Goal: Task Accomplishment & Management: Complete application form

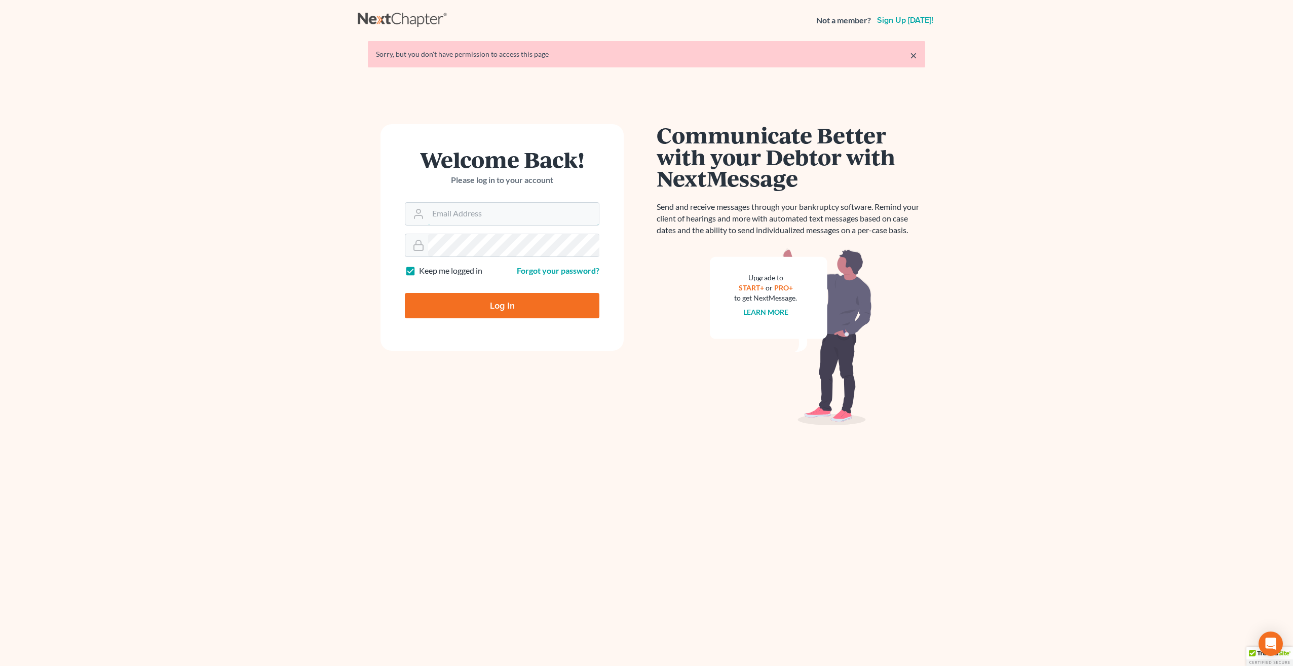
type input "[PERSON_NAME][EMAIL_ADDRESS][PERSON_NAME][DOMAIN_NAME]"
click at [496, 309] on input "Log In" at bounding box center [502, 305] width 195 height 25
type input "Thinking..."
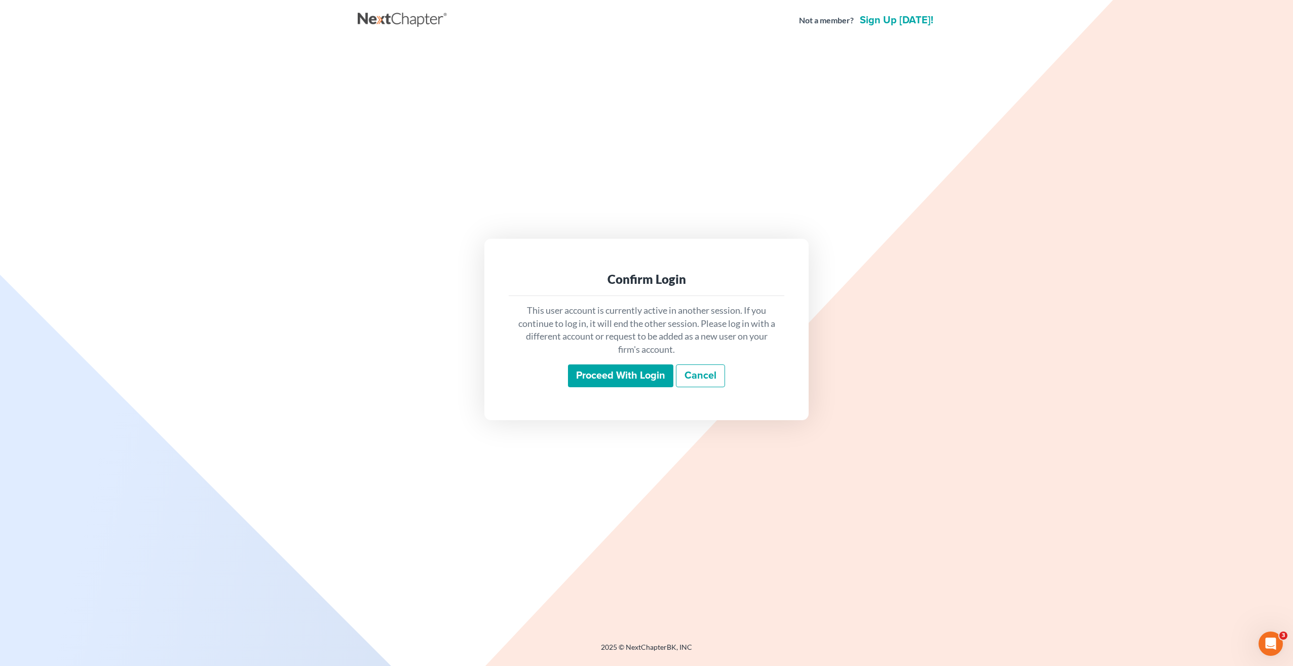
click at [583, 358] on div "This user account is currently active in another session. If you continue to lo…" at bounding box center [647, 346] width 276 height 100
click at [589, 378] on input "Proceed with login" at bounding box center [620, 375] width 105 height 23
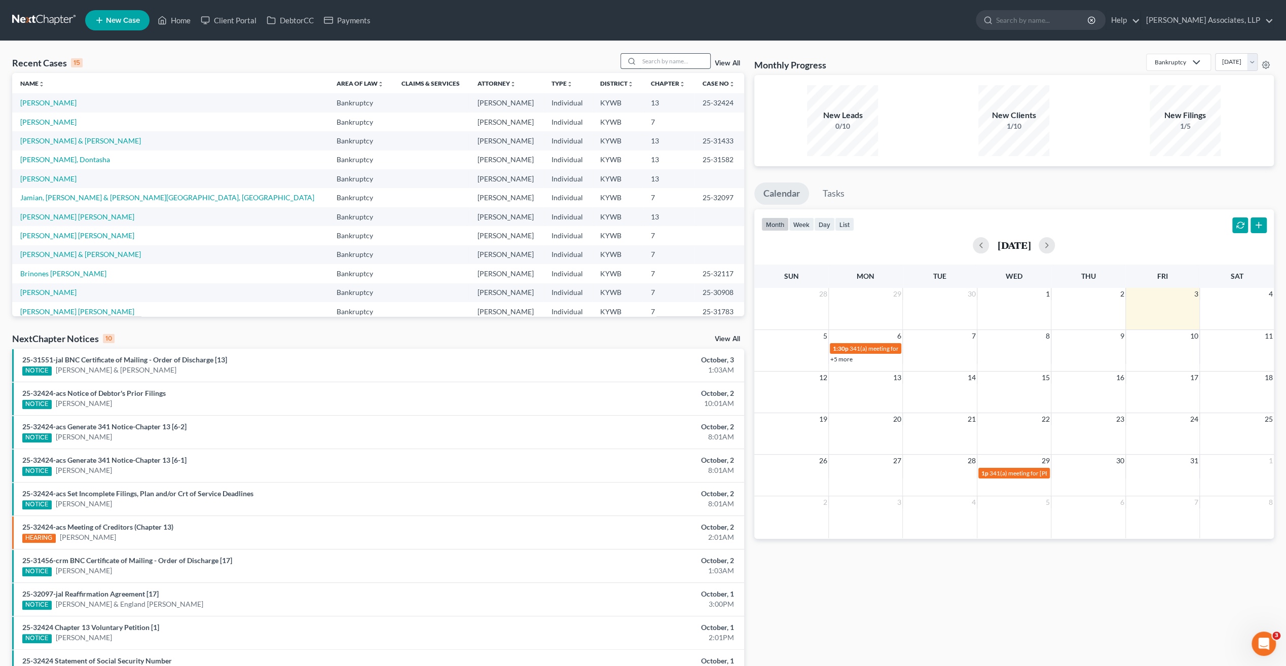
click at [653, 60] on input "search" at bounding box center [674, 61] width 71 height 15
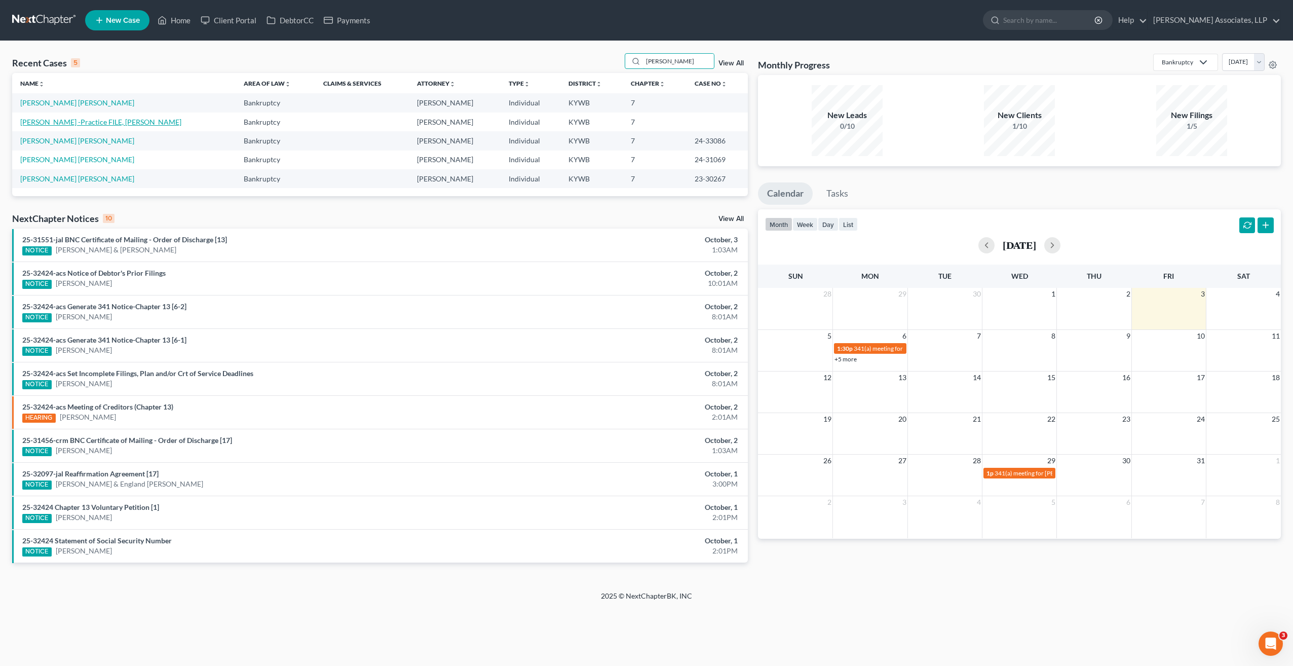
type input "maria"
click at [97, 123] on link "Vazquez -Practice FILE, Maria" at bounding box center [100, 122] width 161 height 9
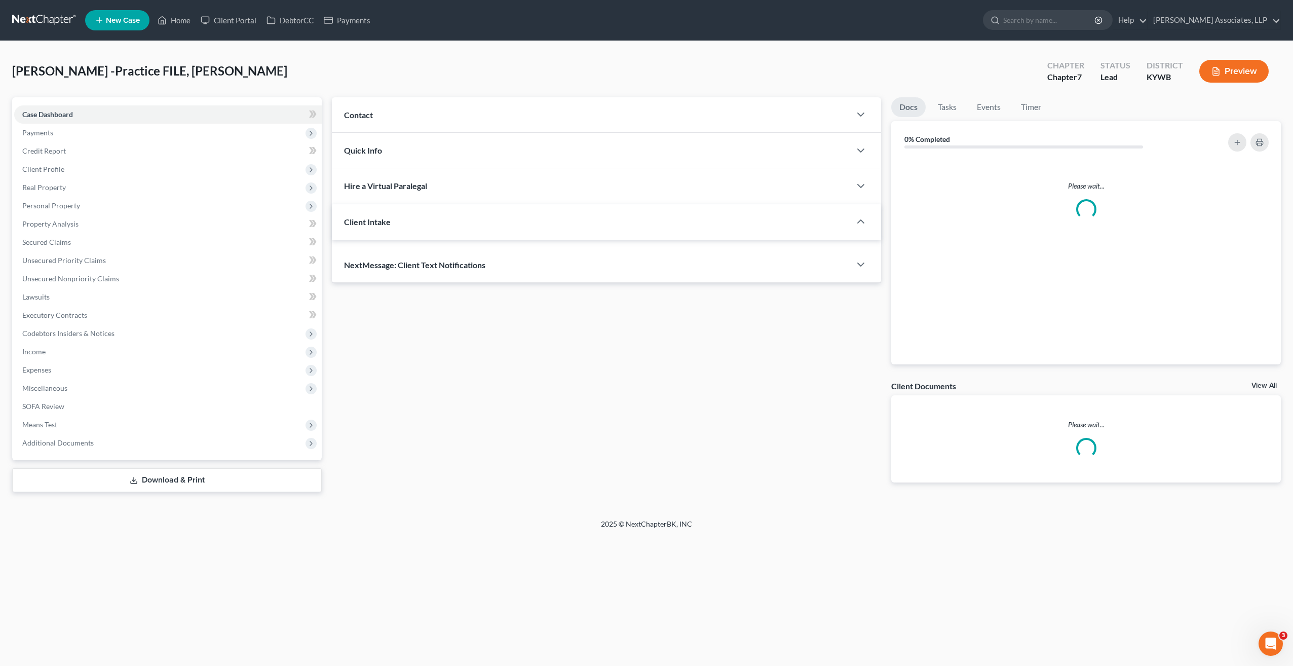
click at [97, 124] on span "Payments" at bounding box center [168, 133] width 308 height 18
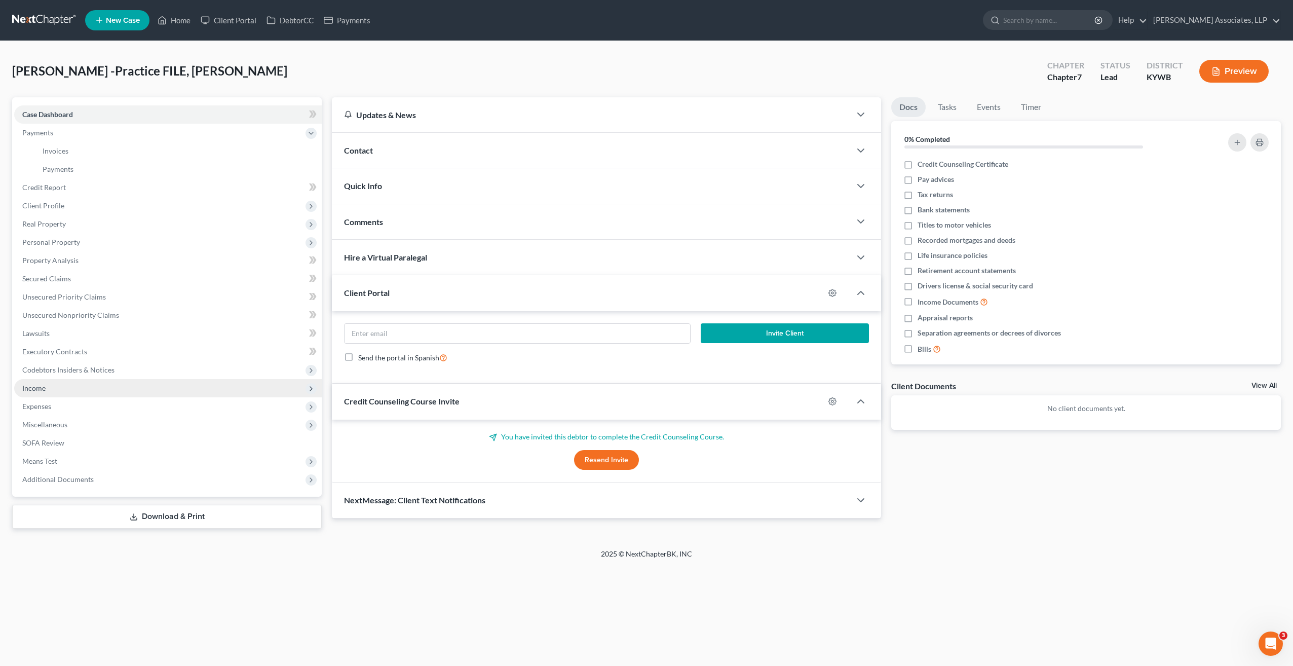
click at [43, 384] on span "Income" at bounding box center [33, 388] width 23 height 9
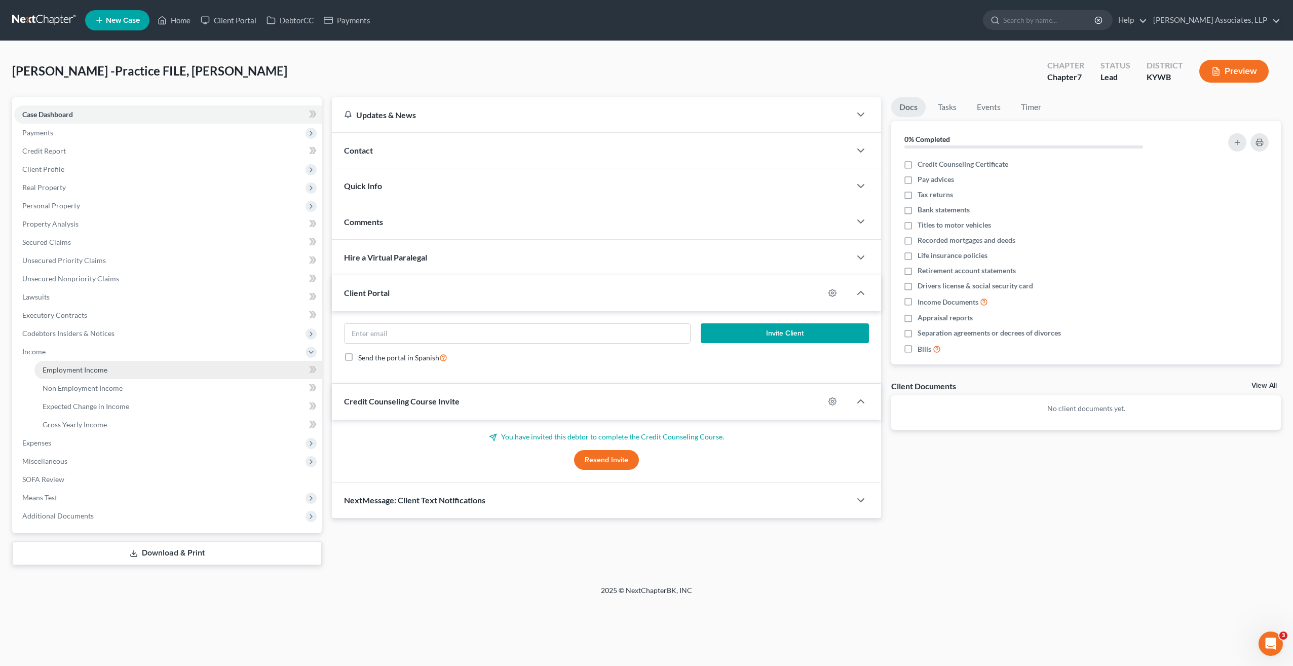
click at [103, 370] on span "Employment Income" at bounding box center [75, 369] width 65 height 9
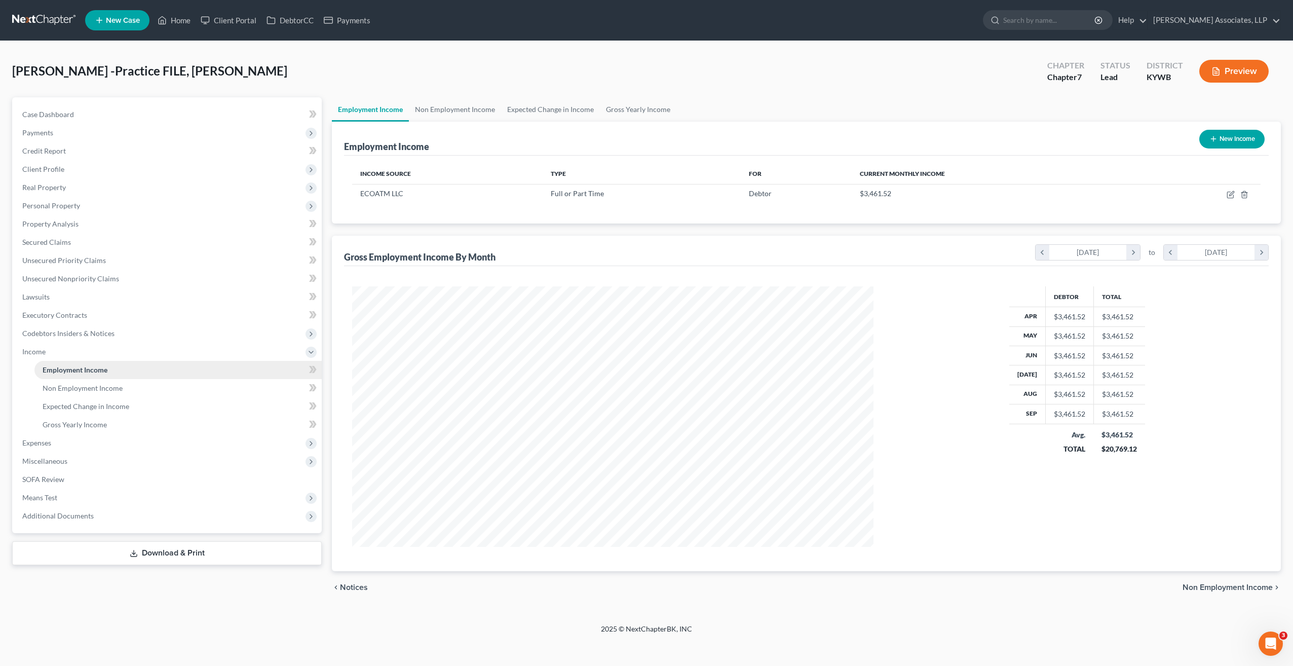
scroll to position [260, 542]
click at [1229, 196] on icon "button" at bounding box center [1231, 195] width 8 height 8
select select "0"
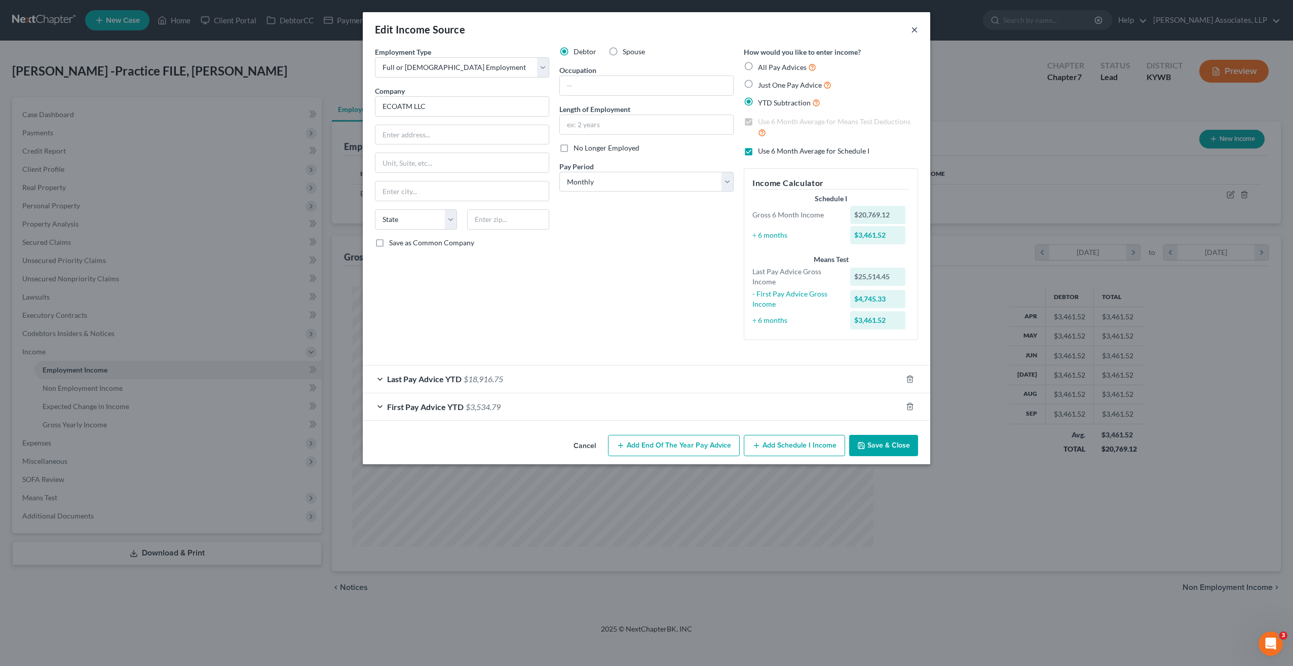
click at [918, 29] on button "×" at bounding box center [914, 29] width 7 height 12
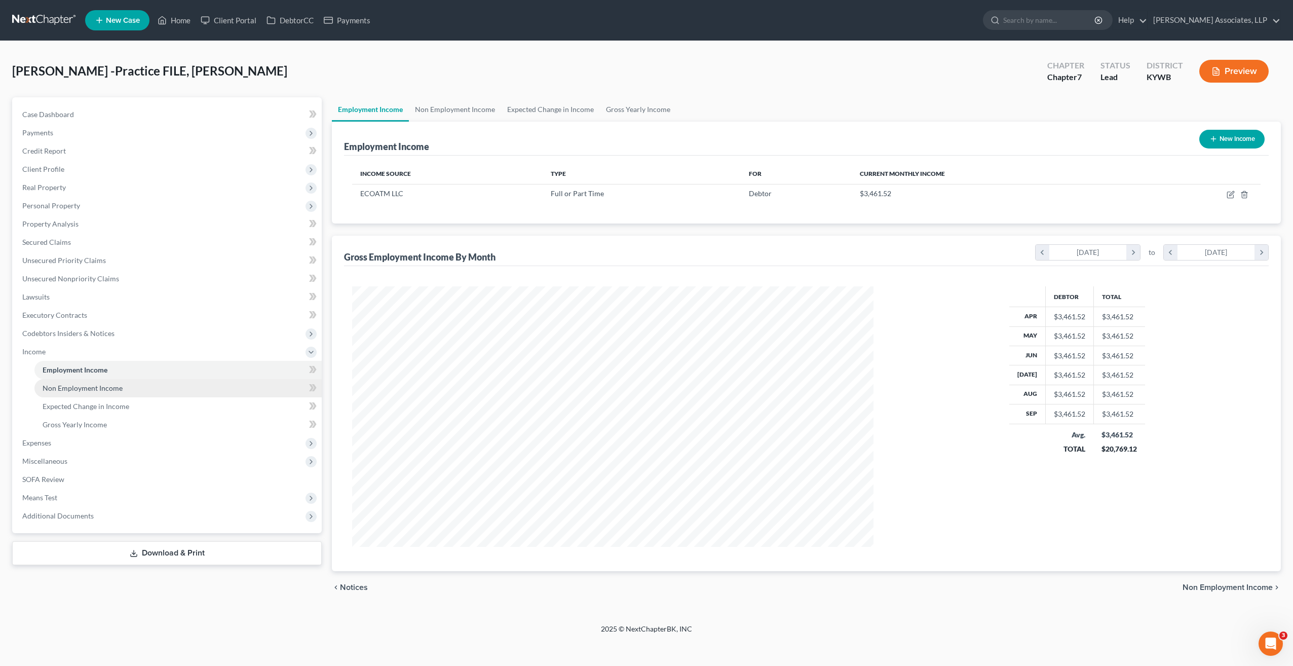
click at [97, 387] on span "Non Employment Income" at bounding box center [83, 388] width 80 height 9
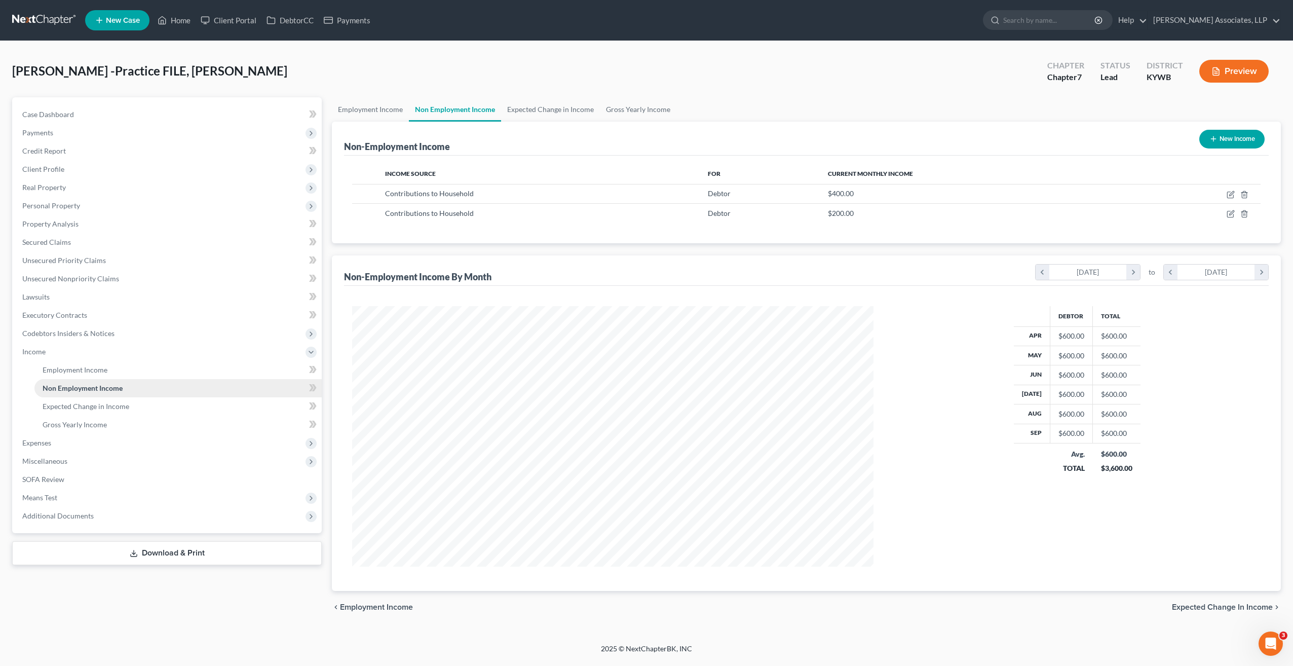
scroll to position [260, 542]
click at [97, 408] on span "Expected Change in Income" at bounding box center [86, 406] width 87 height 9
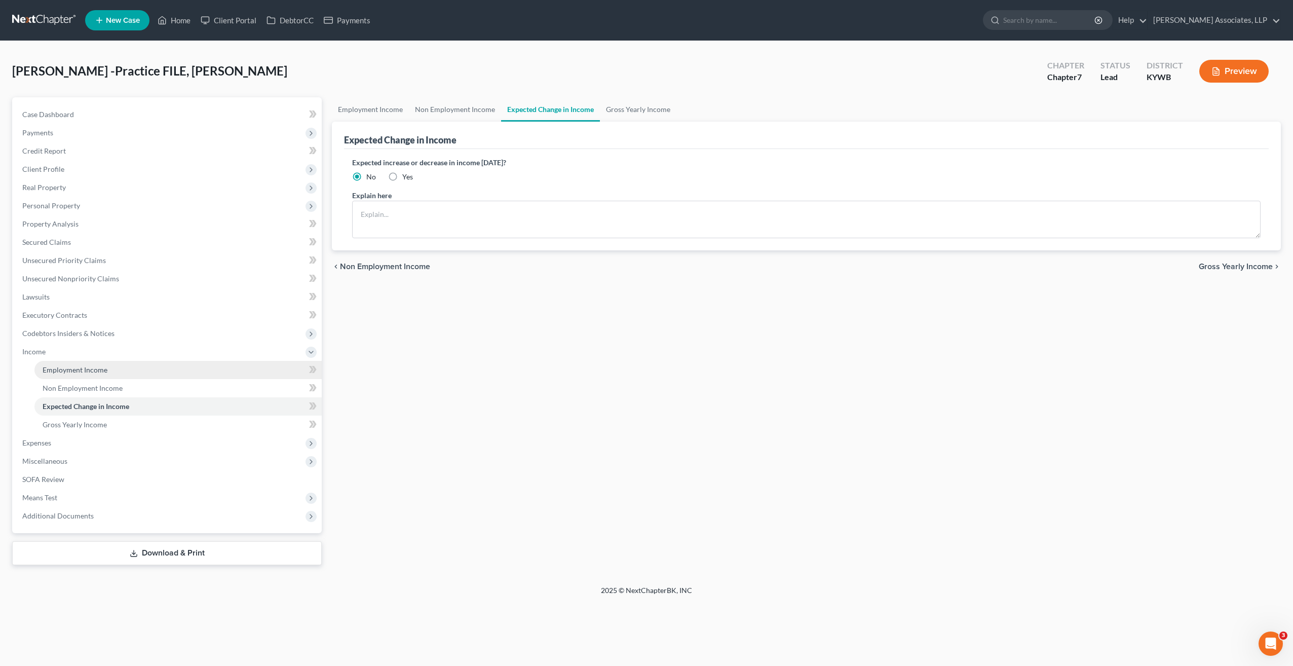
click at [84, 363] on link "Employment Income" at bounding box center [177, 370] width 287 height 18
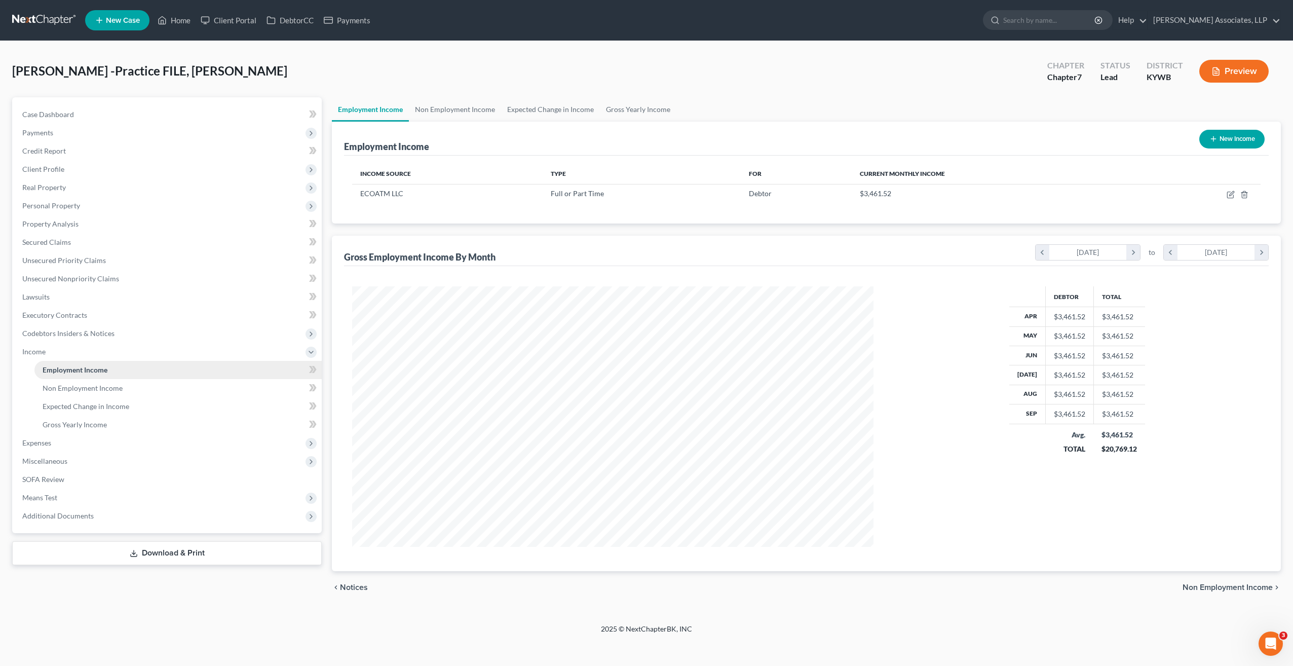
scroll to position [260, 542]
click at [1245, 194] on line "button" at bounding box center [1245, 195] width 0 height 2
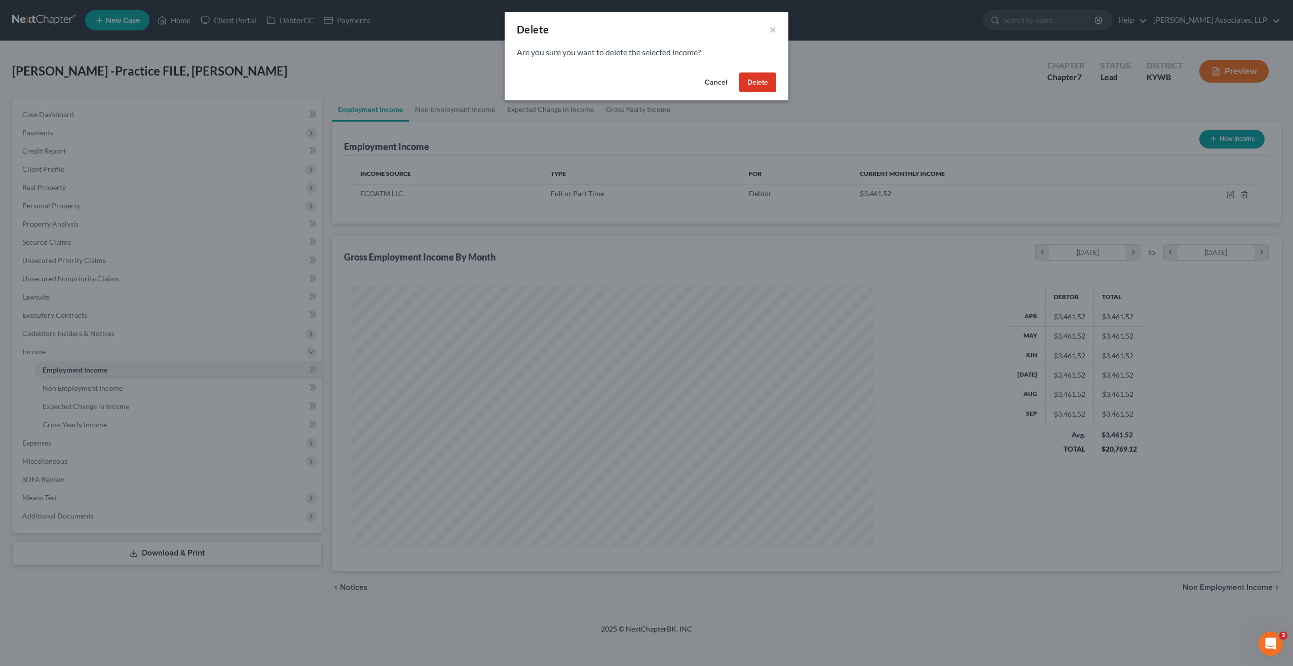
click at [773, 83] on button "Delete" at bounding box center [757, 82] width 37 height 20
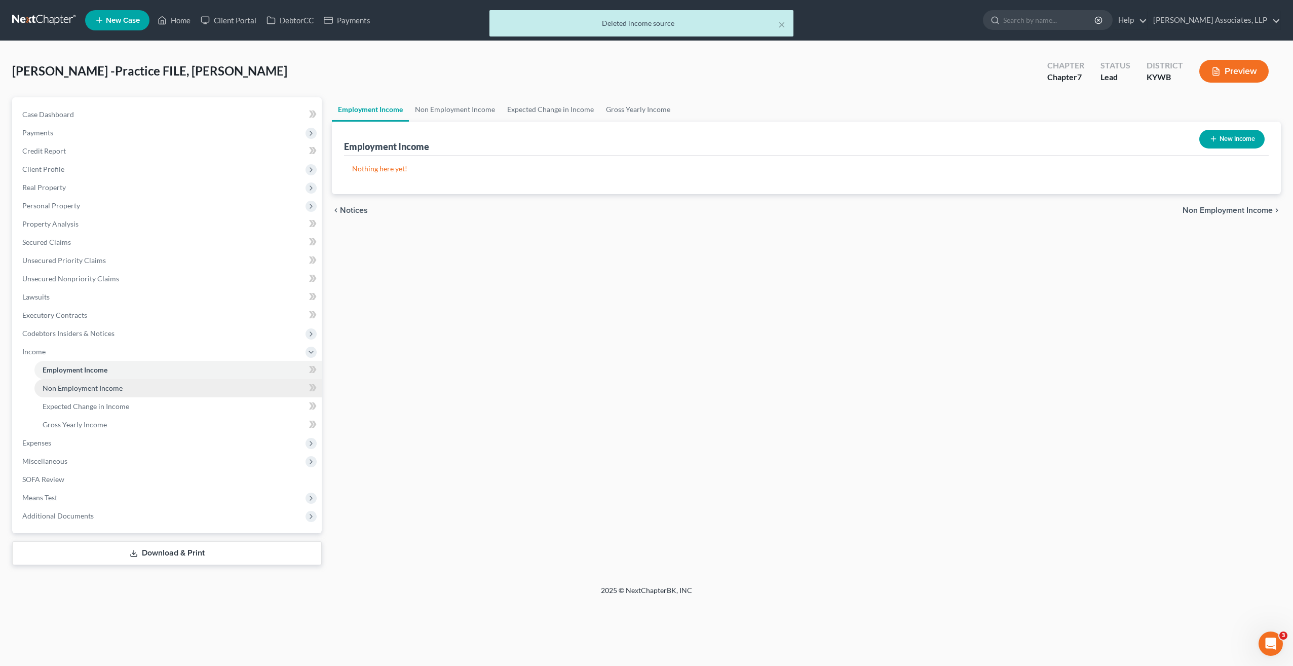
click at [108, 384] on span "Non Employment Income" at bounding box center [83, 388] width 80 height 9
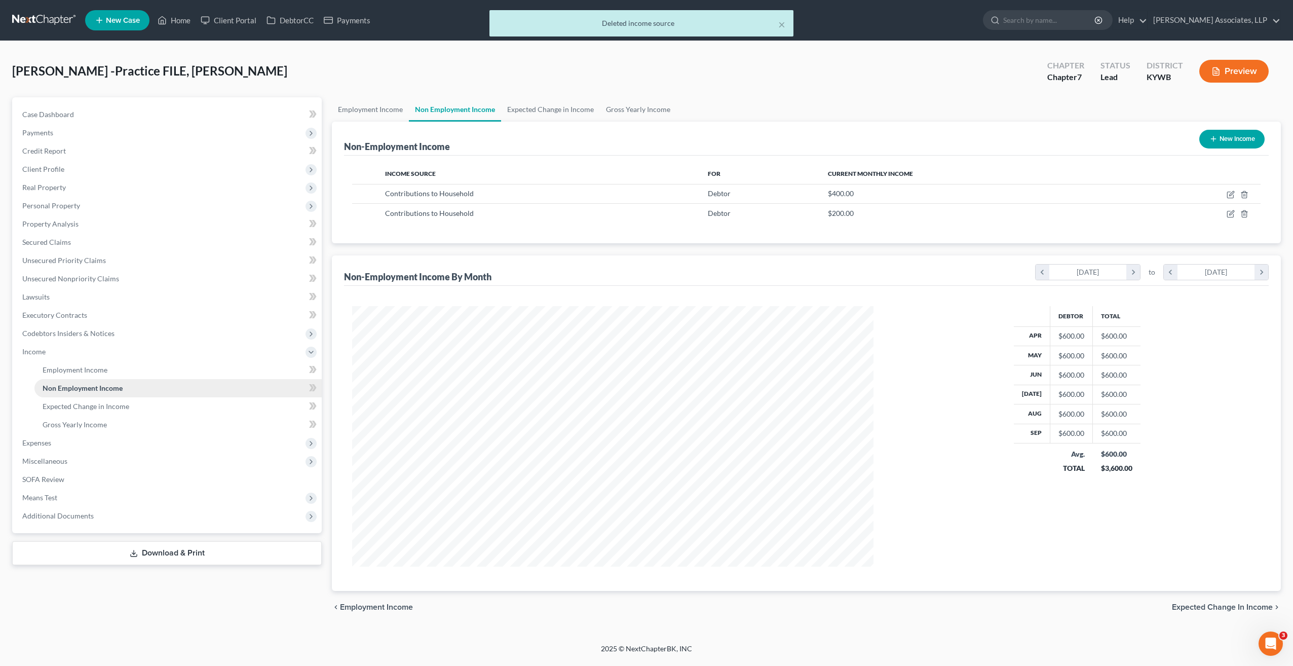
scroll to position [260, 542]
click at [1245, 195] on line "button" at bounding box center [1245, 195] width 0 height 2
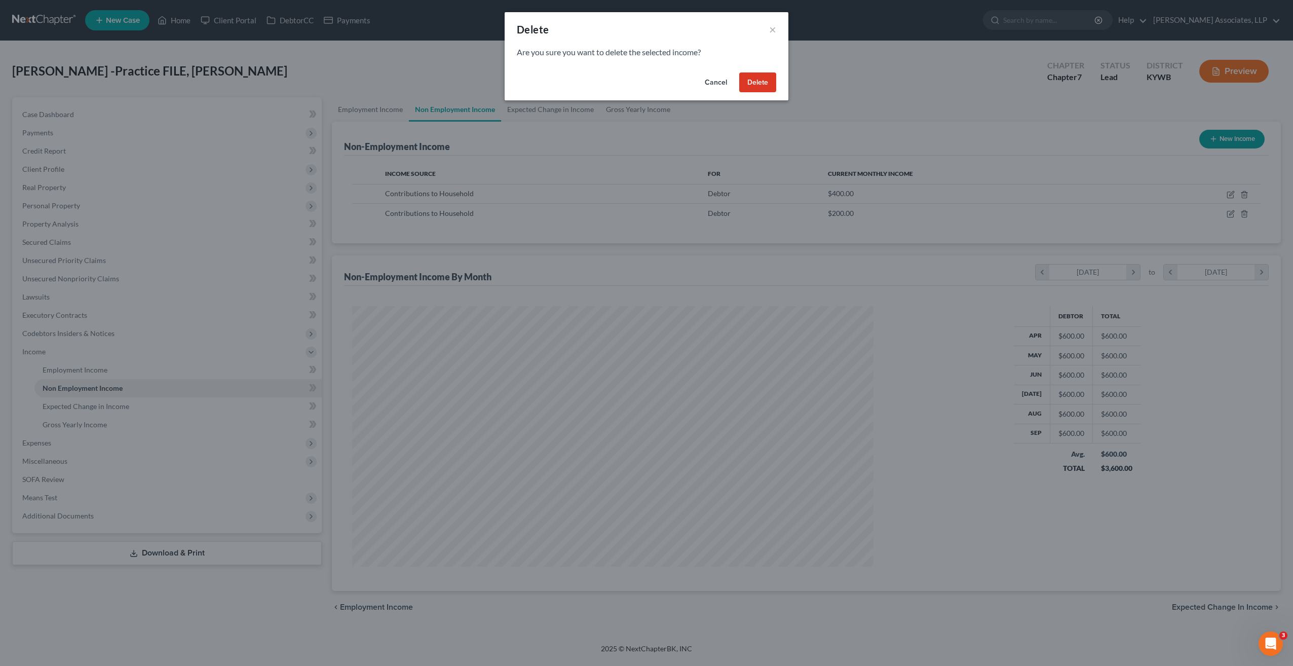
click at [738, 77] on div "Cancel Delete" at bounding box center [647, 84] width 284 height 32
click at [747, 80] on button "Delete" at bounding box center [757, 82] width 37 height 20
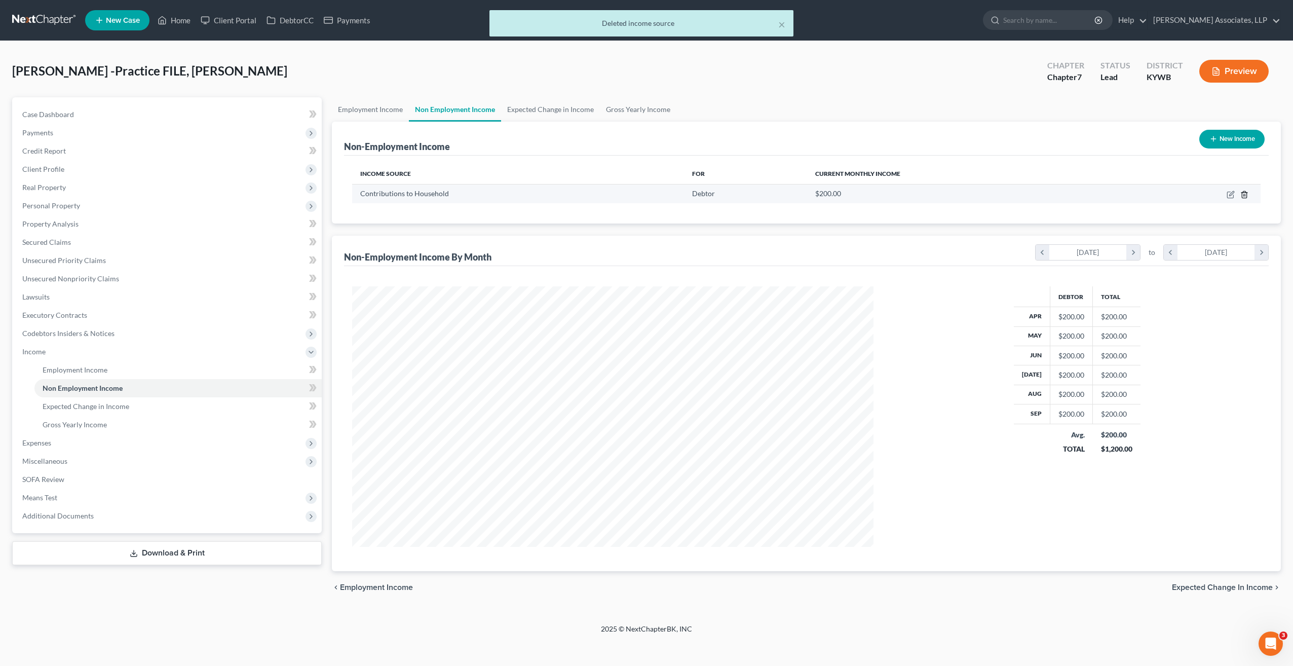
click at [1244, 194] on line "button" at bounding box center [1244, 195] width 0 height 2
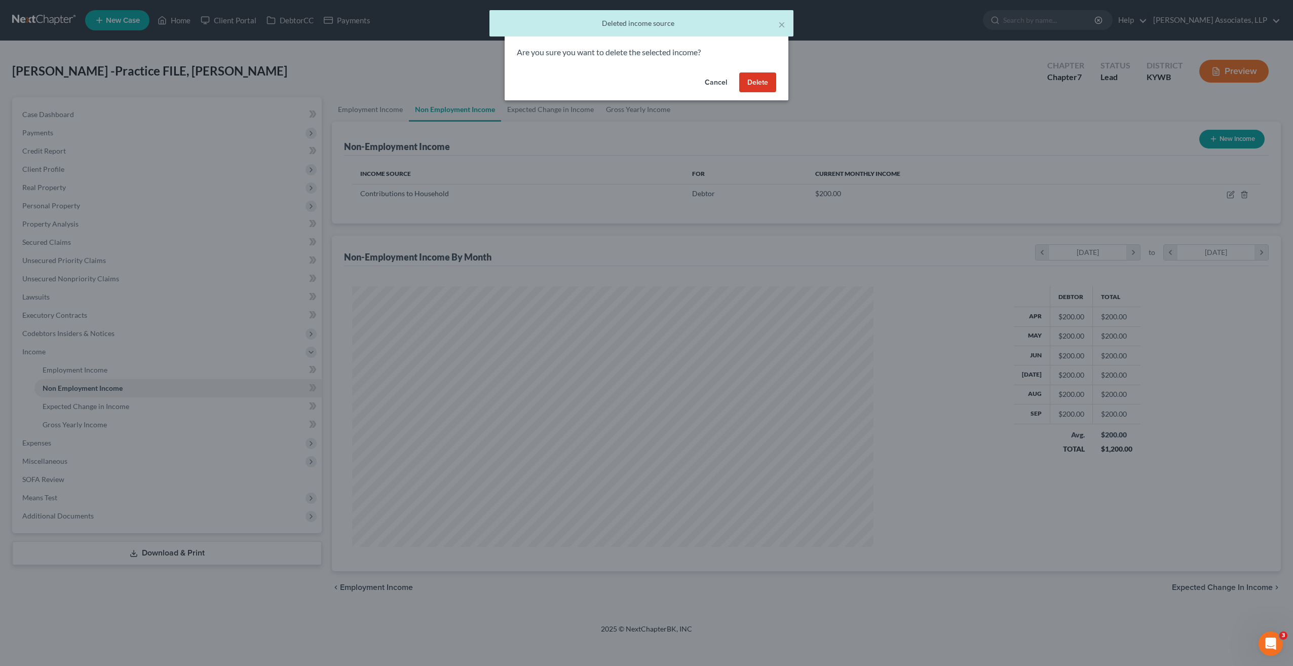
click at [767, 88] on button "Delete" at bounding box center [757, 82] width 37 height 20
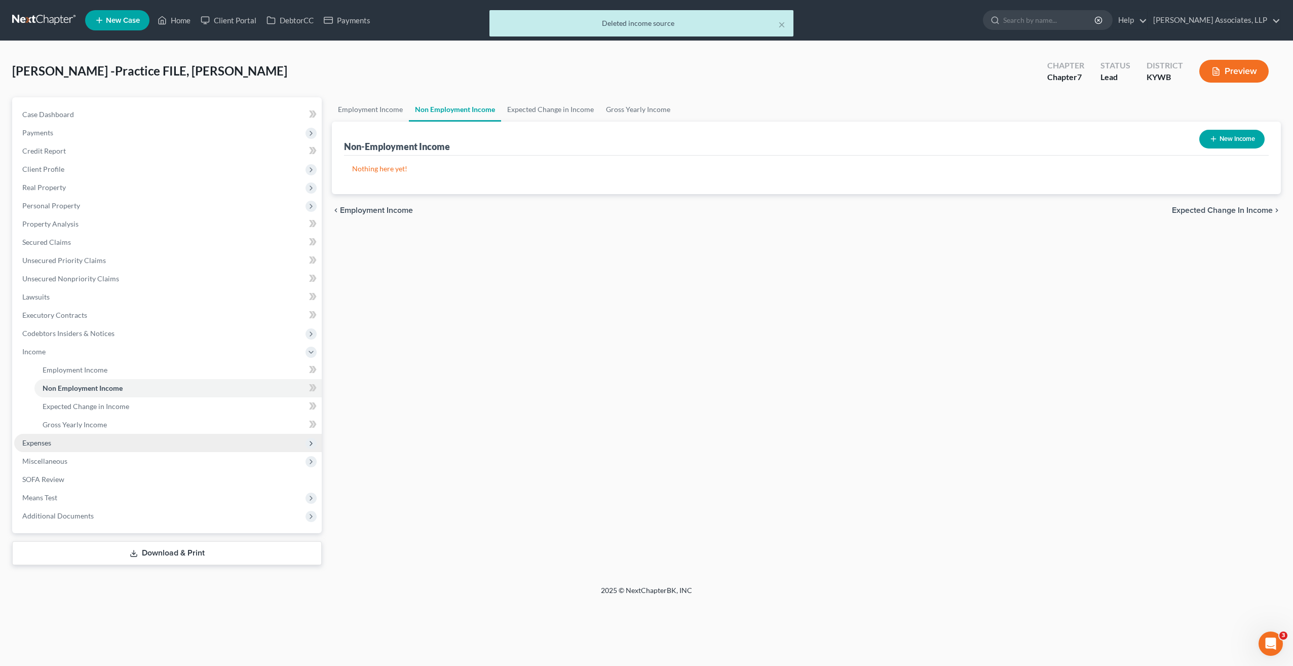
click at [48, 442] on span "Expenses" at bounding box center [36, 442] width 29 height 9
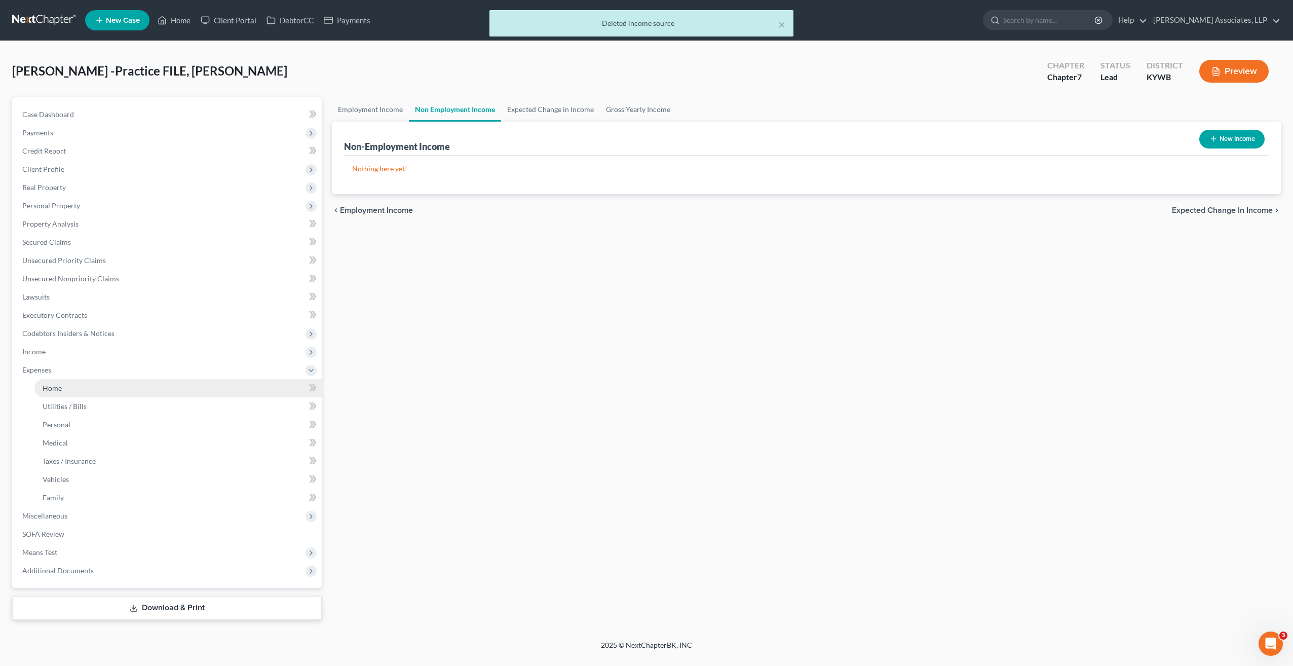
click at [56, 387] on span "Home" at bounding box center [52, 388] width 19 height 9
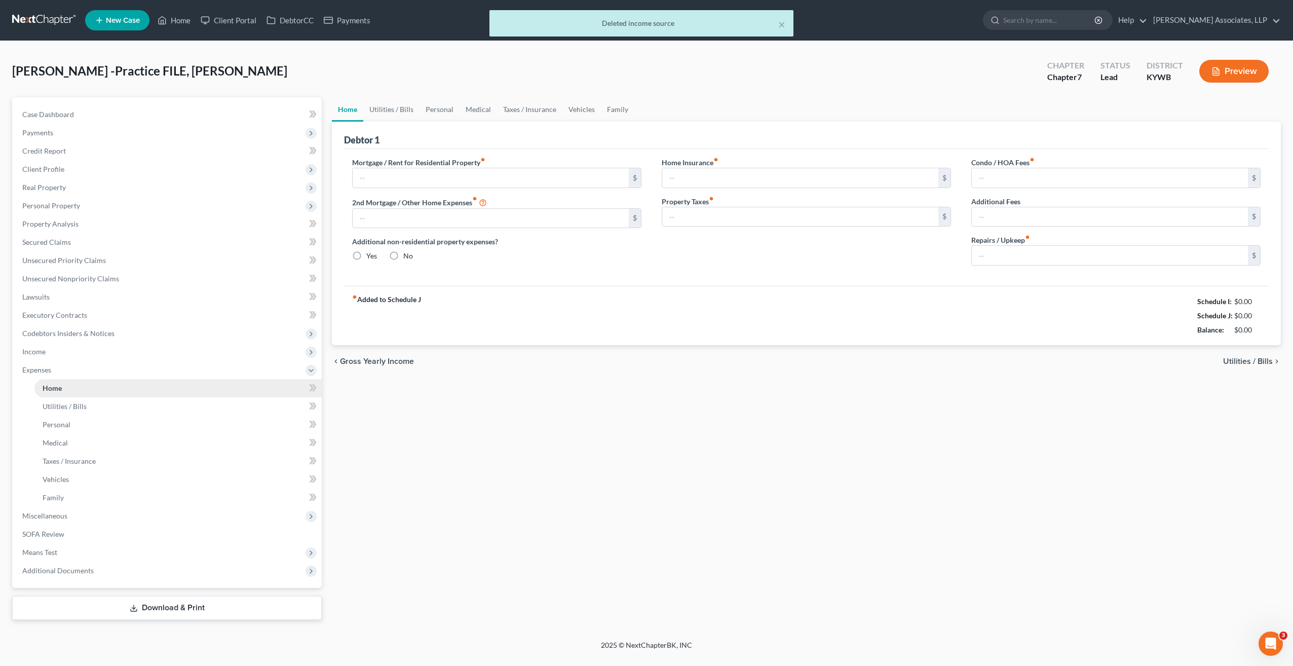
type input "1,481.00"
type input "0.00"
radio input "true"
type input "0.00"
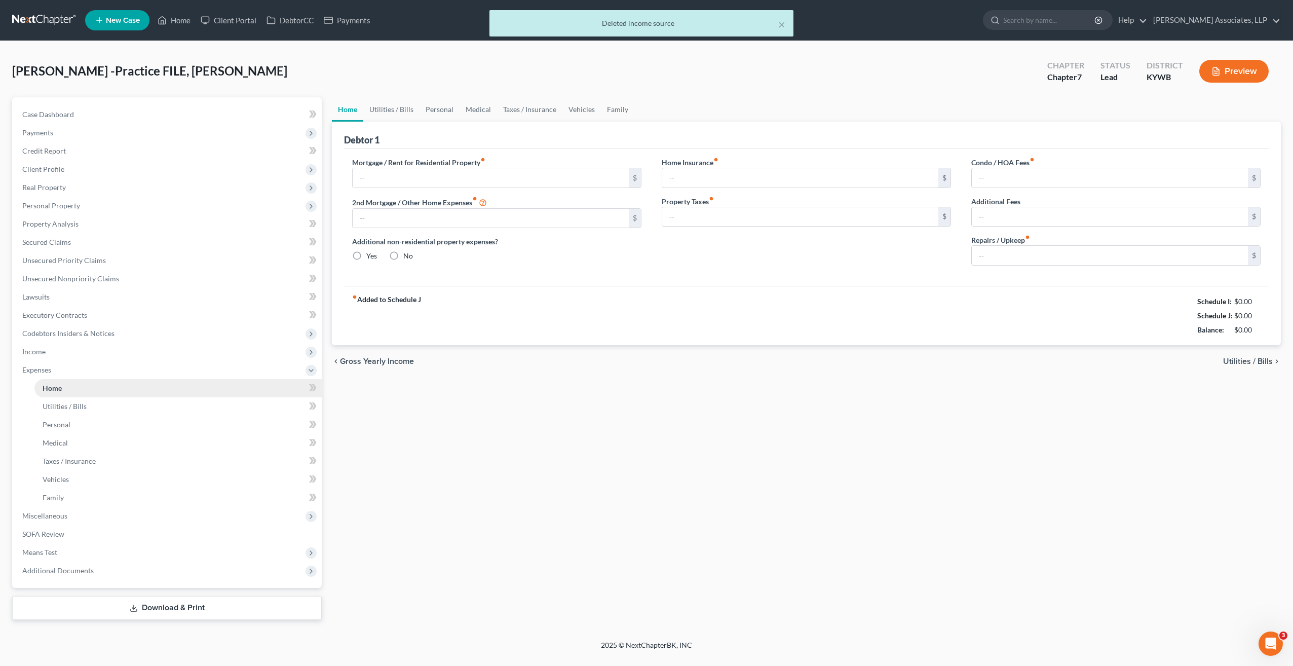
type input "0.00"
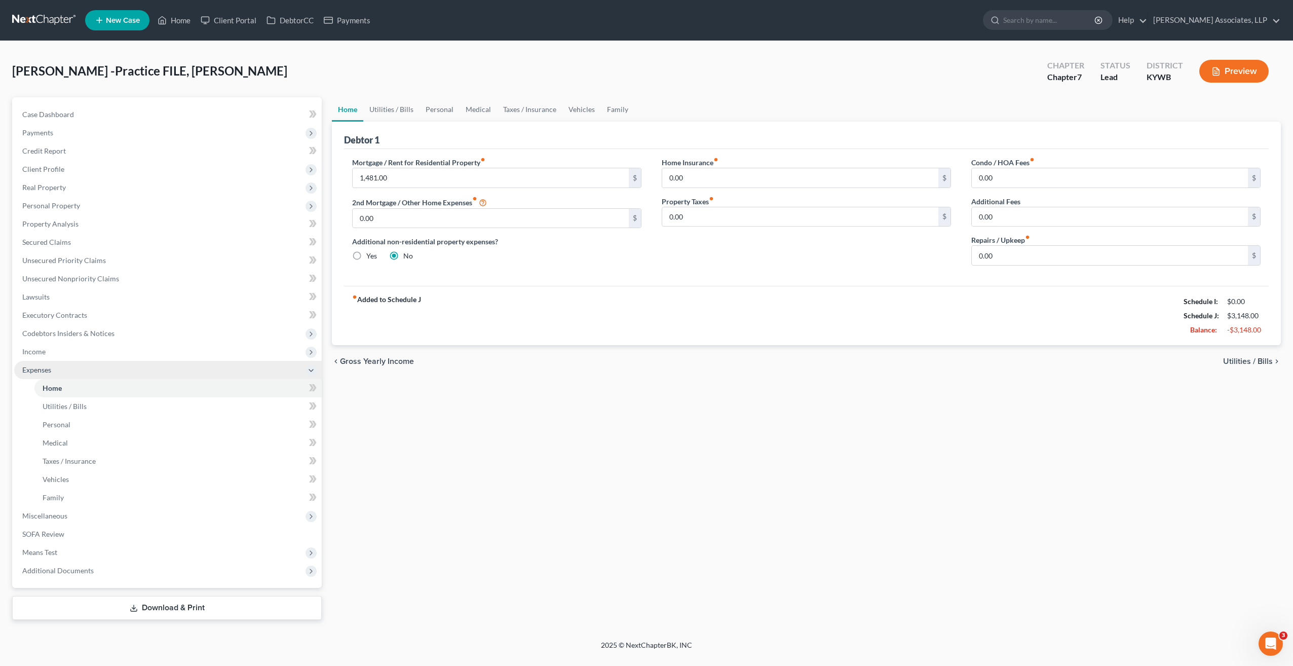
click at [46, 371] on span "Expenses" at bounding box center [36, 369] width 29 height 9
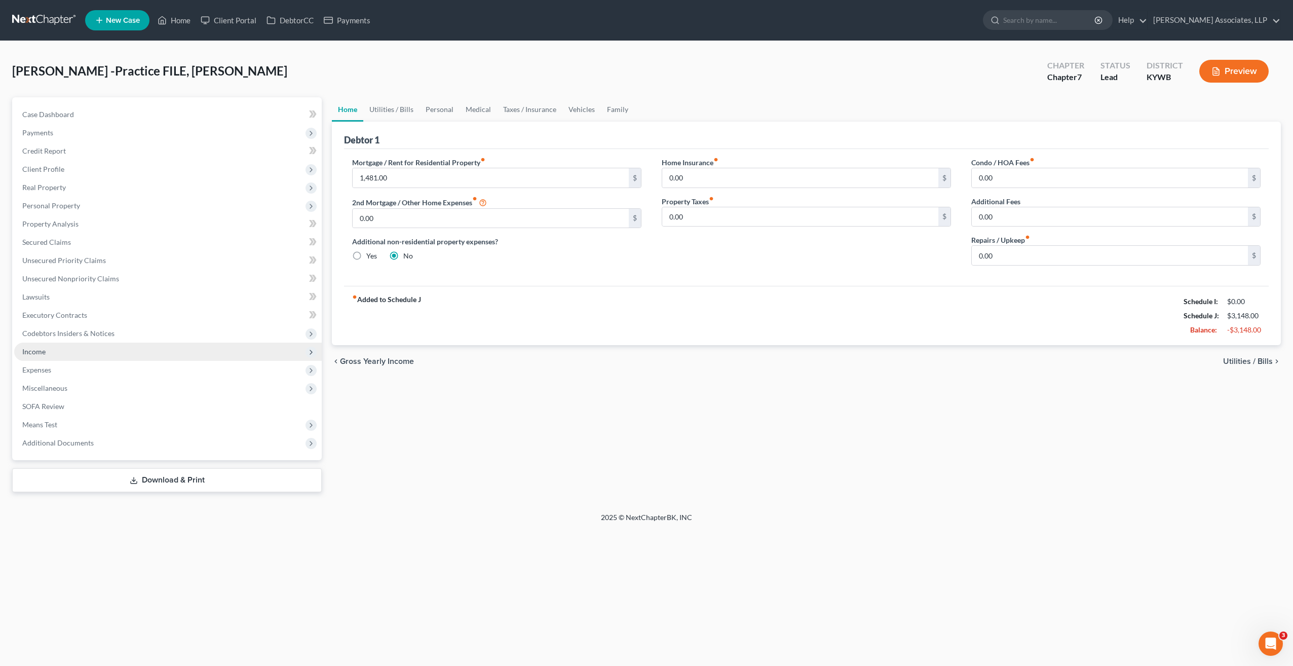
click at [44, 351] on span "Income" at bounding box center [33, 351] width 23 height 9
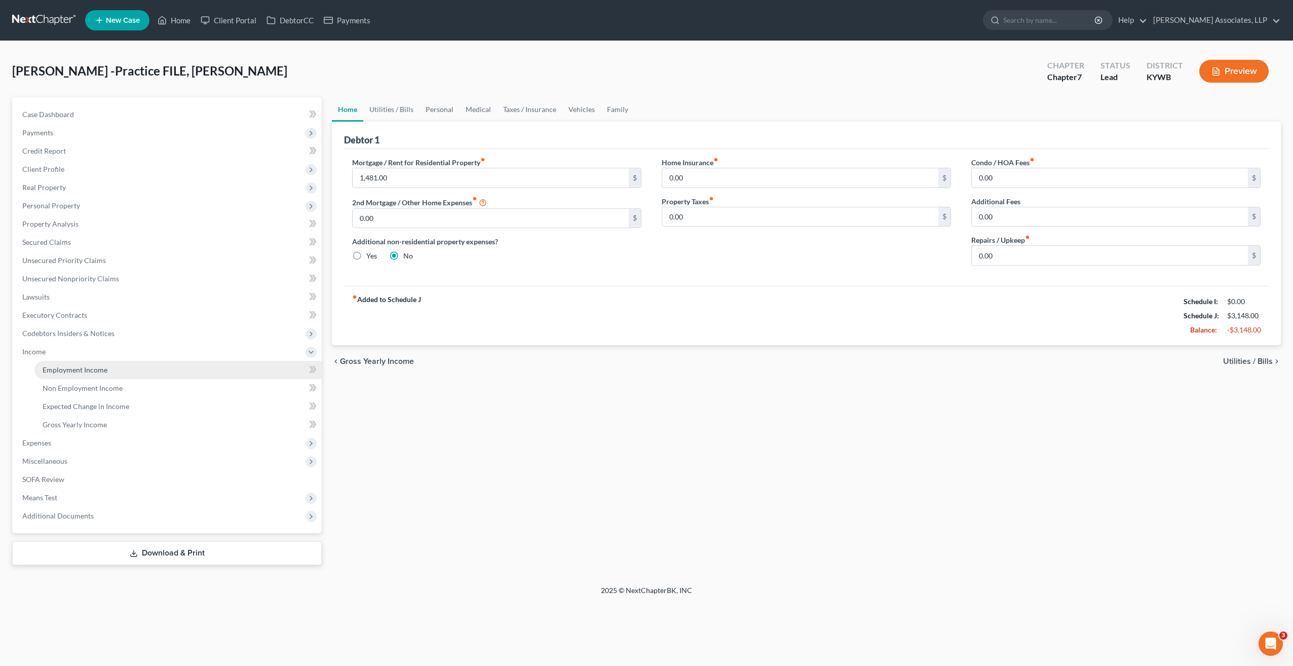
click at [65, 371] on span "Employment Income" at bounding box center [75, 369] width 65 height 9
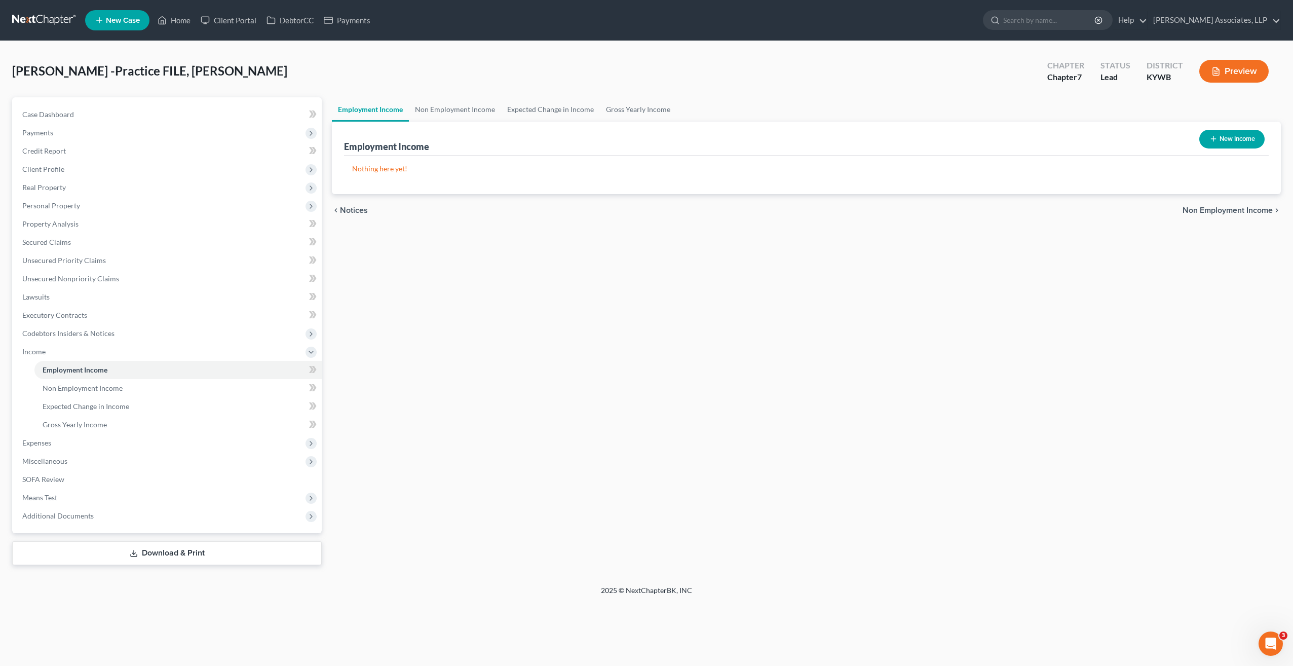
click at [1219, 134] on button "New Income" at bounding box center [1231, 139] width 65 height 19
select select "0"
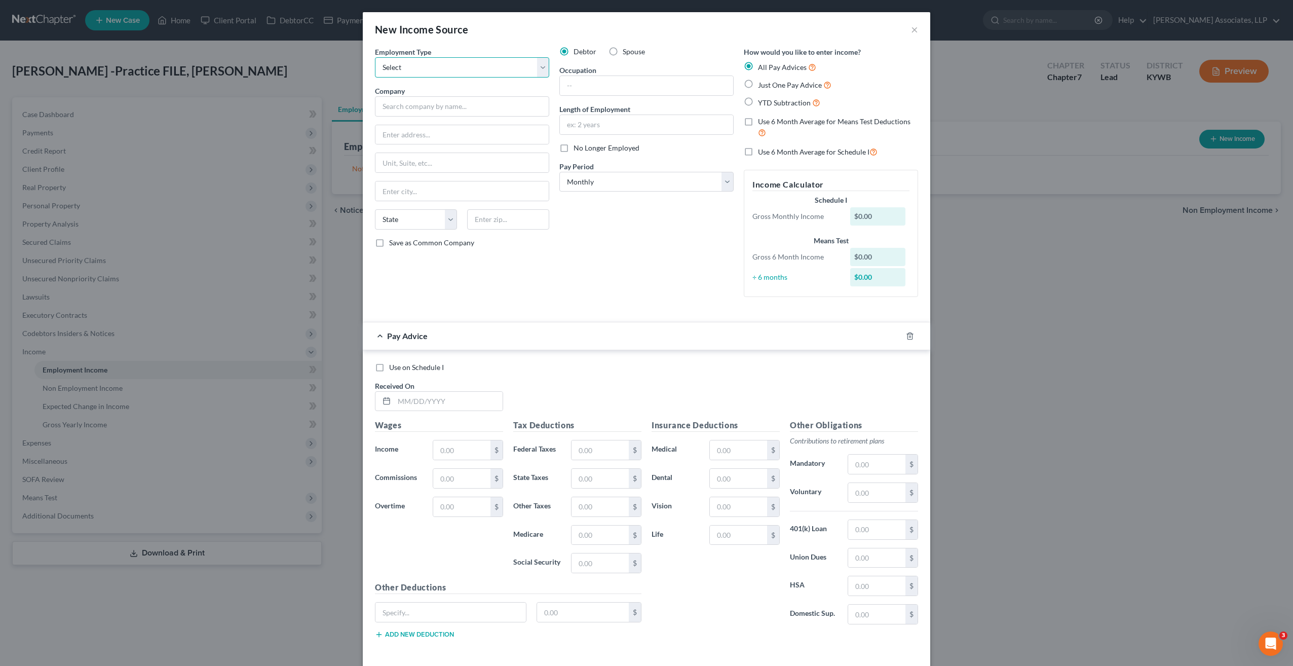
click at [539, 71] on select "Select Full or Part Time Employment Self Employment" at bounding box center [462, 67] width 174 height 20
select select "1"
click at [375, 57] on select "Select Full or Part Time Employment Self Employment" at bounding box center [462, 67] width 174 height 20
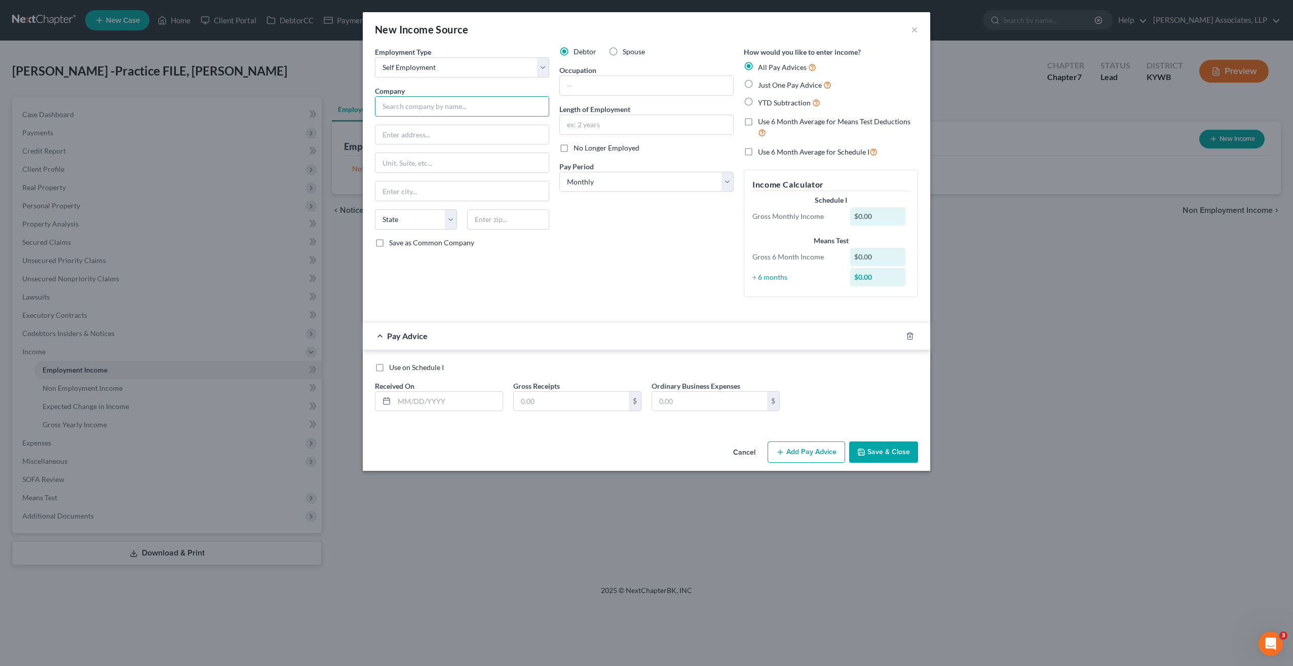
click at [468, 108] on input "text" at bounding box center [462, 106] width 174 height 20
type input "Precision Transport LLC"
click at [758, 121] on label "Use 6 Month Average for Means Test Deductions" at bounding box center [838, 128] width 160 height 22
click at [762, 121] on input "Use 6 Month Average for Means Test Deductions" at bounding box center [765, 120] width 7 height 7
checkbox input "true"
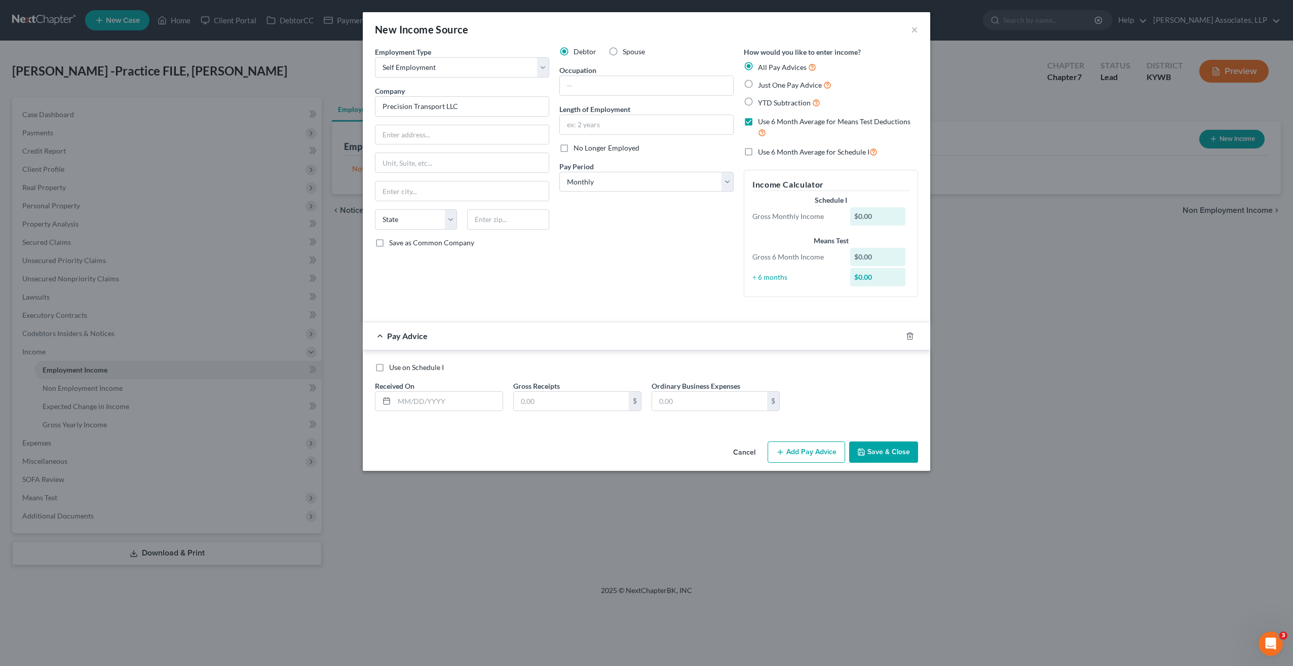
click at [758, 150] on label "Use 6 Month Average for Schedule I" at bounding box center [818, 152] width 120 height 12
click at [762, 150] on input "Use 6 Month Average for Schedule I" at bounding box center [765, 149] width 7 height 7
checkbox input "true"
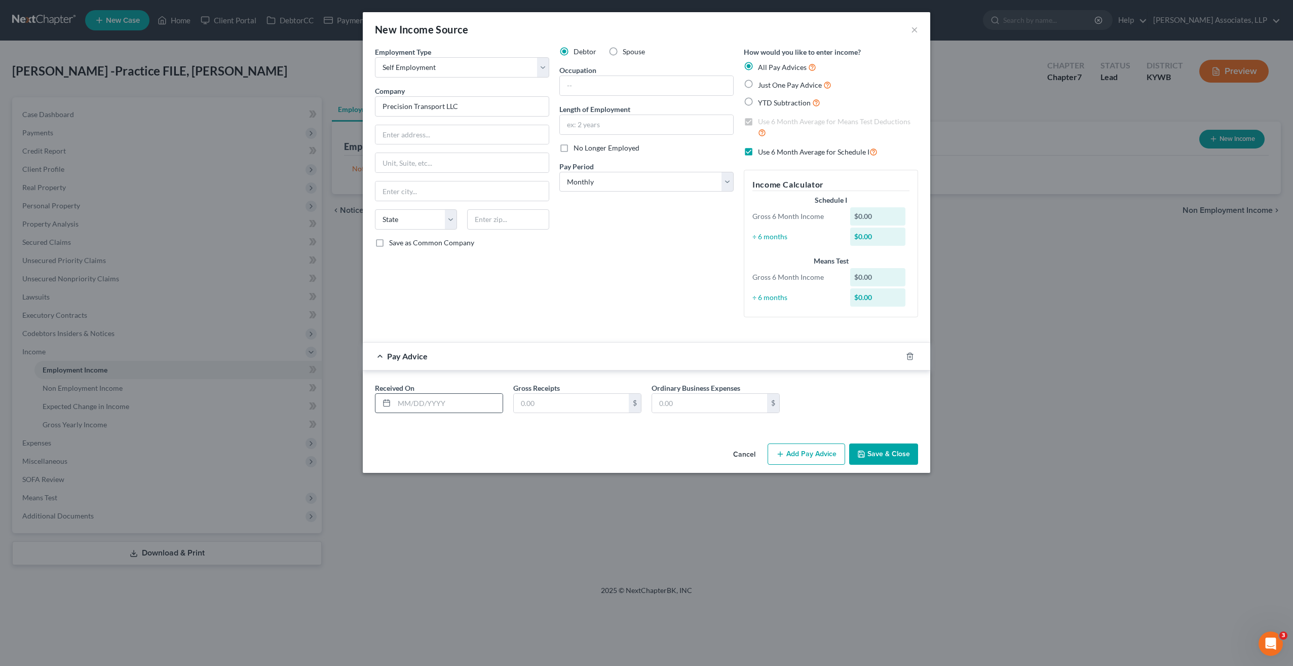
click at [389, 403] on rect at bounding box center [387, 403] width 6 height 6
click at [1091, 383] on div "New Income Source × Employment Type * Select Full or Part Time Employment Self …" at bounding box center [646, 333] width 1293 height 666
click at [386, 402] on icon at bounding box center [387, 403] width 8 height 8
click at [387, 402] on icon at bounding box center [387, 403] width 8 height 8
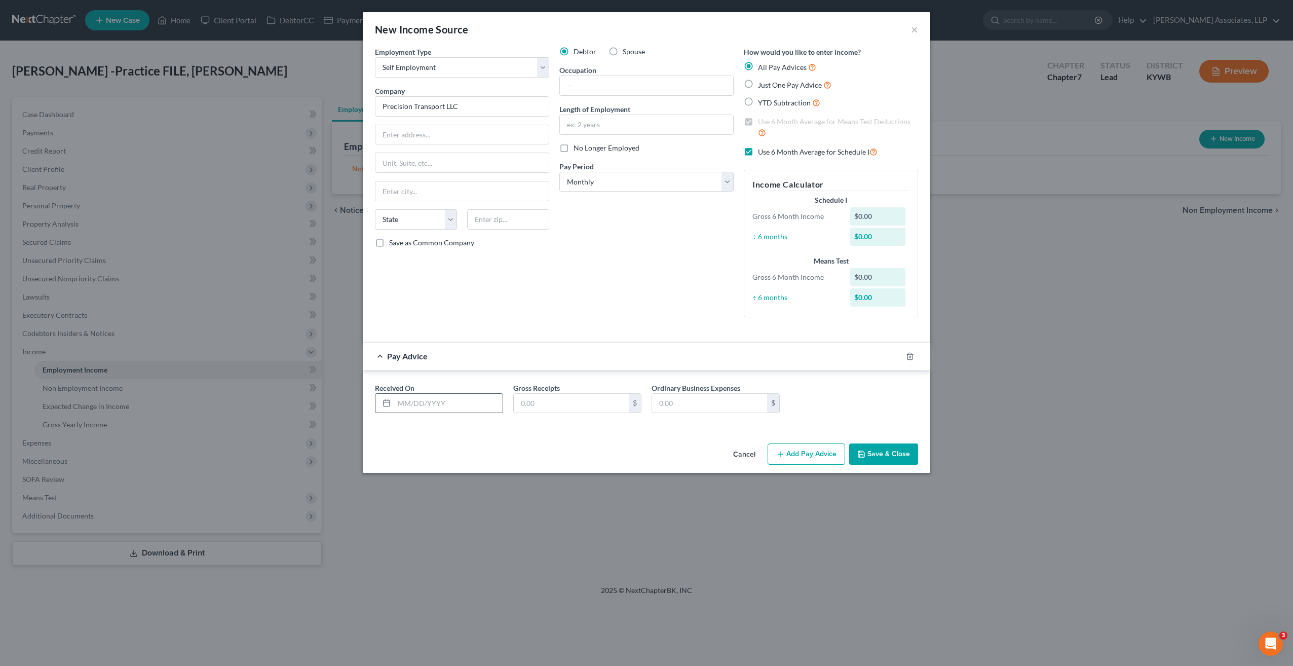
click at [387, 402] on icon at bounding box center [387, 403] width 8 height 8
click at [436, 403] on input "text" at bounding box center [448, 403] width 108 height 19
type input "09/04/25"
type input "754.48"
click at [778, 454] on icon "button" at bounding box center [780, 454] width 8 height 8
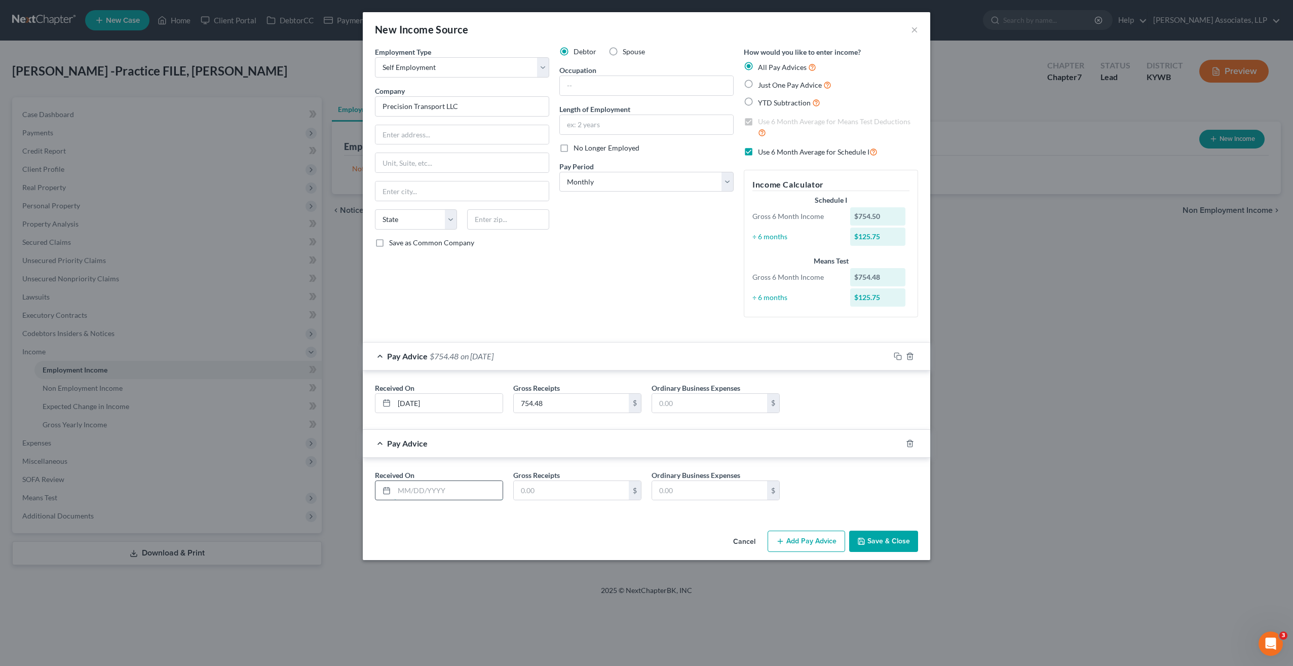
click at [424, 490] on input "text" at bounding box center [448, 490] width 108 height 19
click at [744, 536] on button "Cancel" at bounding box center [744, 542] width 39 height 20
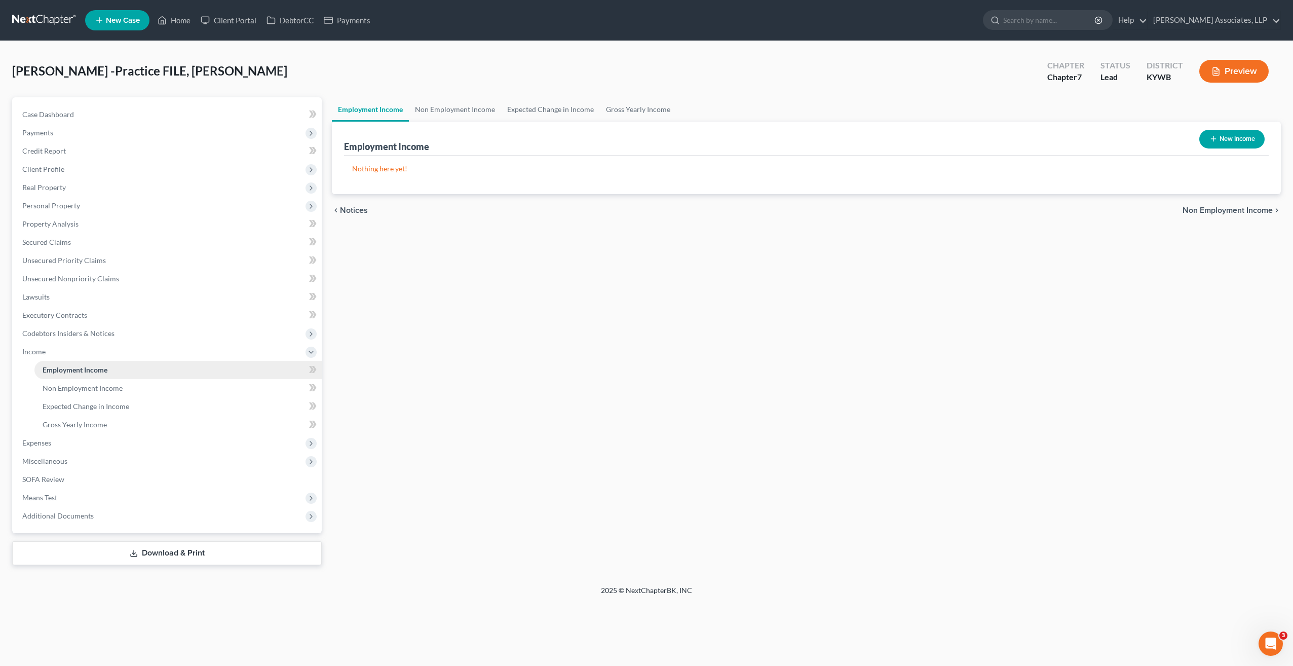
click at [99, 365] on span "Employment Income" at bounding box center [75, 369] width 65 height 9
click at [1210, 142] on icon "button" at bounding box center [1214, 139] width 8 height 8
select select "0"
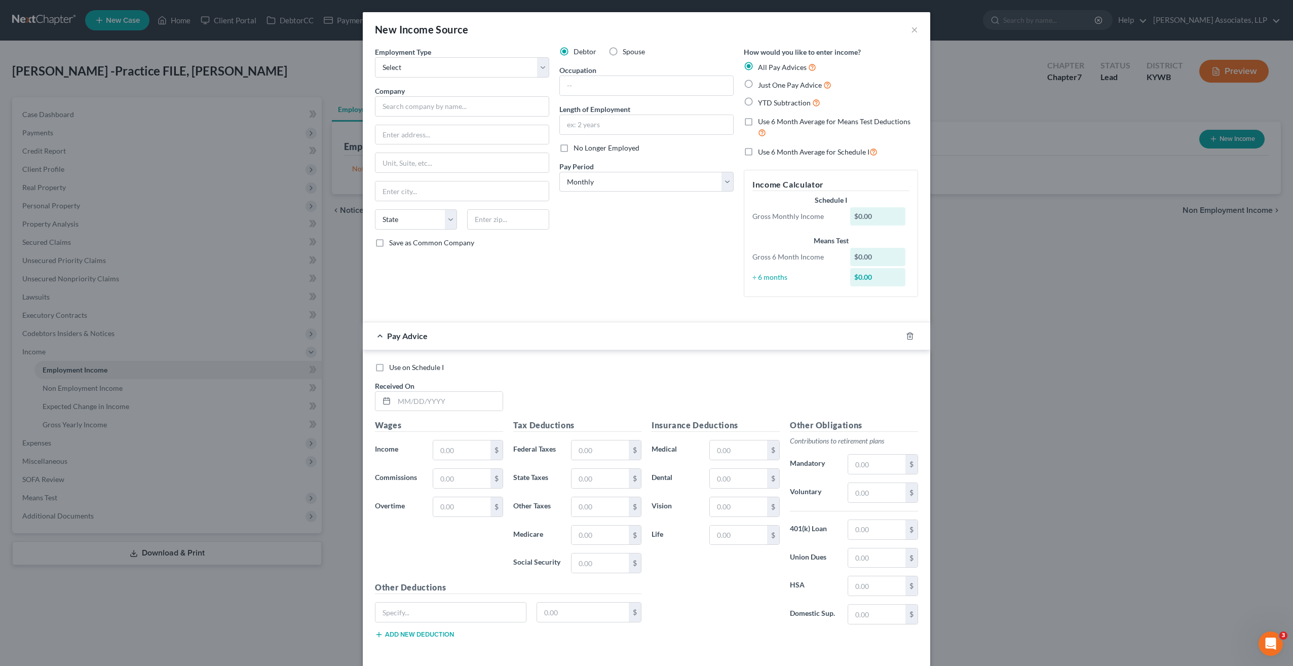
click at [758, 122] on label "Use 6 Month Average for Means Test Deductions" at bounding box center [838, 128] width 160 height 22
click at [762, 122] on input "Use 6 Month Average for Means Test Deductions" at bounding box center [765, 120] width 7 height 7
checkbox input "true"
click at [758, 152] on label "Use 6 Month Average for Schedule I" at bounding box center [818, 152] width 120 height 12
click at [762, 152] on input "Use 6 Month Average for Schedule I" at bounding box center [765, 149] width 7 height 7
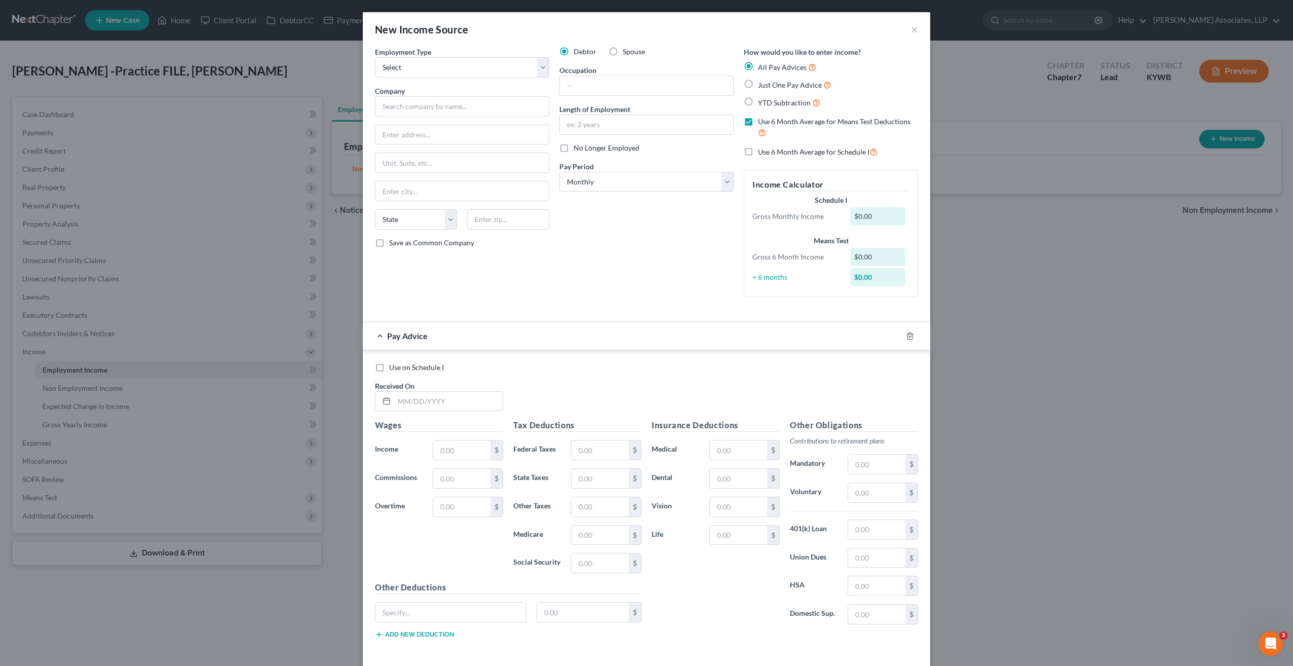
checkbox input "true"
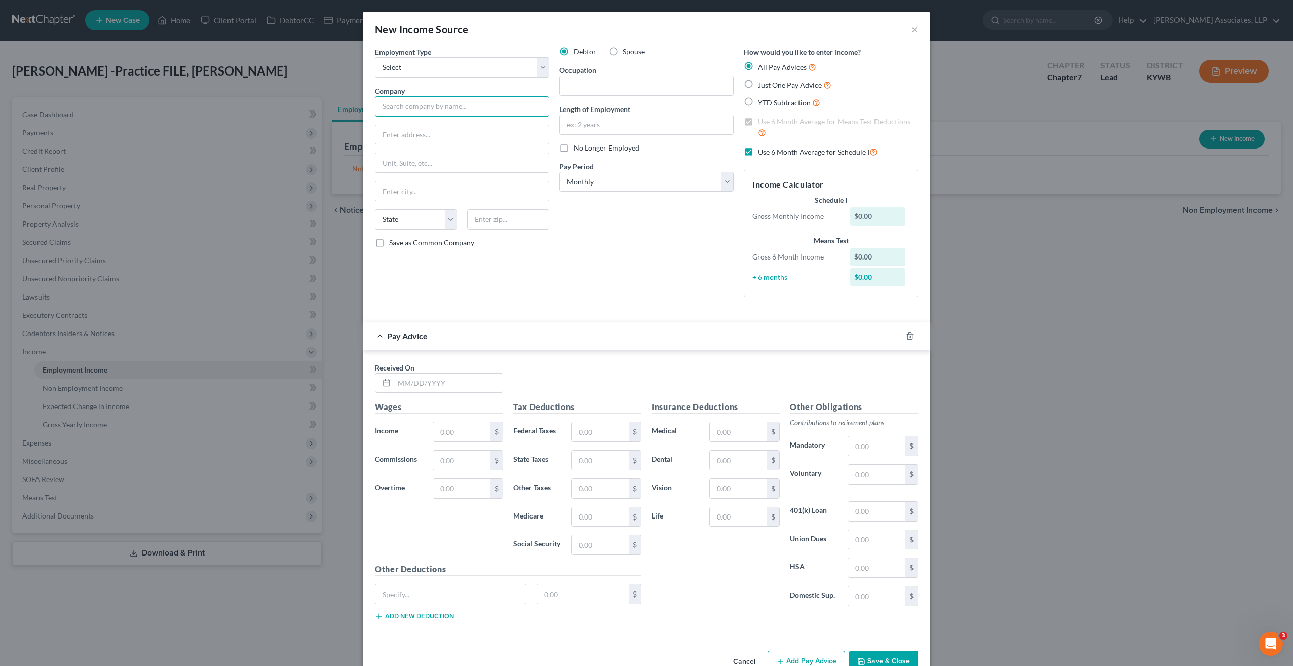
click at [442, 110] on input "text" at bounding box center [462, 106] width 174 height 20
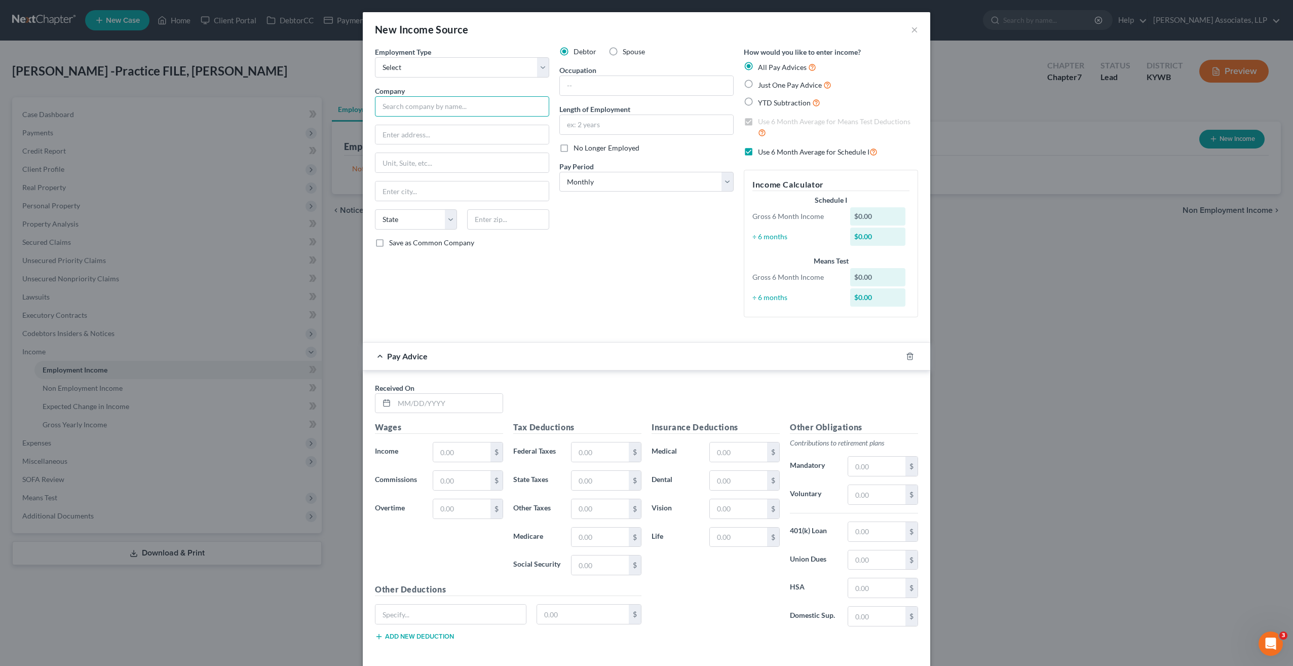
type input "Precision Transport LLC"
type input "09/04/25"
click at [445, 449] on input "text" at bounding box center [461, 451] width 57 height 19
type input "754.48"
click at [455, 480] on input "text" at bounding box center [461, 480] width 57 height 19
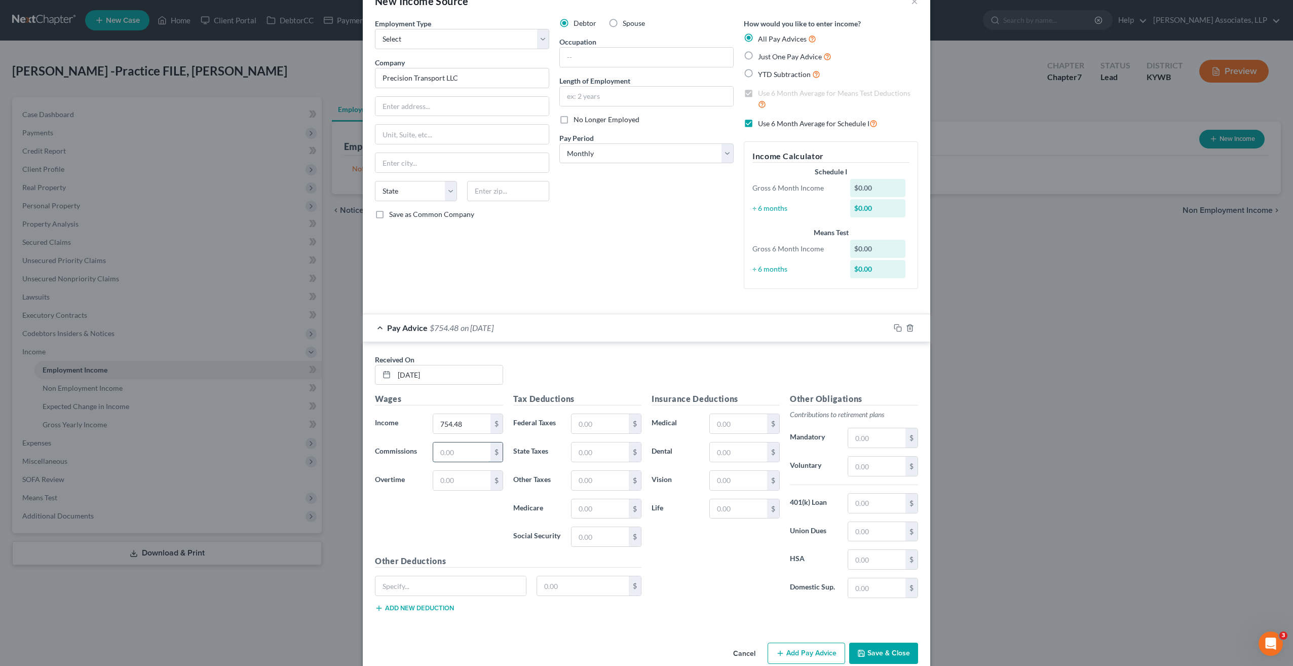
scroll to position [43, 0]
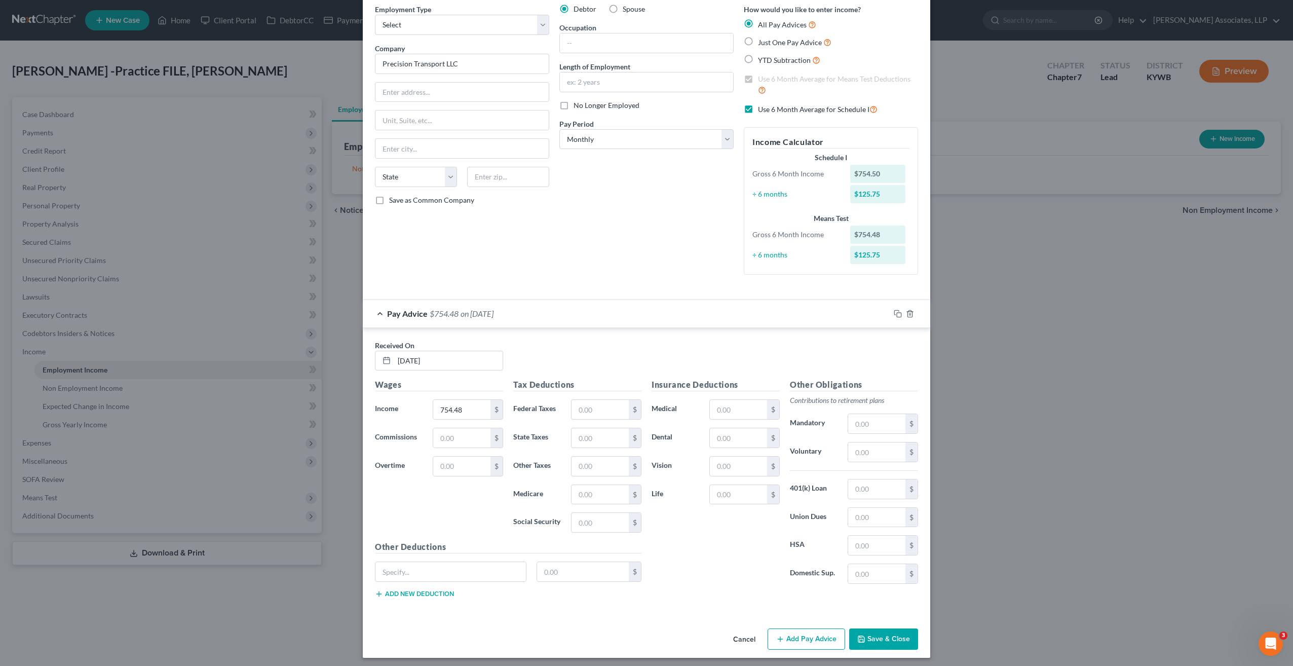
click at [776, 637] on icon "button" at bounding box center [780, 639] width 8 height 8
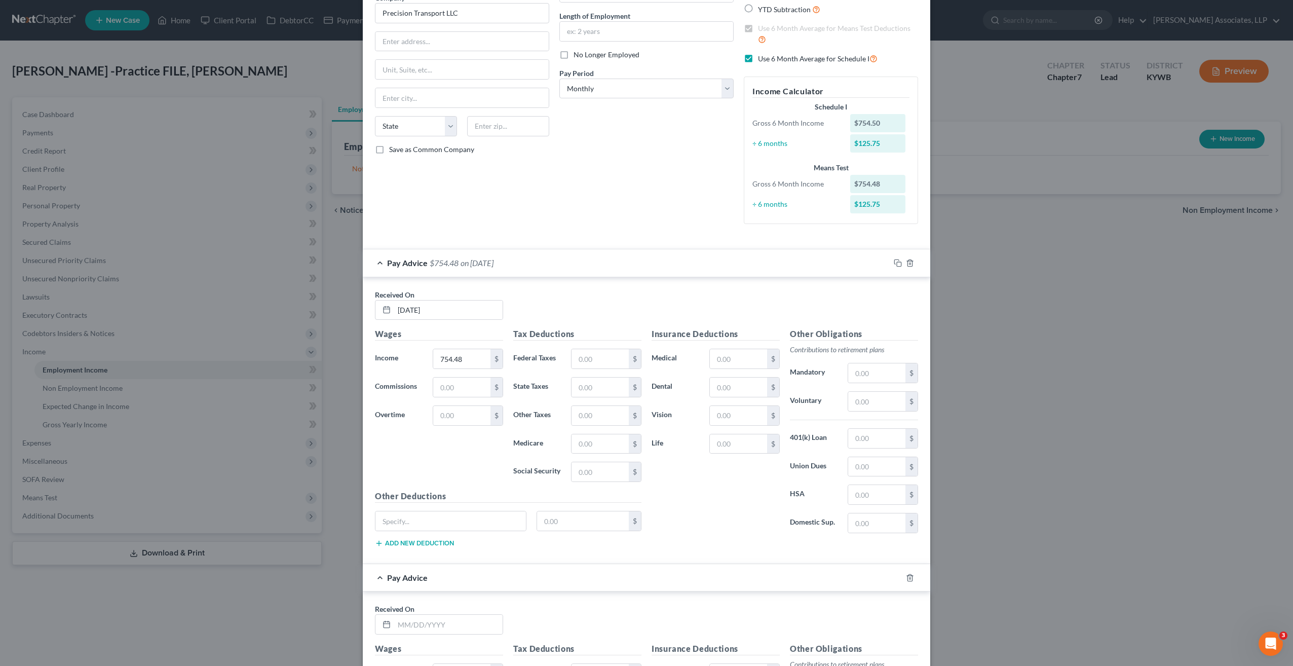
scroll to position [144, 0]
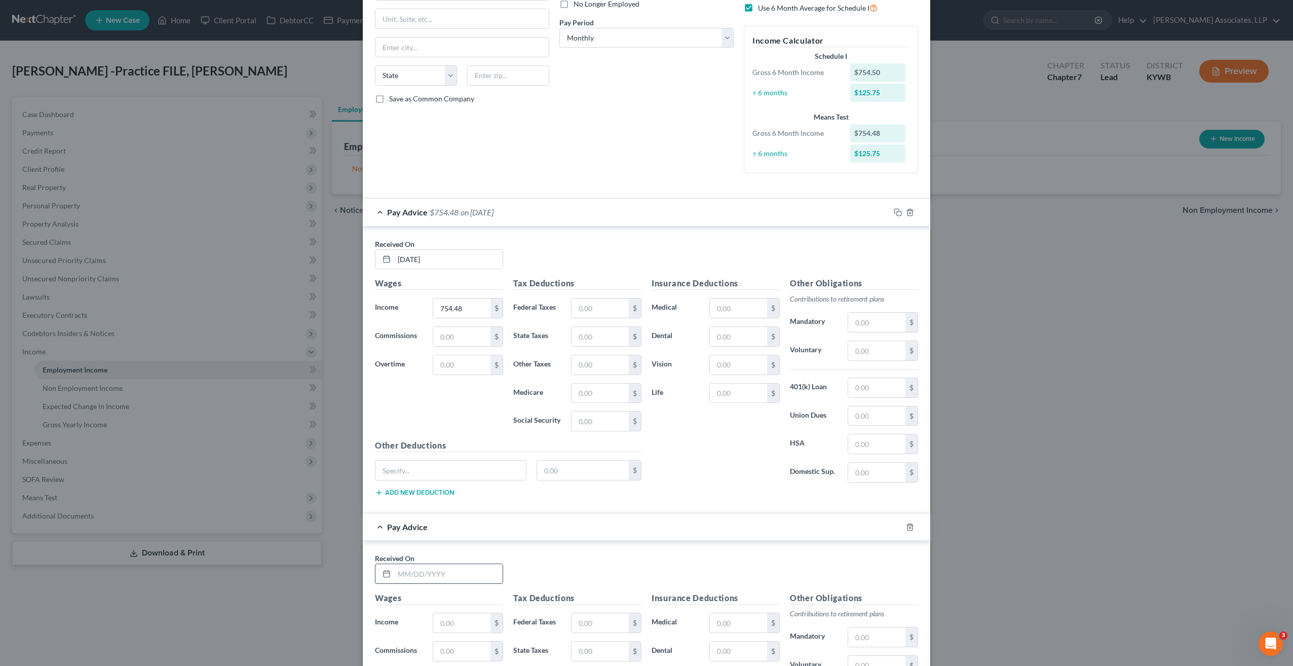
click at [430, 573] on input "text" at bounding box center [448, 573] width 108 height 19
type input "08/01/25"
click at [449, 620] on input "text" at bounding box center [461, 622] width 57 height 19
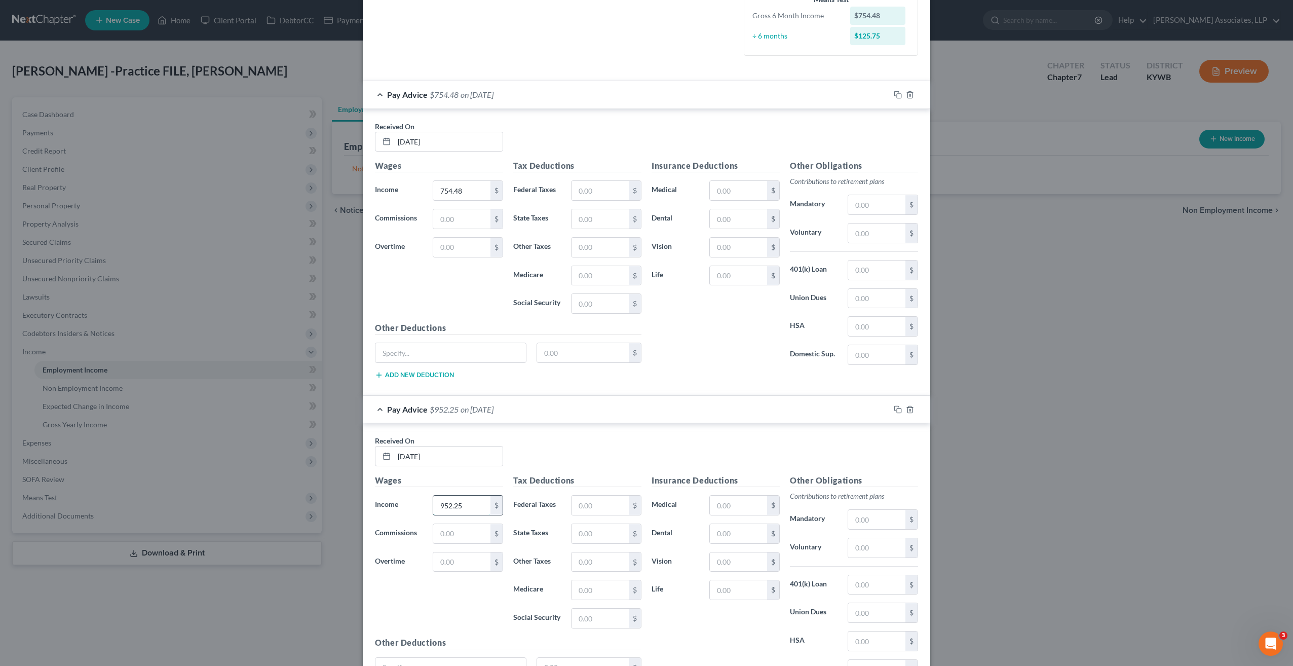
scroll to position [296, 0]
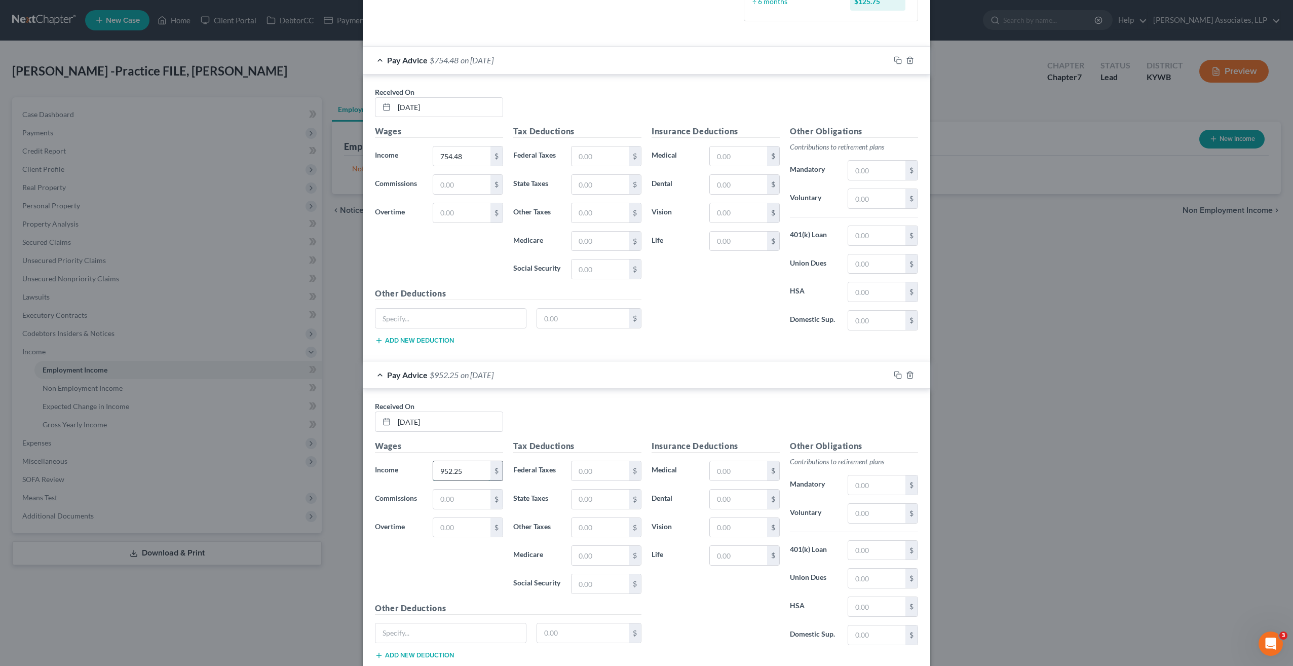
type input "952.25"
click at [449, 623] on input "text" at bounding box center [450, 632] width 151 height 19
drag, startPoint x: 440, startPoint y: 621, endPoint x: 370, endPoint y: 622, distance: 69.9
click at [370, 623] on div "362.15" at bounding box center [451, 633] width 162 height 20
type input "fuel, etc"
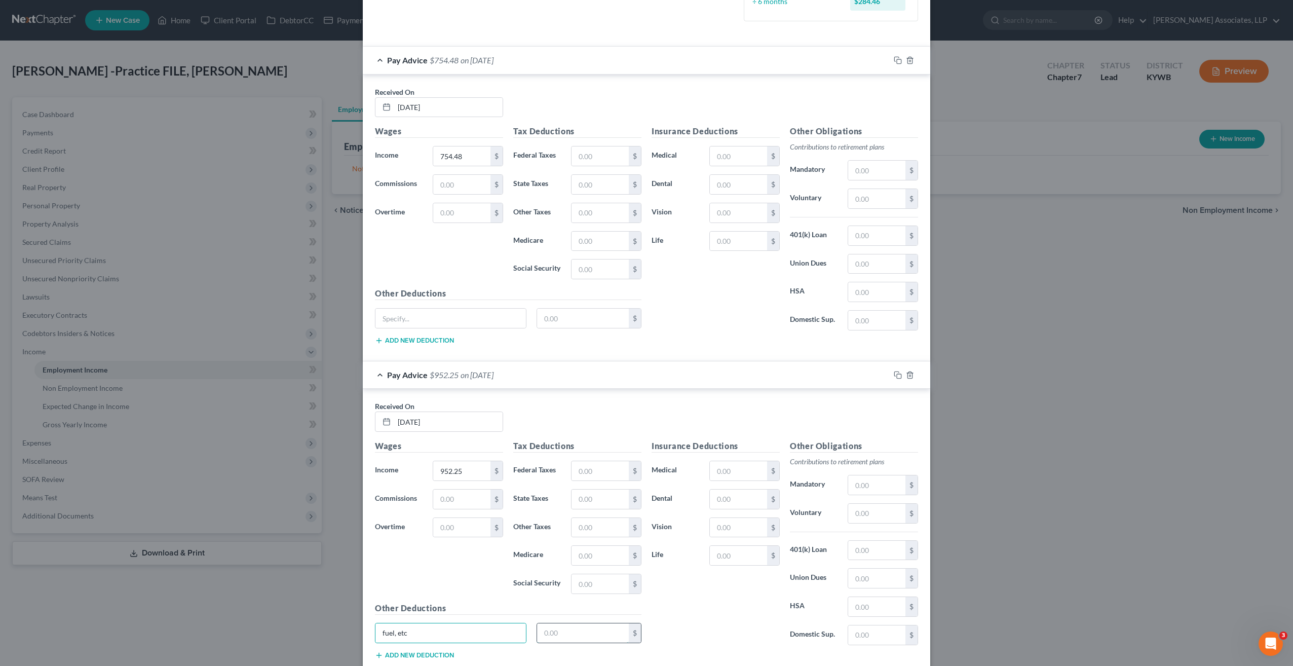
click at [562, 628] on input "text" at bounding box center [583, 632] width 92 height 19
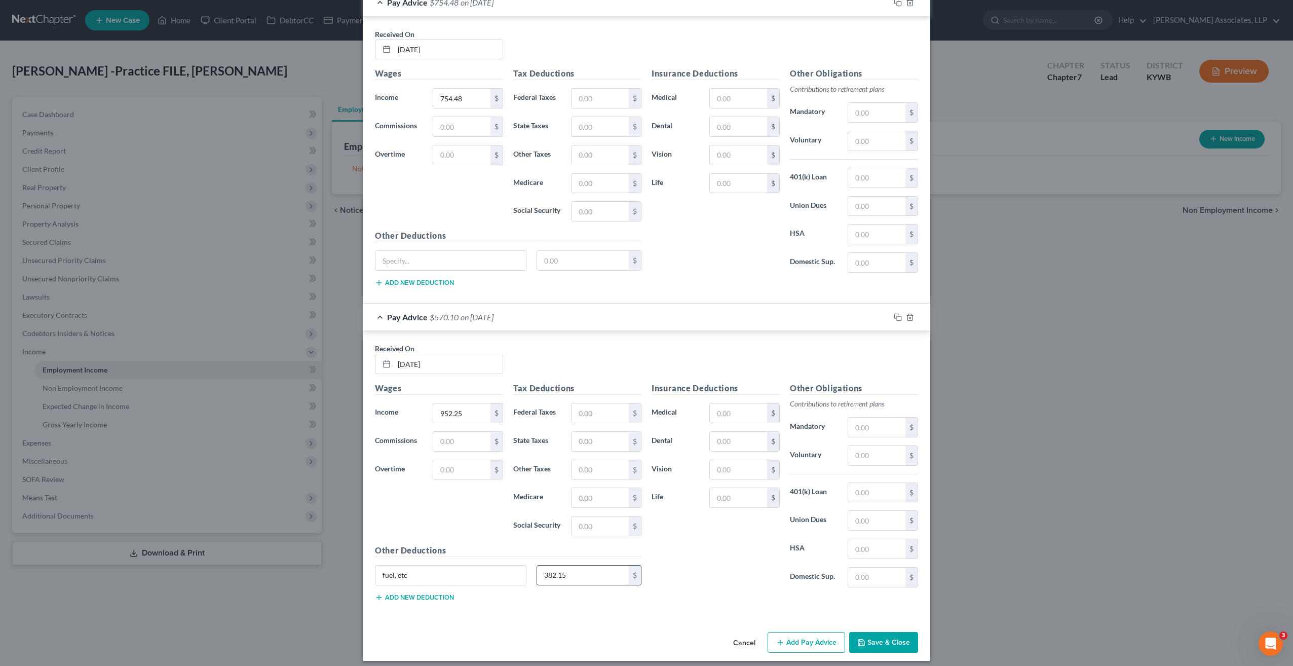
scroll to position [354, 0]
type input "382.15"
click at [482, 570] on input "fuel, etc" at bounding box center [450, 574] width 151 height 19
click at [827, 635] on button "Add Pay Advice" at bounding box center [807, 641] width 78 height 21
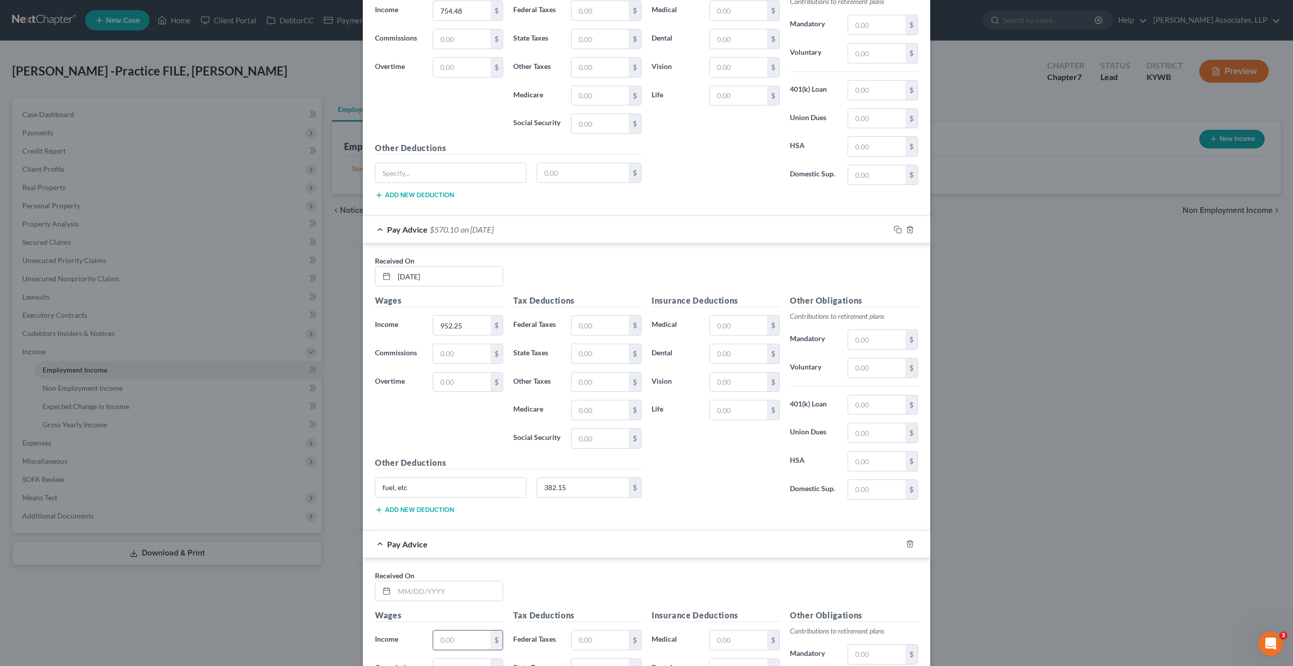
scroll to position [456, 0]
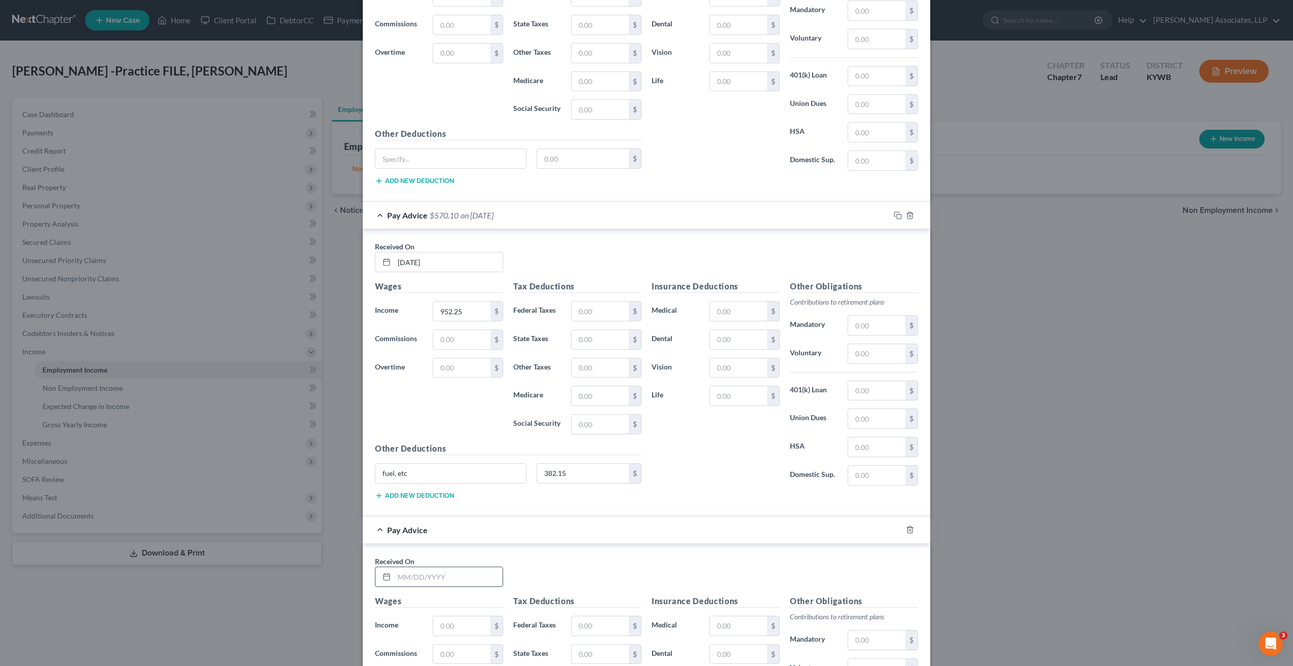
click at [457, 571] on input "text" at bounding box center [448, 576] width 108 height 19
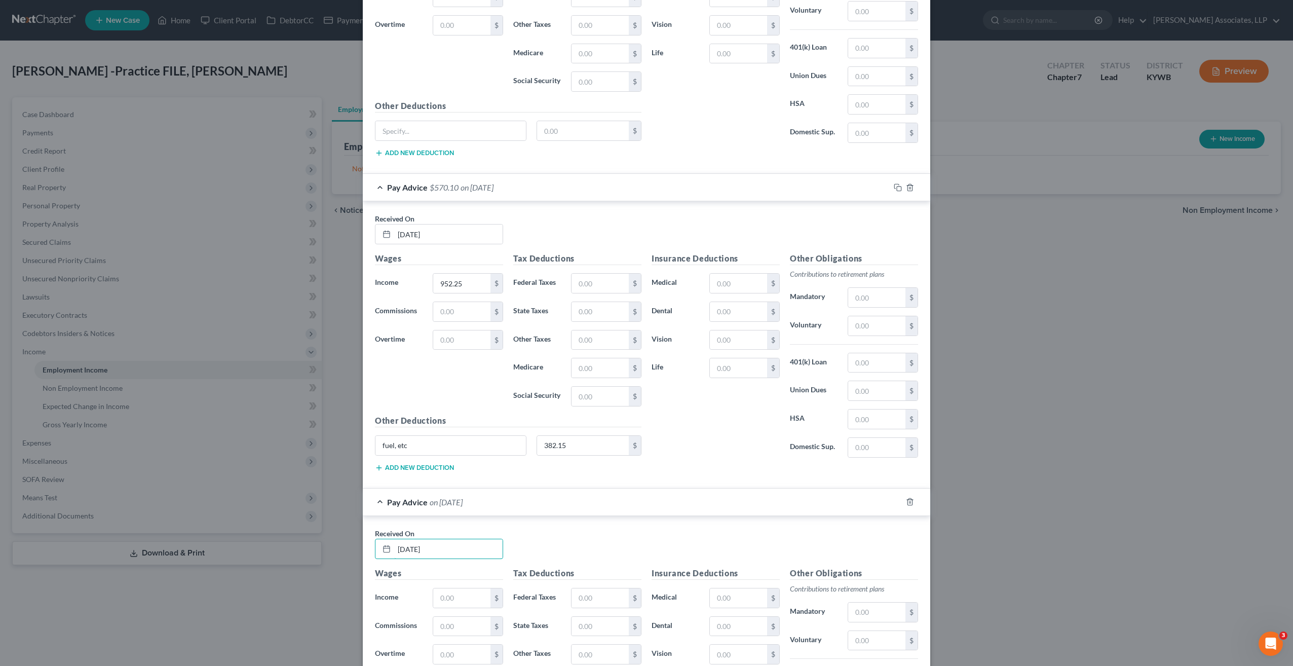
scroll to position [506, 0]
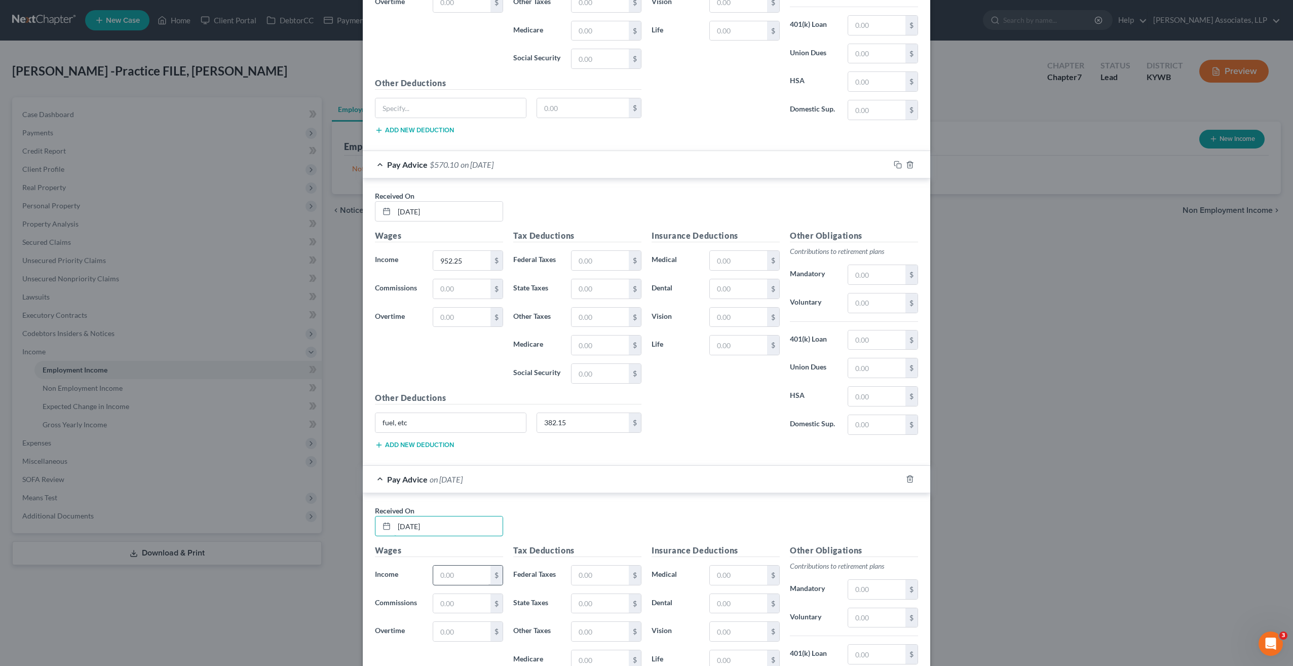
type input "07/25/25"
click at [457, 575] on input "text" at bounding box center [461, 575] width 57 height 19
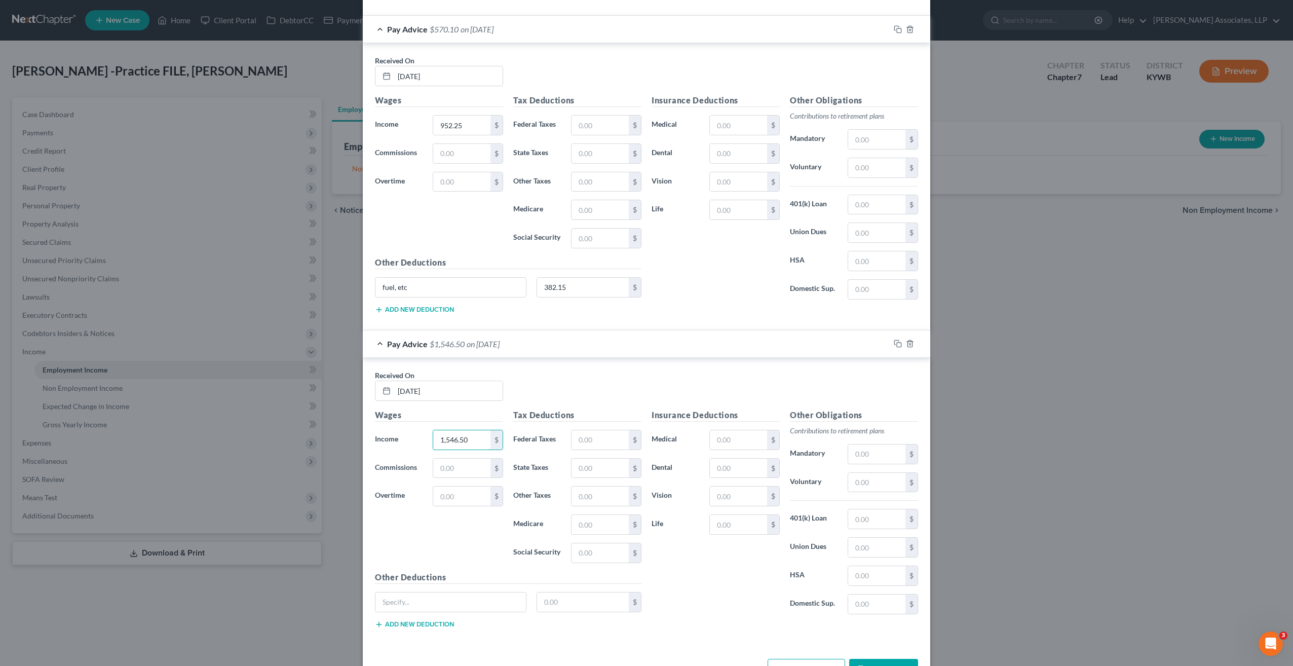
scroll to position [658, 0]
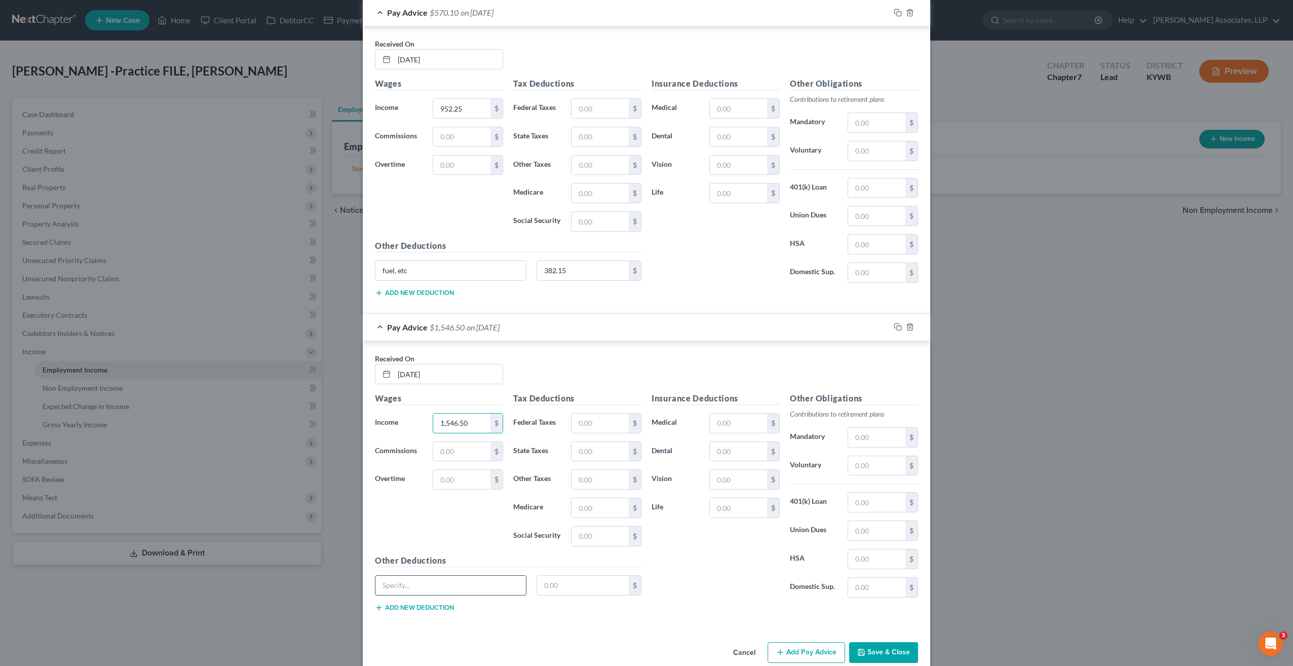
type input "1,546.50"
click at [447, 576] on input "text" at bounding box center [450, 585] width 151 height 19
type input "fuel, rtc"
type input "313.55"
click at [791, 647] on button "Add Pay Advice" at bounding box center [807, 652] width 78 height 21
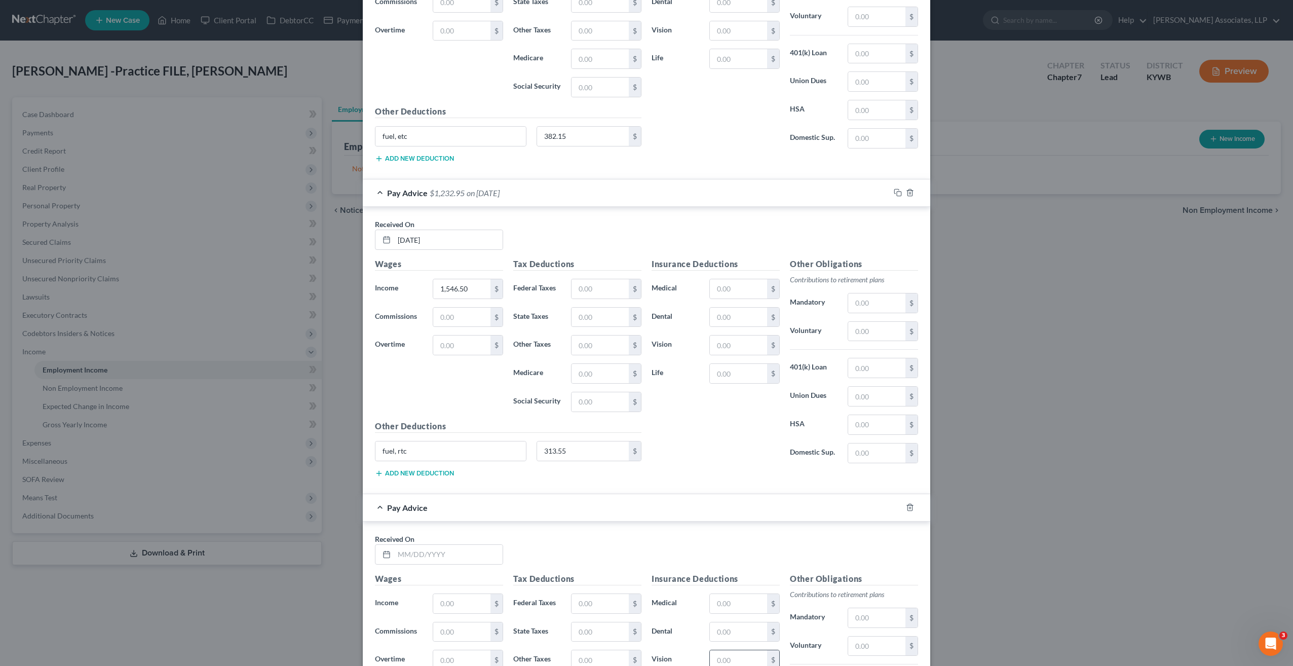
scroll to position [810, 0]
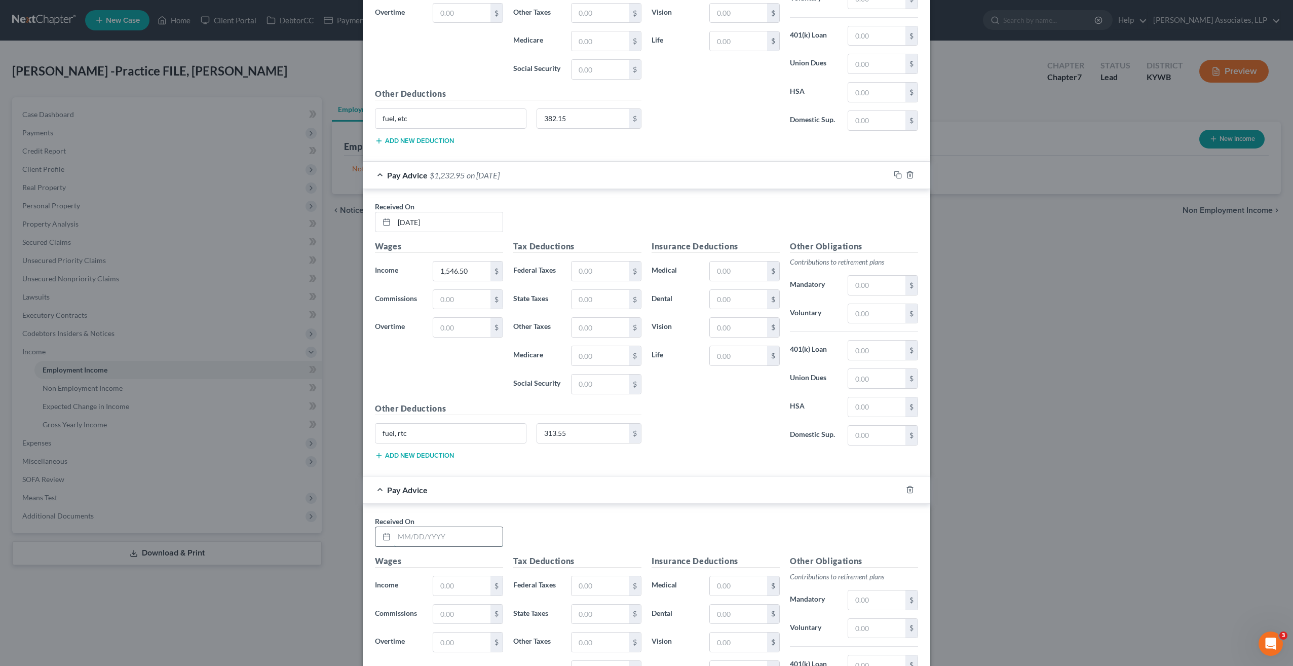
click at [421, 527] on input "text" at bounding box center [448, 536] width 108 height 19
type input "07/18/25"
click at [465, 577] on input "text" at bounding box center [461, 585] width 57 height 19
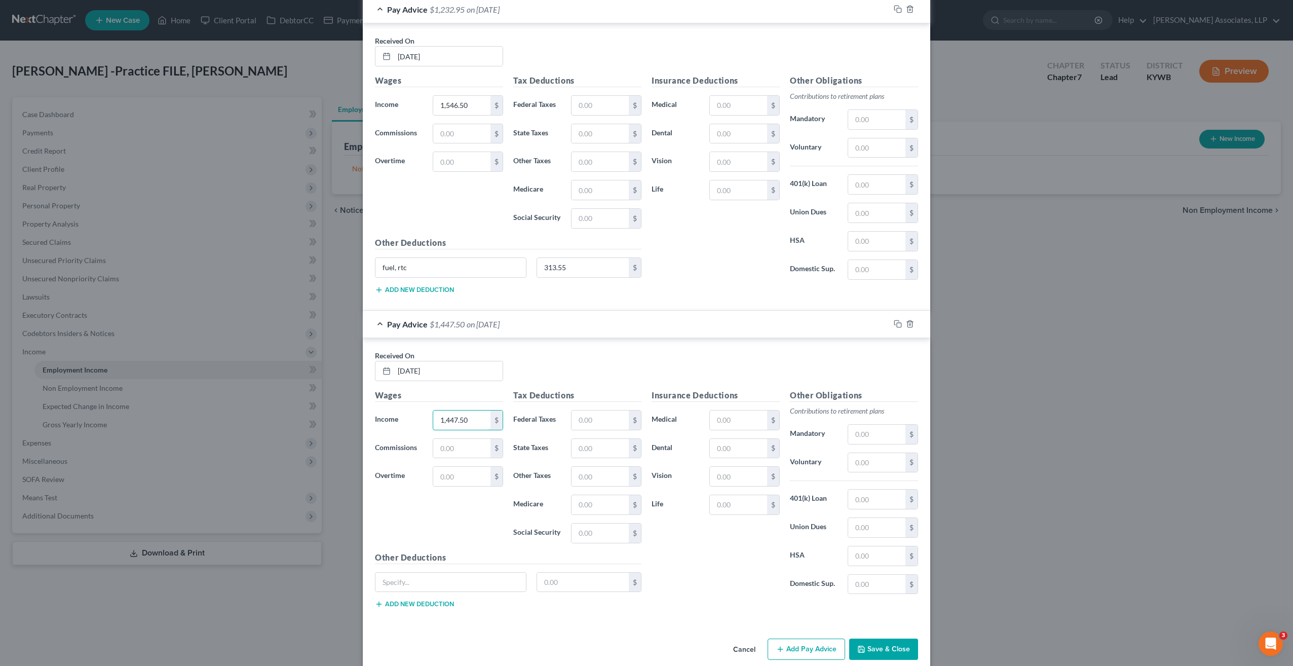
scroll to position [978, 0]
type input "1,447.50"
click at [452, 576] on input "text" at bounding box center [450, 580] width 151 height 19
type input "o"
type input "fuel, etc"
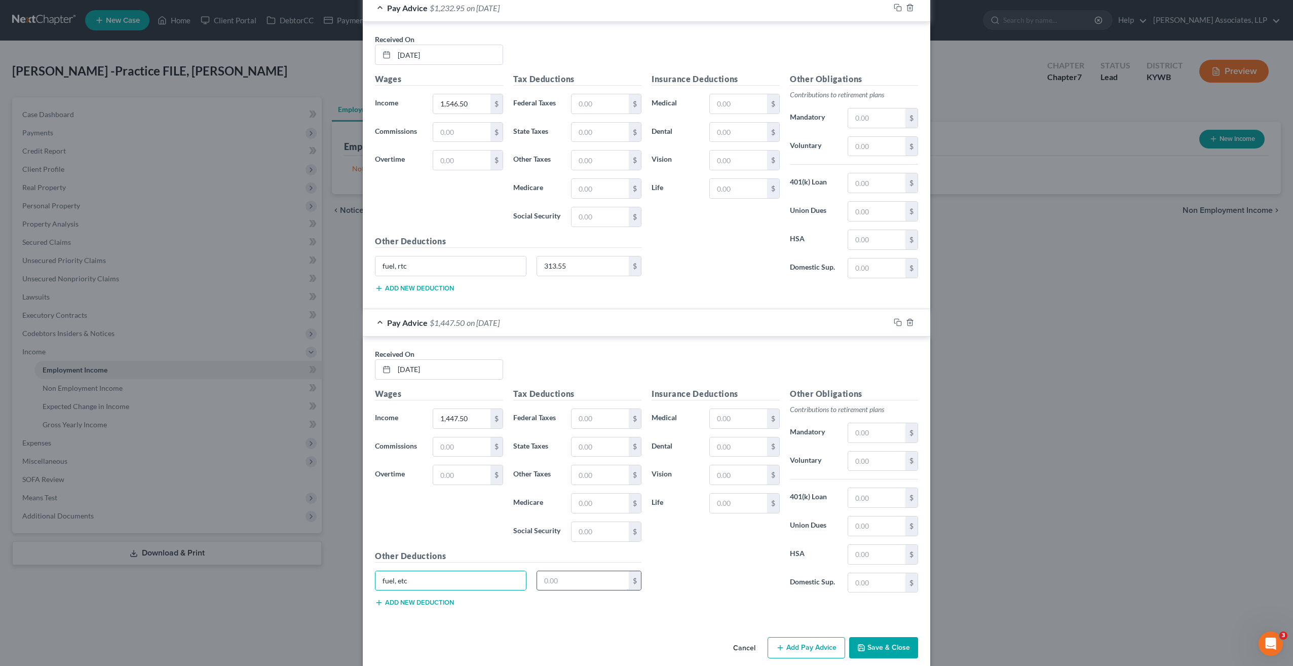
click at [555, 571] on input "text" at bounding box center [583, 580] width 92 height 19
type input "314.38"
click at [799, 637] on button "Add Pay Advice" at bounding box center [807, 647] width 78 height 21
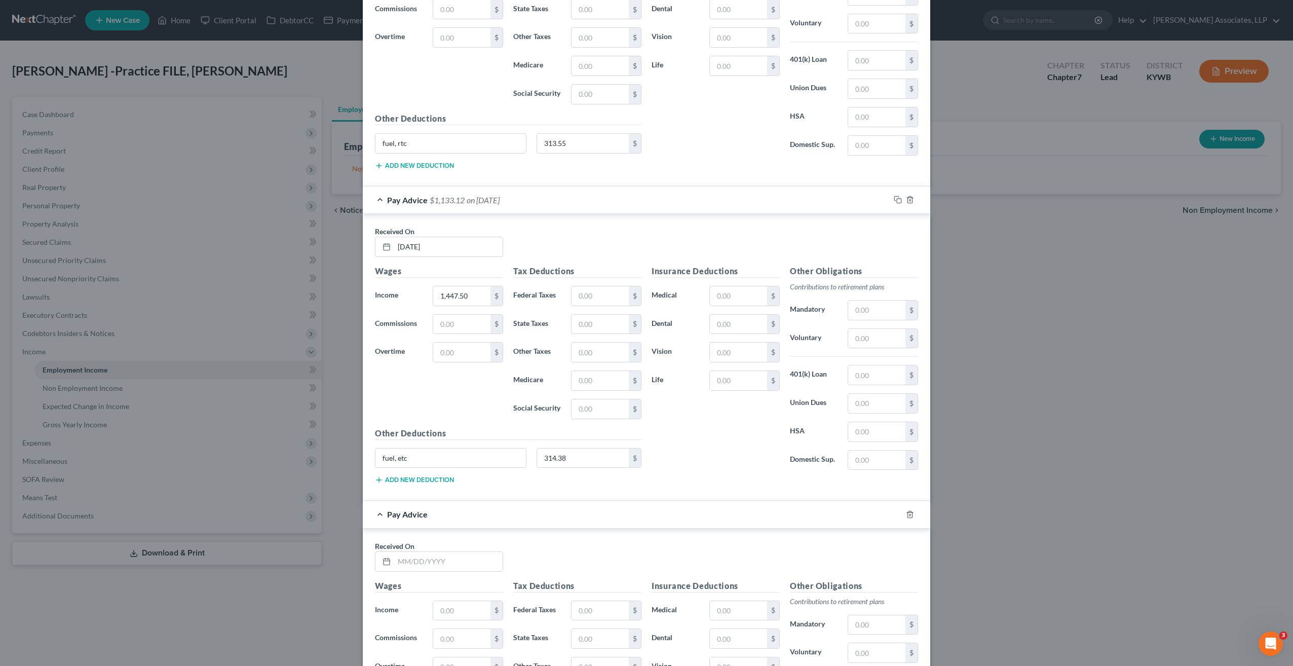
scroll to position [1130, 0]
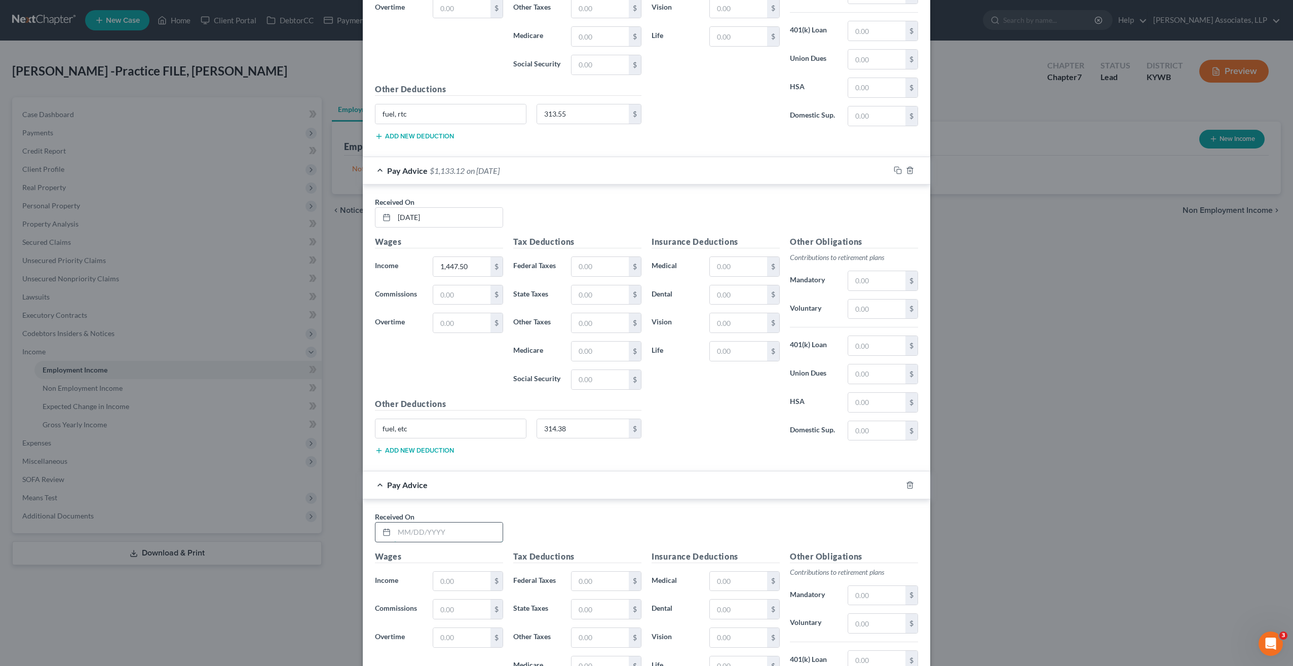
click at [452, 522] on input "text" at bounding box center [448, 531] width 108 height 19
type input "07/11/25"
click at [453, 572] on input "text" at bounding box center [461, 581] width 57 height 19
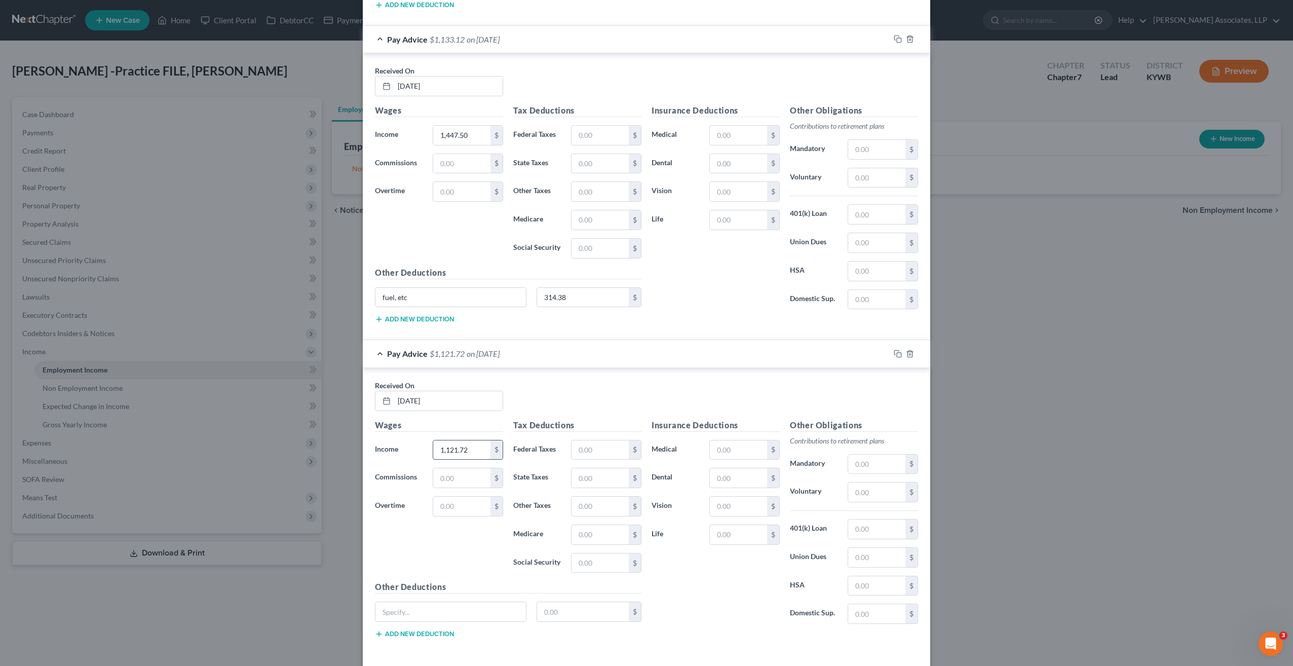
scroll to position [1282, 0]
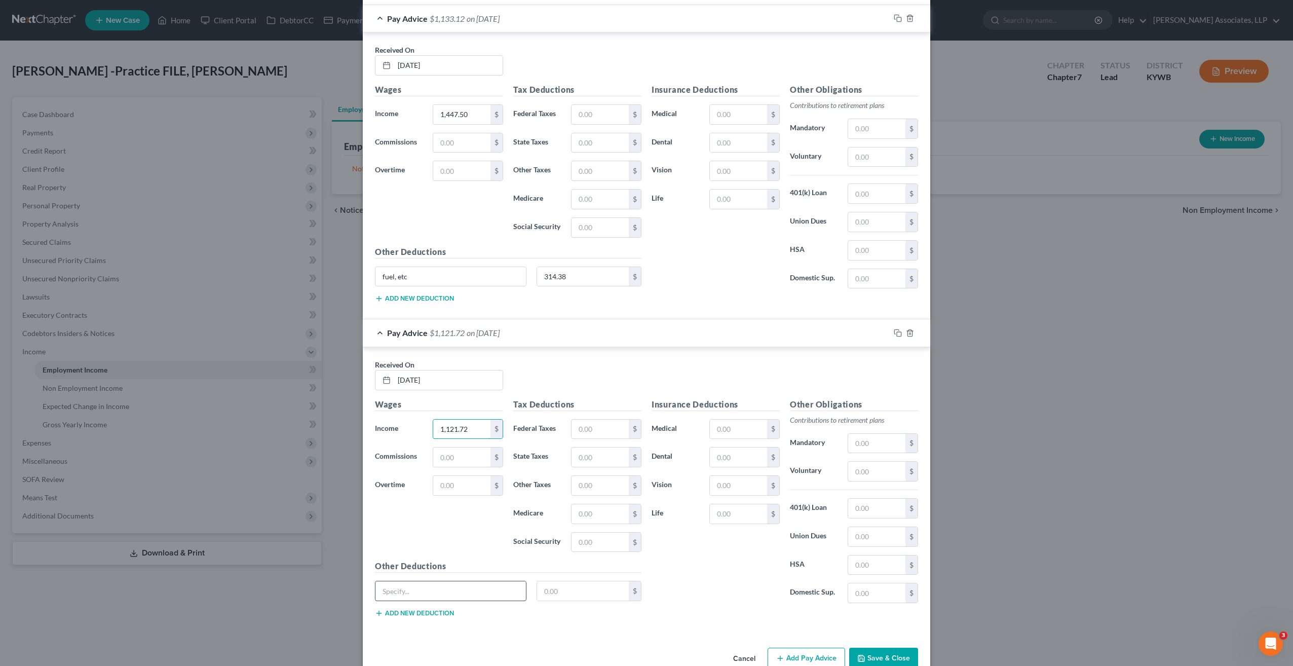
type input "1,121.72"
click at [445, 581] on input "text" at bounding box center [450, 590] width 151 height 19
type input "fuel, ect"
click at [582, 581] on input "text" at bounding box center [583, 590] width 92 height 19
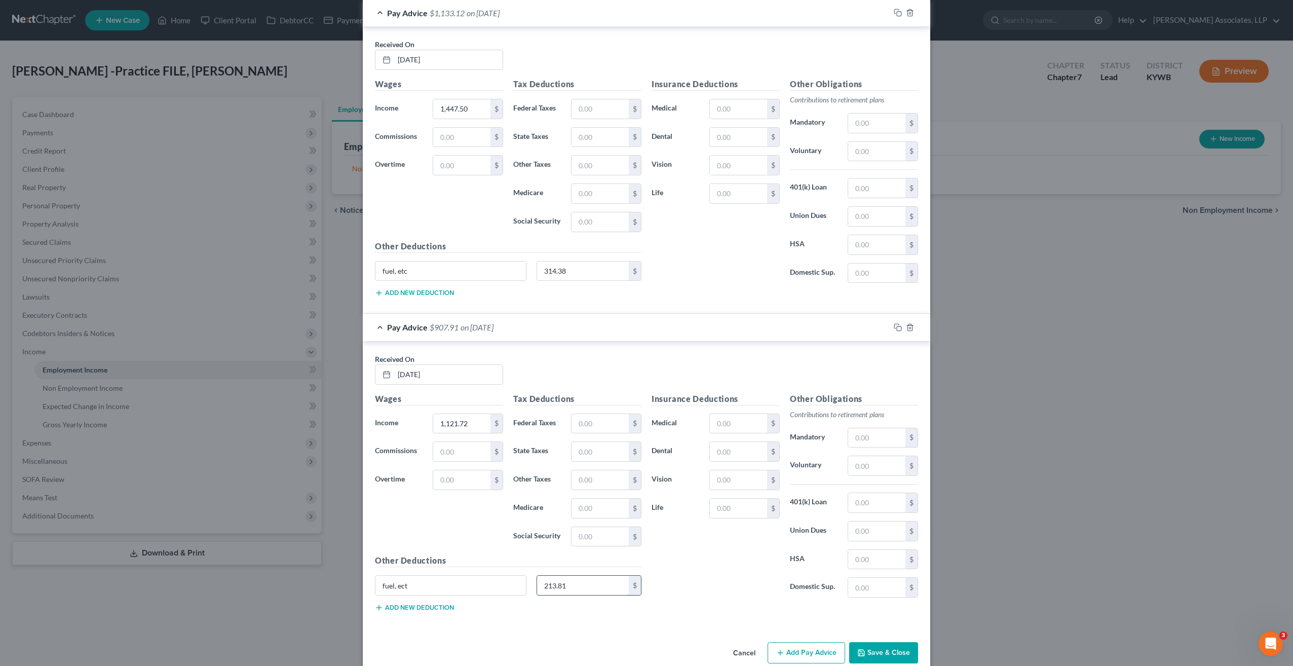
scroll to position [1289, 0]
type input "213.81"
click at [796, 640] on button "Add Pay Advice" at bounding box center [807, 650] width 78 height 21
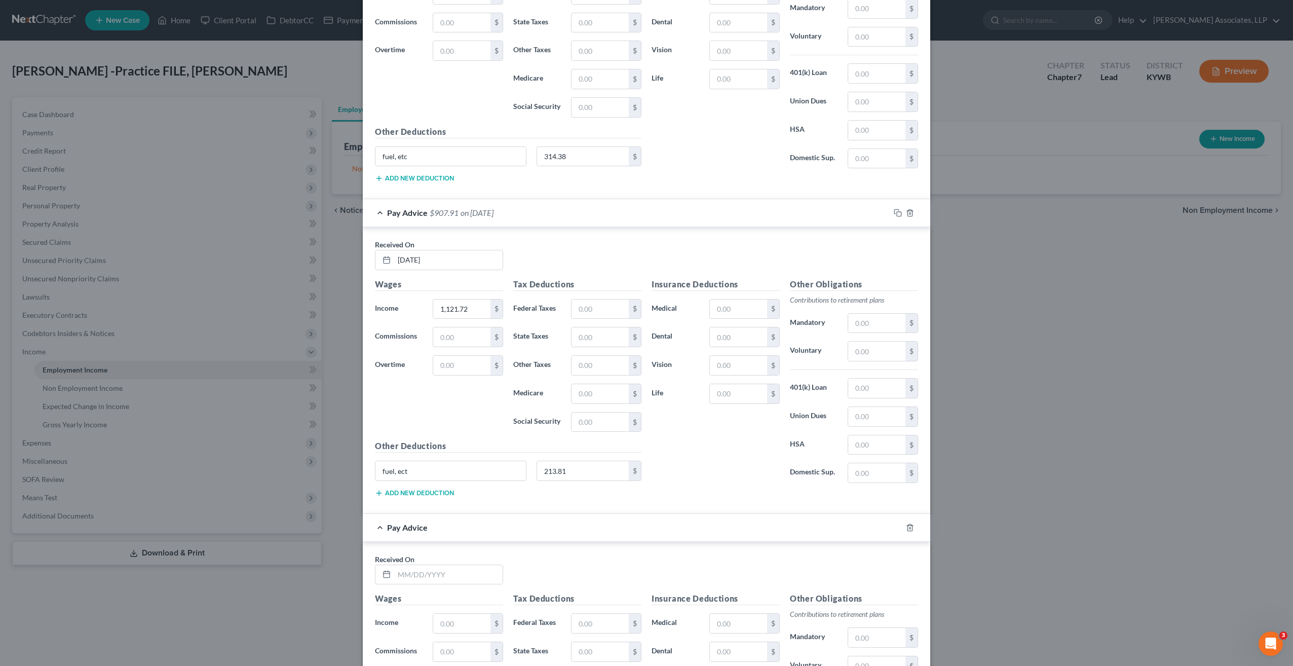
scroll to position [1441, 0]
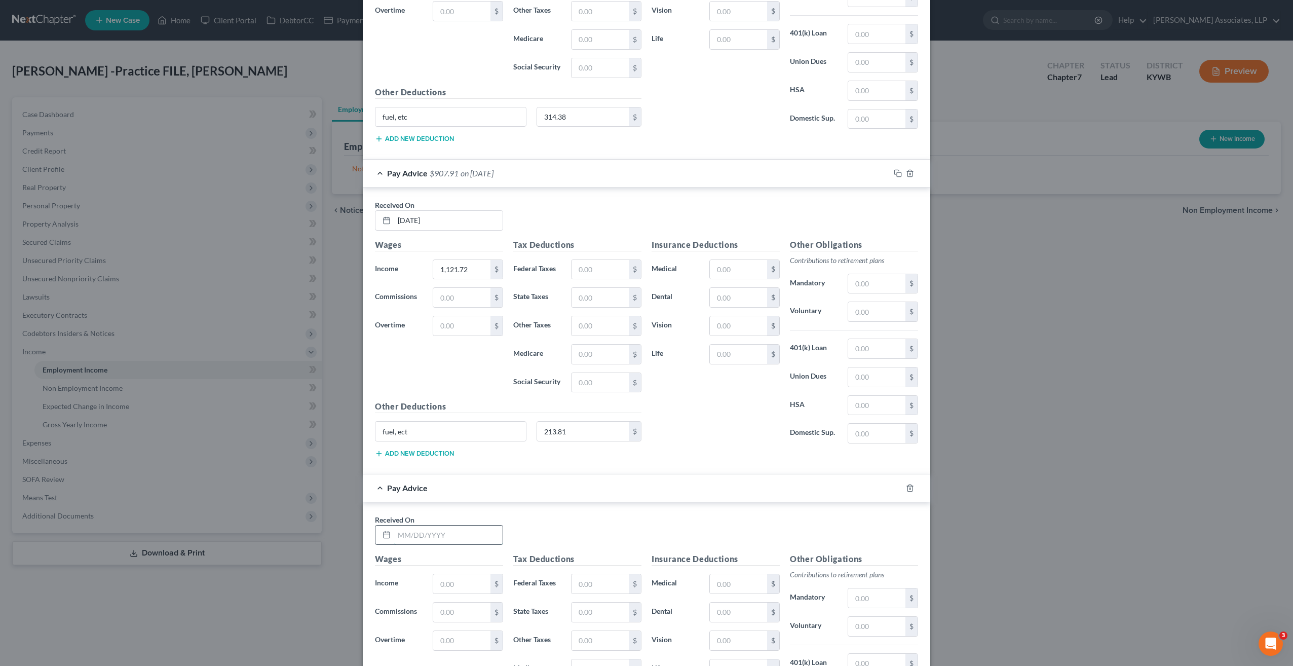
click at [463, 525] on input "text" at bounding box center [448, 534] width 108 height 19
click at [469, 574] on input "text" at bounding box center [461, 583] width 57 height 19
click at [433, 525] on input "906.50" at bounding box center [448, 534] width 108 height 19
drag, startPoint x: 433, startPoint y: 517, endPoint x: 370, endPoint y: 516, distance: 62.8
click at [370, 516] on div "Received On * 906.50" at bounding box center [439, 529] width 138 height 31
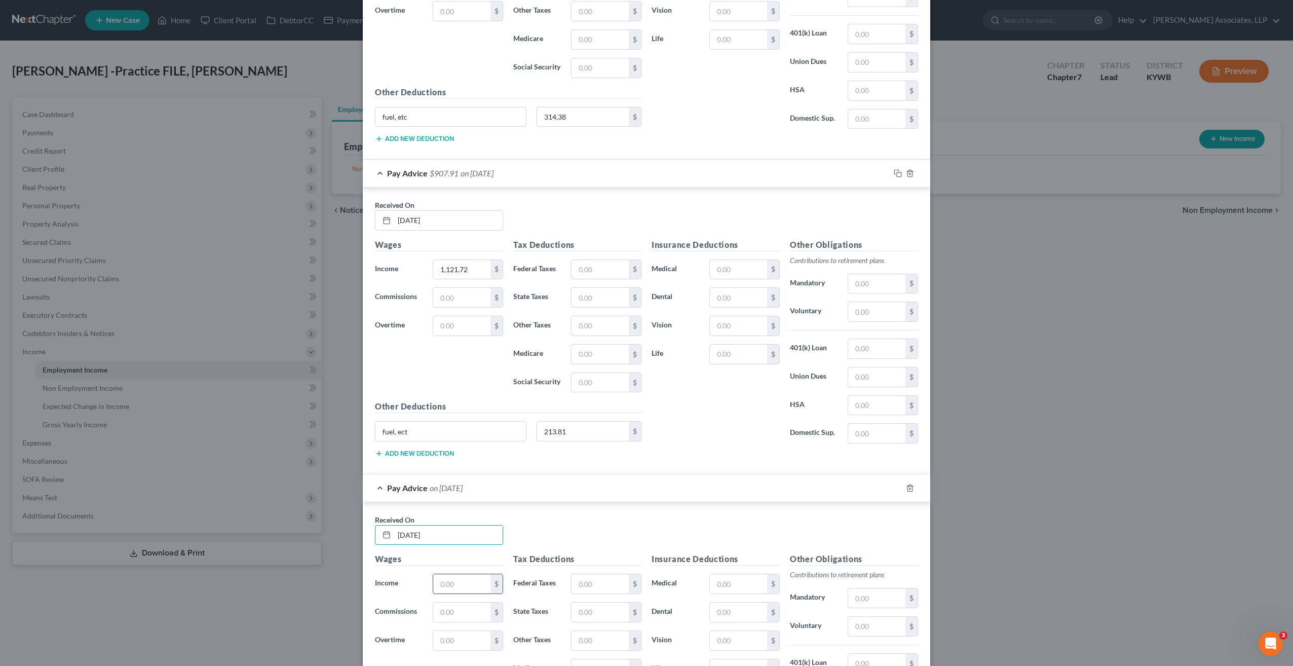
type input "07/03/25"
click at [449, 574] on input "text" at bounding box center [461, 583] width 57 height 19
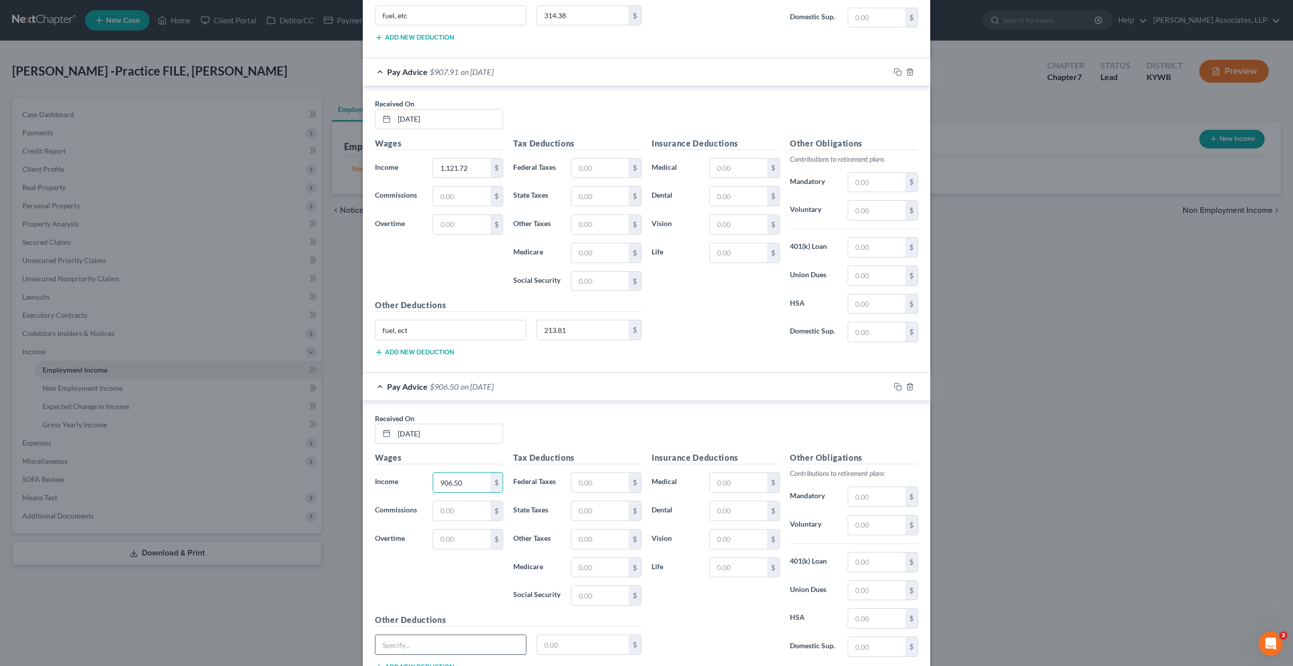
type input "906.50"
click at [410, 635] on input "text" at bounding box center [450, 644] width 151 height 19
type input "o"
type input "fuel, ect"
click at [586, 635] on input "text" at bounding box center [583, 644] width 92 height 19
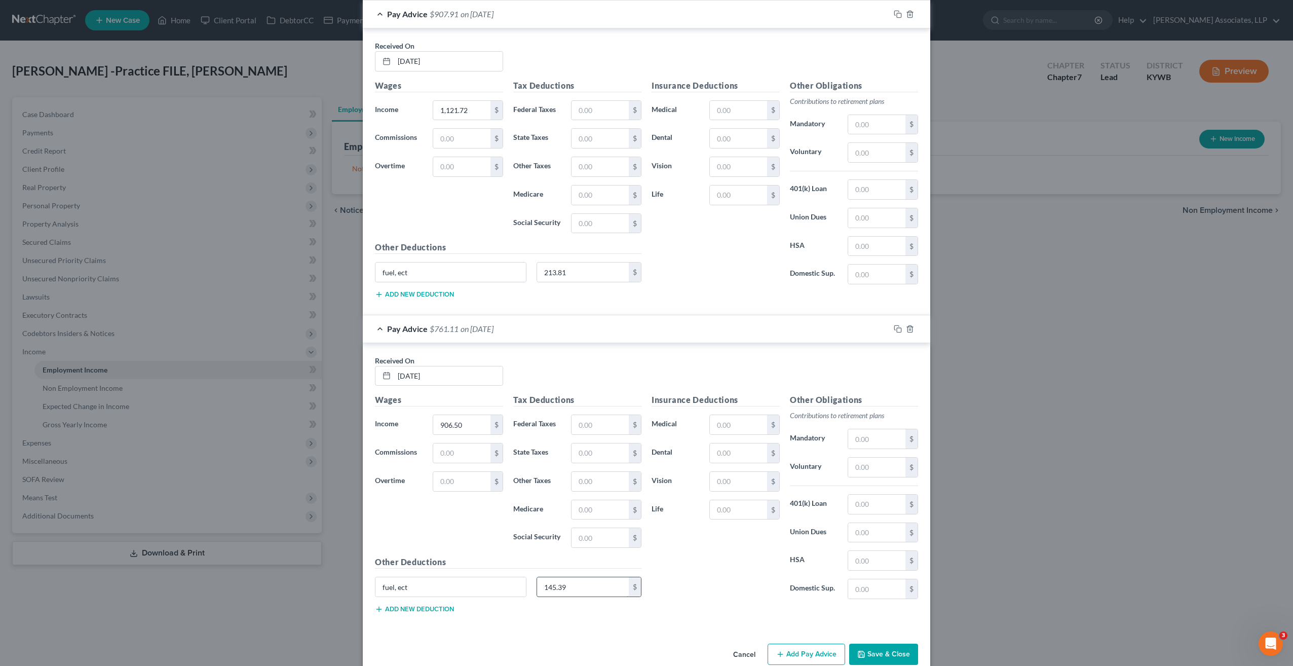
scroll to position [1601, 0]
type input "145.39"
click at [792, 643] on button "Add Pay Advice" at bounding box center [807, 653] width 78 height 21
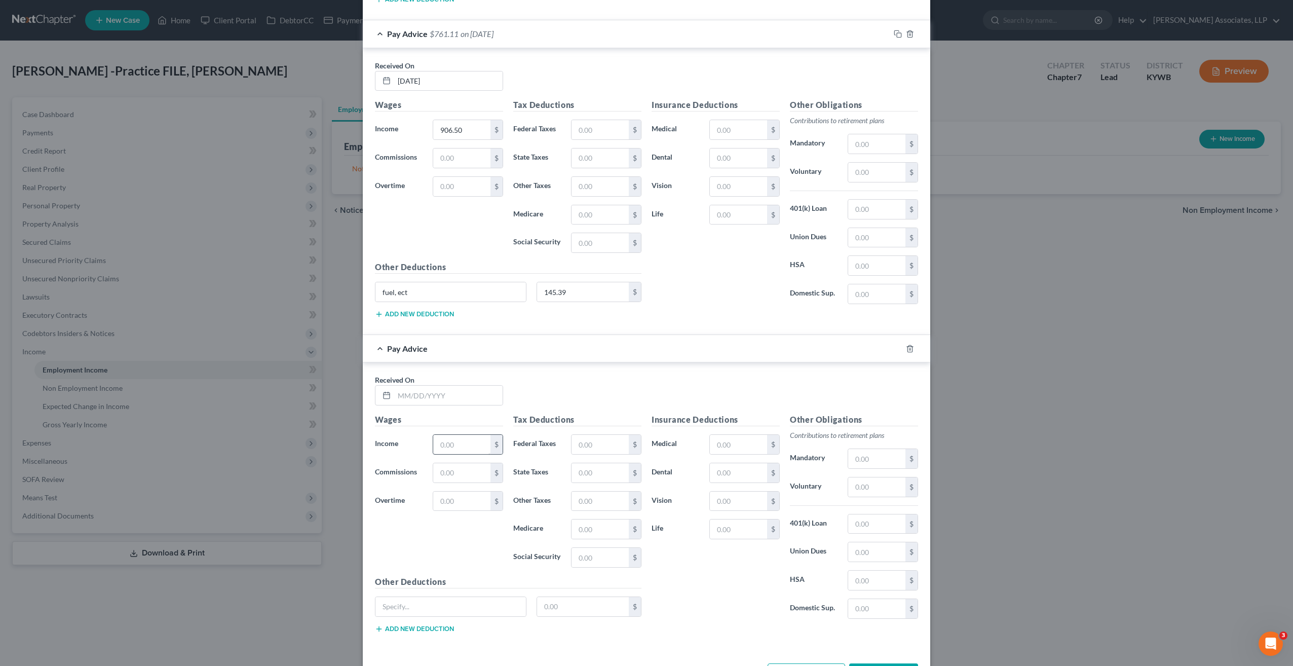
scroll to position [1905, 0]
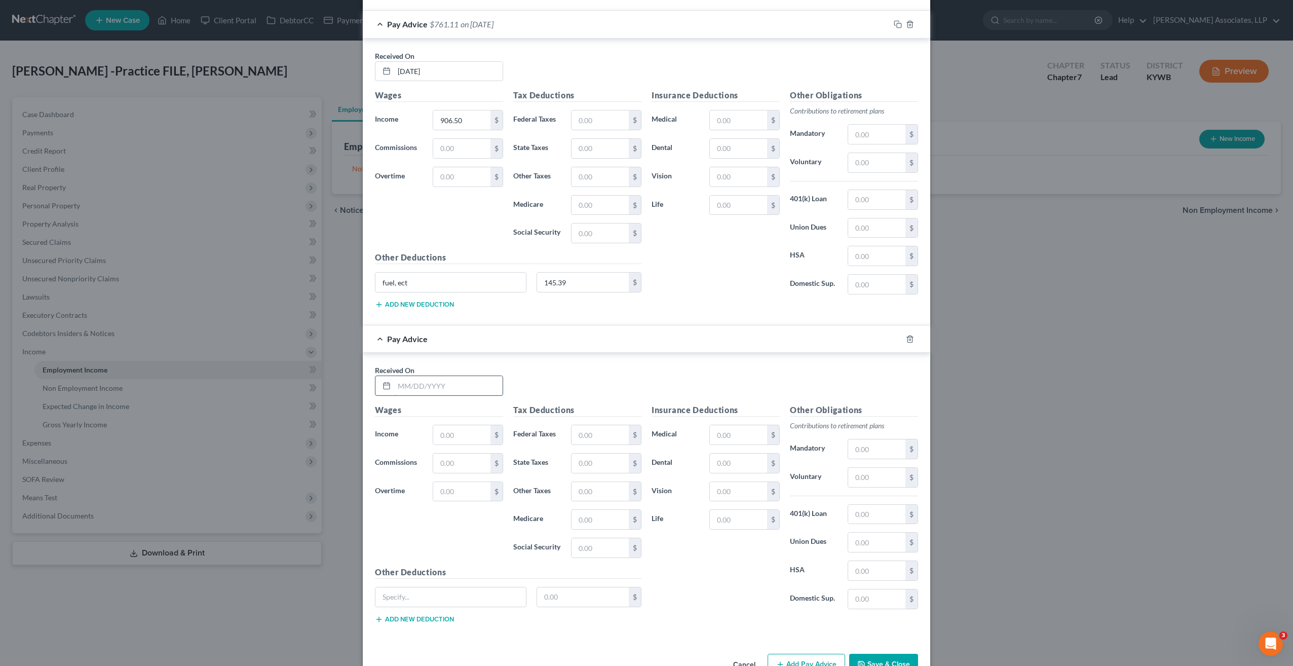
click at [438, 376] on input "text" at bounding box center [448, 385] width 108 height 19
type input "06/27/25"
click at [447, 425] on input "text" at bounding box center [461, 434] width 57 height 19
type input "1,215.35"
click at [431, 587] on input "text" at bounding box center [450, 596] width 151 height 19
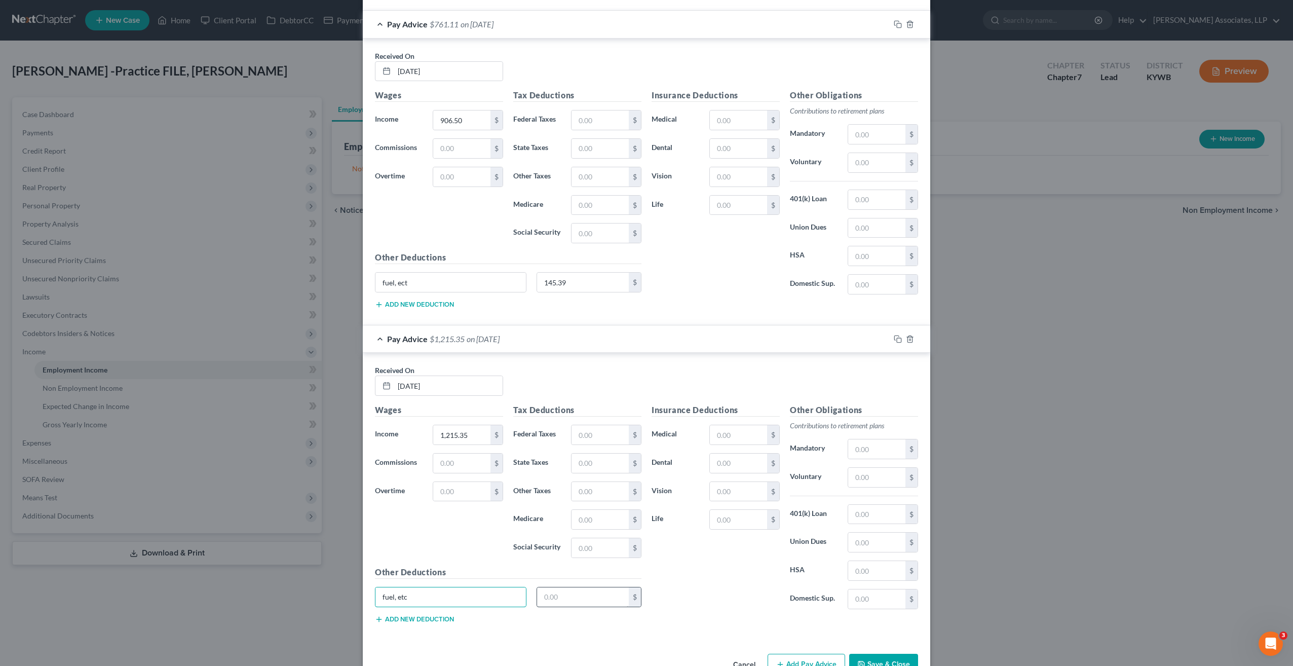
type input "fuel, etc"
click at [537, 587] on input "text" at bounding box center [583, 596] width 92 height 19
type input "396.59"
click at [783, 654] on button "Add Pay Advice" at bounding box center [807, 664] width 78 height 21
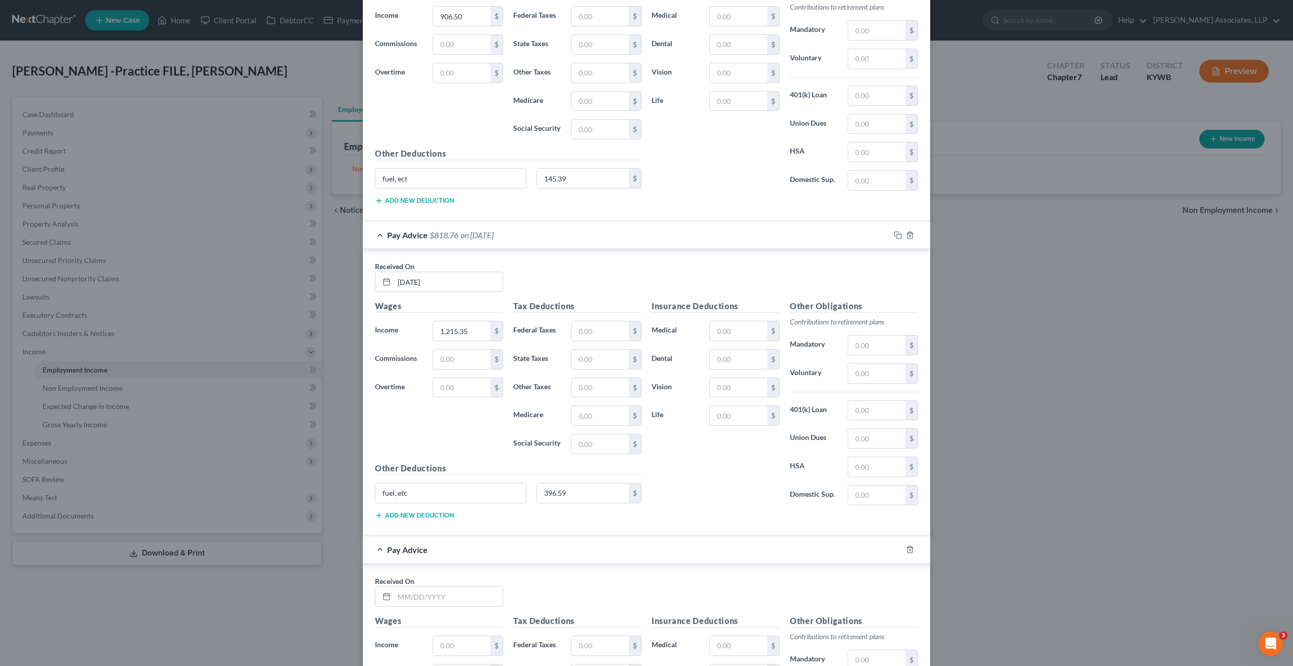
scroll to position [2057, 0]
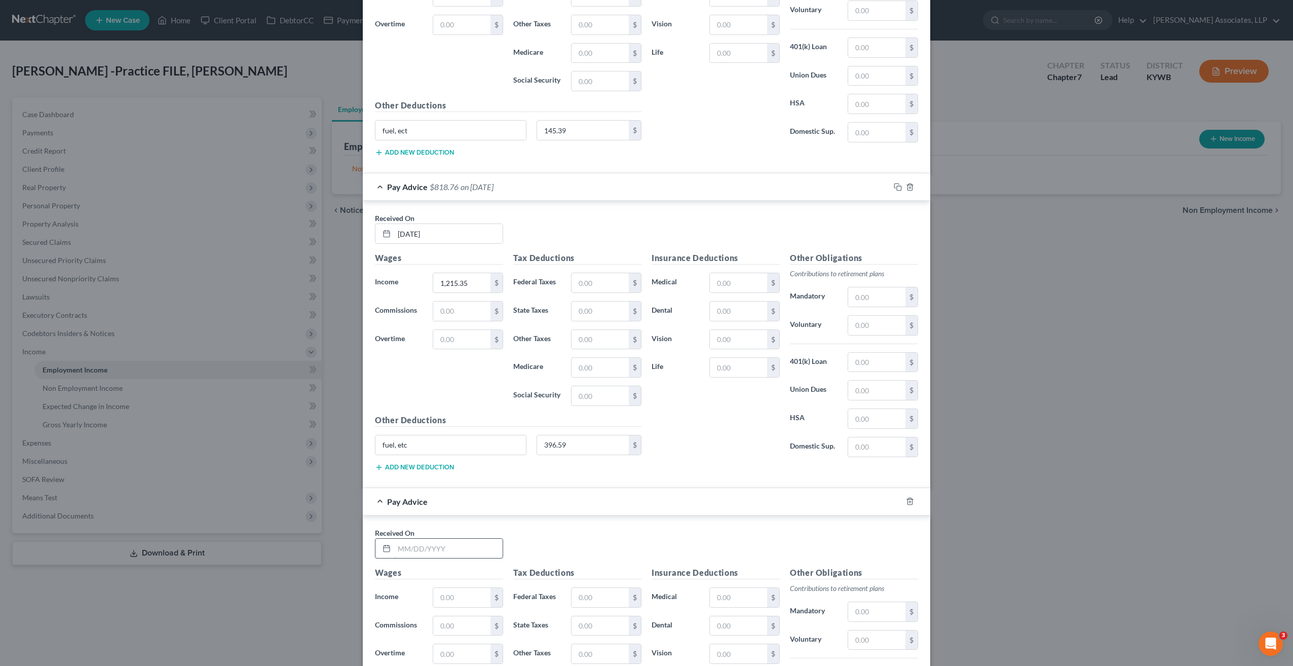
click at [440, 539] on input "text" at bounding box center [448, 548] width 108 height 19
type input "06/2/25"
click at [450, 588] on input "text" at bounding box center [461, 597] width 57 height 19
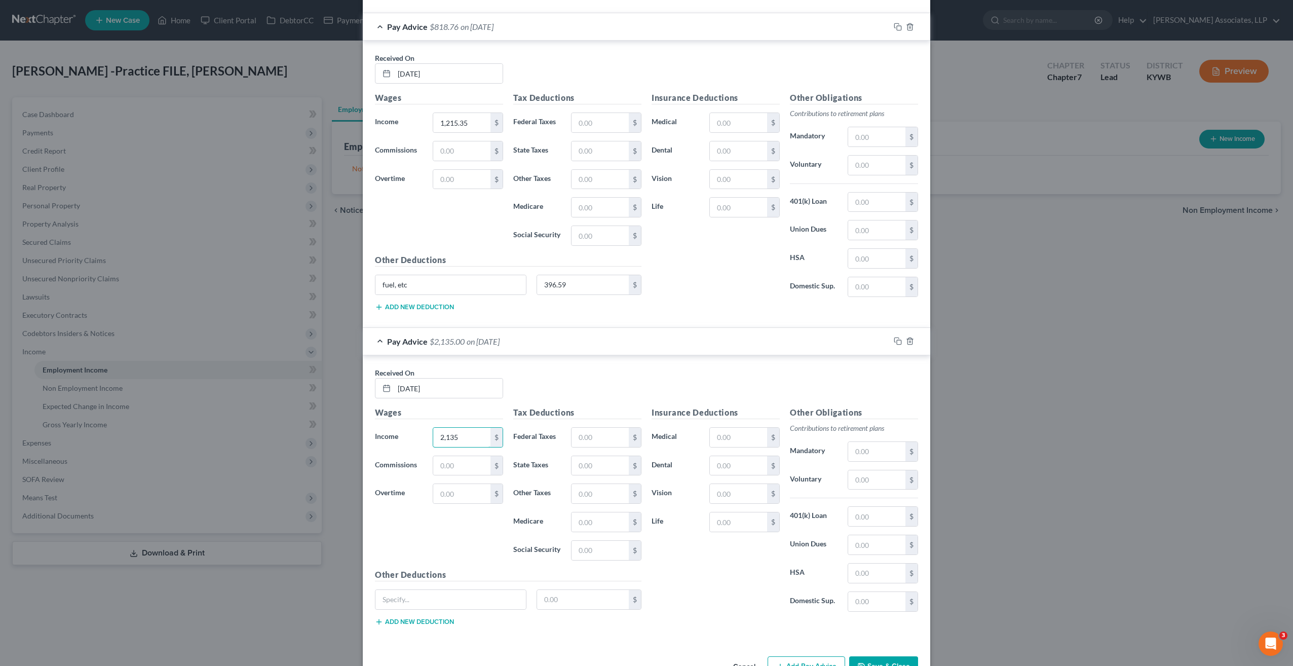
scroll to position [2224, 0]
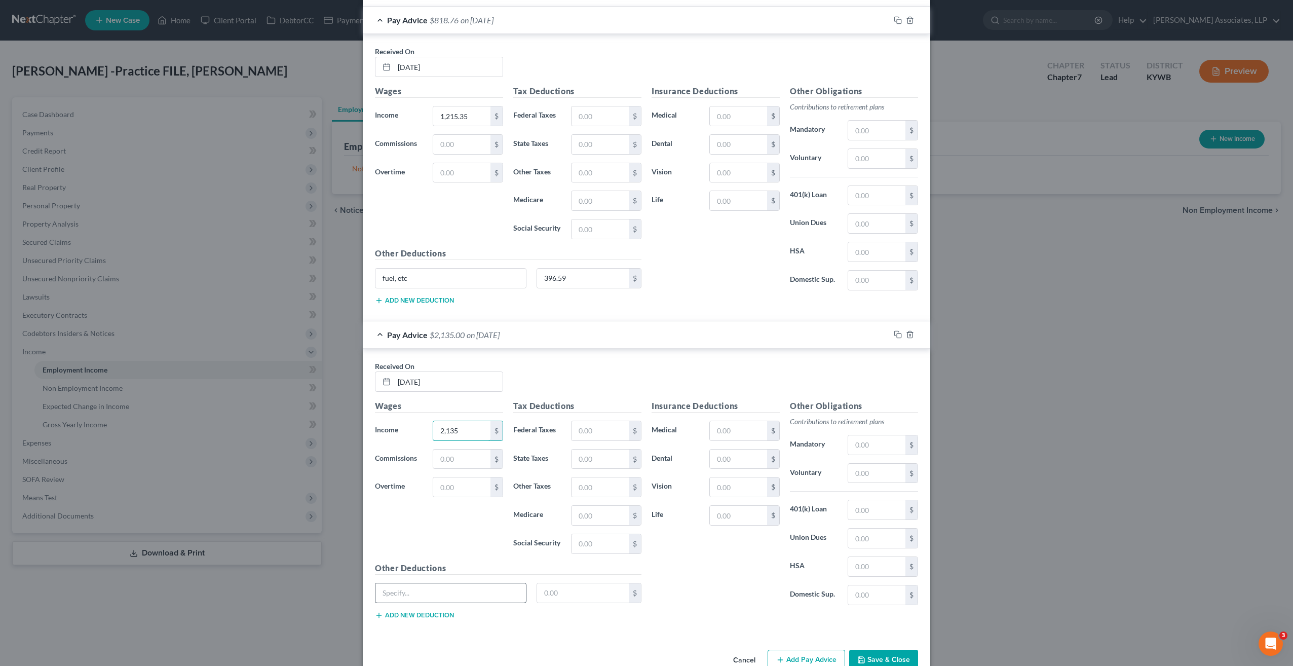
type input "2,135"
click at [457, 583] on input "text" at bounding box center [450, 592] width 151 height 19
type input "fuel, etc"
click at [559, 583] on input "text" at bounding box center [583, 592] width 92 height 19
type input "701.28"
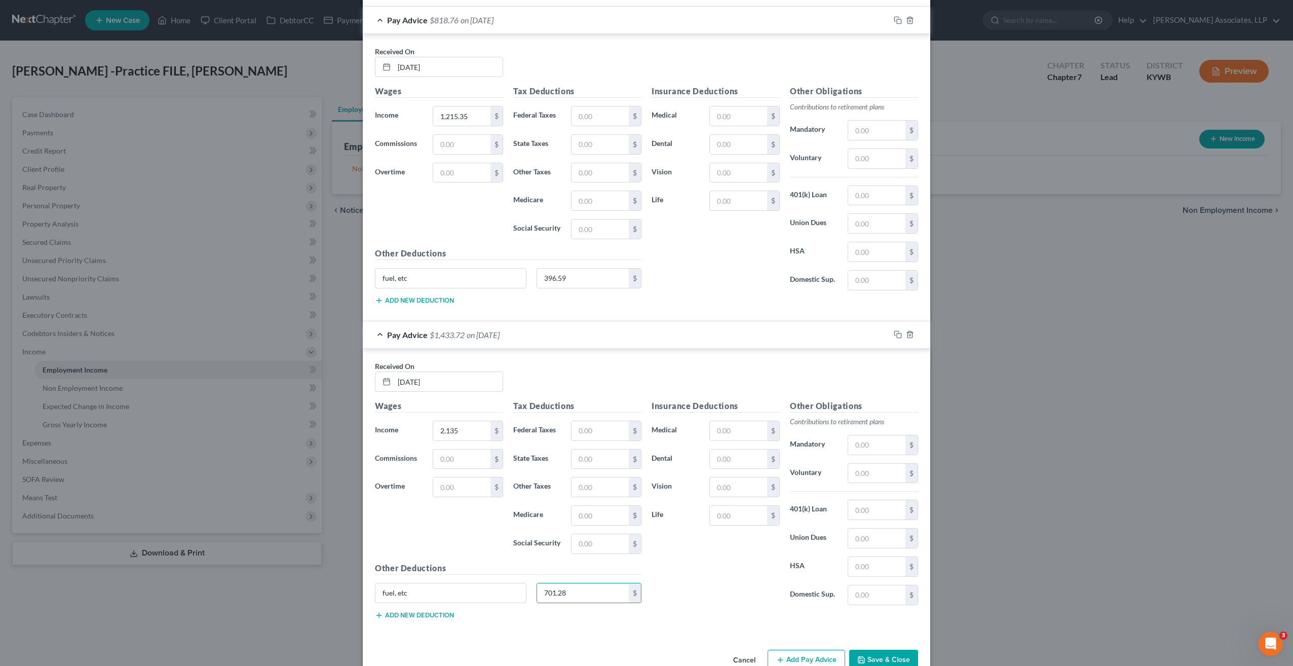
click at [788, 650] on button "Add Pay Advice" at bounding box center [807, 660] width 78 height 21
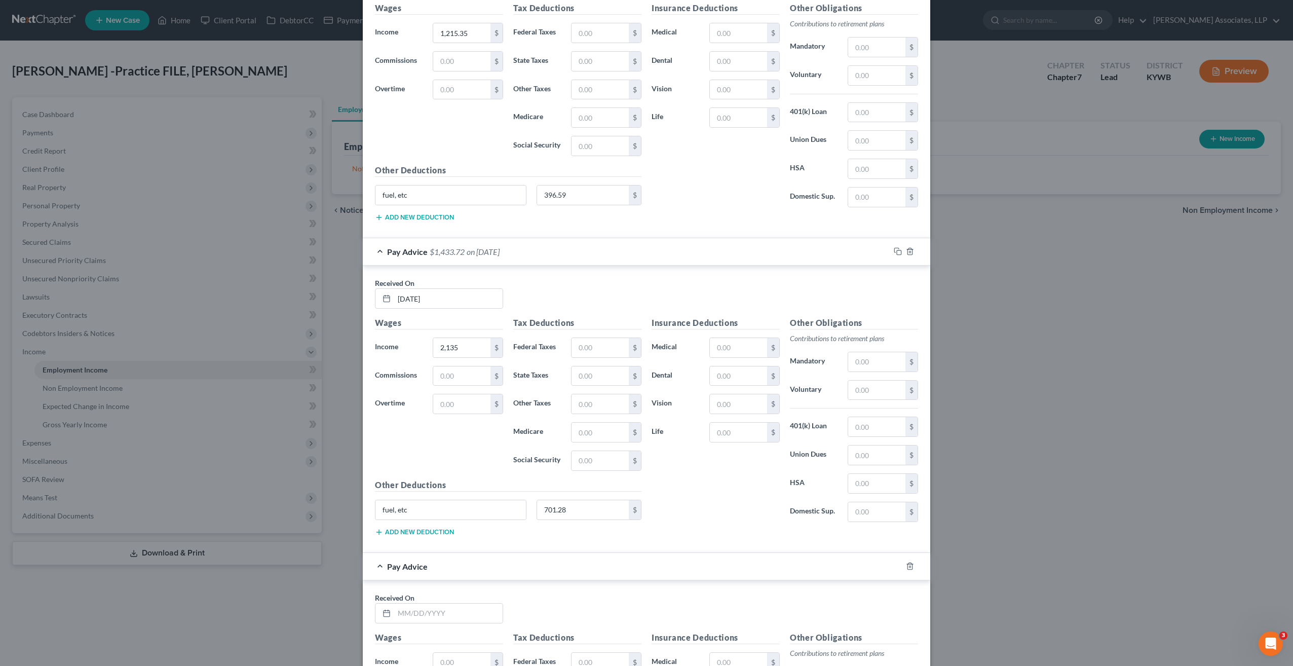
scroll to position [2376, 0]
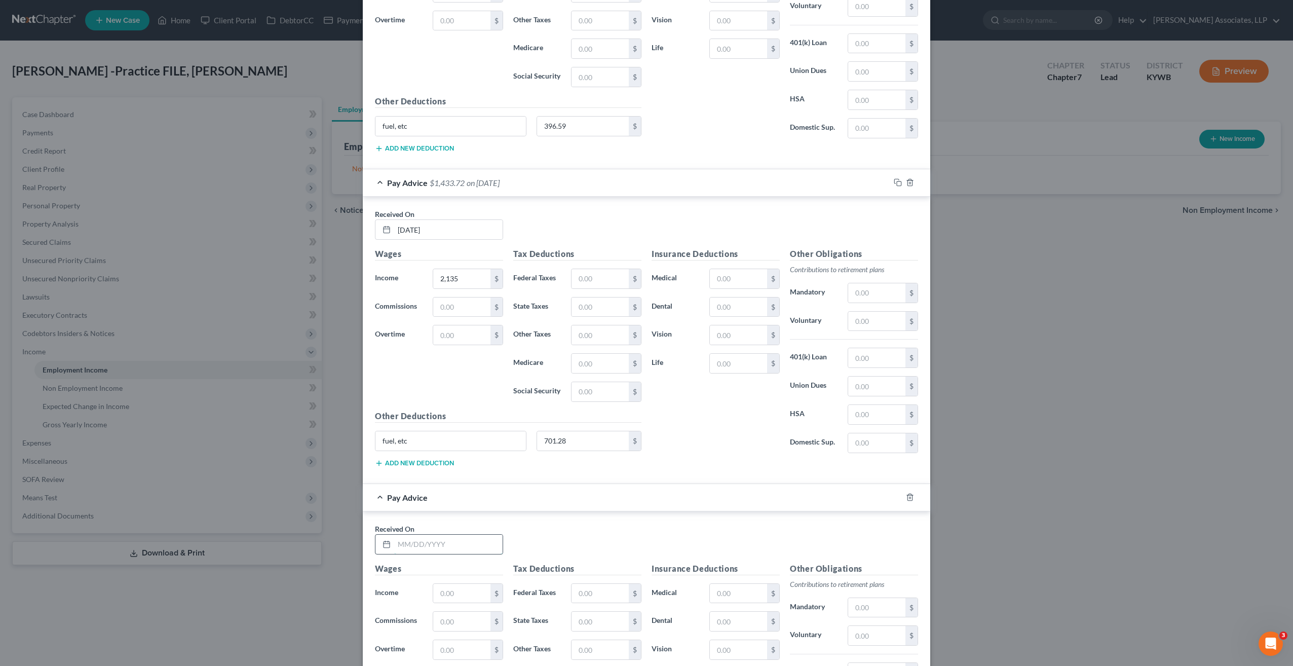
drag, startPoint x: 462, startPoint y: 511, endPoint x: 458, endPoint y: 516, distance: 5.8
click at [461, 535] on input "text" at bounding box center [448, 544] width 108 height 19
type input "06/13/25"
click at [477, 584] on input "text" at bounding box center [461, 593] width 57 height 19
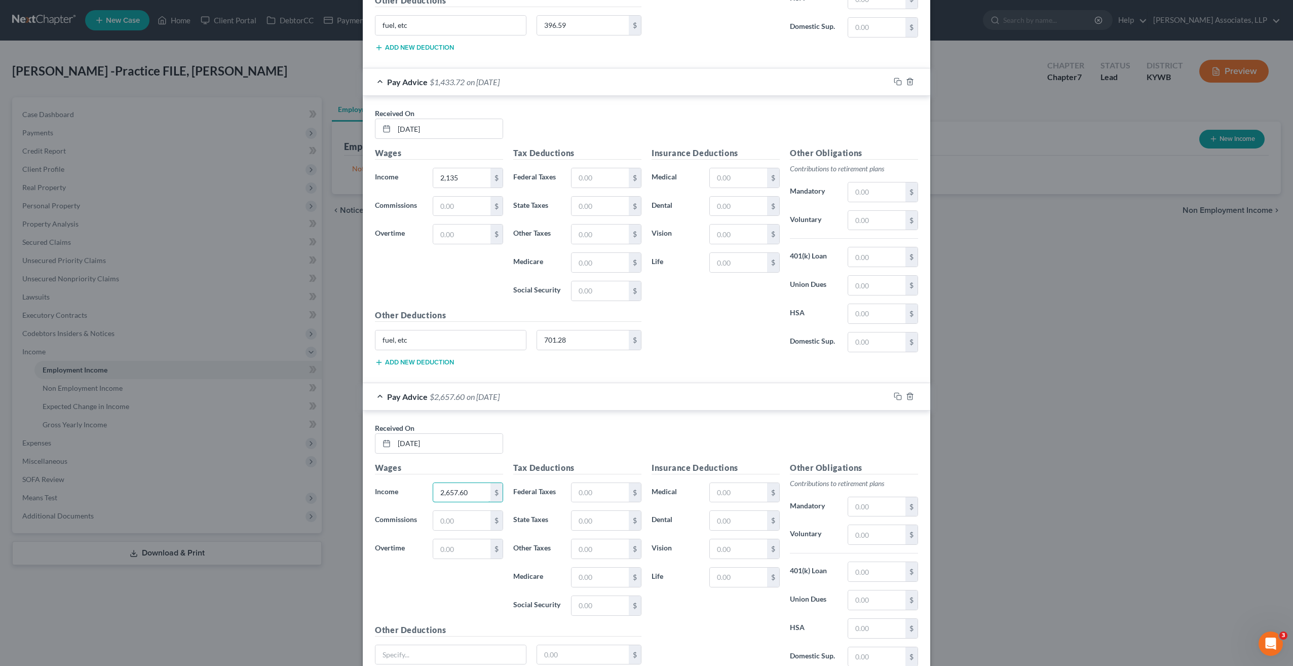
scroll to position [2528, 0]
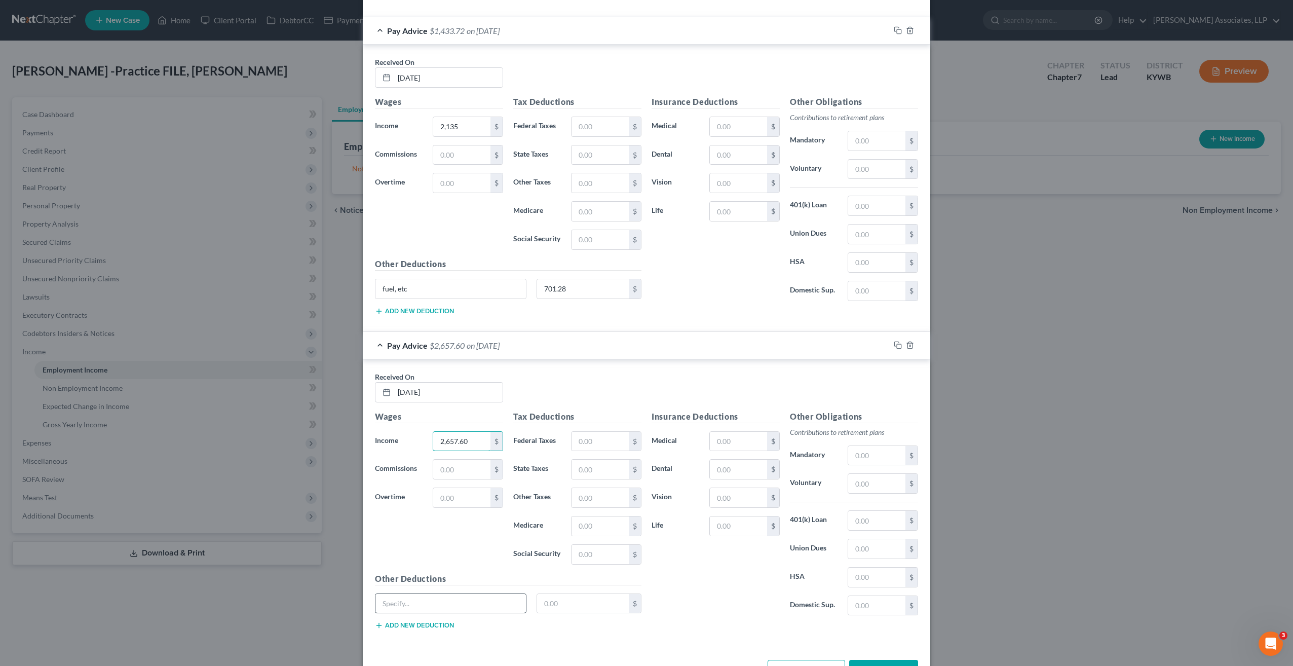
type input "2,657.60"
click at [457, 594] on input "text" at bounding box center [450, 603] width 151 height 19
type input "fuel,etc"
type input "615.17"
click at [790, 660] on button "Add Pay Advice" at bounding box center [807, 670] width 78 height 21
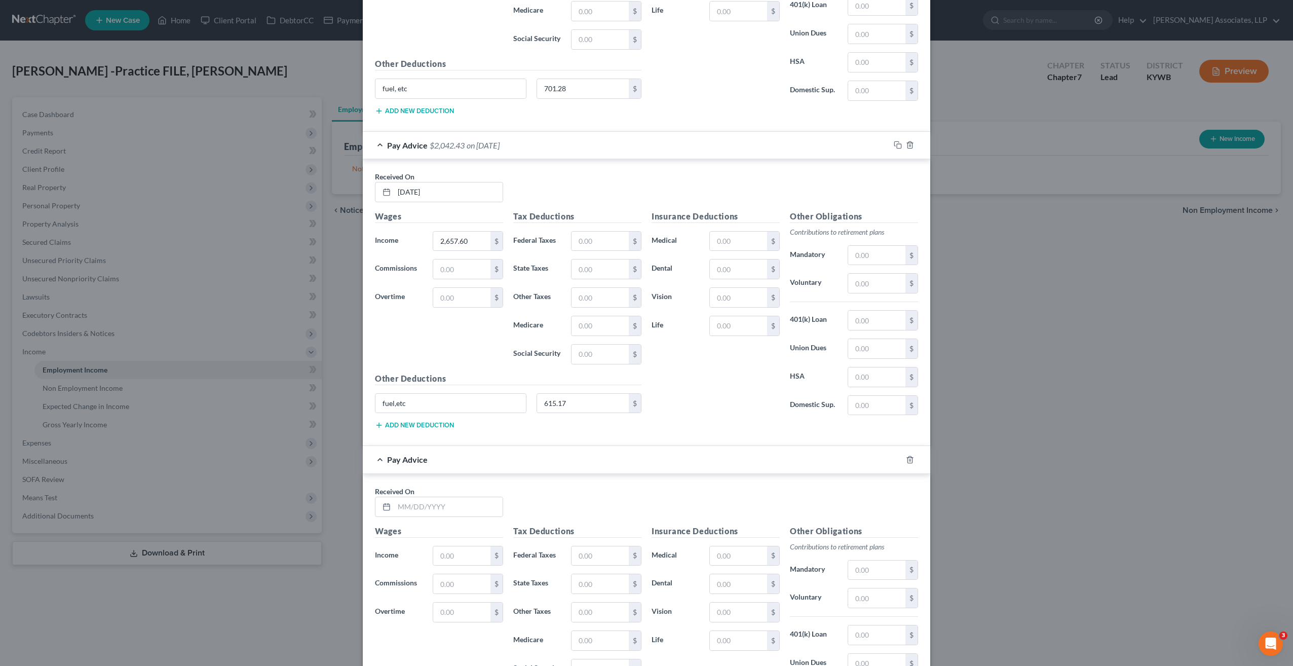
scroll to position [2730, 0]
click at [458, 495] on input "text" at bounding box center [448, 504] width 108 height 19
type input "06/06/25"
click at [449, 544] on input "text" at bounding box center [461, 553] width 57 height 19
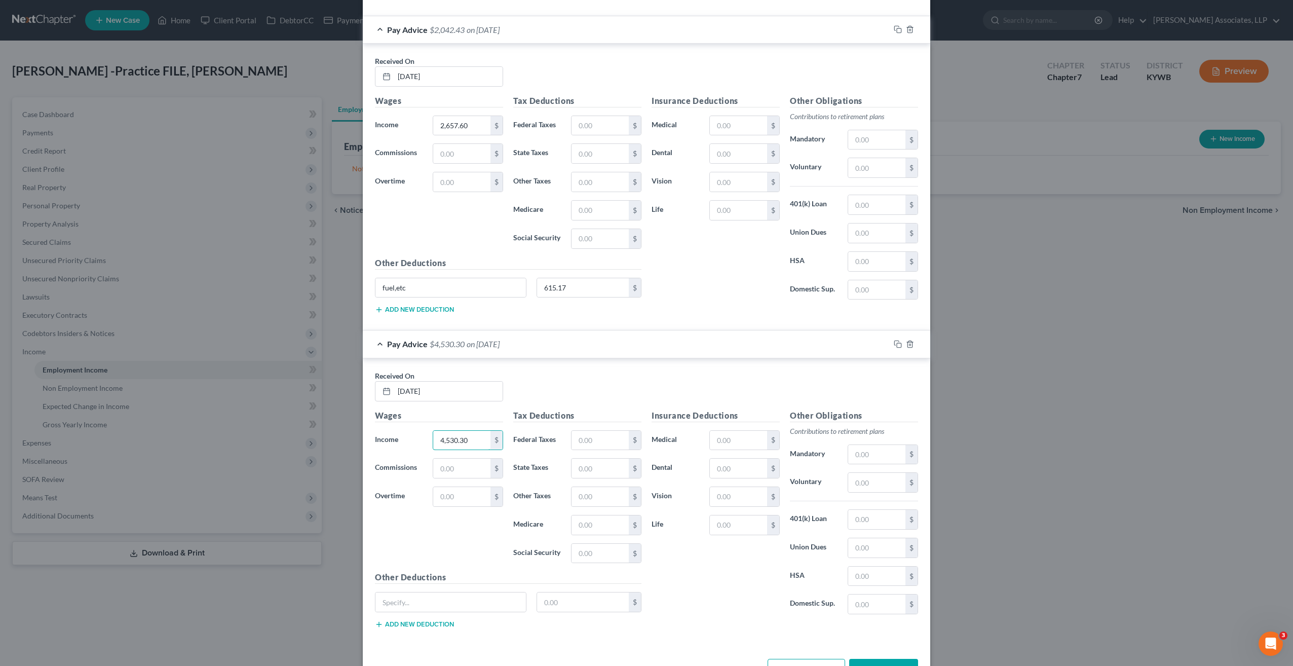
scroll to position [2847, 0]
type input "4,530.30"
click at [452, 589] on input "text" at bounding box center [450, 598] width 151 height 19
type input "fuel,etc"
click at [566, 589] on input "text" at bounding box center [583, 598] width 92 height 19
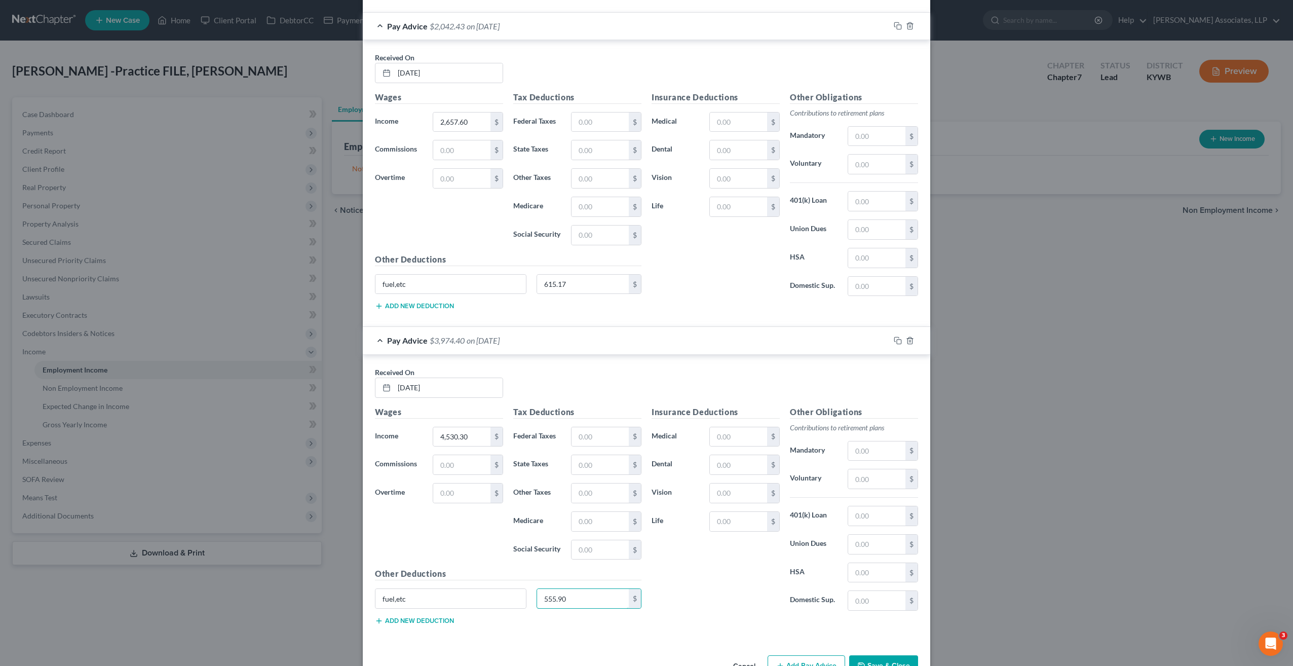
type input "555.90"
click at [891, 655] on button "Save & Close" at bounding box center [883, 665] width 69 height 21
click at [793, 655] on button "Add Pay Advice" at bounding box center [807, 665] width 78 height 21
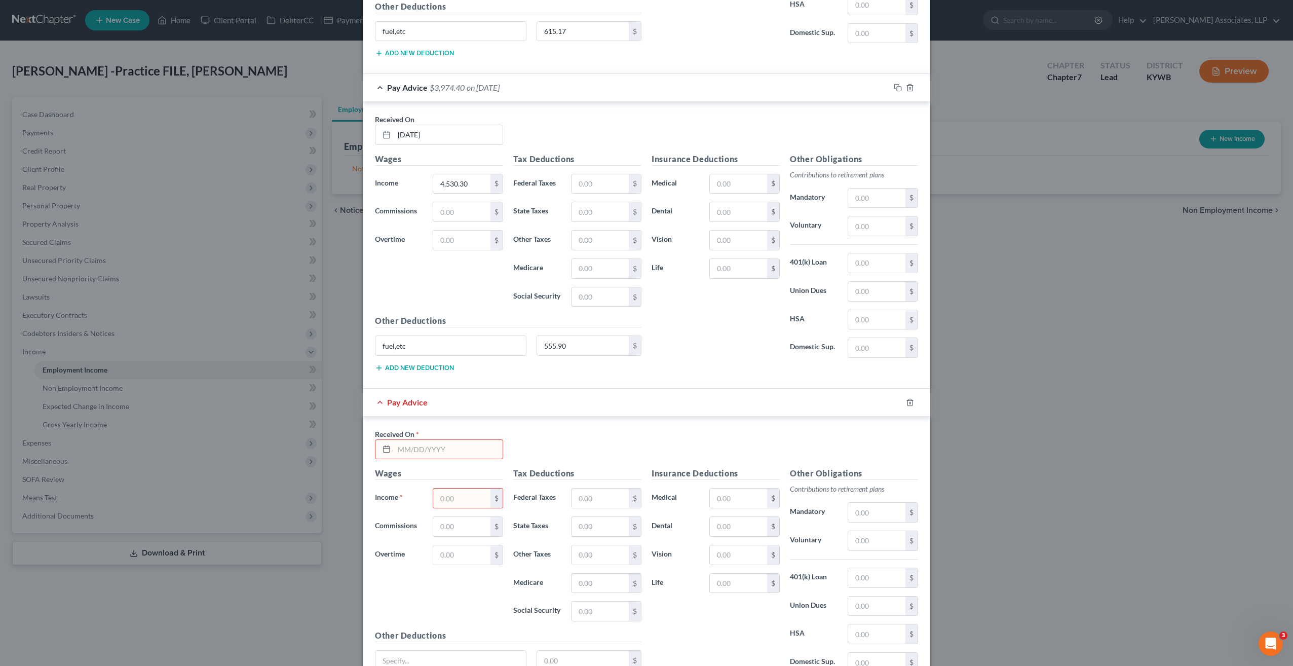
scroll to position [3100, 0]
click at [376, 388] on div "Pay Advice" at bounding box center [632, 401] width 539 height 27
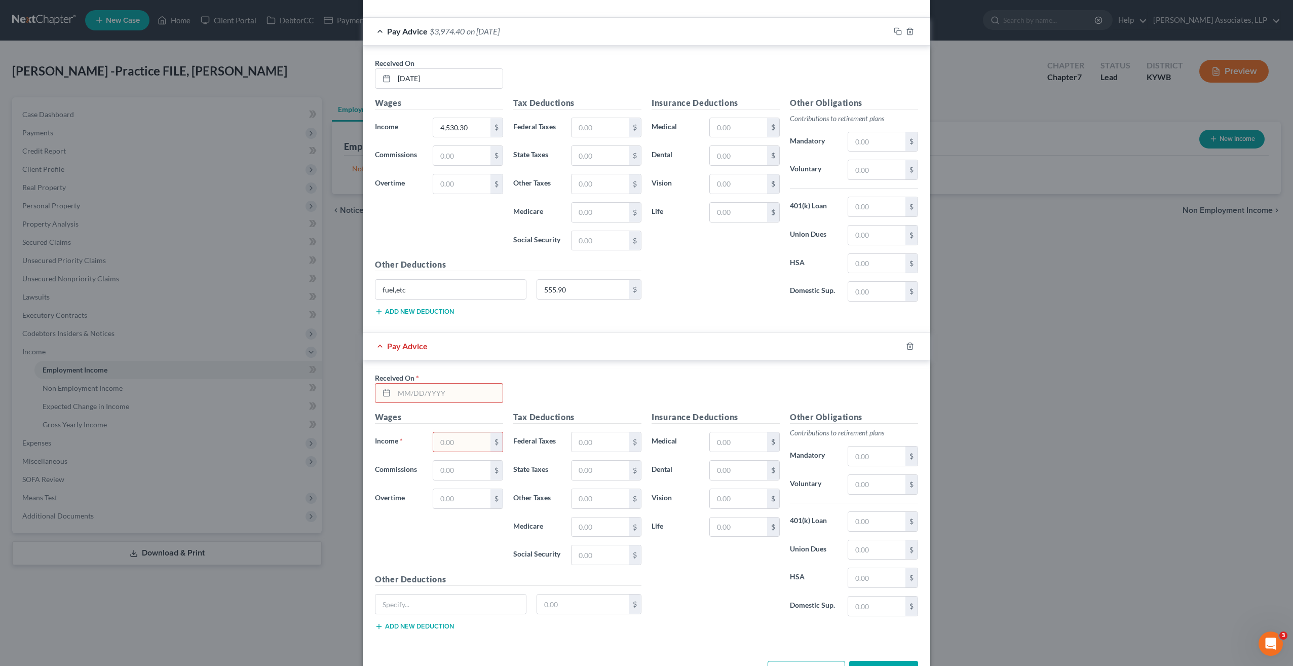
scroll to position [3159, 0]
click at [435, 381] on input "text" at bounding box center [448, 390] width 108 height 19
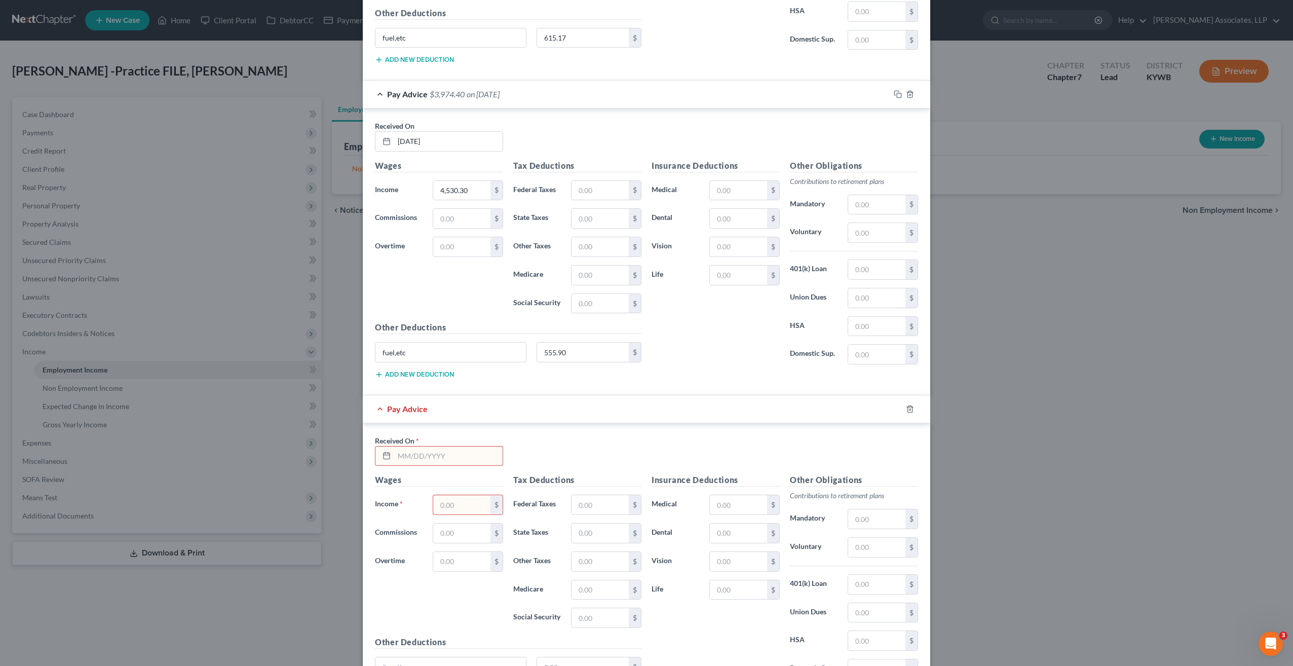
scroll to position [3057, 0]
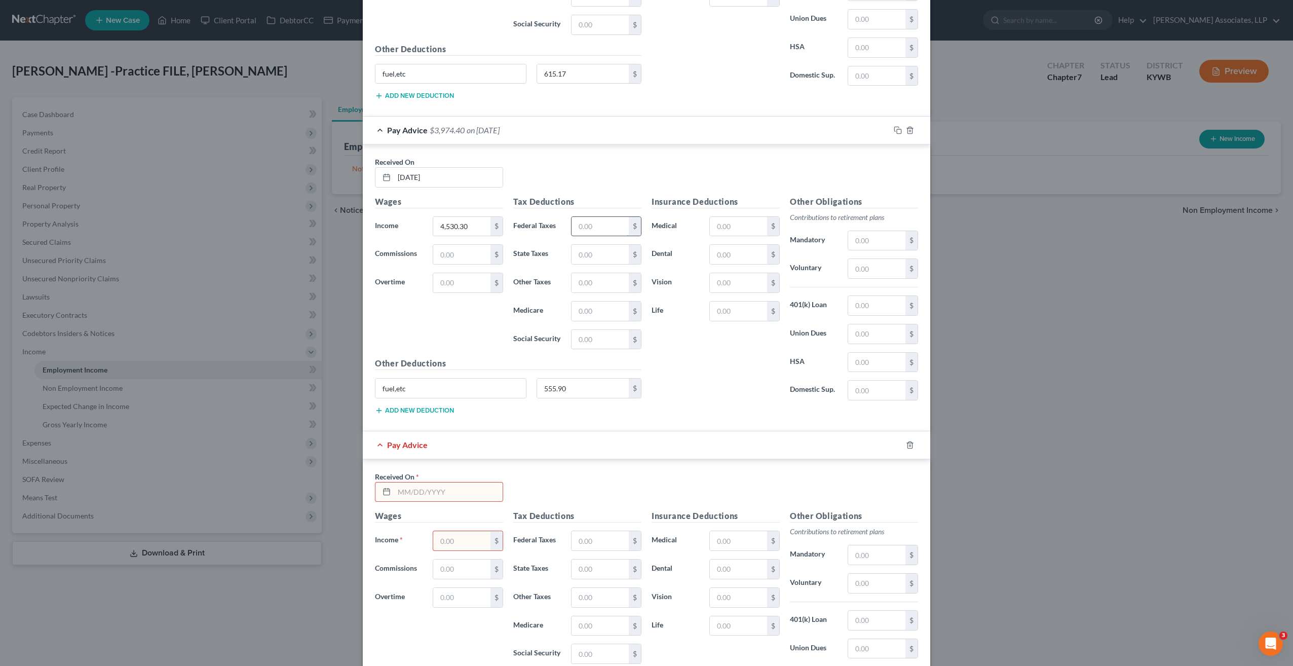
click at [606, 217] on input "text" at bounding box center [600, 226] width 57 height 19
click at [692, 348] on div "Insurance Deductions Medical $ Dental $ Vision $ Life $" at bounding box center [716, 302] width 138 height 213
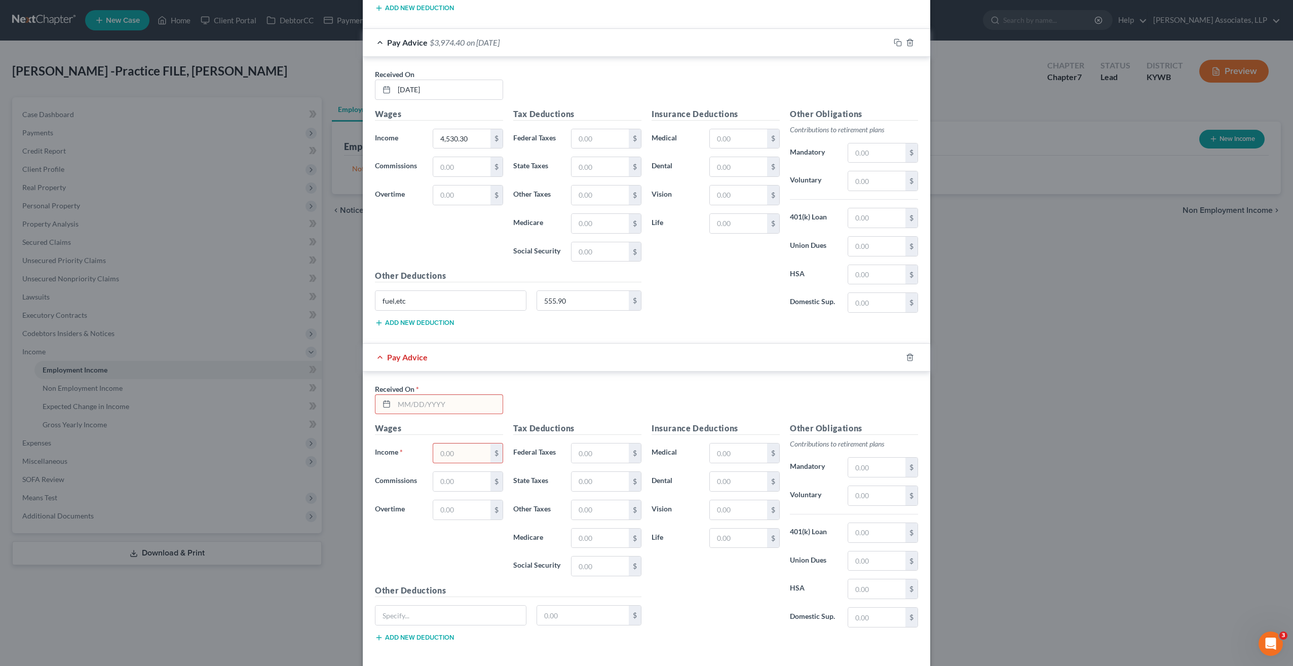
scroll to position [3159, 0]
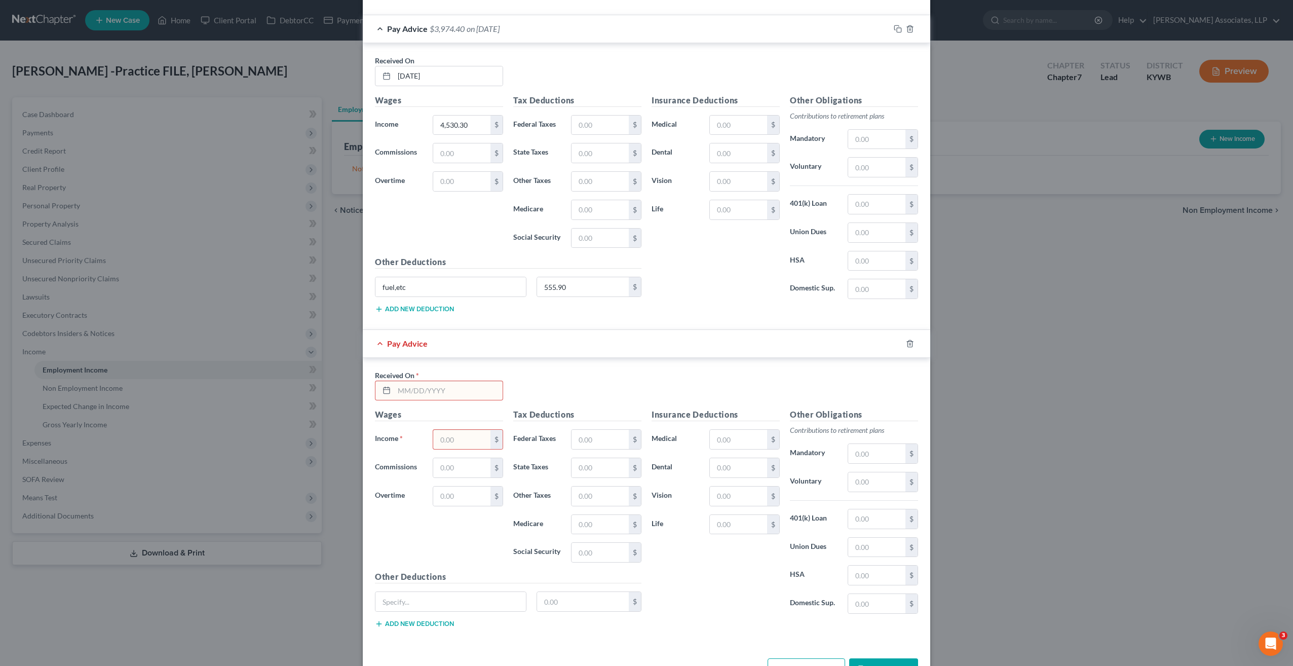
click at [455, 381] on input "text" at bounding box center [448, 390] width 108 height 19
type input "05/23/25"
click at [408, 592] on input "text" at bounding box center [450, 601] width 151 height 19
click at [455, 430] on input "text" at bounding box center [461, 439] width 57 height 19
type input "1,125.60"
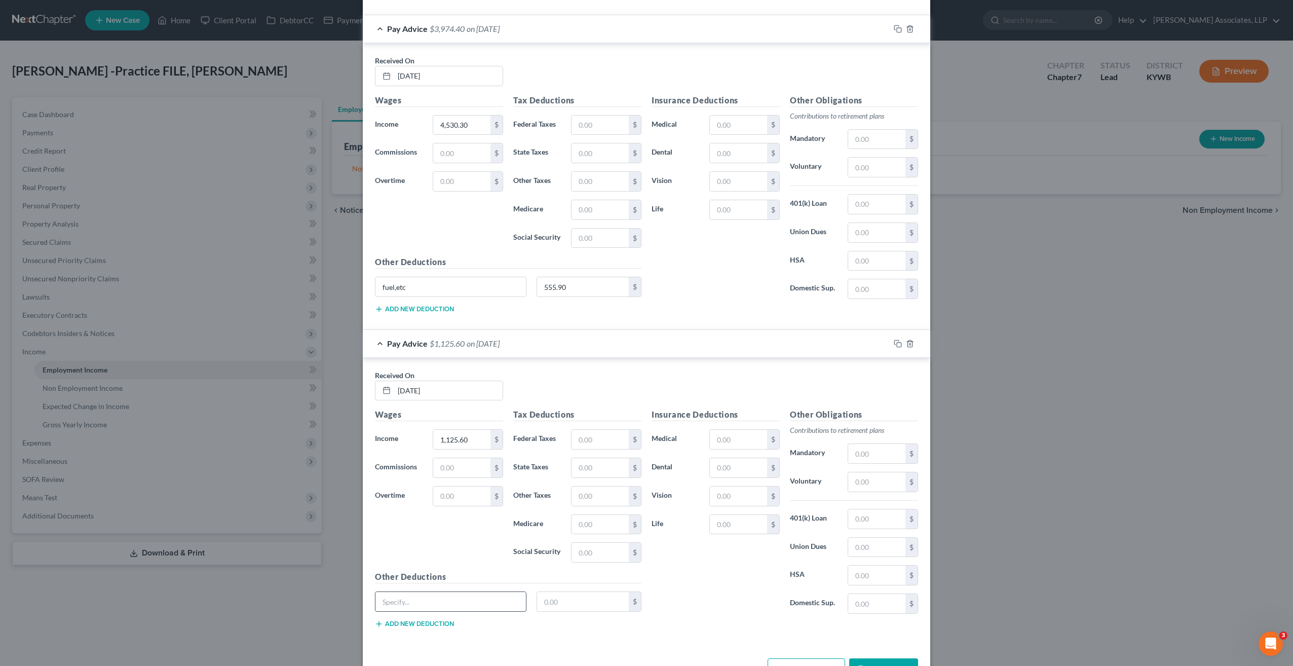
click at [418, 592] on input "text" at bounding box center [450, 601] width 151 height 19
type input "fuel, etc"
click at [550, 592] on input "text" at bounding box center [583, 601] width 92 height 19
type input "429.37"
click at [806, 658] on button "Add Pay Advice" at bounding box center [807, 668] width 78 height 21
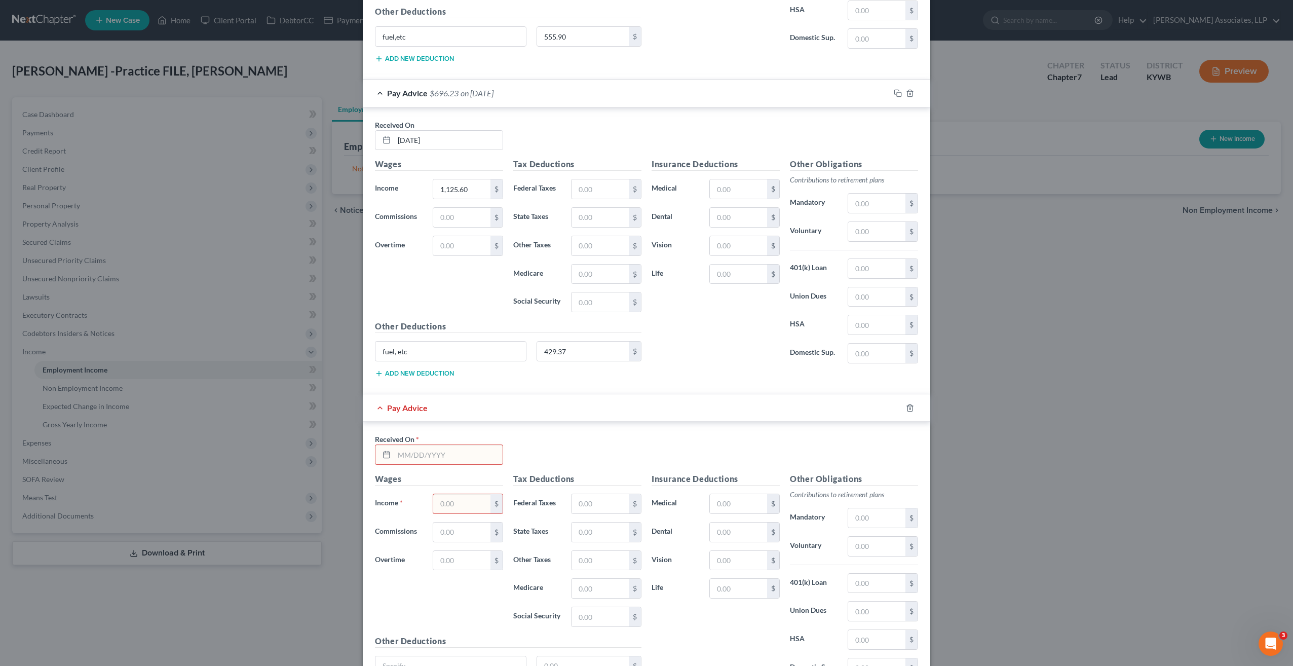
scroll to position [3463, 0]
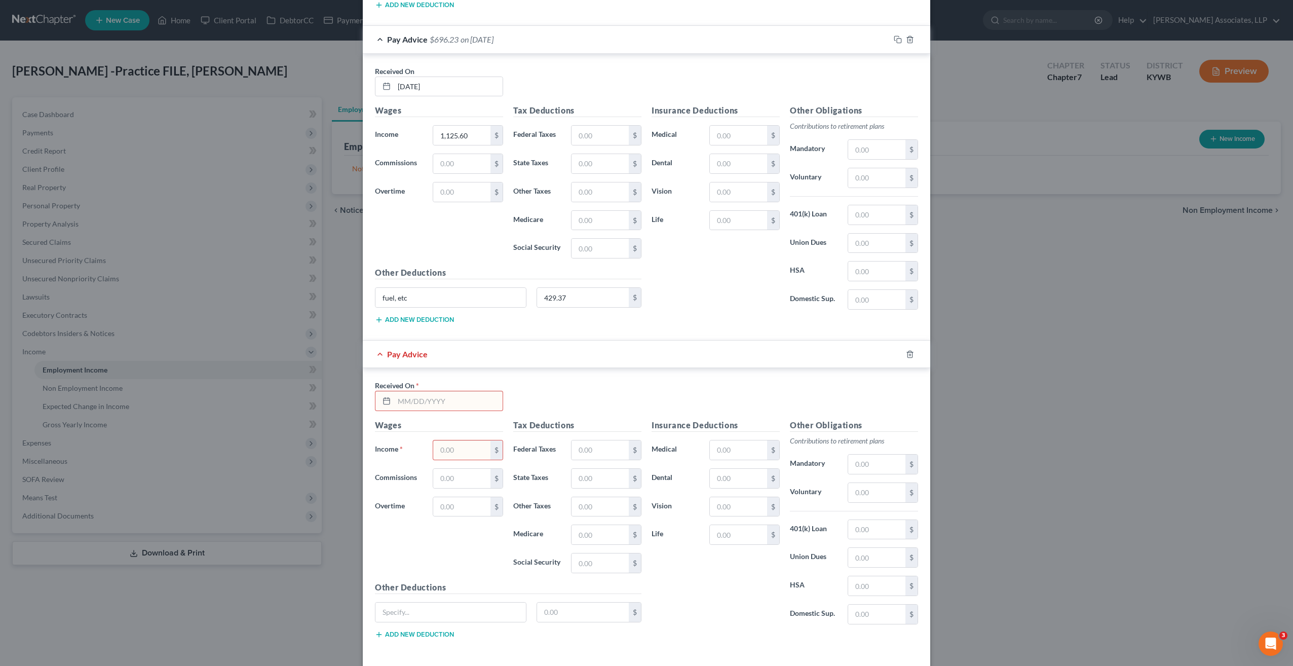
click at [425, 391] on input "text" at bounding box center [448, 400] width 108 height 19
type input "05/23/25"
click at [458, 440] on input "text" at bounding box center [461, 449] width 57 height 19
type input "1,125.60"
click at [417, 603] on input "text" at bounding box center [450, 612] width 151 height 19
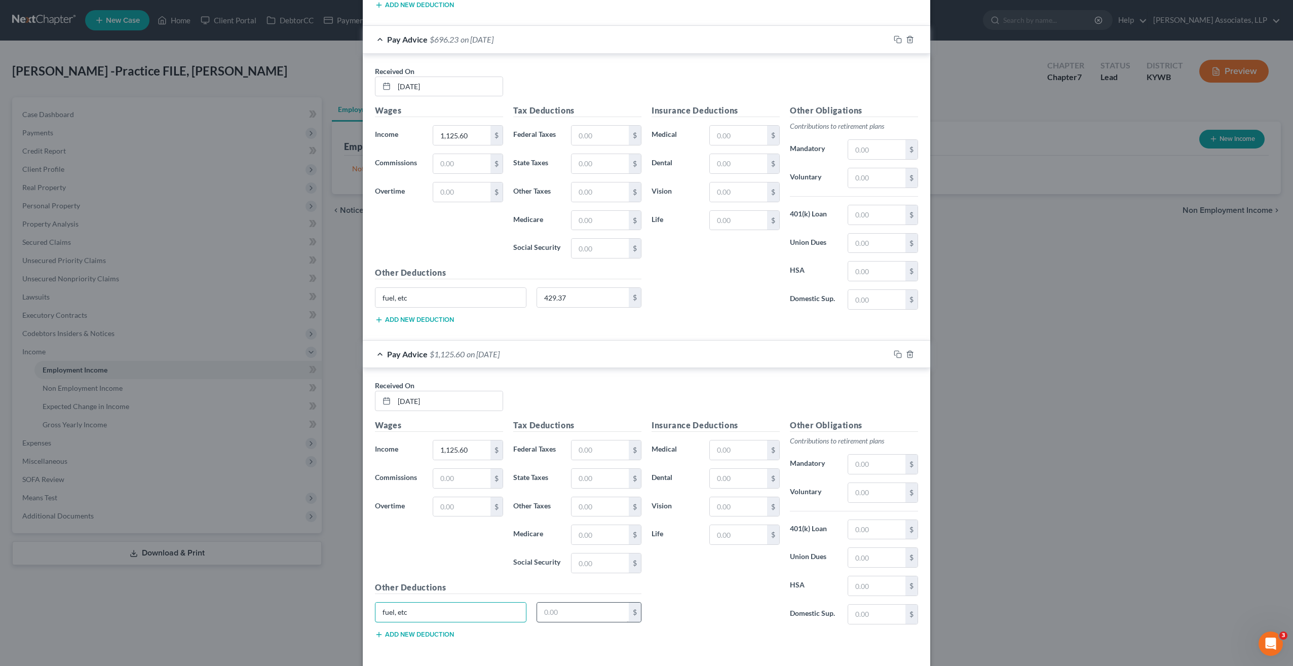
type input "fuel, etc"
click at [552, 603] on input "text" at bounding box center [583, 612] width 92 height 19
type input "429.37"
click at [428, 77] on input "05/23/25" at bounding box center [448, 86] width 108 height 19
drag, startPoint x: 427, startPoint y: 54, endPoint x: 374, endPoint y: 52, distance: 52.7
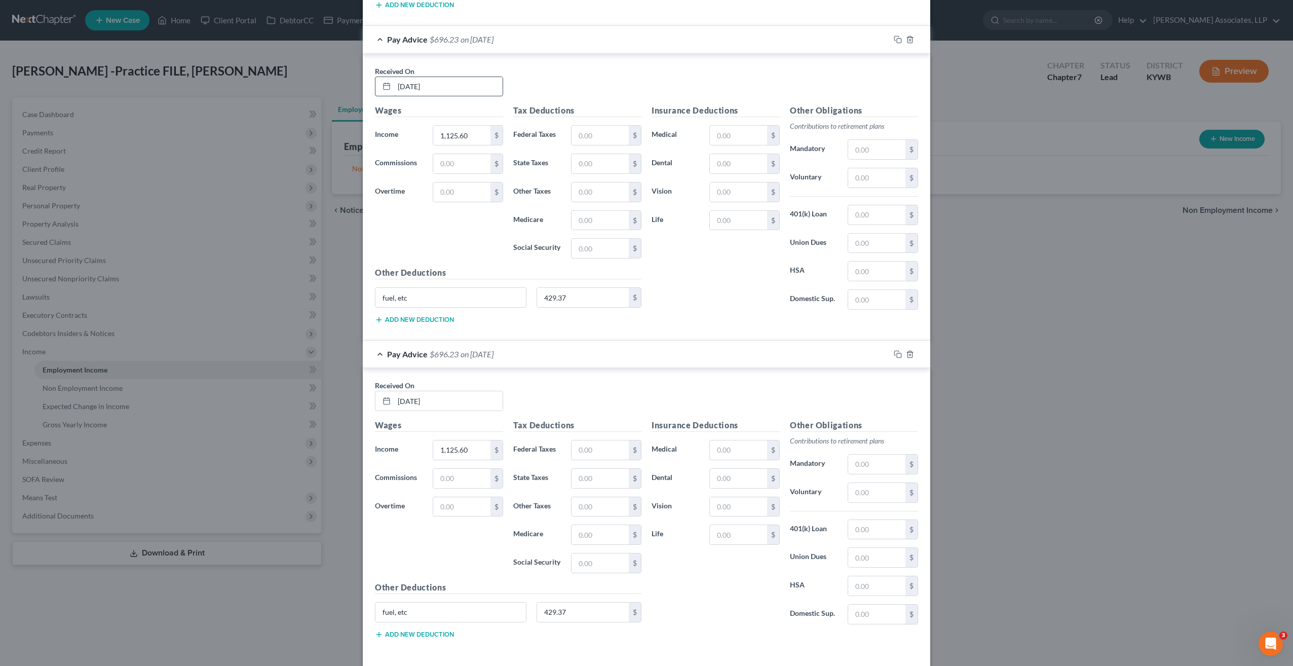
click at [376, 77] on div "05/23/25" at bounding box center [439, 87] width 128 height 20
type input "5"
type input "05/30/25"
type input "4,220.40"
type input "619.71"
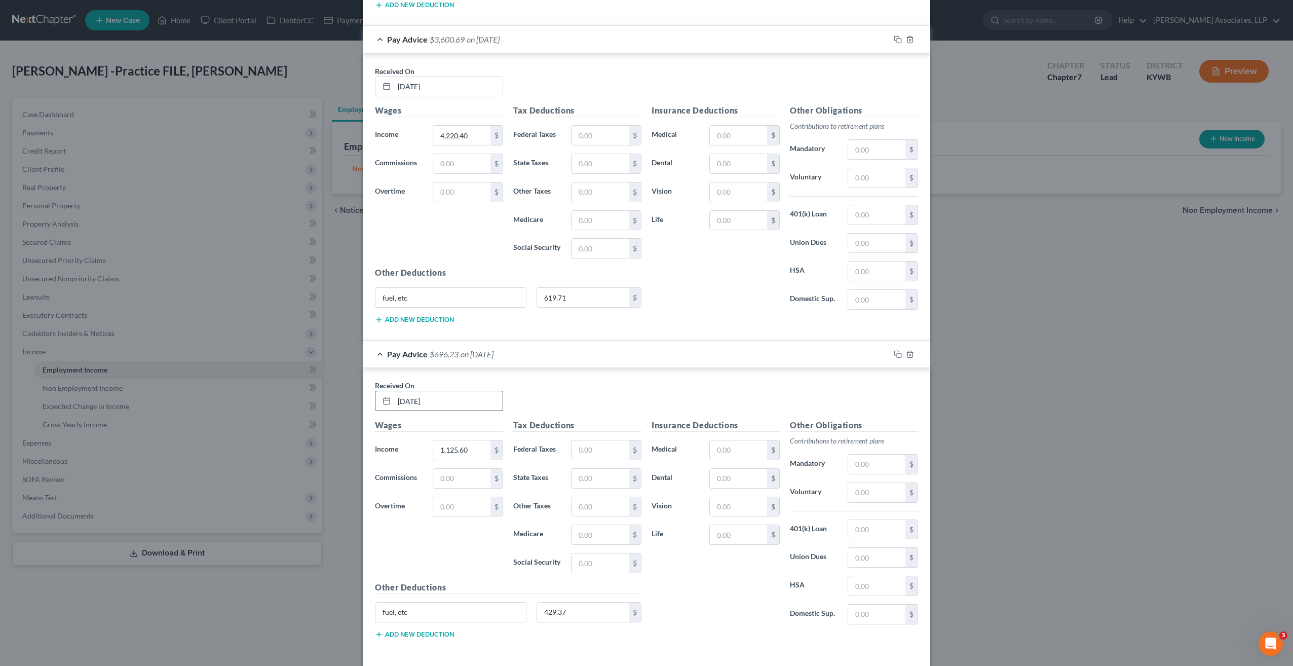
click at [446, 391] on input "05/23/25" at bounding box center [448, 400] width 108 height 19
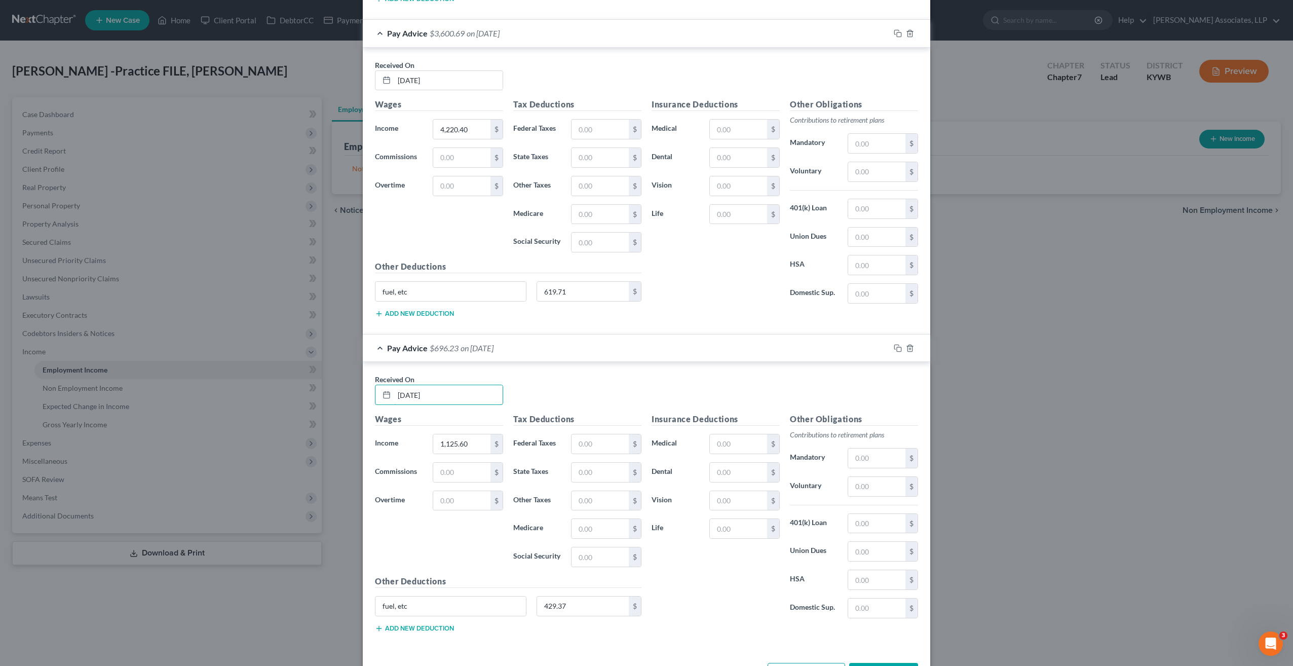
scroll to position [3470, 0]
click at [791, 661] on button "Add Pay Advice" at bounding box center [807, 671] width 78 height 21
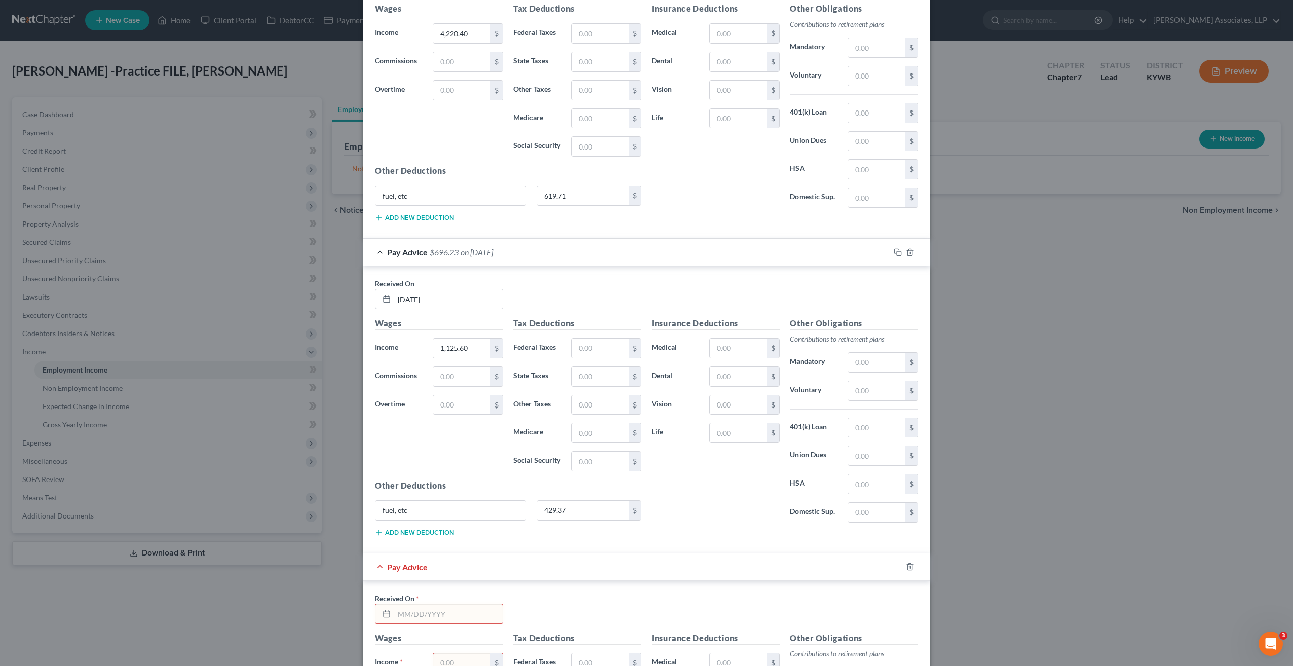
scroll to position [3724, 0]
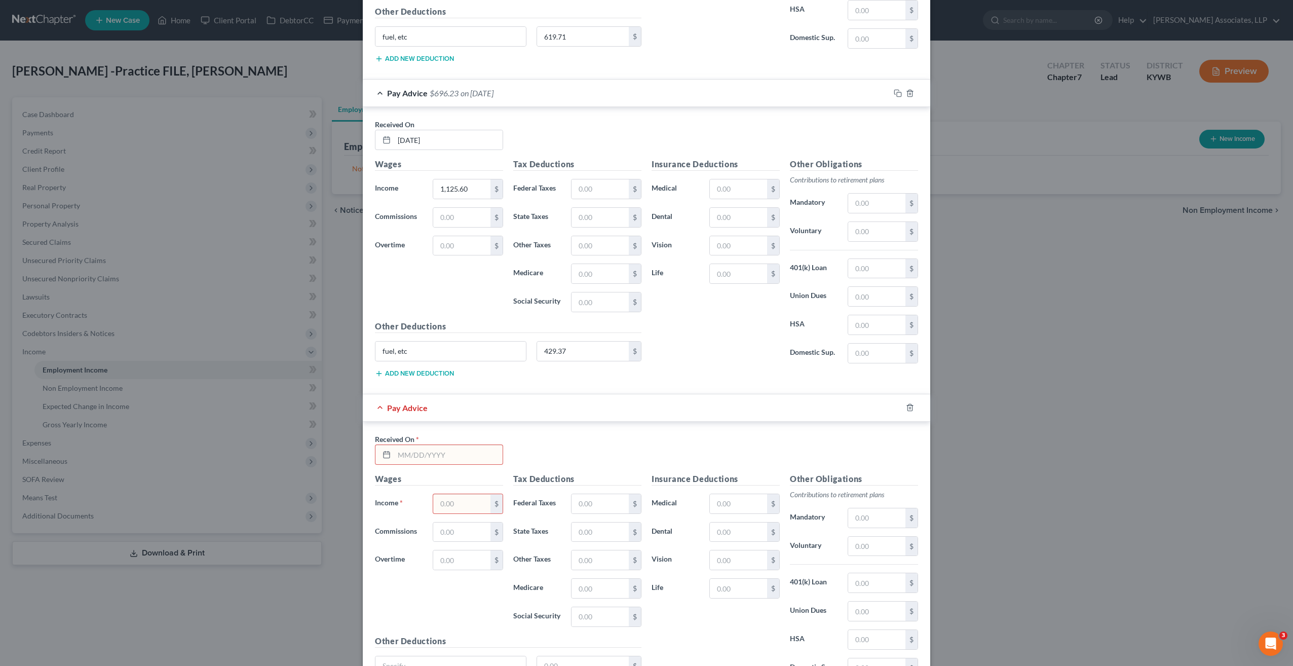
click at [439, 445] on input "text" at bounding box center [448, 454] width 108 height 19
type input "05/19/25"
click at [453, 494] on input "text" at bounding box center [461, 503] width 57 height 19
type input "3,363"
click at [418, 656] on input "text" at bounding box center [450, 665] width 151 height 19
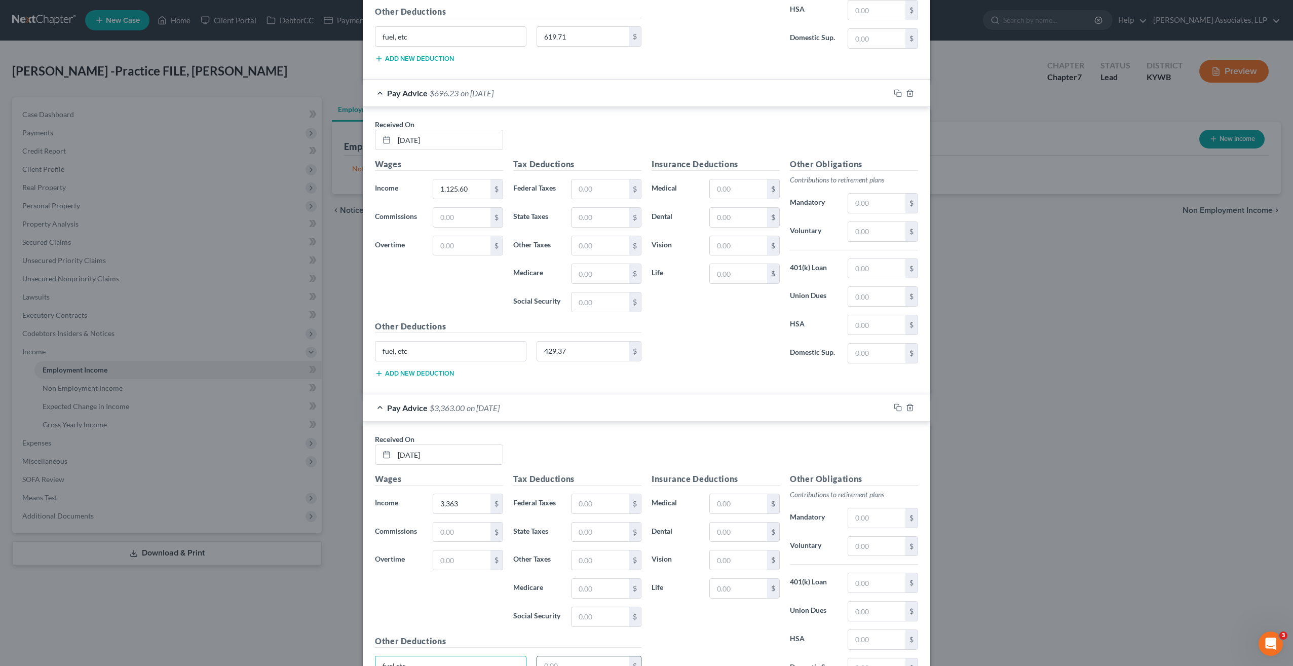
type input "fuel,etc"
click at [585, 656] on input "text" at bounding box center [583, 665] width 92 height 19
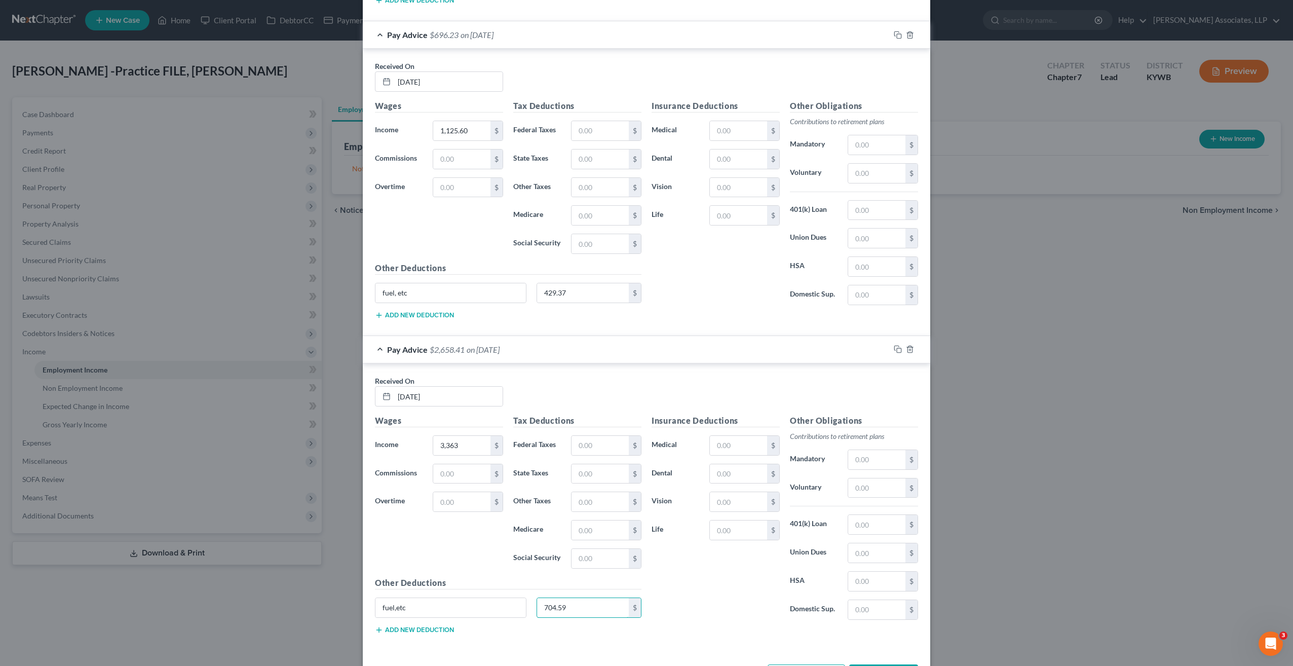
type input "704.59"
click at [804, 664] on button "Add Pay Advice" at bounding box center [807, 674] width 78 height 21
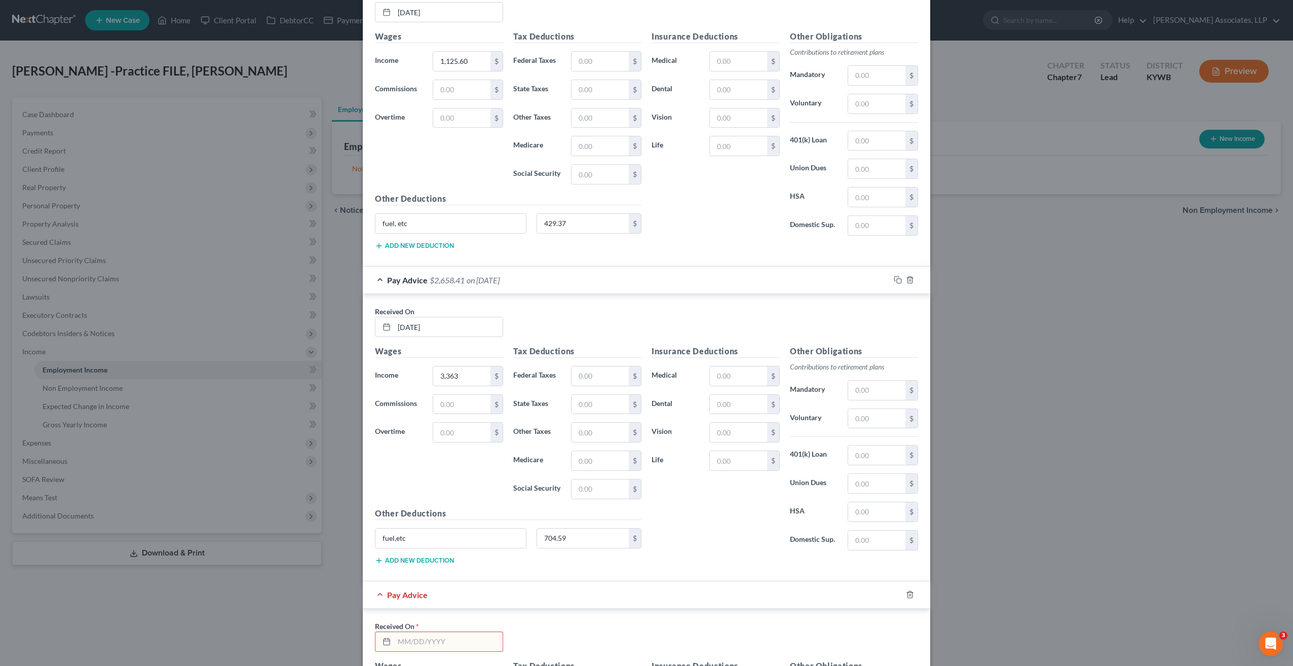
scroll to position [3934, 0]
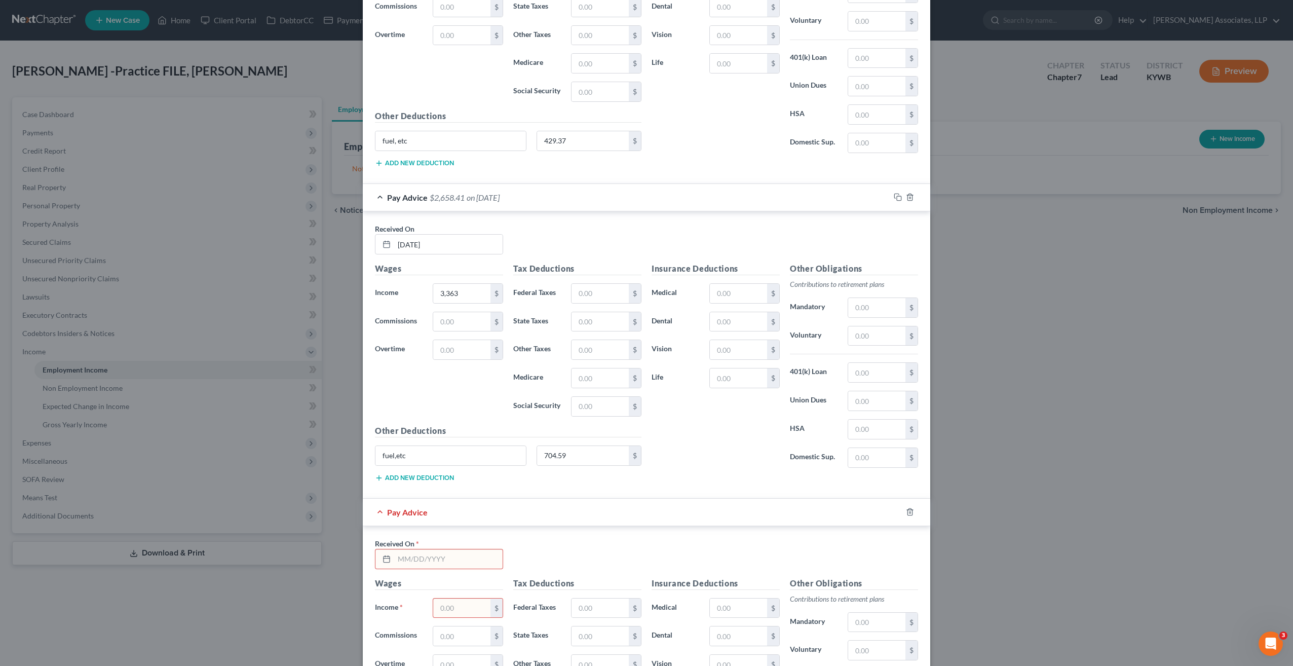
click at [431, 549] on input "text" at bounding box center [448, 558] width 108 height 19
type input "5/12/25"
click at [444, 598] on input "text" at bounding box center [461, 607] width 57 height 19
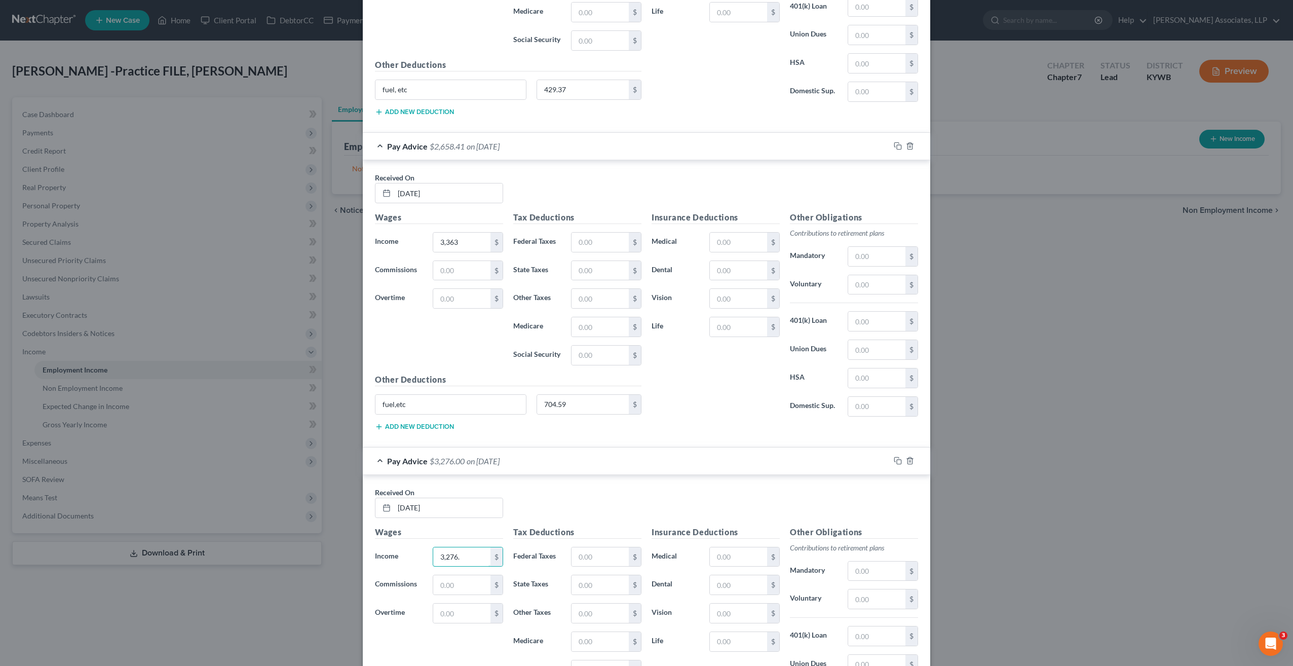
scroll to position [4035, 0]
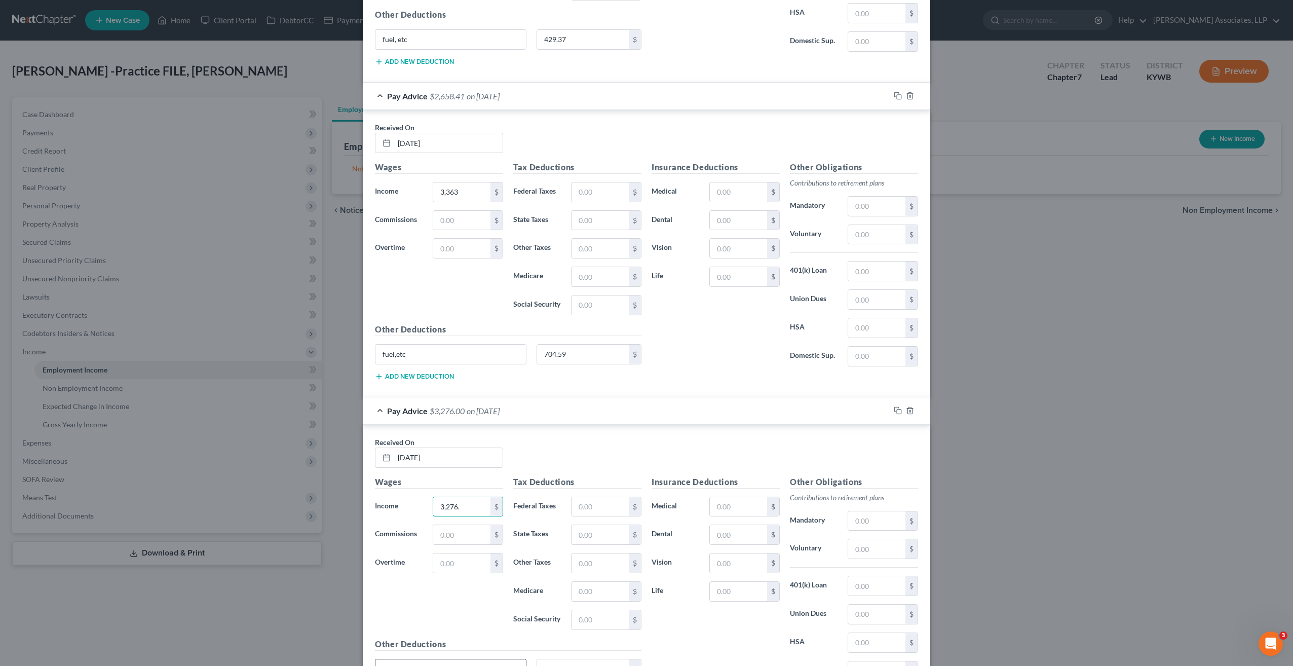
type input "3,276."
click at [428, 659] on input "text" at bounding box center [450, 668] width 151 height 19
type input "d"
type input "fuel, etc"
click at [547, 659] on input "text" at bounding box center [583, 668] width 92 height 19
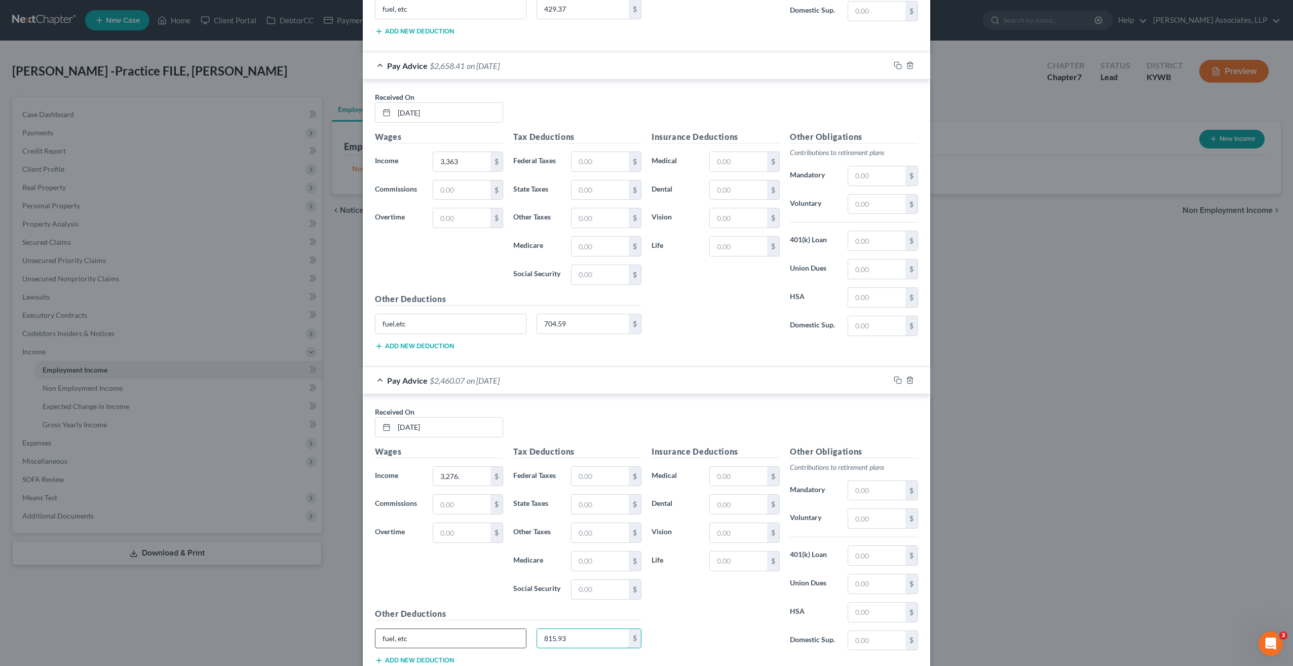
scroll to position [4093, 0]
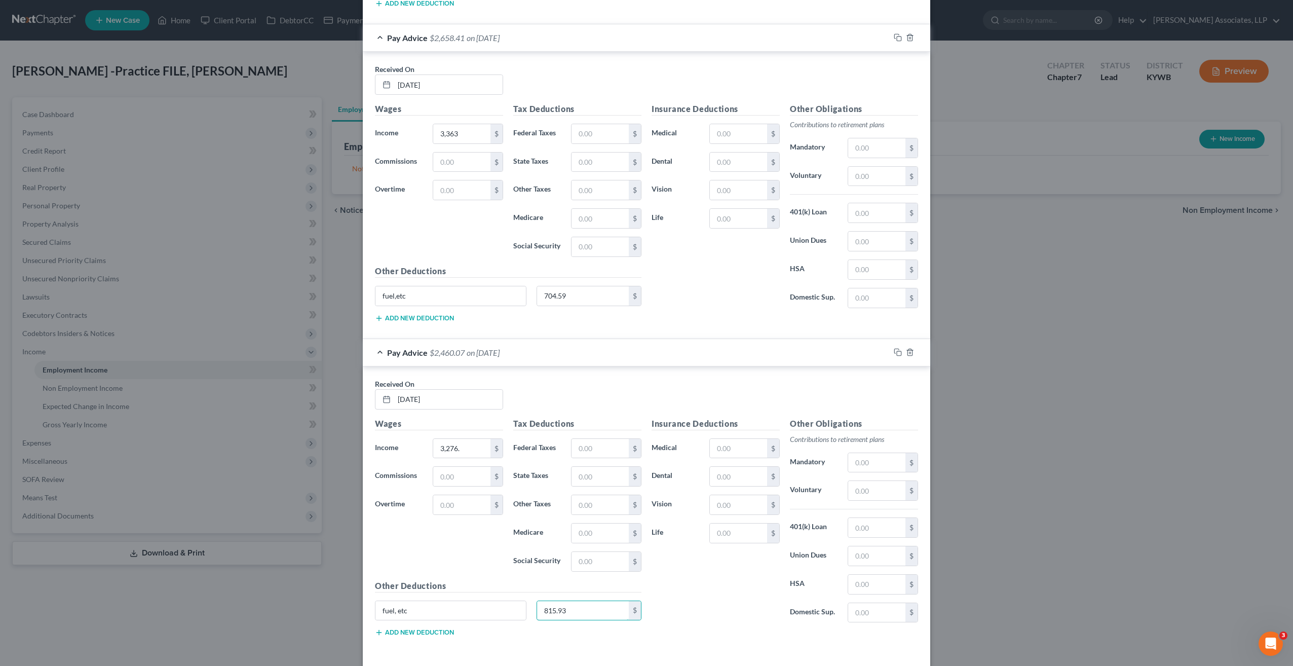
type input "815.93"
click at [783, 665] on button "Add Pay Advice" at bounding box center [807, 677] width 78 height 21
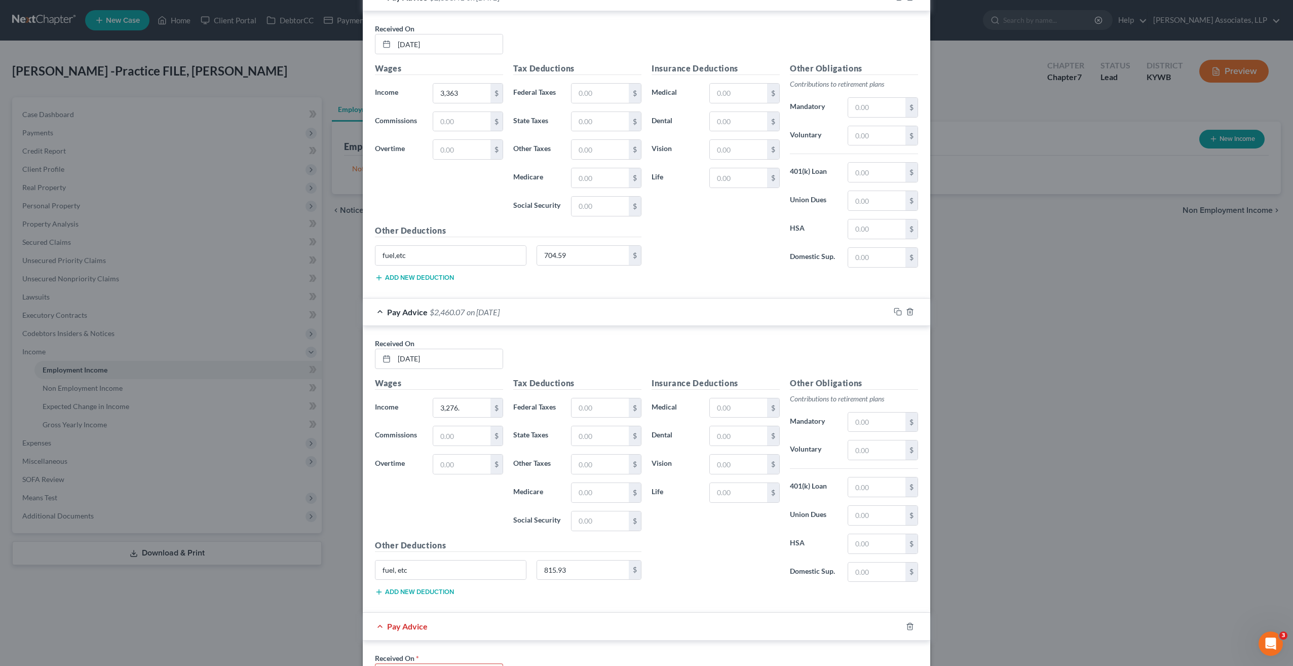
scroll to position [4296, 0]
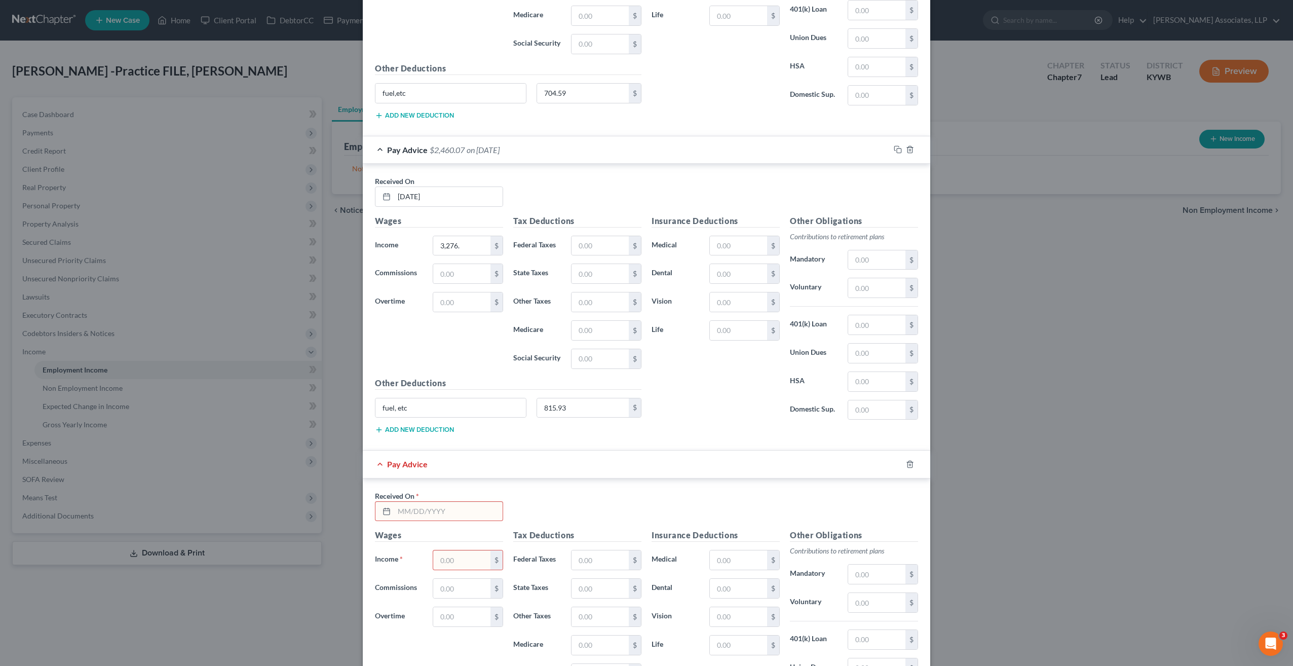
click at [474, 502] on input "text" at bounding box center [448, 511] width 108 height 19
type input "05/05/25"
click at [459, 550] on input "text" at bounding box center [461, 559] width 57 height 19
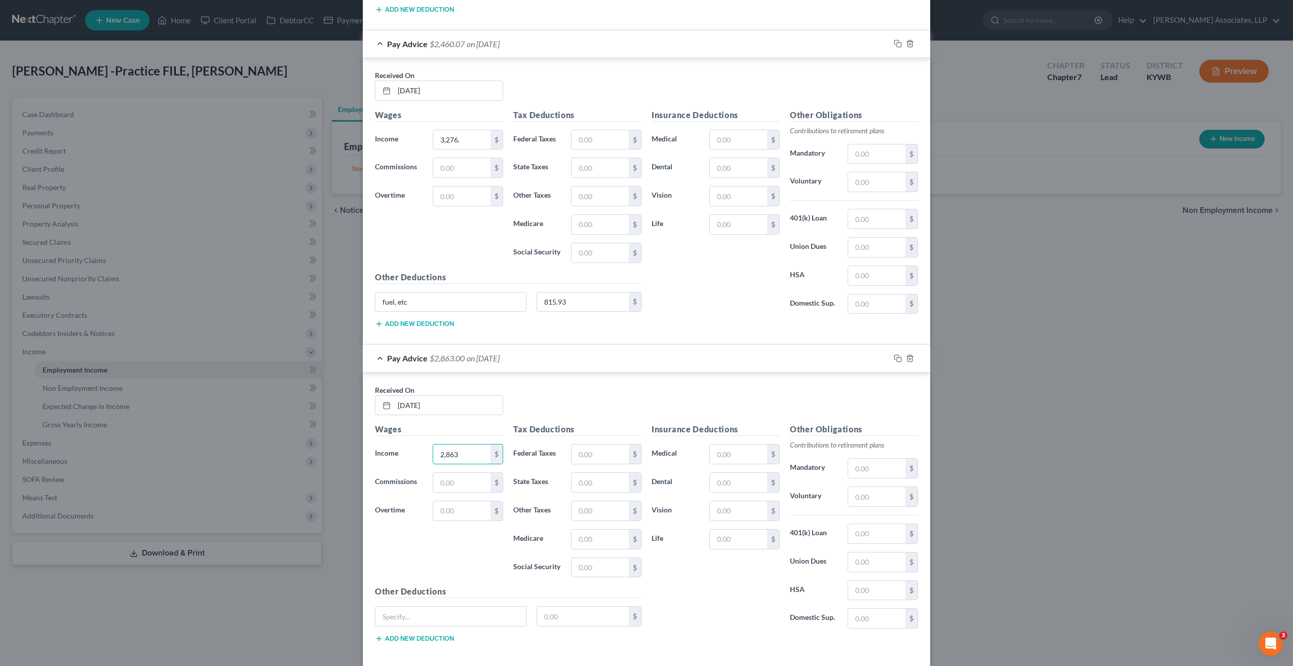
scroll to position [4405, 0]
type input "2,863"
click at [423, 604] on input "text" at bounding box center [450, 613] width 151 height 19
type input "fuel, etc"
click at [543, 604] on input "text" at bounding box center [583, 613] width 92 height 19
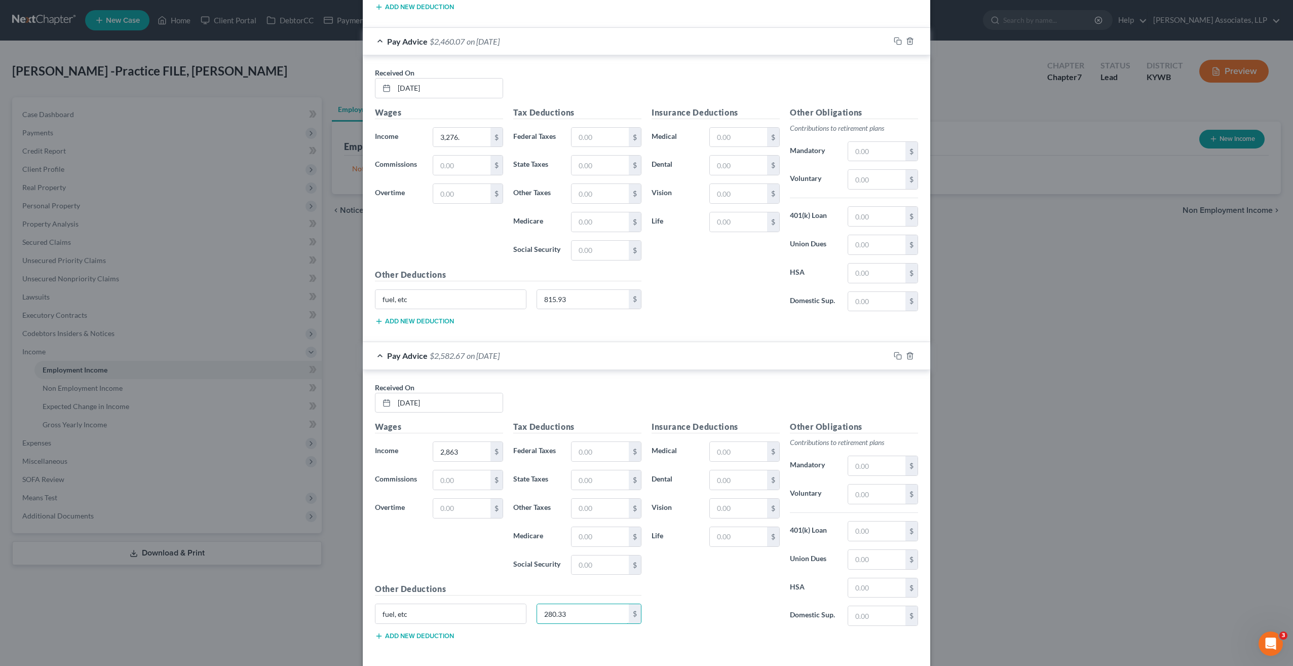
type input "280.33"
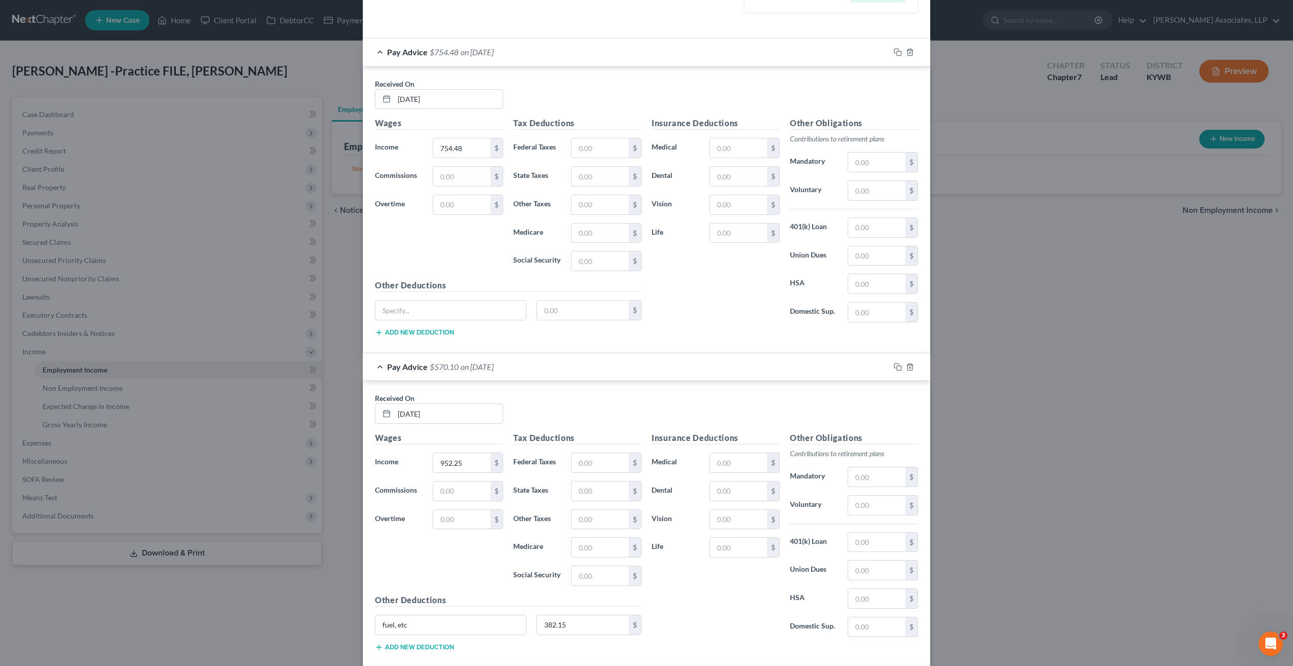
scroll to position [355, 0]
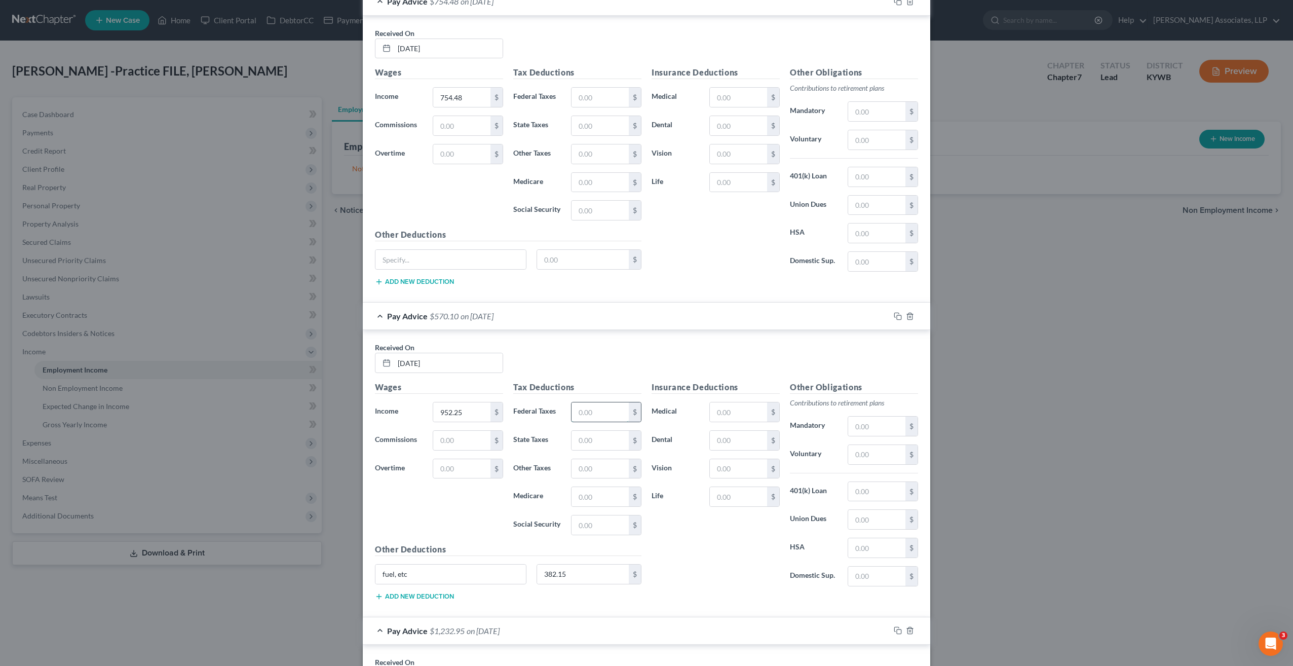
click at [593, 407] on input "text" at bounding box center [600, 411] width 57 height 19
type input "382.15"
drag, startPoint x: 437, startPoint y: 567, endPoint x: 332, endPoint y: 569, distance: 105.4
click at [332, 569] on div "New Income Source × Employment Type * Select Full or Part Time Employment Self …" at bounding box center [646, 333] width 1293 height 666
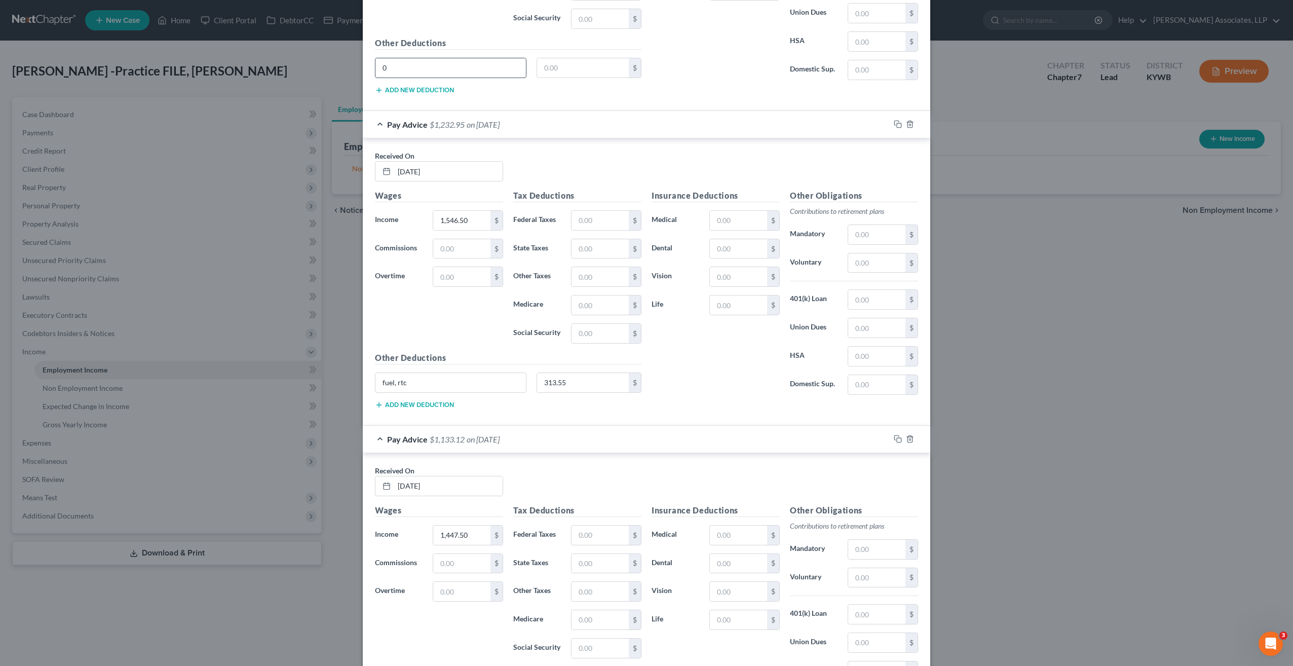
scroll to position [861, 0]
type input "0"
click at [594, 211] on input "text" at bounding box center [600, 219] width 57 height 19
type input "313.55"
drag, startPoint x: 416, startPoint y: 373, endPoint x: 356, endPoint y: 372, distance: 59.3
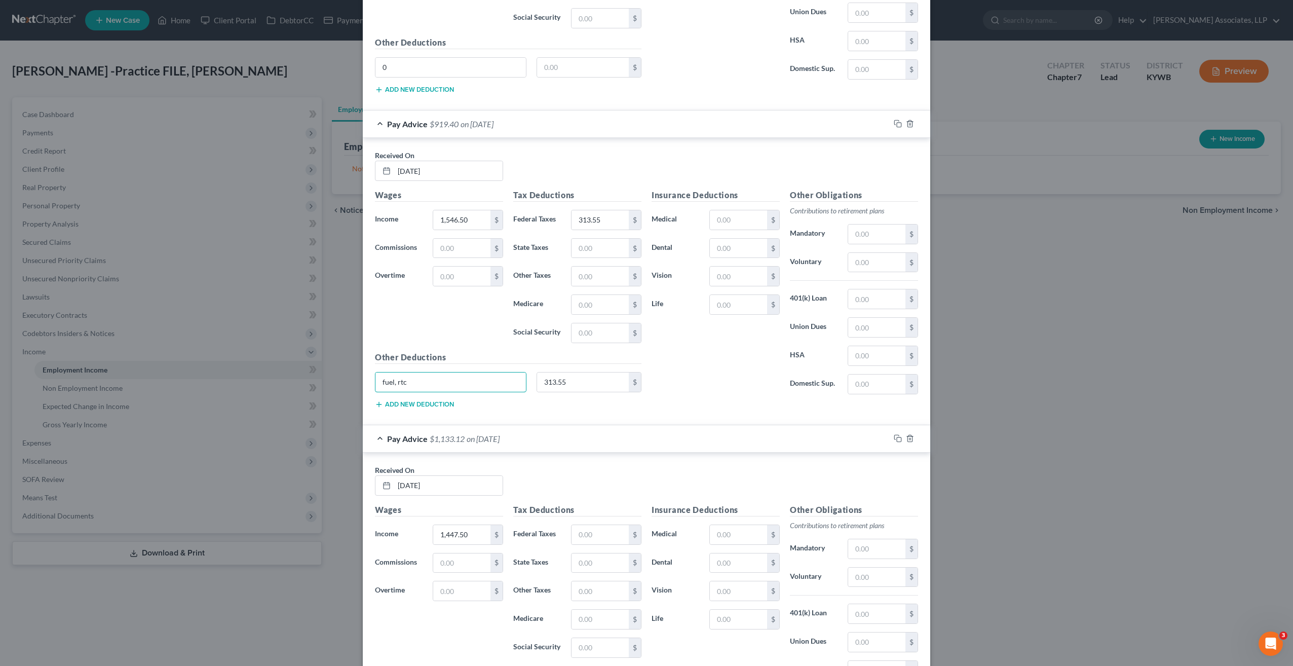
click at [357, 372] on div "New Income Source × Employment Type * Select Full or Part Time Employment Self …" at bounding box center [646, 333] width 1293 height 666
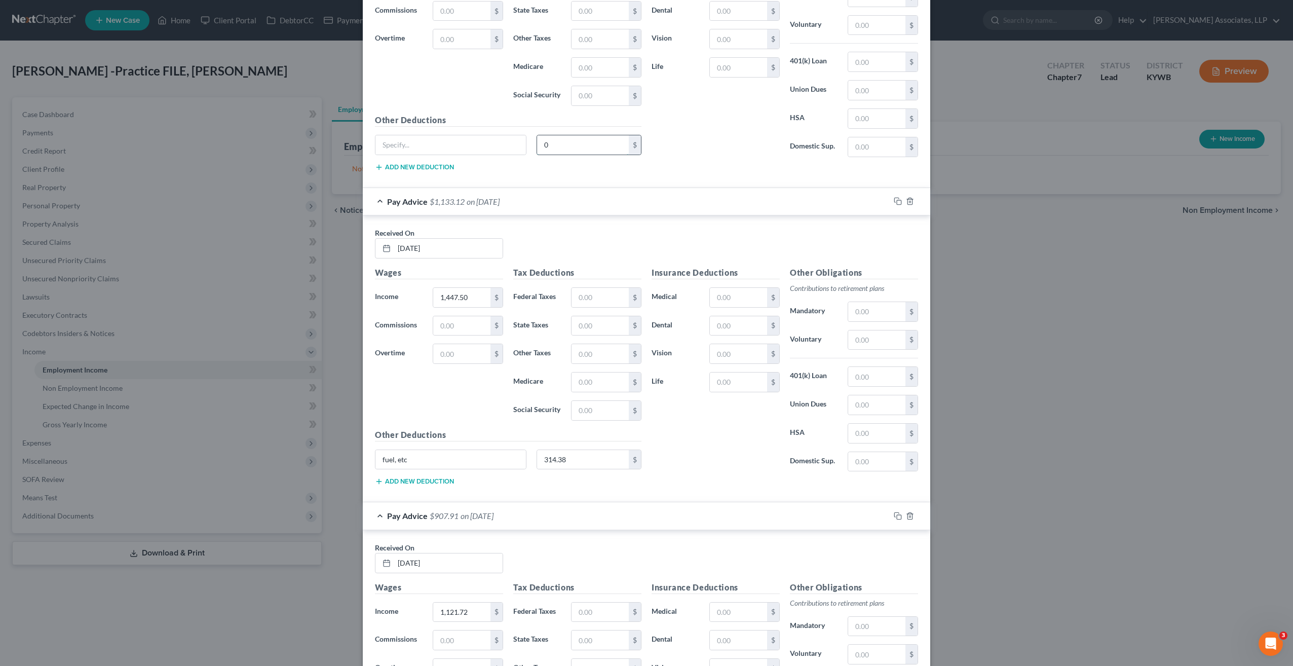
scroll to position [1115, 0]
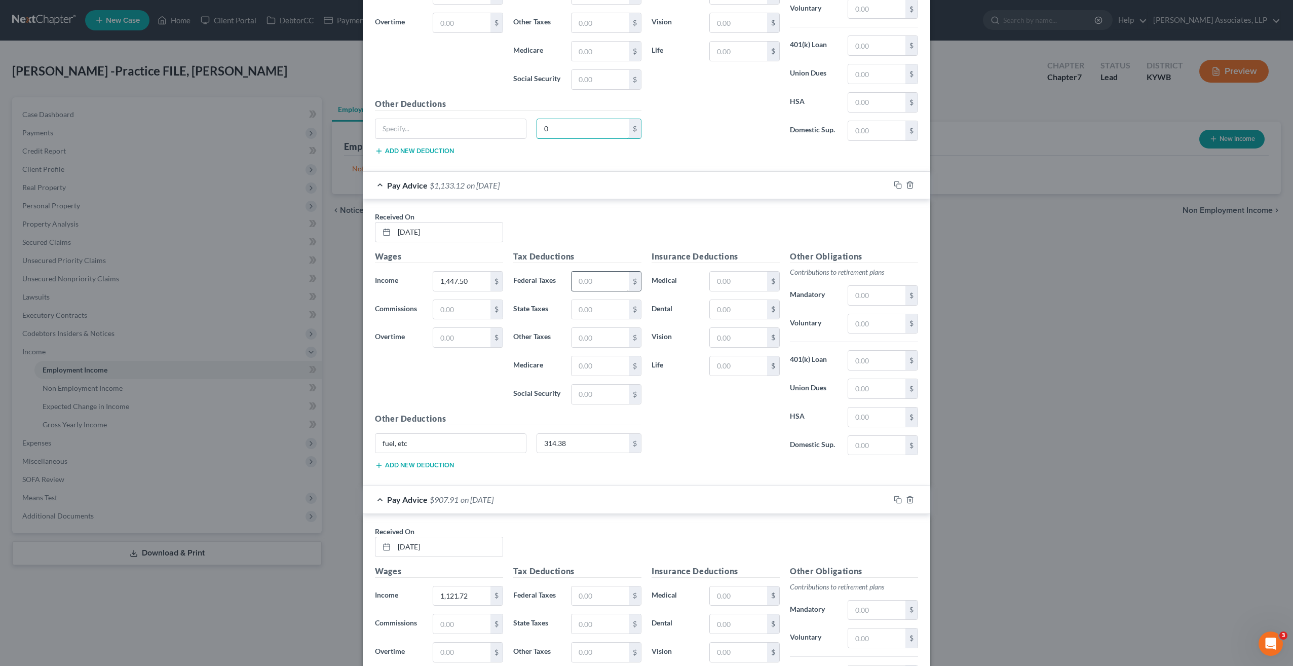
type input "0"
click at [586, 273] on input "text" at bounding box center [600, 281] width 57 height 19
type input "314.38"
drag, startPoint x: 425, startPoint y: 426, endPoint x: 370, endPoint y: 432, distance: 55.6
click at [370, 433] on div "fuel, etc" at bounding box center [451, 443] width 162 height 20
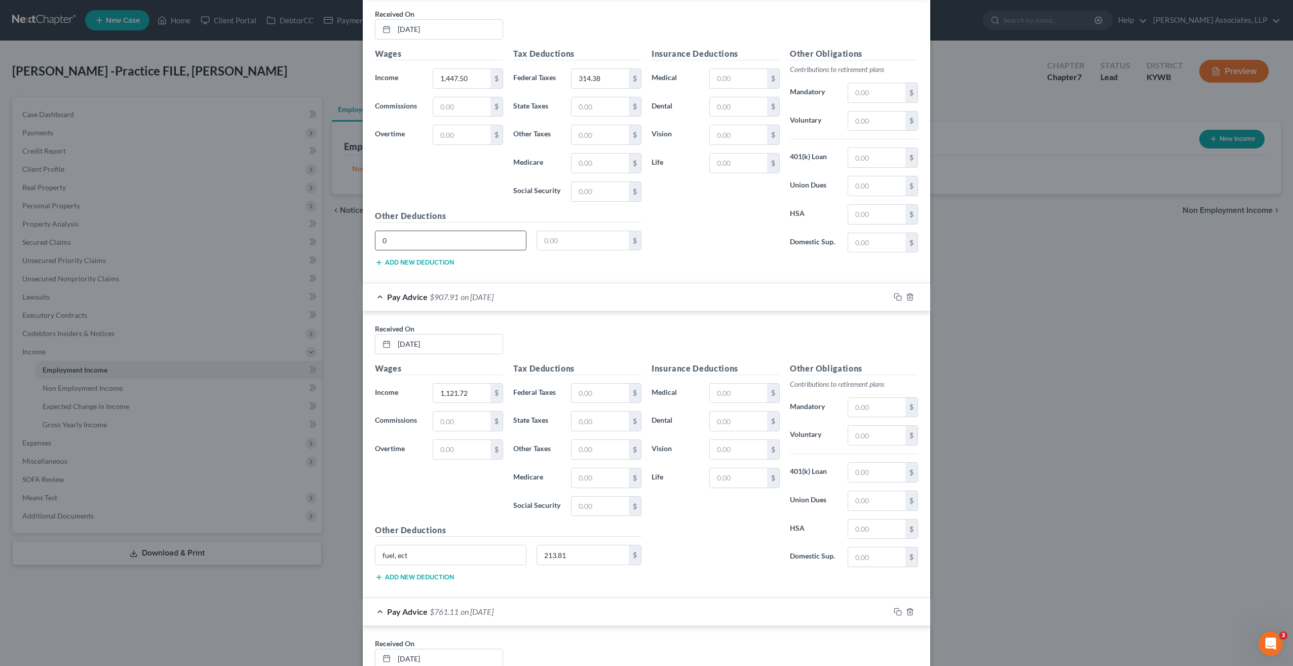
scroll to position [1368, 0]
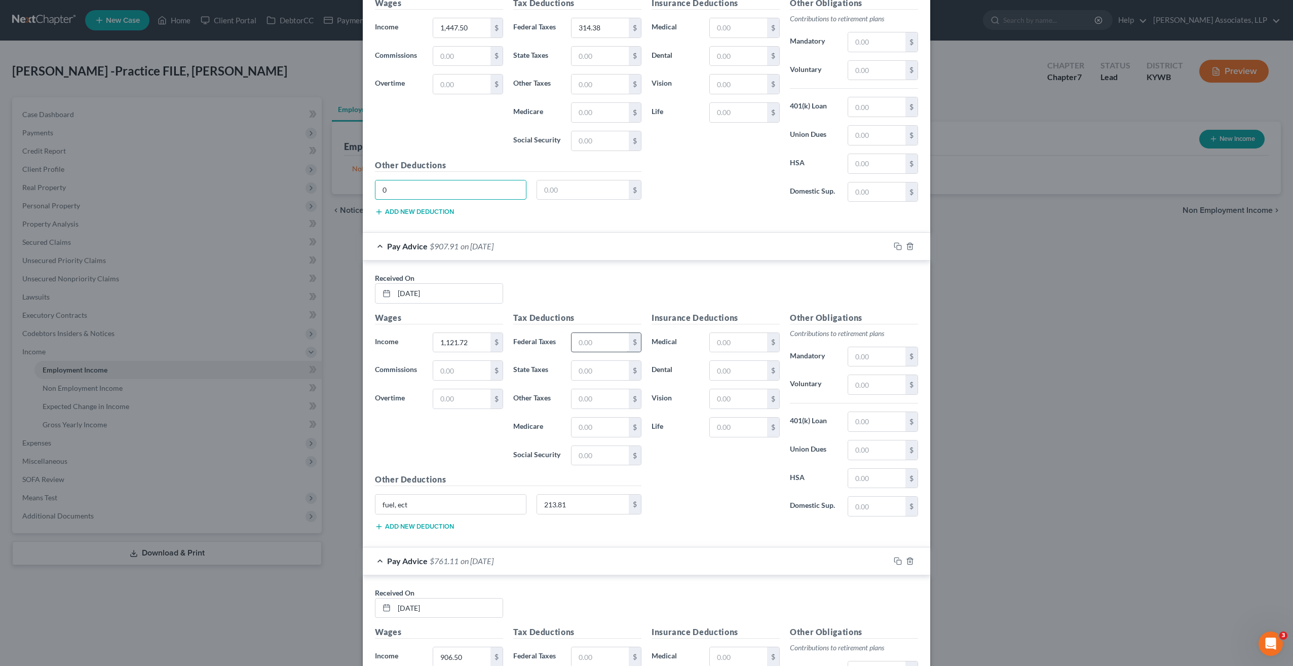
type input "0"
click at [592, 333] on input "text" at bounding box center [600, 342] width 57 height 19
type input "213.81"
type input "0"
drag, startPoint x: 432, startPoint y: 483, endPoint x: 329, endPoint y: 488, distance: 102.5
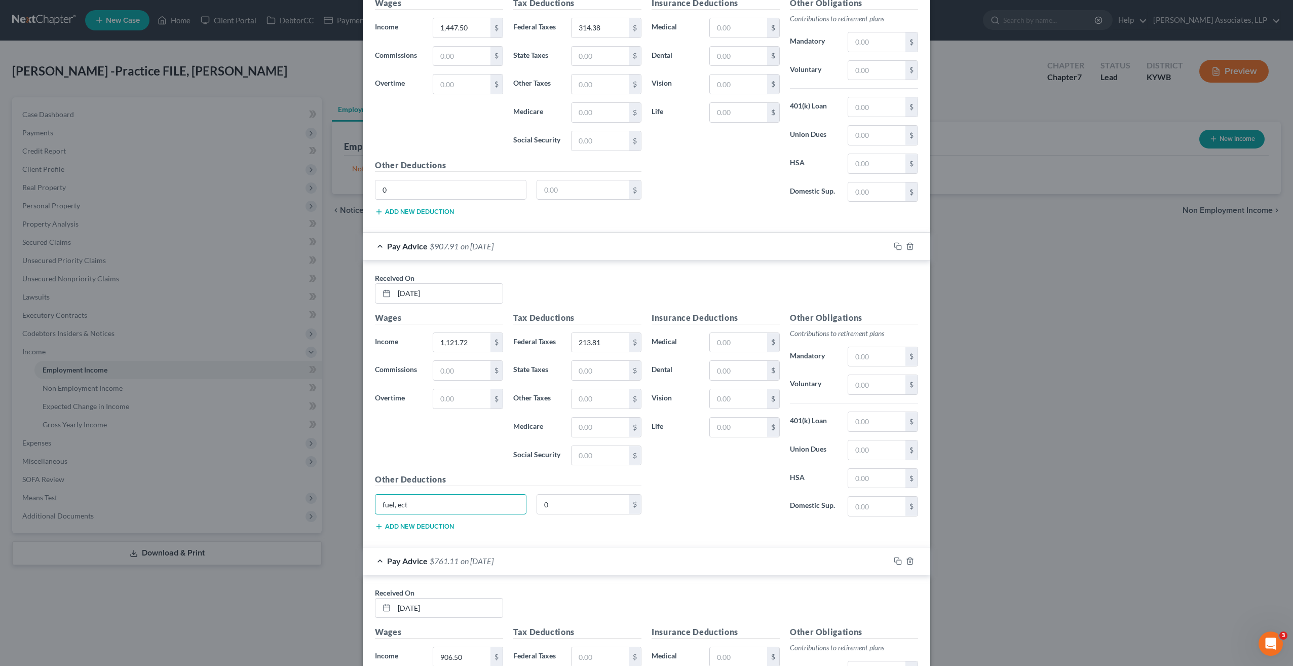
click at [329, 488] on div "New Income Source × Employment Type * Select Full or Part Time Employment Self …" at bounding box center [646, 333] width 1293 height 666
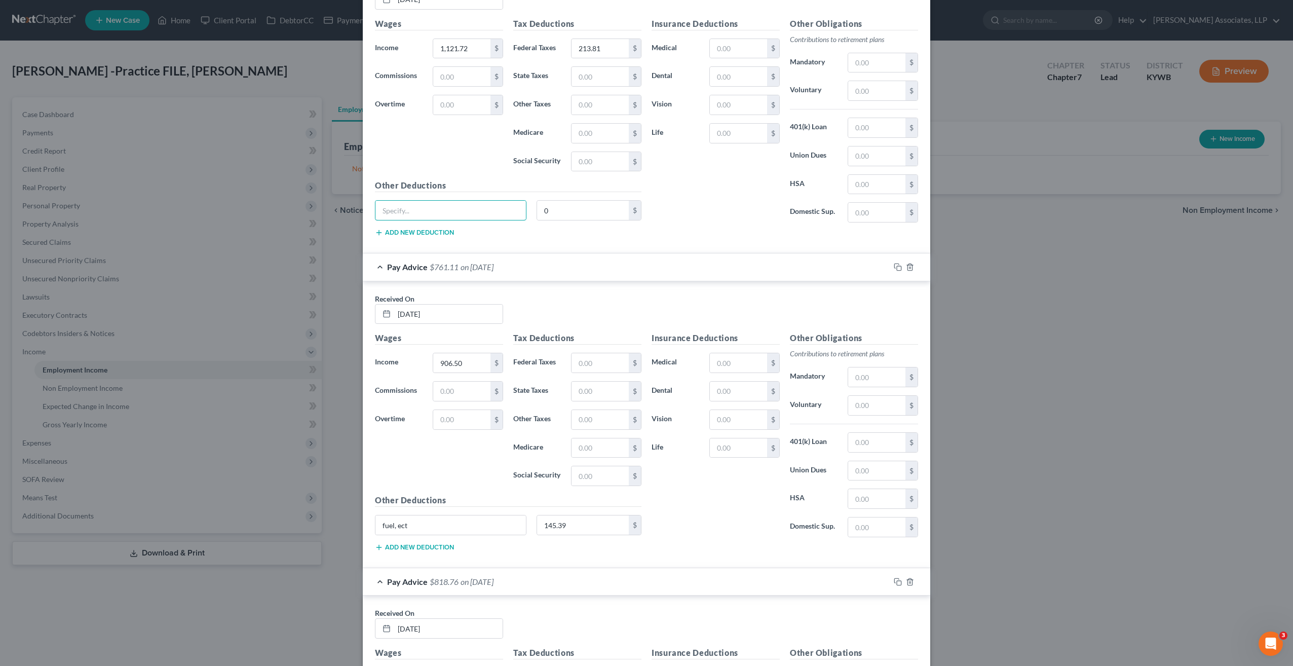
scroll to position [1672, 0]
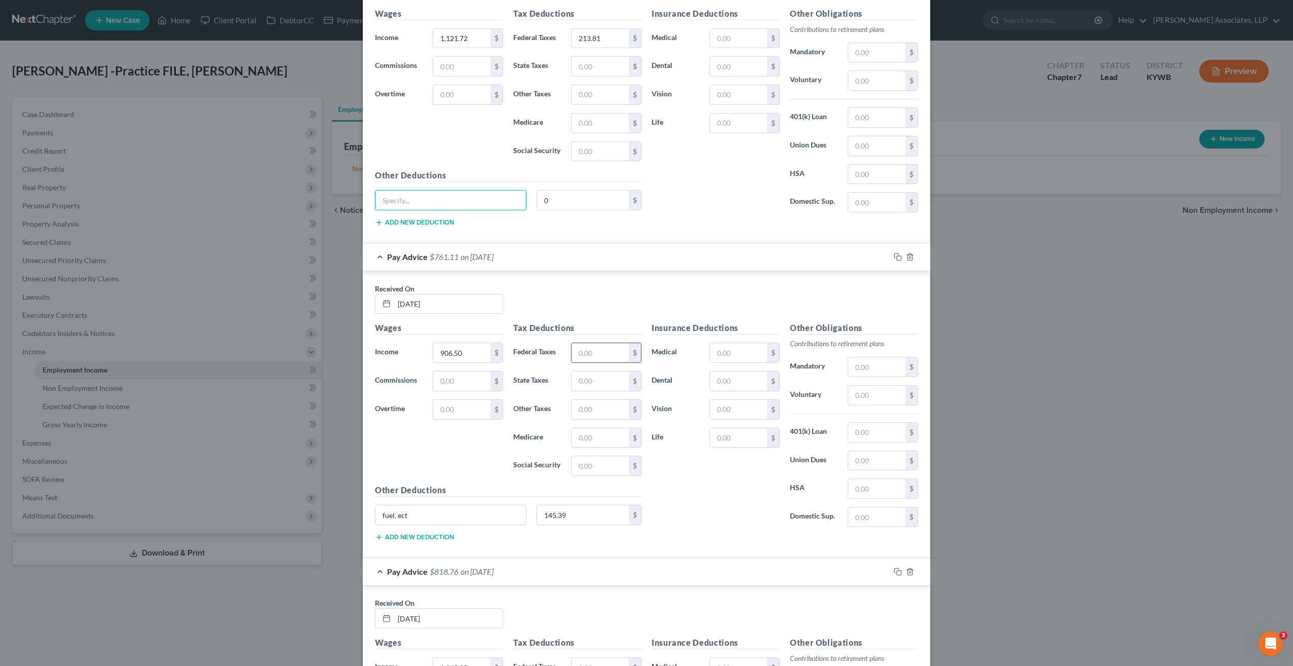
click at [584, 343] on input "text" at bounding box center [600, 352] width 57 height 19
type input "145.39"
type input "0"
drag, startPoint x: 421, startPoint y: 494, endPoint x: 341, endPoint y: 493, distance: 80.1
click at [341, 493] on div "New Income Source × Employment Type * Select Full or Part Time Employment Self …" at bounding box center [646, 333] width 1293 height 666
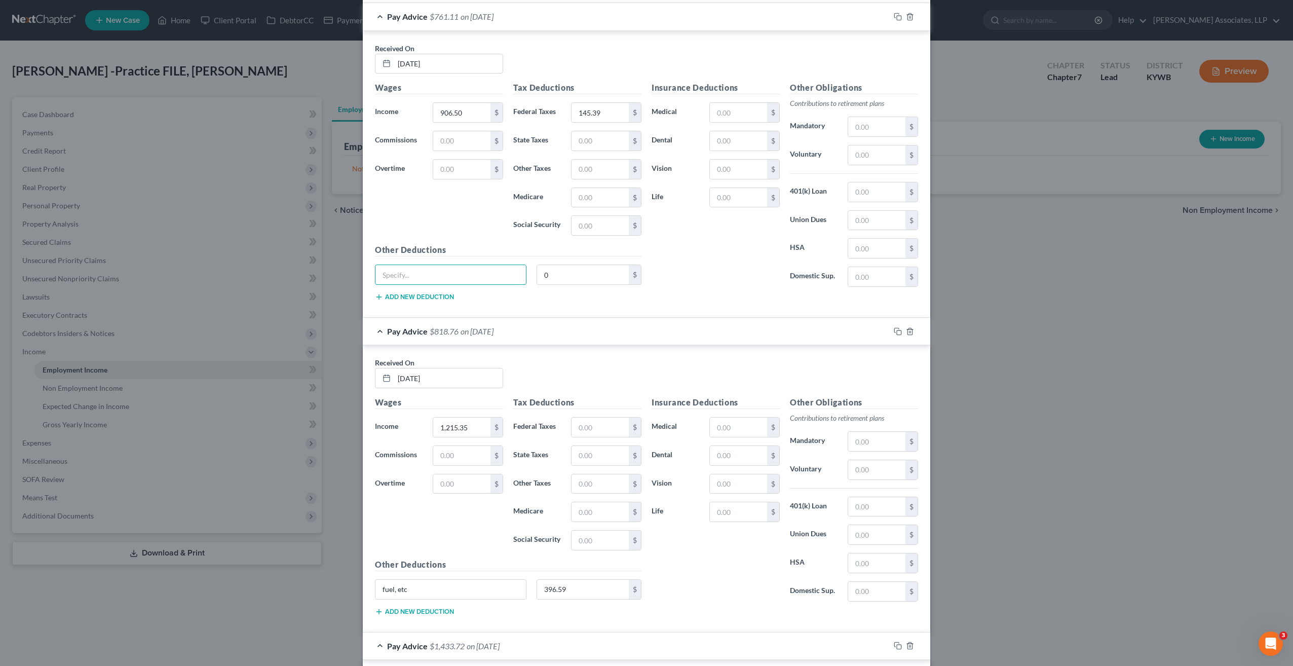
scroll to position [1976, 0]
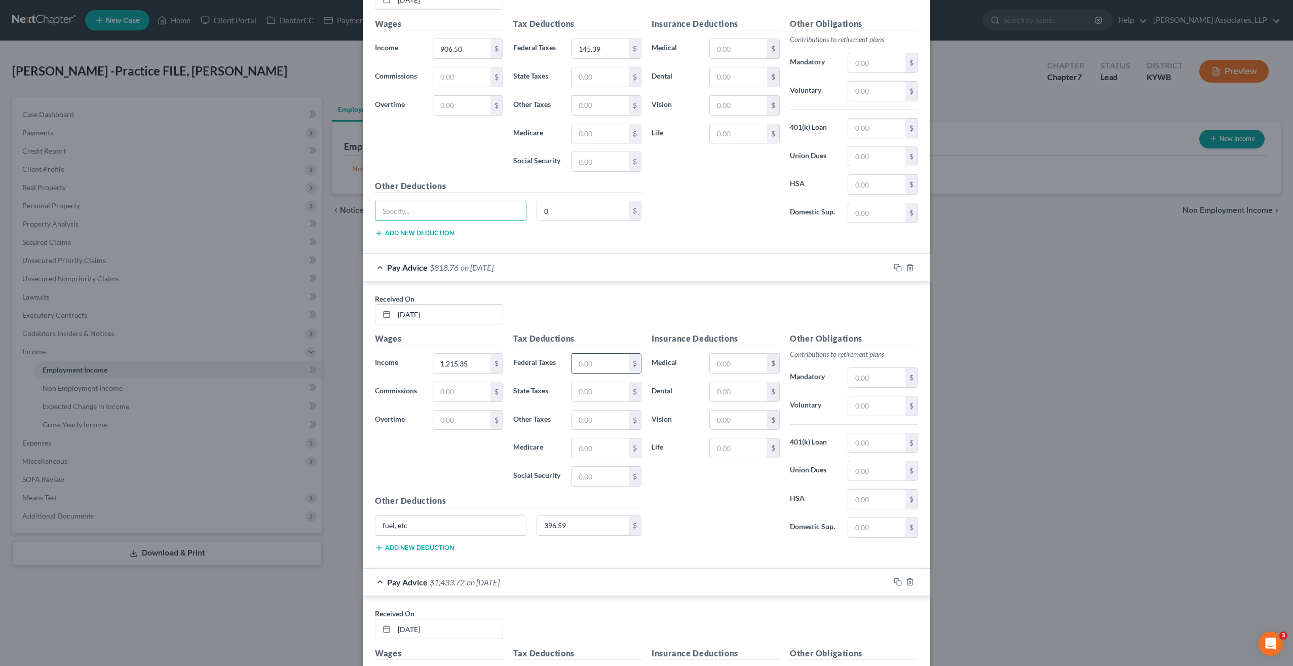
click at [592, 354] on input "text" at bounding box center [600, 363] width 57 height 19
type input "396.59"
type input "0"
drag, startPoint x: 430, startPoint y: 503, endPoint x: 364, endPoint y: 507, distance: 66.0
click at [364, 507] on div "Received On * 06/27/25 Wages Income * 1,215.35 $ Commissions $ Overtime $ Tax D…" at bounding box center [647, 424] width 568 height 287
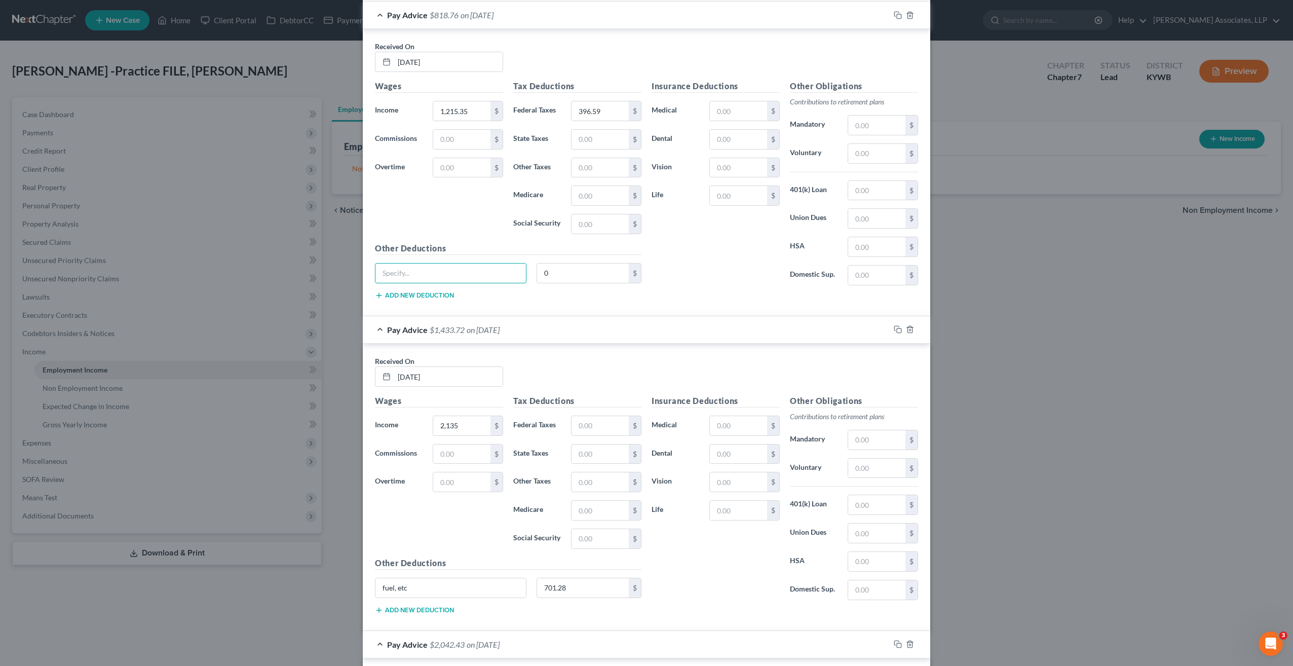
scroll to position [2230, 0]
click at [595, 415] on input "text" at bounding box center [600, 424] width 57 height 19
type input "701.28"
click at [448, 577] on input "fuel, etc" at bounding box center [450, 586] width 151 height 19
drag, startPoint x: 448, startPoint y: 565, endPoint x: 317, endPoint y: 565, distance: 130.7
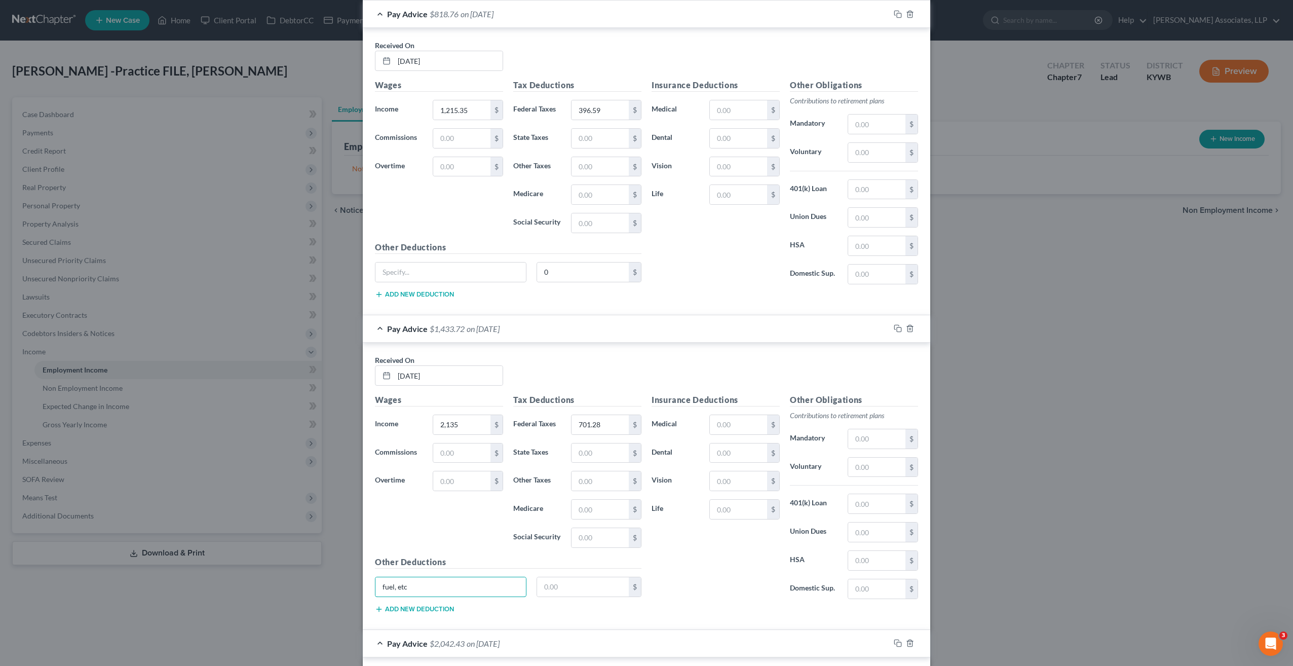
click at [317, 565] on div "New Income Source × Employment Type * Select Full or Part Time Employment Self …" at bounding box center [646, 333] width 1293 height 666
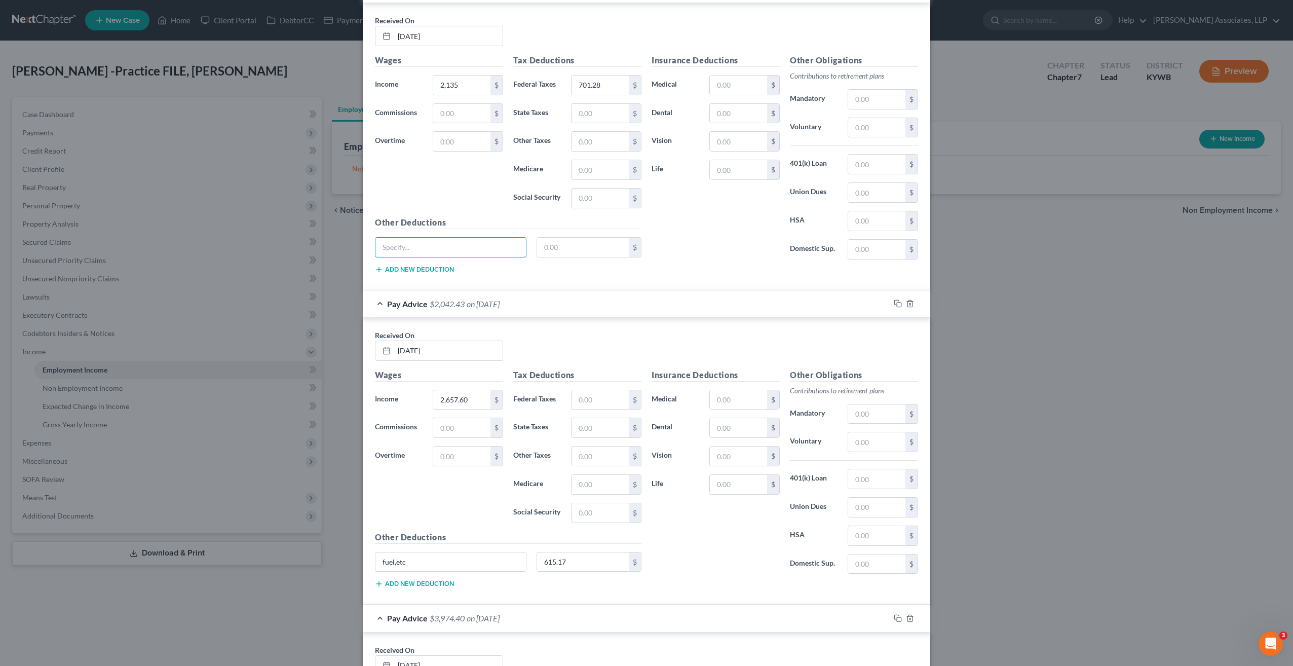
scroll to position [2584, 0]
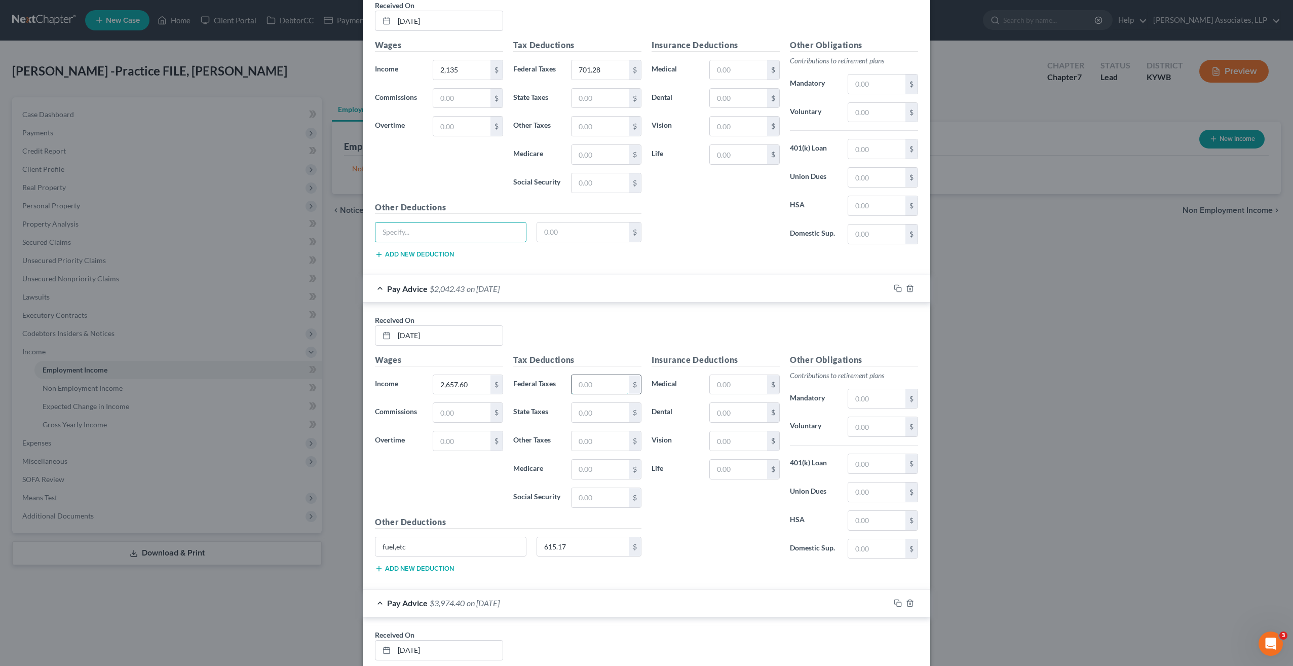
click at [595, 375] on input "text" at bounding box center [600, 384] width 57 height 19
type input "615.17"
type input "0"
drag, startPoint x: 416, startPoint y: 519, endPoint x: 341, endPoint y: 520, distance: 75.0
click at [341, 520] on div "New Income Source × Employment Type * Select Full or Part Time Employment Self …" at bounding box center [646, 333] width 1293 height 666
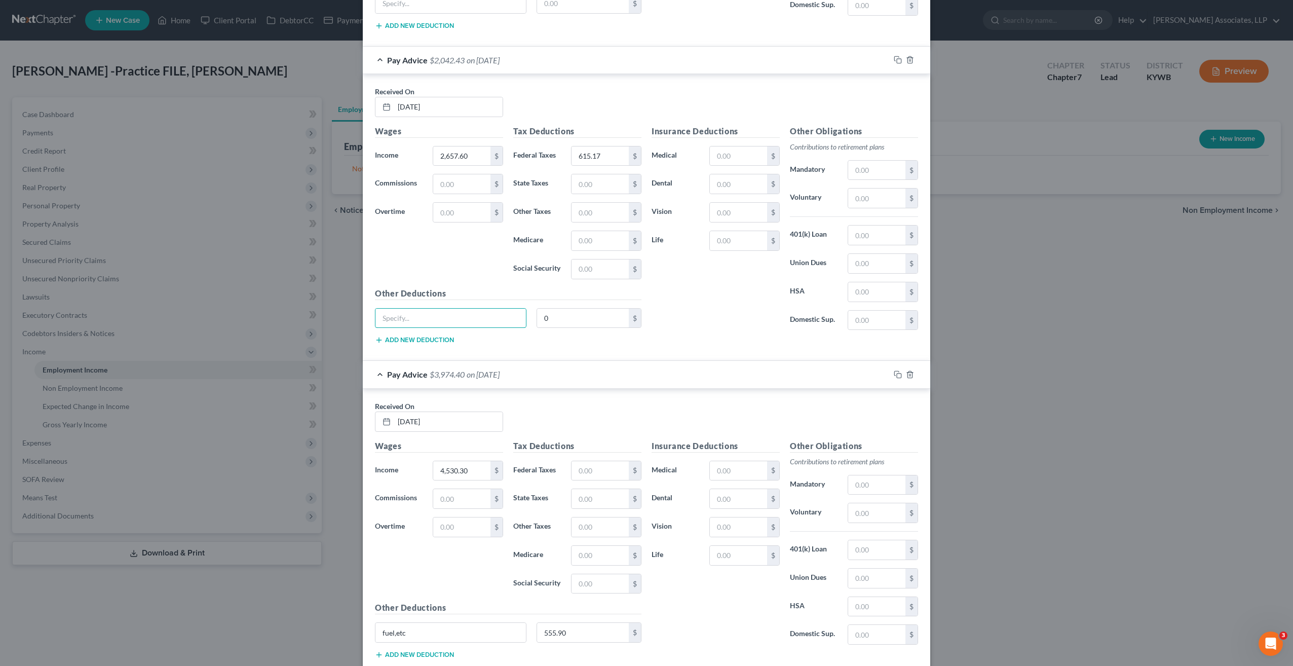
scroll to position [2888, 0]
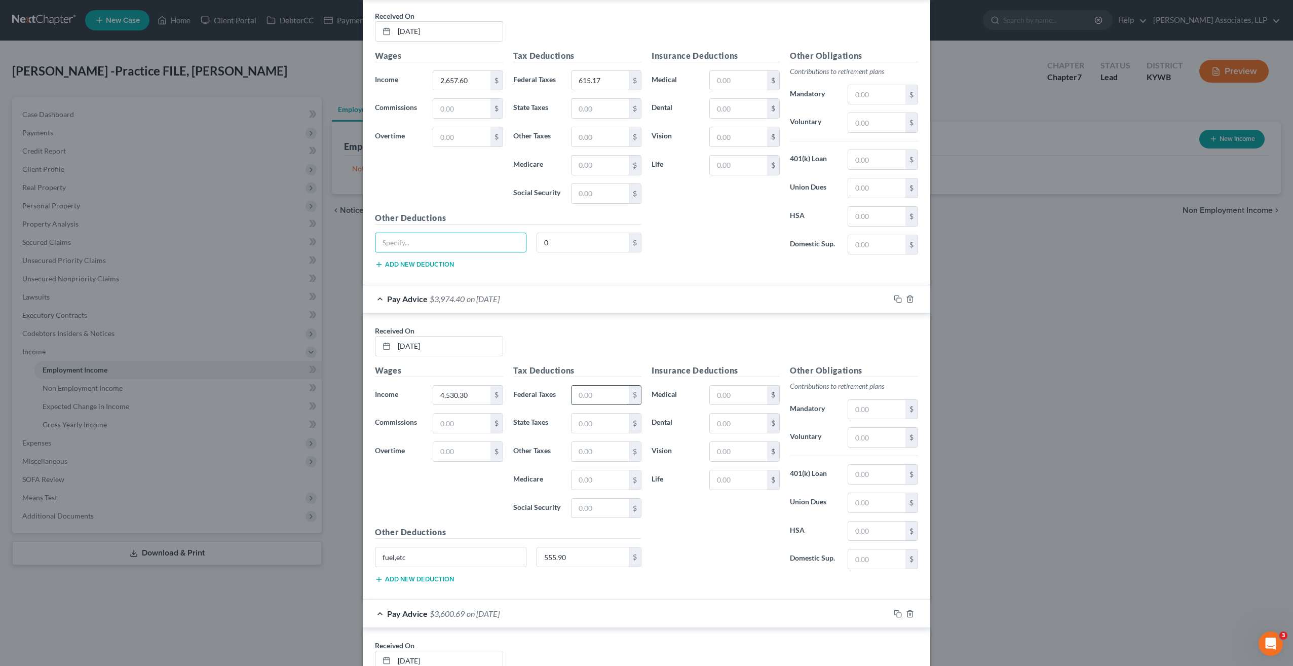
click at [595, 386] on input "text" at bounding box center [600, 395] width 57 height 19
type input "555.90"
drag, startPoint x: 401, startPoint y: 528, endPoint x: 349, endPoint y: 535, distance: 53.2
click at [349, 535] on div "New Income Source × Employment Type * Select Full or Part Time Employment Self …" at bounding box center [646, 333] width 1293 height 666
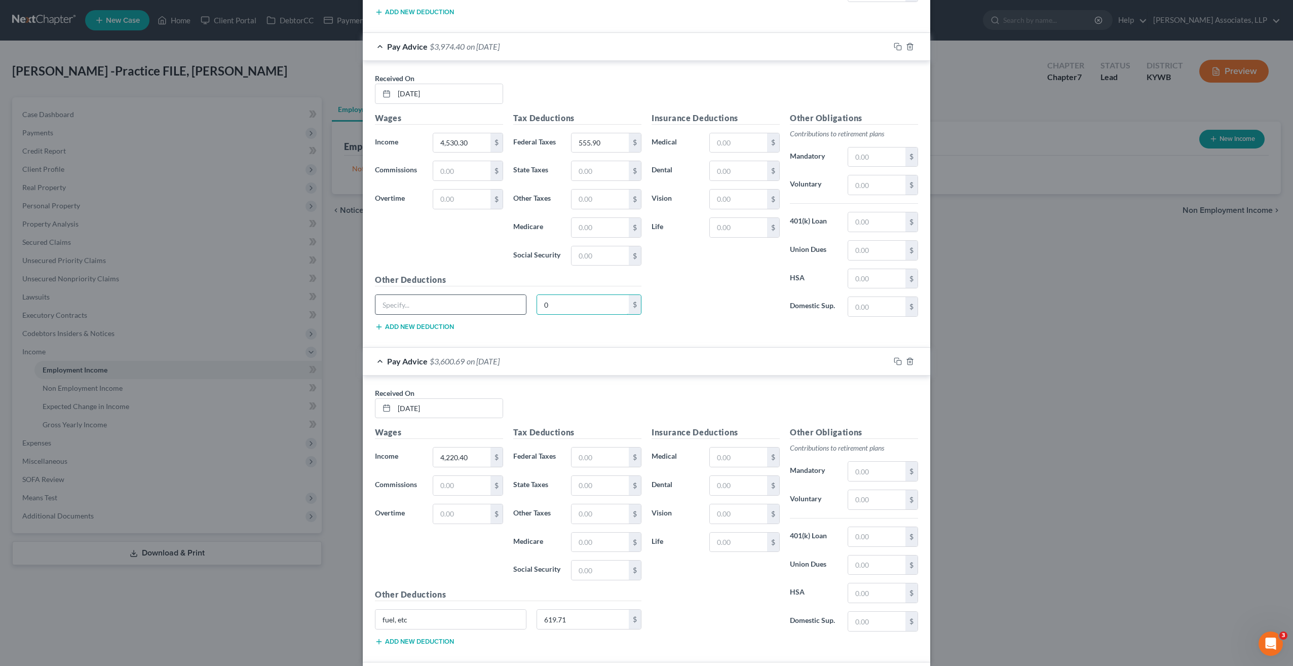
scroll to position [3142, 0]
type input "0"
click at [606, 446] on input "text" at bounding box center [600, 455] width 57 height 19
type input "619.71"
type input "0"
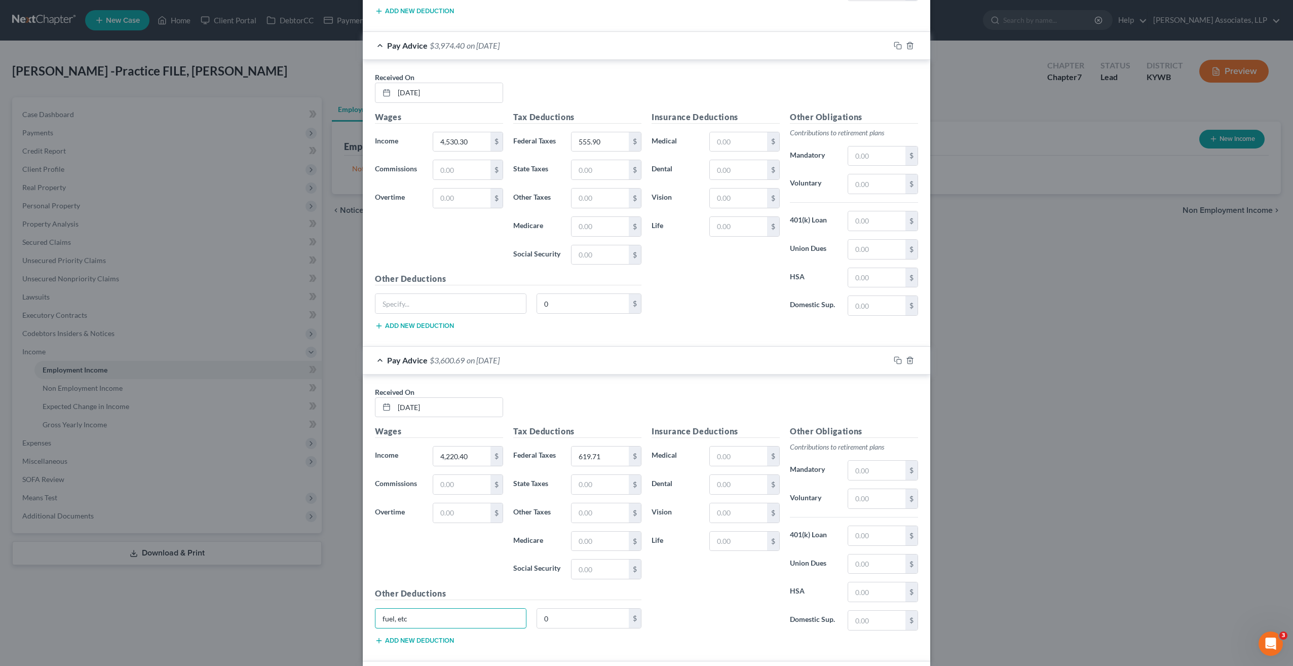
drag, startPoint x: 424, startPoint y: 591, endPoint x: 369, endPoint y: 586, distance: 55.0
click at [370, 608] on div "fuel, etc" at bounding box center [451, 618] width 162 height 20
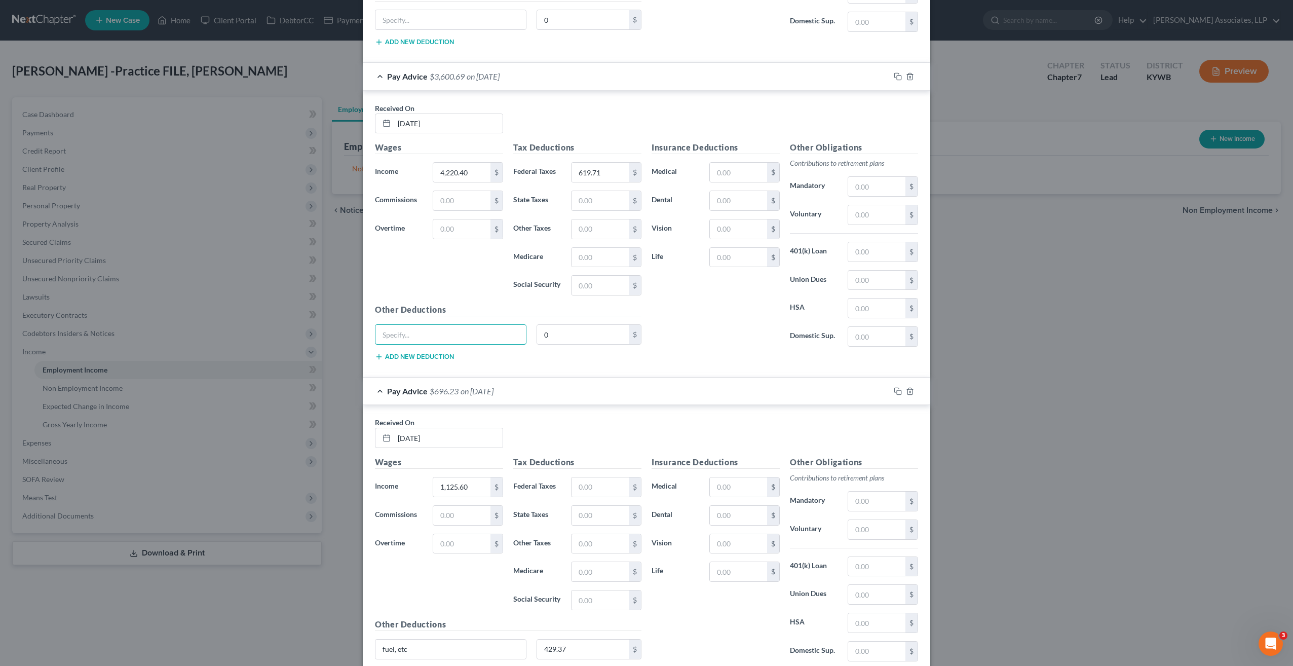
scroll to position [3446, 0]
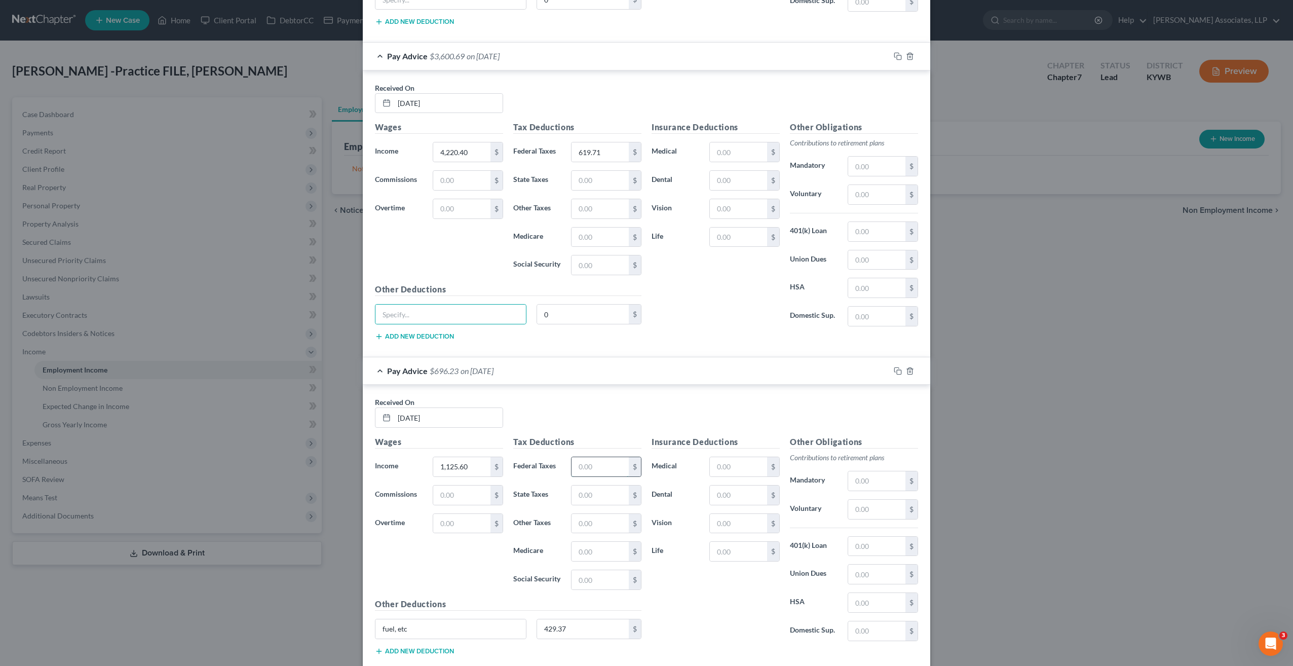
click at [586, 457] on input "text" at bounding box center [600, 466] width 57 height 19
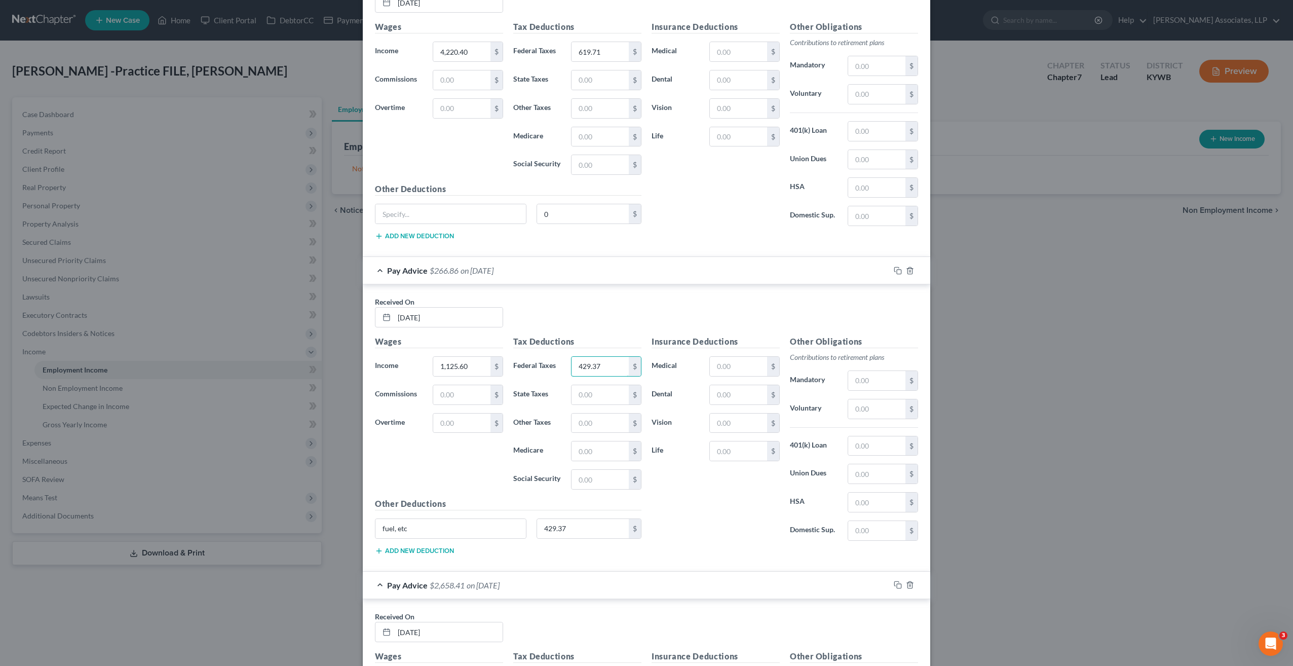
scroll to position [3547, 0]
type input "429.37"
type input "0"
drag, startPoint x: 435, startPoint y: 487, endPoint x: 337, endPoint y: 491, distance: 97.4
click at [339, 491] on div "New Income Source × Employment Type * Select Full or Part Time Employment Self …" at bounding box center [646, 333] width 1293 height 666
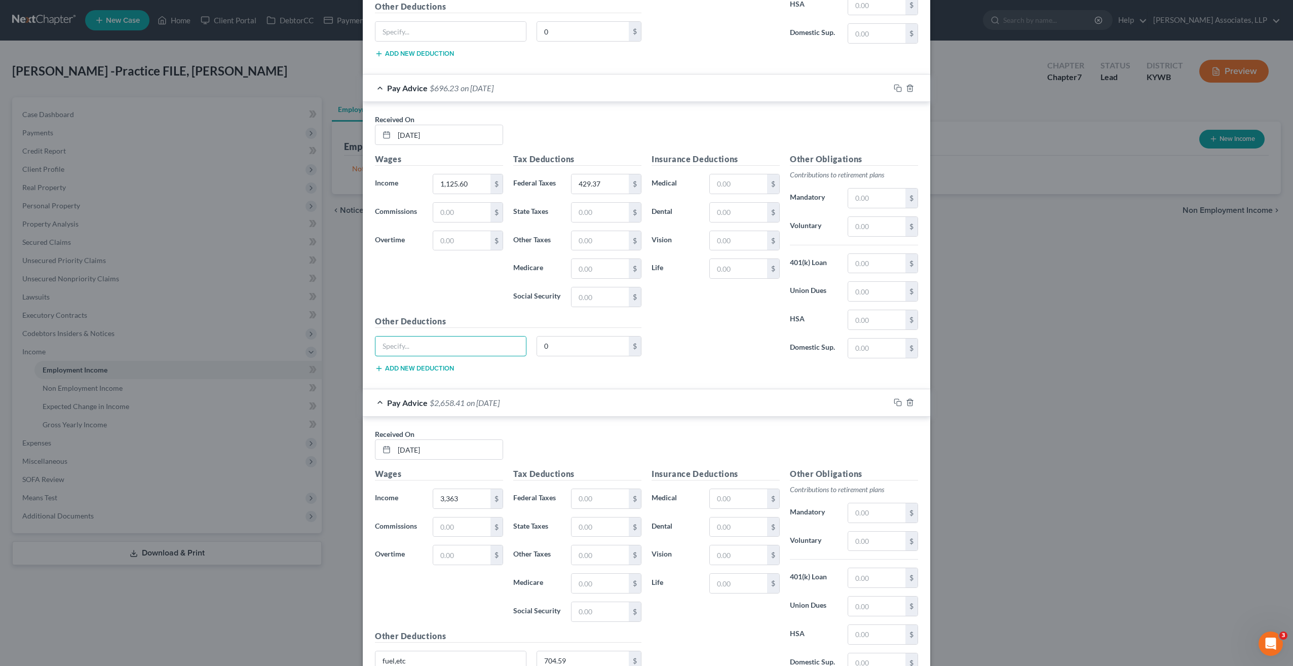
scroll to position [3750, 0]
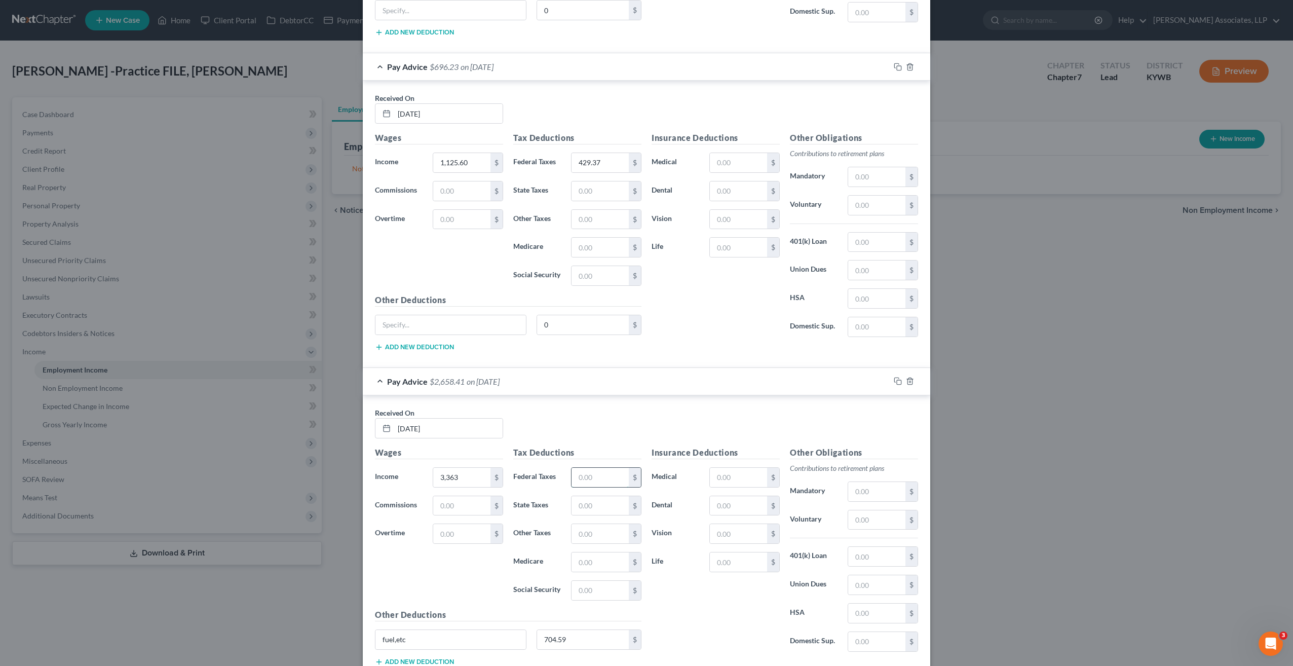
click at [598, 468] on input "text" at bounding box center [600, 477] width 57 height 19
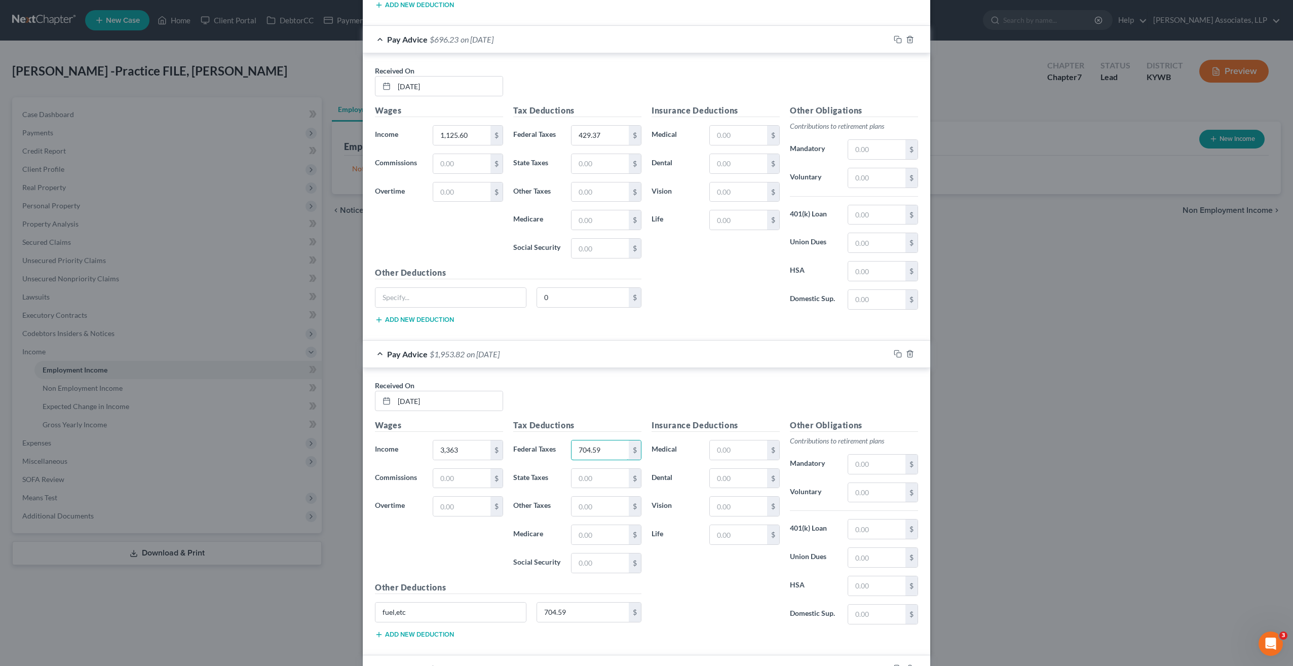
scroll to position [3851, 0]
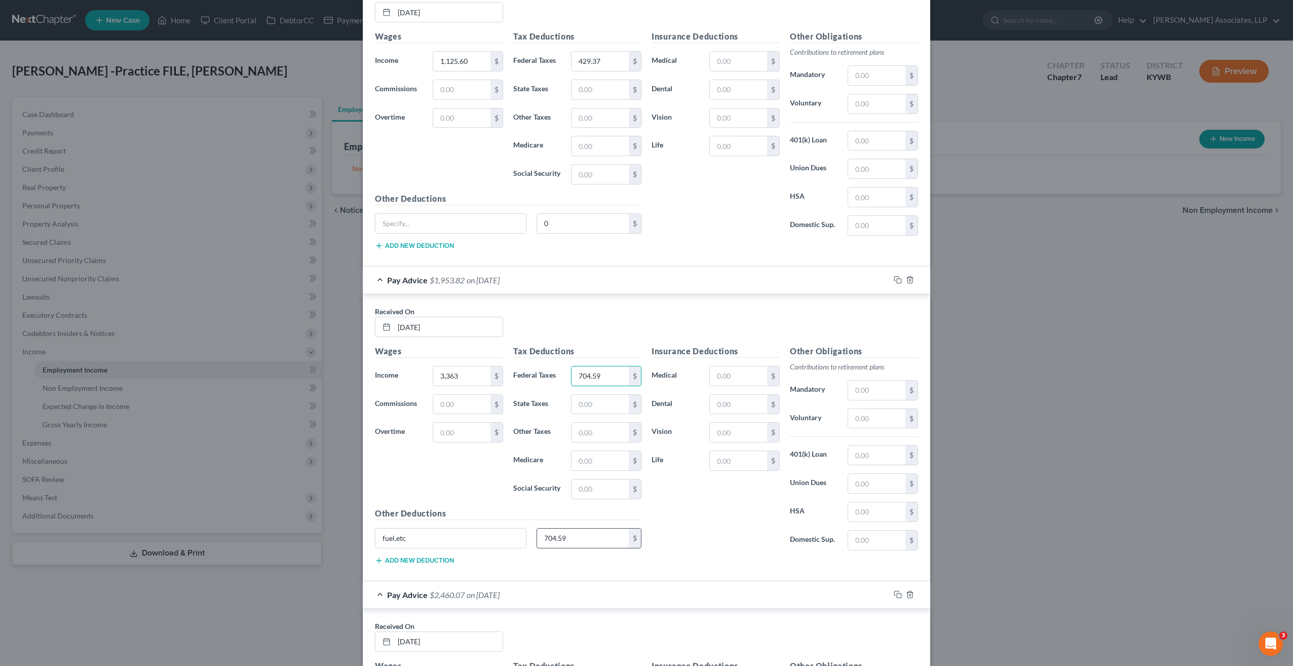
type input "704.59"
click at [578, 529] on input "704.59" at bounding box center [583, 538] width 92 height 19
type input "0"
drag, startPoint x: 445, startPoint y: 498, endPoint x: 343, endPoint y: 510, distance: 103.6
click at [343, 510] on div "New Income Source × Employment Type * Select Full or Part Time Employment Self …" at bounding box center [646, 333] width 1293 height 666
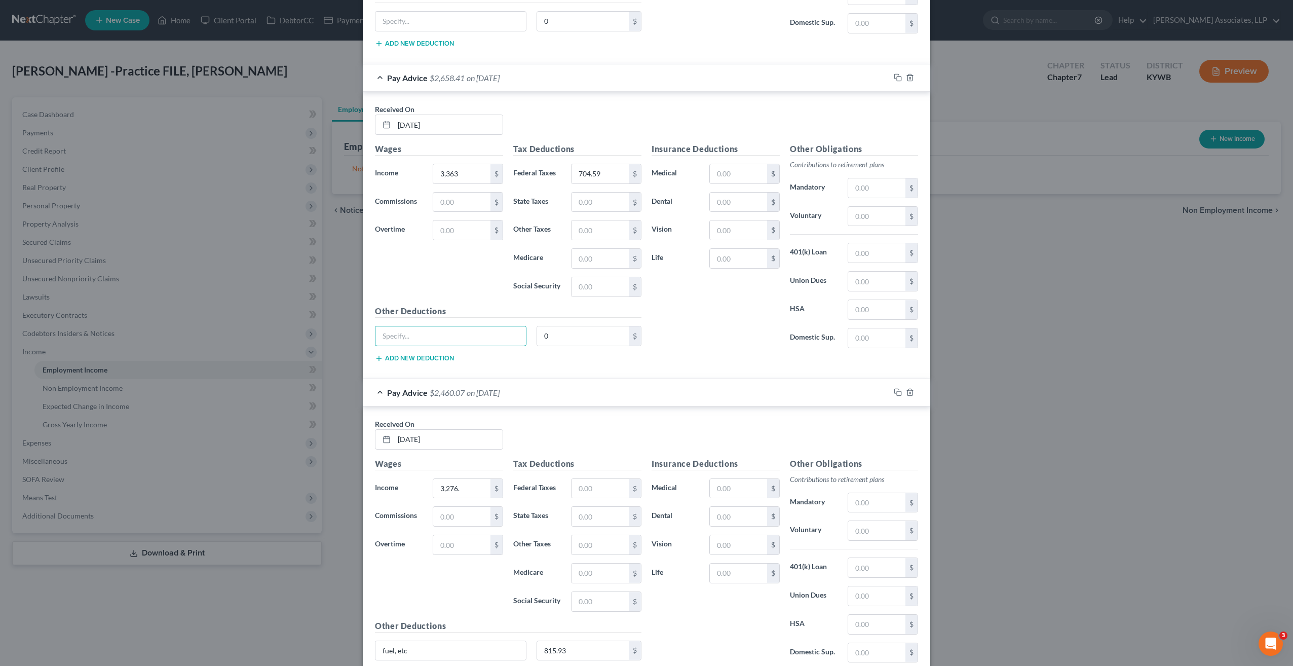
scroll to position [4054, 0]
click at [586, 478] on input "text" at bounding box center [600, 487] width 57 height 19
type input "815.93"
type input "fuel, etc0"
drag, startPoint x: 438, startPoint y: 609, endPoint x: 356, endPoint y: 606, distance: 82.1
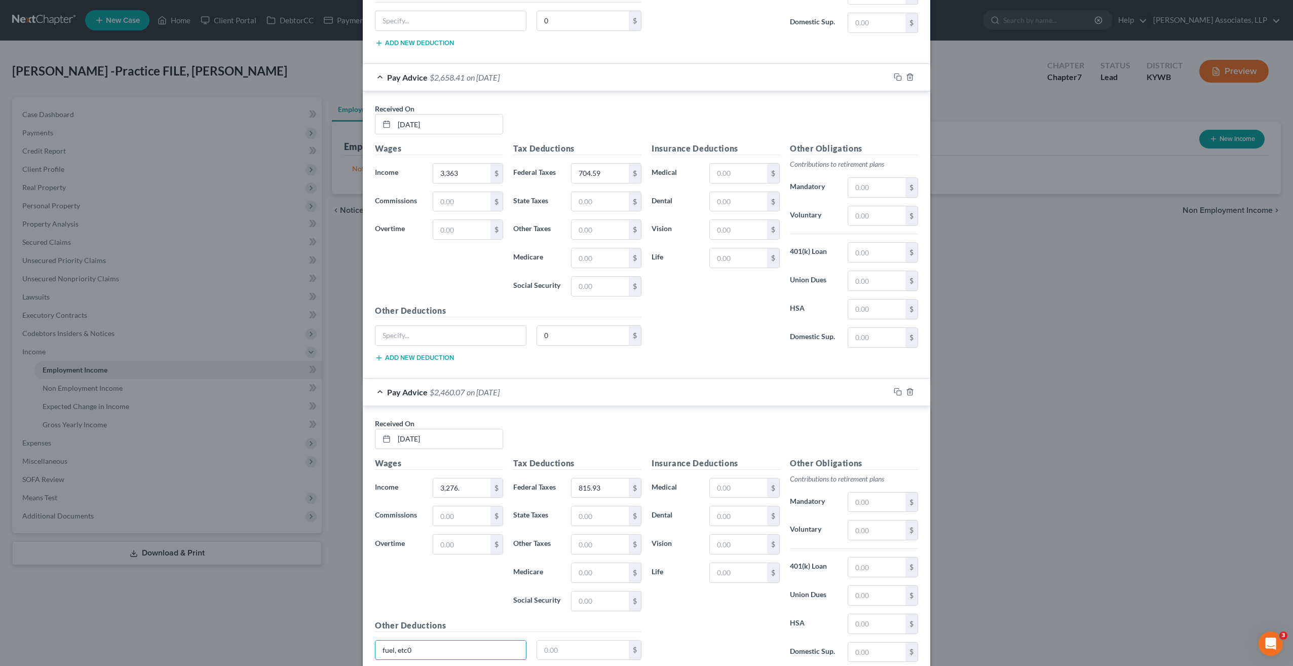
click at [363, 607] on div "Received On * 5/12/25 Wages Income * 3,276. $ Commissions $ Overtime $ Tax Dedu…" at bounding box center [647, 549] width 568 height 287
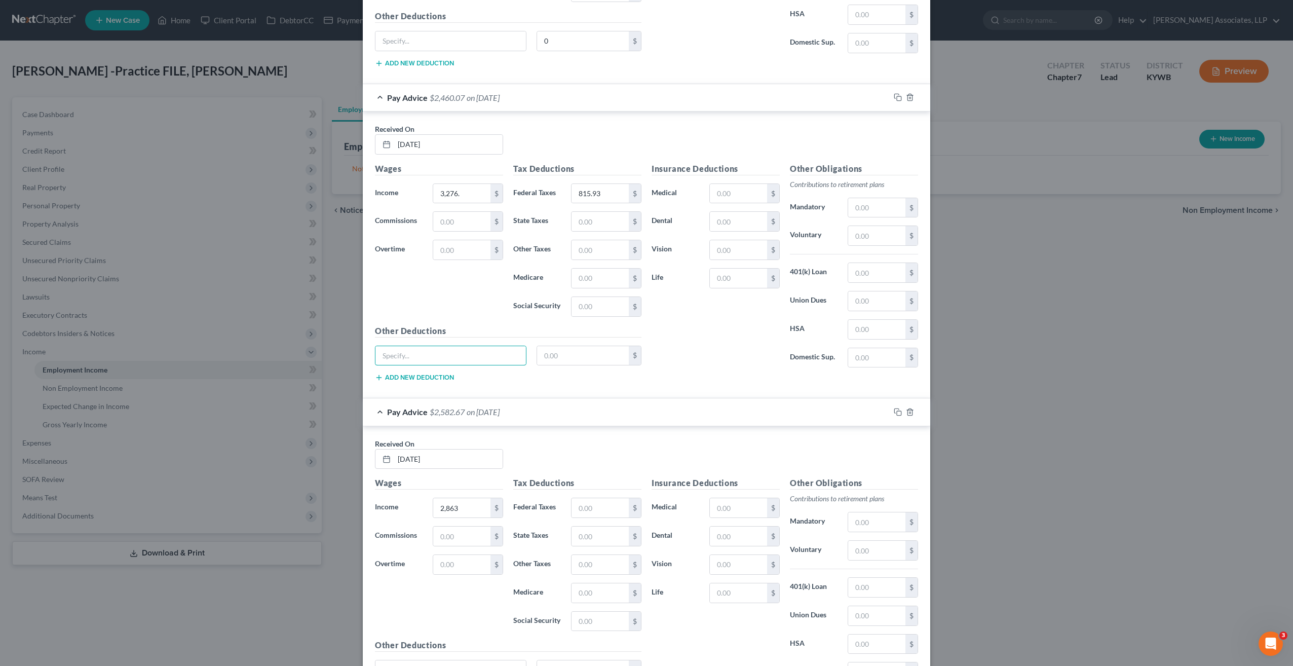
scroll to position [4405, 0]
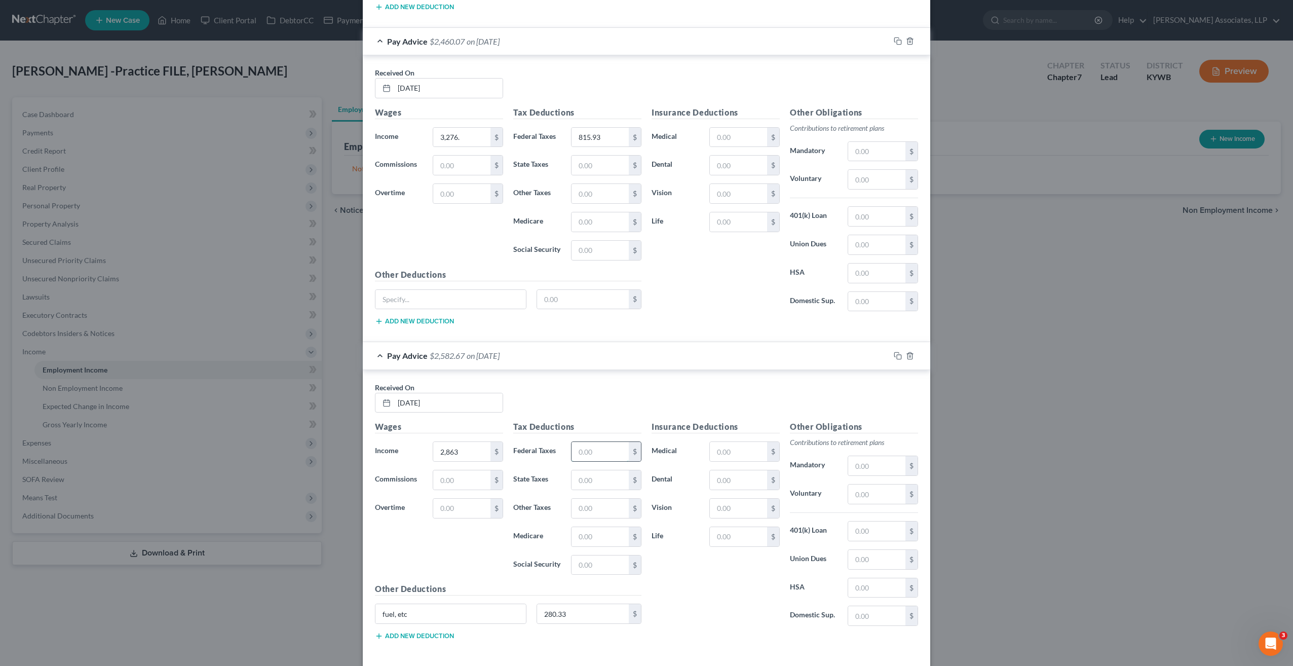
click at [602, 442] on input "text" at bounding box center [600, 451] width 57 height 19
type input "280.33"
drag, startPoint x: 431, startPoint y: 570, endPoint x: 358, endPoint y: 581, distance: 73.8
click at [358, 581] on div "New Income Source × Employment Type * Select Full or Part Time Employment Self …" at bounding box center [646, 333] width 1293 height 666
type input "0"
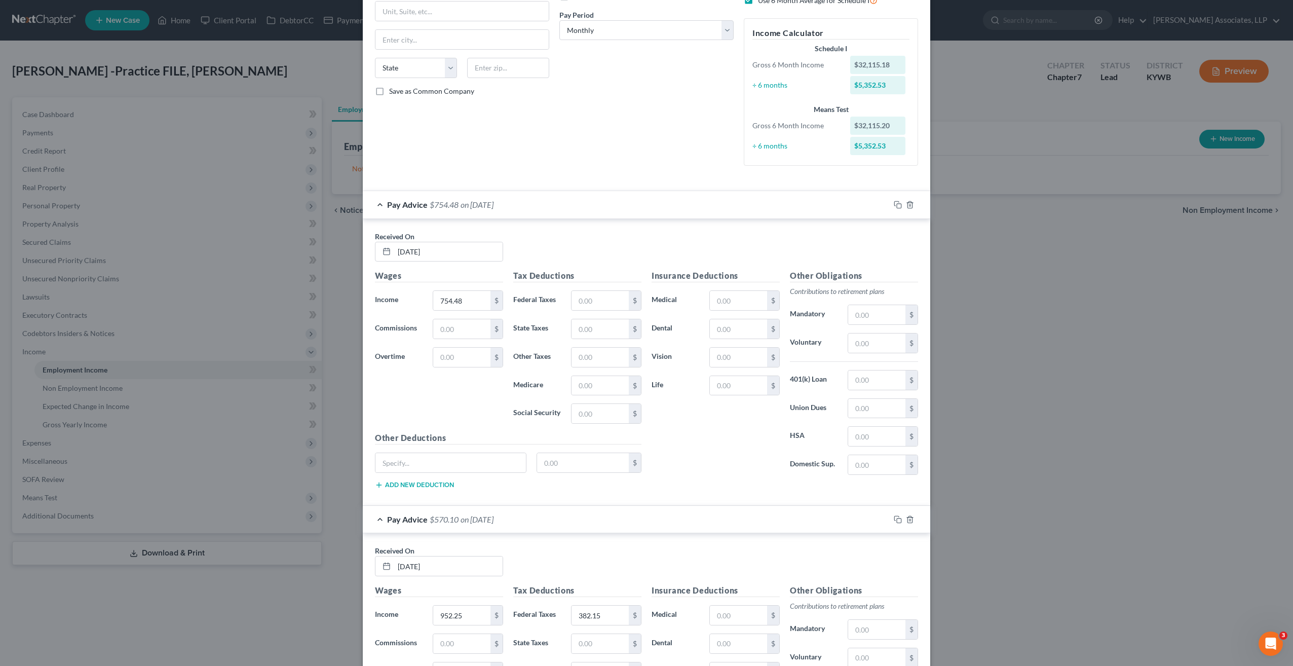
scroll to position [0, 0]
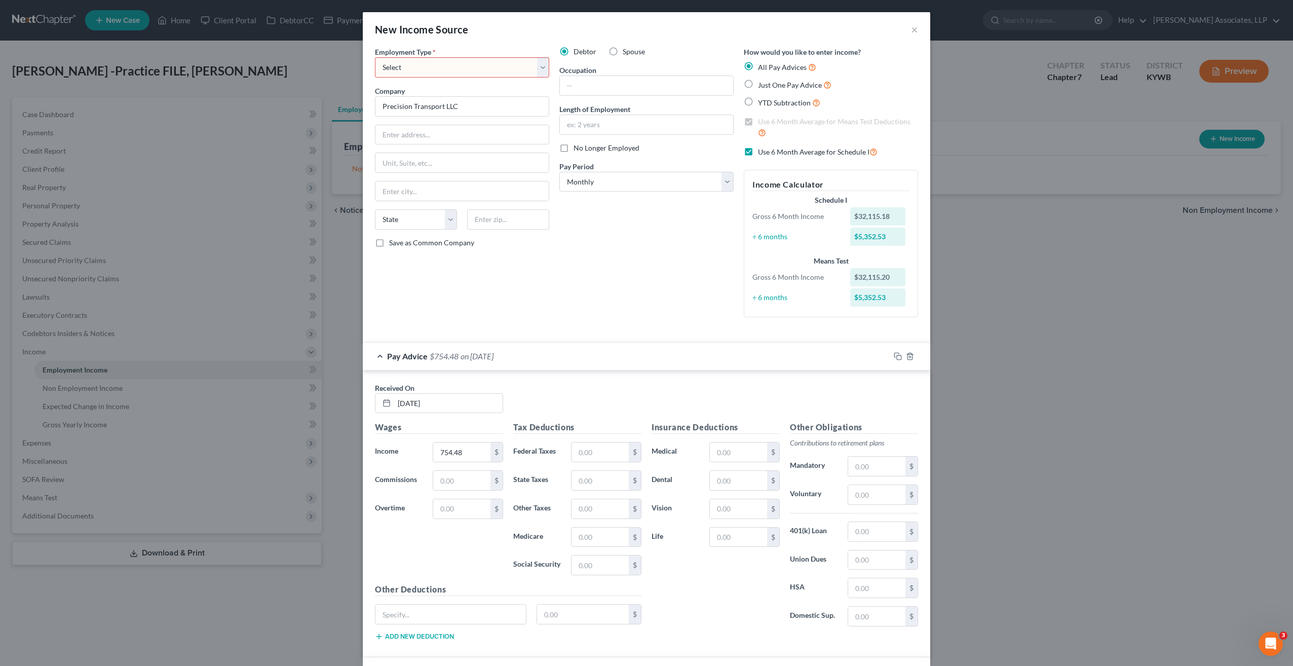
click at [539, 71] on select "Select Full or Part Time Employment Self Employment" at bounding box center [462, 67] width 174 height 20
select select "1"
click at [375, 57] on select "Select Full or Part Time Employment Self Employment" at bounding box center [462, 67] width 174 height 20
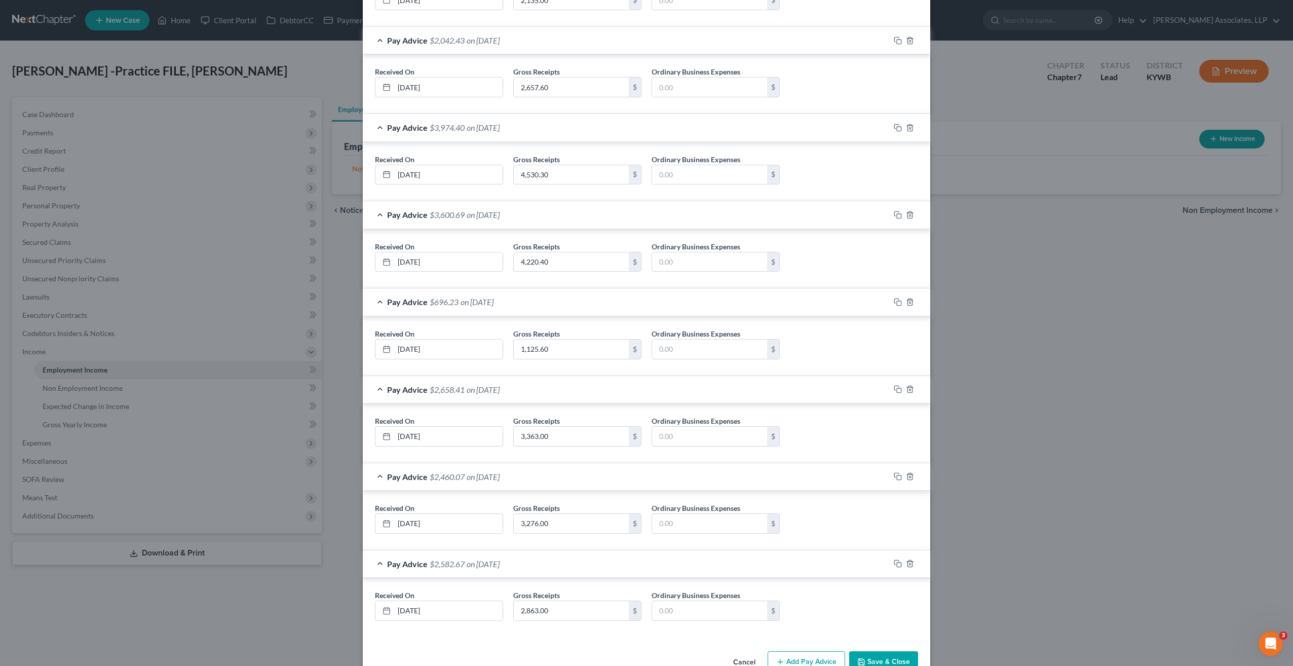
scroll to position [1030, 0]
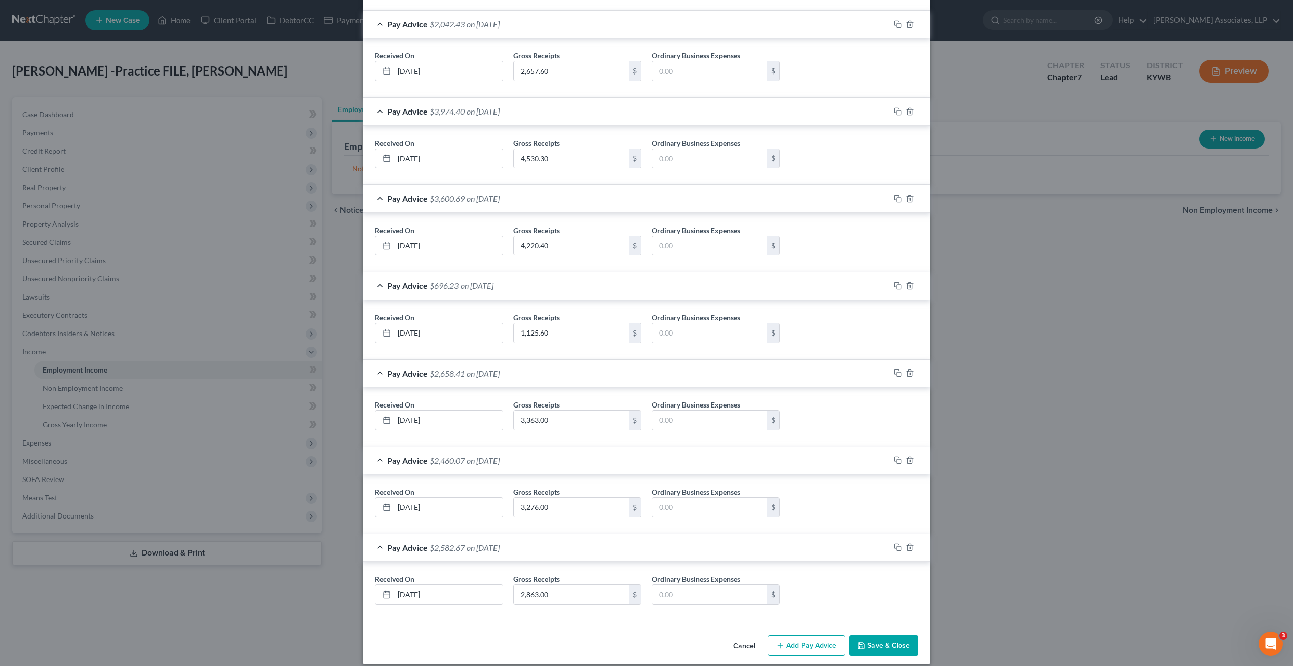
click at [891, 635] on button "Save & Close" at bounding box center [883, 645] width 69 height 21
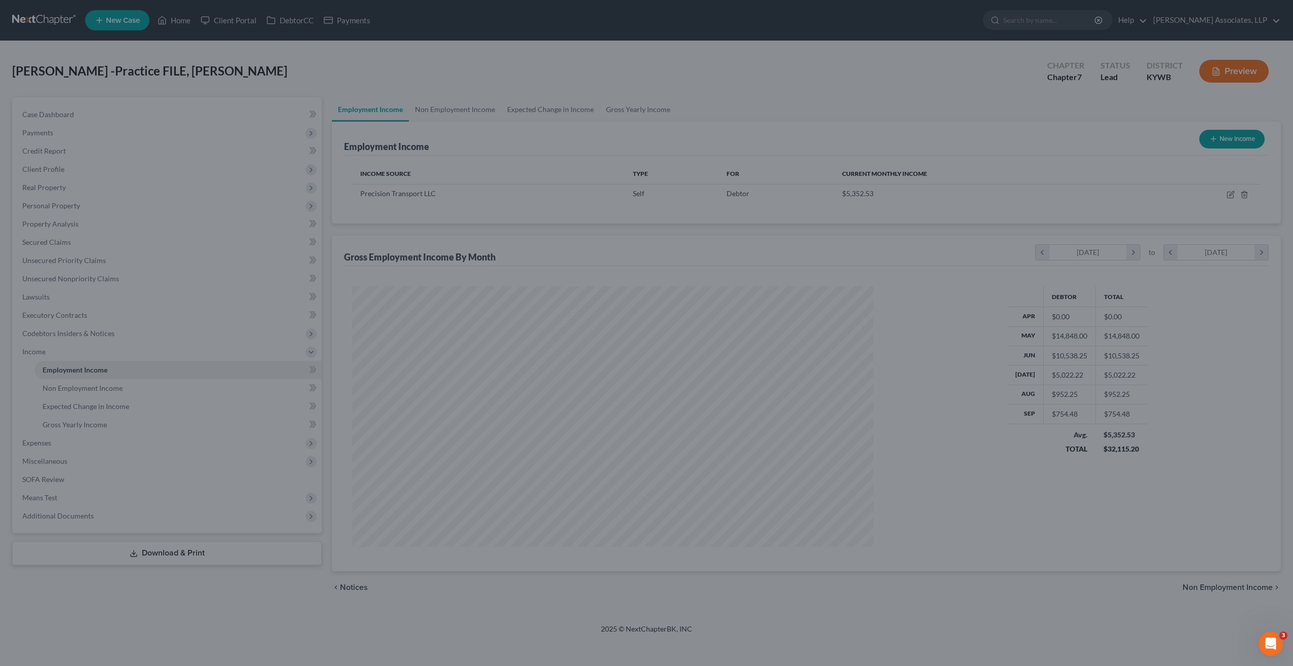
scroll to position [260, 542]
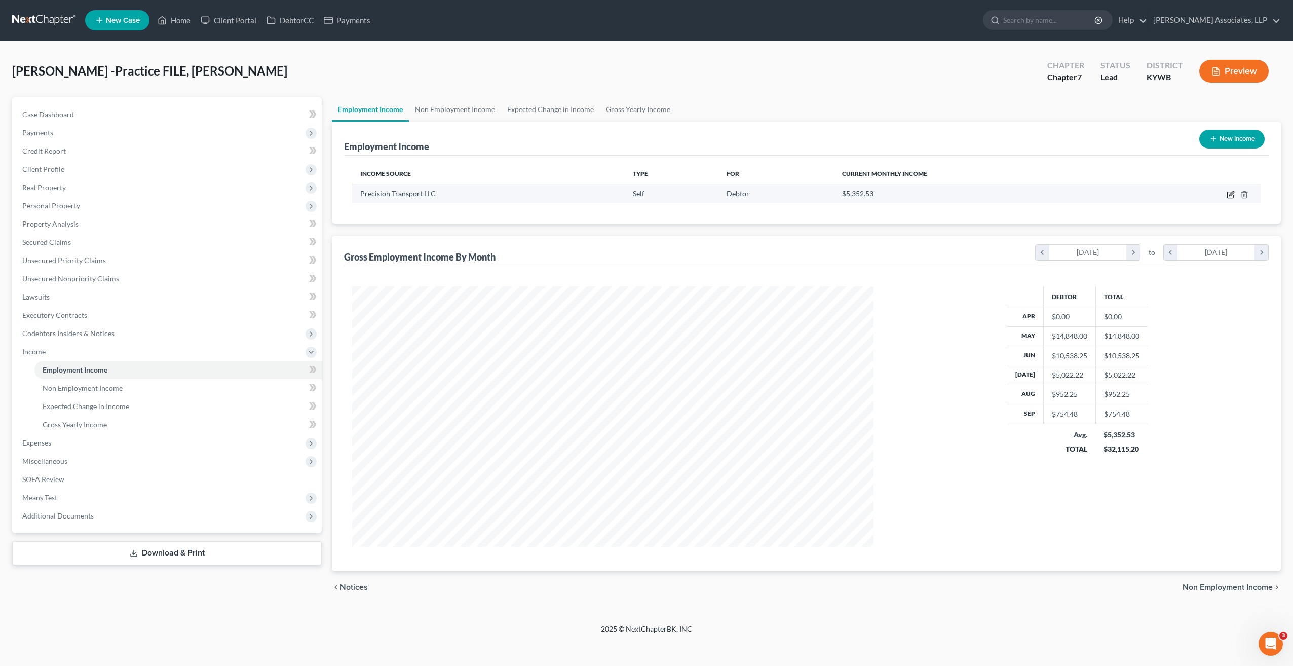
click at [1230, 195] on icon "button" at bounding box center [1231, 193] width 5 height 5
select select "1"
select select "0"
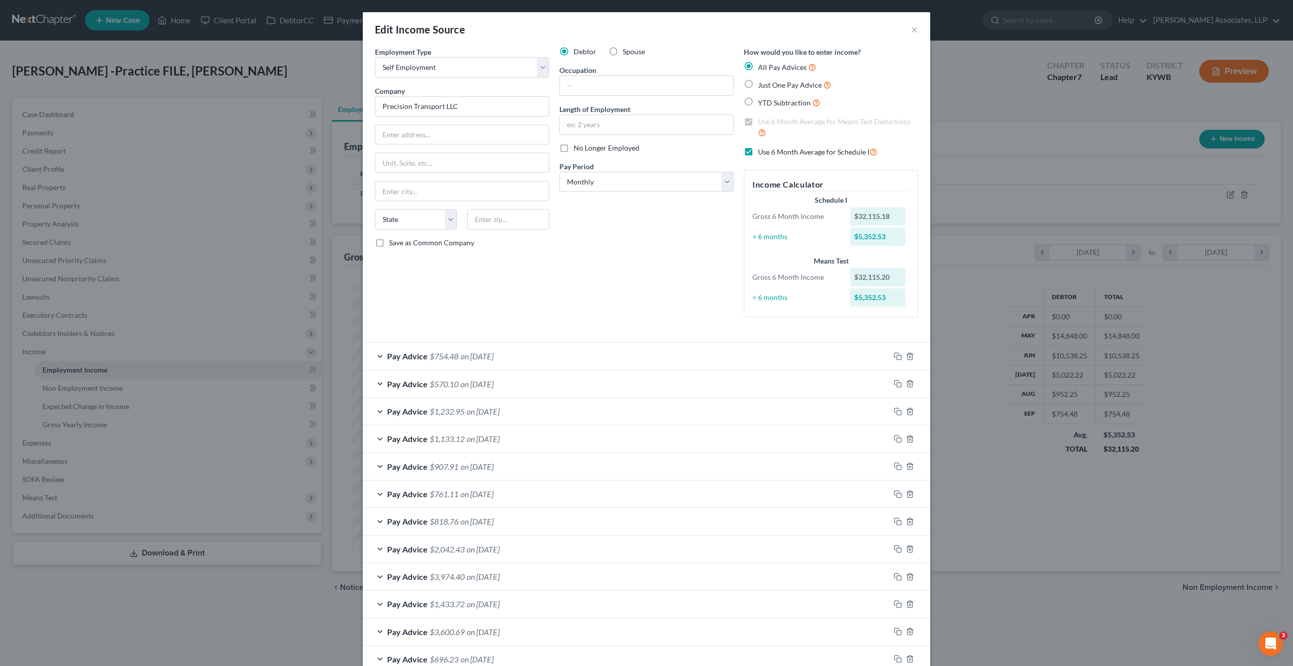
scroll to position [142, 0]
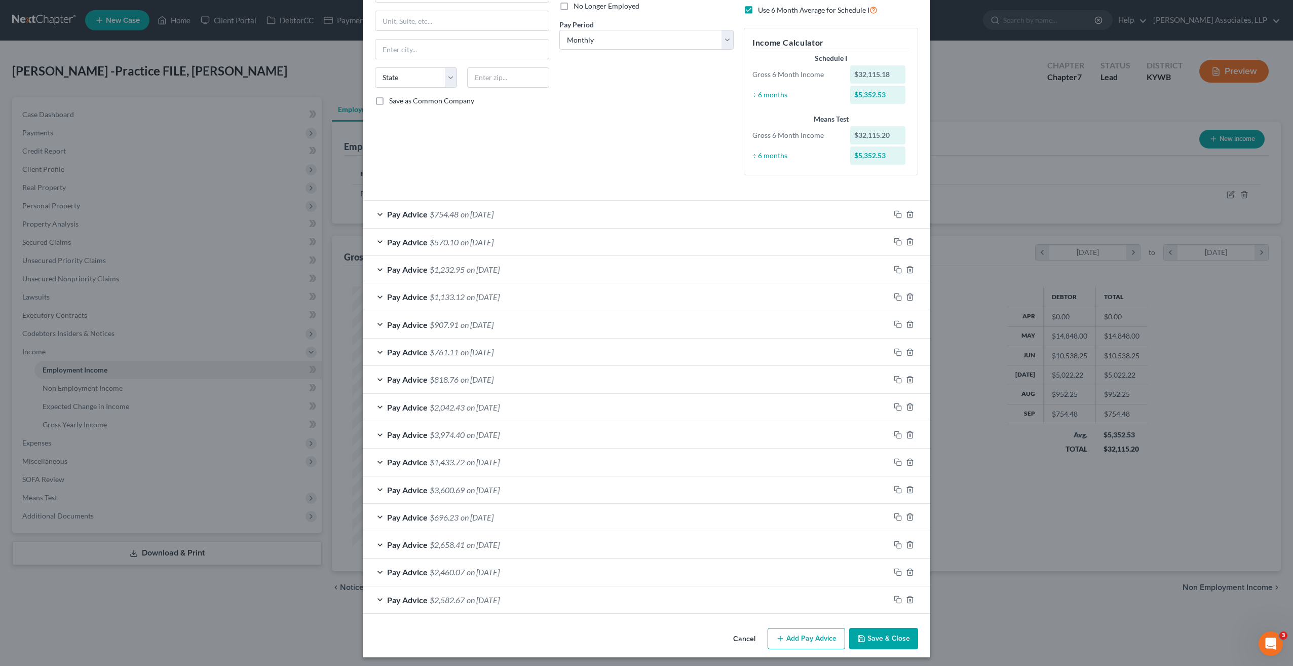
click at [884, 633] on button "Save & Close" at bounding box center [883, 638] width 69 height 21
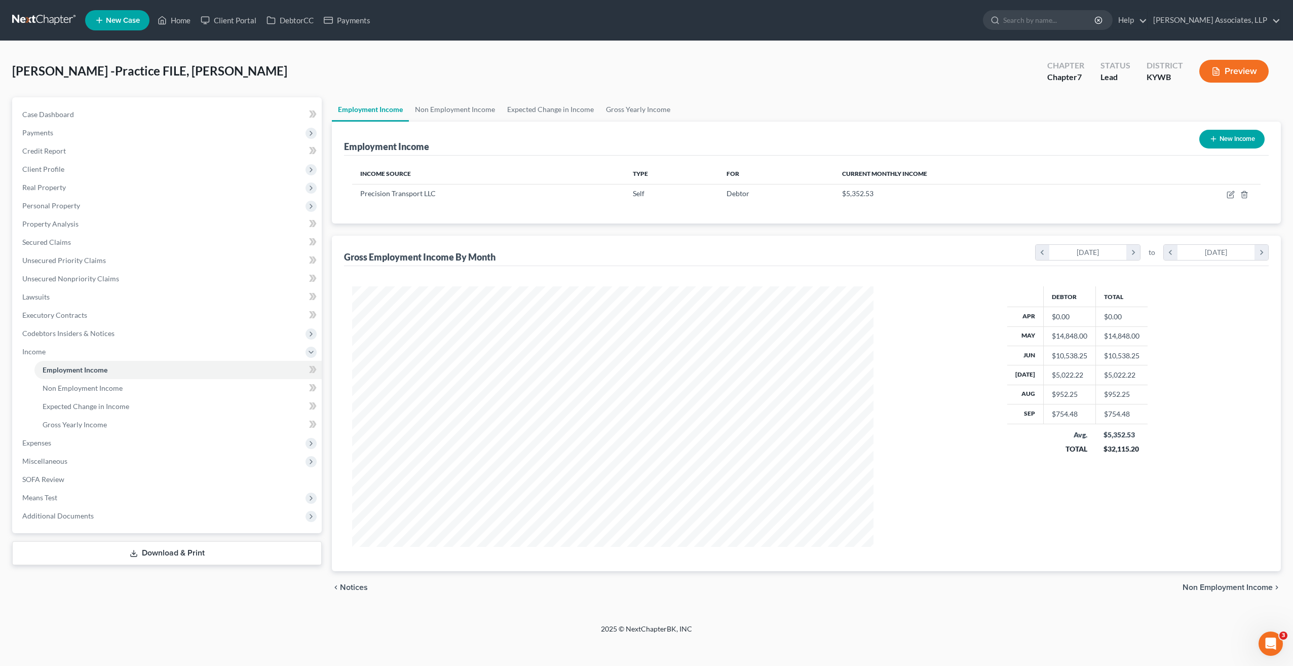
click at [1235, 137] on button "New Income" at bounding box center [1231, 139] width 65 height 19
select select "0"
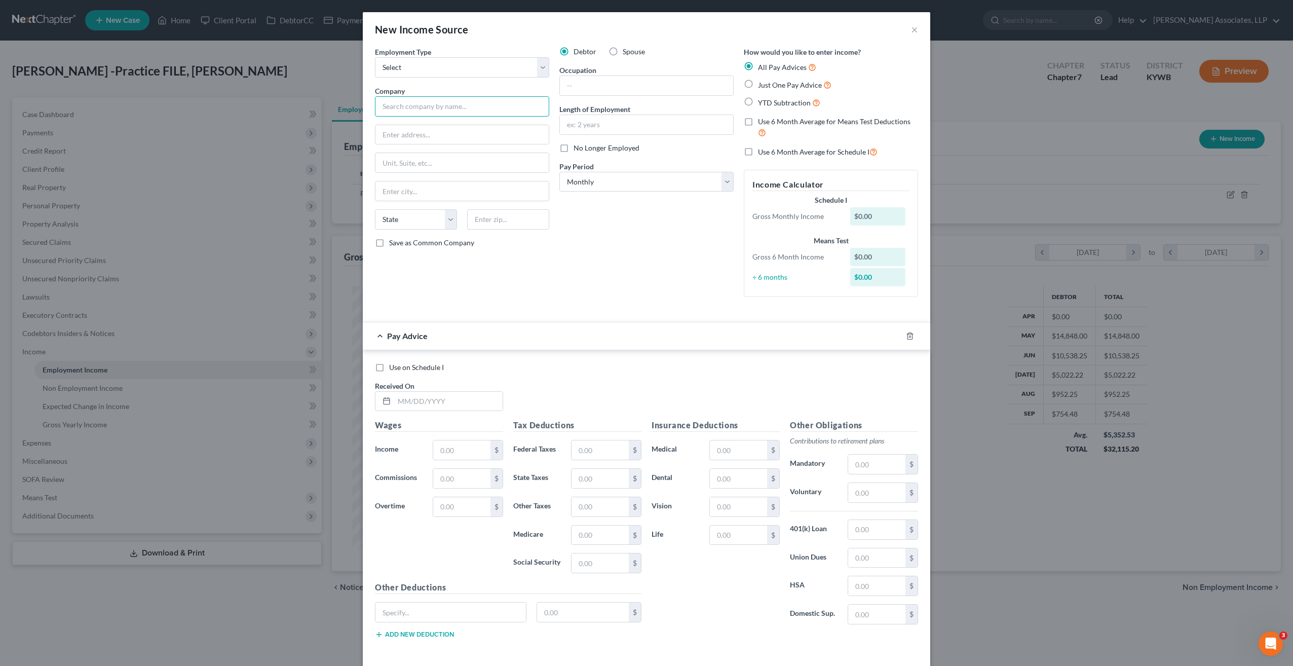
click at [436, 109] on input "text" at bounding box center [462, 106] width 174 height 20
type input "Continuum Transportation Serv LTD"
click at [758, 124] on label "Use 6 Month Average for Means Test Deductions" at bounding box center [838, 128] width 160 height 22
click at [762, 123] on input "Use 6 Month Average for Means Test Deductions" at bounding box center [765, 120] width 7 height 7
checkbox input "true"
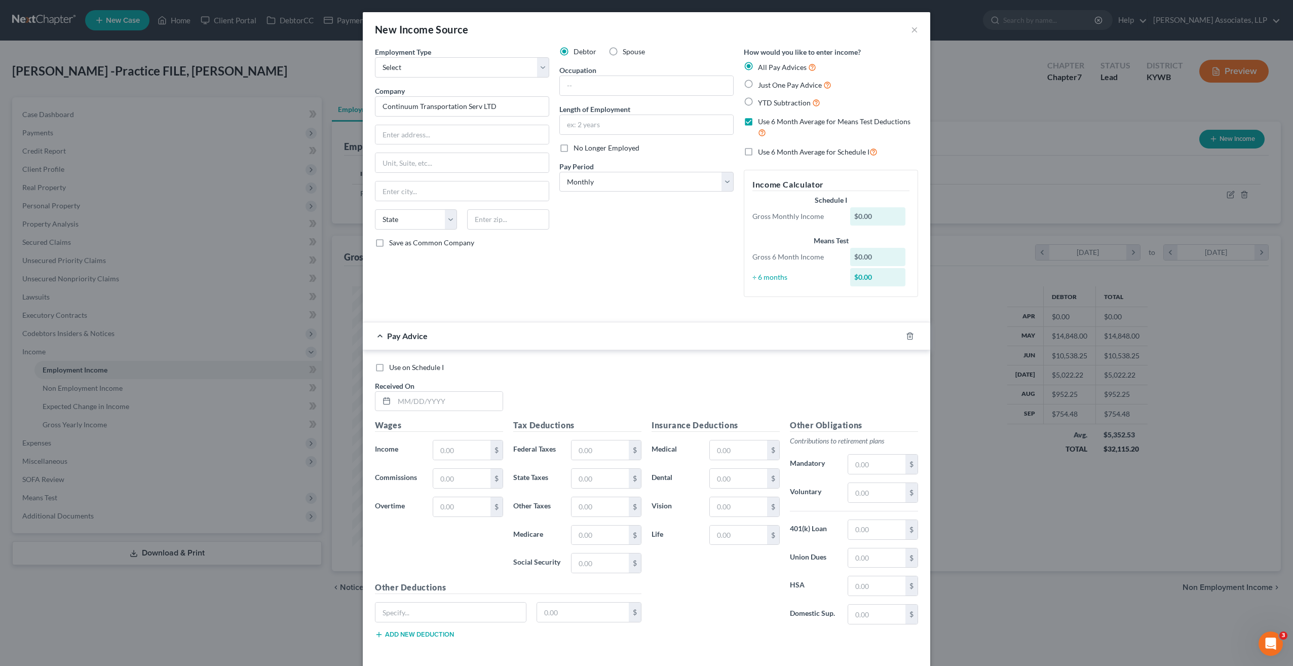
click at [758, 153] on label "Use 6 Month Average for Schedule I" at bounding box center [818, 152] width 120 height 12
click at [762, 153] on input "Use 6 Month Average for Schedule I" at bounding box center [765, 149] width 7 height 7
checkbox input "true"
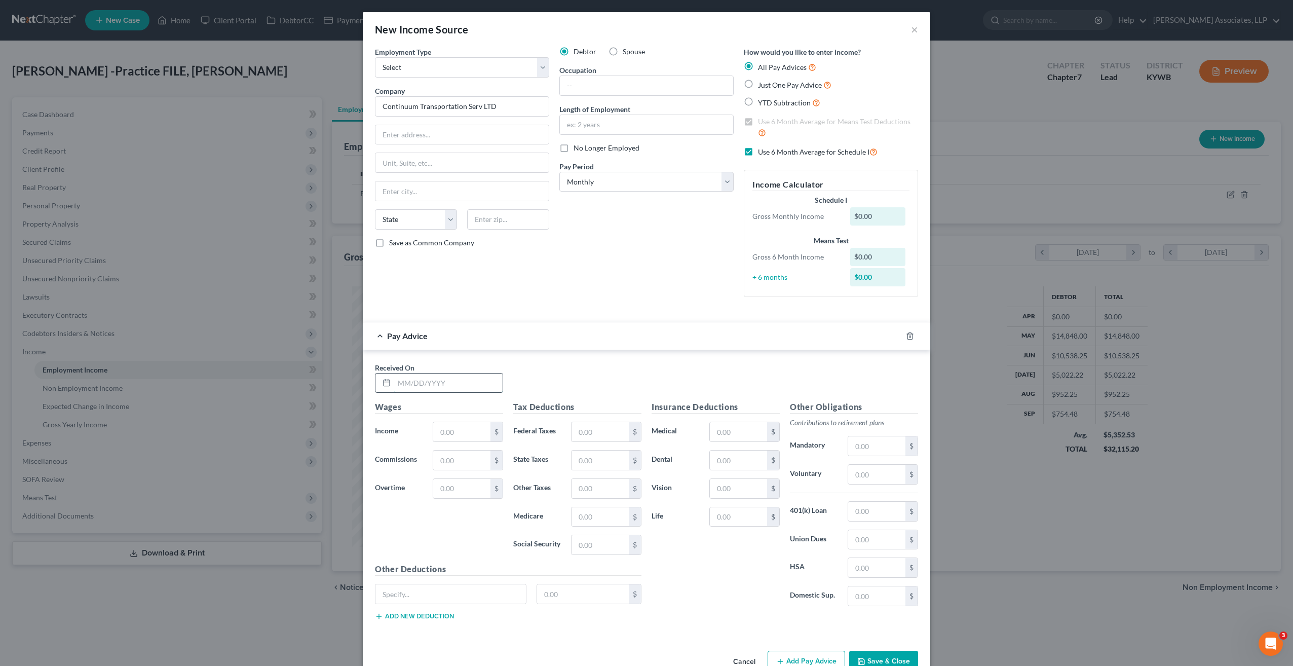
click at [418, 383] on input "text" at bounding box center [448, 382] width 108 height 19
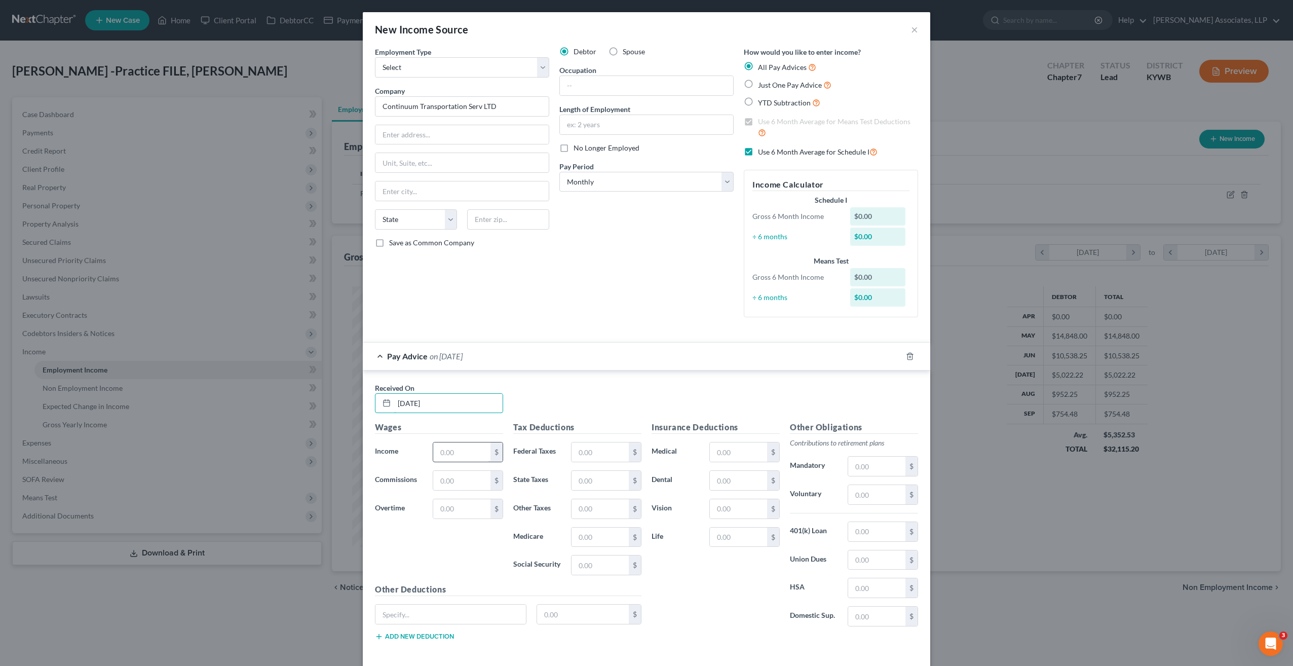
type input "09/20/25"
click at [459, 453] on input "text" at bounding box center [461, 451] width 57 height 19
type input "1,552.50"
click at [600, 453] on input "text" at bounding box center [600, 451] width 57 height 19
click at [595, 453] on input "text" at bounding box center [600, 451] width 57 height 19
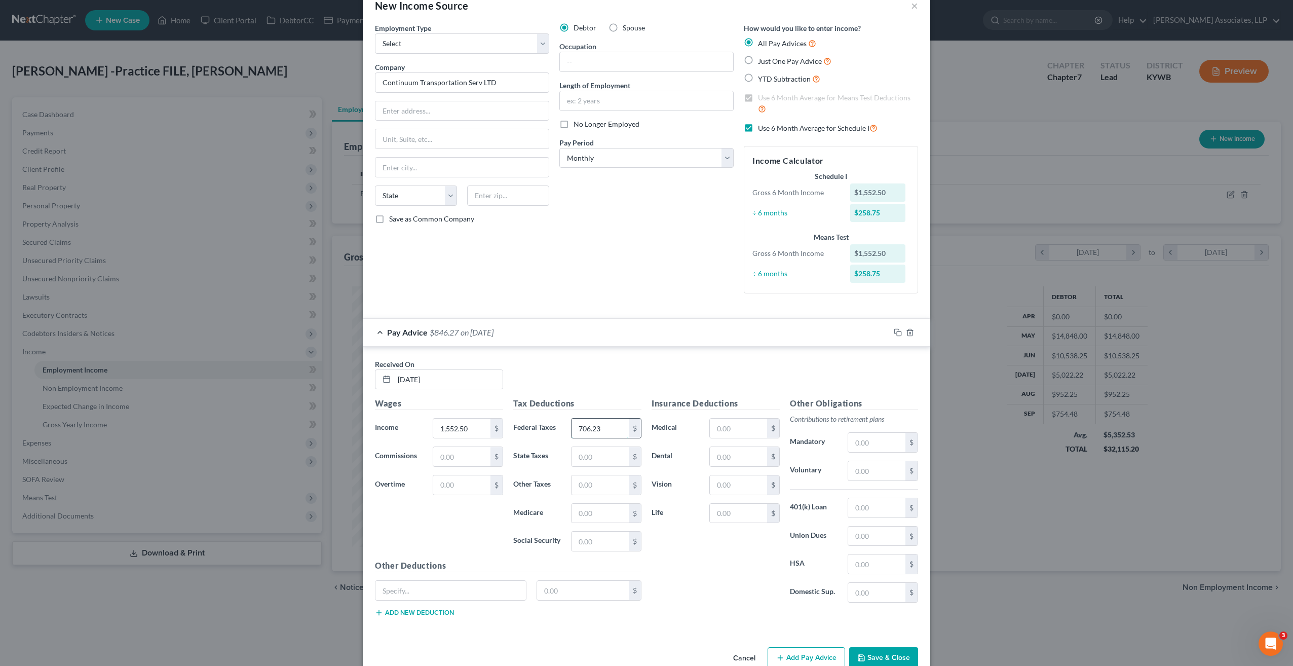
scroll to position [43, 0]
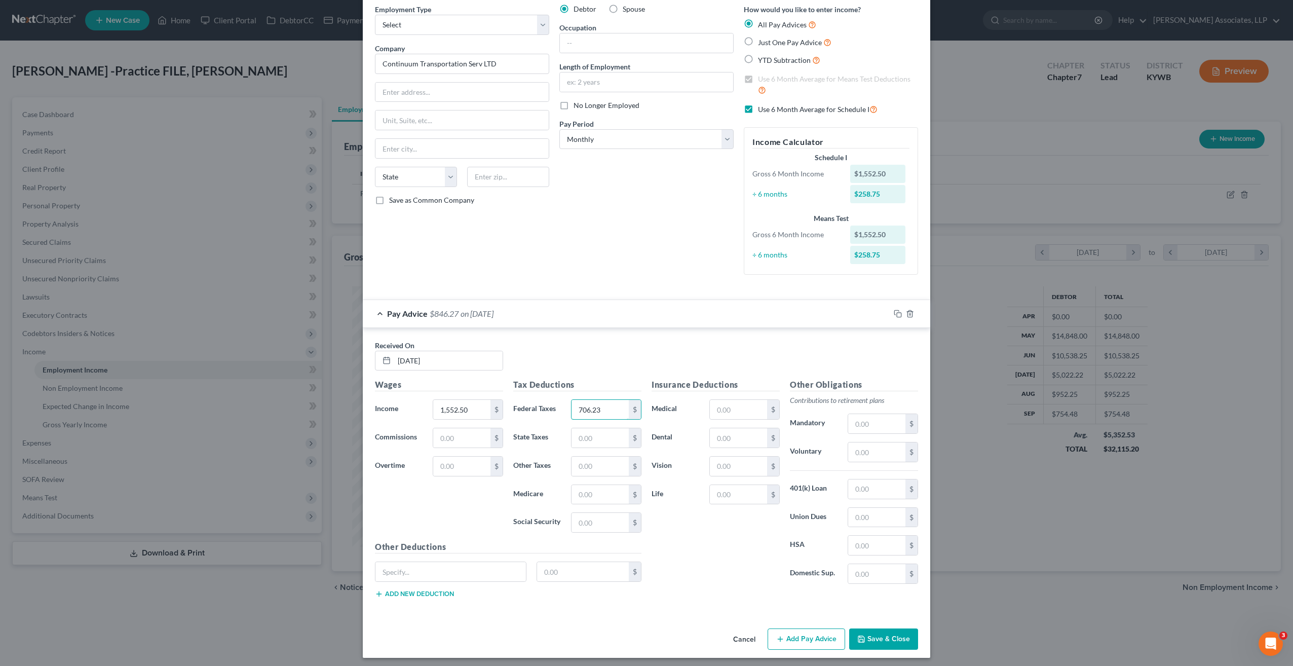
type input "706.23"
click at [794, 638] on button "Add Pay Advice" at bounding box center [807, 638] width 78 height 21
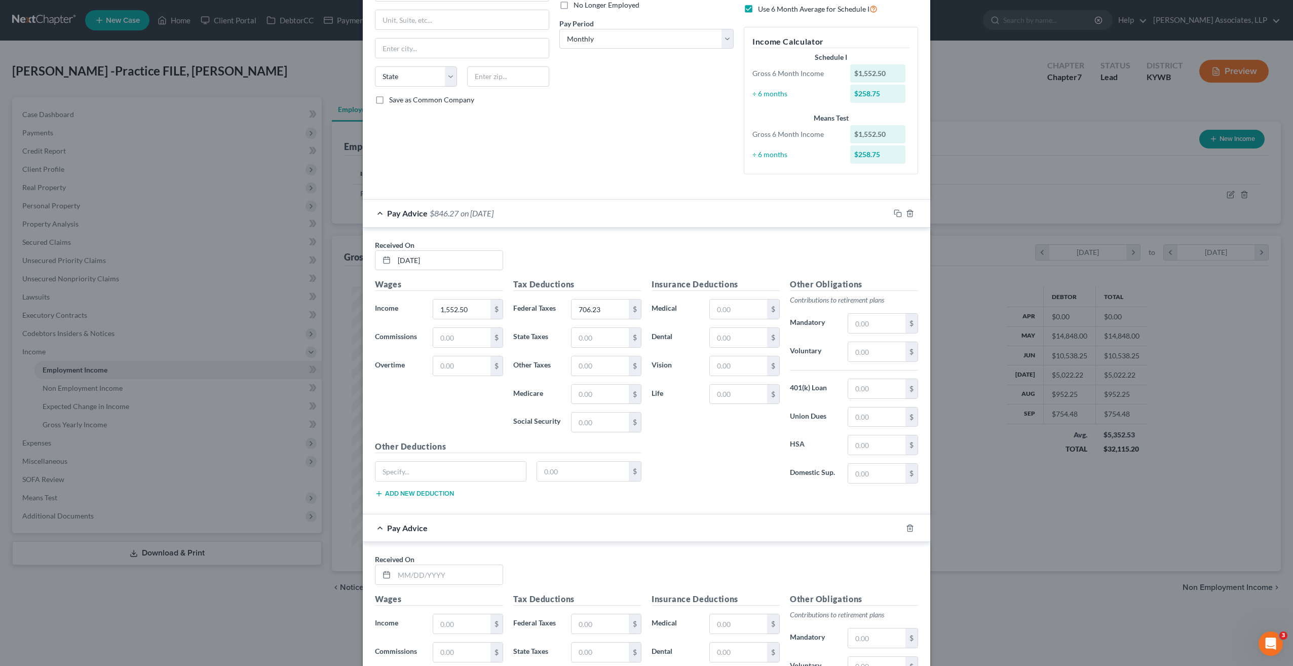
scroll to position [245, 0]
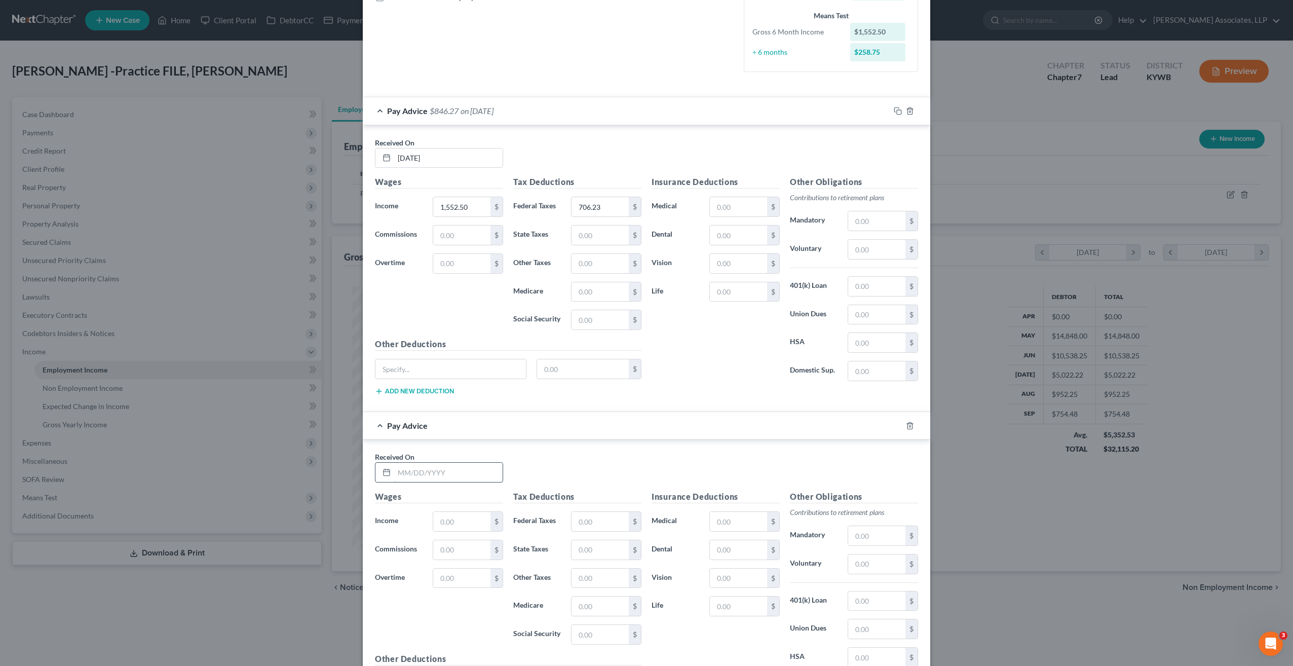
click at [421, 465] on input "text" at bounding box center [448, 472] width 108 height 19
type input "9/13/25"
click at [465, 516] on input "text" at bounding box center [461, 521] width 57 height 19
type input "1,460"
click at [579, 516] on input "text" at bounding box center [600, 521] width 57 height 19
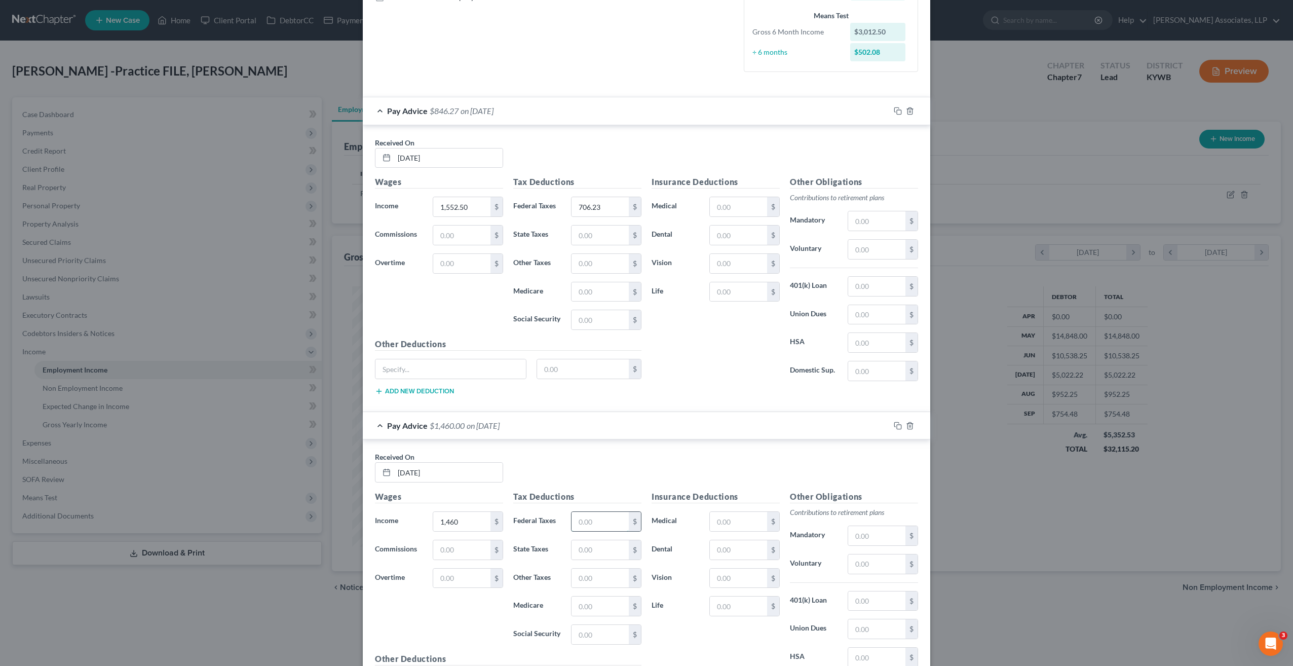
click at [605, 515] on input "text" at bounding box center [600, 521] width 57 height 19
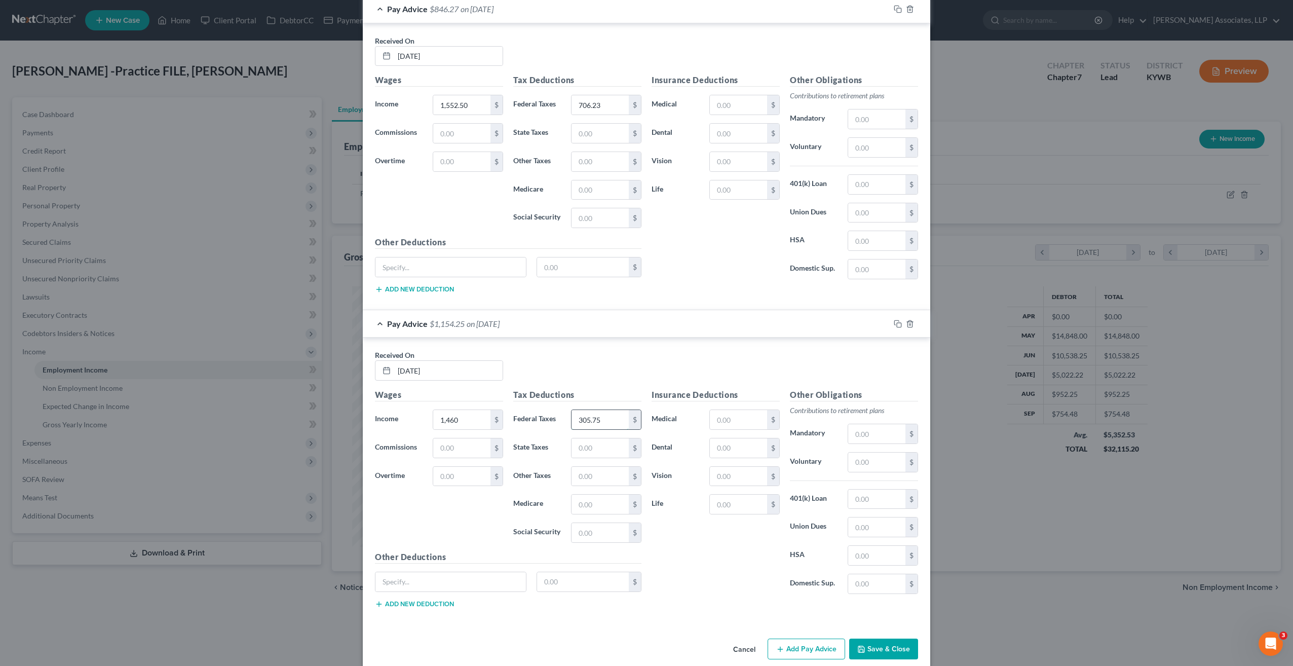
scroll to position [354, 0]
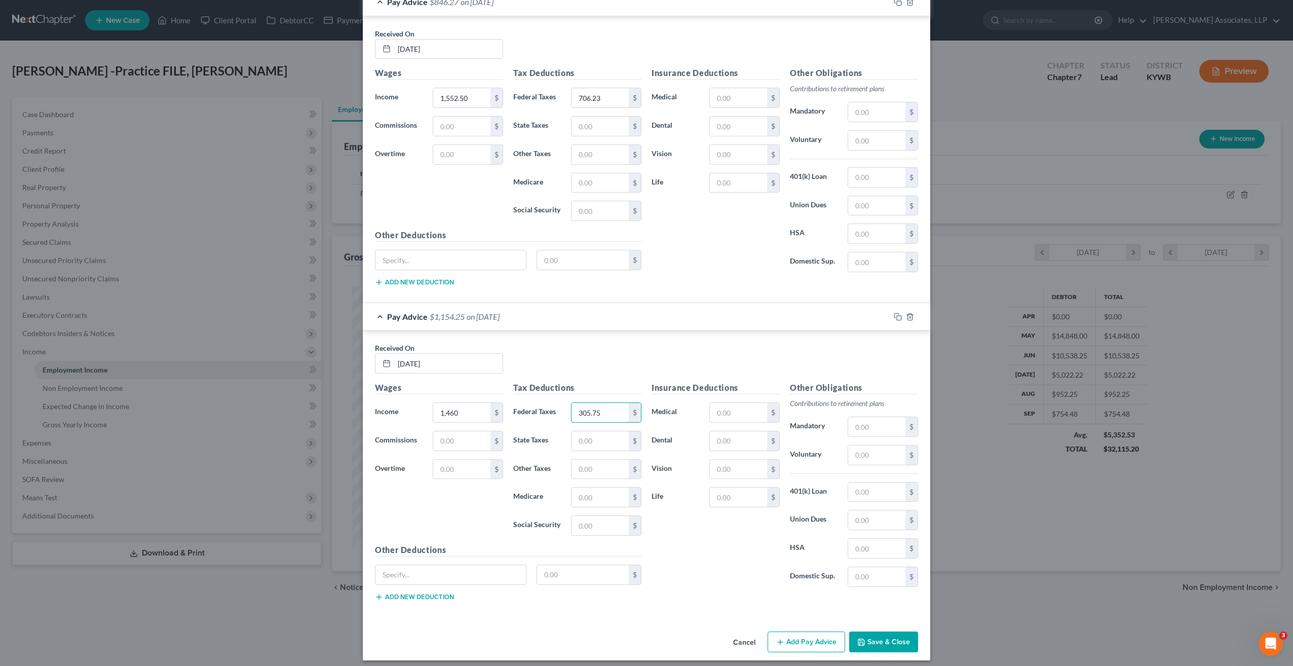
type input "305.75"
click at [796, 637] on button "Add Pay Advice" at bounding box center [807, 641] width 78 height 21
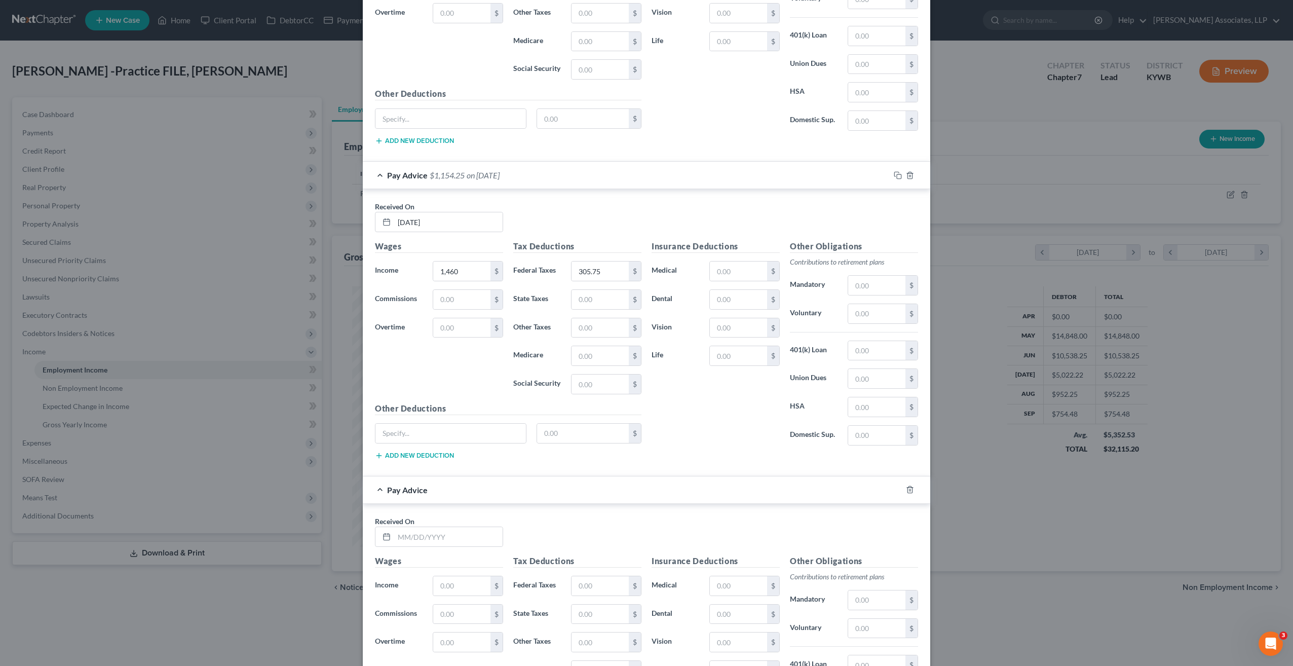
scroll to position [506, 0]
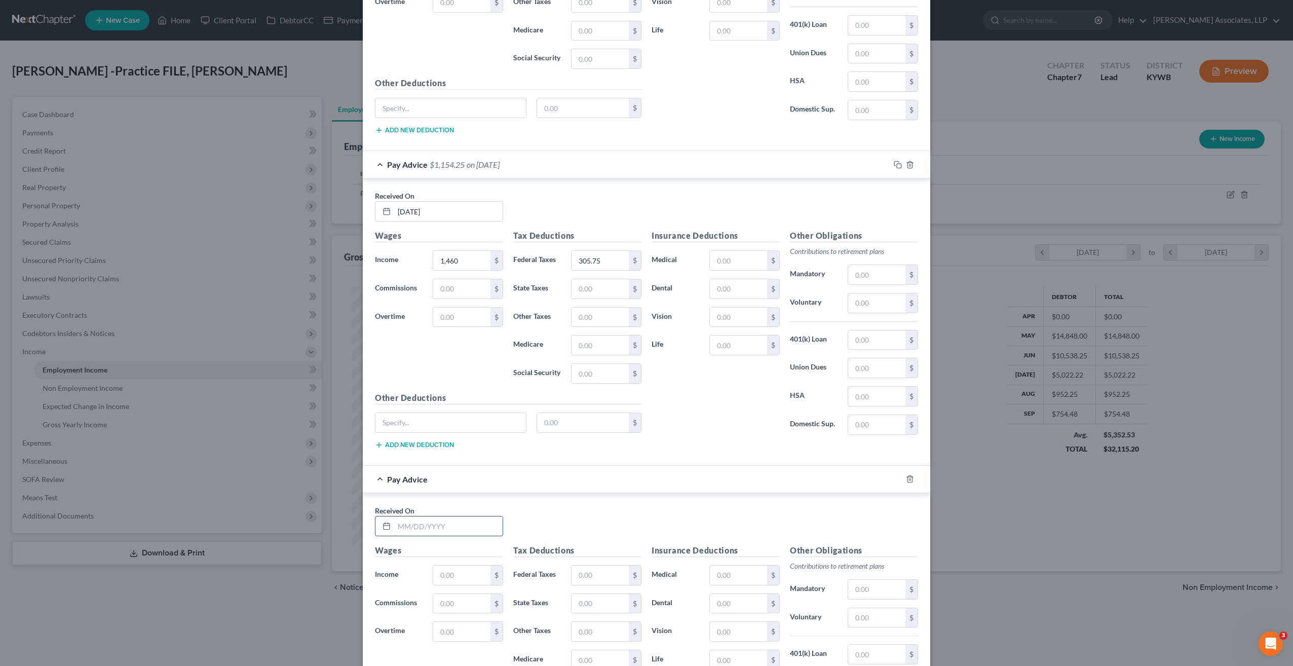
click at [448, 516] on input "text" at bounding box center [448, 525] width 108 height 19
type input "09/06/25"
click at [456, 566] on input "text" at bounding box center [461, 575] width 57 height 19
type input "3,642.50"
click at [605, 572] on input "text" at bounding box center [600, 575] width 57 height 19
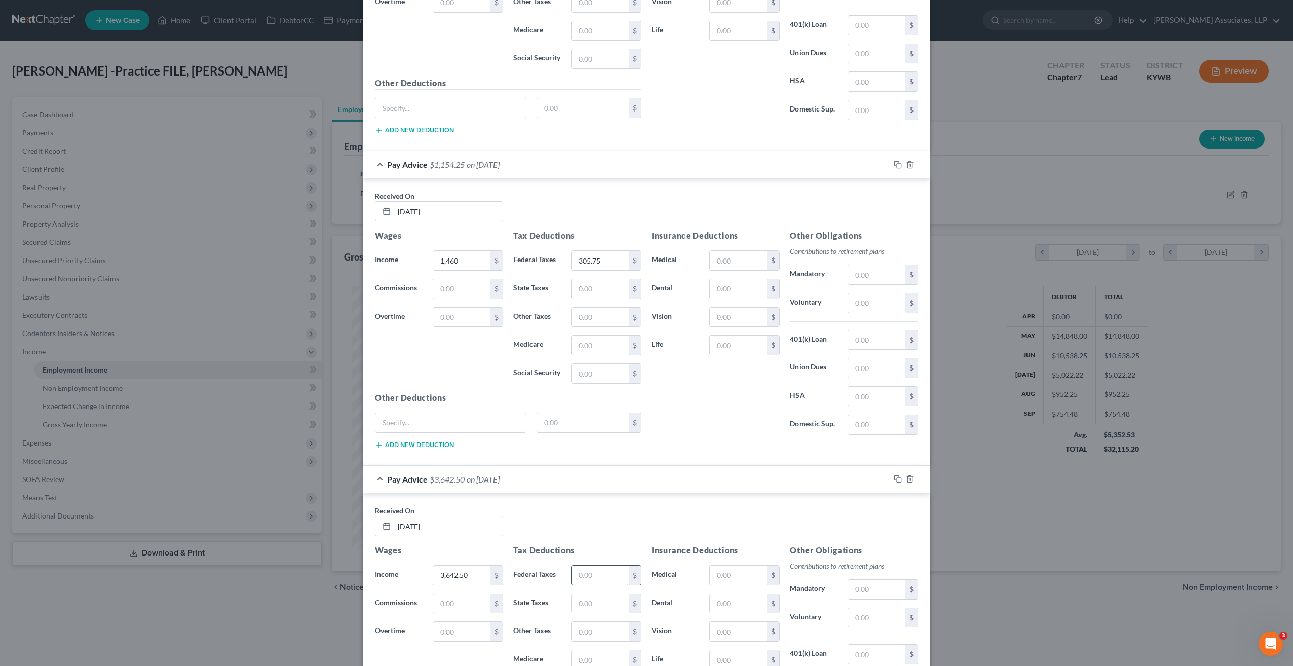
click at [609, 571] on input "text" at bounding box center [600, 575] width 57 height 19
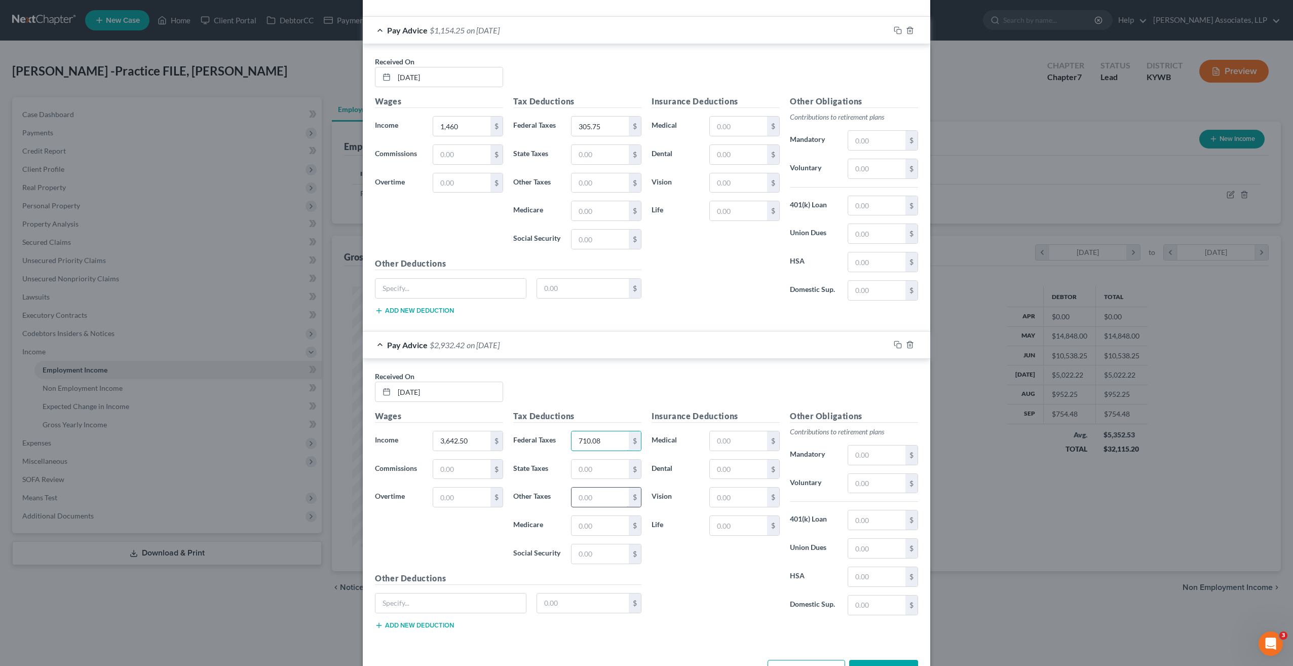
scroll to position [666, 0]
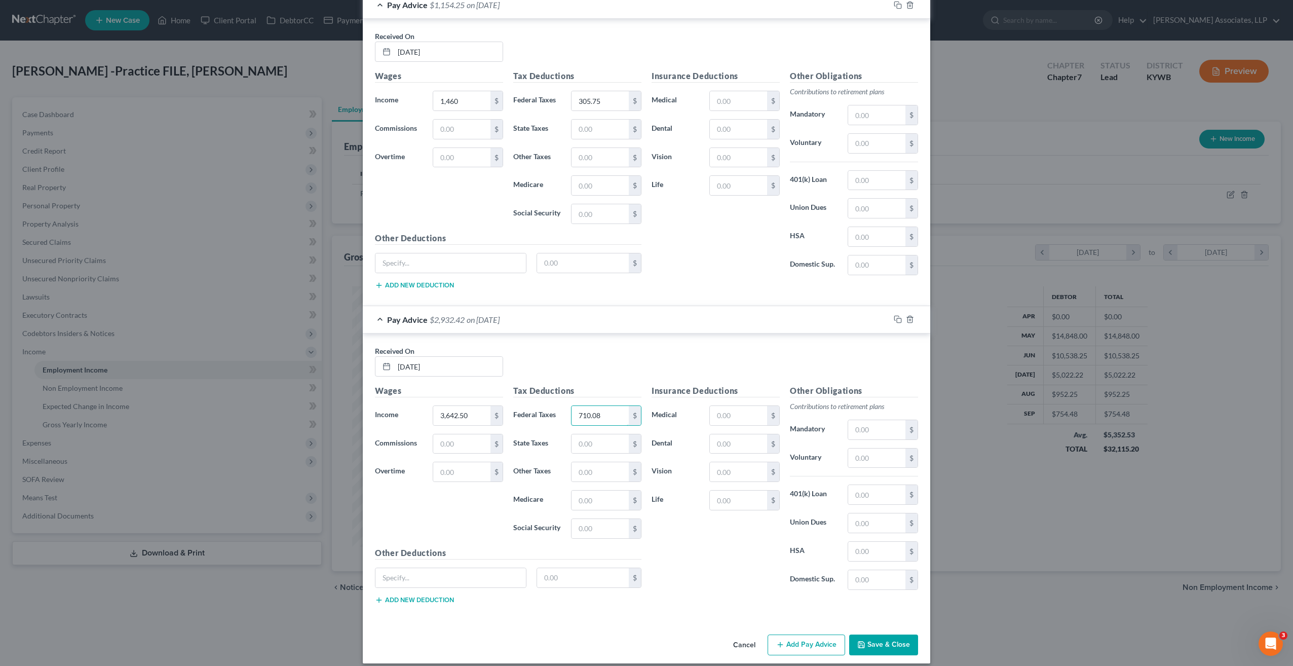
type input "710.08"
click at [793, 634] on button "Add Pay Advice" at bounding box center [807, 644] width 78 height 21
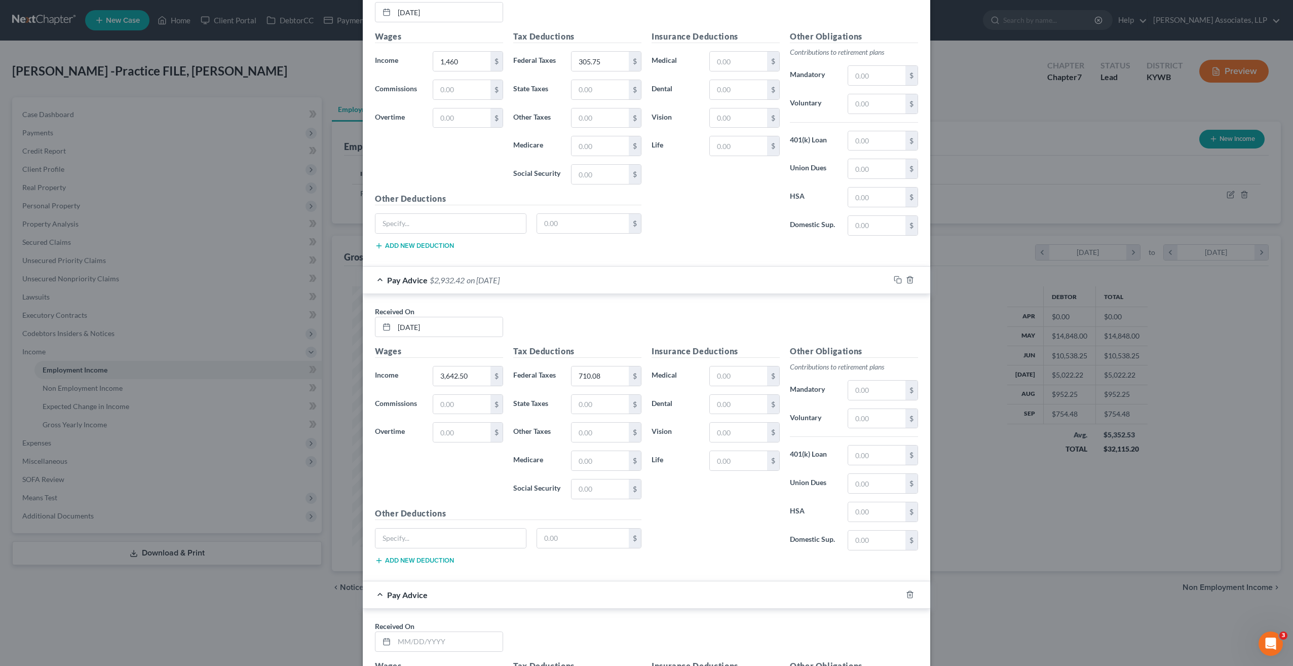
scroll to position [818, 0]
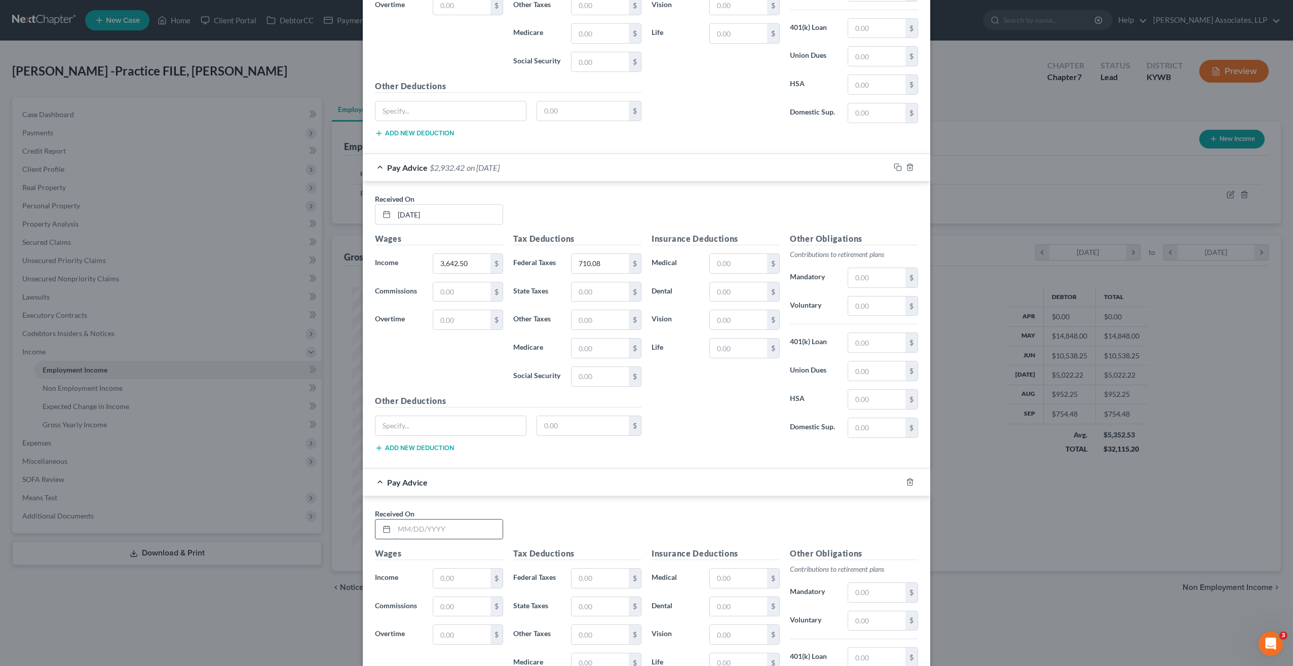
click at [421, 519] on input "text" at bounding box center [448, 528] width 108 height 19
type input "08/30/25"
click at [460, 569] on input "text" at bounding box center [461, 578] width 57 height 19
type input "2,315"
click at [607, 571] on input "text" at bounding box center [600, 578] width 57 height 19
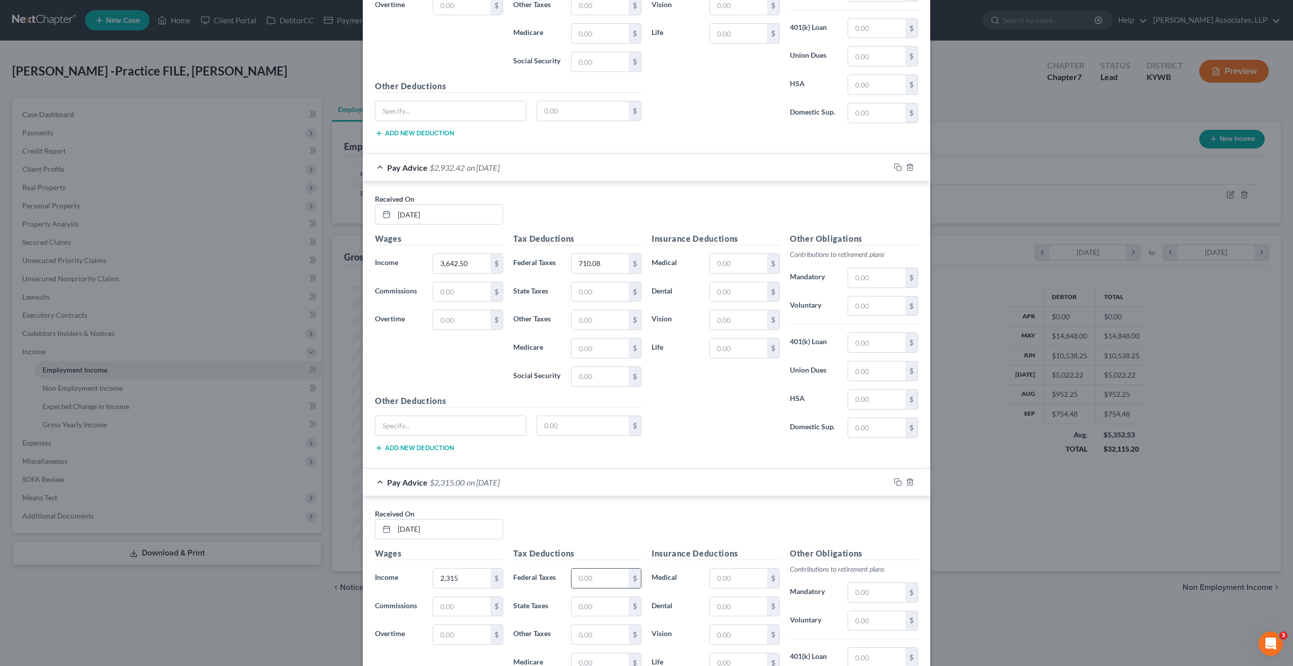
click at [592, 571] on input "text" at bounding box center [600, 578] width 57 height 19
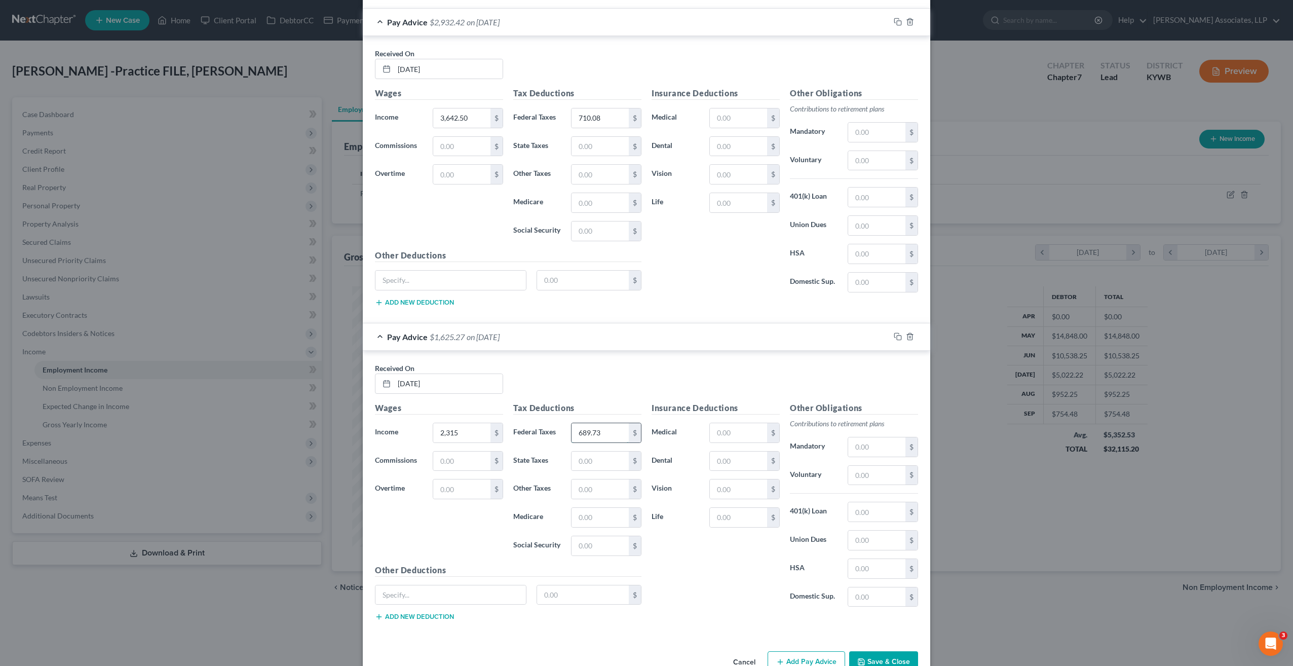
scroll to position [978, 0]
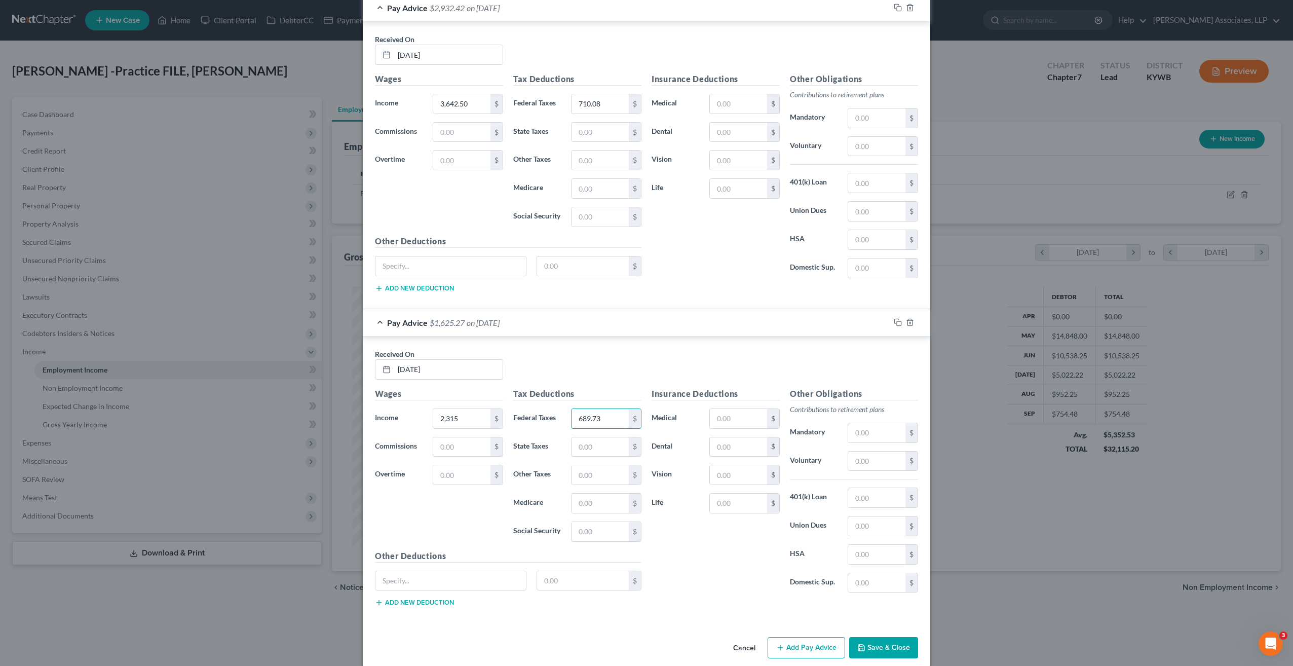
type input "689.73"
click at [793, 637] on button "Add Pay Advice" at bounding box center [807, 647] width 78 height 21
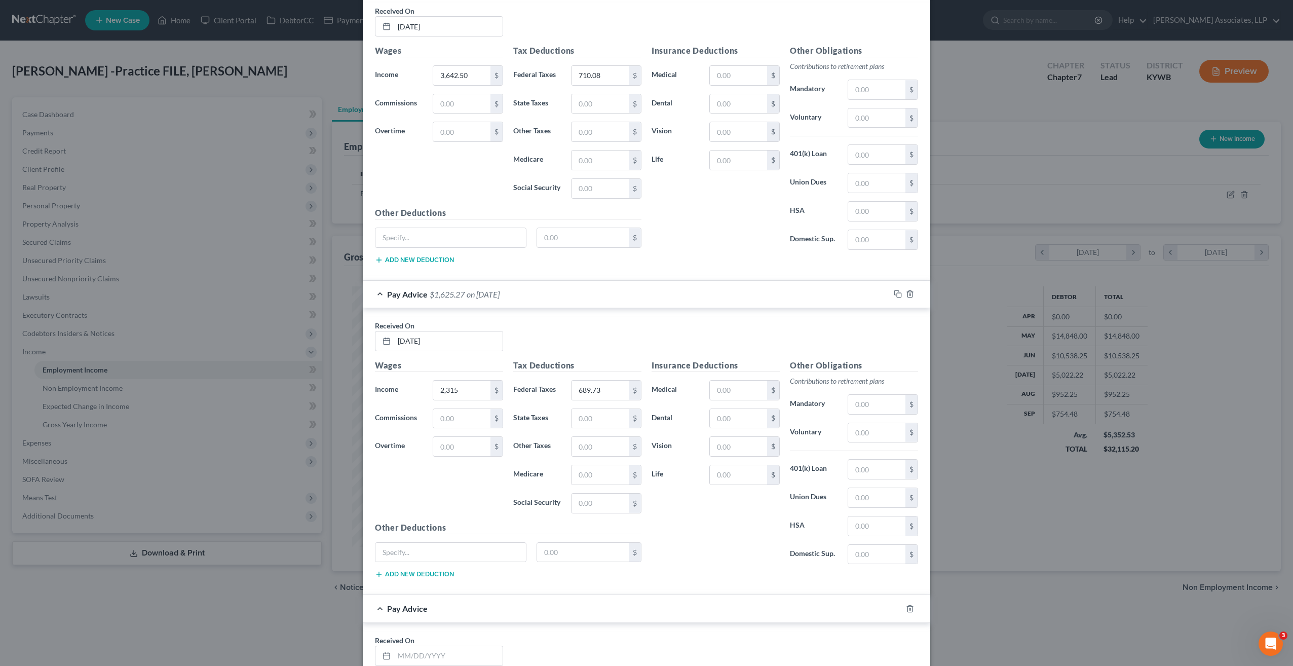
scroll to position [1079, 0]
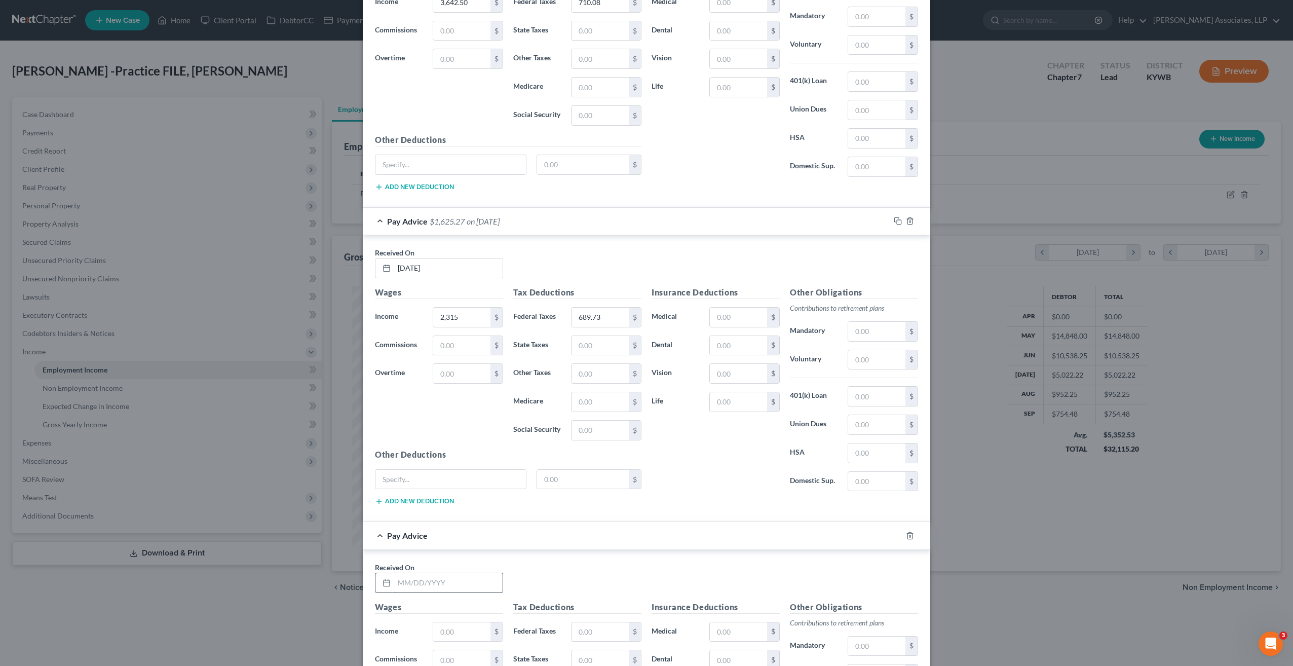
click at [452, 573] on input "text" at bounding box center [448, 582] width 108 height 19
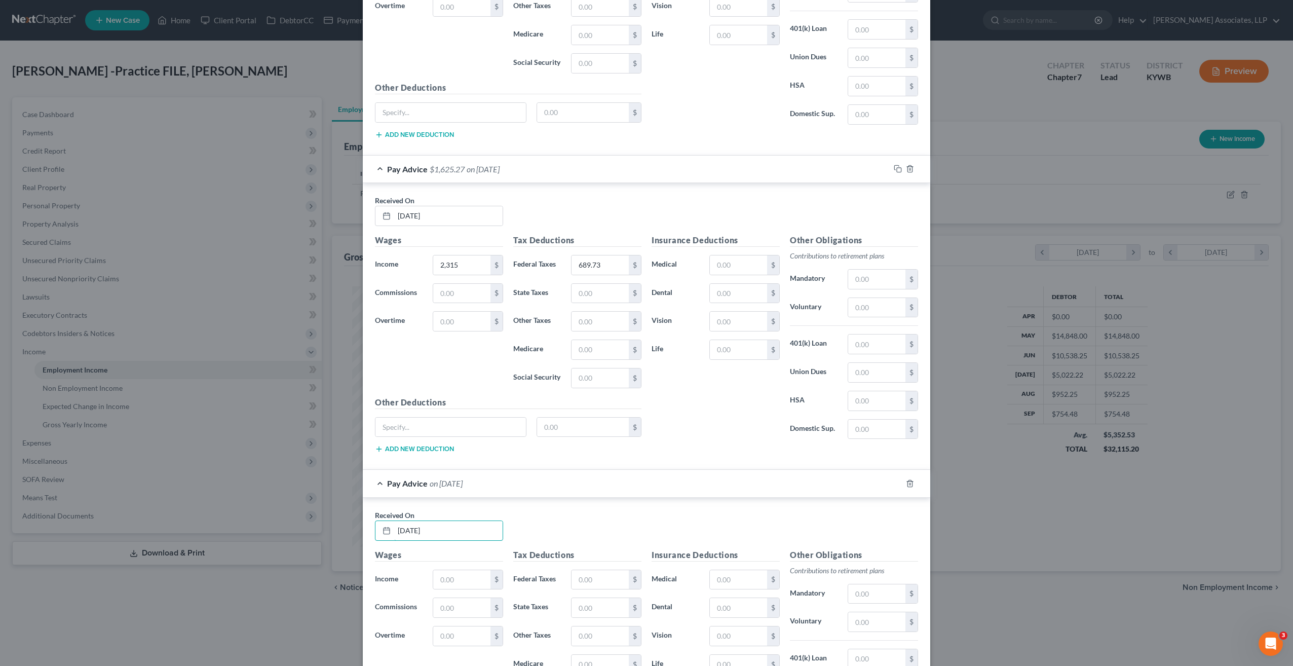
scroll to position [1180, 0]
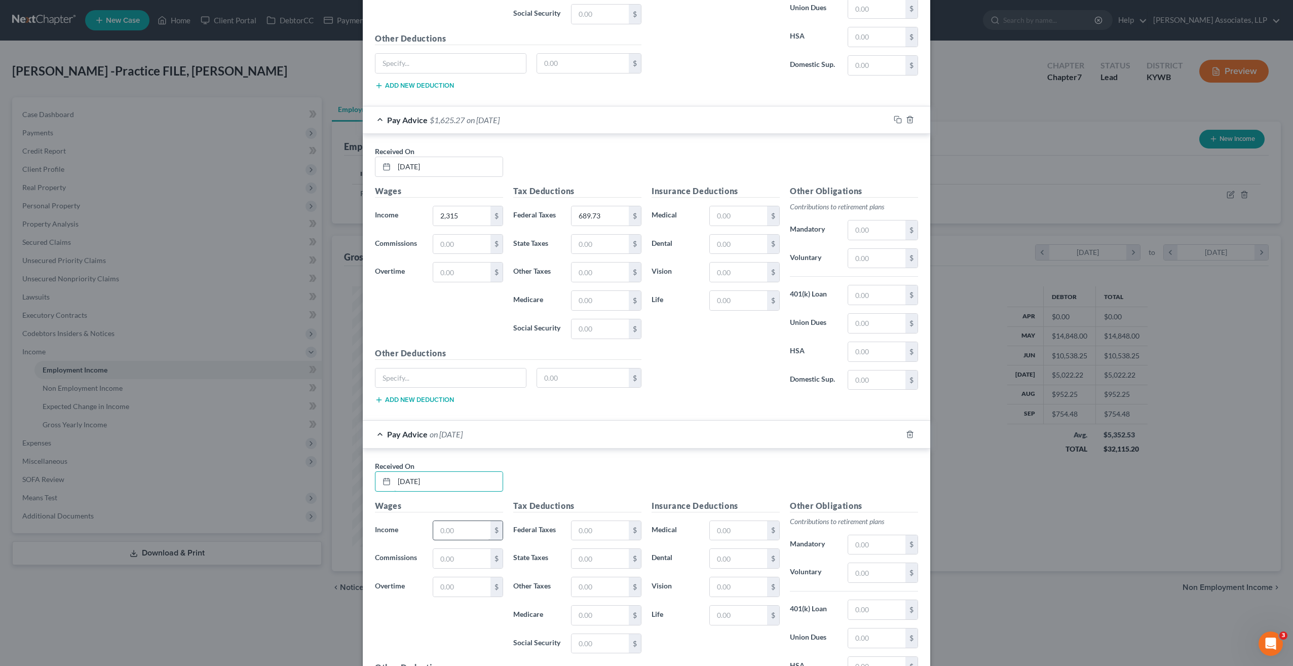
type input "08/23/25"
click at [455, 521] on input "text" at bounding box center [461, 530] width 57 height 19
type input "2,650"
drag, startPoint x: 596, startPoint y: 518, endPoint x: 603, endPoint y: 522, distance: 7.7
click at [596, 521] on input "text" at bounding box center [600, 530] width 57 height 19
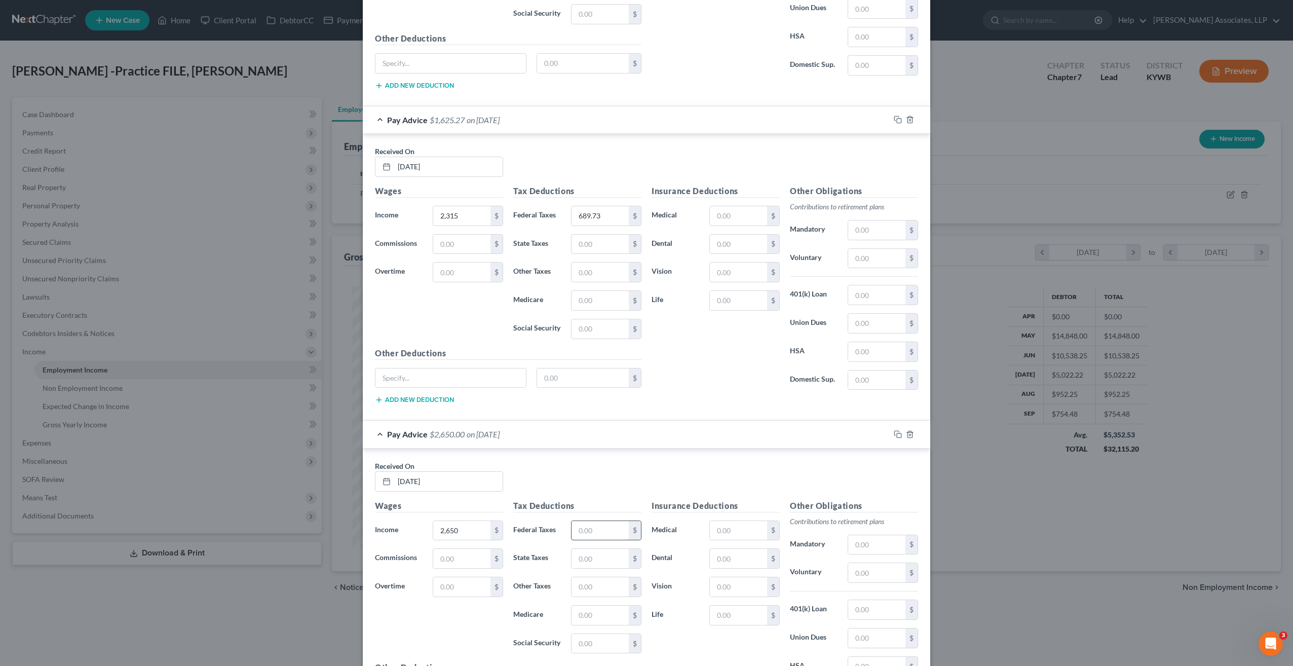
click at [582, 521] on input "text" at bounding box center [600, 530] width 57 height 19
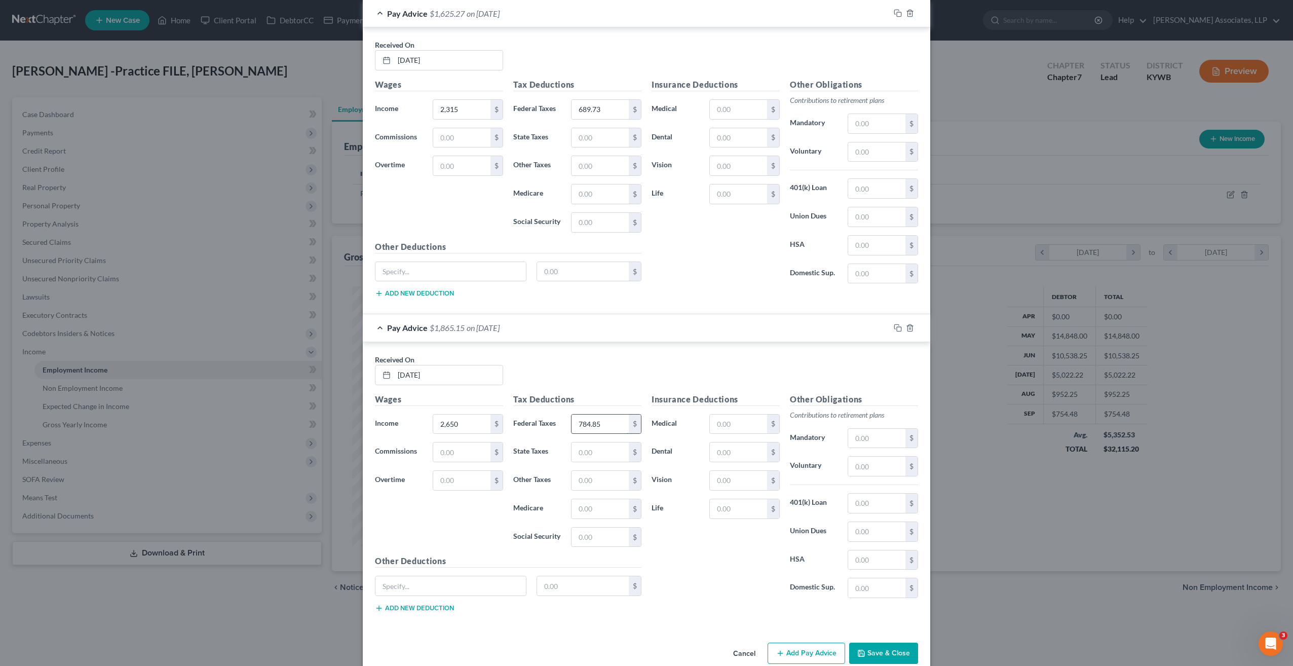
scroll to position [1289, 0]
type input "784.85"
click at [790, 641] on button "Add Pay Advice" at bounding box center [807, 650] width 78 height 21
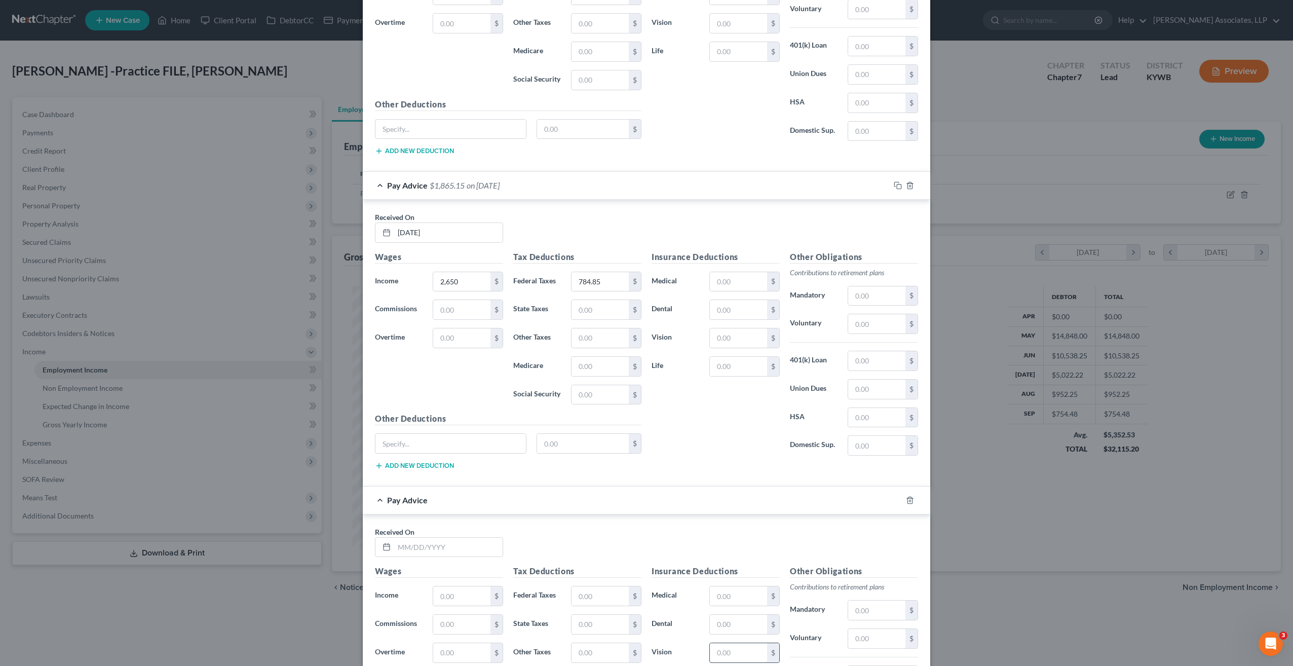
scroll to position [1441, 0]
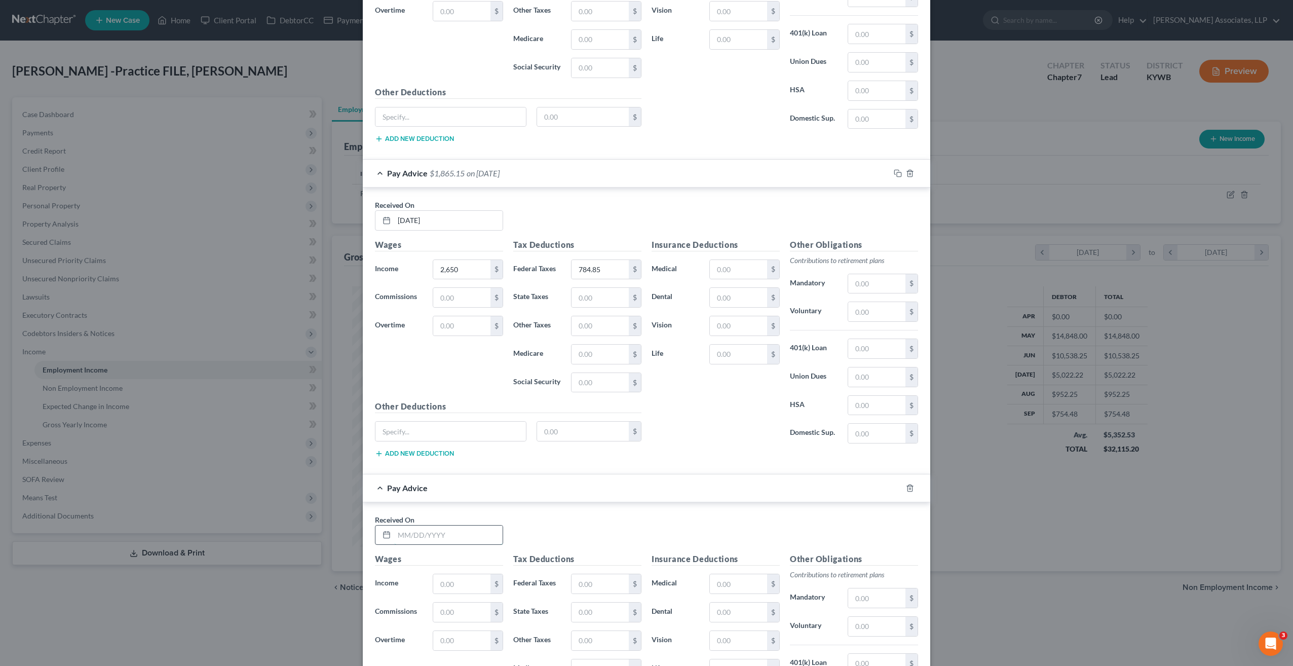
click at [467, 525] on input "text" at bounding box center [448, 534] width 108 height 19
drag, startPoint x: 439, startPoint y: 517, endPoint x: 387, endPoint y: 515, distance: 51.7
click at [387, 525] on div "4025" at bounding box center [439, 535] width 128 height 20
type input "08/16/25"
click at [455, 574] on input "text" at bounding box center [461, 583] width 57 height 19
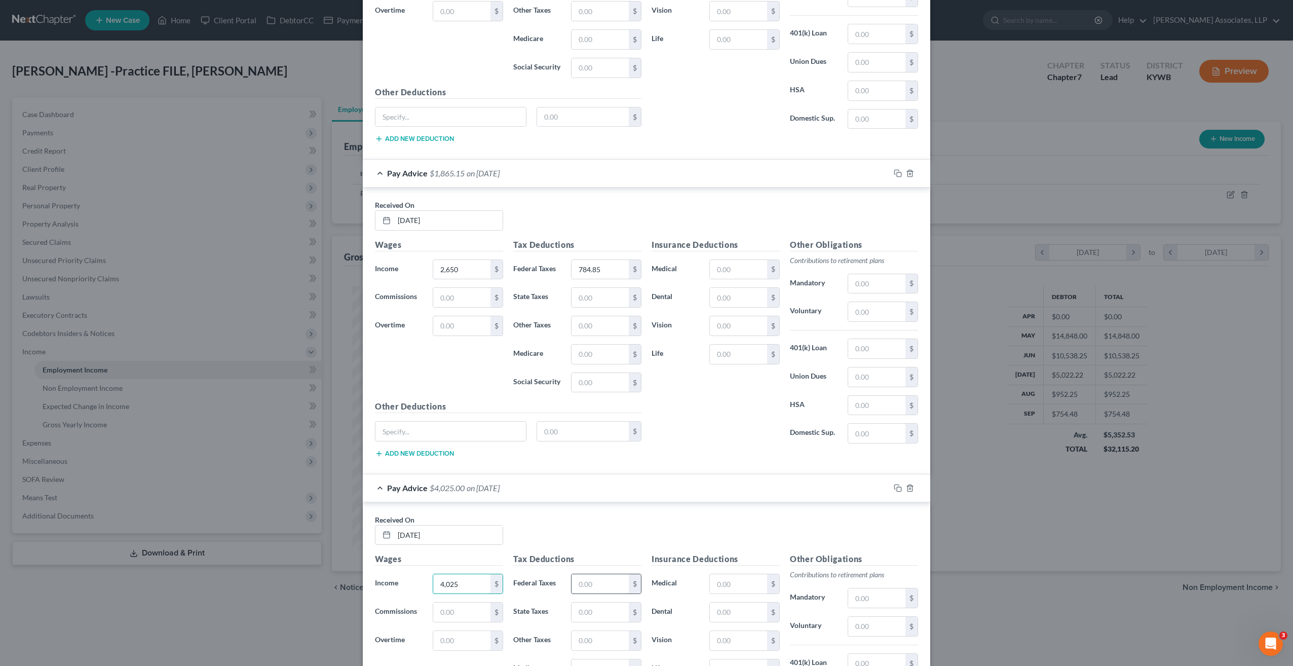
type input "4,025"
click at [600, 574] on input "text" at bounding box center [600, 583] width 57 height 19
click at [608, 574] on input "text" at bounding box center [600, 583] width 57 height 19
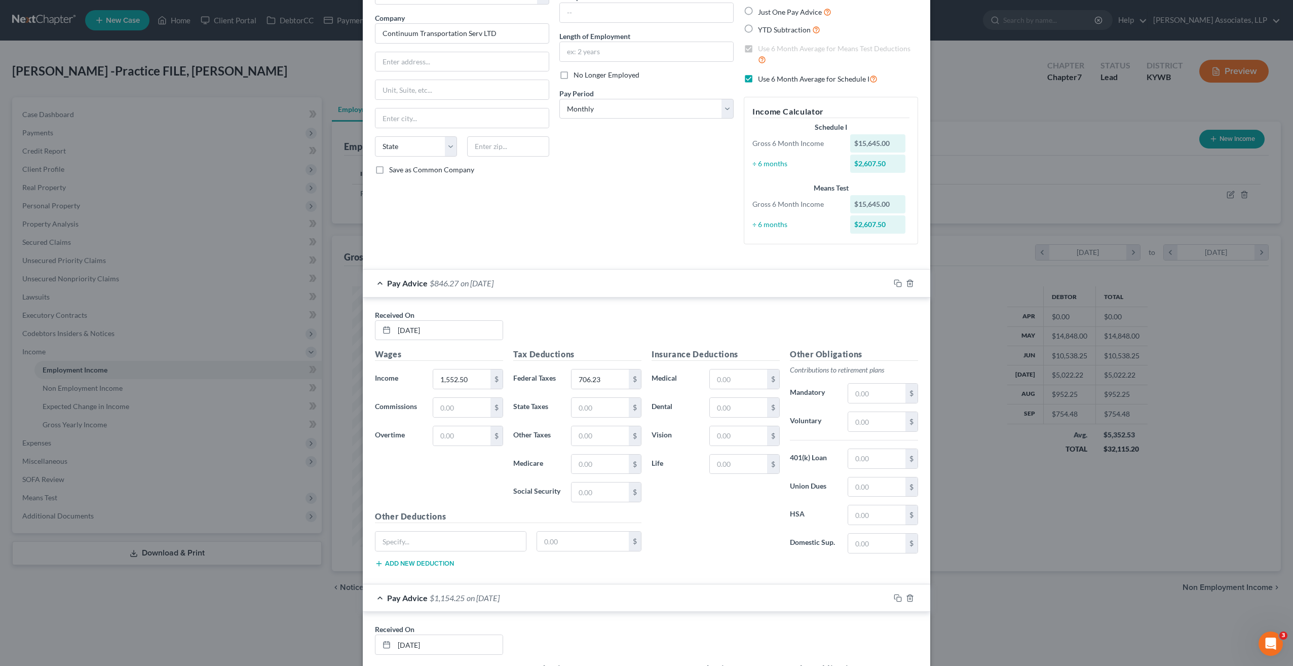
scroll to position [0, 0]
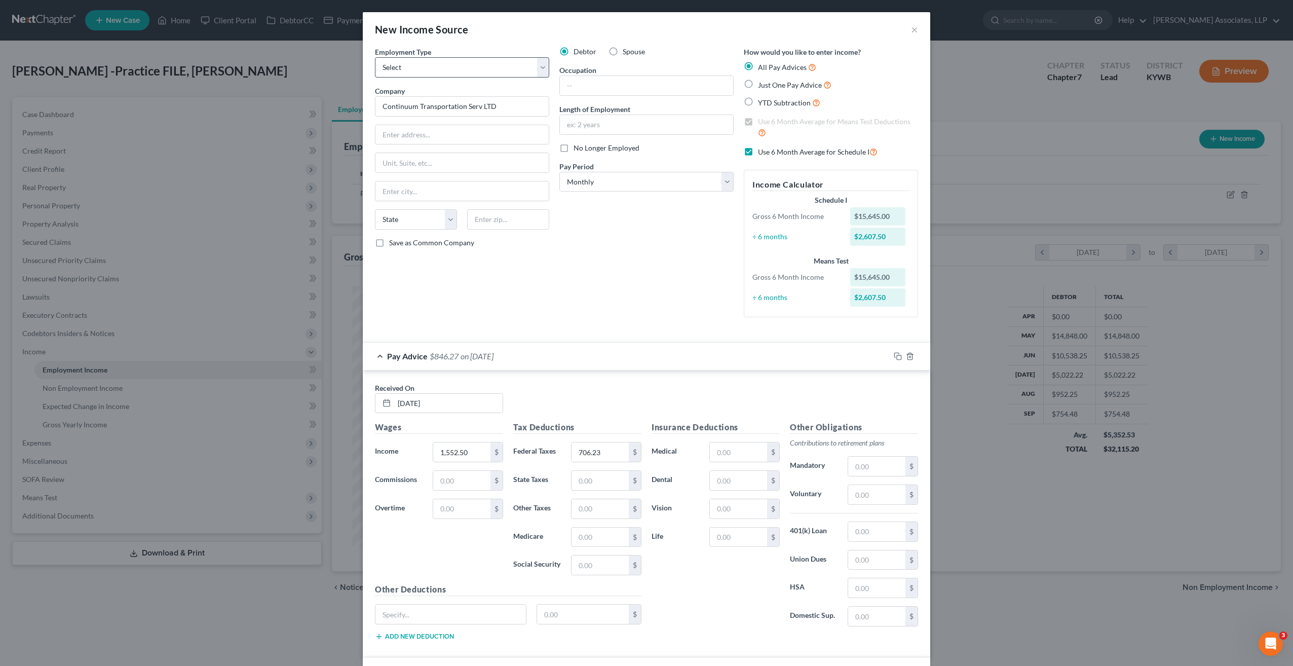
type input "881.99"
click at [541, 71] on select "Select Full or Part Time Employment Self Employment" at bounding box center [462, 67] width 174 height 20
select select "1"
click at [375, 57] on select "Select Full or Part Time Employment Self Employment" at bounding box center [462, 67] width 174 height 20
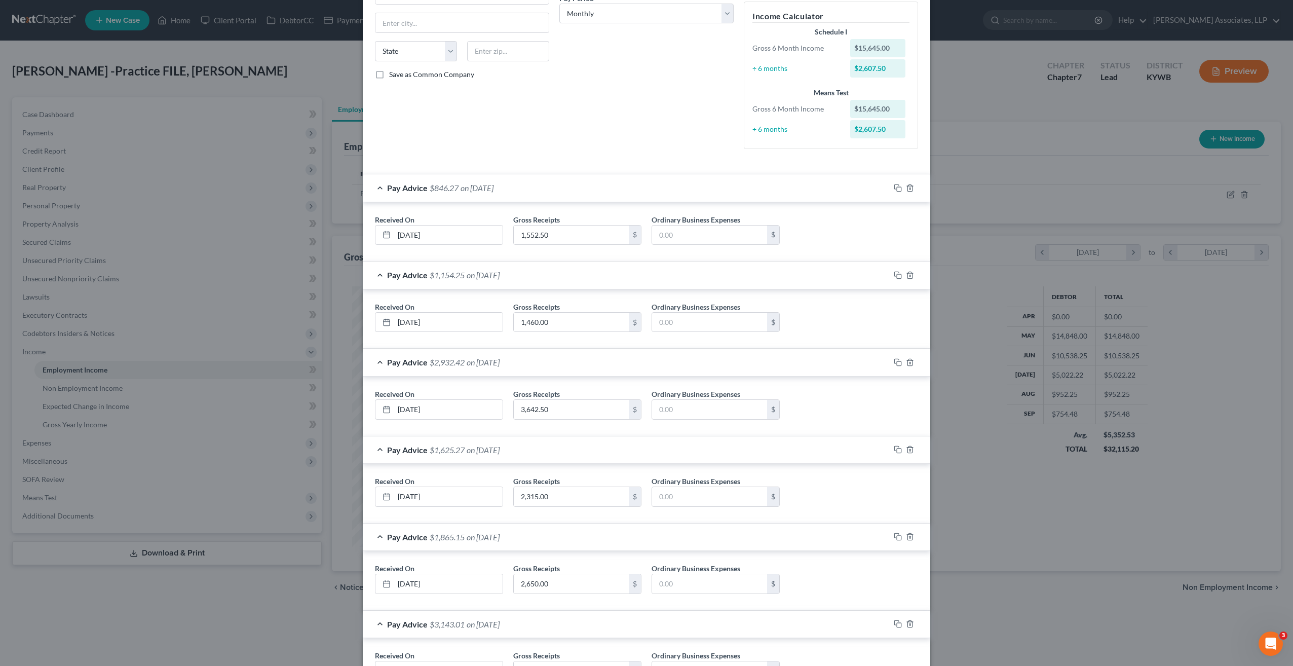
scroll to position [250, 0]
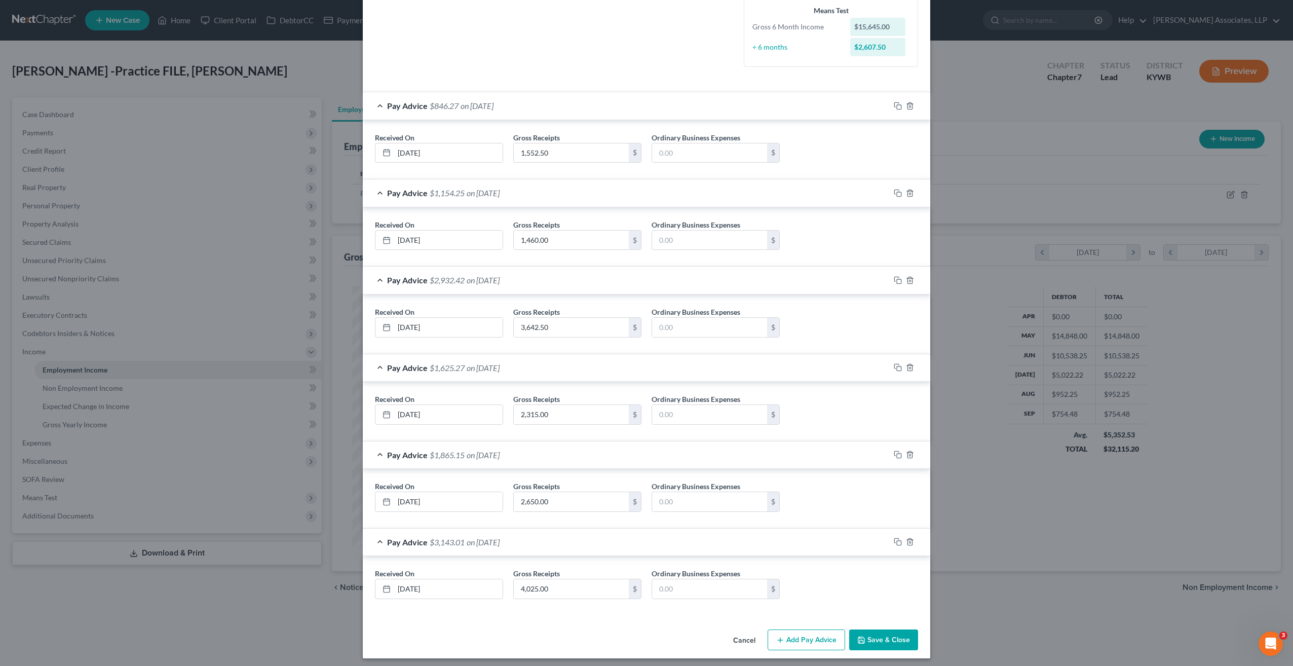
click at [872, 634] on button "Save & Close" at bounding box center [883, 639] width 69 height 21
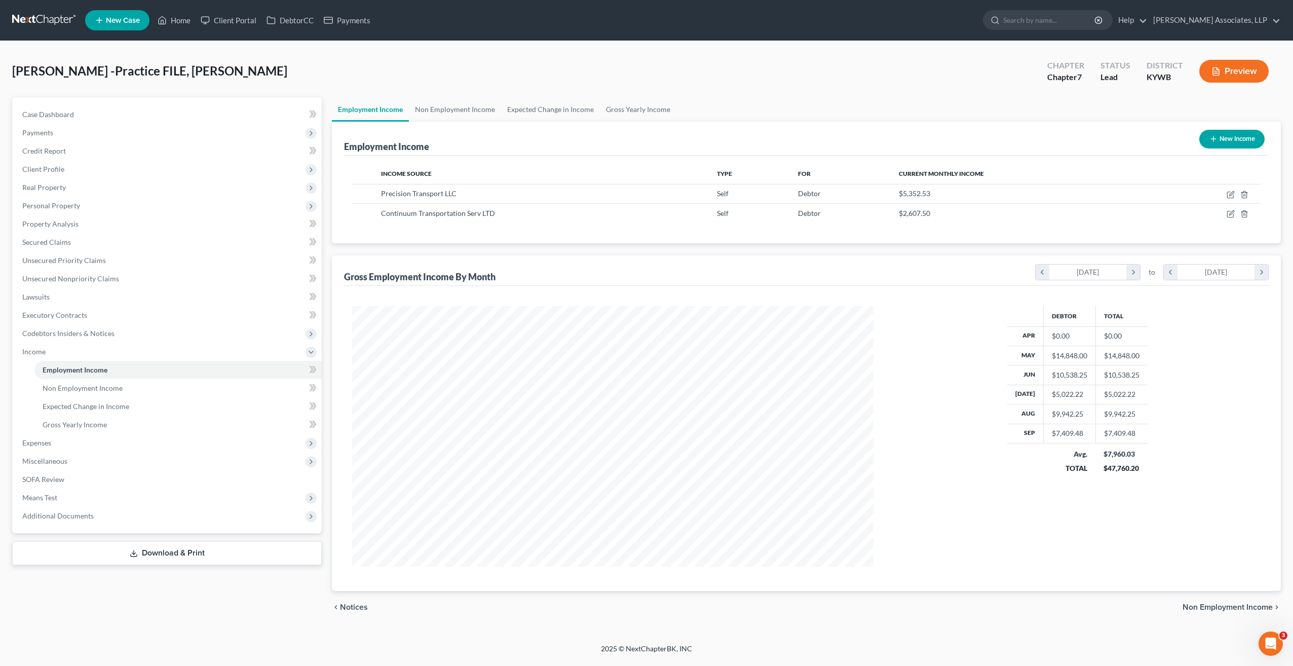
click at [1228, 139] on button "New Income" at bounding box center [1231, 139] width 65 height 19
select select "0"
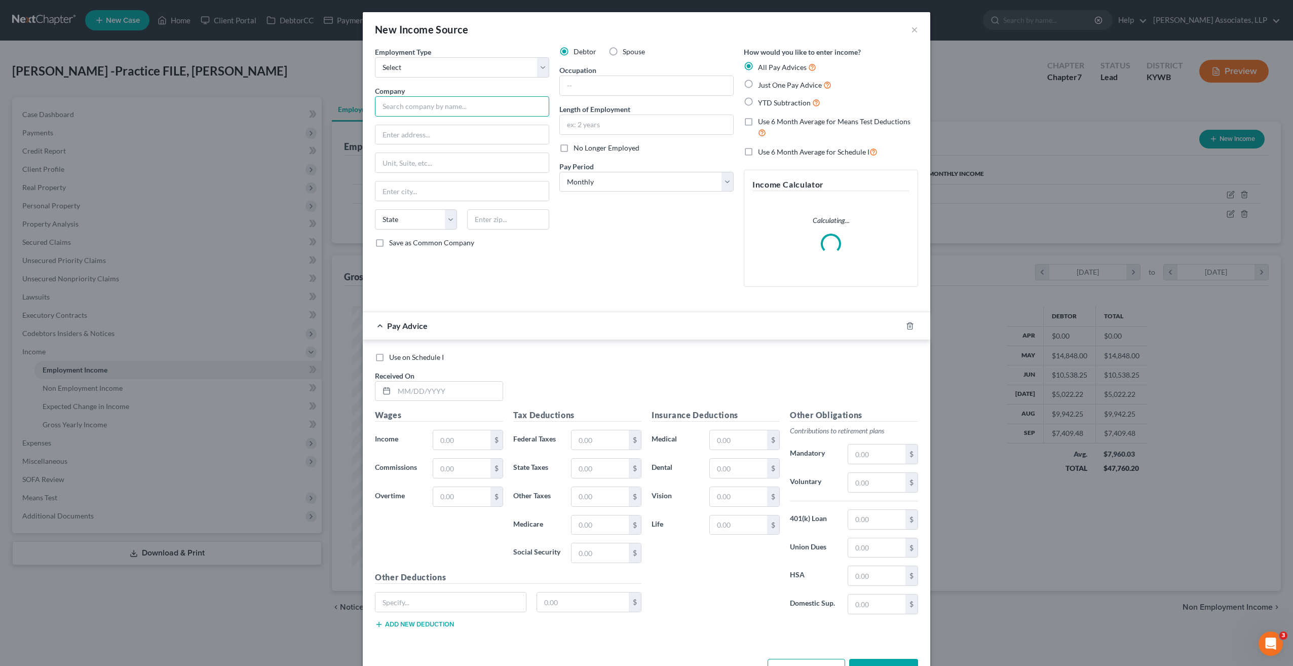
click at [432, 105] on input "text" at bounding box center [462, 106] width 174 height 20
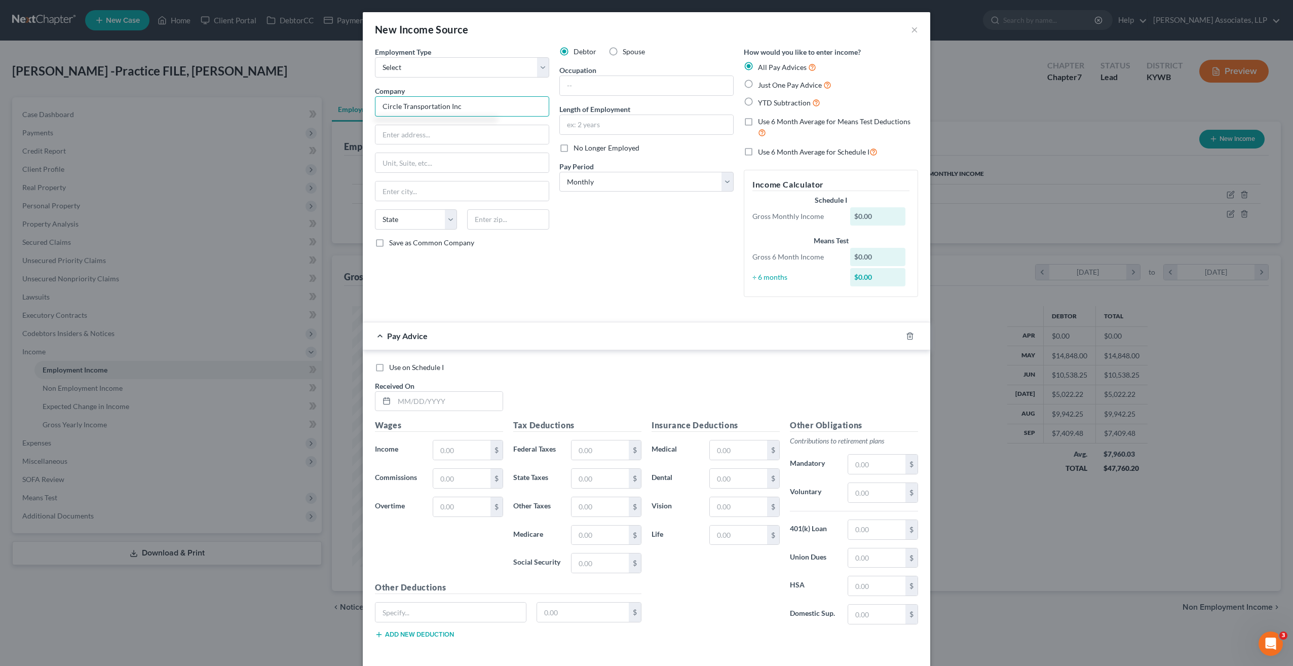
type input "Circle Transportation Inc"
click at [758, 121] on label "Use 6 Month Average for Means Test Deductions" at bounding box center [838, 128] width 160 height 22
click at [762, 121] on input "Use 6 Month Average for Means Test Deductions" at bounding box center [765, 120] width 7 height 7
checkbox input "true"
click at [758, 150] on label "Use 6 Month Average for Schedule I" at bounding box center [818, 152] width 120 height 12
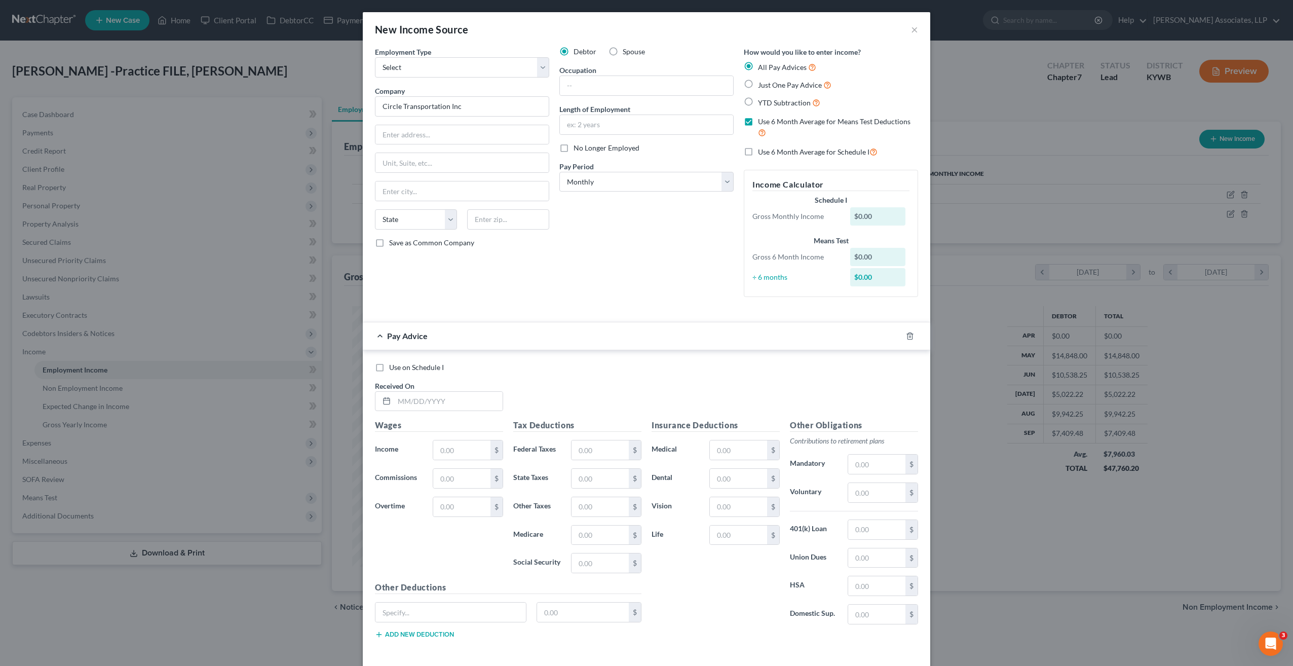
click at [762, 150] on input "Use 6 Month Average for Schedule I" at bounding box center [765, 149] width 7 height 7
checkbox input "true"
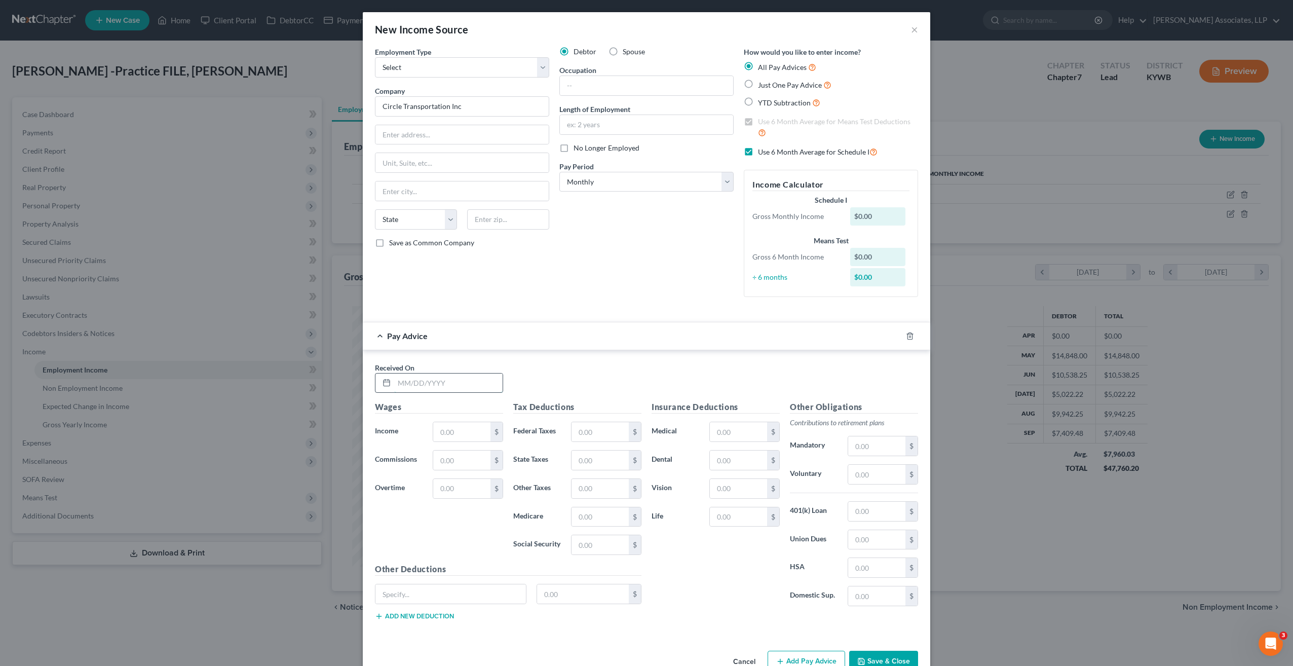
click at [444, 382] on input "text" at bounding box center [448, 382] width 108 height 19
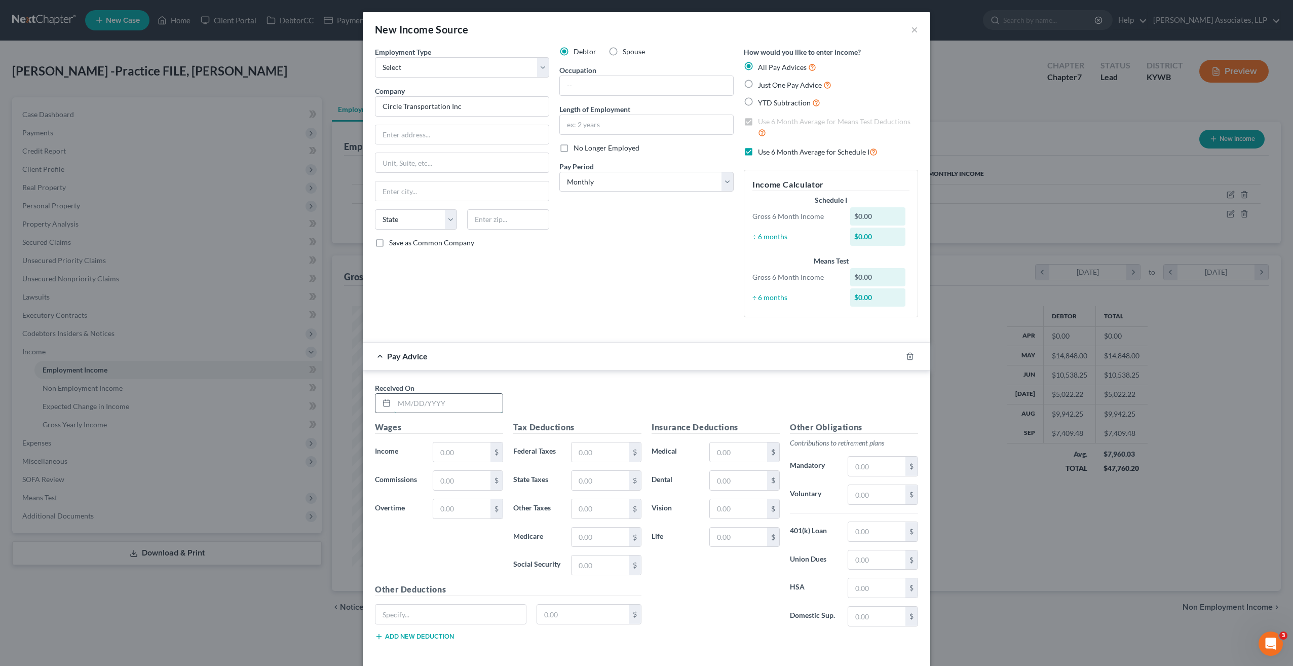
click at [404, 404] on input "text" at bounding box center [448, 403] width 108 height 19
type input "05/01/2025"
click at [448, 456] on input "text" at bounding box center [461, 451] width 57 height 19
type input "801.52"
click at [582, 452] on input "text" at bounding box center [600, 451] width 57 height 19
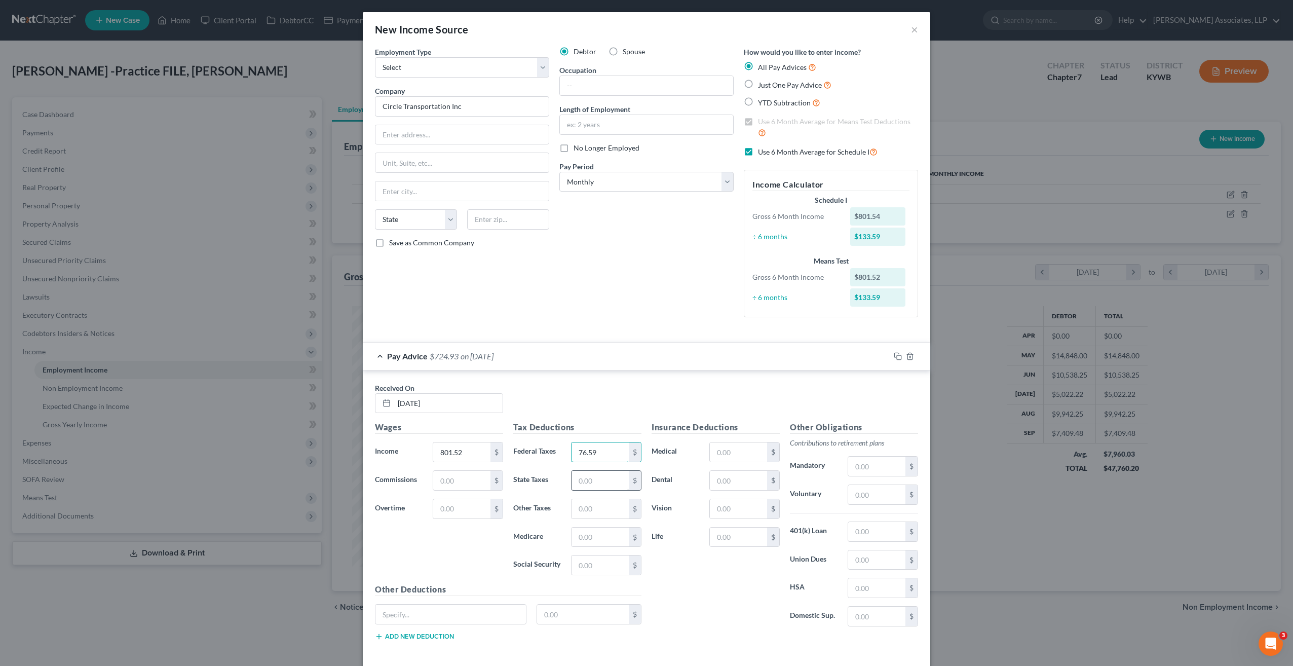
type input "76.59"
click at [591, 481] on input "text" at bounding box center [600, 480] width 57 height 19
click at [511, 572] on label "Social Security" at bounding box center [537, 565] width 58 height 20
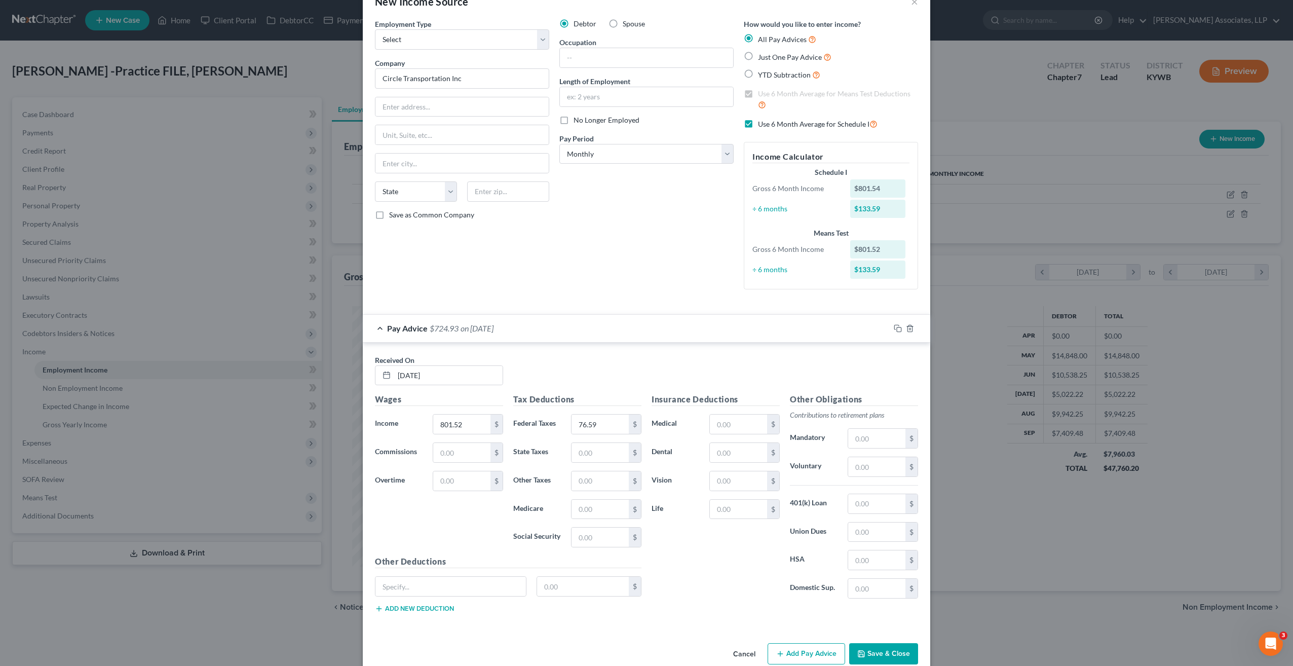
scroll to position [43, 0]
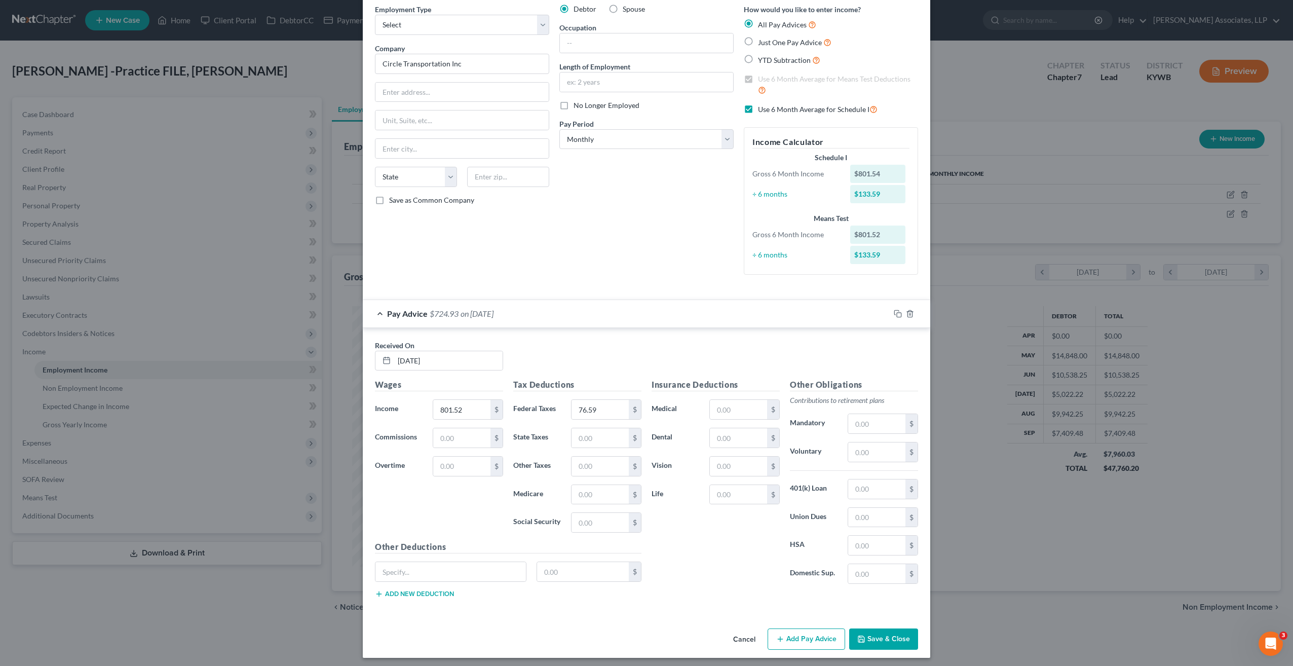
click at [780, 635] on icon "button" at bounding box center [780, 639] width 8 height 8
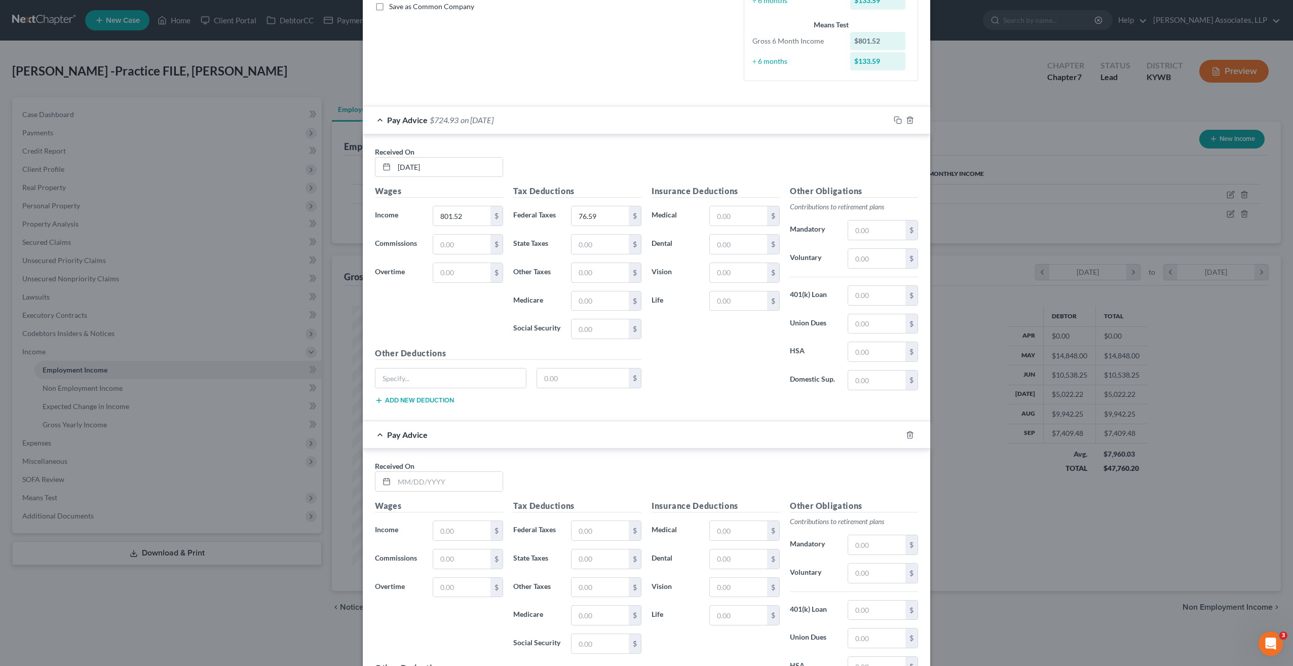
scroll to position [245, 0]
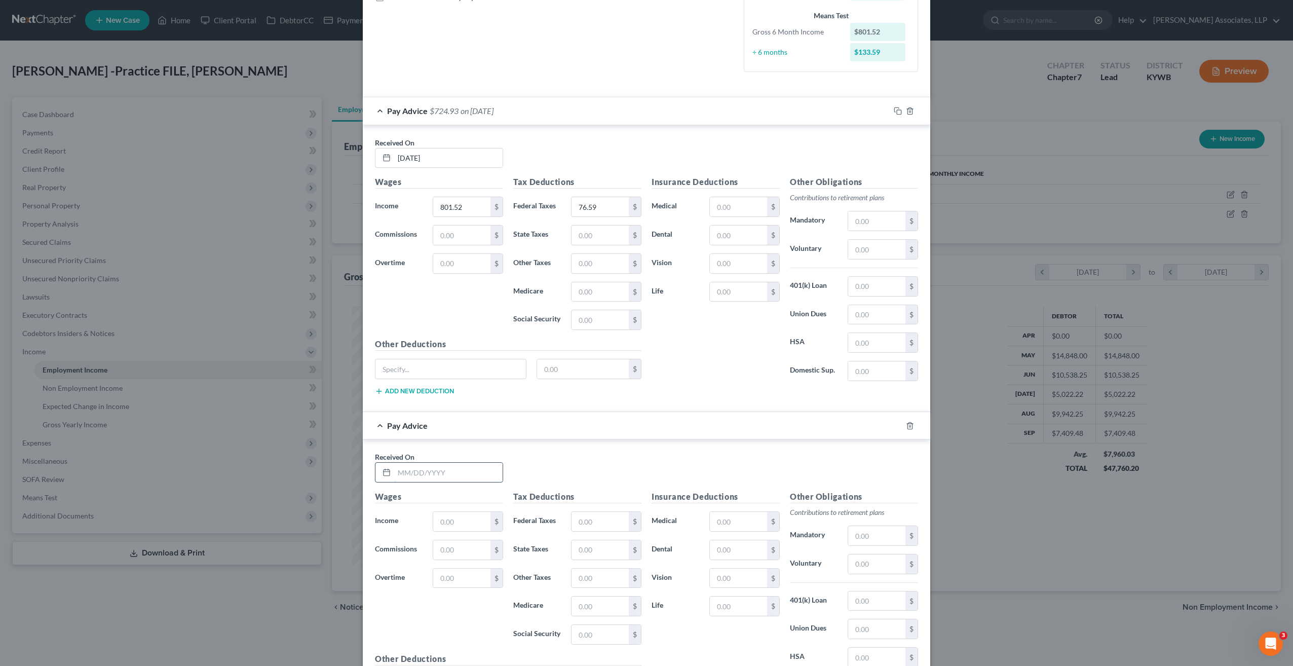
click at [433, 467] on input "text" at bounding box center [448, 472] width 108 height 19
type input "04/24/25"
click at [449, 515] on input "text" at bounding box center [461, 521] width 57 height 19
type input "1,598.44"
click at [597, 521] on input "text" at bounding box center [600, 521] width 57 height 19
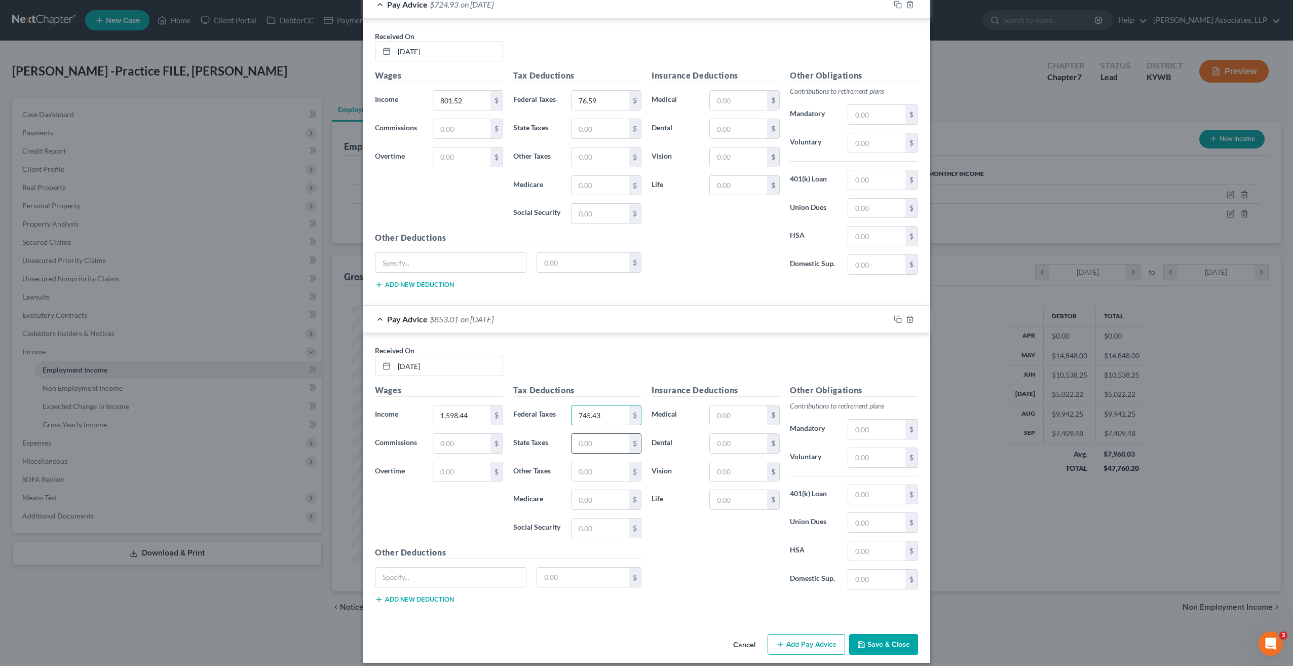
scroll to position [354, 0]
type input "745.43"
click at [788, 632] on button "Add Pay Advice" at bounding box center [807, 641] width 78 height 21
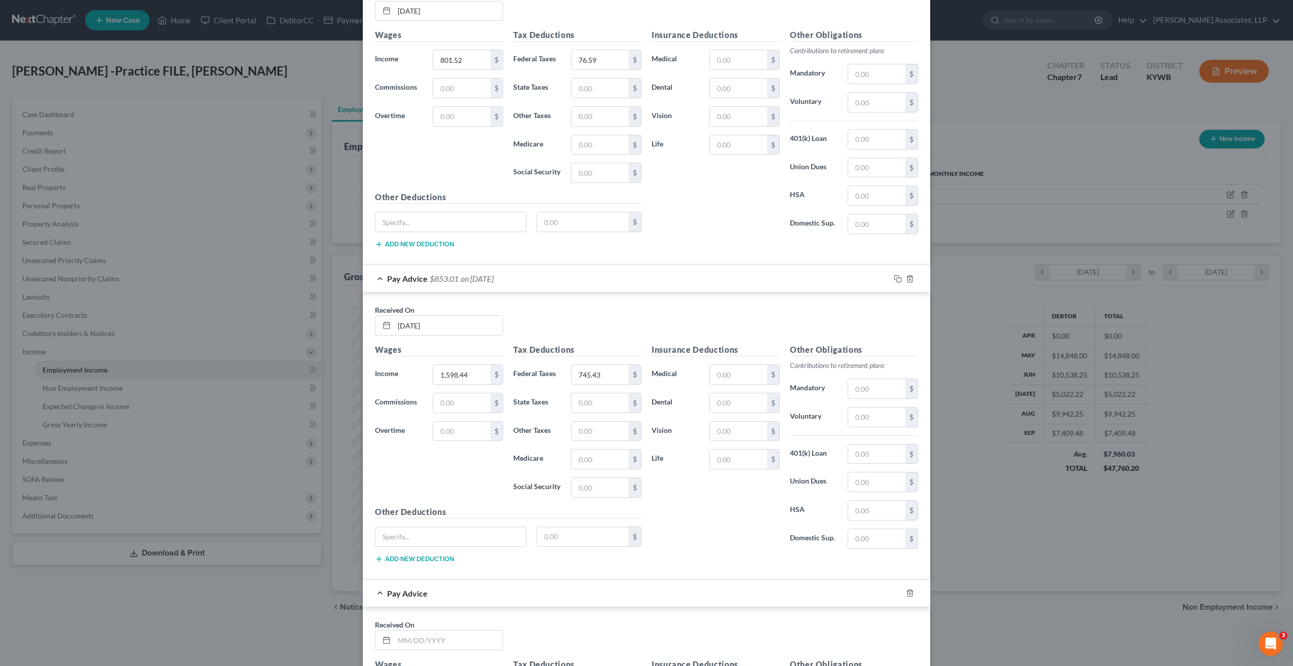
scroll to position [506, 0]
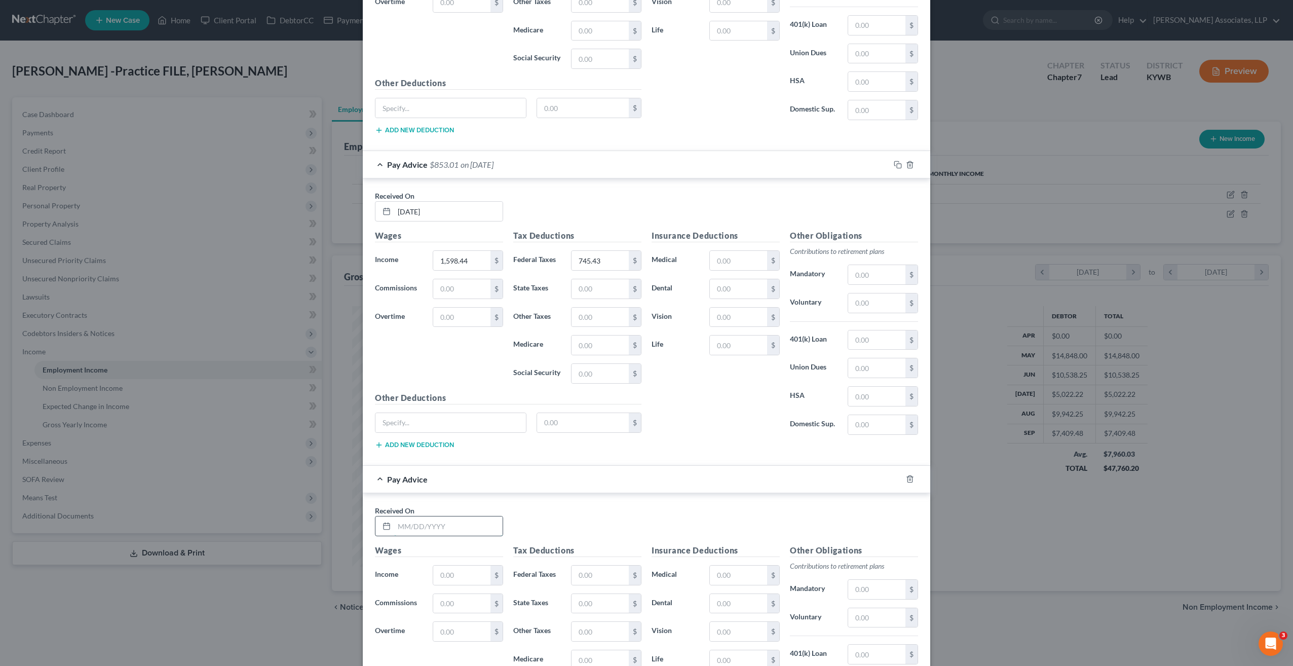
click at [464, 520] on input "text" at bounding box center [448, 525] width 108 height 19
type input "04/10/25"
click at [457, 566] on input "text" at bounding box center [461, 575] width 57 height 19
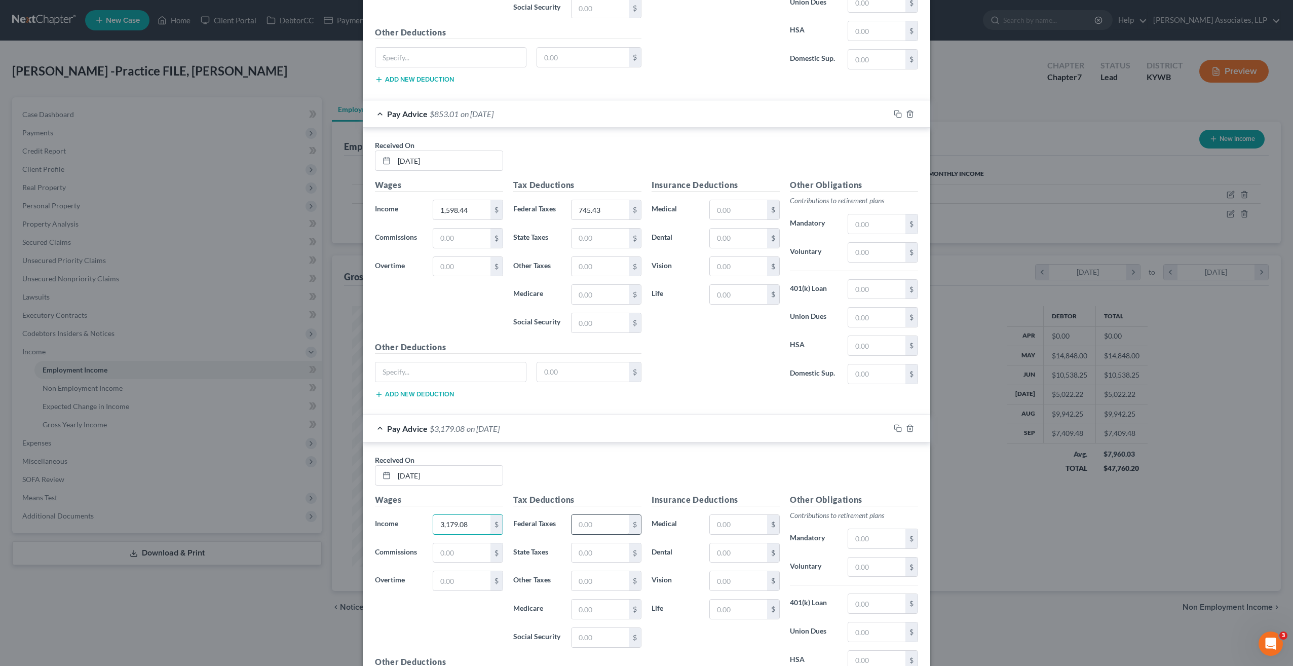
type input "3,179.08"
click at [594, 518] on input "text" at bounding box center [600, 524] width 57 height 19
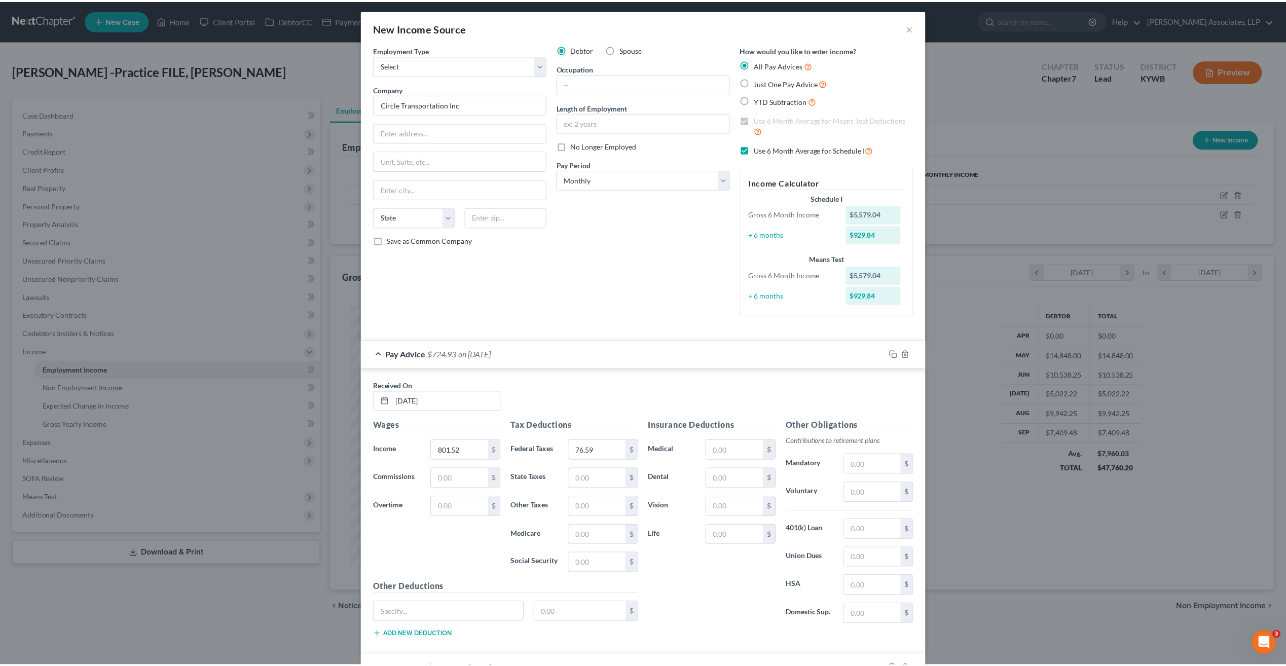
scroll to position [0, 0]
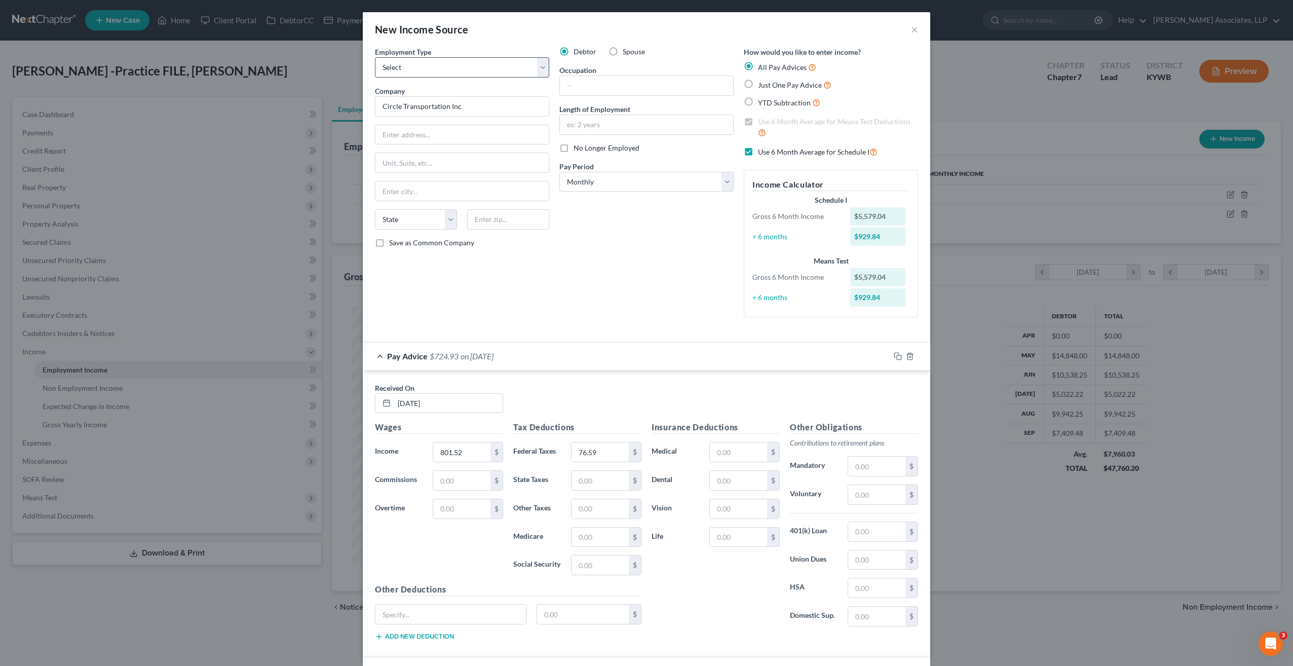
type input "1,331.06"
click at [543, 71] on select "Select Full or Part Time Employment Self Employment" at bounding box center [462, 67] width 174 height 20
select select "1"
click at [375, 57] on select "Select Full or Part Time Employment Self Employment" at bounding box center [462, 67] width 174 height 20
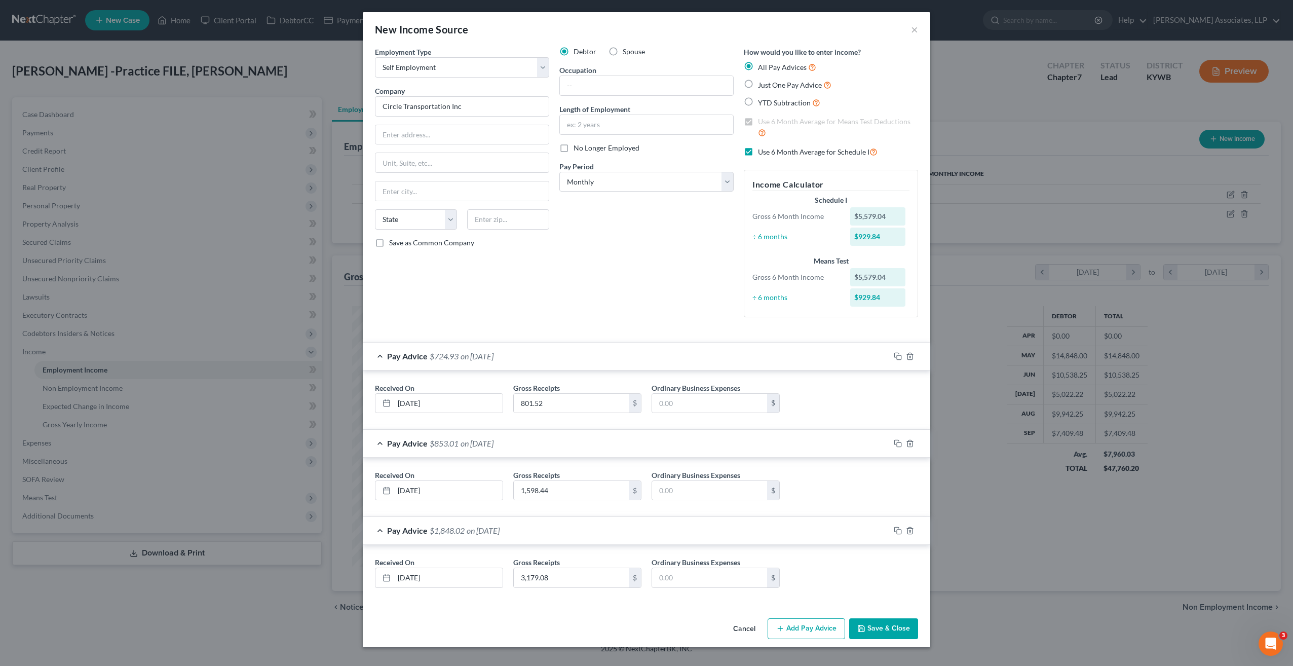
click at [871, 623] on button "Save & Close" at bounding box center [883, 628] width 69 height 21
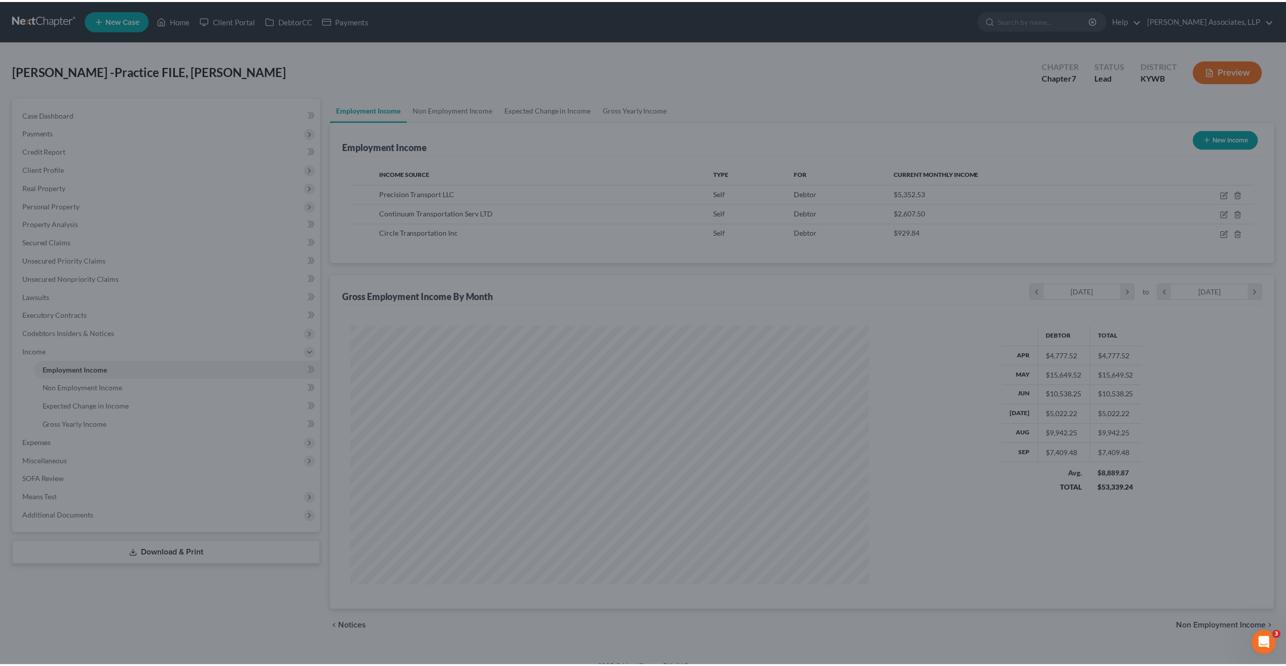
scroll to position [506481, 506202]
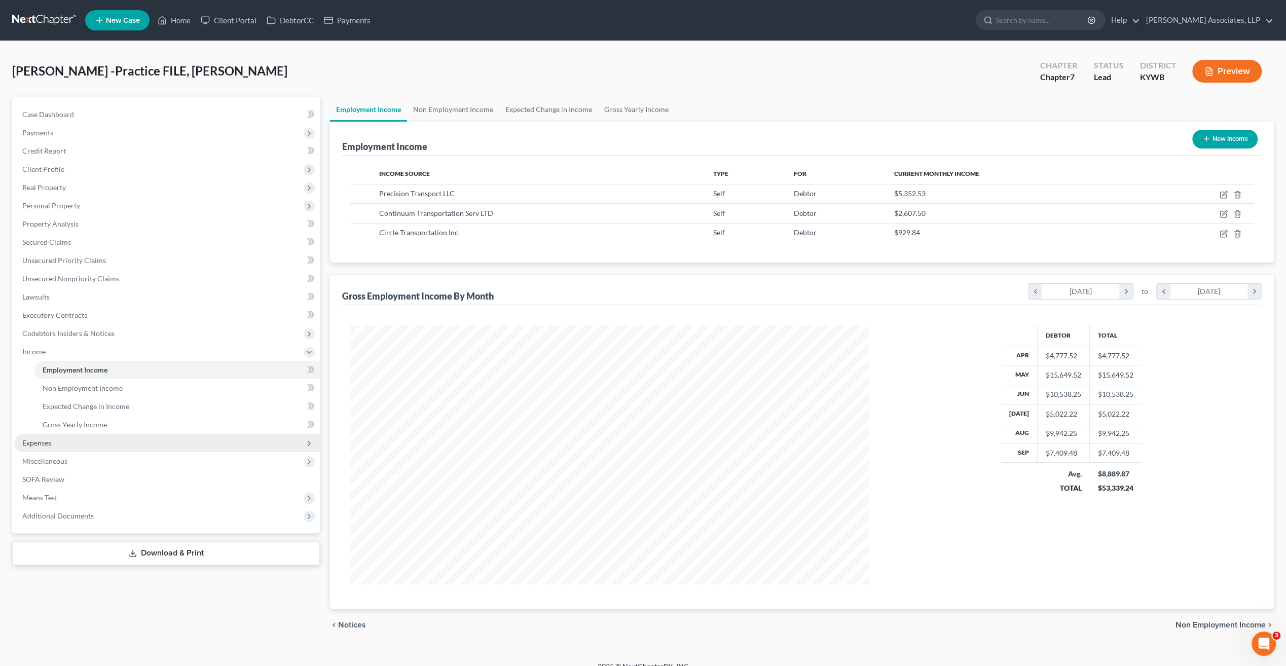
click at [44, 444] on span "Expenses" at bounding box center [36, 442] width 29 height 9
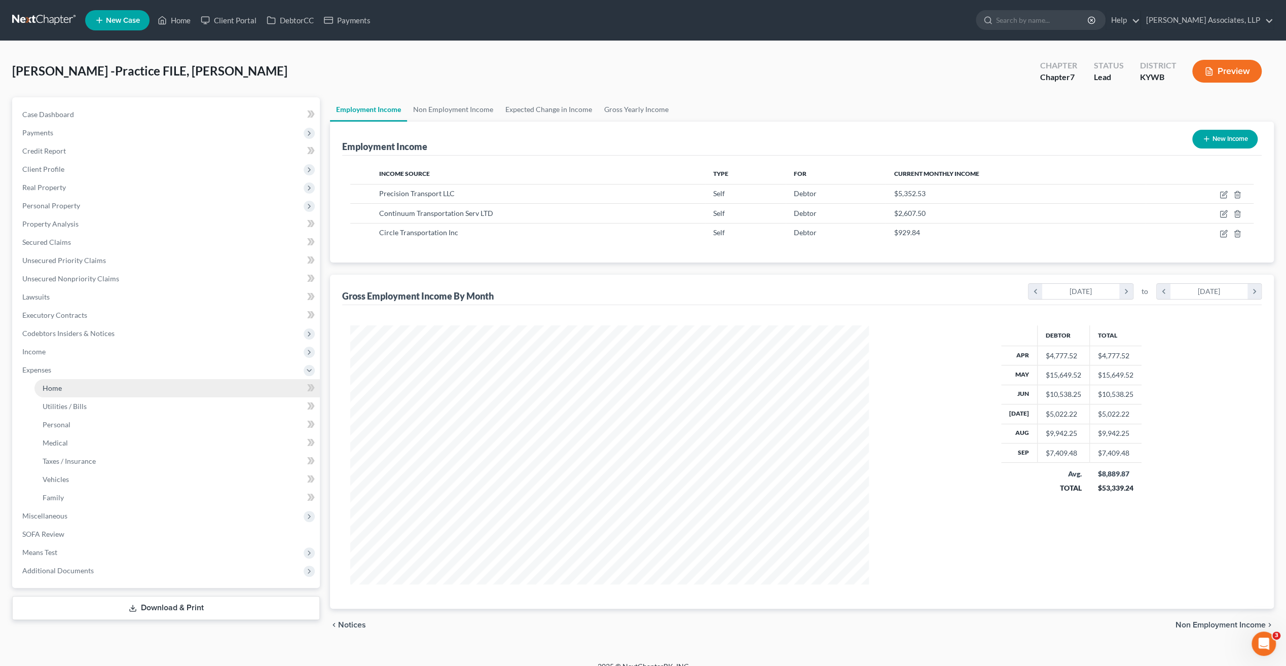
click at [56, 389] on span "Home" at bounding box center [52, 388] width 19 height 9
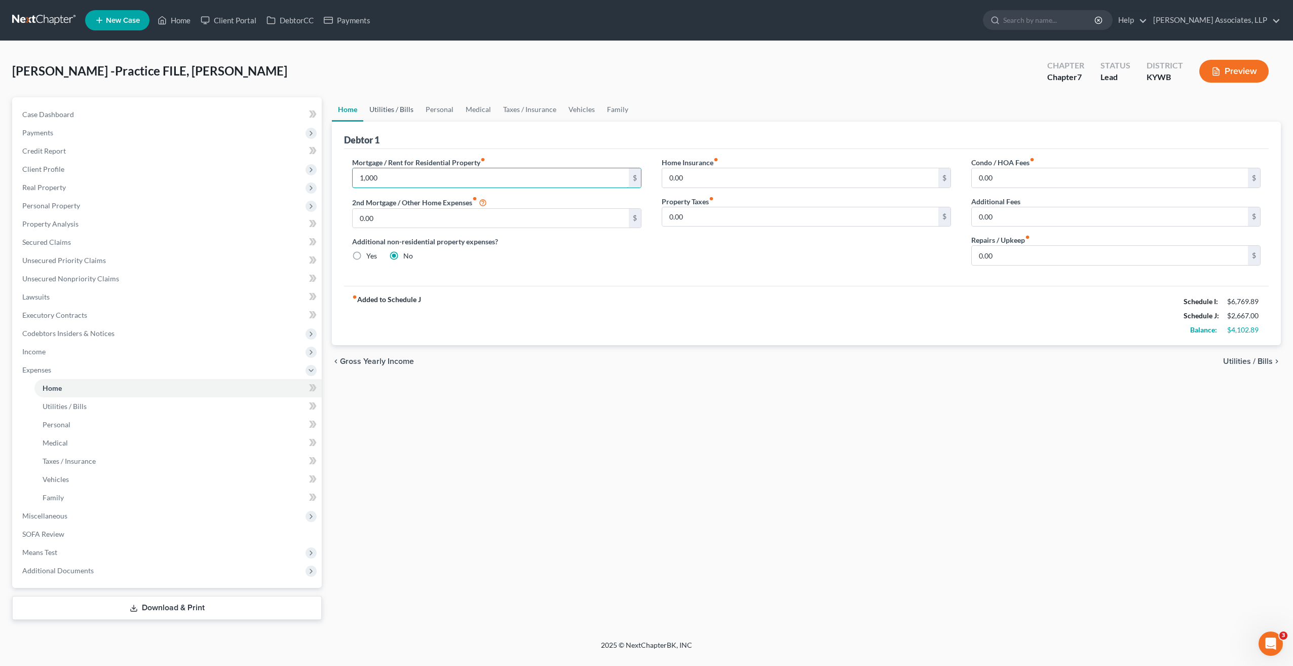
type input "1,000"
click at [402, 109] on link "Utilities / Bills" at bounding box center [391, 109] width 56 height 24
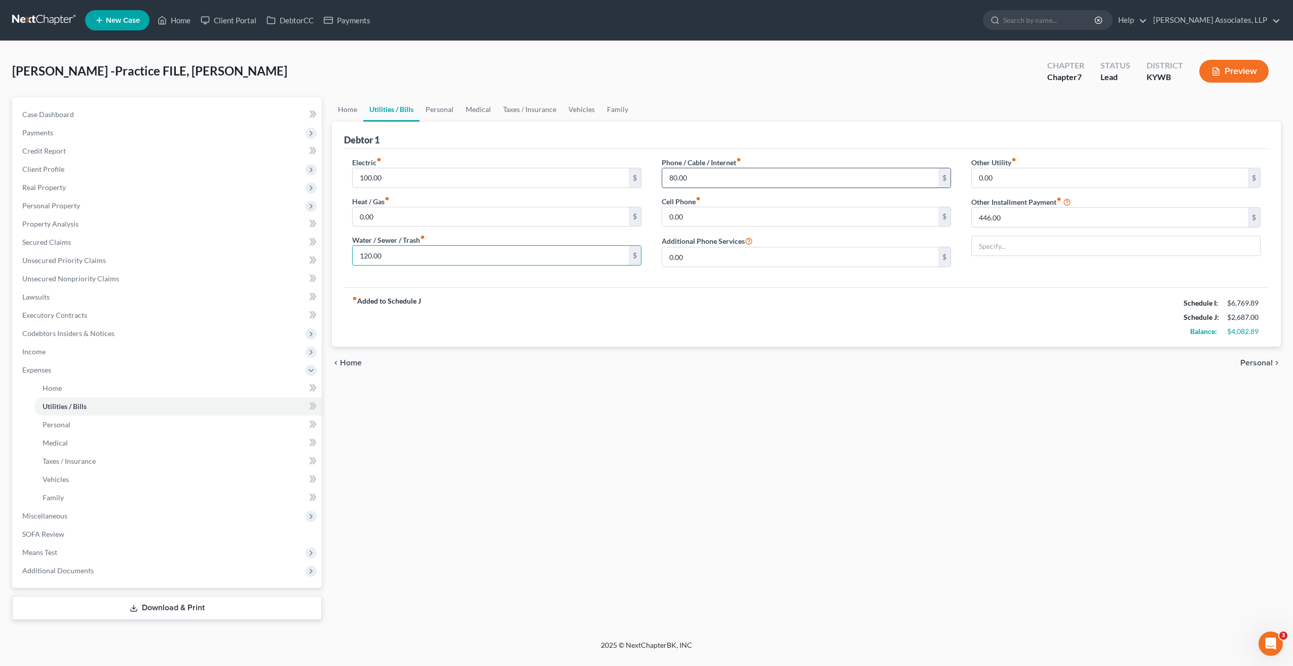
type input "120.00"
click at [693, 218] on input "0.00" at bounding box center [800, 216] width 276 height 19
type input "170"
click at [698, 178] on input "80.00" at bounding box center [800, 177] width 276 height 19
type input "85"
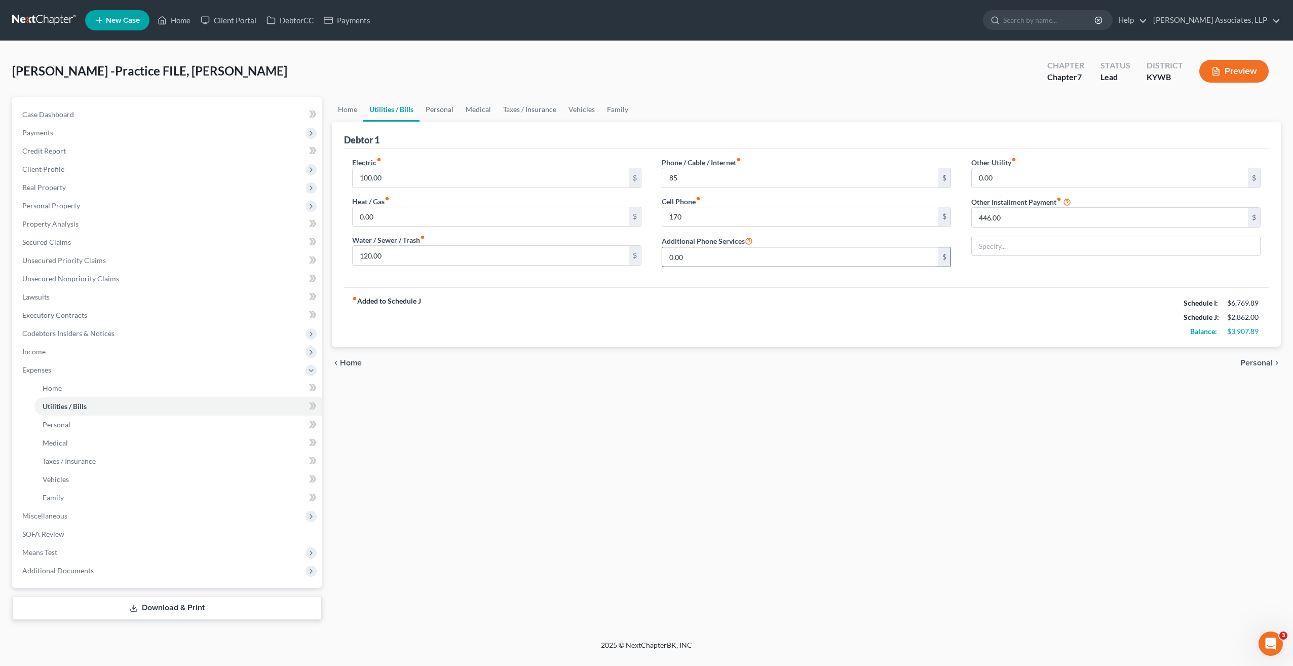
click at [701, 257] on input "0.00" at bounding box center [800, 256] width 276 height 19
click at [1013, 215] on input "446.00" at bounding box center [1110, 217] width 276 height 19
type input "0"
click at [684, 176] on input "85" at bounding box center [800, 177] width 276 height 19
type input "155"
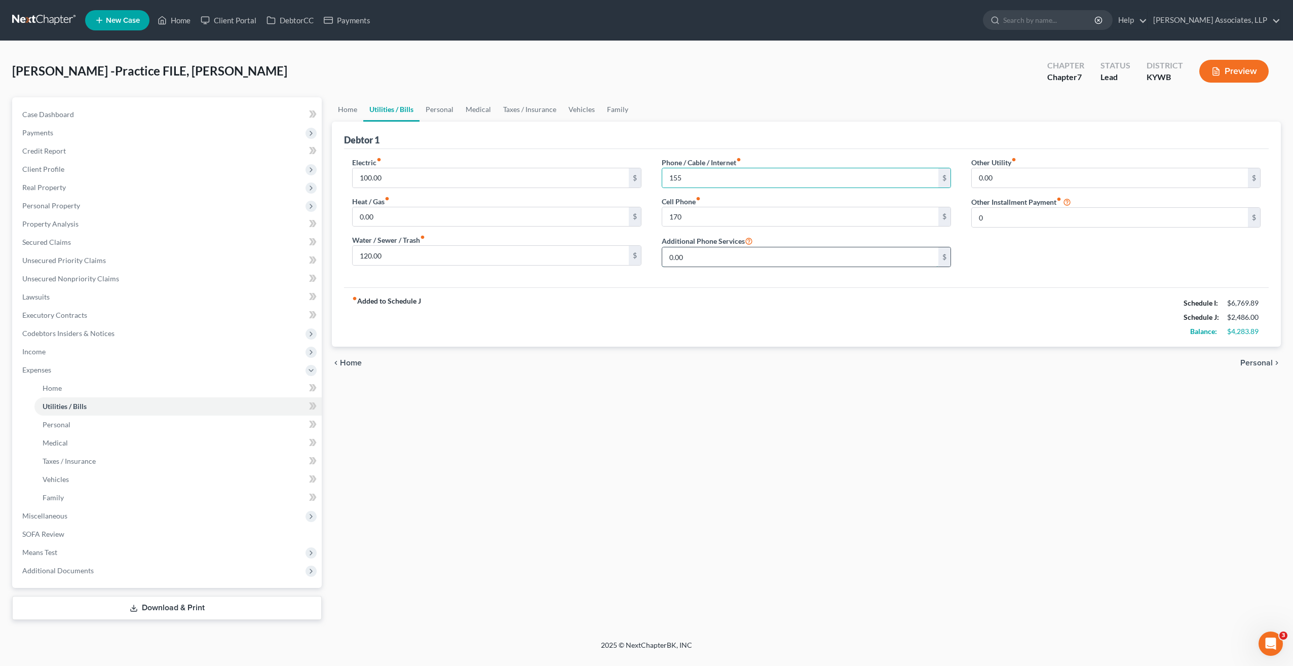
click at [713, 257] on input "0.00" at bounding box center [800, 256] width 276 height 19
click at [431, 106] on link "Personal" at bounding box center [440, 109] width 40 height 24
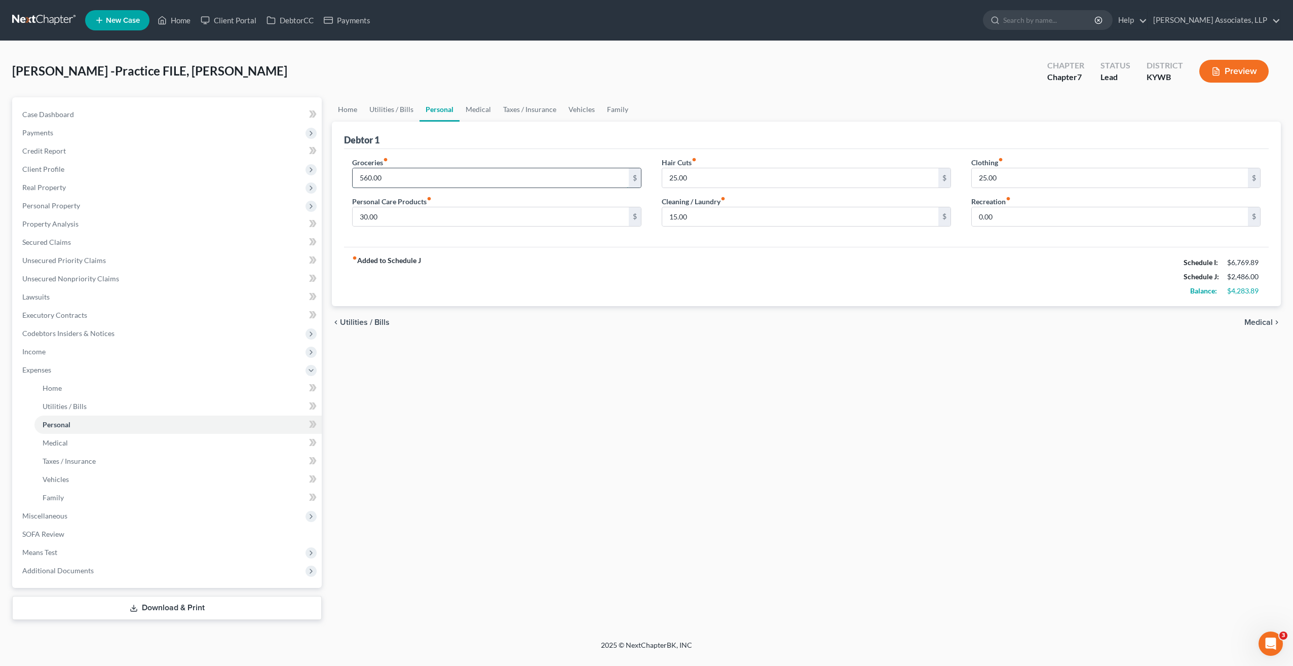
click at [406, 179] on input "560.00" at bounding box center [491, 177] width 276 height 19
type input "500"
click at [696, 216] on input "15.00" at bounding box center [800, 216] width 276 height 19
type input "55"
click at [999, 173] on input "25.00" at bounding box center [1110, 177] width 276 height 19
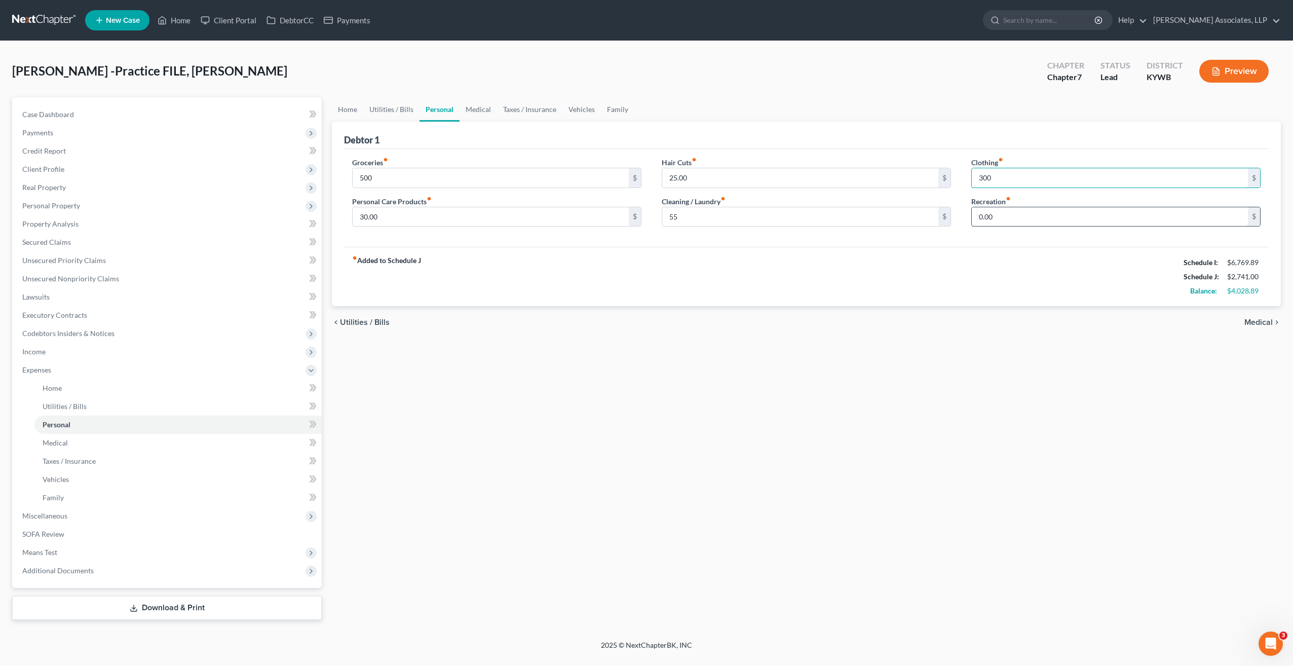
type input "300"
click at [1013, 219] on input "0.00" at bounding box center [1110, 216] width 276 height 19
type input "400"
click at [695, 216] on input "55" at bounding box center [800, 216] width 276 height 19
click at [692, 178] on input "25.00" at bounding box center [800, 177] width 276 height 19
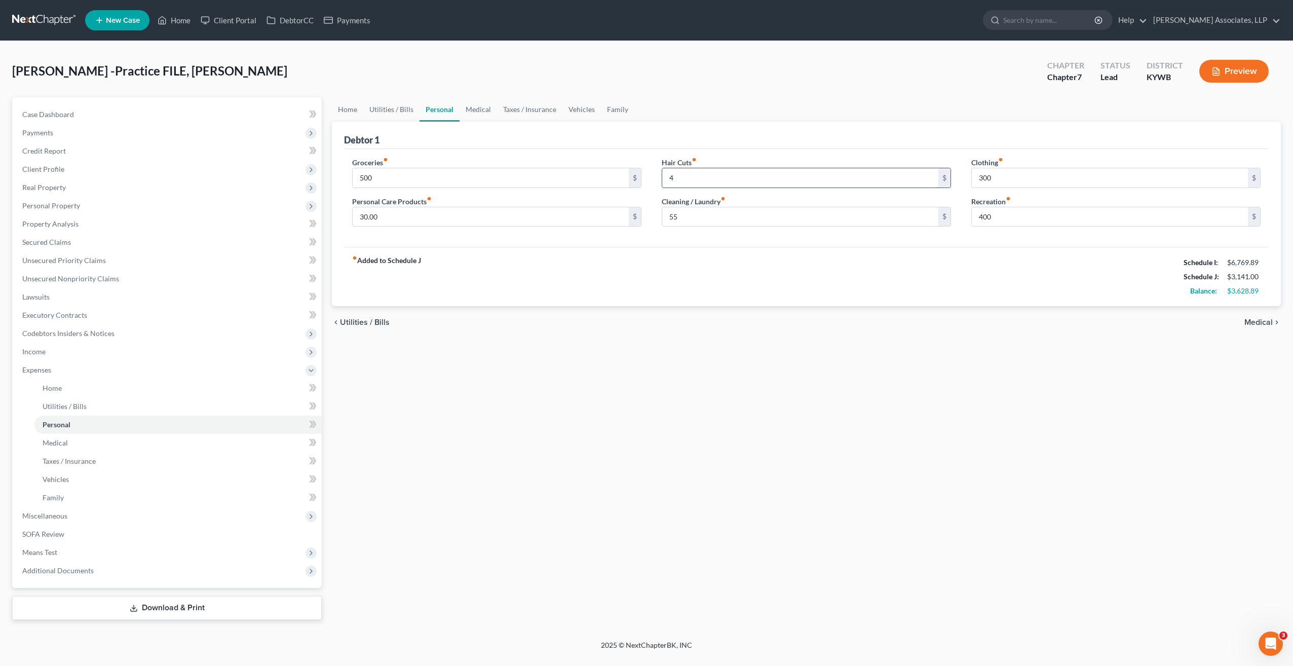
type input "45"
drag, startPoint x: 686, startPoint y: 176, endPoint x: 658, endPoint y: 170, distance: 29.0
click at [658, 172] on div "Hair Cuts fiber_manual_record 45 $ Cleaning / Laundry fiber_manual_record 55 $" at bounding box center [807, 196] width 310 height 78
type input "50"
click at [989, 217] on input "400" at bounding box center [1110, 216] width 276 height 19
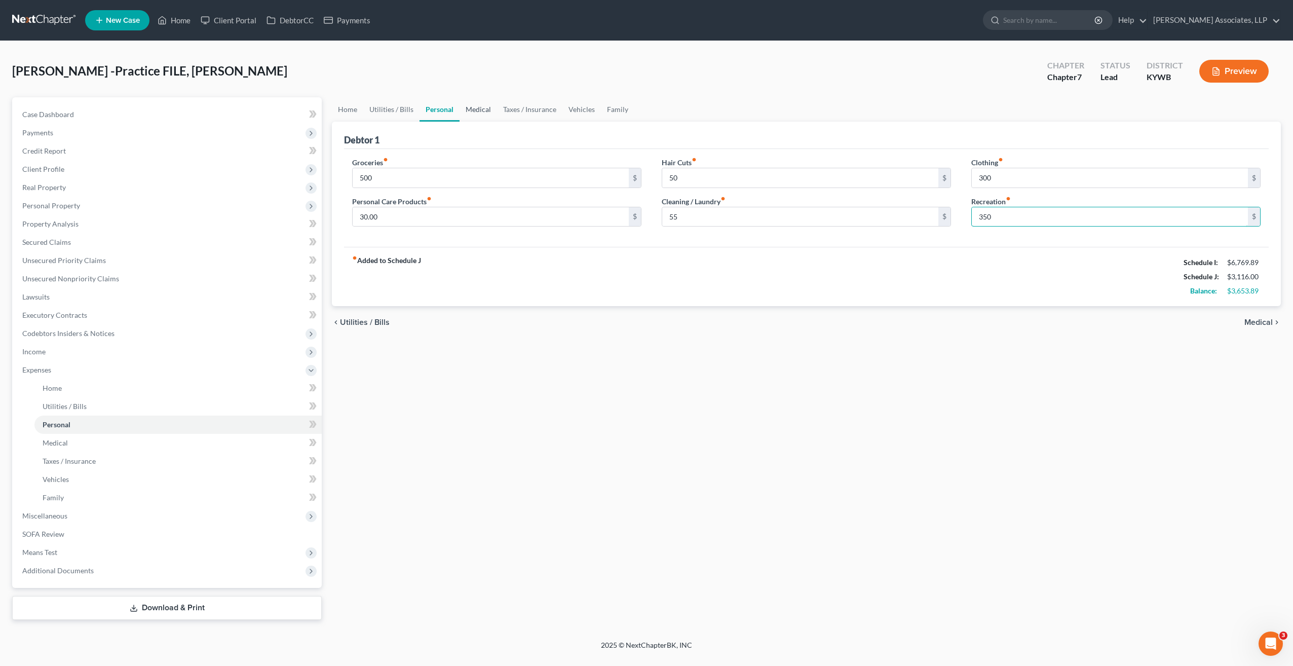
type input "350"
click at [479, 107] on link "Medical" at bounding box center [478, 109] width 37 height 24
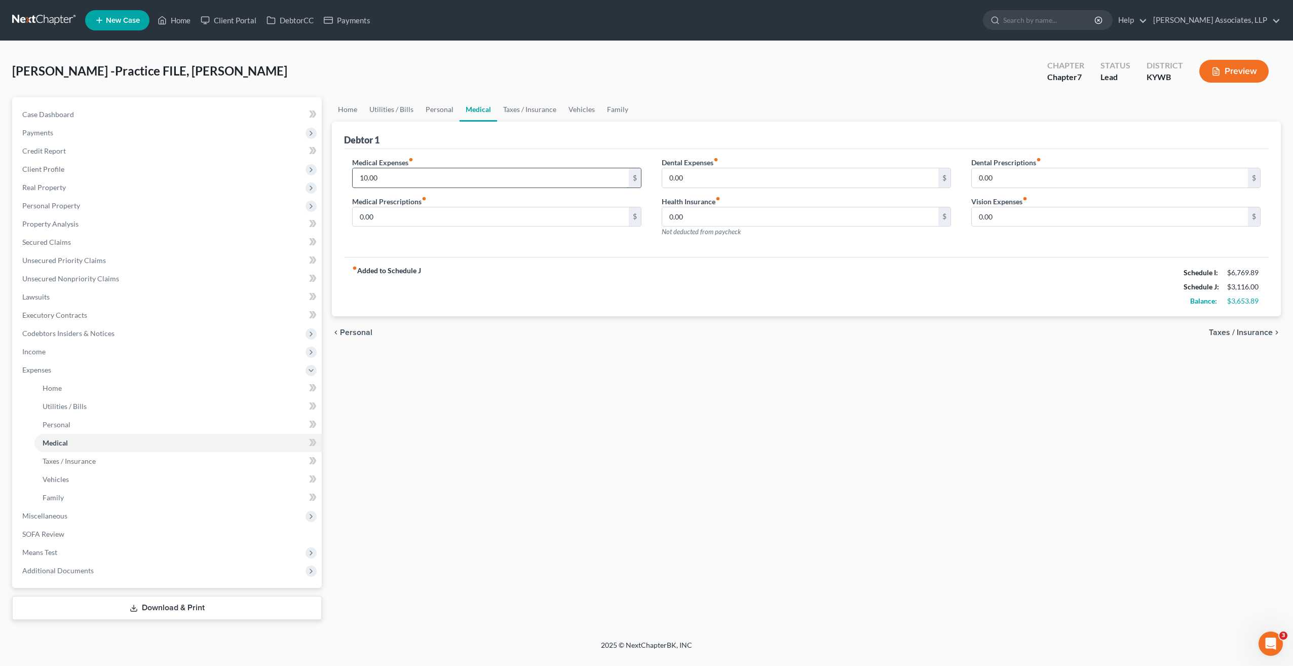
click at [444, 176] on input "10.00" at bounding box center [491, 177] width 276 height 19
type input "25.00"
click at [532, 111] on link "Taxes / Insurance" at bounding box center [529, 109] width 65 height 24
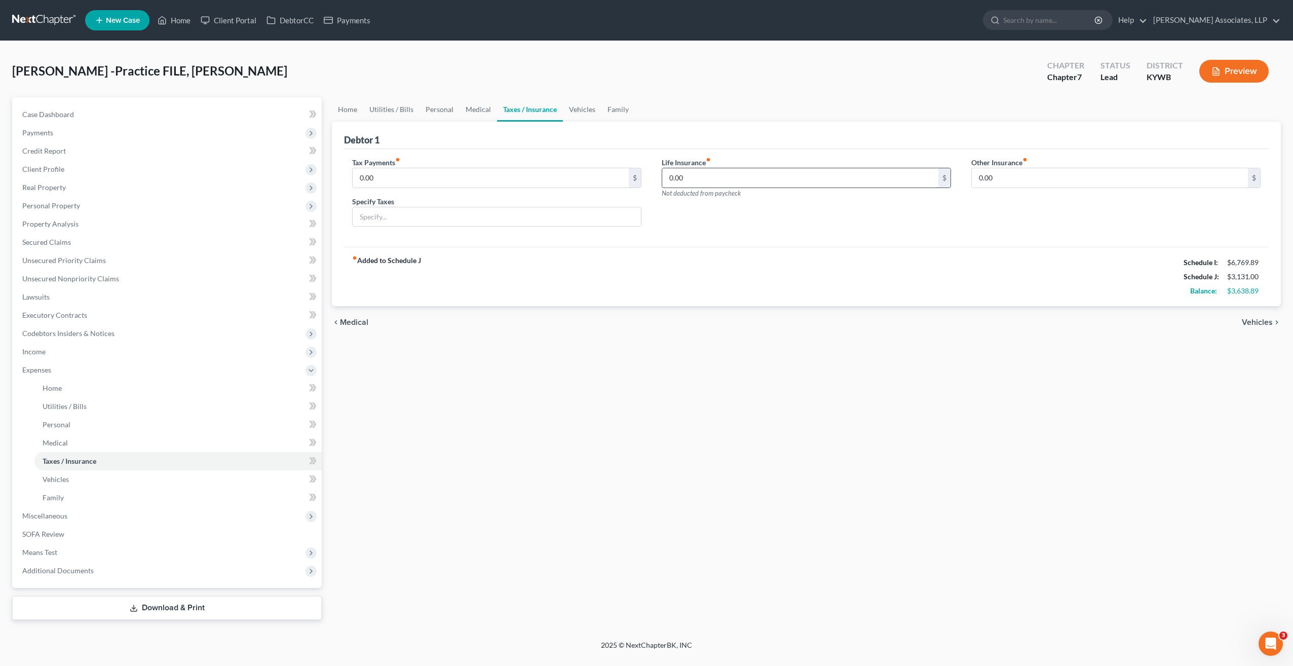
click at [703, 182] on input "0.00" at bounding box center [800, 177] width 276 height 19
type input "18.00"
click at [586, 113] on link "Vehicles" at bounding box center [582, 109] width 39 height 24
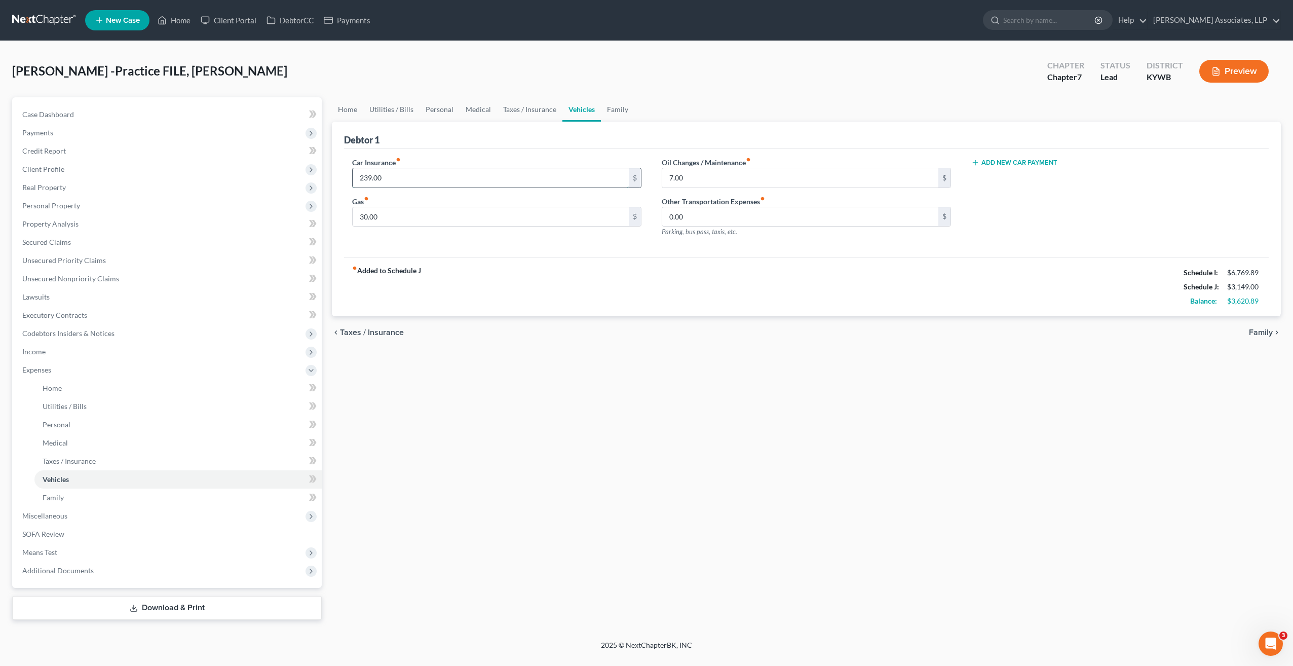
click at [426, 178] on input "239.00" at bounding box center [491, 177] width 276 height 19
type input "149.00"
click at [687, 175] on input "7.00" at bounding box center [800, 177] width 276 height 19
type input "130"
click at [408, 218] on input "30.00" at bounding box center [491, 216] width 276 height 19
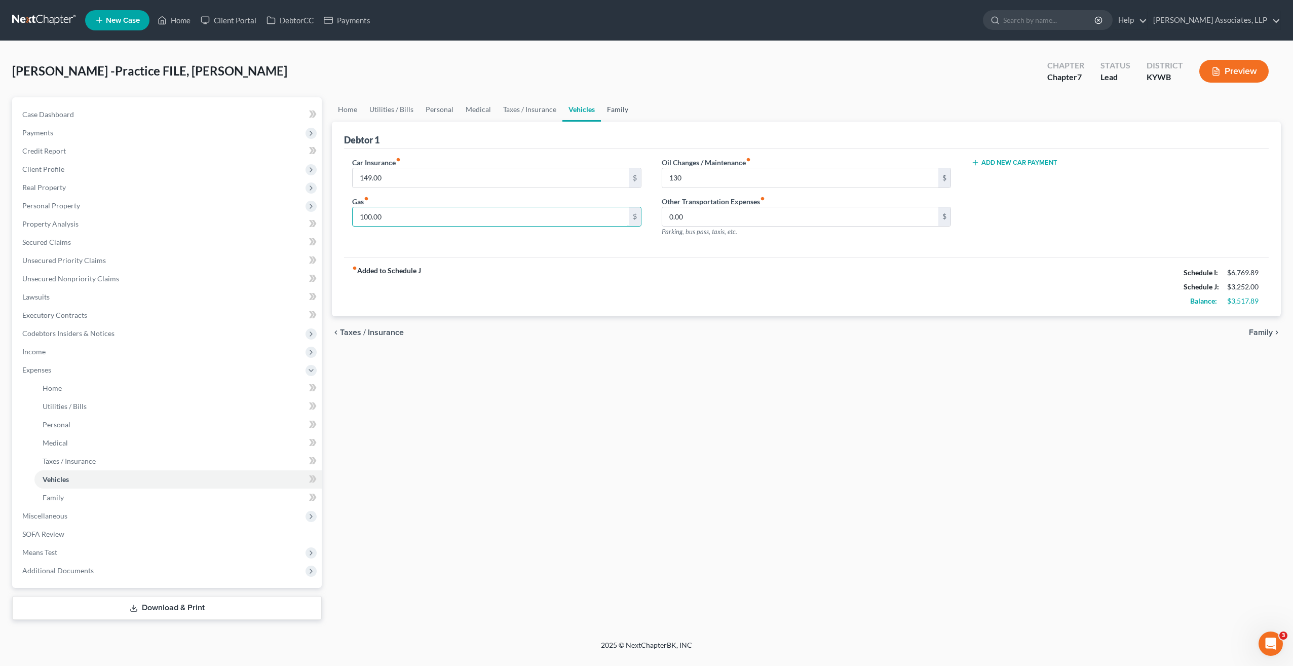
type input "100.00"
click at [620, 108] on link "Family" at bounding box center [617, 109] width 33 height 24
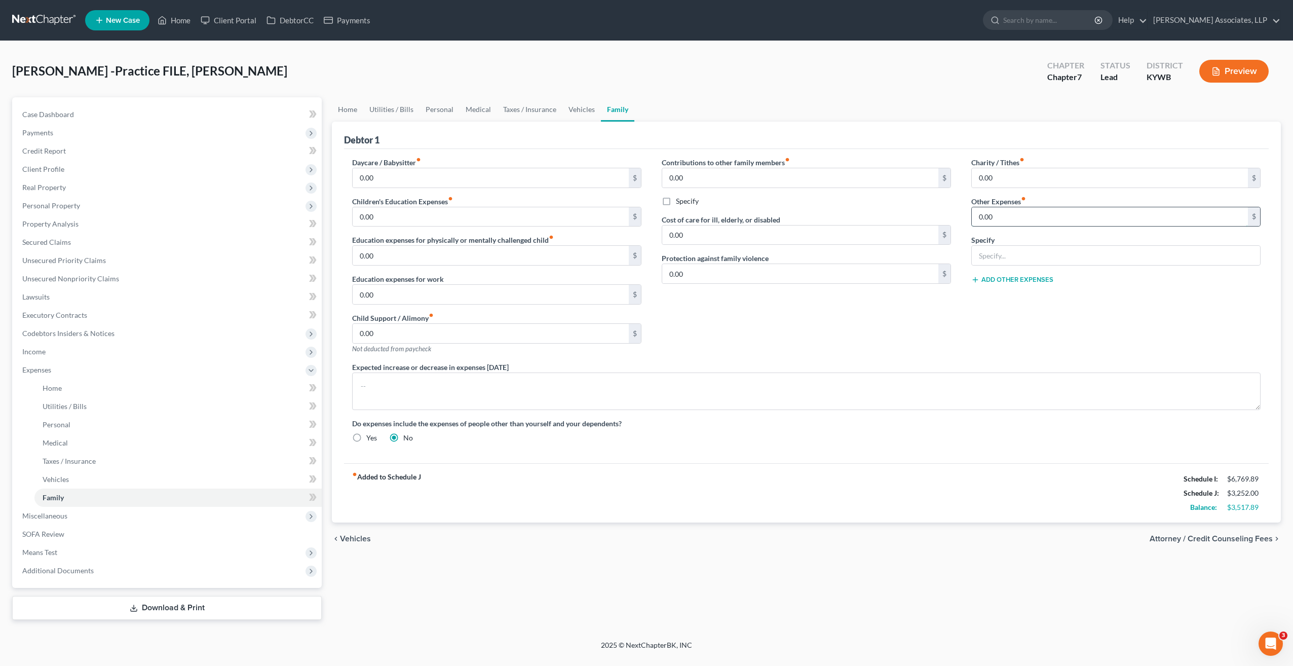
click at [1018, 219] on input "0.00" at bounding box center [1110, 216] width 276 height 19
type input "250.00"
click at [1006, 260] on input "text" at bounding box center [1116, 255] width 288 height 19
type input "helps mother/father/grandmother"
click at [575, 110] on link "Vehicles" at bounding box center [581, 109] width 39 height 24
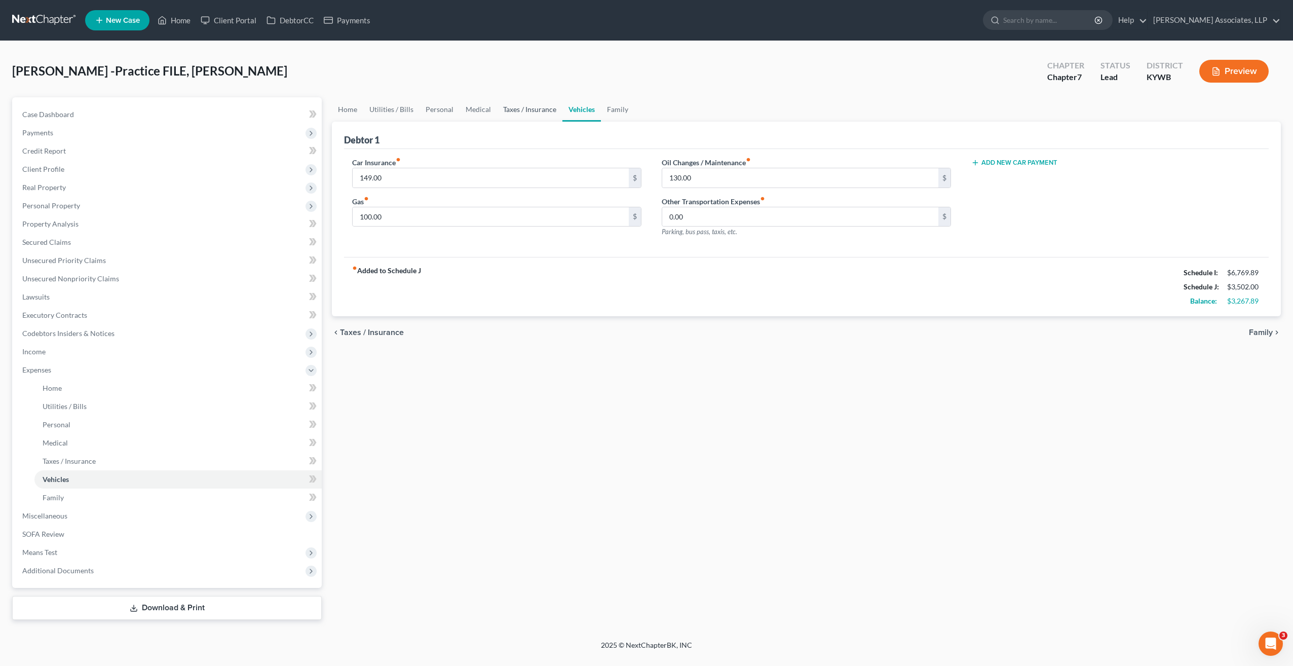
click at [524, 111] on link "Taxes / Insurance" at bounding box center [529, 109] width 65 height 24
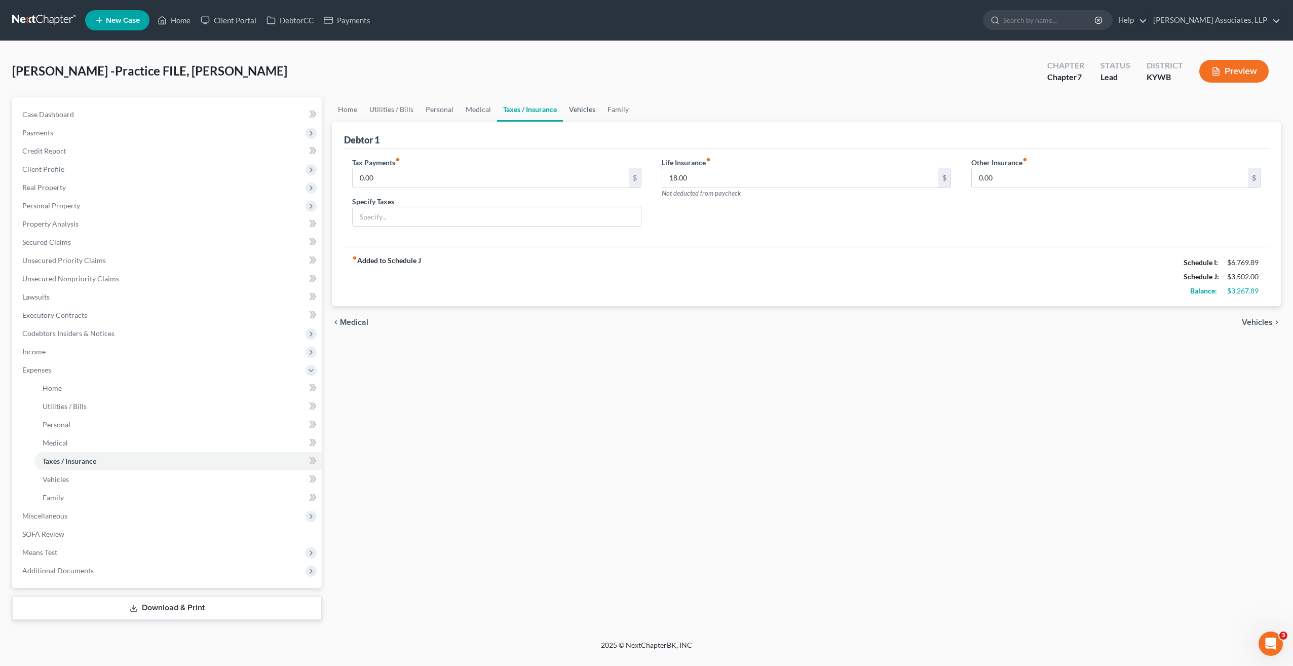
click at [573, 108] on link "Vehicles" at bounding box center [582, 109] width 39 height 24
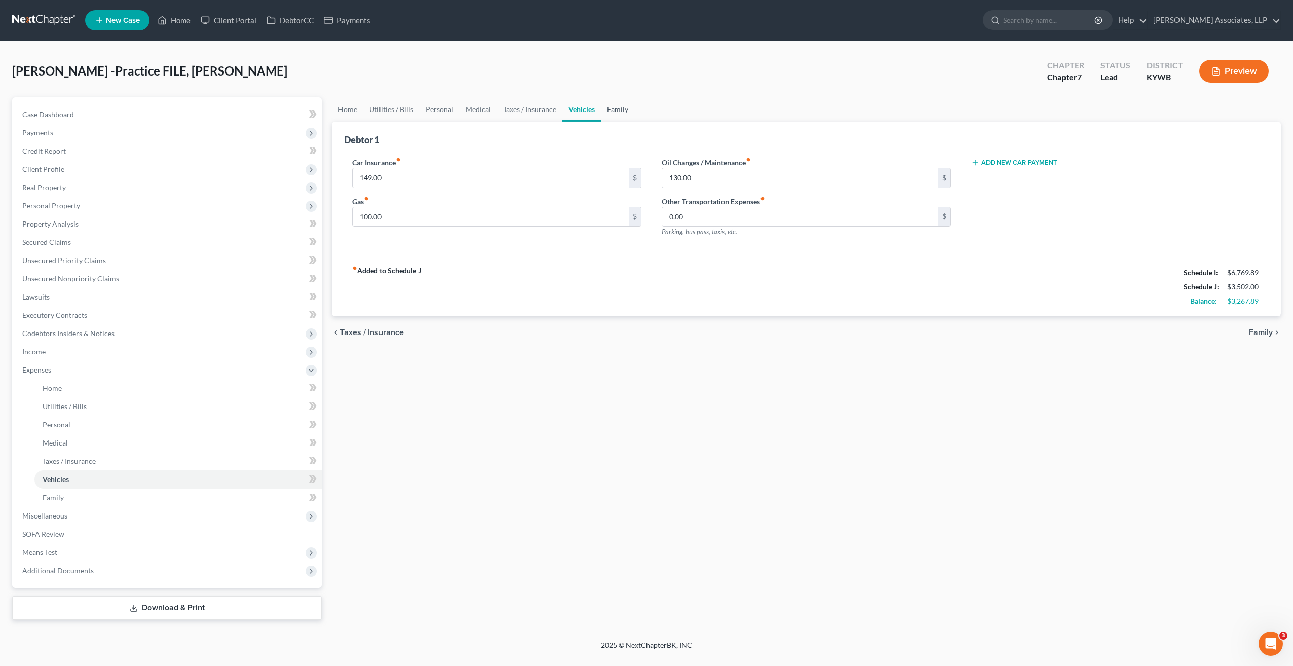
click at [613, 106] on link "Family" at bounding box center [617, 109] width 33 height 24
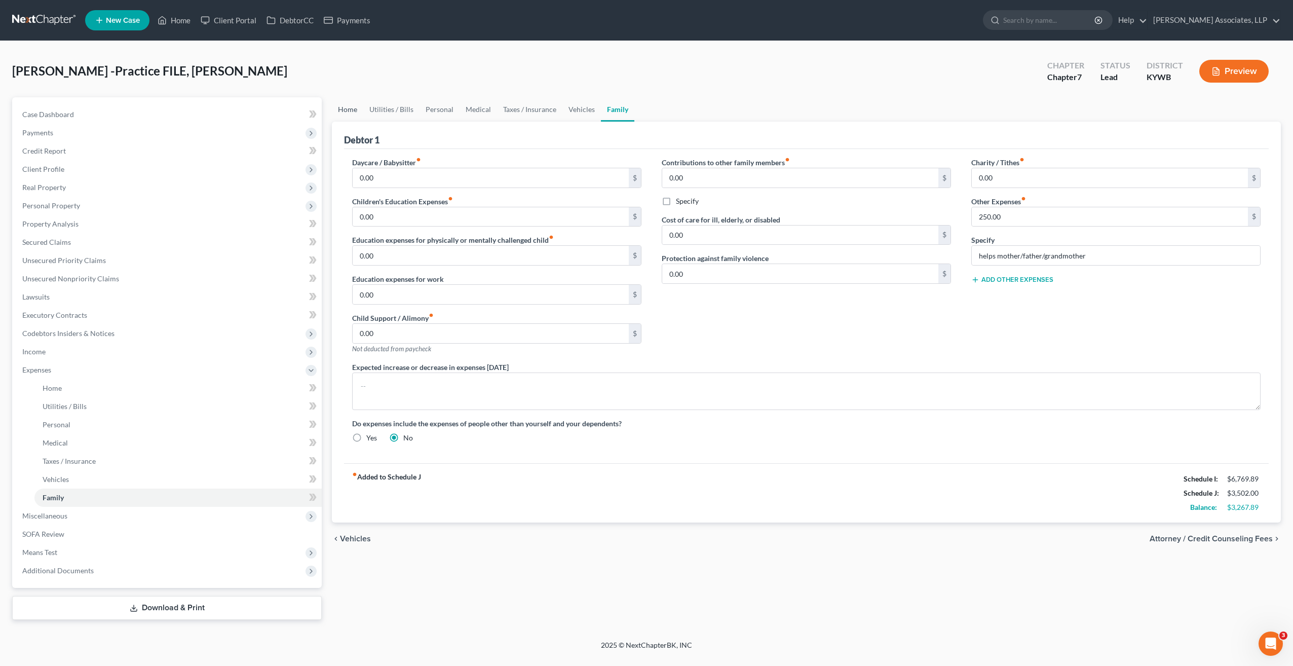
click at [358, 111] on link "Home" at bounding box center [347, 109] width 31 height 24
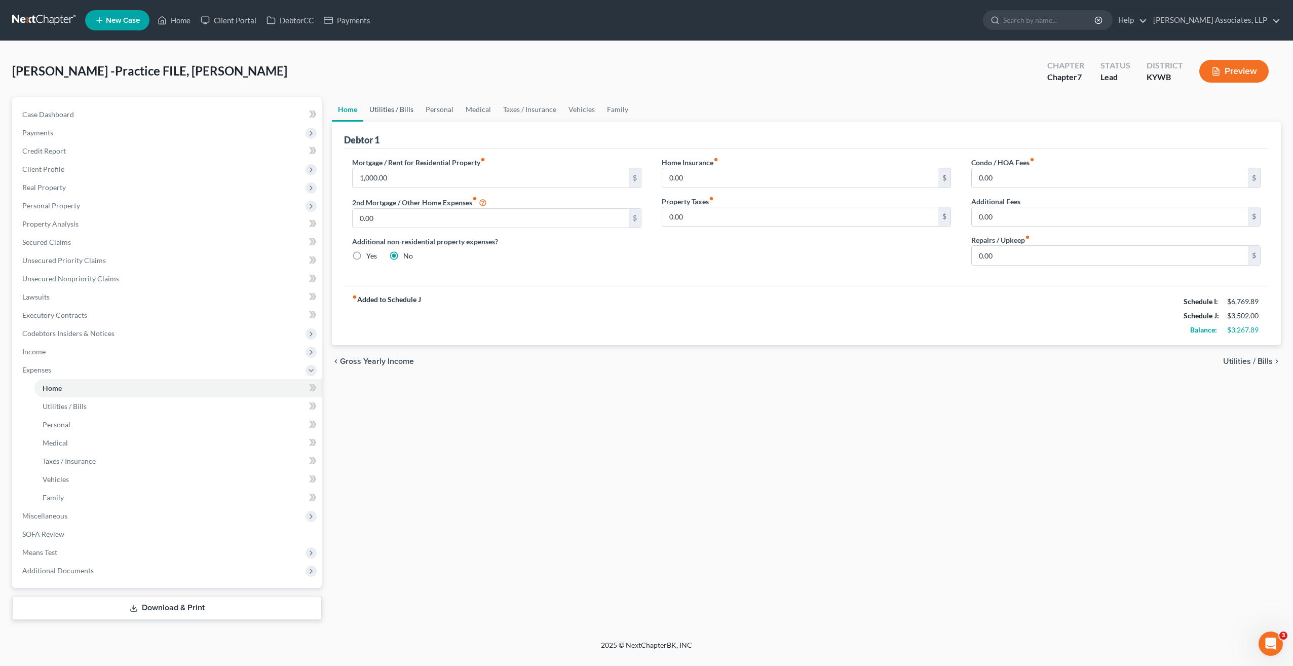
click at [396, 108] on link "Utilities / Bills" at bounding box center [391, 109] width 56 height 24
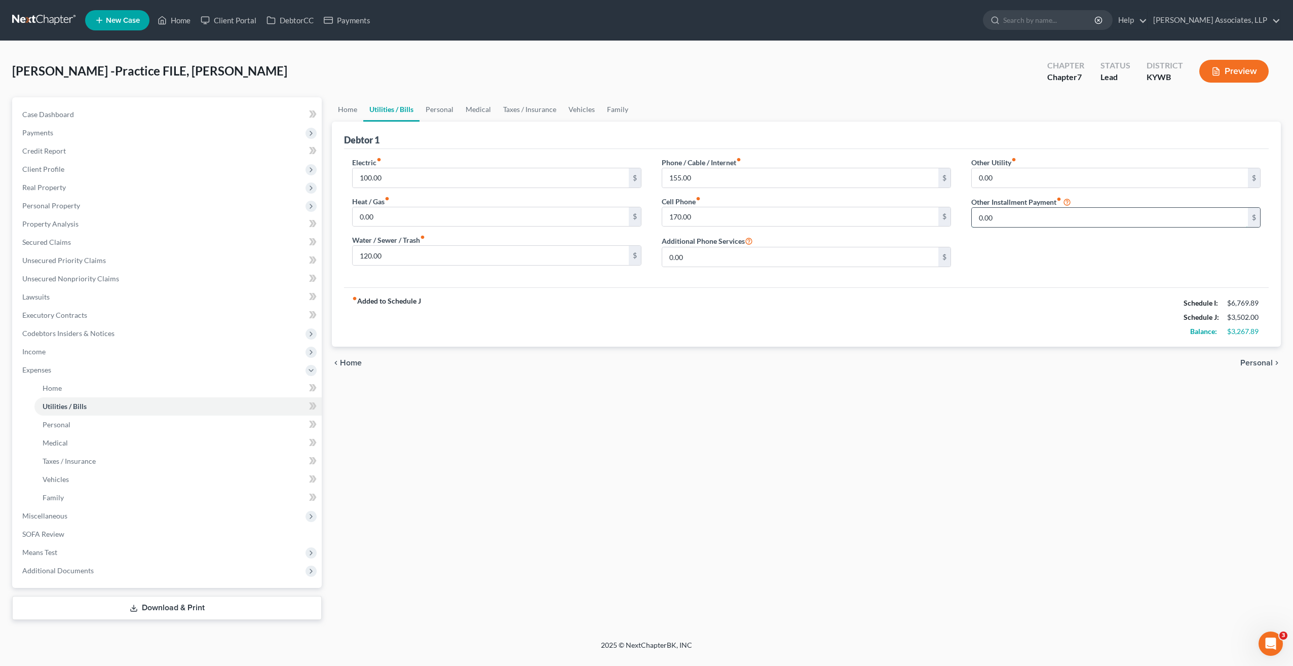
click at [1013, 218] on input "0.00" at bounding box center [1110, 217] width 276 height 19
click at [1010, 248] on input "text" at bounding box center [1116, 245] width 288 height 19
click at [1017, 219] on input "350.00" at bounding box center [1110, 217] width 276 height 19
type input "0.00"
click at [443, 108] on link "Personal" at bounding box center [440, 109] width 40 height 24
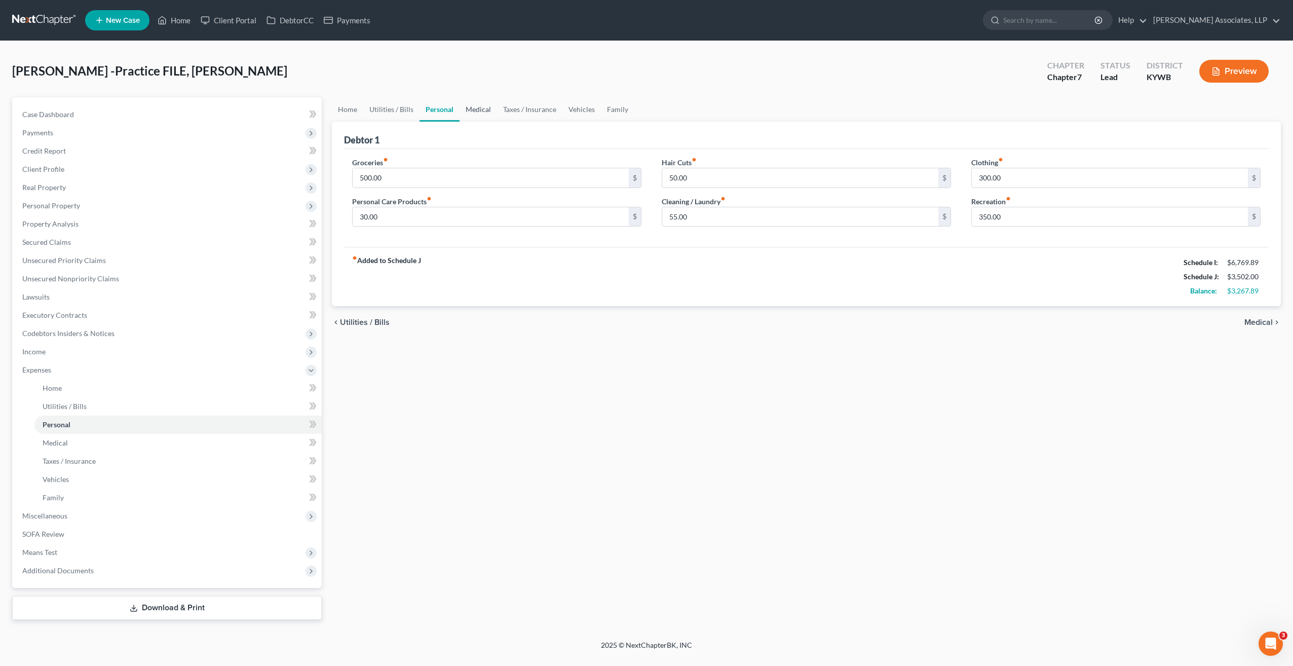
click at [479, 111] on link "Medical" at bounding box center [478, 109] width 37 height 24
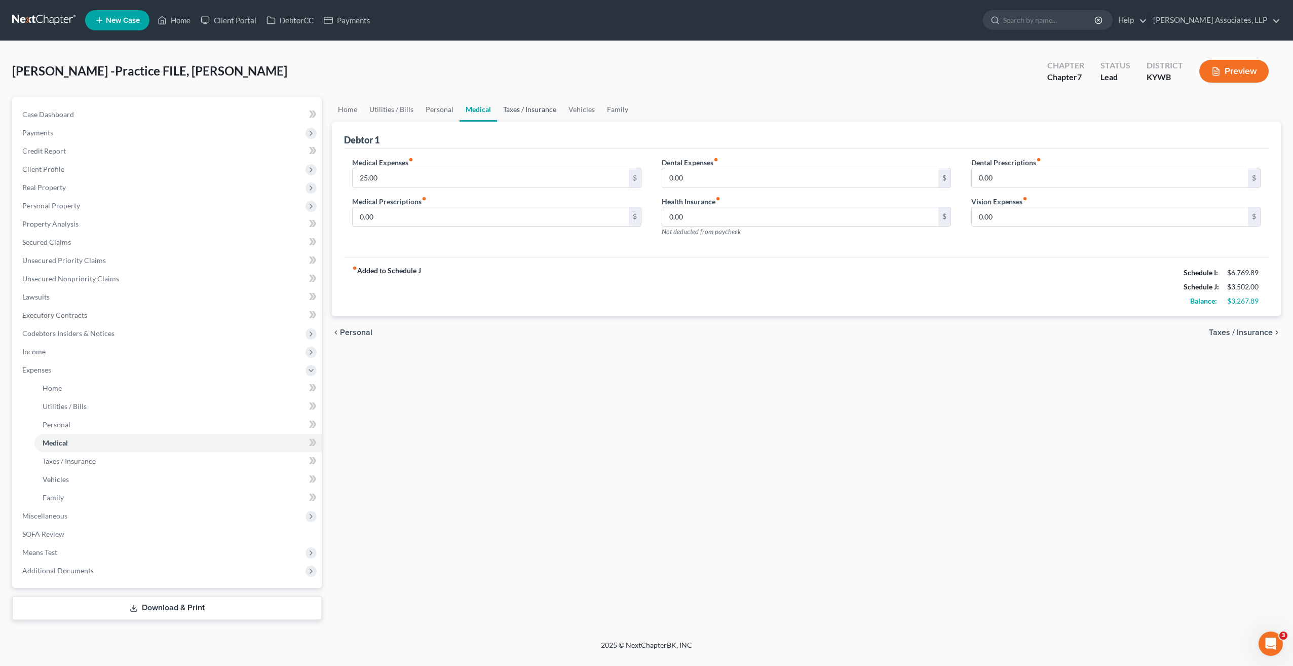
click at [521, 112] on link "Taxes / Insurance" at bounding box center [529, 109] width 65 height 24
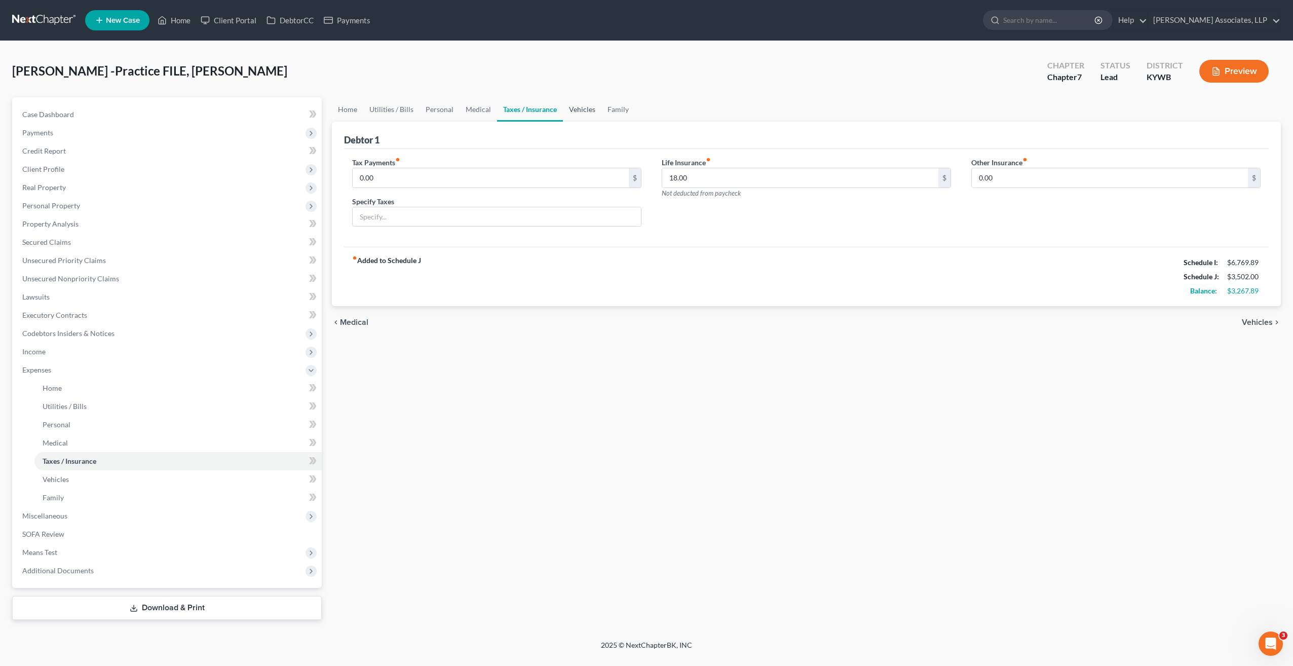
click at [583, 110] on link "Vehicles" at bounding box center [582, 109] width 39 height 24
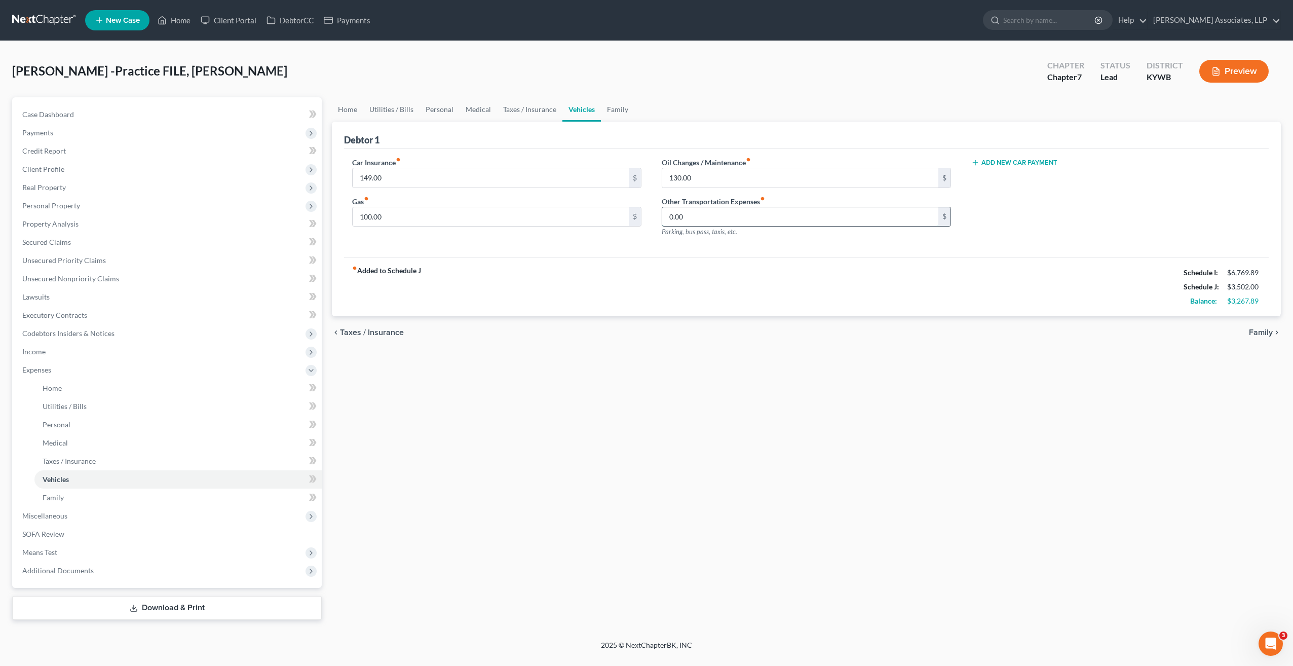
click at [705, 219] on input "0.00" at bounding box center [800, 216] width 276 height 19
type input "350.00"
click at [617, 112] on link "Family" at bounding box center [617, 109] width 33 height 24
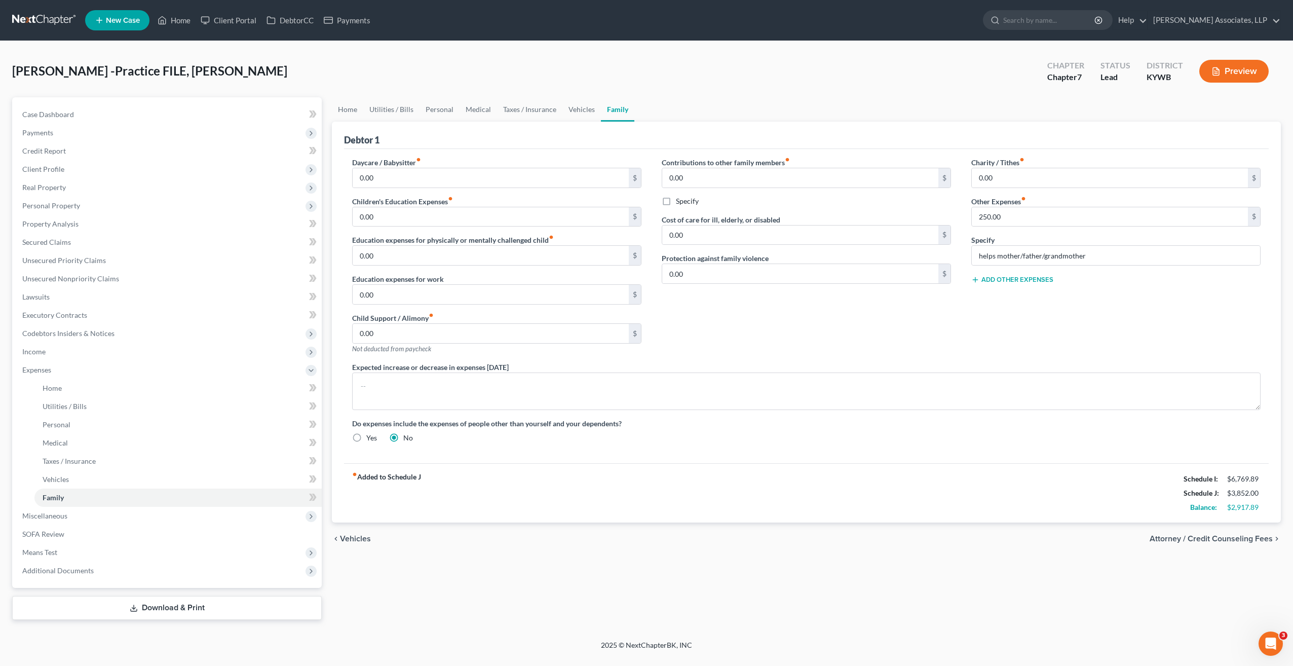
click at [366, 434] on label "Yes" at bounding box center [371, 438] width 11 height 10
click at [370, 434] on input "Yes" at bounding box center [373, 436] width 7 height 7
radio input "true"
click at [403, 436] on label "No" at bounding box center [408, 438] width 10 height 10
click at [407, 436] on input "No" at bounding box center [410, 436] width 7 height 7
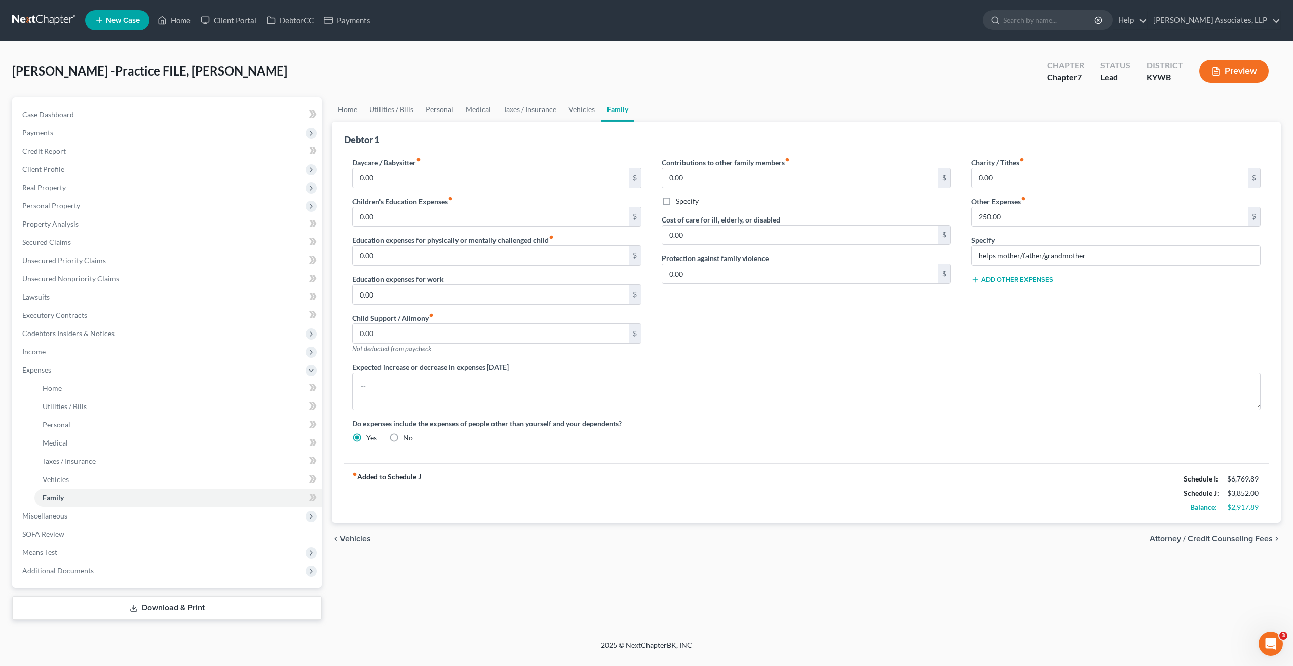
radio input "true"
click at [366, 436] on label "Yes" at bounding box center [371, 438] width 11 height 10
click at [370, 436] on input "Yes" at bounding box center [373, 436] width 7 height 7
radio input "true"
click at [403, 435] on label "No" at bounding box center [408, 438] width 10 height 10
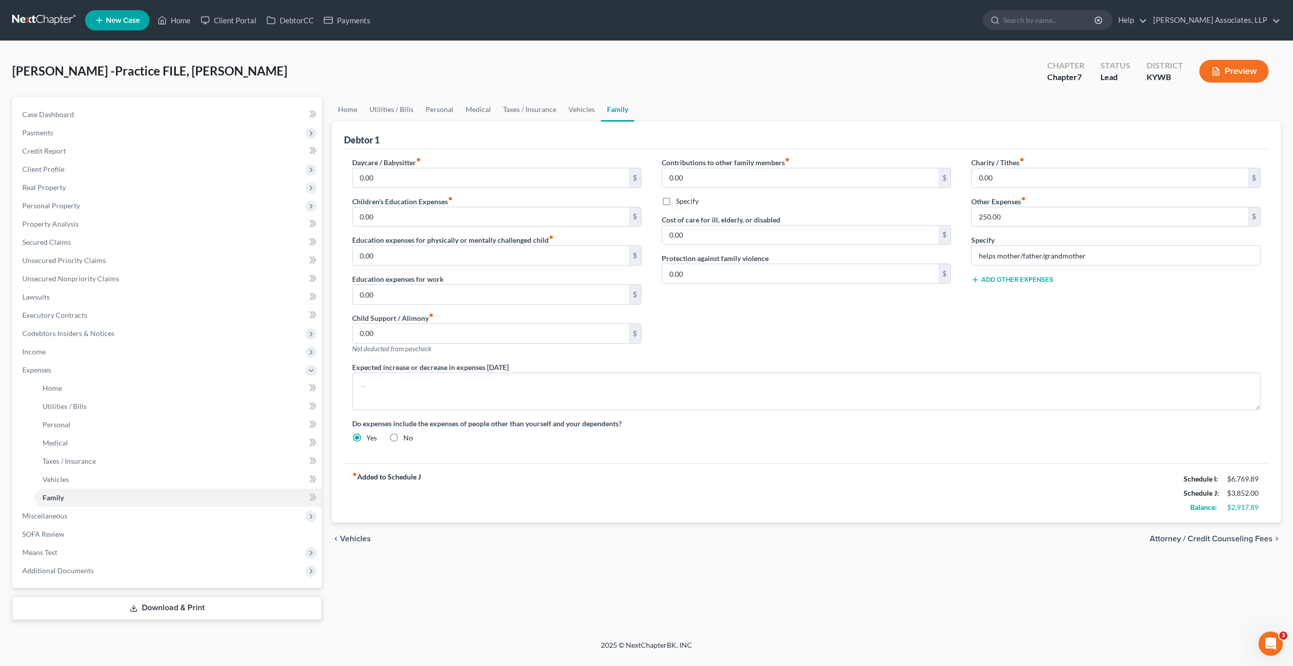
click at [407, 435] on input "No" at bounding box center [410, 436] width 7 height 7
radio input "true"
radio input "false"
click at [707, 179] on input "0.00" at bounding box center [800, 177] width 276 height 19
type input "250.00"
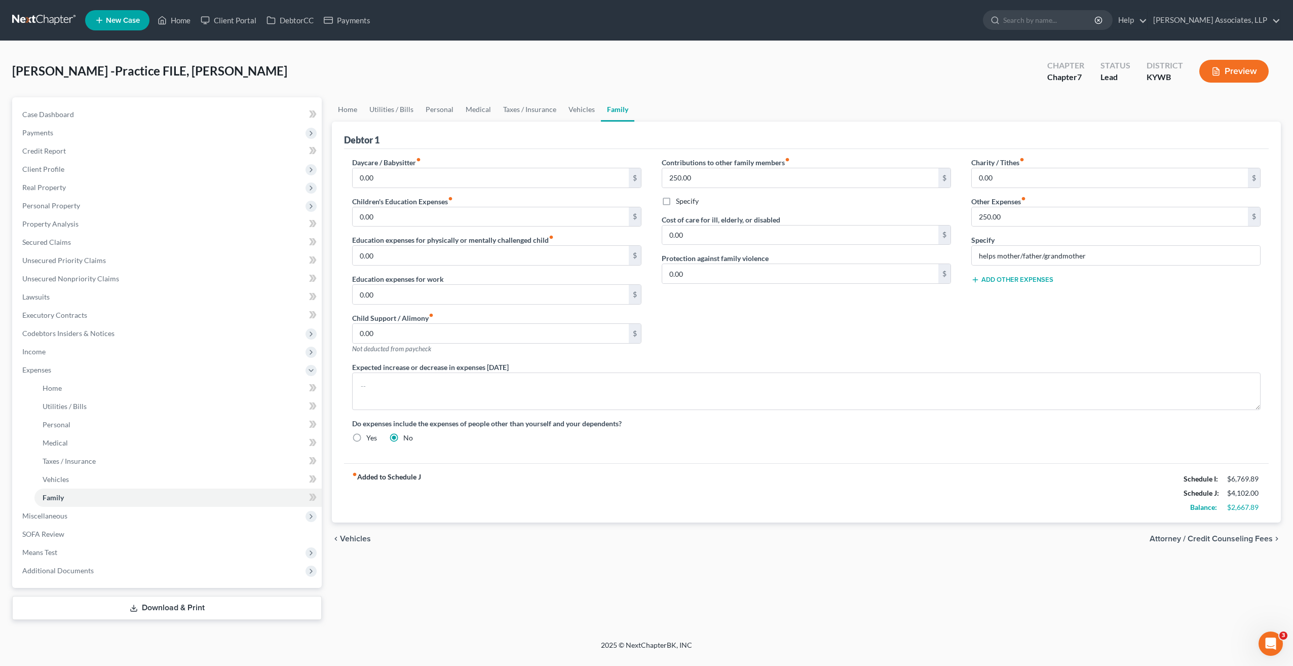
click at [676, 200] on label "Specify" at bounding box center [687, 201] width 23 height 10
click at [680, 200] on input "Specify" at bounding box center [683, 199] width 7 height 7
drag, startPoint x: 1096, startPoint y: 253, endPoint x: 979, endPoint y: 257, distance: 116.6
click at [979, 257] on input "helps mother/father/grandmother" at bounding box center [1116, 255] width 288 height 19
click at [698, 224] on input "text" at bounding box center [806, 224] width 288 height 19
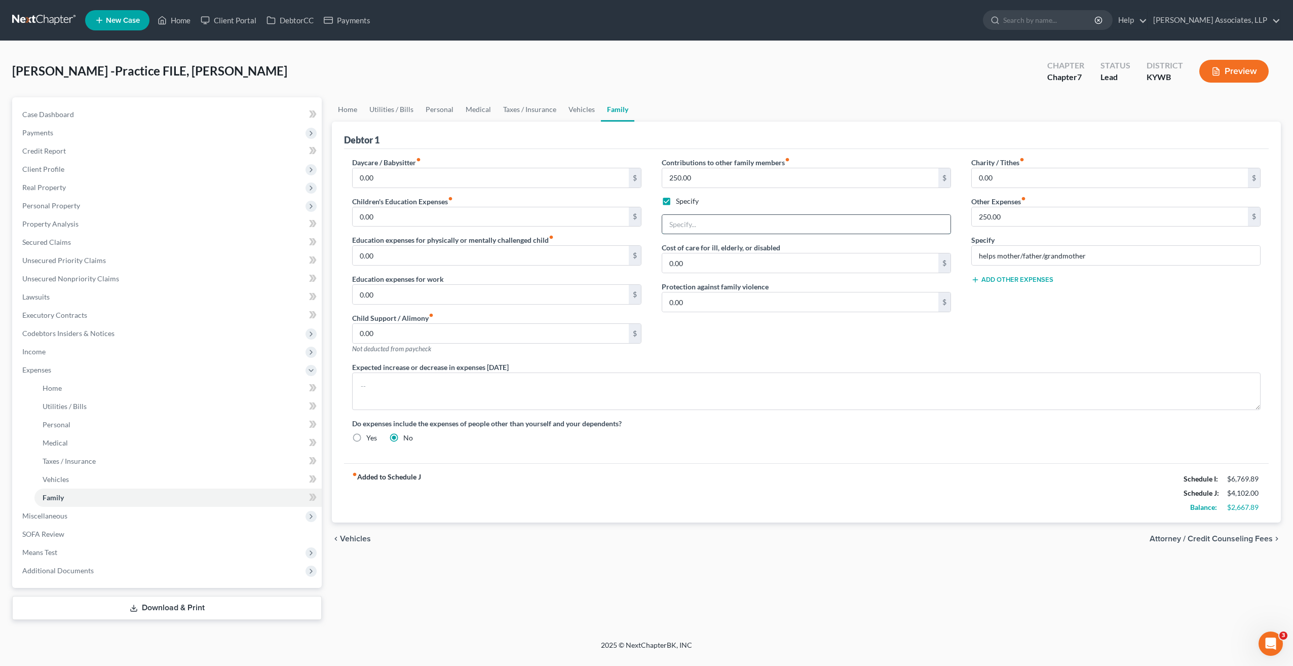
paste input "helps mother/father/grandmother"
click at [1003, 217] on input "250.00" at bounding box center [1110, 216] width 276 height 19
click at [1092, 253] on input "helps mother/father/grandmother" at bounding box center [1116, 255] width 288 height 19
drag, startPoint x: 1092, startPoint y: 253, endPoint x: 972, endPoint y: 253, distance: 119.6
click at [972, 253] on input "helps mother/father/grandmother" at bounding box center [1116, 255] width 288 height 19
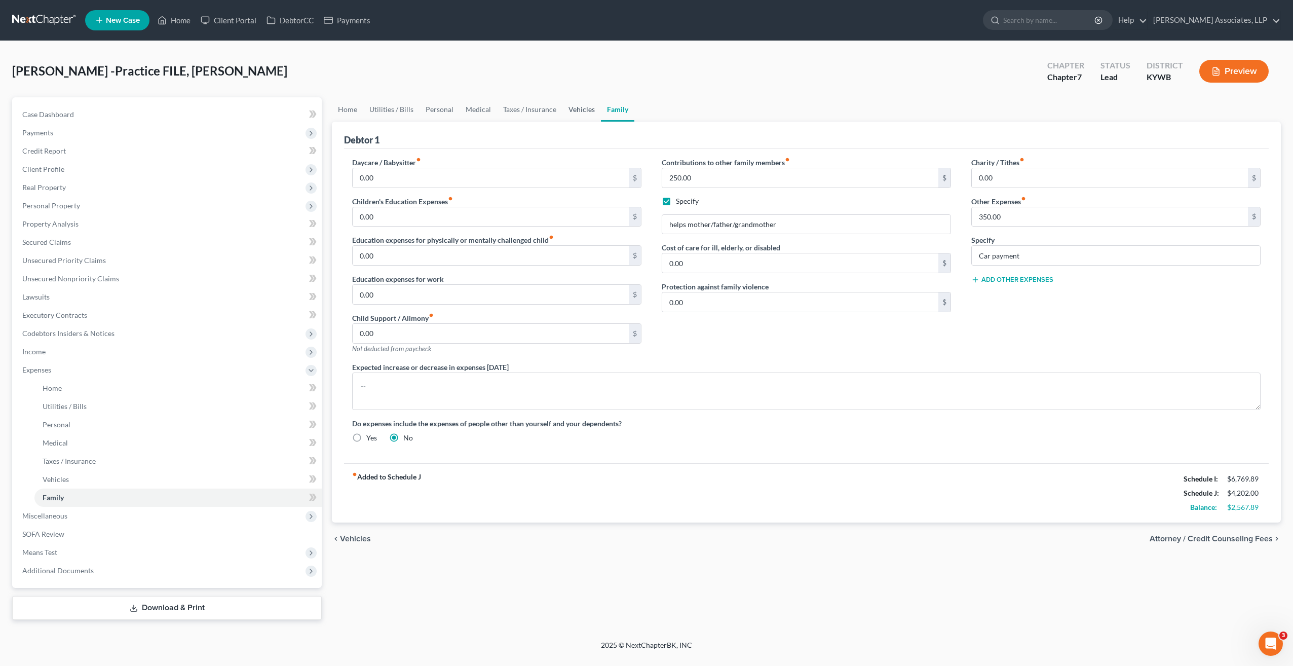
click at [582, 110] on link "Vehicles" at bounding box center [581, 109] width 39 height 24
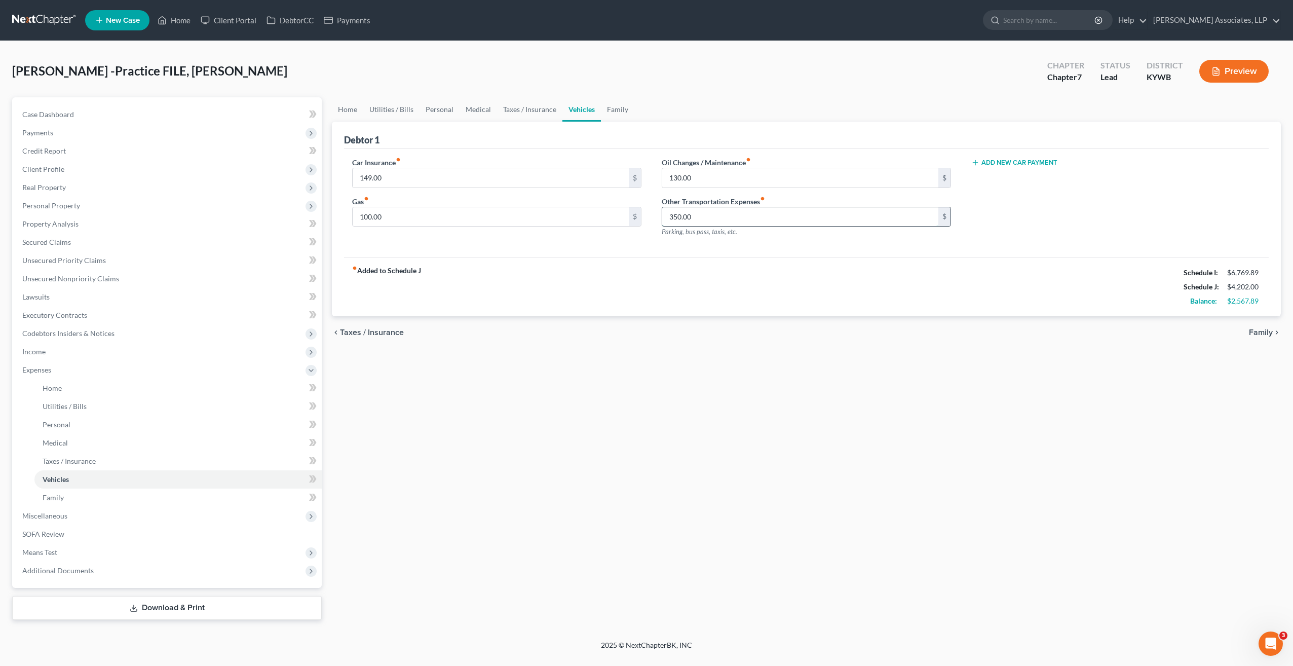
click at [715, 220] on input "350.00" at bounding box center [800, 216] width 276 height 19
click at [523, 106] on link "Taxes / Insurance" at bounding box center [529, 109] width 65 height 24
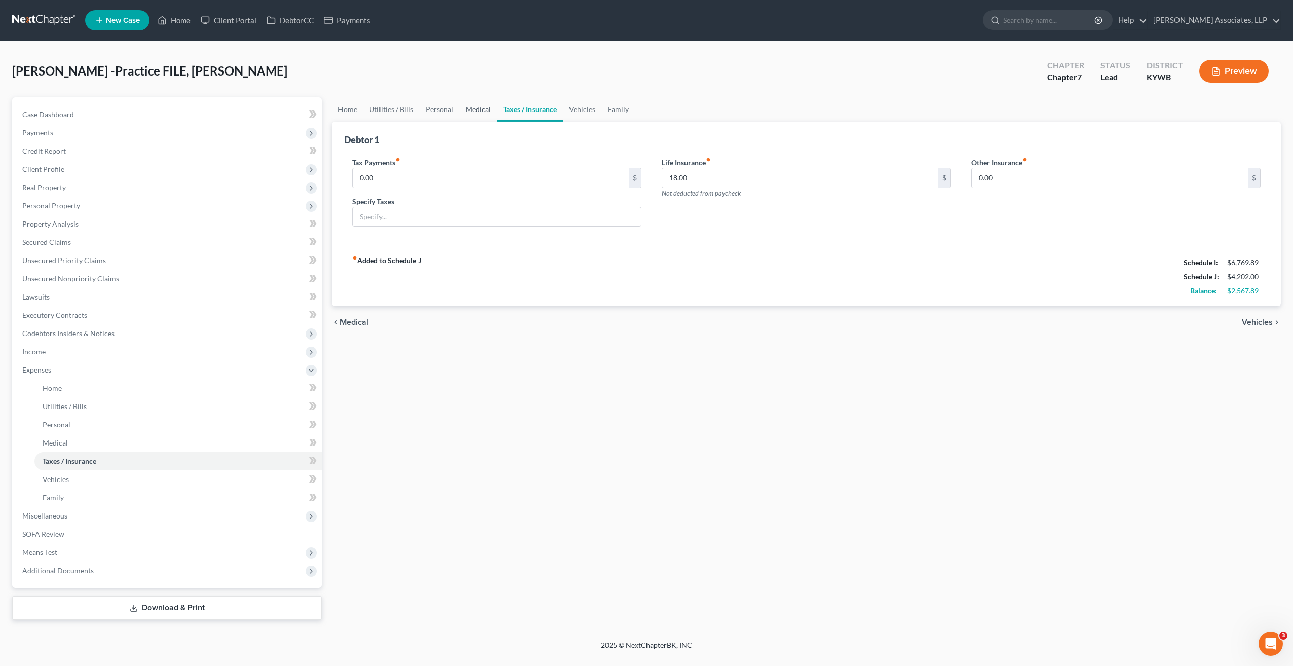
click at [479, 109] on link "Medical" at bounding box center [478, 109] width 37 height 24
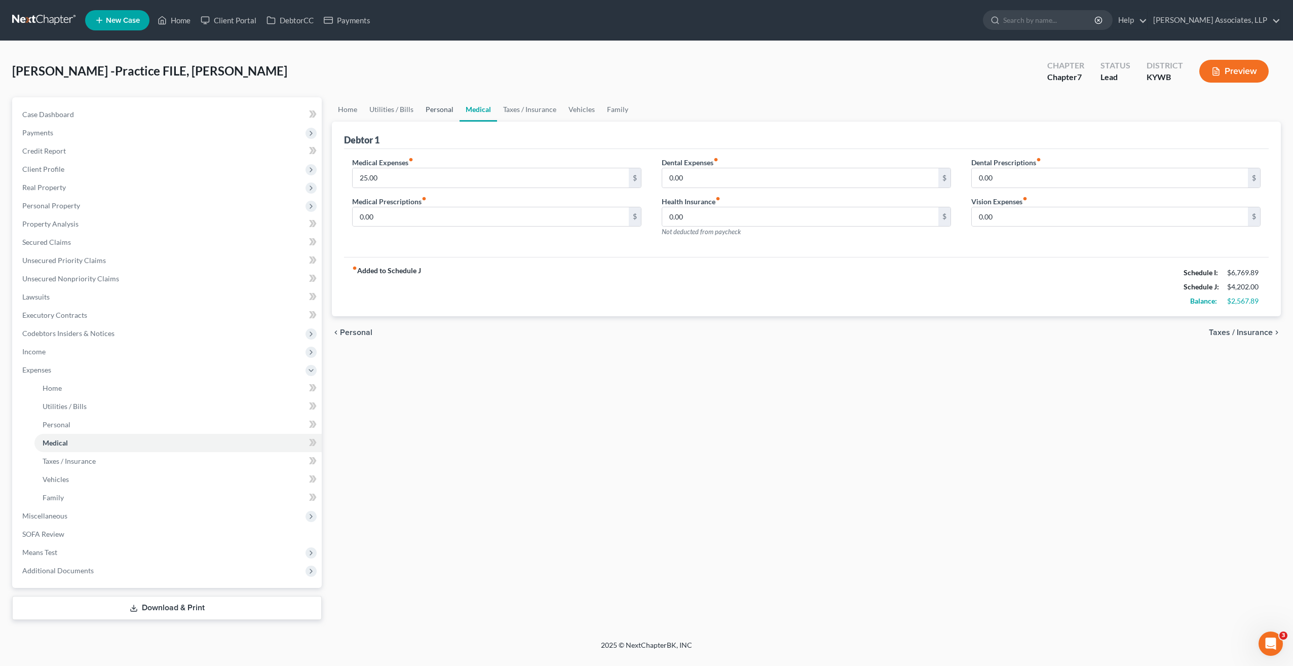
click at [434, 106] on link "Personal" at bounding box center [440, 109] width 40 height 24
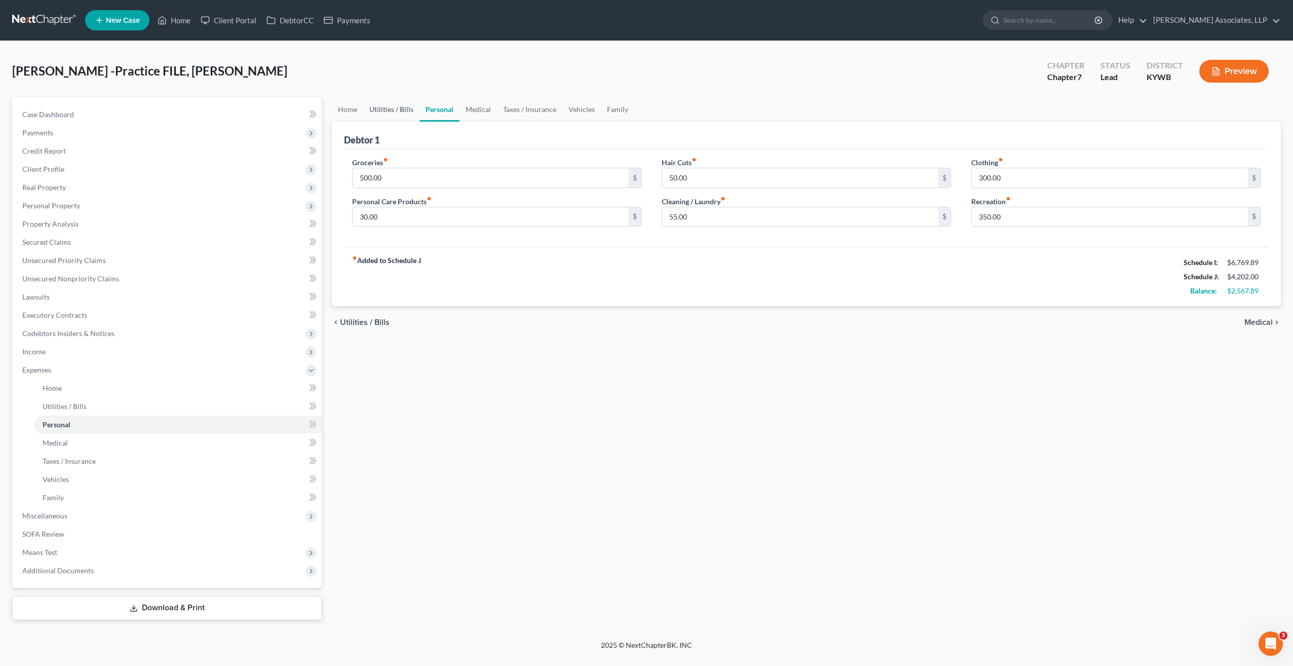
click at [403, 112] on link "Utilities / Bills" at bounding box center [391, 109] width 56 height 24
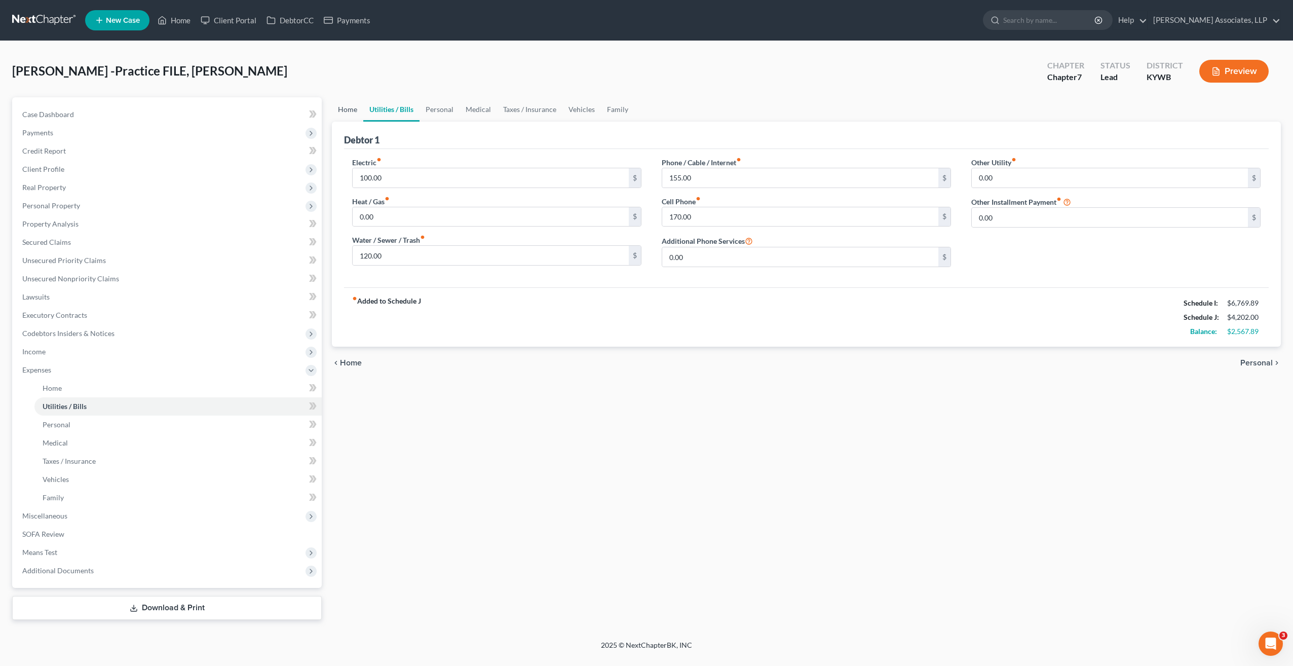
click at [347, 110] on link "Home" at bounding box center [347, 109] width 31 height 24
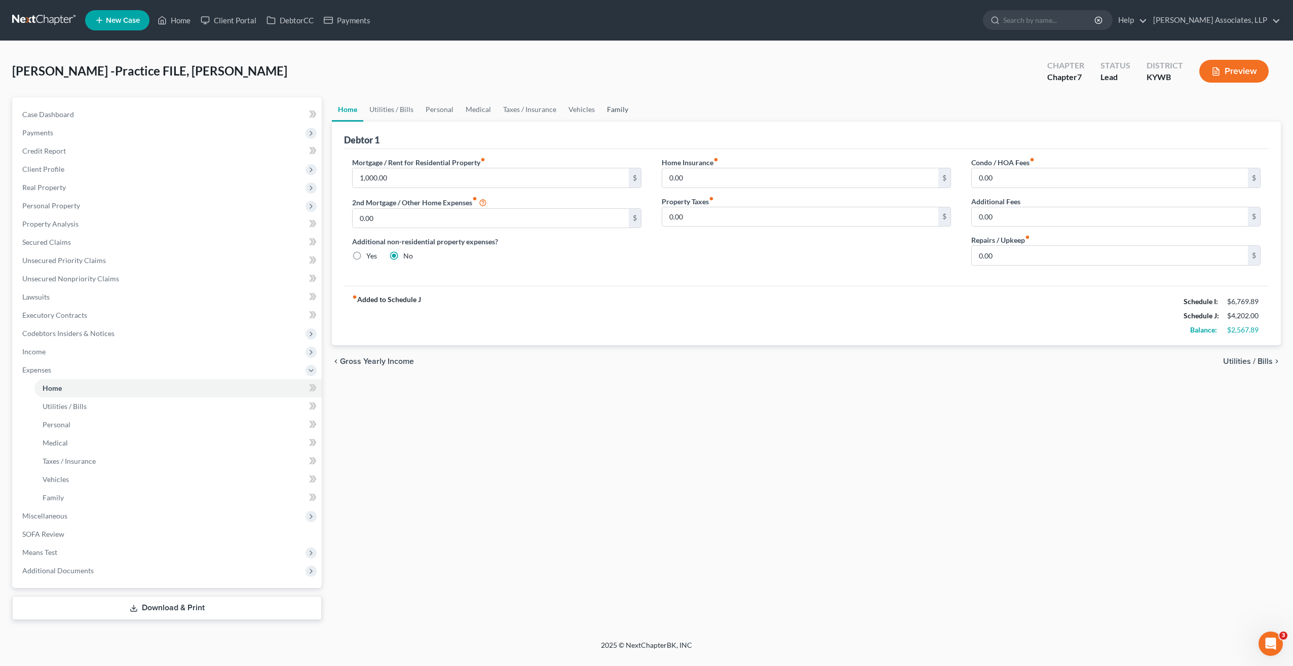
click at [622, 111] on link "Family" at bounding box center [617, 109] width 33 height 24
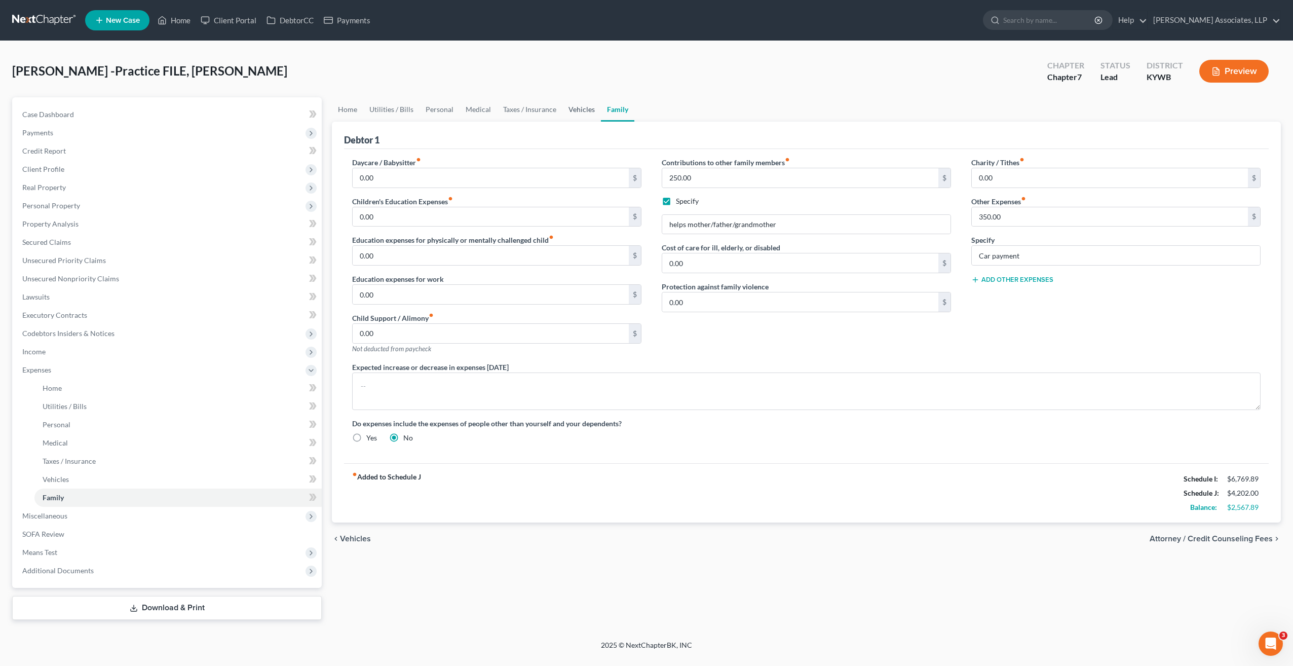
click at [579, 113] on link "Vehicles" at bounding box center [581, 109] width 39 height 24
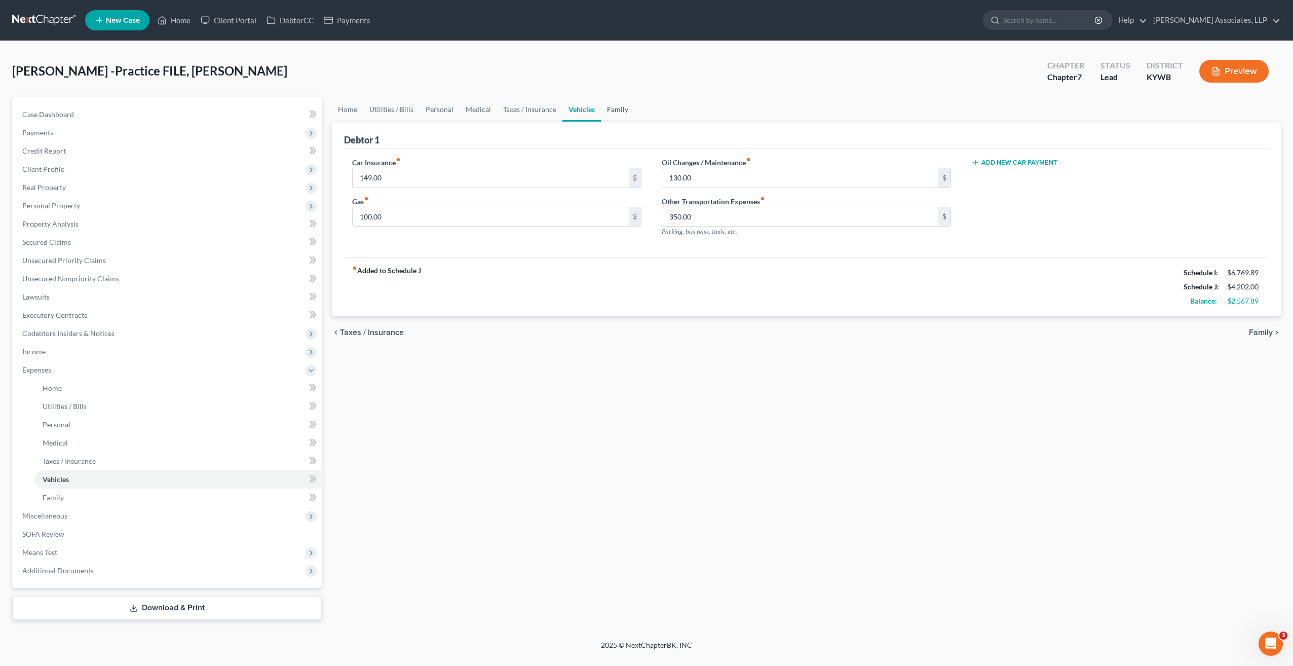
click at [603, 111] on link "Family" at bounding box center [617, 109] width 33 height 24
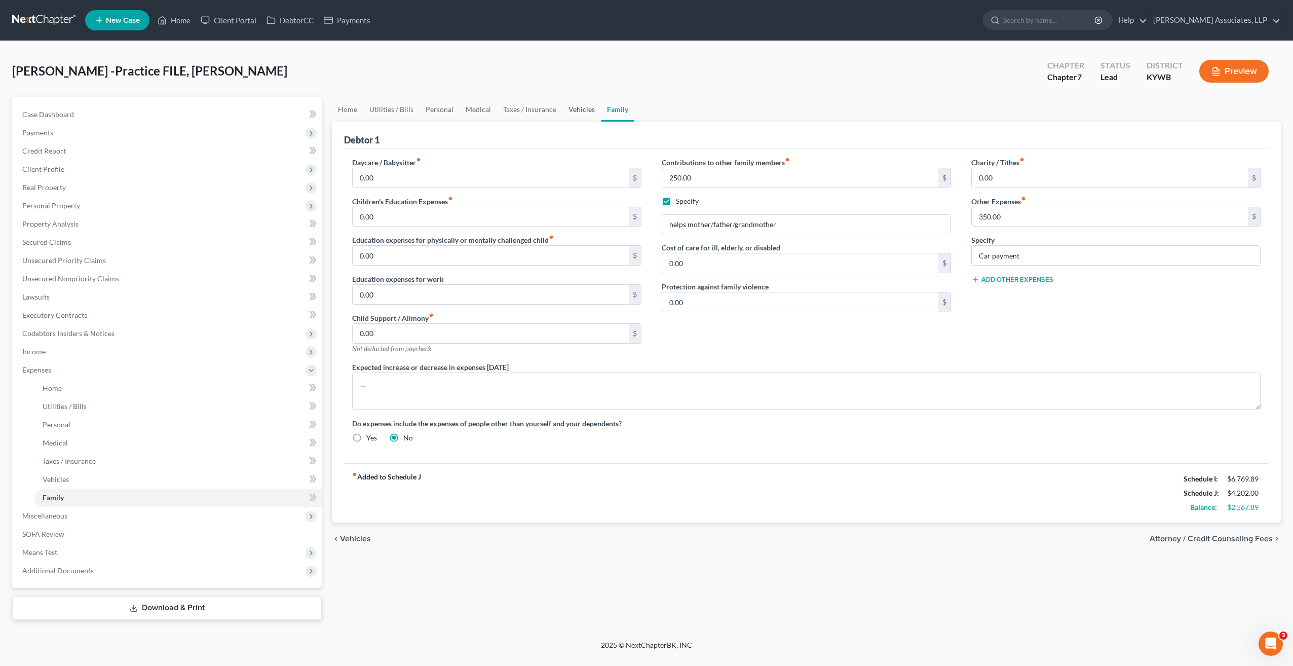
click at [588, 111] on link "Vehicles" at bounding box center [581, 109] width 39 height 24
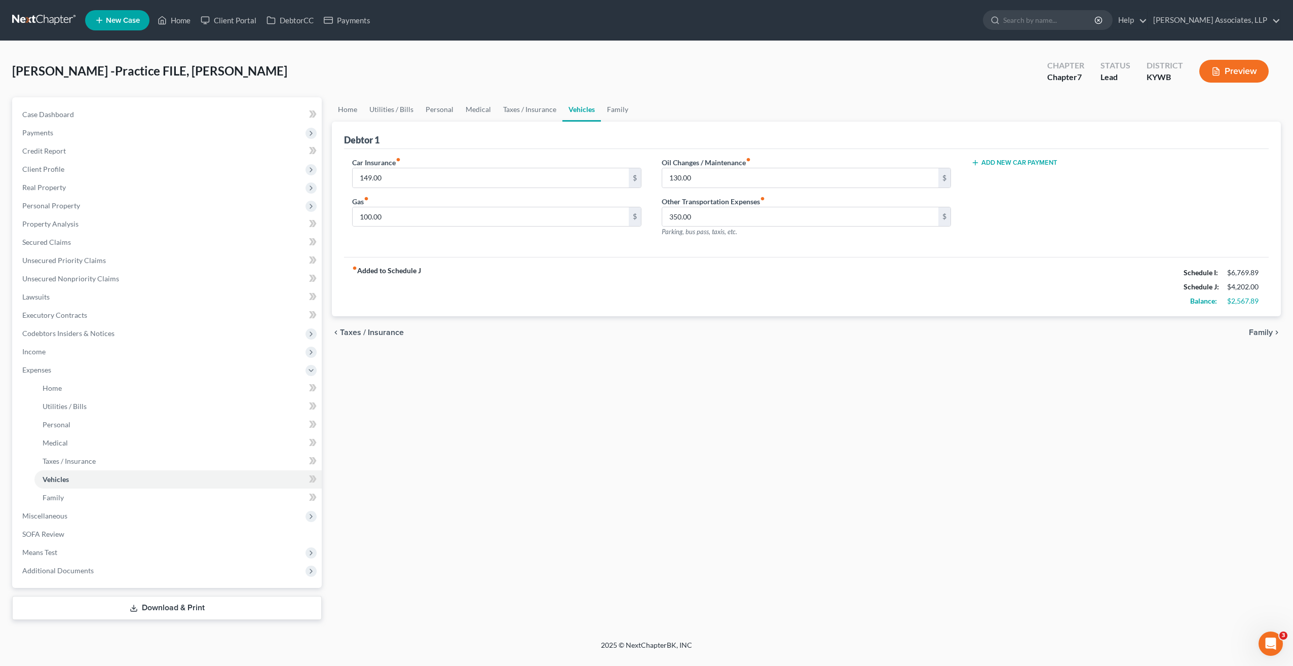
click at [973, 163] on icon "button" at bounding box center [975, 163] width 8 height 8
click at [1004, 180] on input "text" at bounding box center [1097, 177] width 251 height 19
click at [778, 214] on input "350.00" at bounding box center [800, 216] width 276 height 19
click at [990, 200] on button "Add New Car Payment" at bounding box center [1014, 202] width 86 height 8
click at [990, 214] on input "text" at bounding box center [1097, 216] width 251 height 19
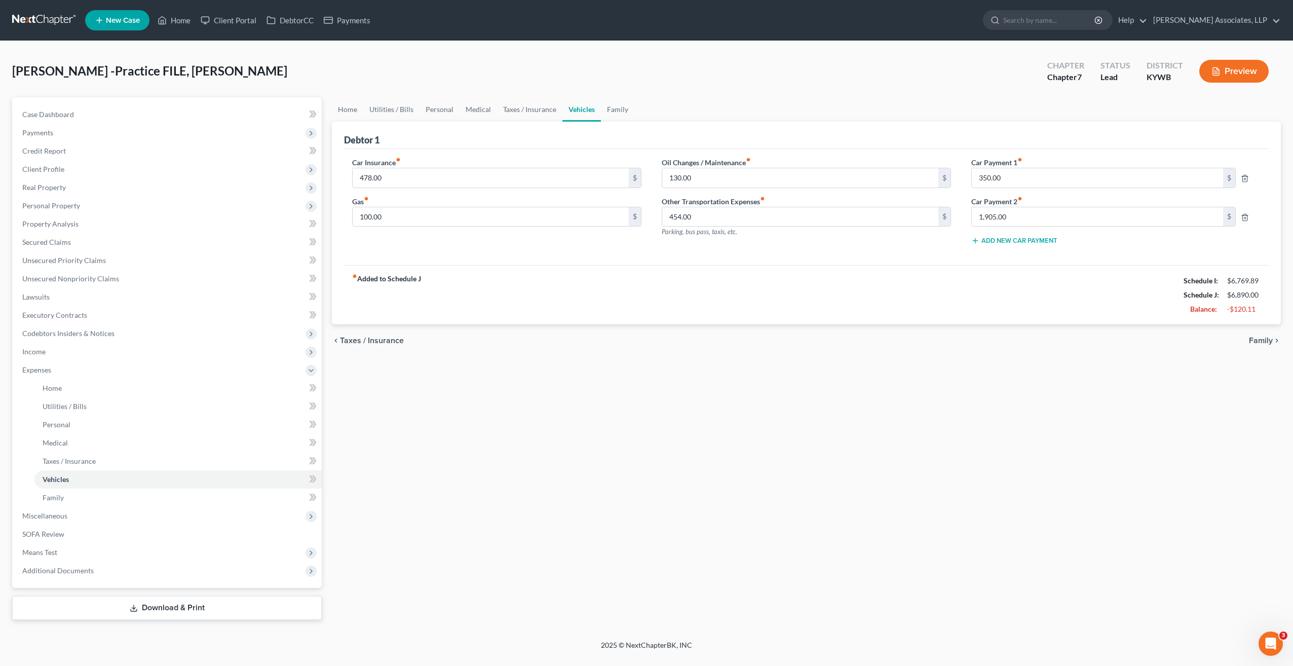
click at [1040, 242] on button "Add New Car Payment" at bounding box center [1014, 241] width 86 height 8
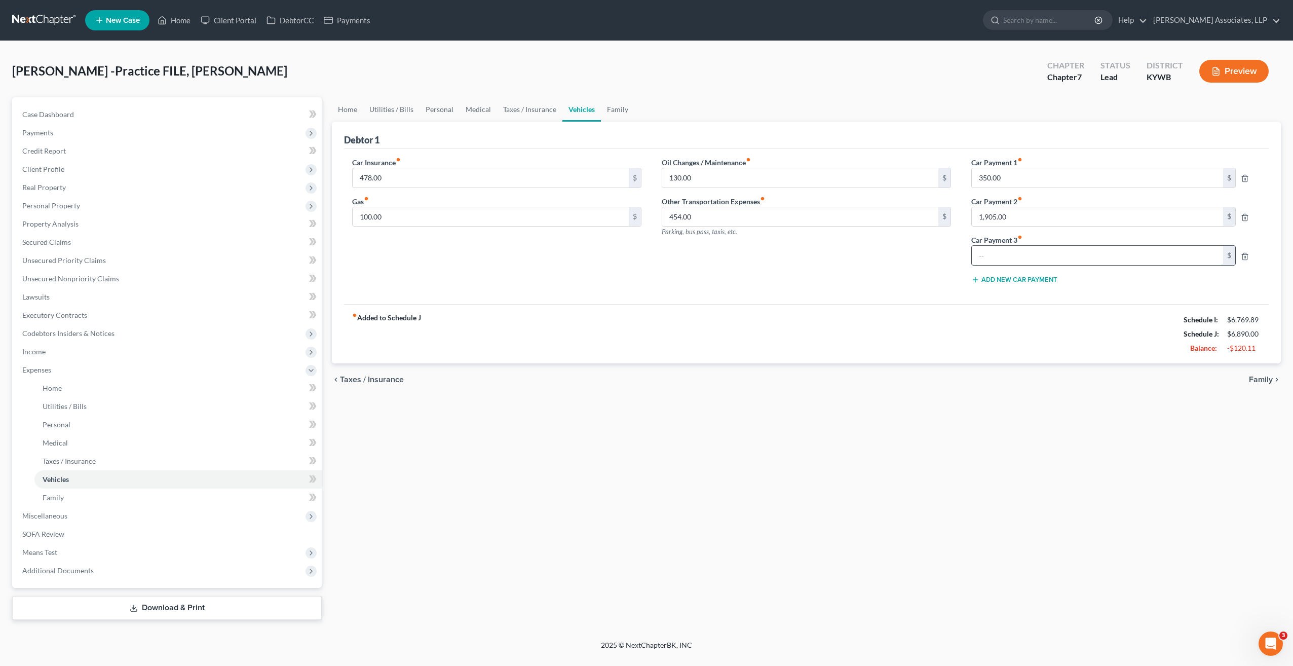
click at [1021, 260] on input "text" at bounding box center [1097, 255] width 251 height 19
click at [877, 214] on input "454.00" at bounding box center [800, 216] width 276 height 19
drag, startPoint x: 541, startPoint y: 109, endPoint x: 530, endPoint y: 110, distance: 11.3
click at [541, 109] on link "Taxes / Insurance" at bounding box center [529, 109] width 65 height 24
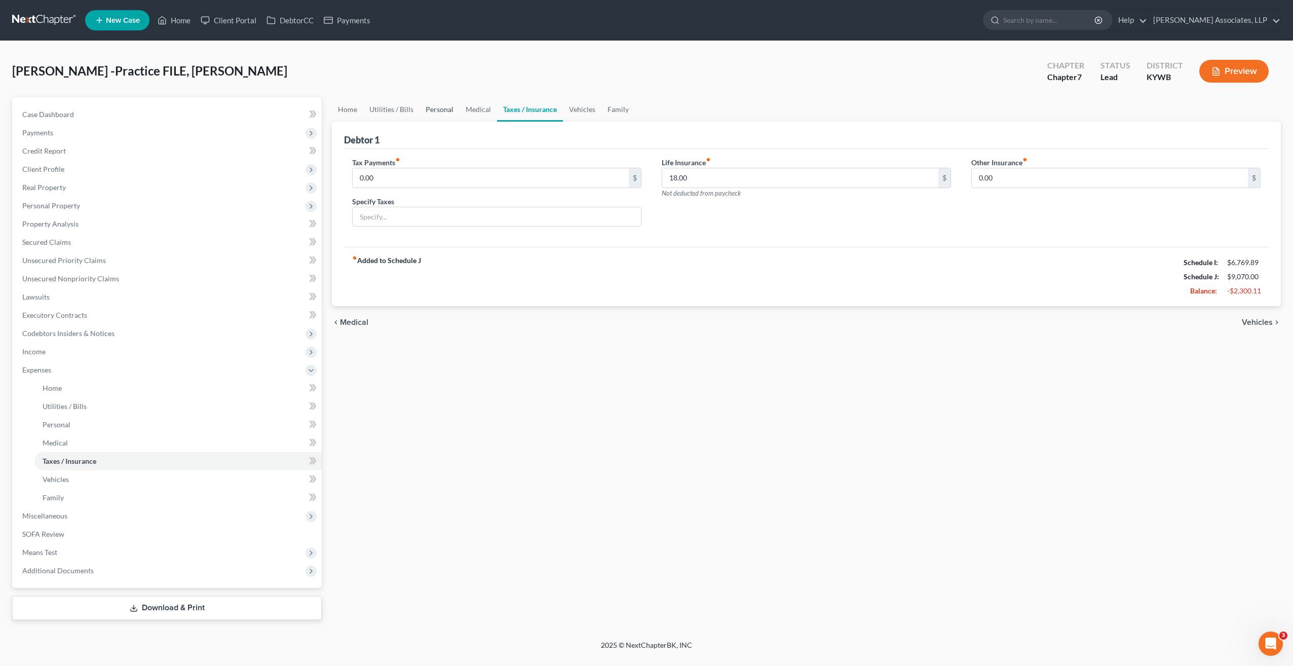
click at [452, 108] on link "Personal" at bounding box center [440, 109] width 40 height 24
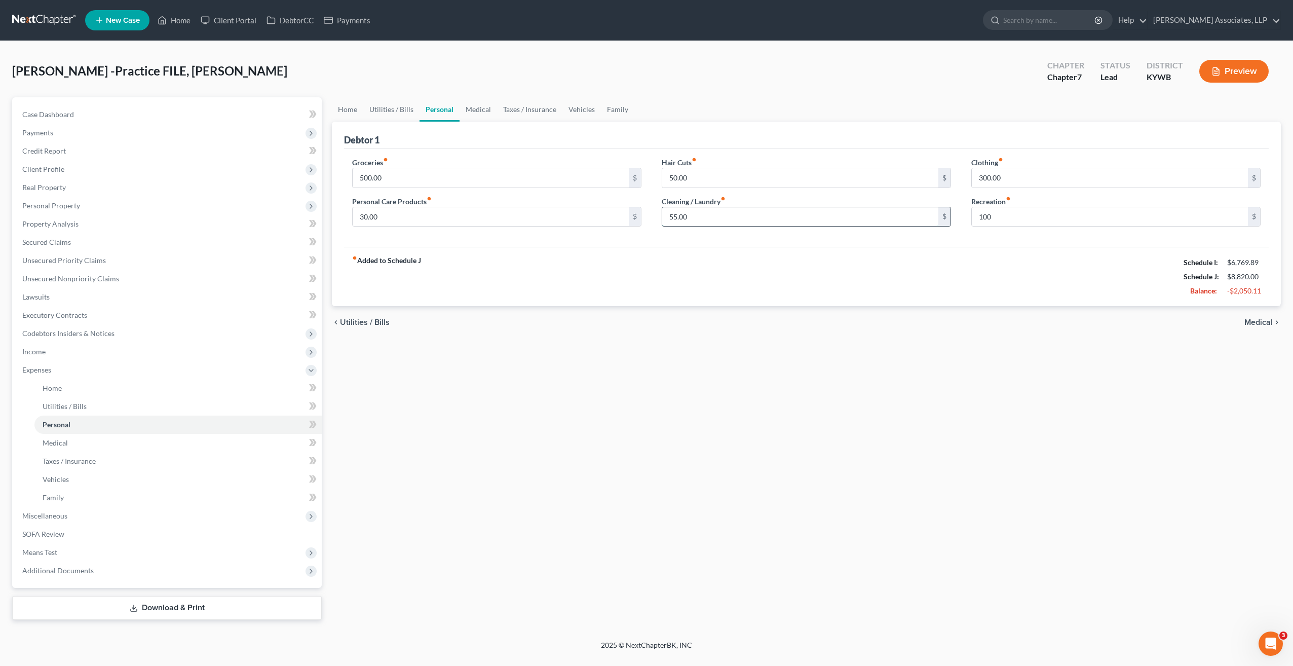
click at [745, 219] on input "55.00" at bounding box center [800, 216] width 276 height 19
click at [1015, 177] on input "300.00" at bounding box center [1110, 177] width 276 height 19
click at [750, 216] on input "55.00" at bounding box center [800, 216] width 276 height 19
click at [349, 111] on link "Home" at bounding box center [347, 109] width 31 height 24
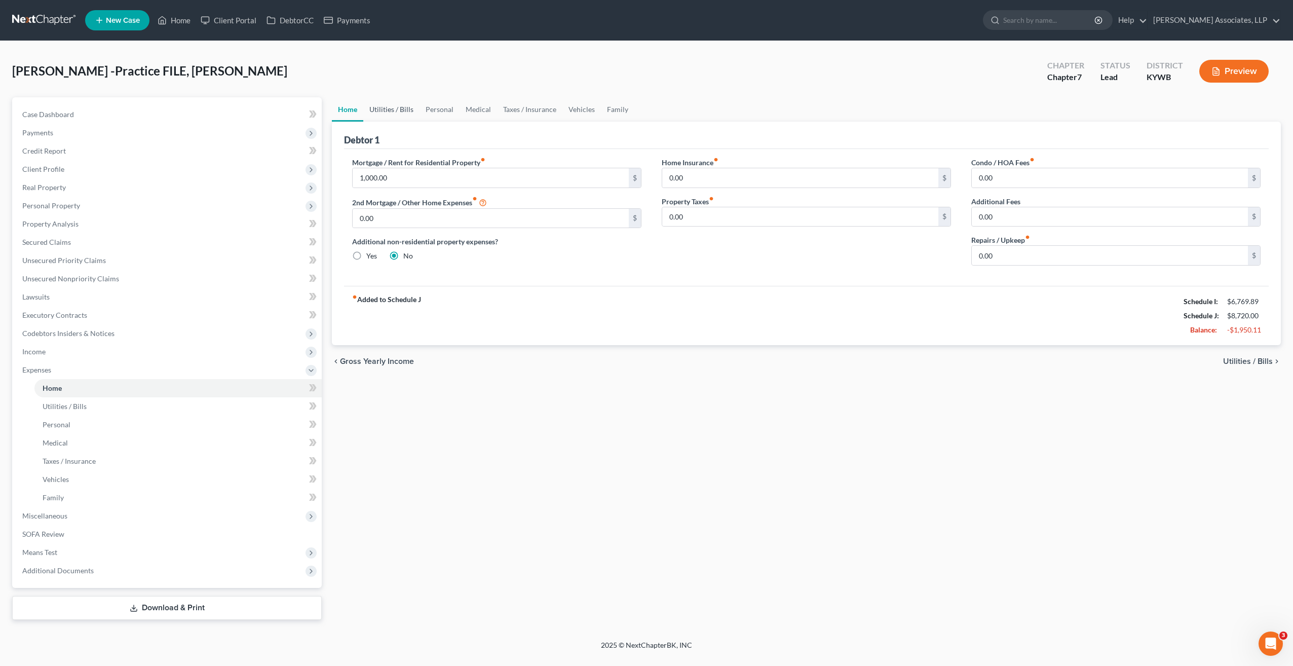
click at [395, 105] on link "Utilities / Bills" at bounding box center [391, 109] width 56 height 24
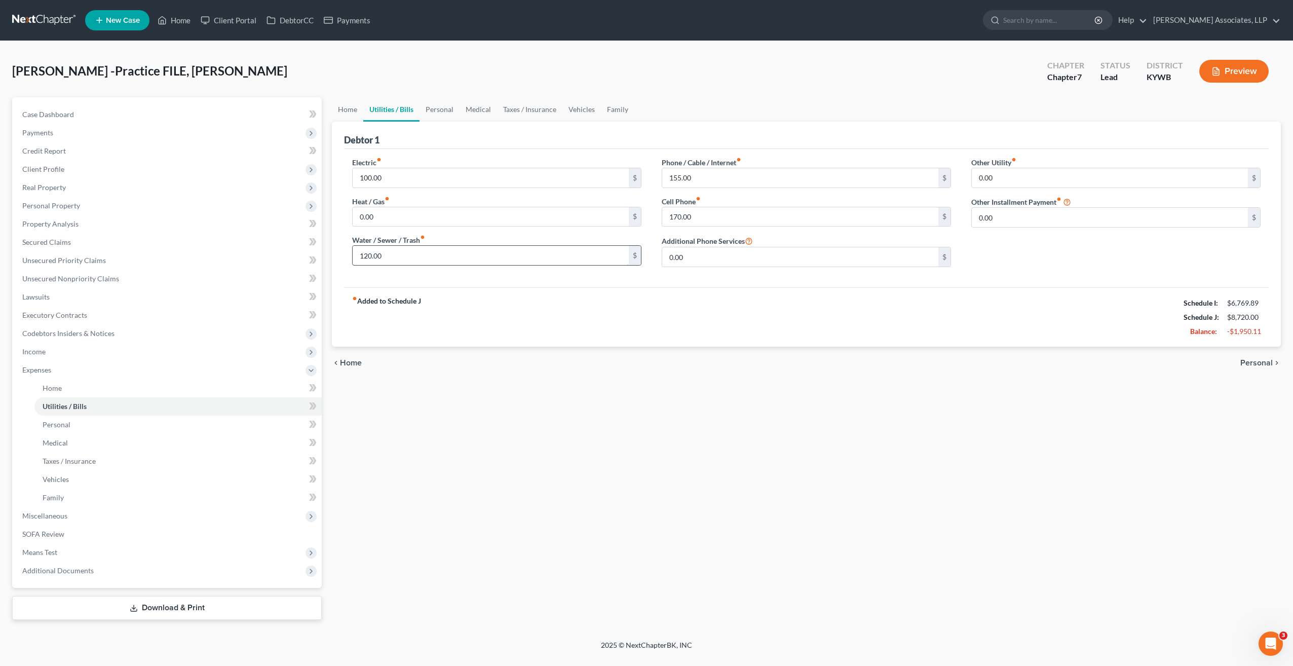
click at [385, 256] on input "120.00" at bounding box center [491, 255] width 276 height 19
click at [407, 218] on input "0.00" at bounding box center [491, 216] width 276 height 19
click at [348, 111] on link "Home" at bounding box center [347, 109] width 31 height 24
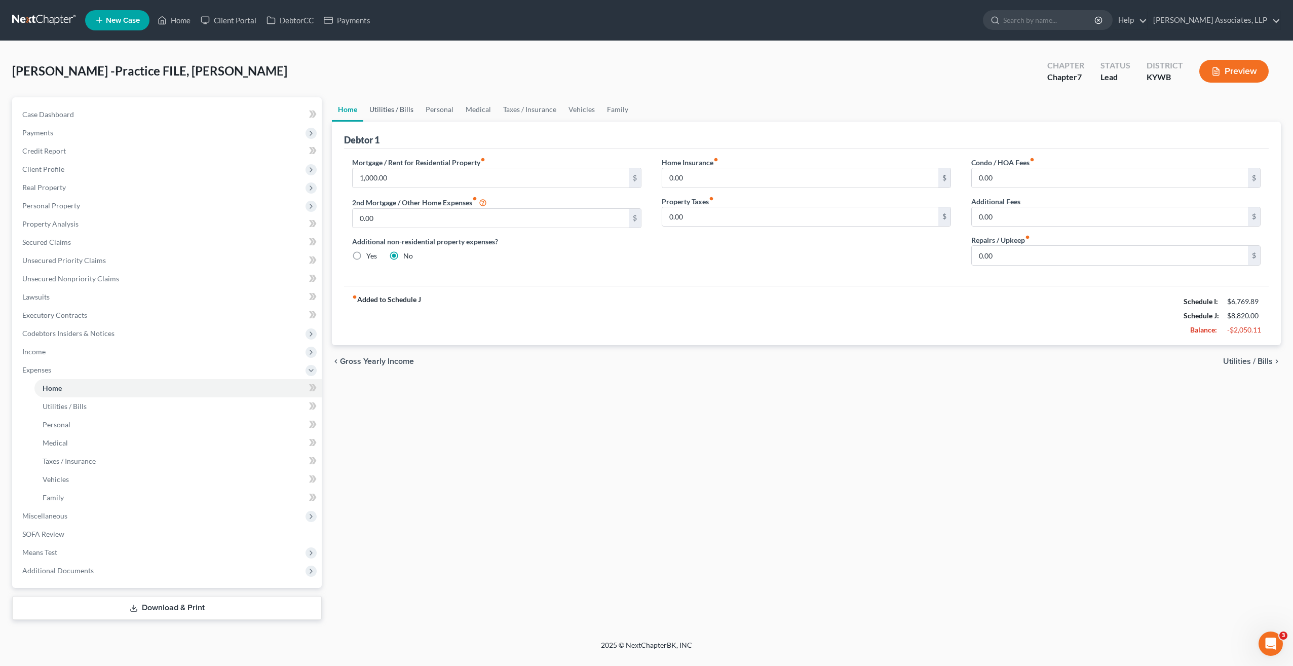
click at [389, 114] on link "Utilities / Bills" at bounding box center [391, 109] width 56 height 24
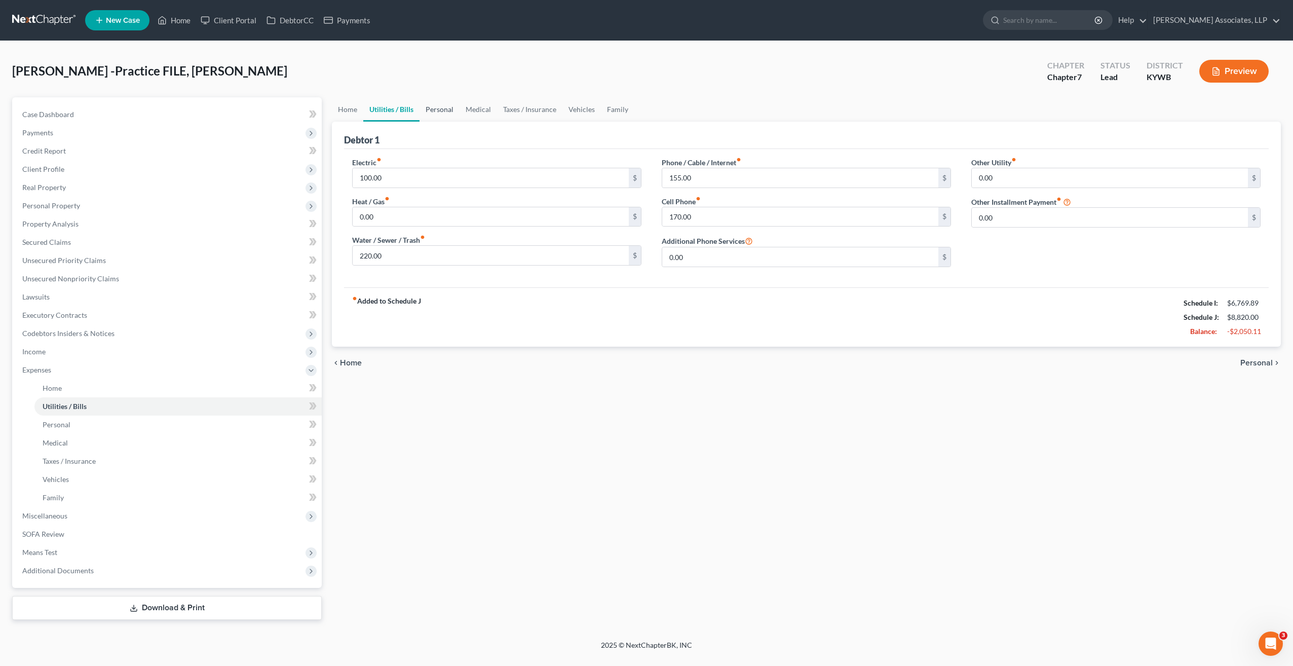
click at [441, 109] on link "Personal" at bounding box center [440, 109] width 40 height 24
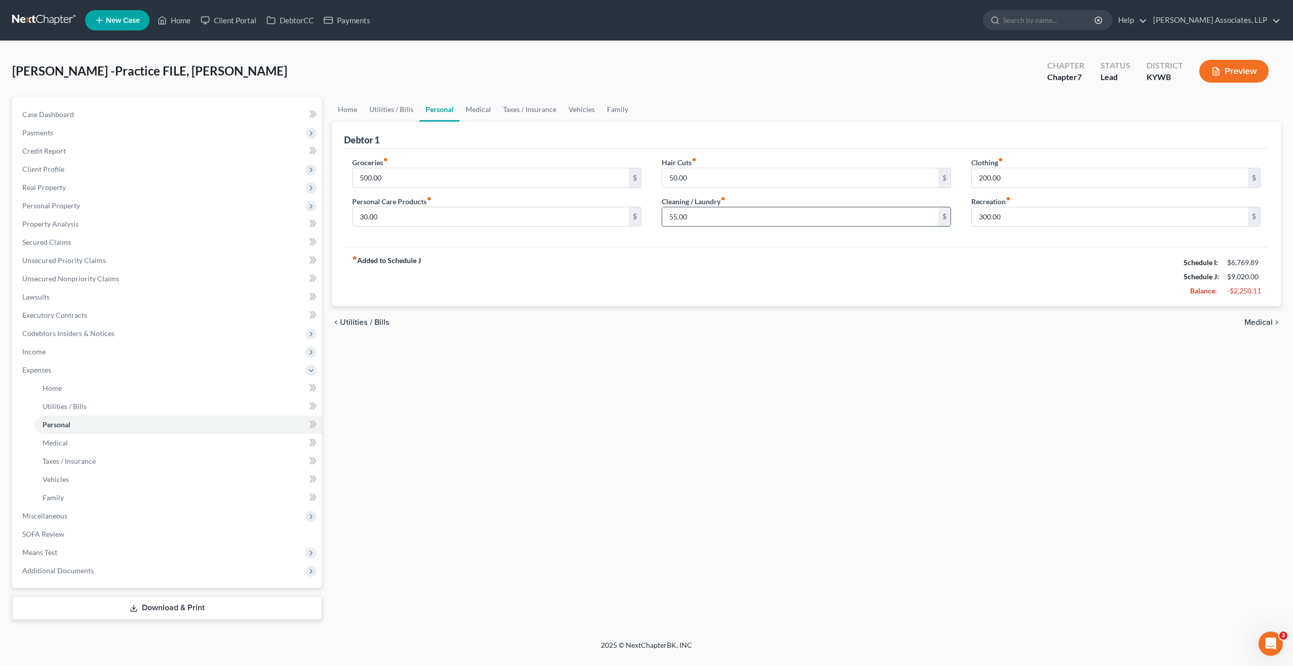
click at [802, 221] on input "55.00" at bounding box center [800, 216] width 276 height 19
click at [482, 109] on link "Medical" at bounding box center [478, 109] width 37 height 24
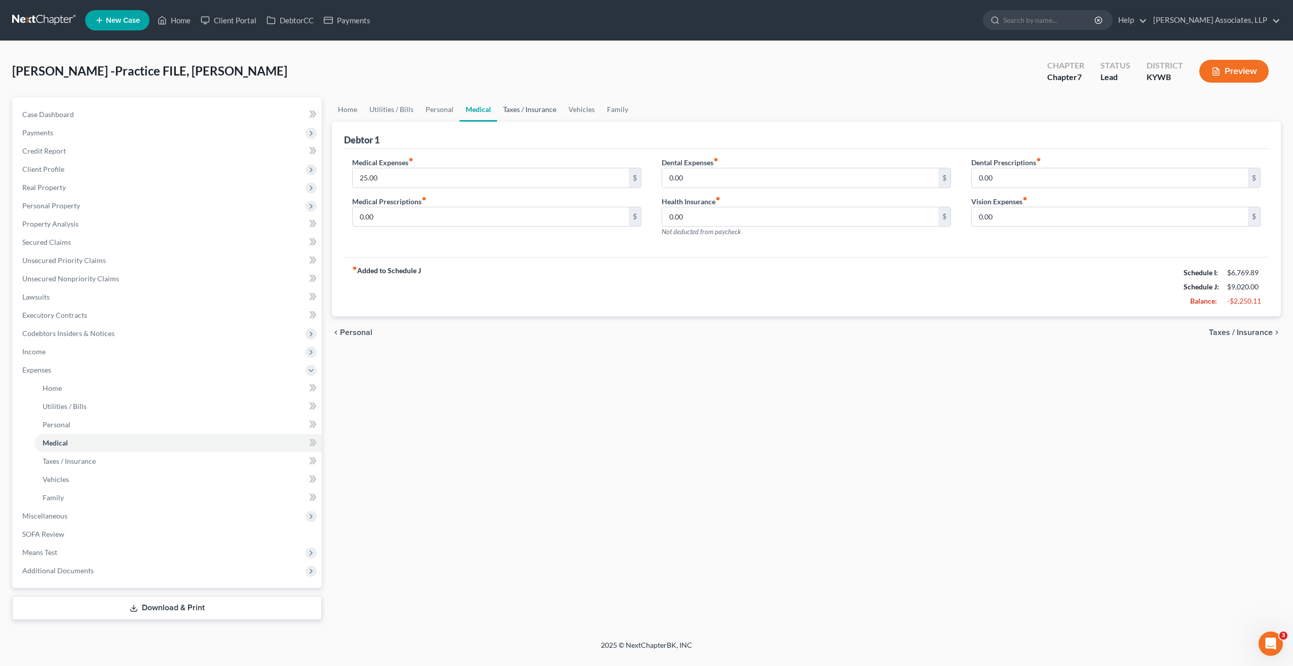
click at [519, 110] on link "Taxes / Insurance" at bounding box center [529, 109] width 65 height 24
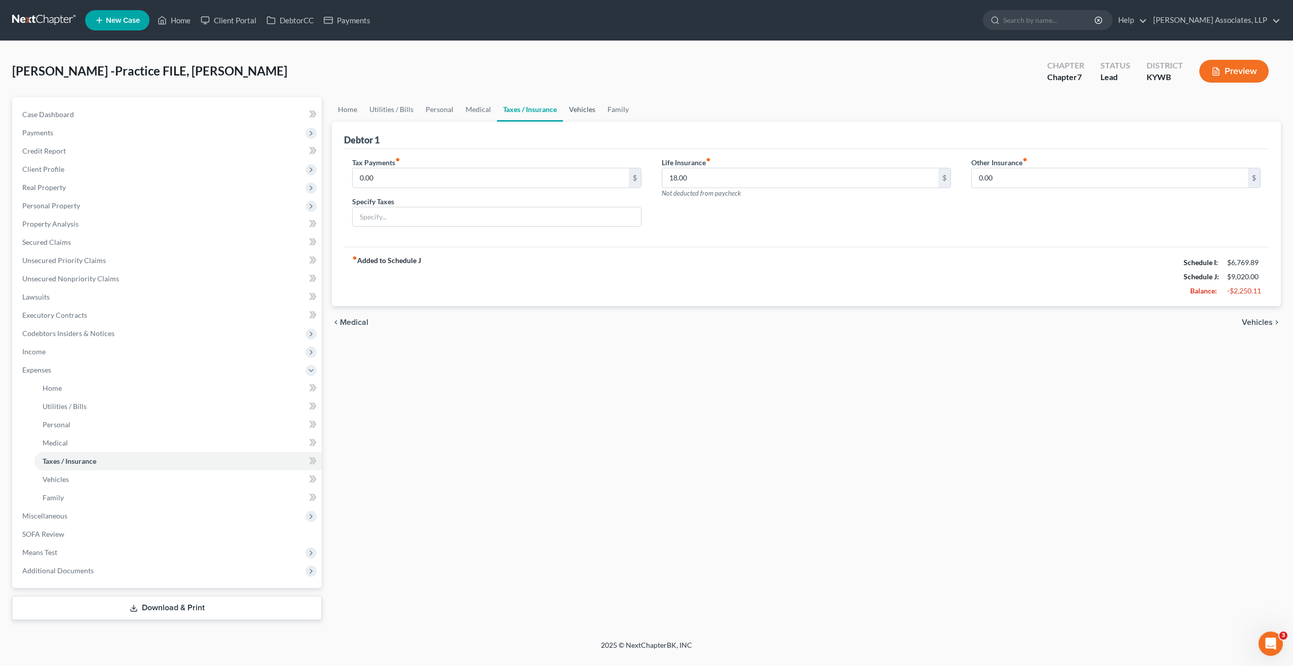
click at [576, 110] on link "Vehicles" at bounding box center [582, 109] width 39 height 24
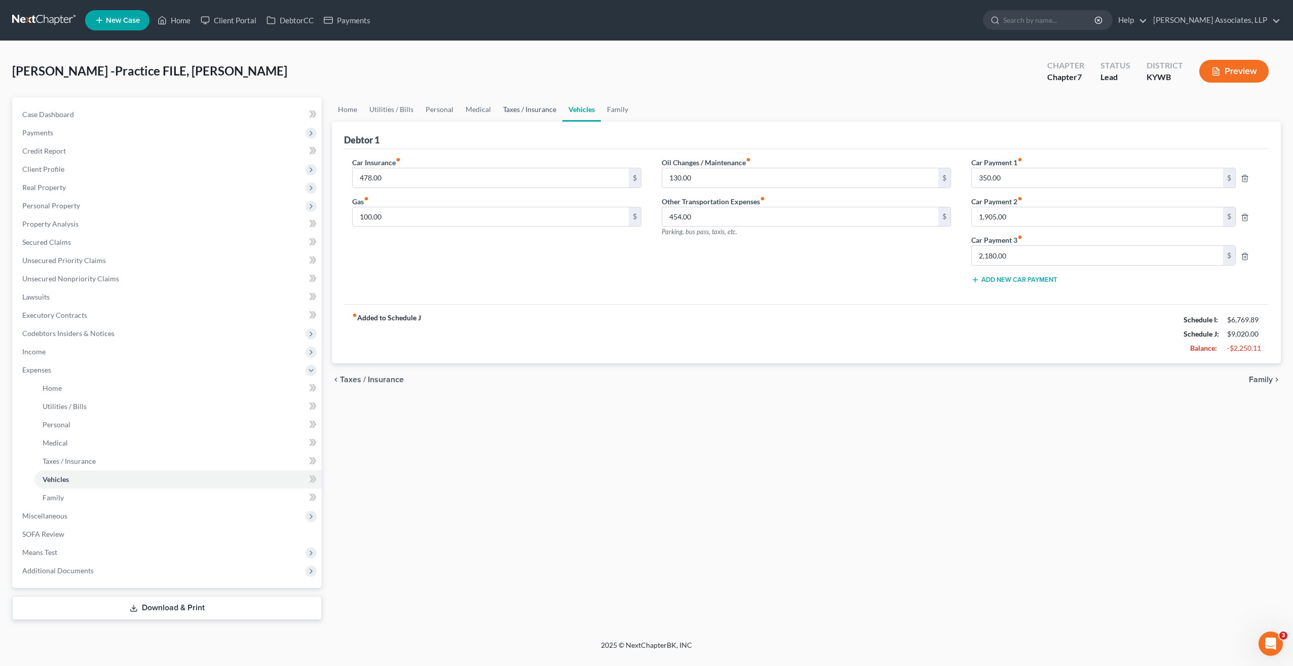
click at [538, 109] on link "Taxes / Insurance" at bounding box center [529, 109] width 65 height 24
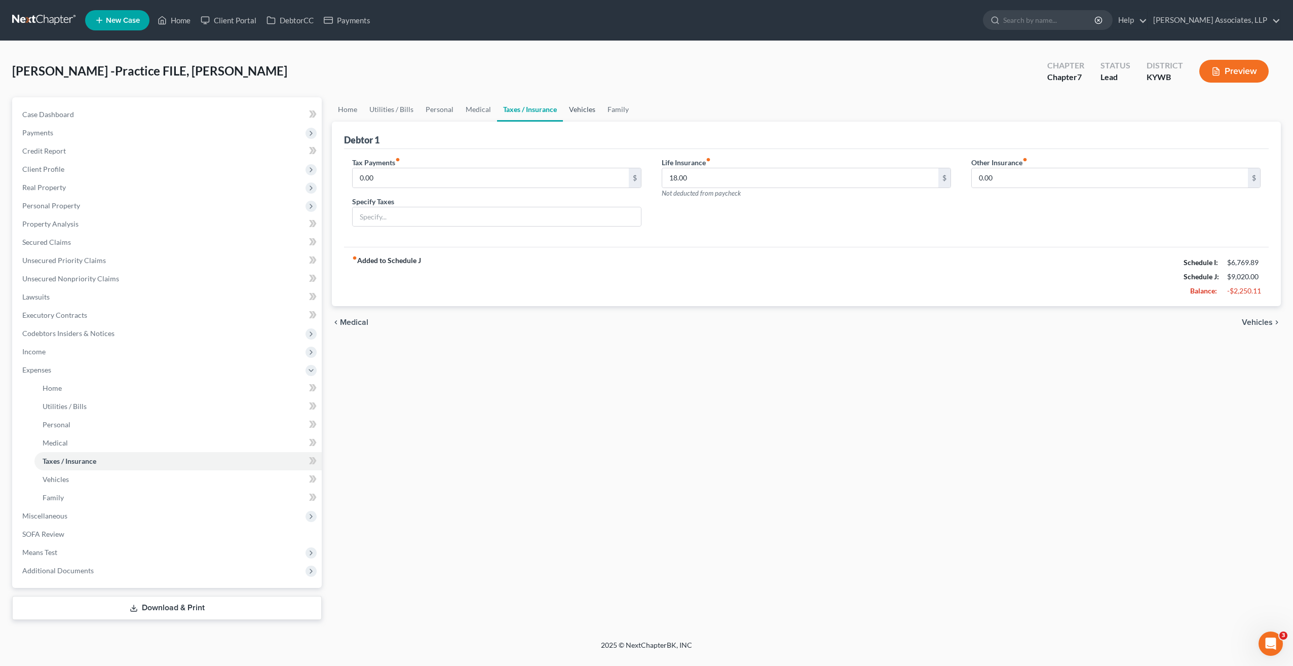
click at [577, 105] on link "Vehicles" at bounding box center [582, 109] width 39 height 24
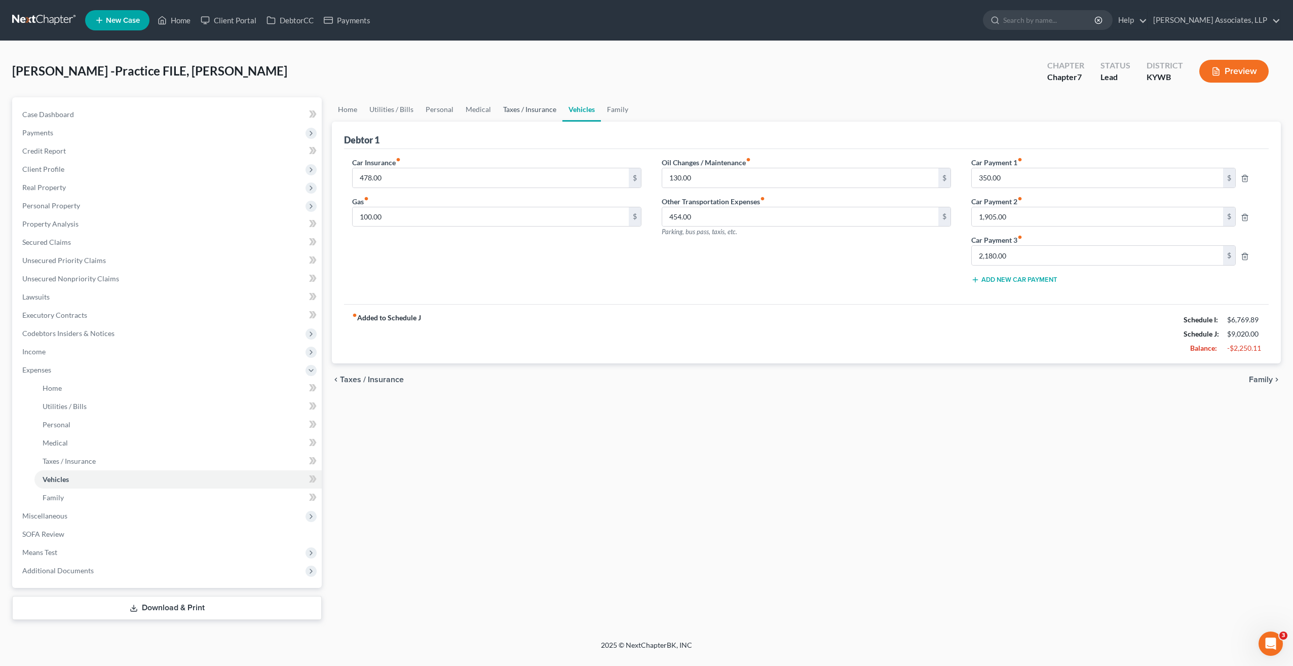
click at [542, 111] on link "Taxes / Insurance" at bounding box center [529, 109] width 65 height 24
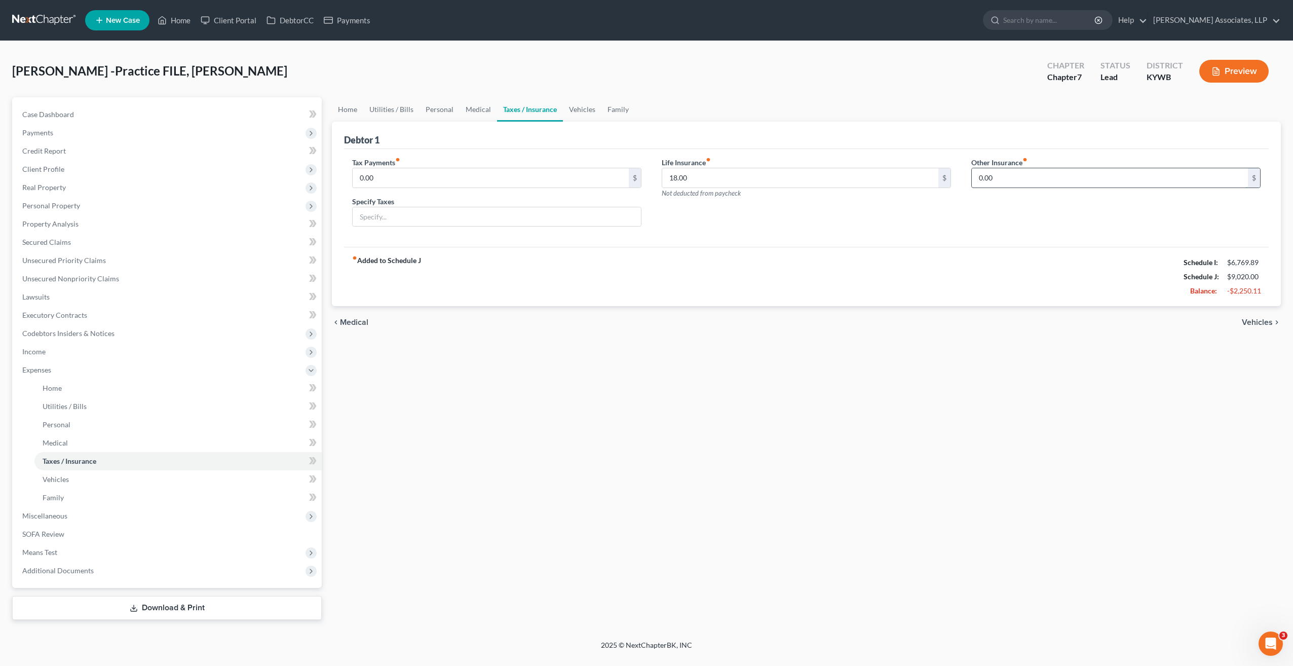
click at [1006, 181] on input "0.00" at bounding box center [1110, 177] width 276 height 19
click at [999, 201] on input "text" at bounding box center [1116, 206] width 288 height 19
click at [579, 108] on link "Vehicles" at bounding box center [582, 109] width 39 height 24
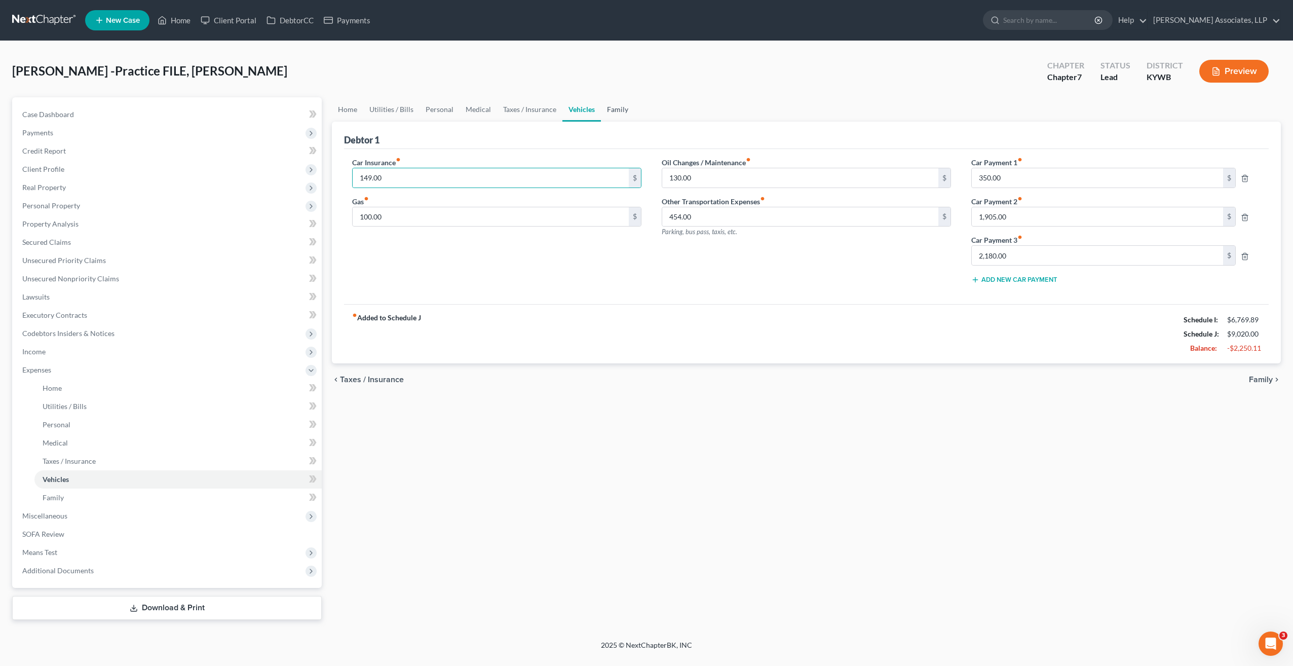
click at [611, 108] on link "Family" at bounding box center [617, 109] width 33 height 24
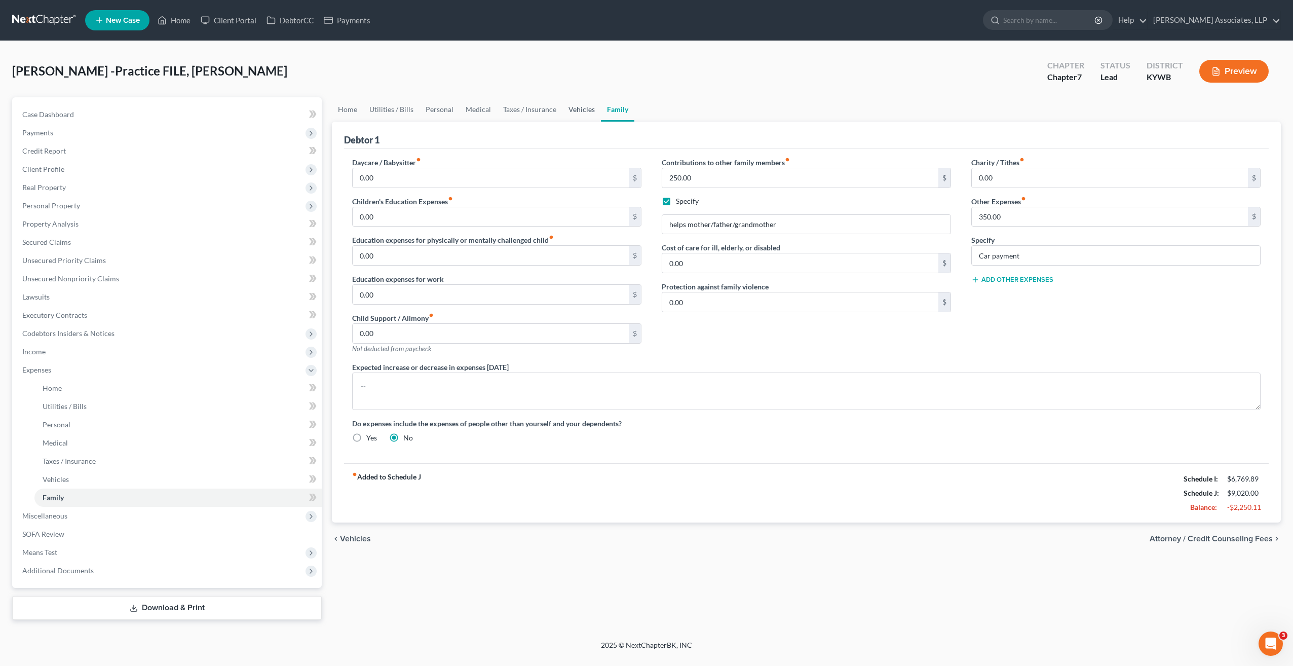
click at [583, 109] on link "Vehicles" at bounding box center [581, 109] width 39 height 24
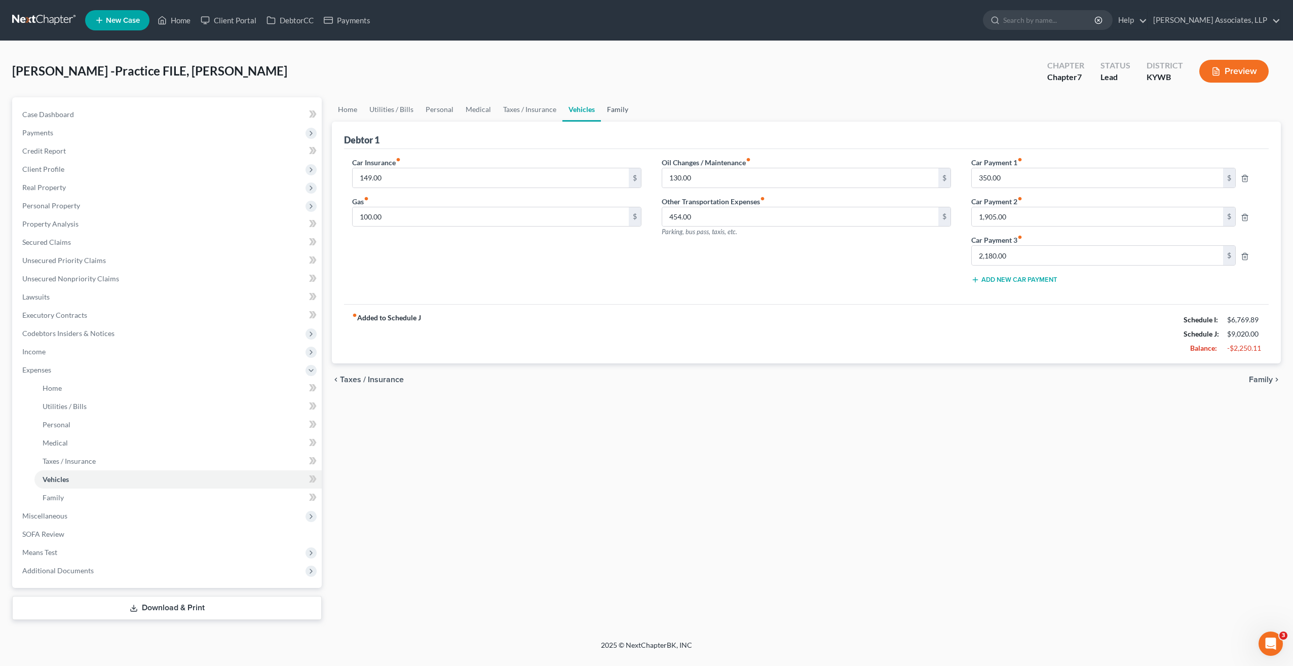
click at [623, 110] on link "Family" at bounding box center [617, 109] width 33 height 24
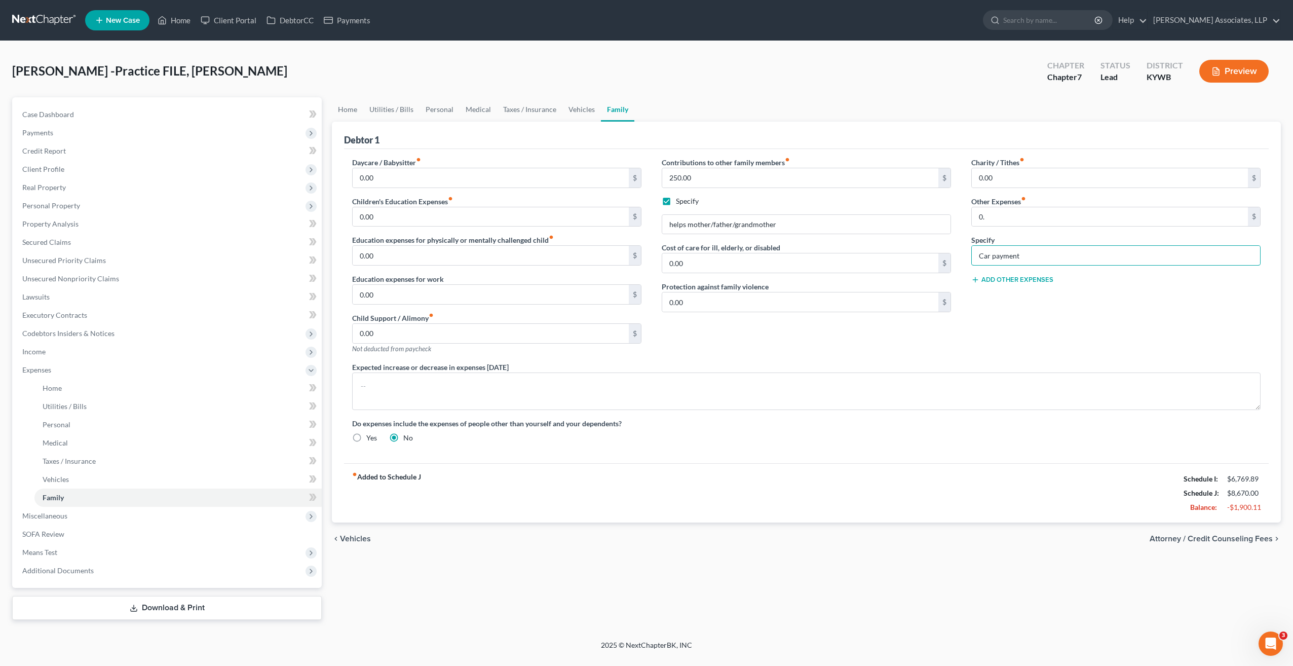
drag, startPoint x: 1030, startPoint y: 251, endPoint x: 948, endPoint y: 249, distance: 82.1
click at [948, 249] on div "Daycare / Babysitter fiber_manual_record 0.00 $ Children's Education Expenses f…" at bounding box center [806, 304] width 929 height 294
click at [1001, 215] on input "0." at bounding box center [1110, 216] width 276 height 19
click at [1009, 176] on input "0.00" at bounding box center [1110, 177] width 276 height 19
click at [583, 110] on link "Vehicles" at bounding box center [581, 109] width 39 height 24
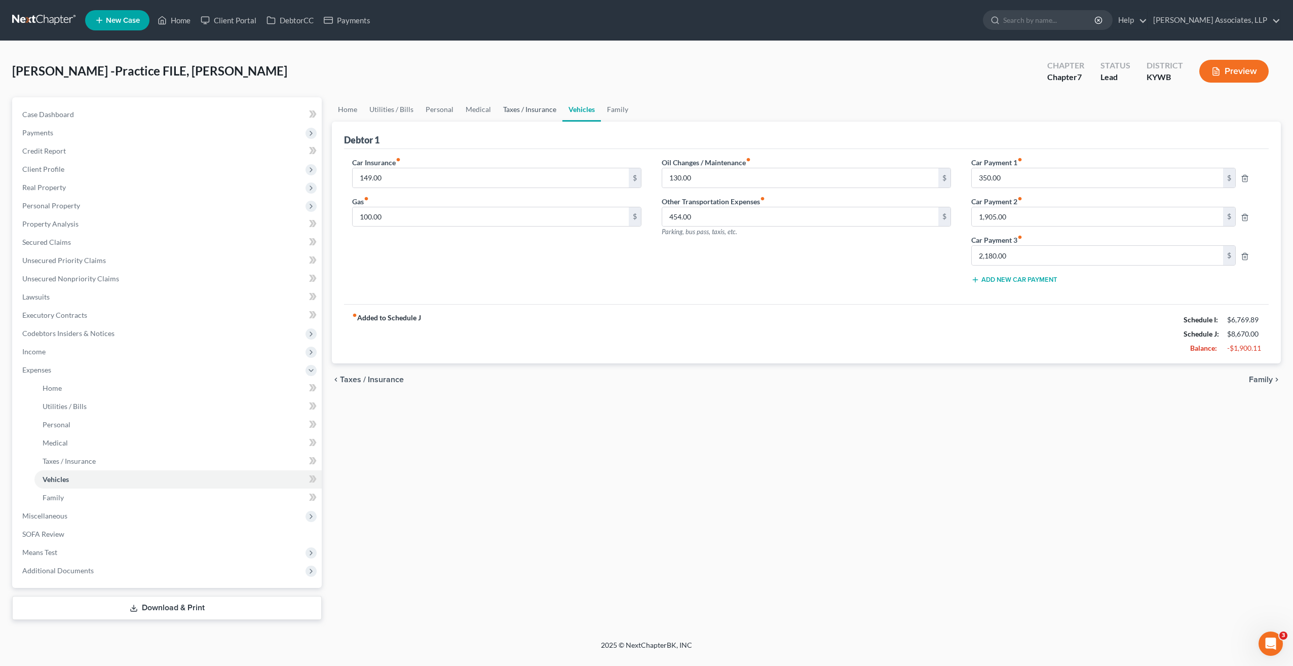
click at [542, 109] on link "Taxes / Insurance" at bounding box center [529, 109] width 65 height 24
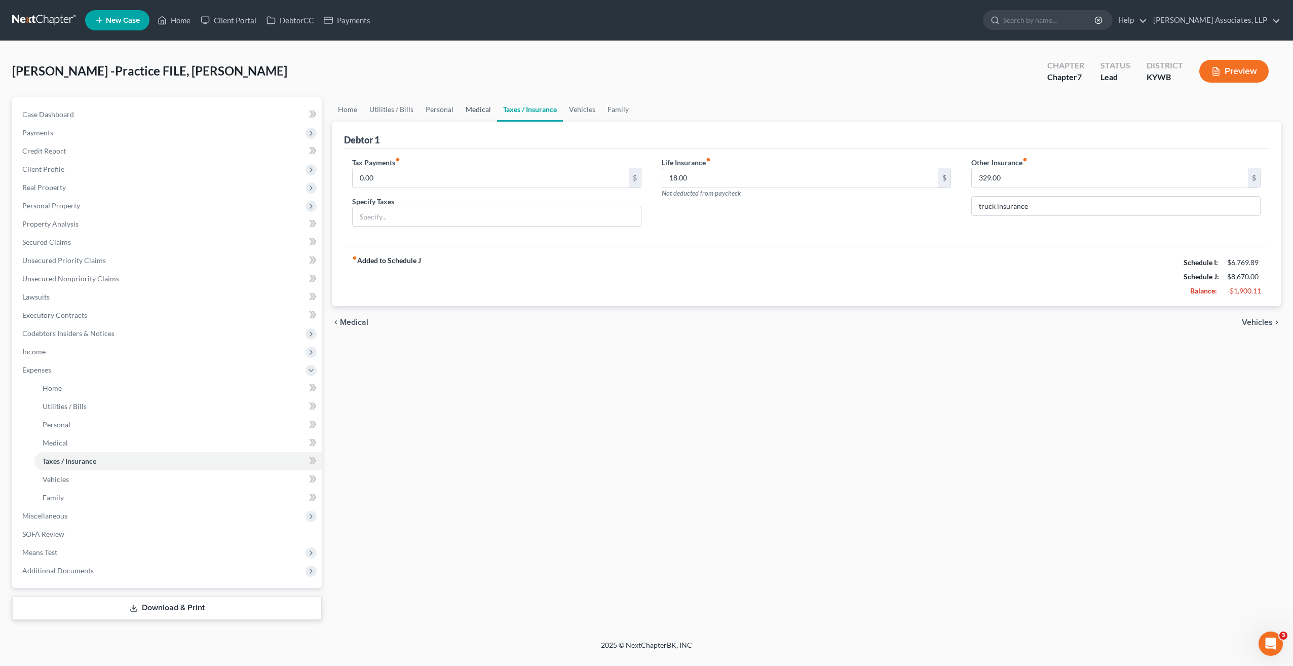
click at [480, 109] on link "Medical" at bounding box center [478, 109] width 37 height 24
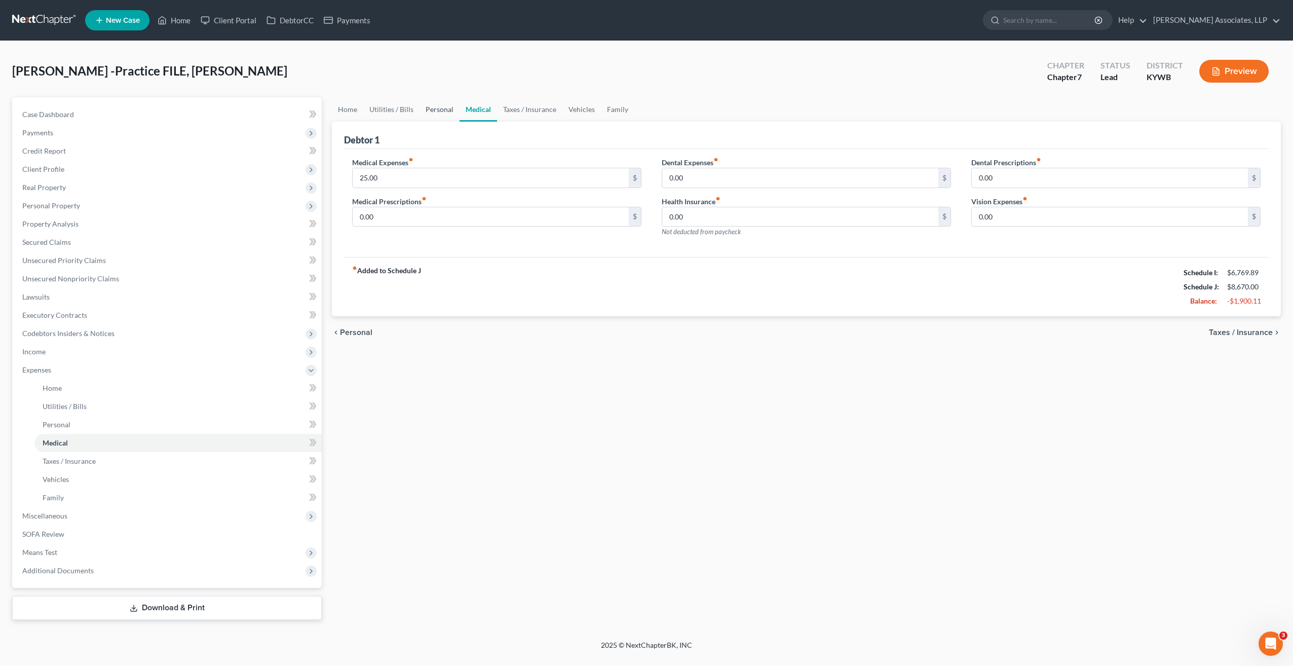
click at [436, 107] on link "Personal" at bounding box center [440, 109] width 40 height 24
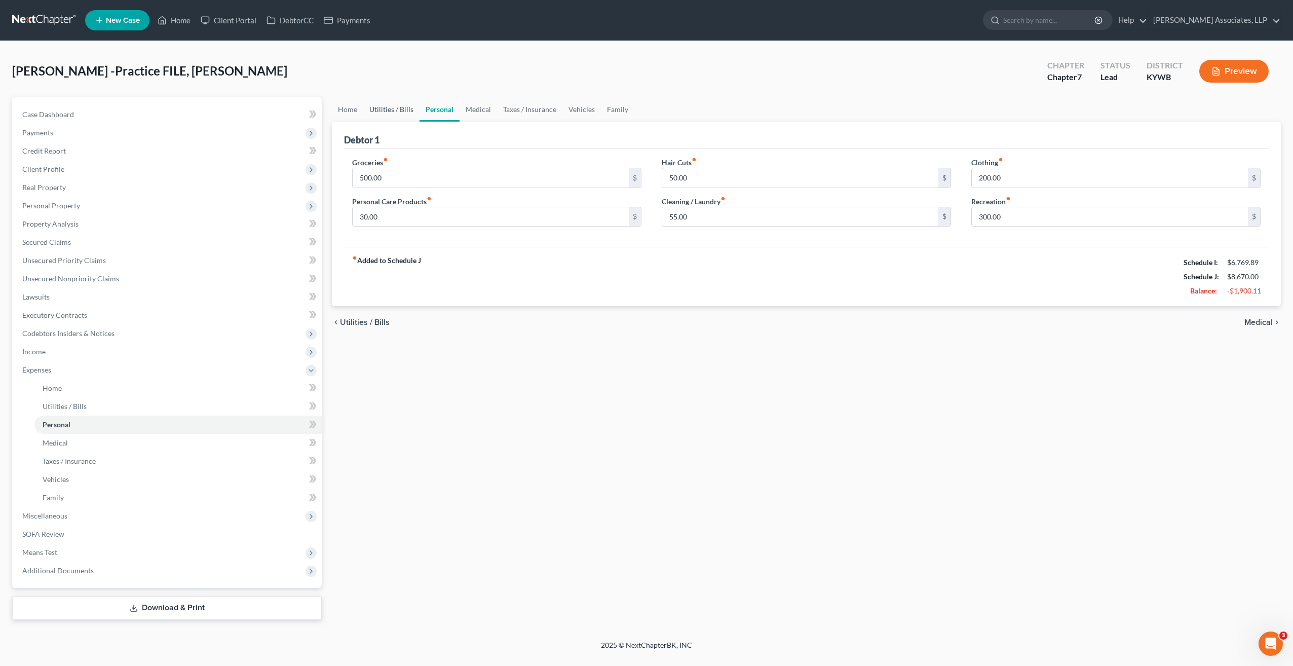
click at [410, 109] on link "Utilities / Bills" at bounding box center [391, 109] width 56 height 24
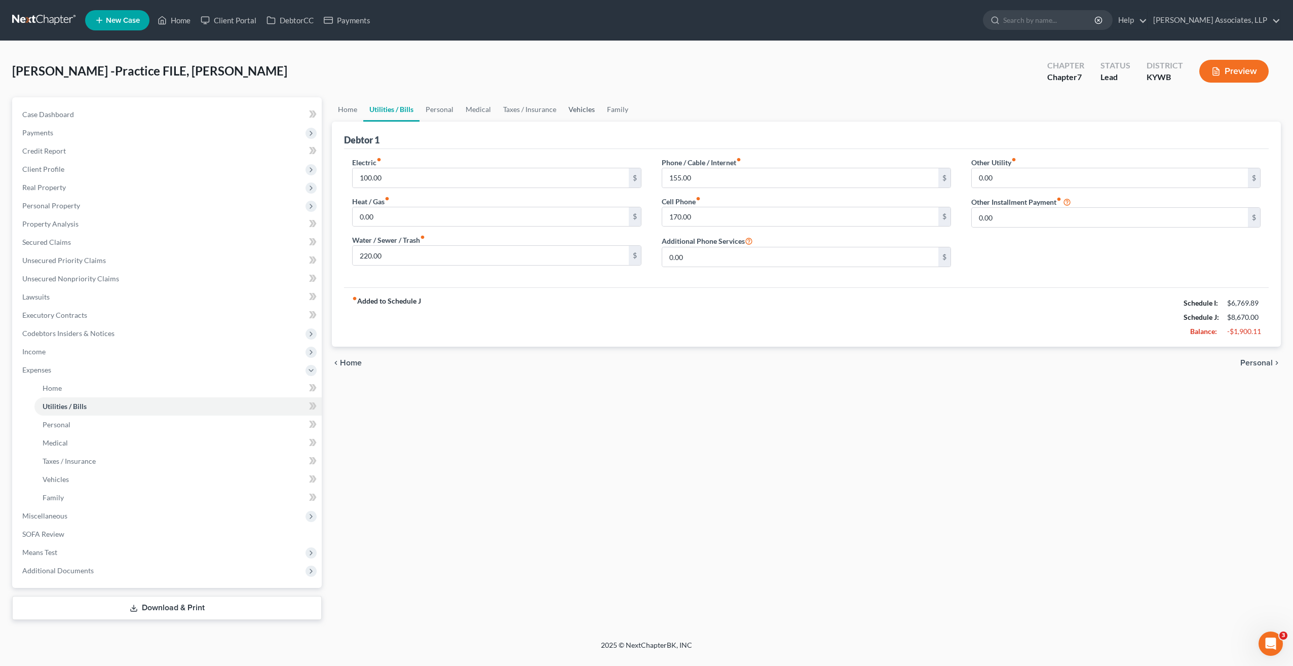
click at [587, 110] on link "Vehicles" at bounding box center [581, 109] width 39 height 24
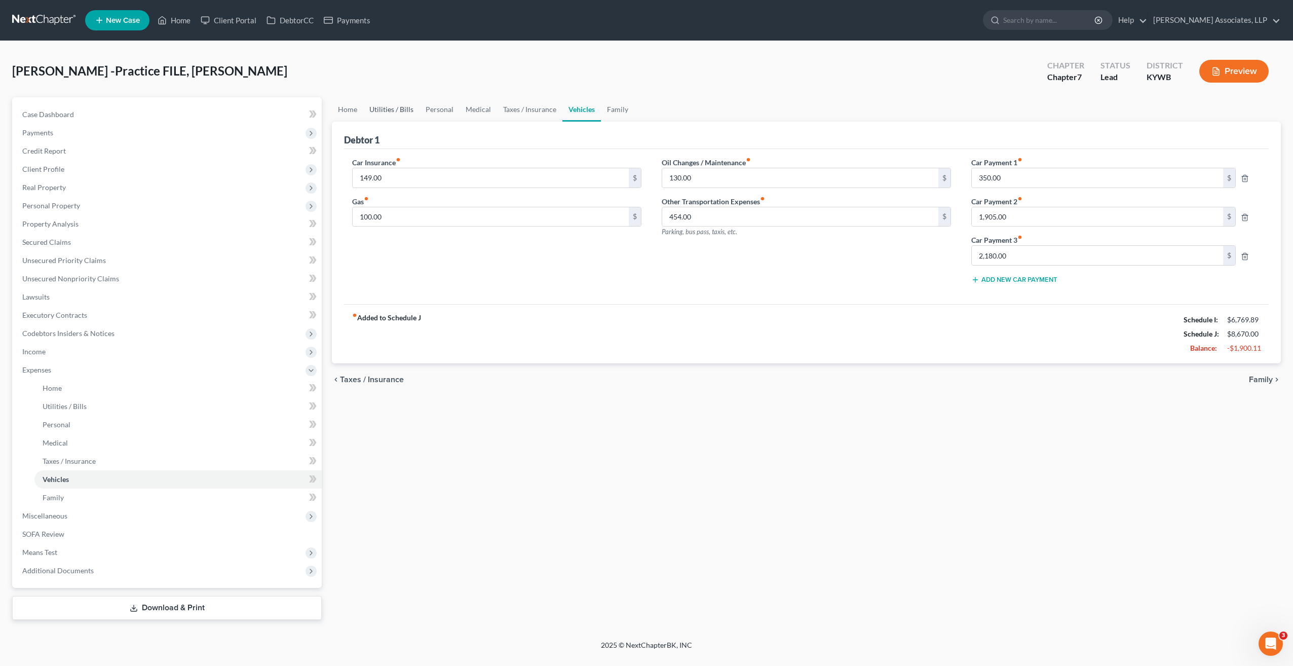
click at [406, 110] on link "Utilities / Bills" at bounding box center [391, 109] width 56 height 24
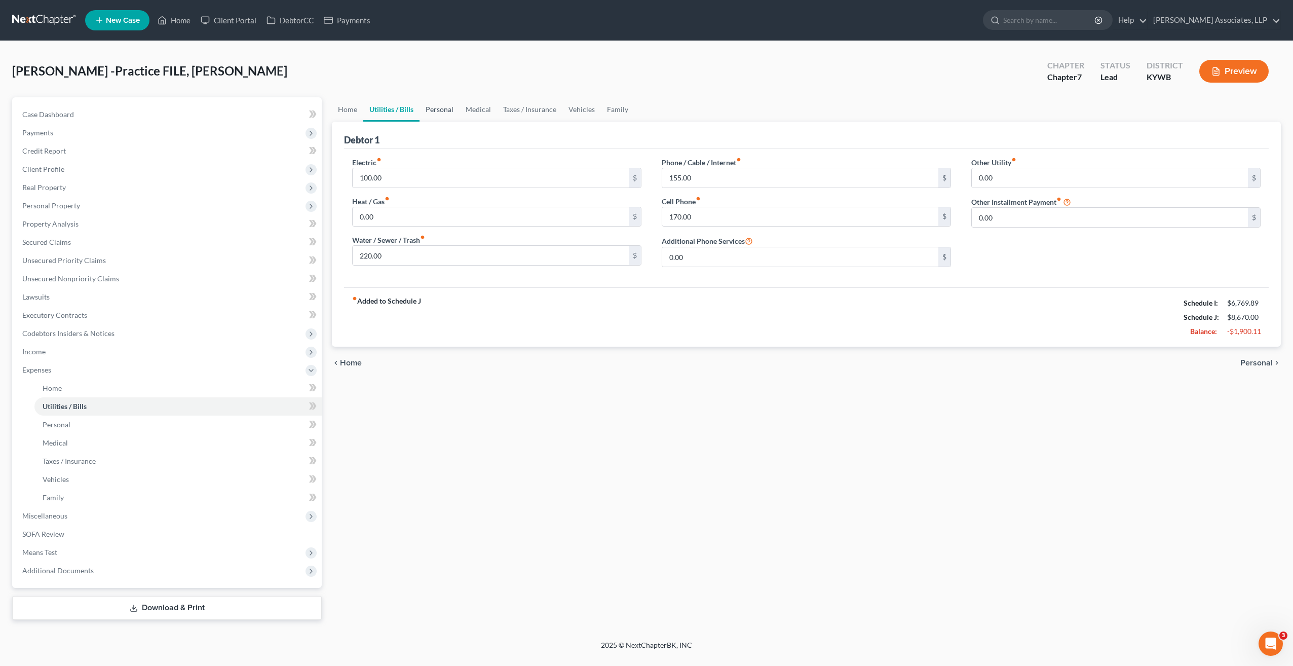
click at [437, 110] on link "Personal" at bounding box center [440, 109] width 40 height 24
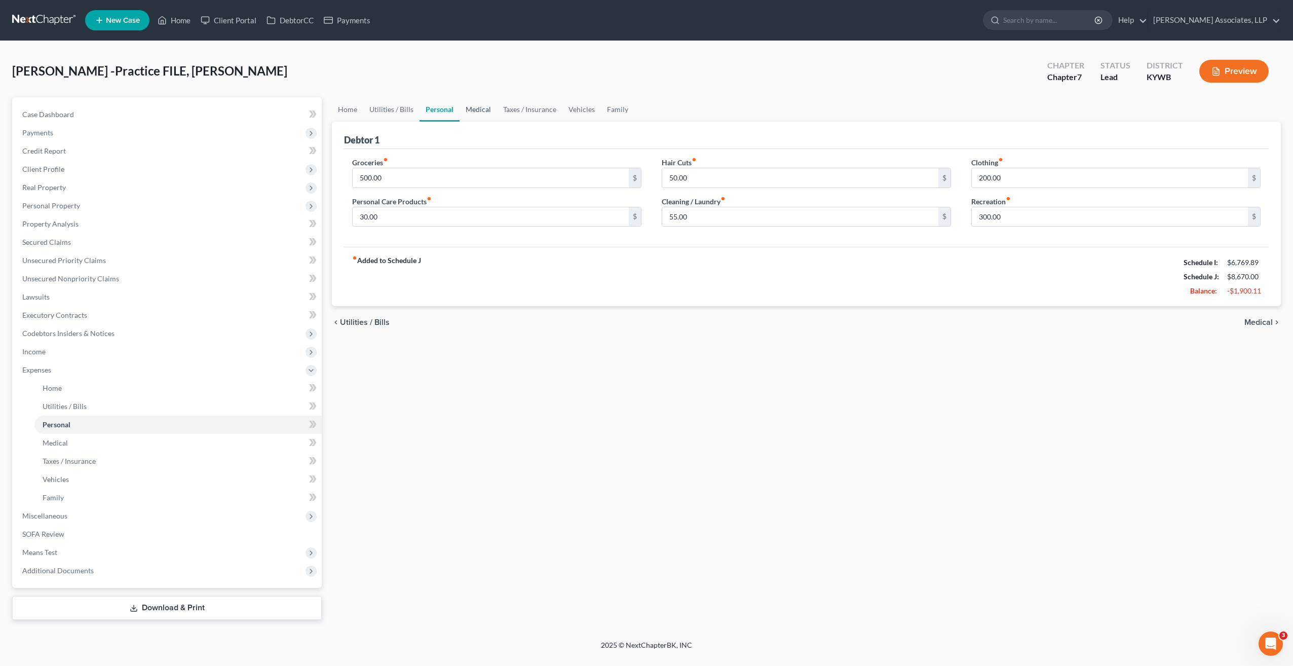
click at [477, 110] on link "Medical" at bounding box center [478, 109] width 37 height 24
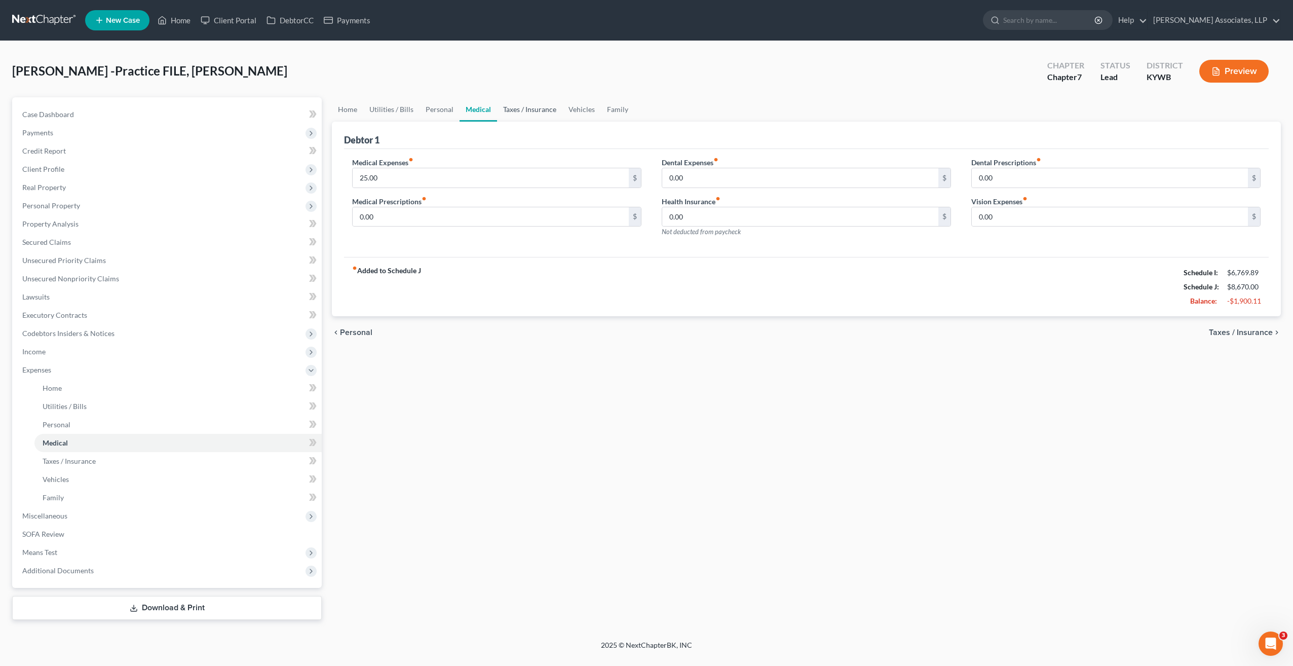
click at [520, 112] on link "Taxes / Insurance" at bounding box center [529, 109] width 65 height 24
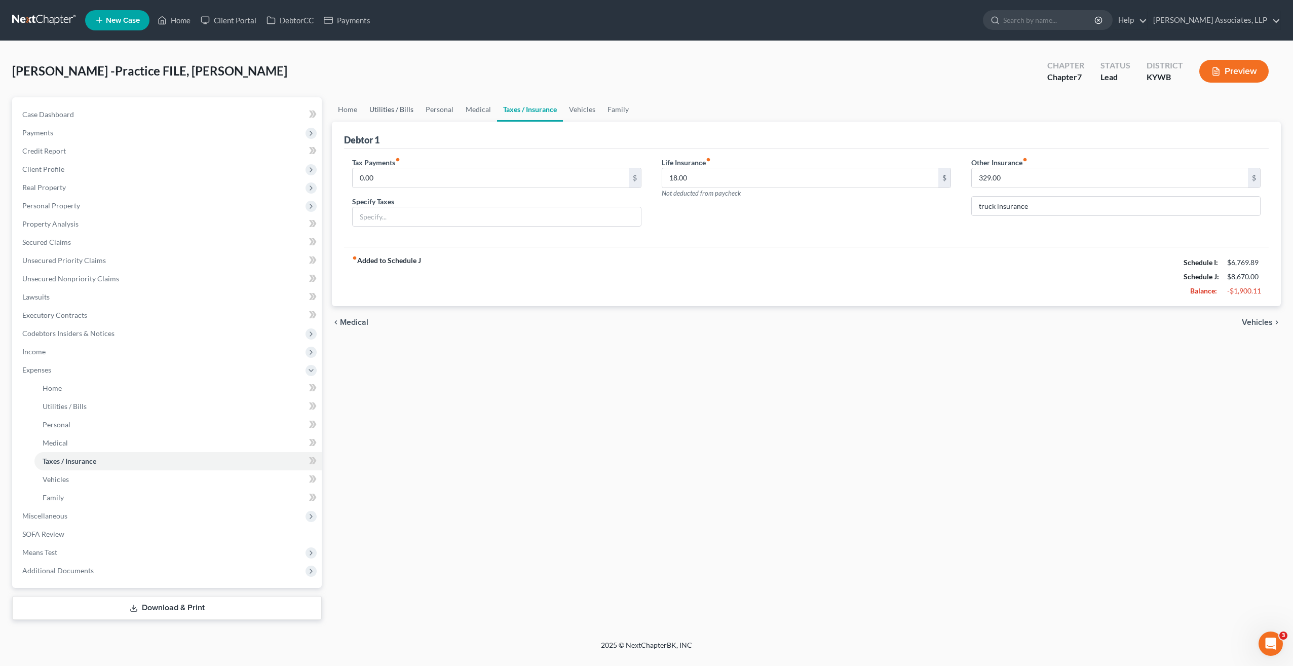
click at [407, 110] on link "Utilities / Bills" at bounding box center [391, 109] width 56 height 24
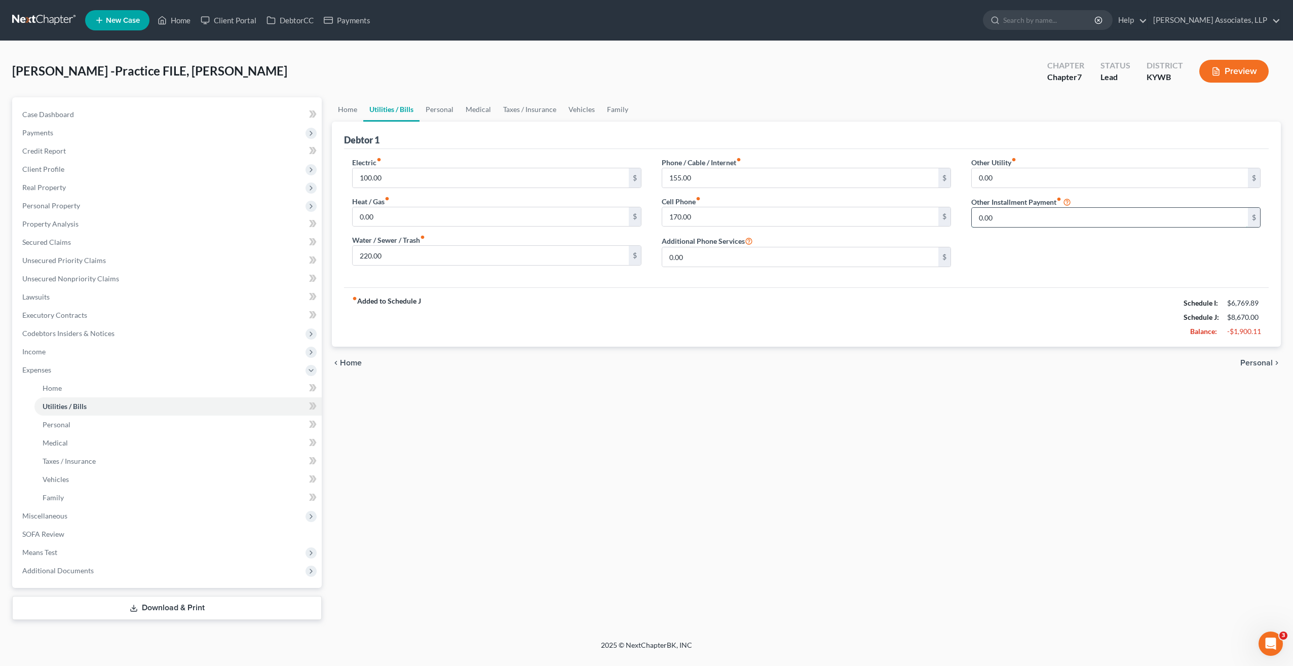
click at [988, 217] on input "0.00" at bounding box center [1110, 217] width 276 height 19
click at [993, 246] on input "text" at bounding box center [1116, 245] width 288 height 19
click at [586, 108] on link "Vehicles" at bounding box center [581, 109] width 39 height 24
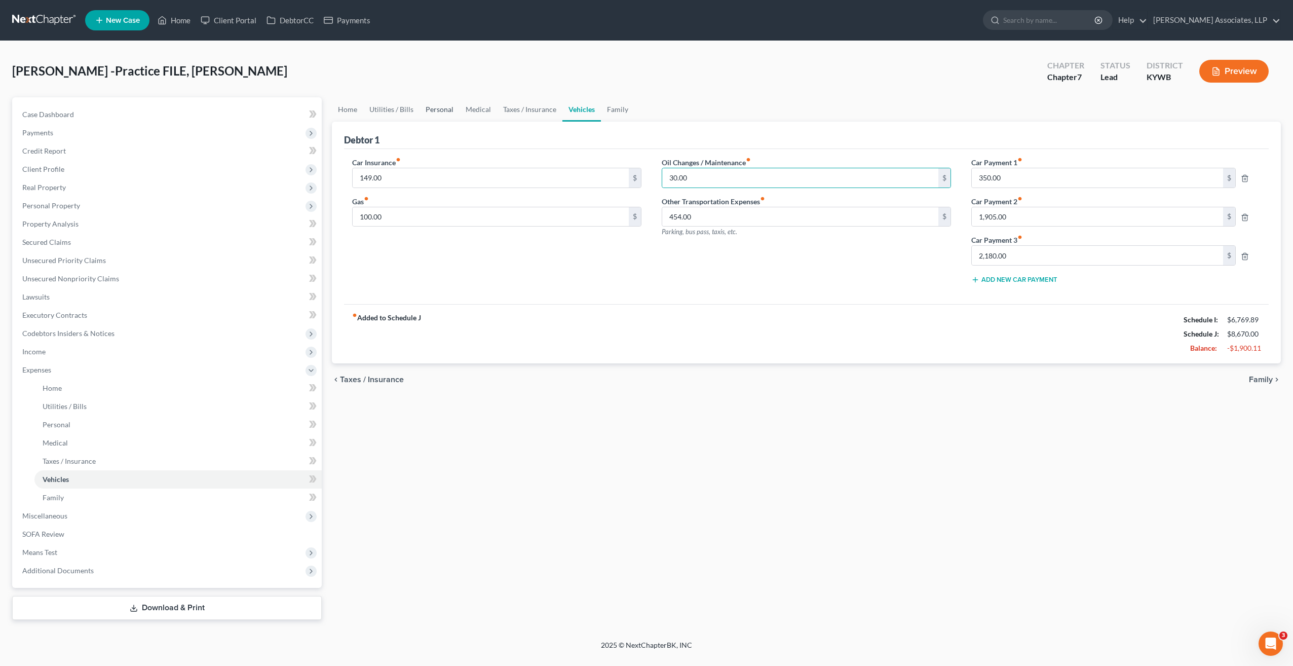
click at [442, 108] on link "Personal" at bounding box center [440, 109] width 40 height 24
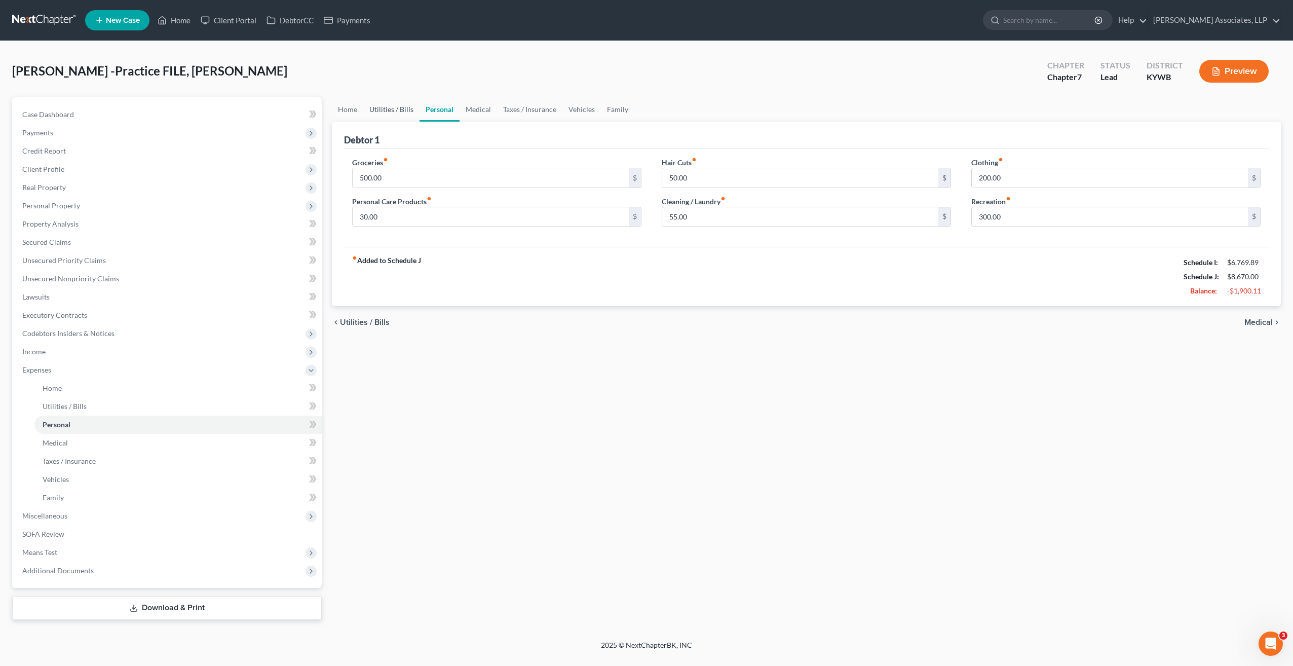
click at [399, 107] on link "Utilities / Bills" at bounding box center [391, 109] width 56 height 24
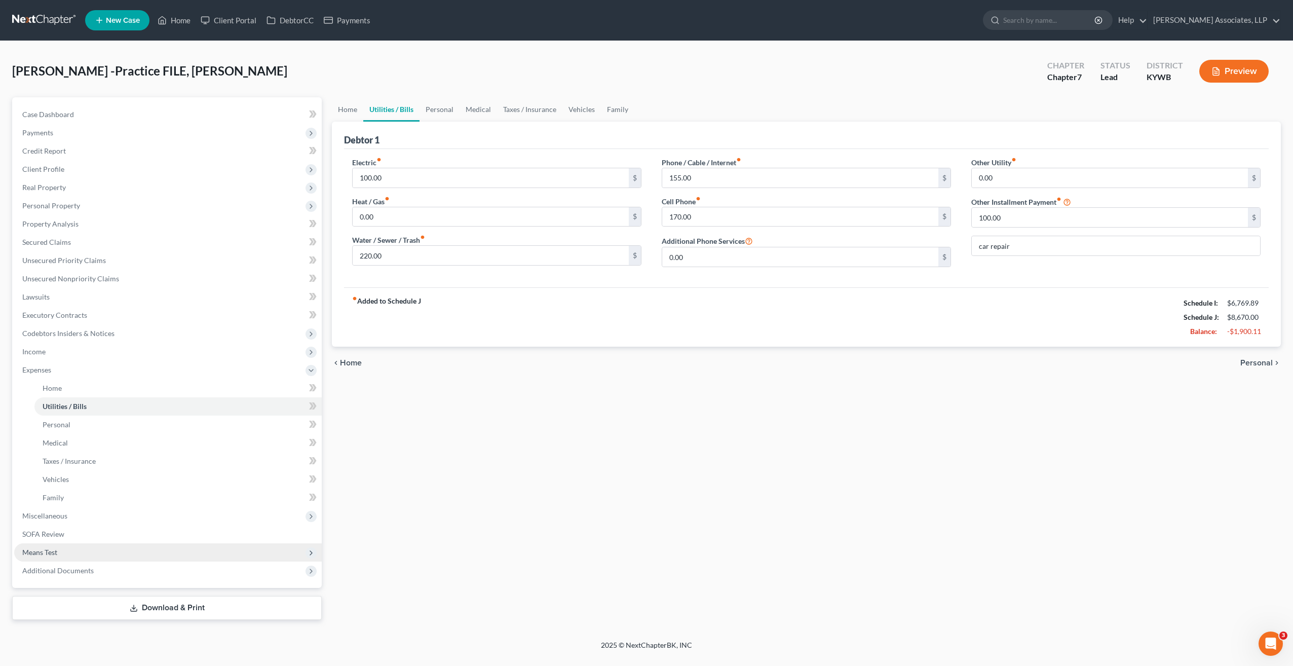
click at [54, 554] on span "Means Test" at bounding box center [39, 552] width 35 height 9
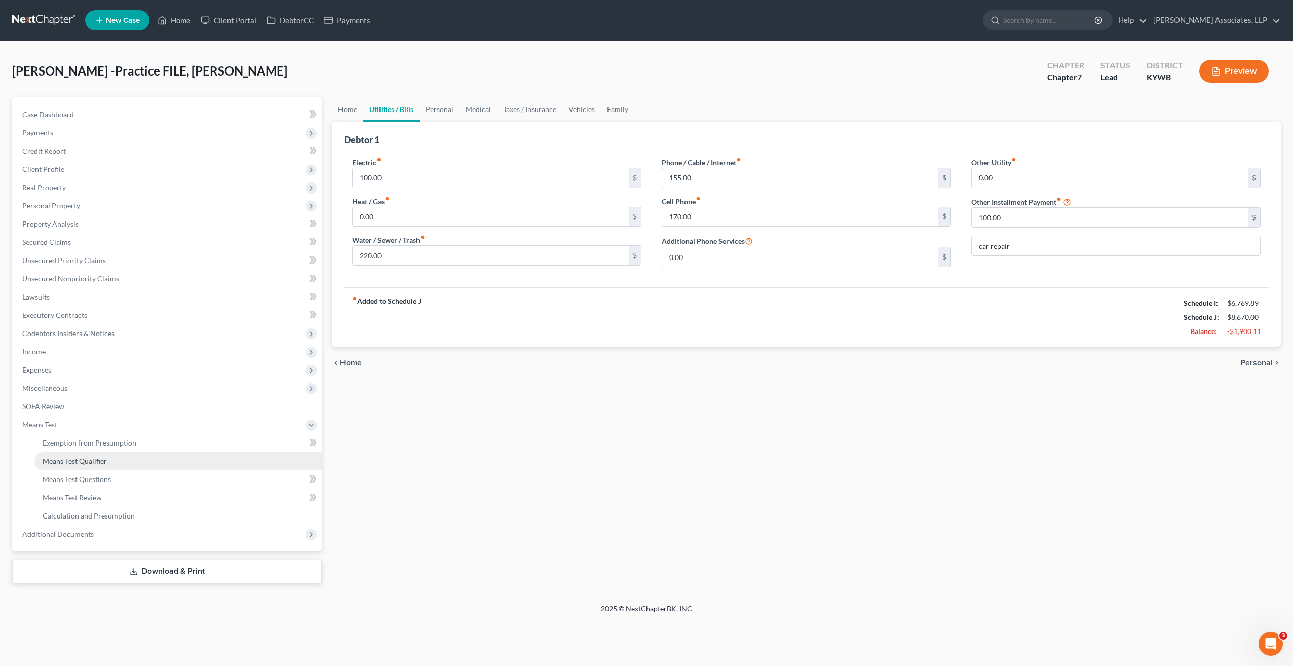
click at [99, 461] on span "Means Test Qualifier" at bounding box center [75, 461] width 64 height 9
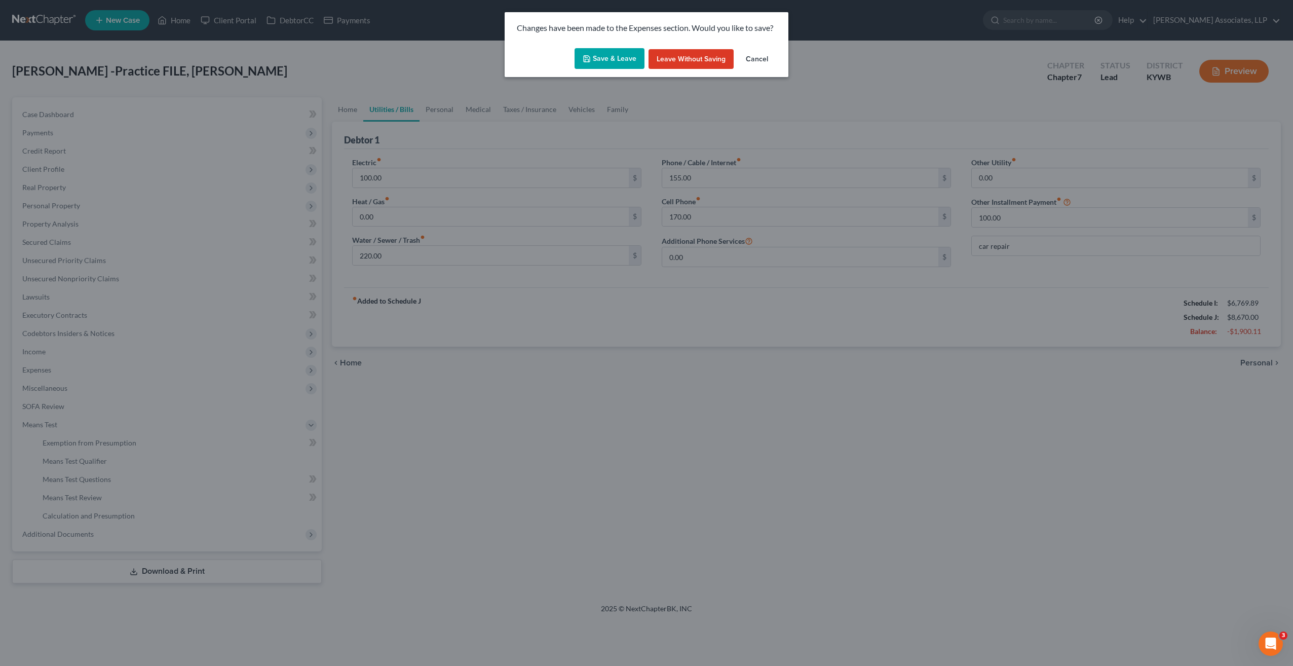
click at [599, 59] on button "Save & Leave" at bounding box center [610, 58] width 70 height 21
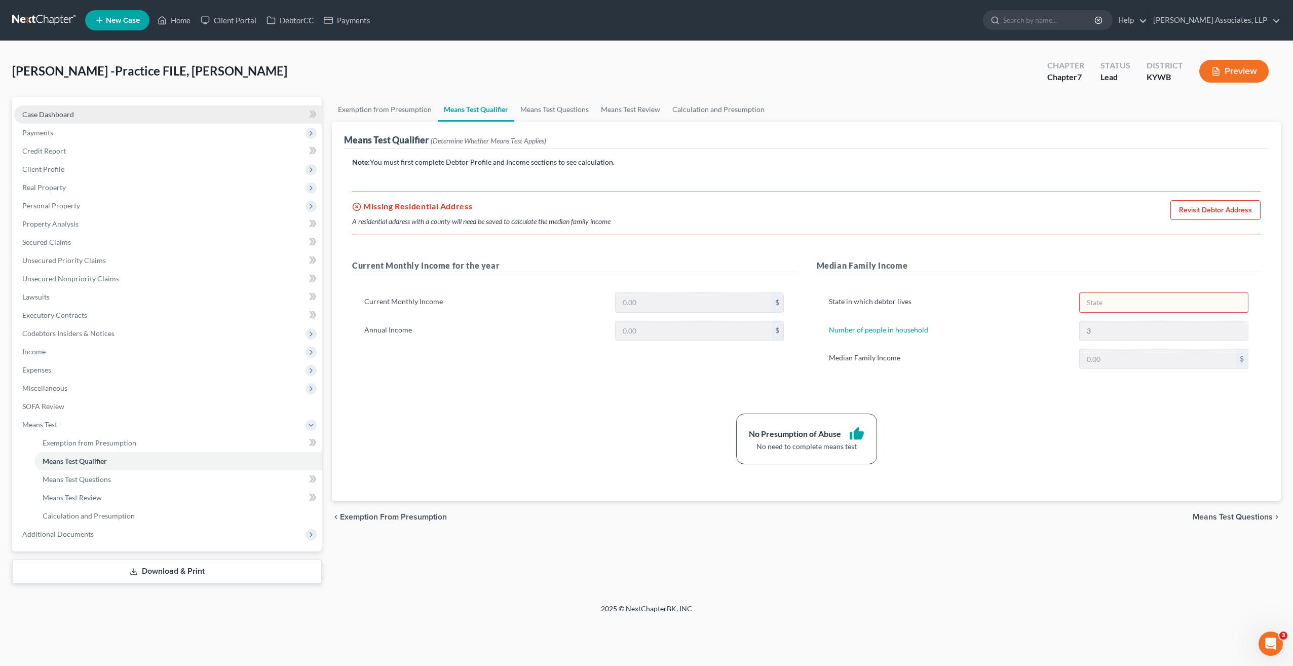
click at [63, 115] on span "Case Dashboard" at bounding box center [48, 114] width 52 height 9
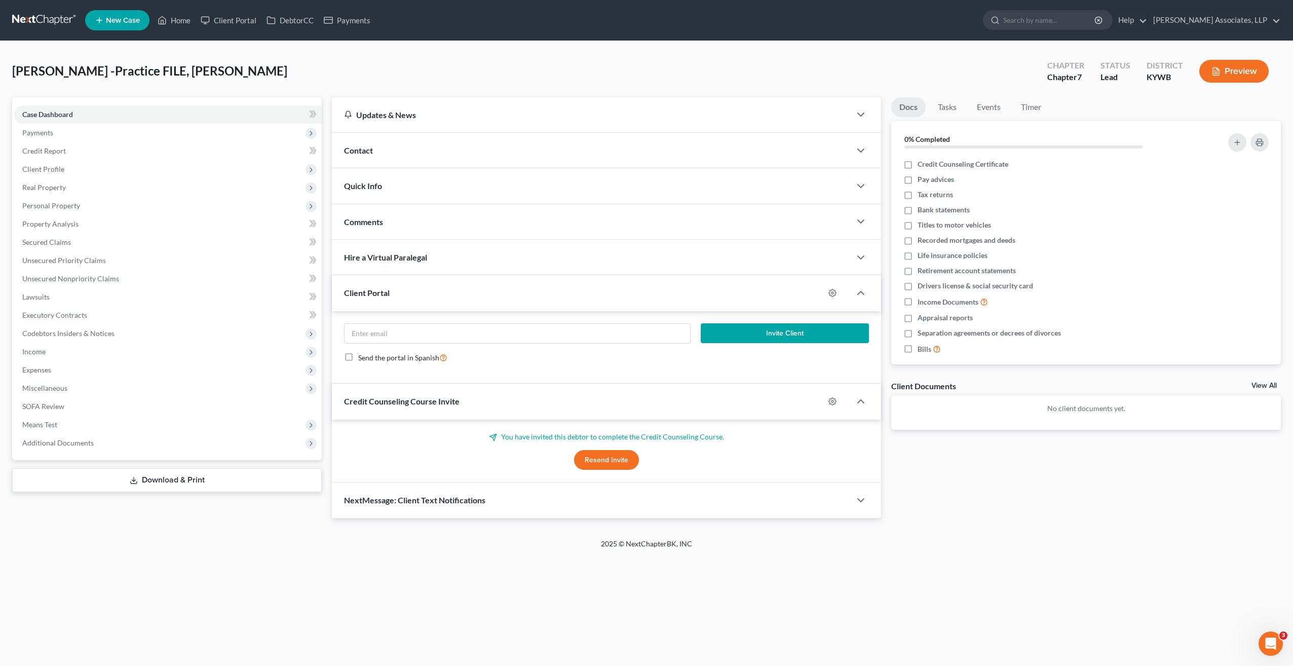
click at [379, 152] on div "Contact" at bounding box center [591, 150] width 519 height 35
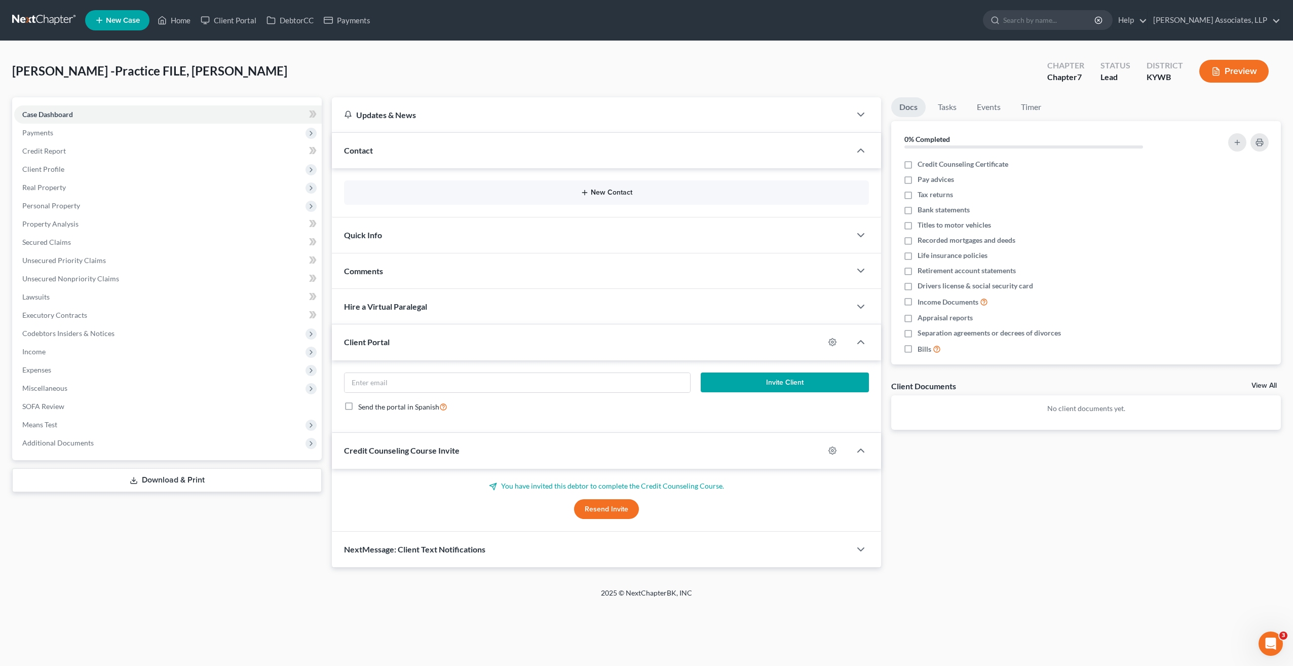
click at [603, 195] on button "New Contact" at bounding box center [606, 193] width 509 height 8
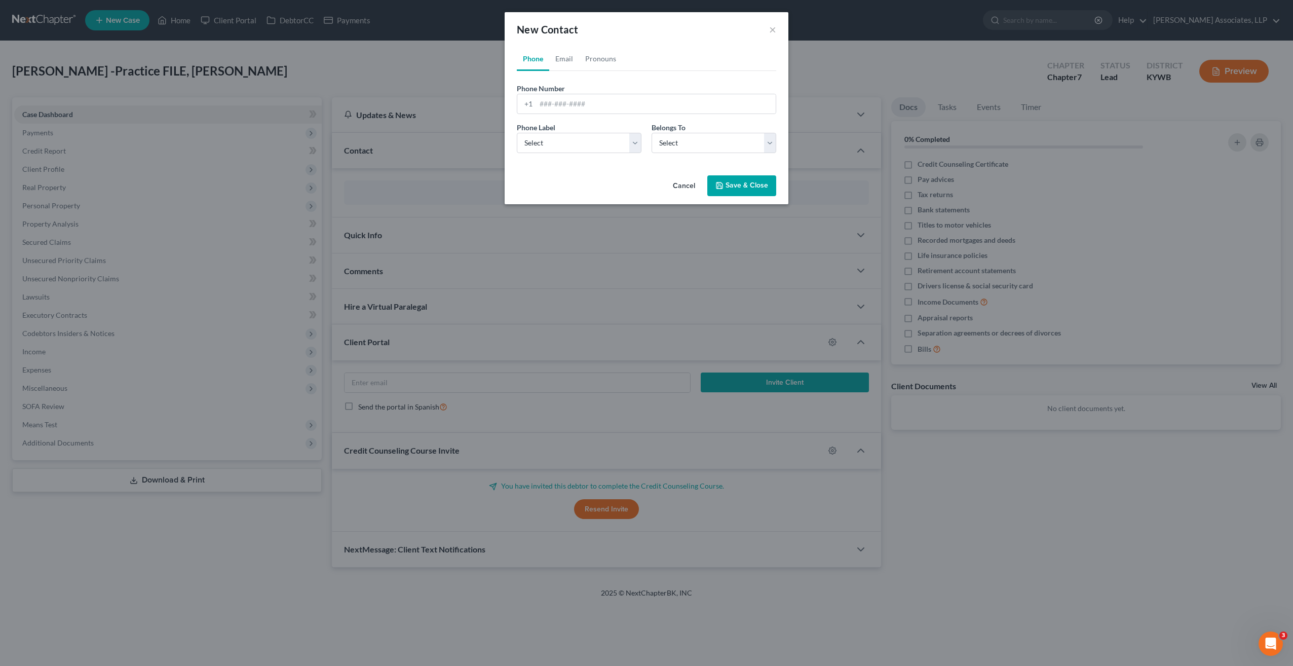
click at [691, 184] on button "Cancel" at bounding box center [684, 186] width 39 height 20
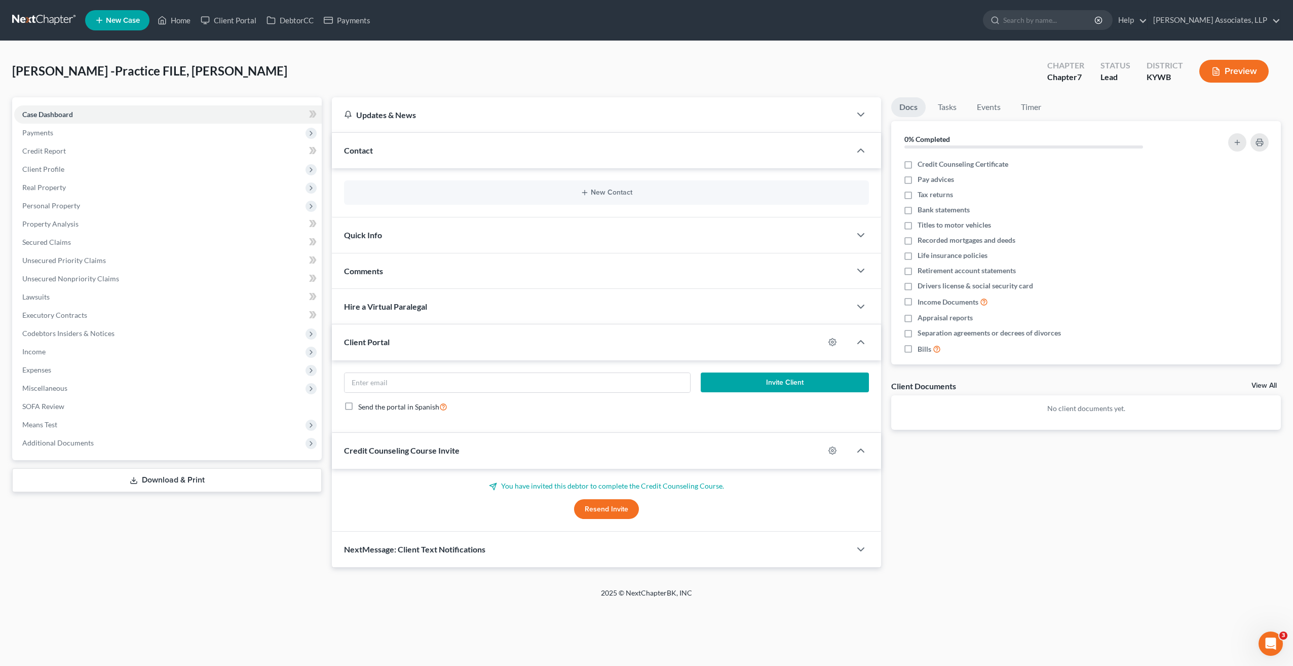
click at [368, 235] on span "Quick Info" at bounding box center [363, 235] width 38 height 10
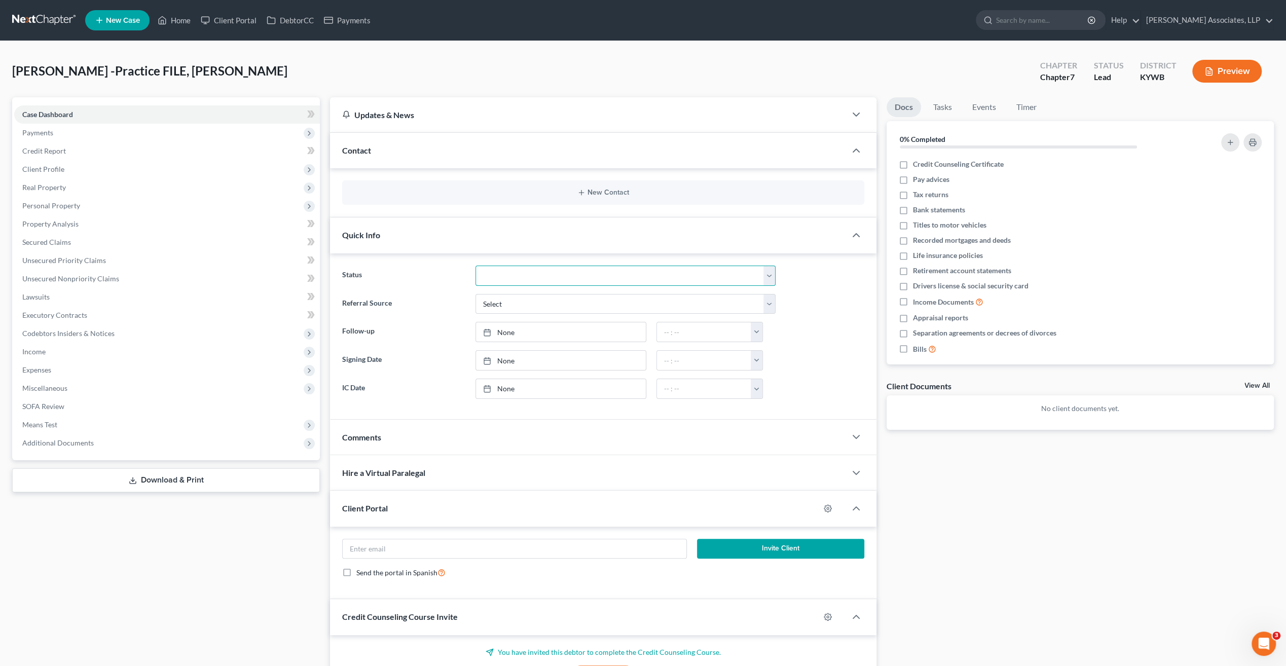
click at [768, 272] on select "Discharged Discharged & Reported Discharge Litigation Dismissal Notice Dismisse…" at bounding box center [625, 276] width 300 height 20
click at [765, 271] on select "Discharged Discharged & Reported Discharge Litigation Dismissal Notice Dismisse…" at bounding box center [625, 276] width 300 height 20
click at [372, 231] on span "Quick Info" at bounding box center [361, 235] width 38 height 10
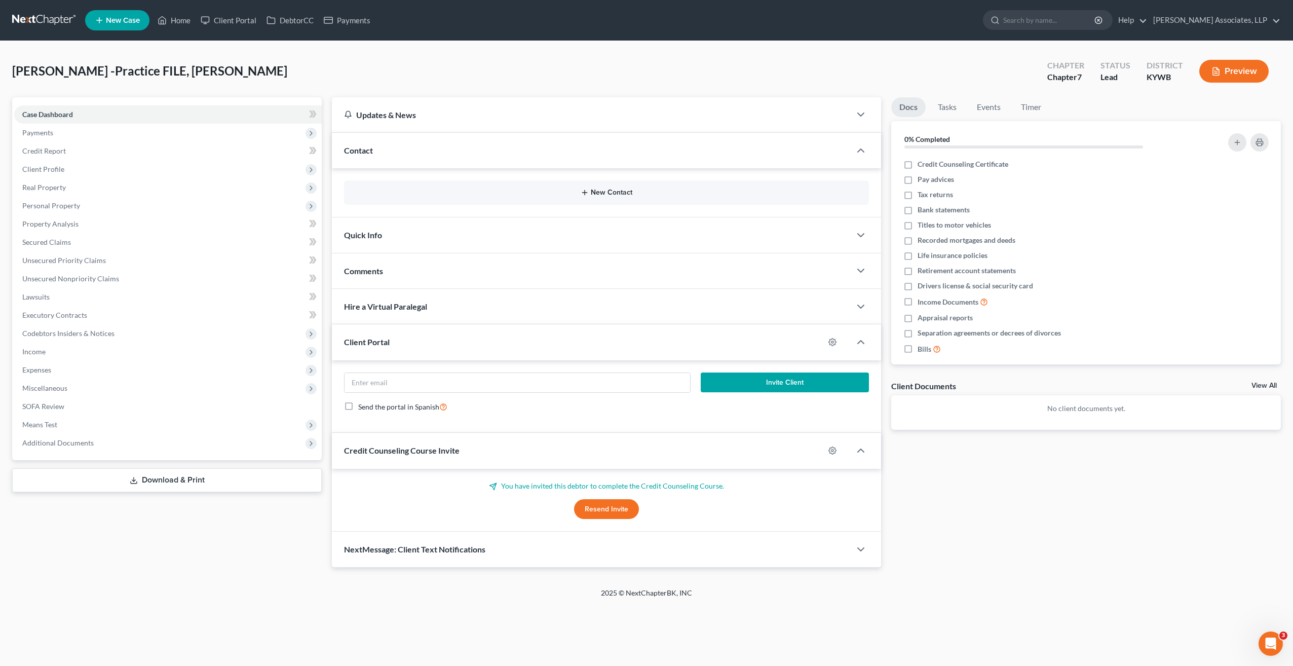
click at [570, 194] on button "New Contact" at bounding box center [606, 193] width 509 height 8
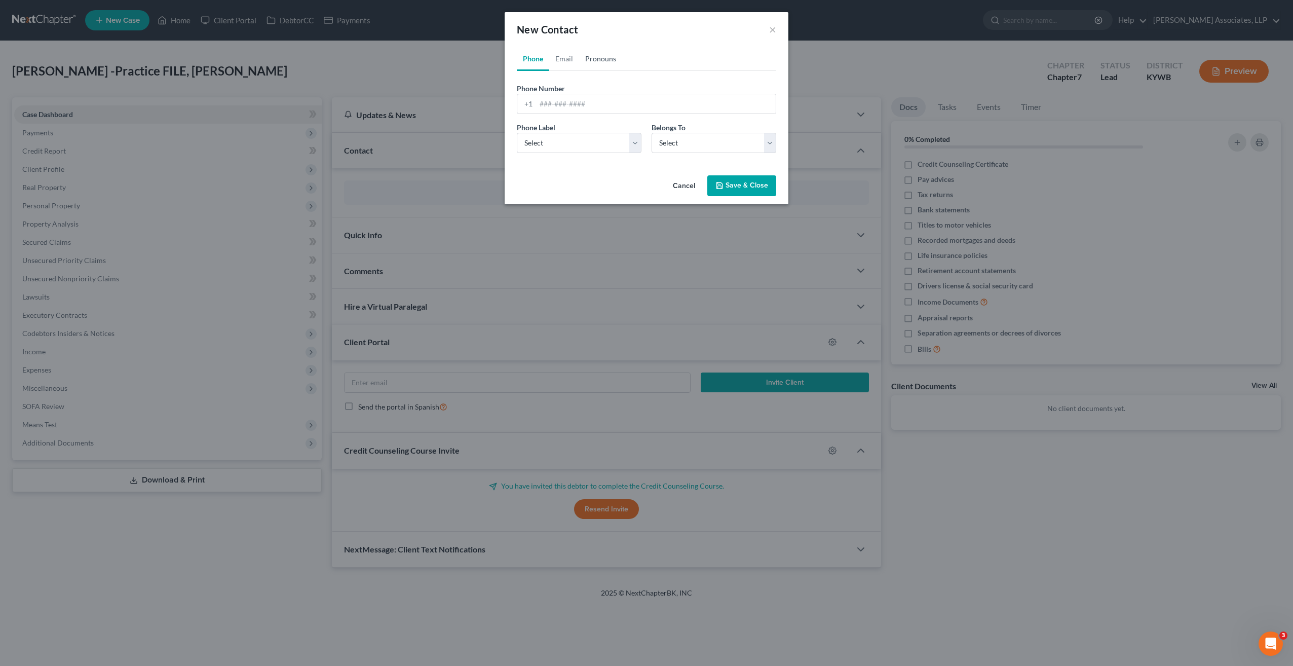
click at [598, 59] on link "Pronouns" at bounding box center [600, 59] width 43 height 24
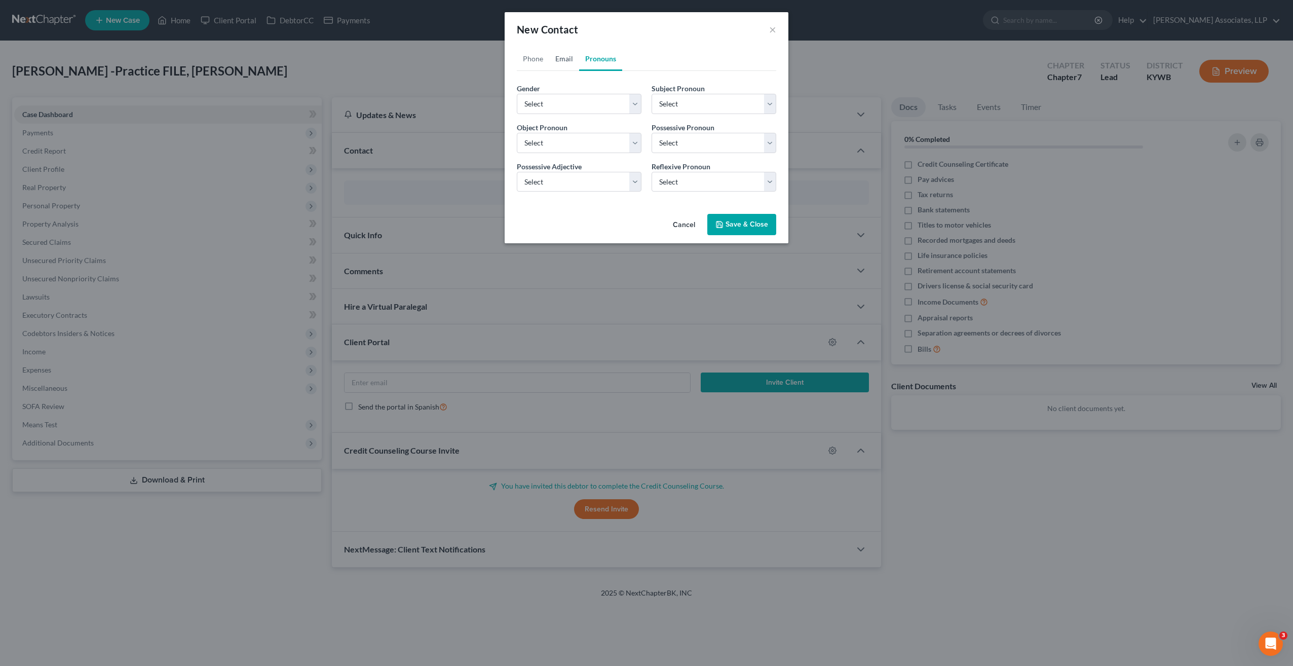
click at [563, 55] on link "Email" at bounding box center [564, 59] width 30 height 24
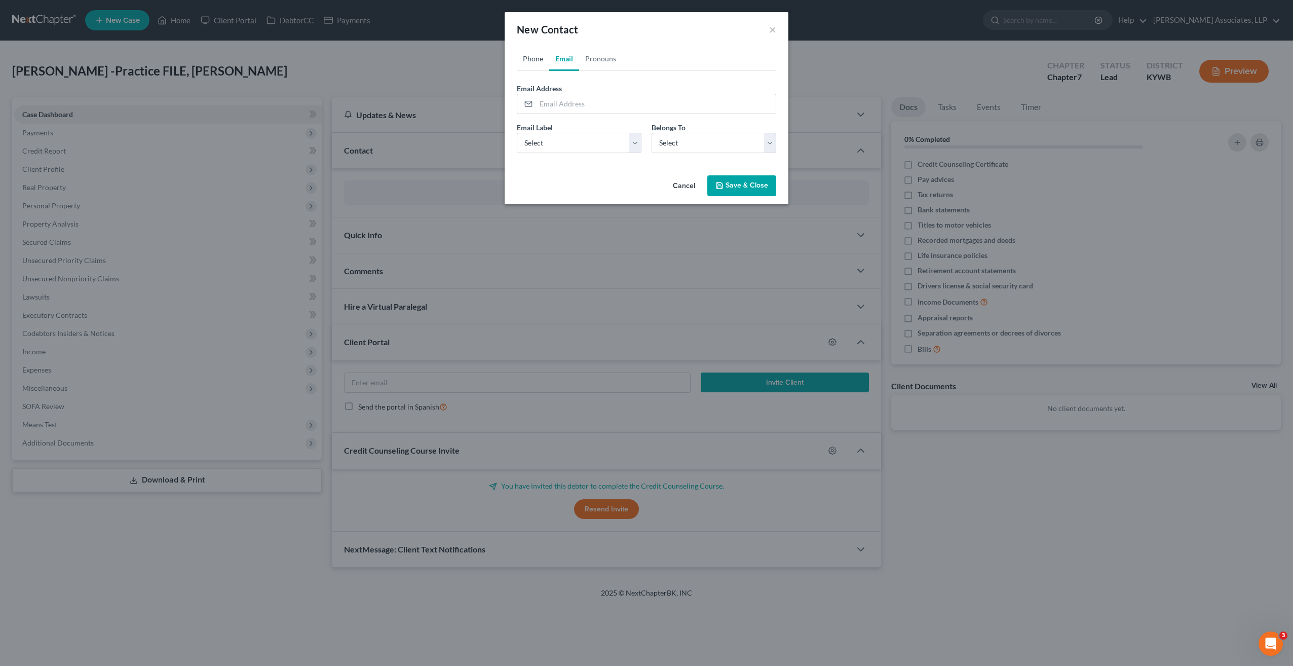
click at [532, 58] on link "Phone" at bounding box center [533, 59] width 32 height 24
click at [686, 183] on button "Cancel" at bounding box center [684, 186] width 39 height 20
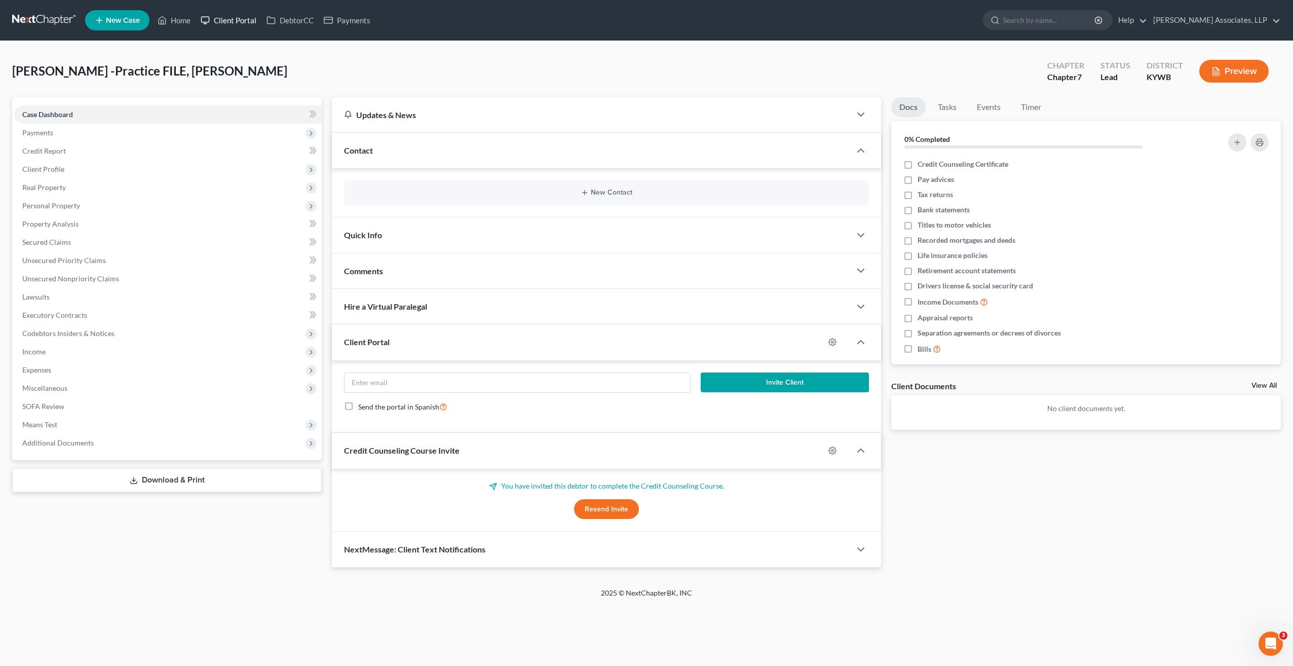
click at [248, 20] on link "Client Portal" at bounding box center [229, 20] width 66 height 18
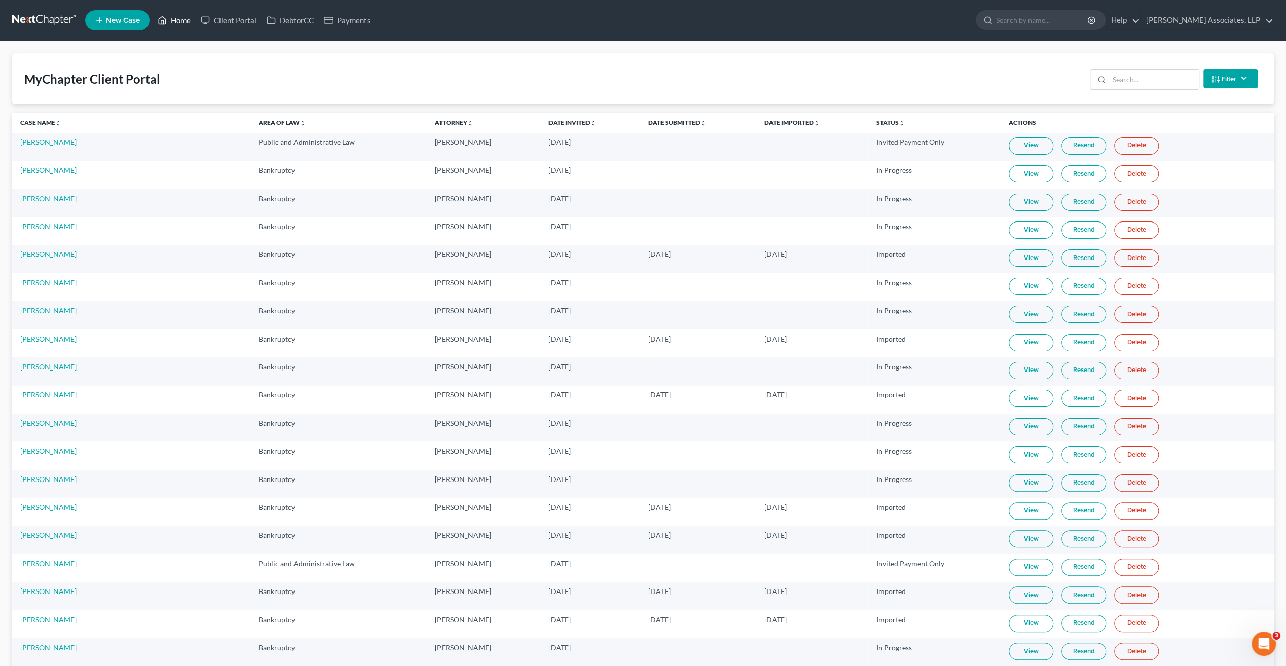
click at [183, 22] on link "Home" at bounding box center [174, 20] width 43 height 18
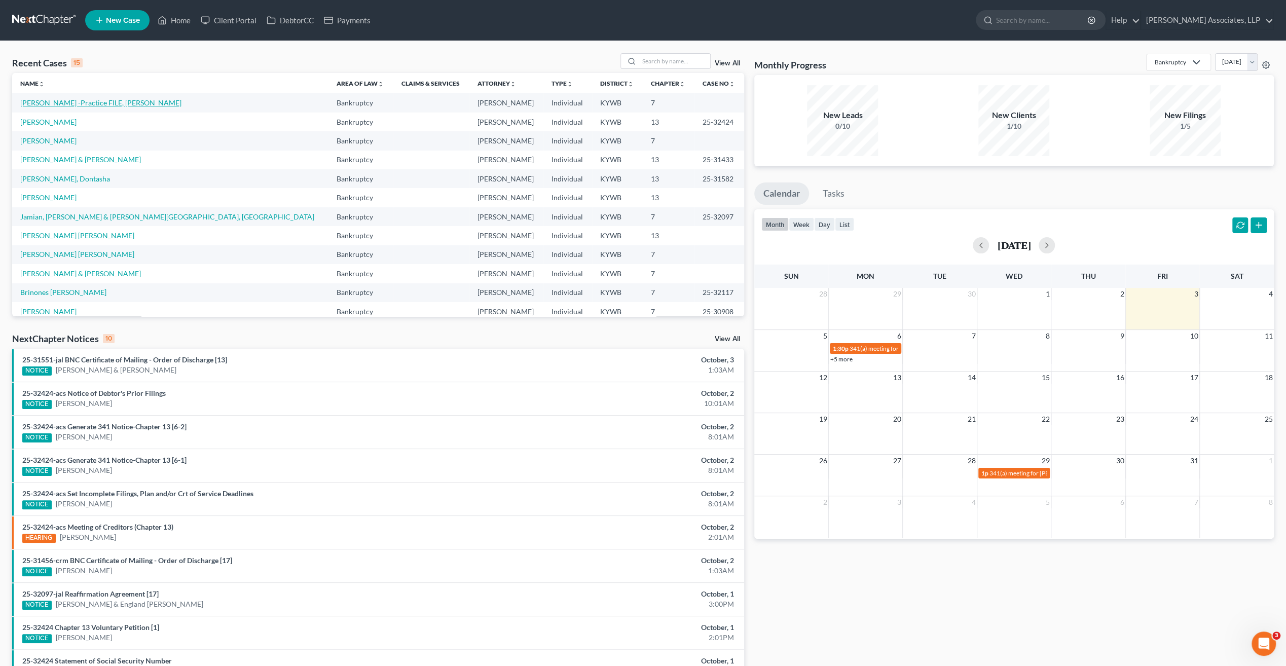
click at [110, 103] on link "Vazquez -Practice FILE, Maria" at bounding box center [100, 102] width 161 height 9
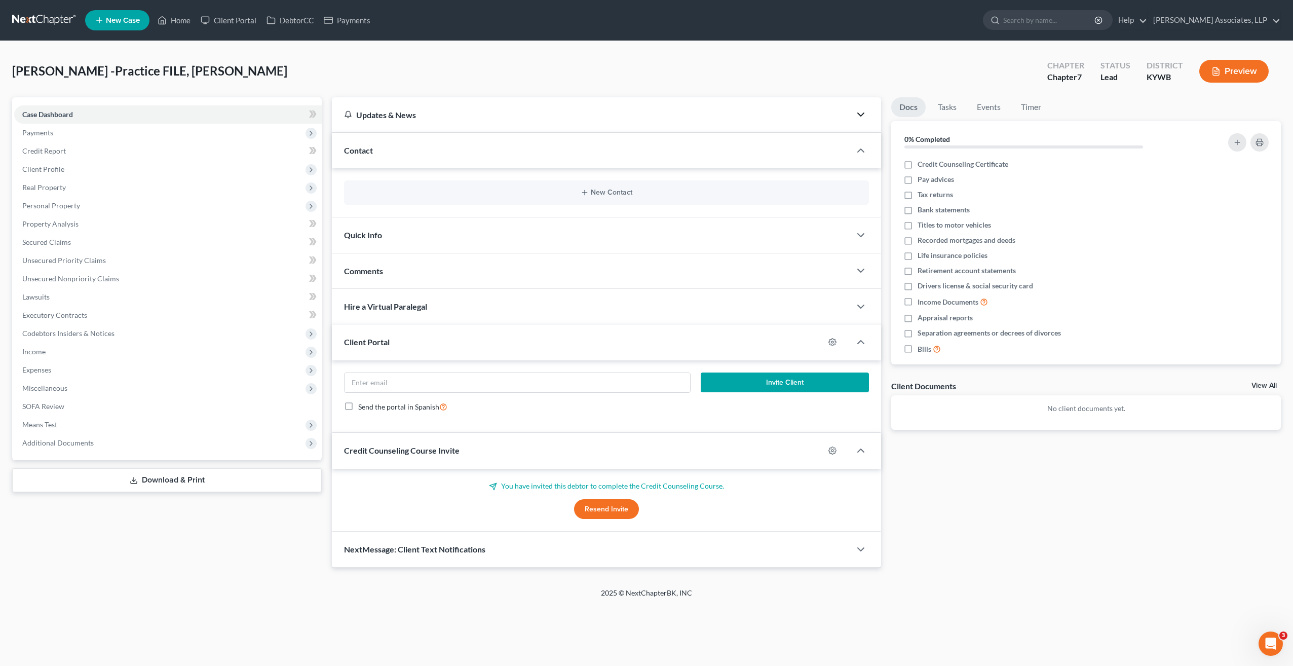
click at [860, 114] on icon "button" at bounding box center [861, 114] width 12 height 12
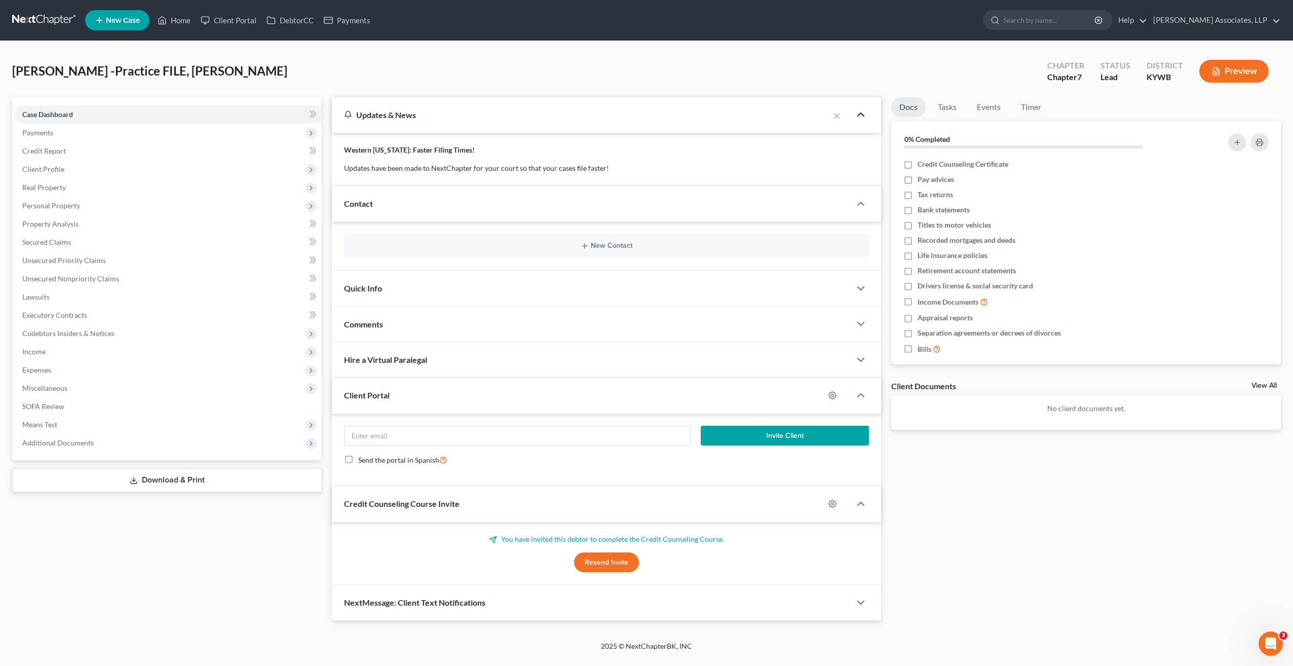
click at [860, 114] on polyline "button" at bounding box center [861, 114] width 6 height 3
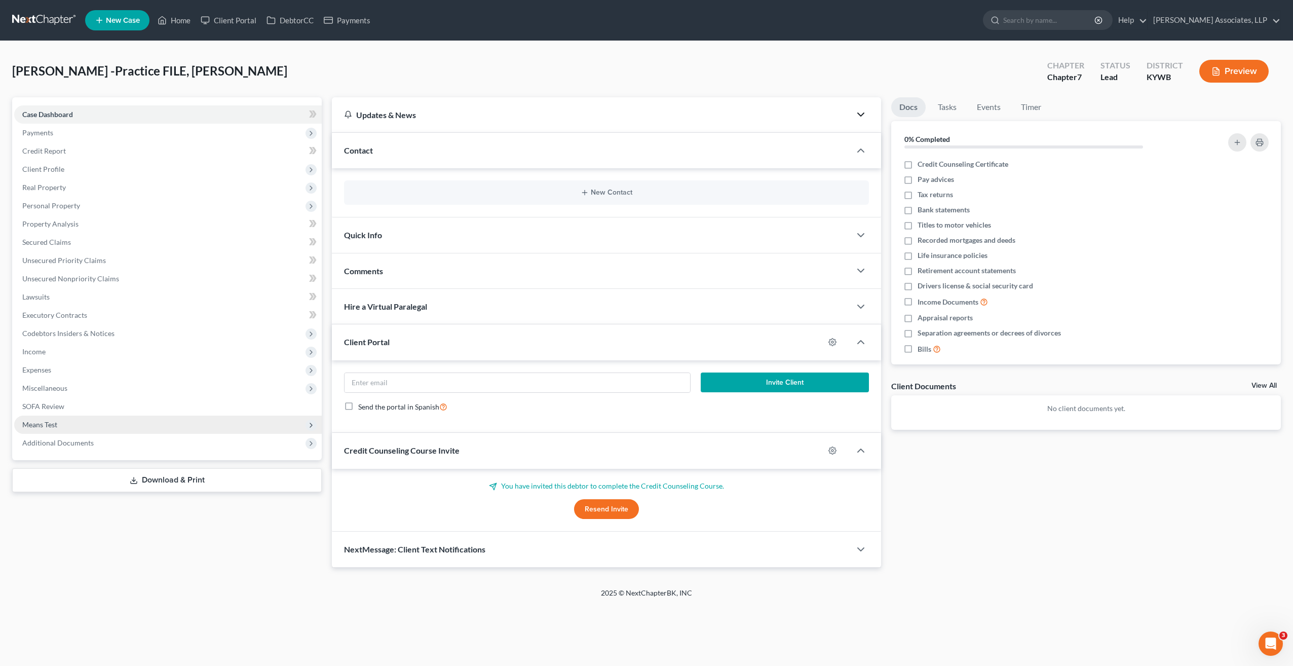
click at [47, 425] on span "Means Test" at bounding box center [39, 424] width 35 height 9
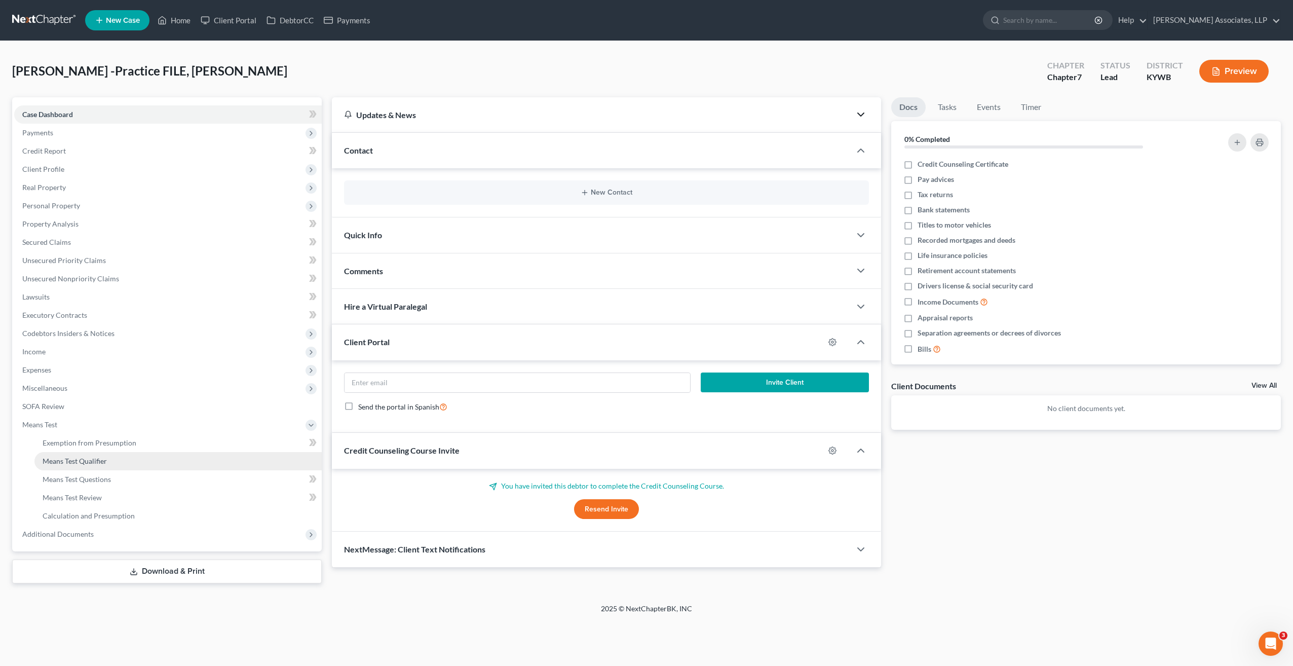
click at [107, 463] on link "Means Test Qualifier" at bounding box center [177, 461] width 287 height 18
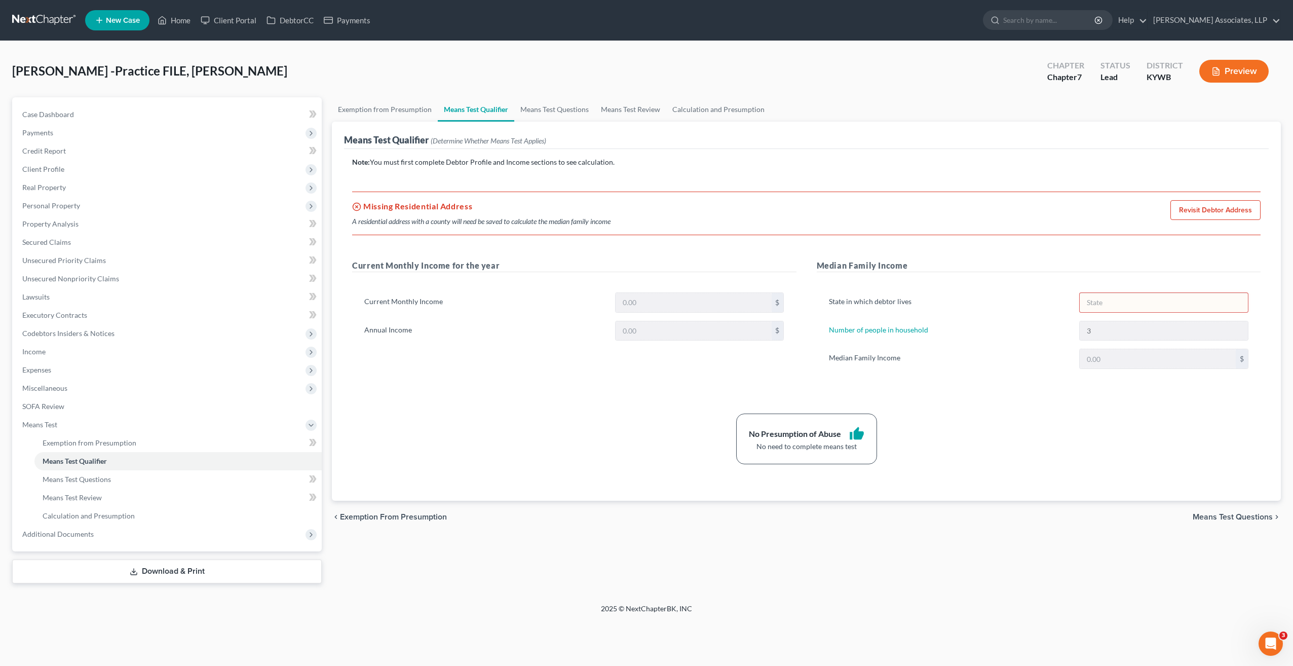
click at [1231, 213] on link "Revisit Debtor Address" at bounding box center [1216, 210] width 90 height 20
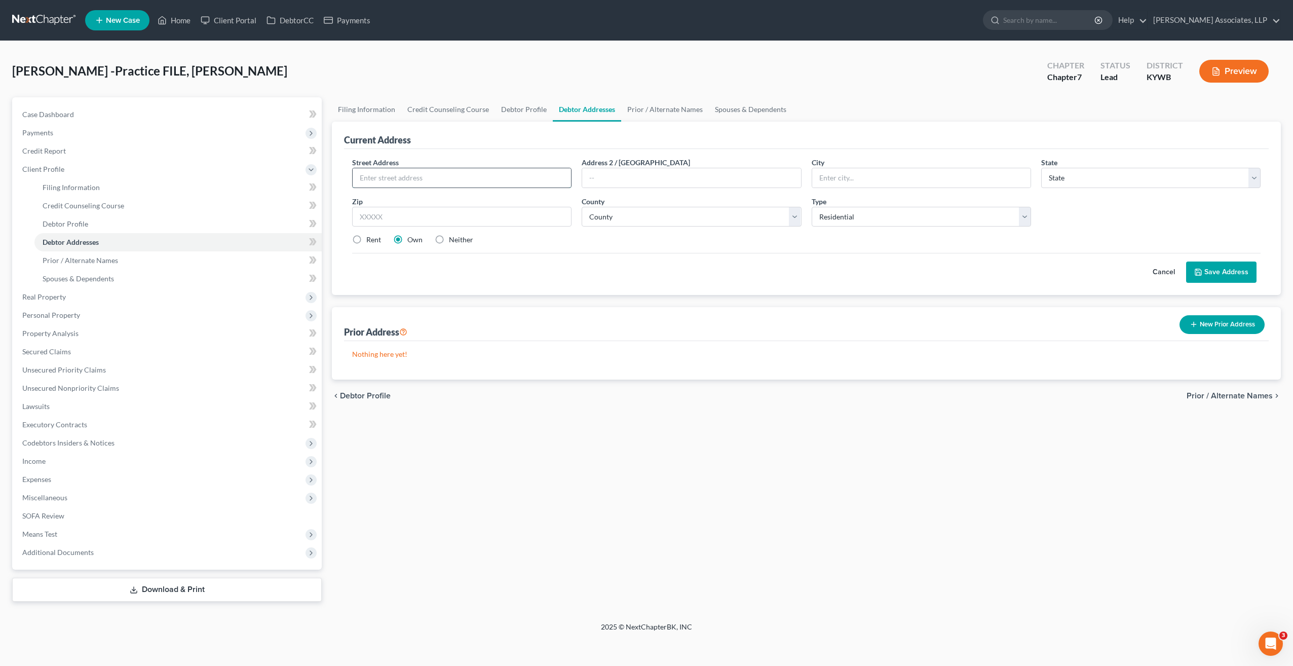
click at [398, 176] on input "text" at bounding box center [462, 177] width 218 height 19
click at [554, 216] on input "text" at bounding box center [461, 217] width 219 height 20
click at [689, 211] on select "County" at bounding box center [691, 217] width 219 height 20
click at [582, 207] on select "County Adair County Allen County Anderson County Ballard County Barren County B…" at bounding box center [691, 217] width 219 height 20
click at [1023, 218] on select "Select Residential Mailing Rental Business" at bounding box center [921, 217] width 219 height 20
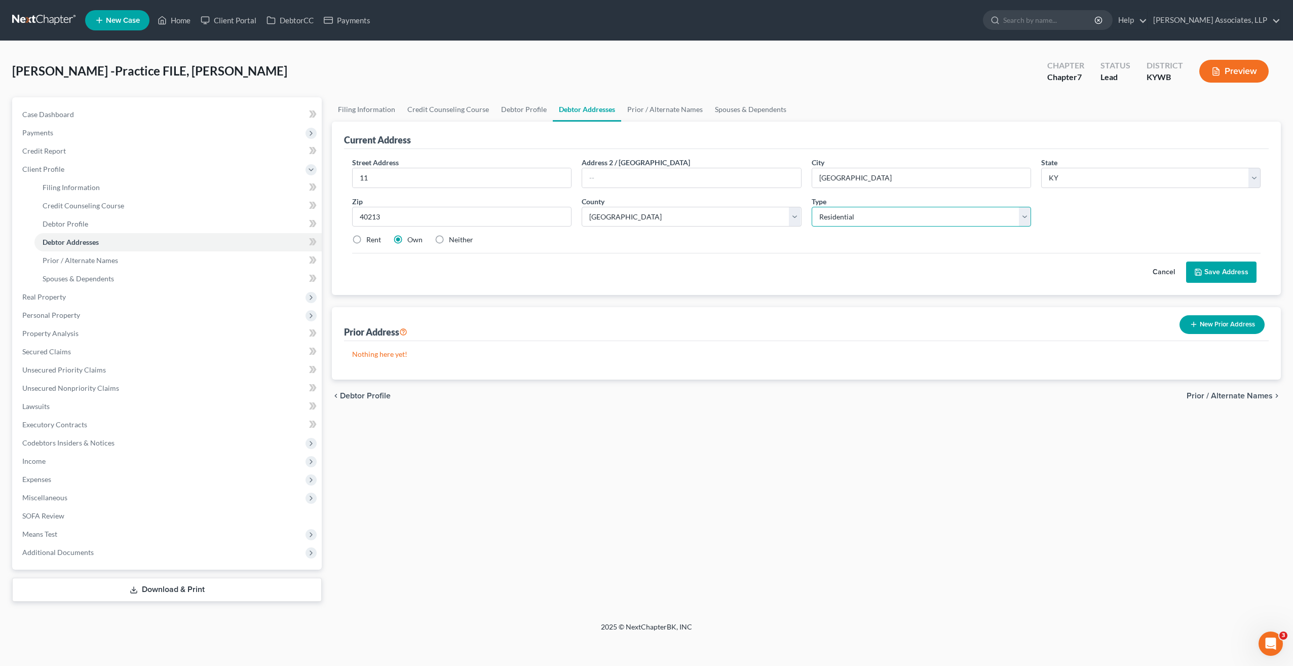
click at [1023, 218] on select "Select Residential Mailing Rental Business" at bounding box center [921, 217] width 219 height 20
click at [366, 239] on label "Rent" at bounding box center [373, 240] width 15 height 10
click at [370, 239] on input "Rent" at bounding box center [373, 238] width 7 height 7
click at [1230, 273] on button "Save Address" at bounding box center [1221, 271] width 70 height 21
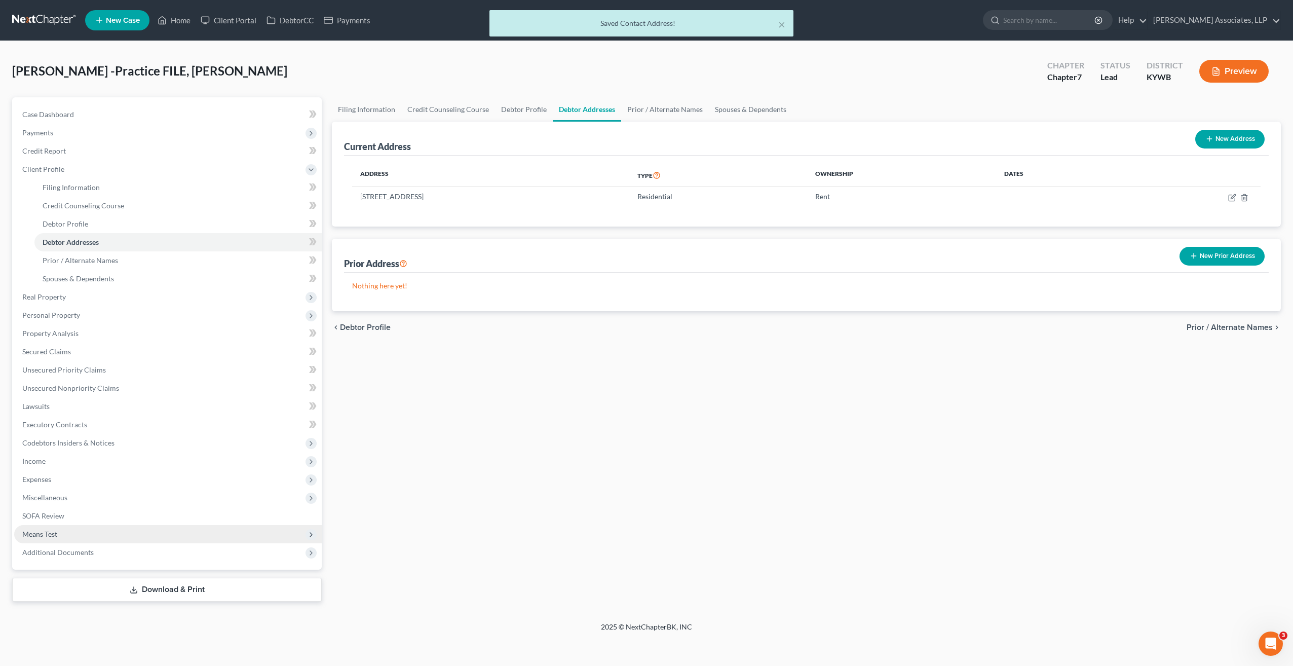
click at [54, 535] on span "Means Test" at bounding box center [39, 534] width 35 height 9
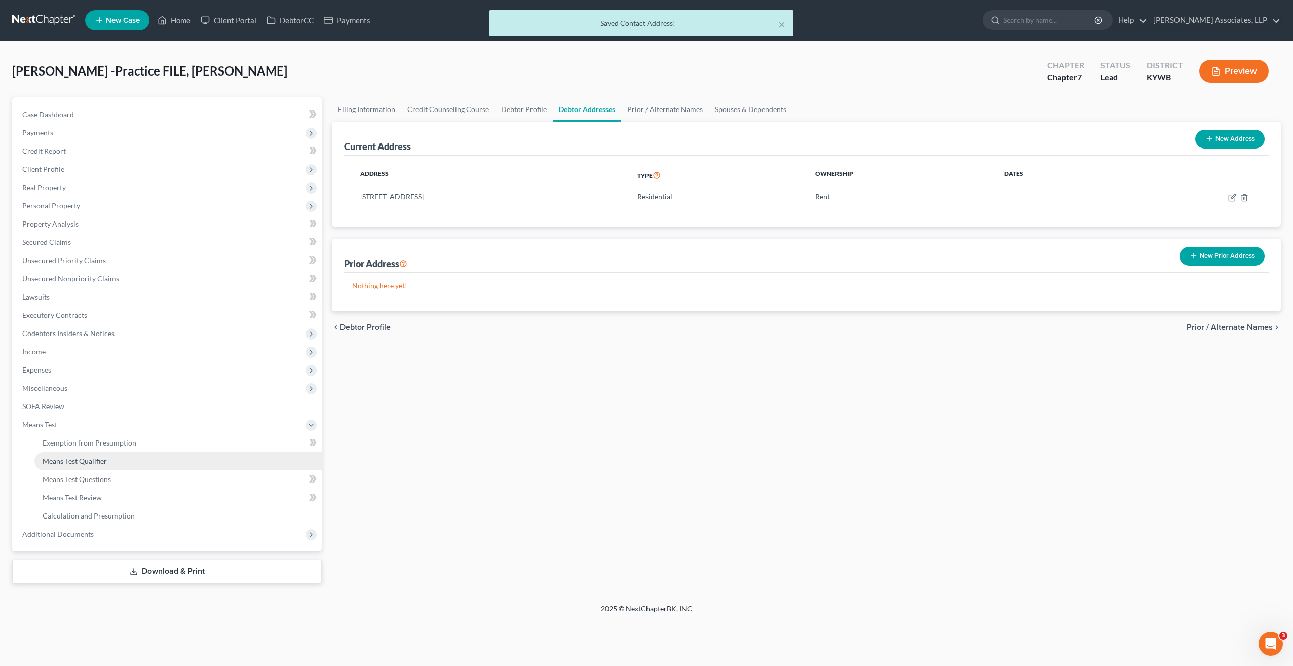
click at [86, 460] on span "Means Test Qualifier" at bounding box center [75, 461] width 64 height 9
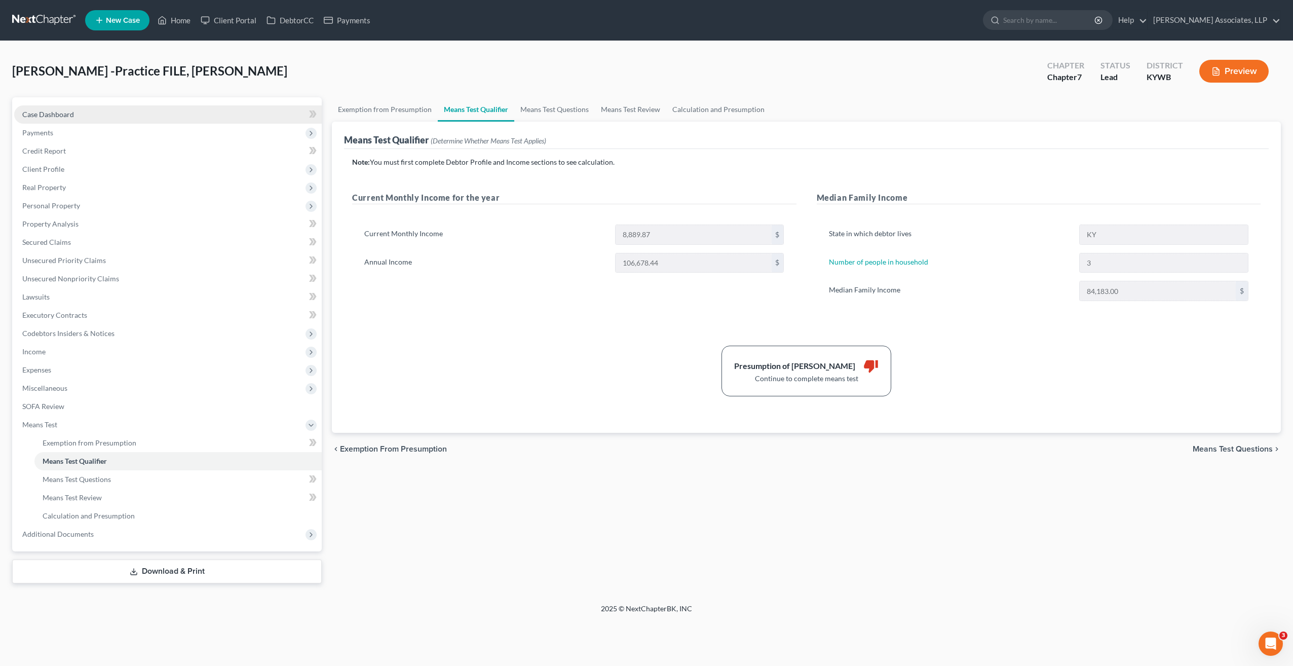
click at [57, 115] on span "Case Dashboard" at bounding box center [48, 114] width 52 height 9
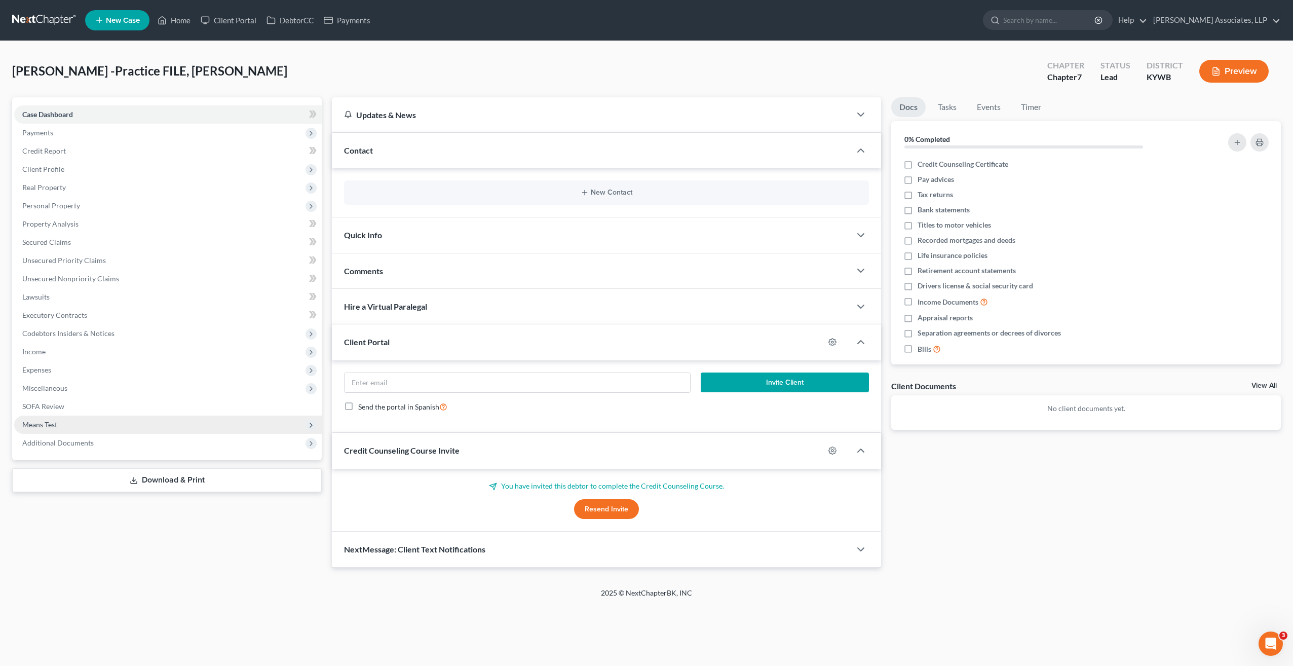
click at [50, 428] on span "Means Test" at bounding box center [39, 424] width 35 height 9
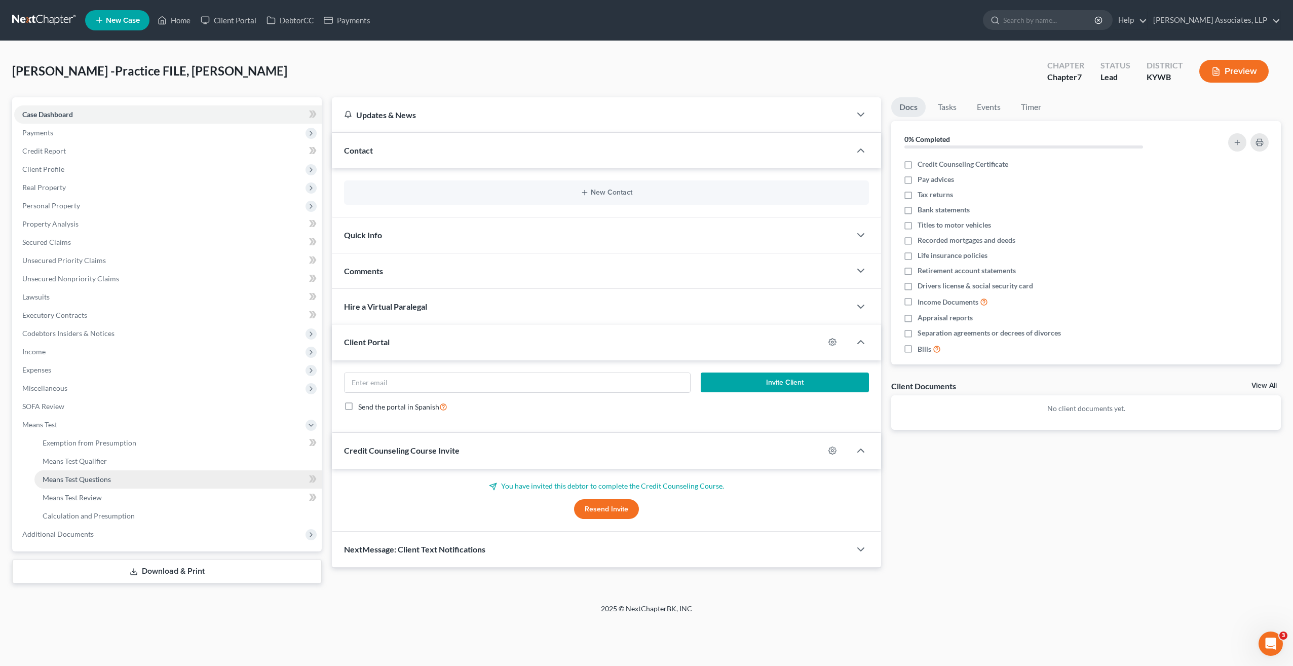
click at [97, 484] on link "Means Test Questions" at bounding box center [177, 479] width 287 height 18
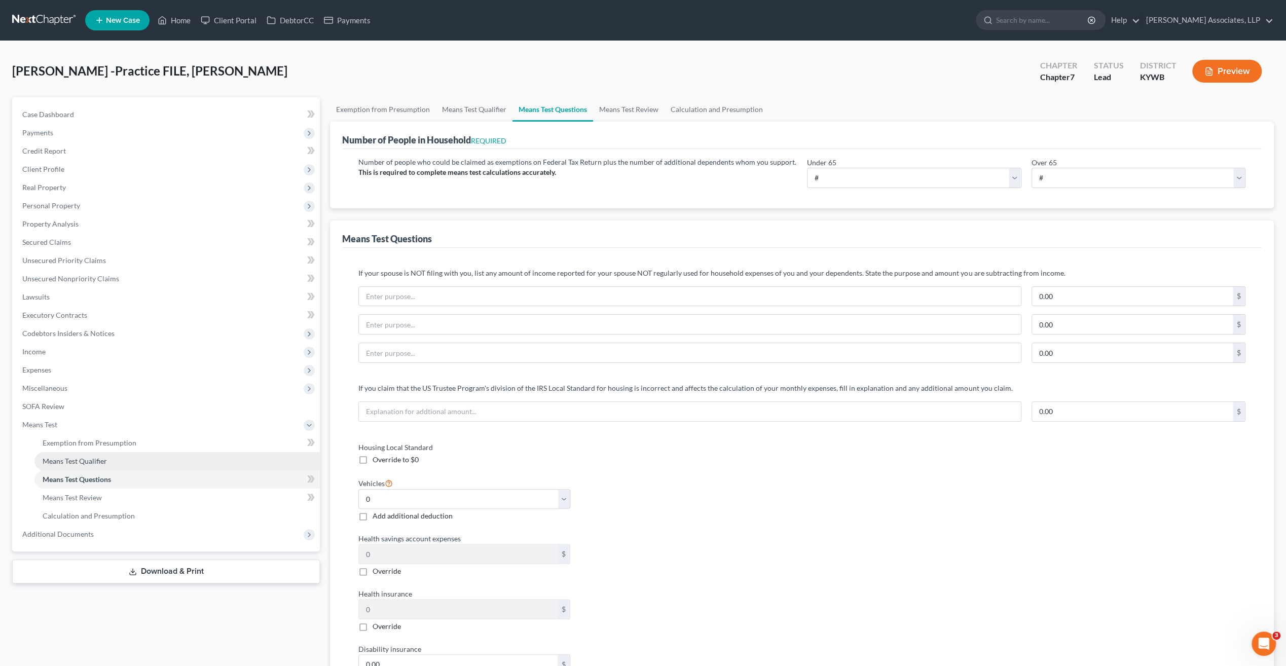
click at [101, 461] on span "Means Test Qualifier" at bounding box center [75, 461] width 64 height 9
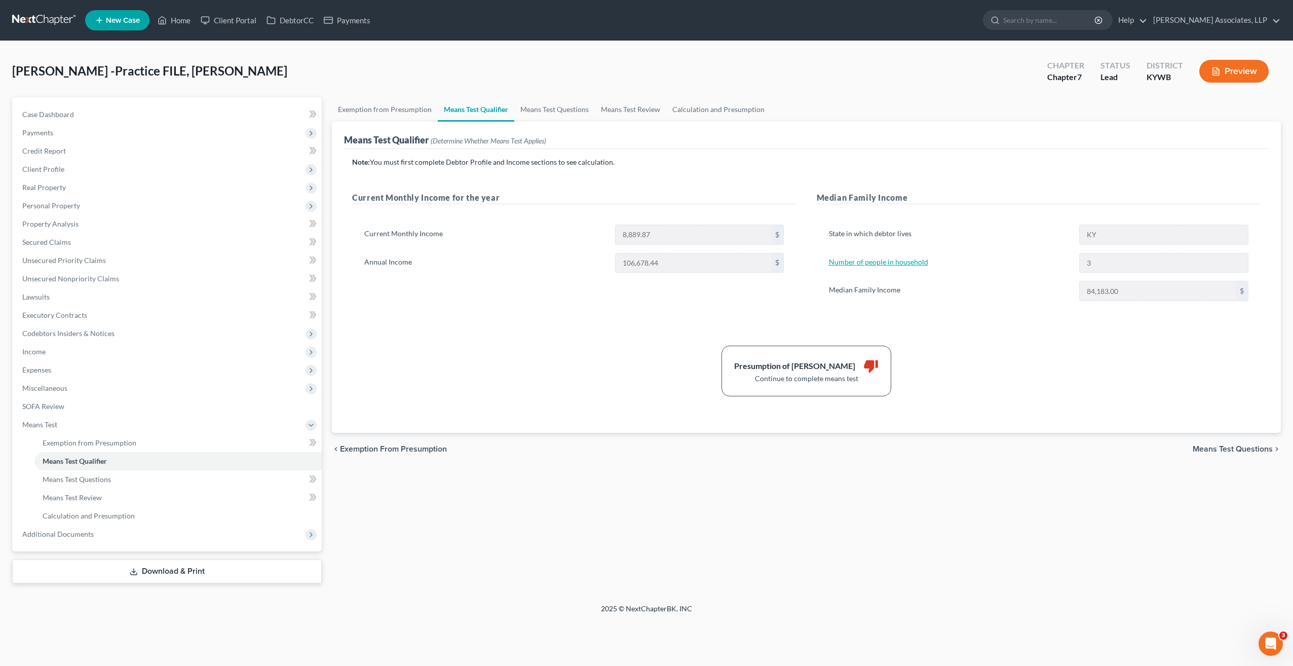
click at [918, 260] on link "Number of people in household" at bounding box center [878, 261] width 99 height 9
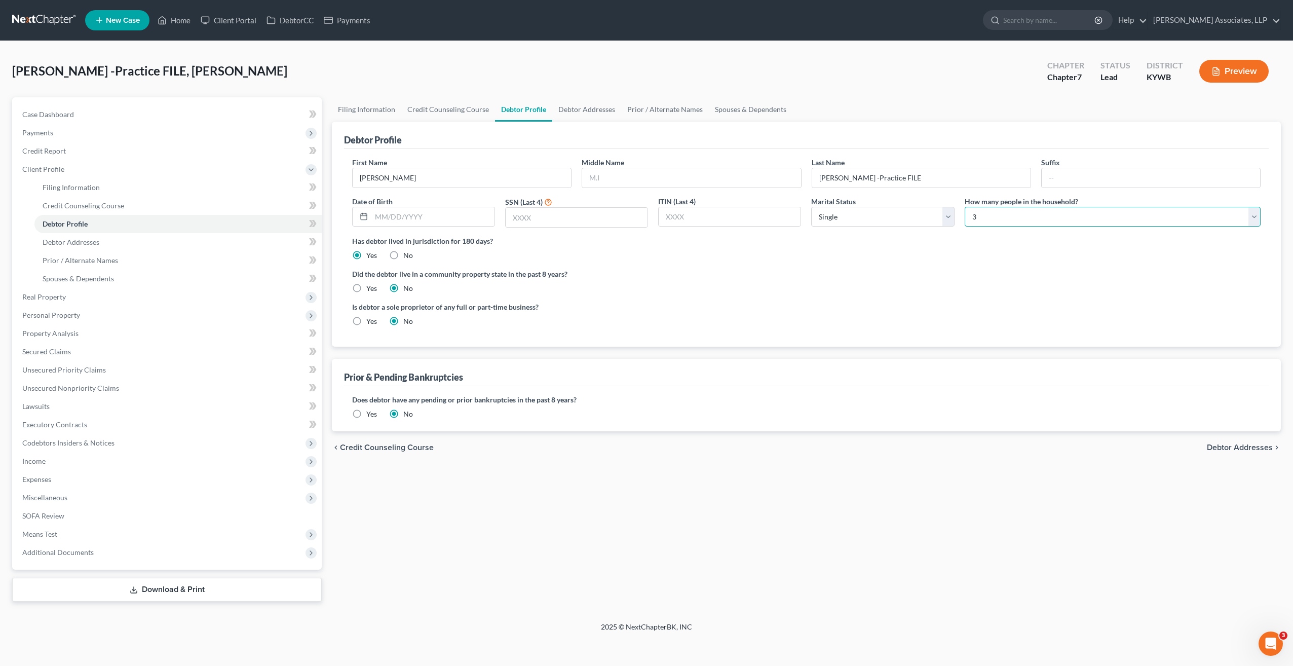
click at [1001, 218] on select "Select 1 2 3 4 5 6 7 8 9 10 11 12 13 14 15 16 17 18 19 20" at bounding box center [1113, 217] width 296 height 20
click at [965, 207] on select "Select 1 2 3 4 5 6 7 8 9 10 11 12 13 14 15 16 17 18 19 20" at bounding box center [1113, 217] width 296 height 20
click at [46, 530] on span "Means Test" at bounding box center [39, 534] width 35 height 9
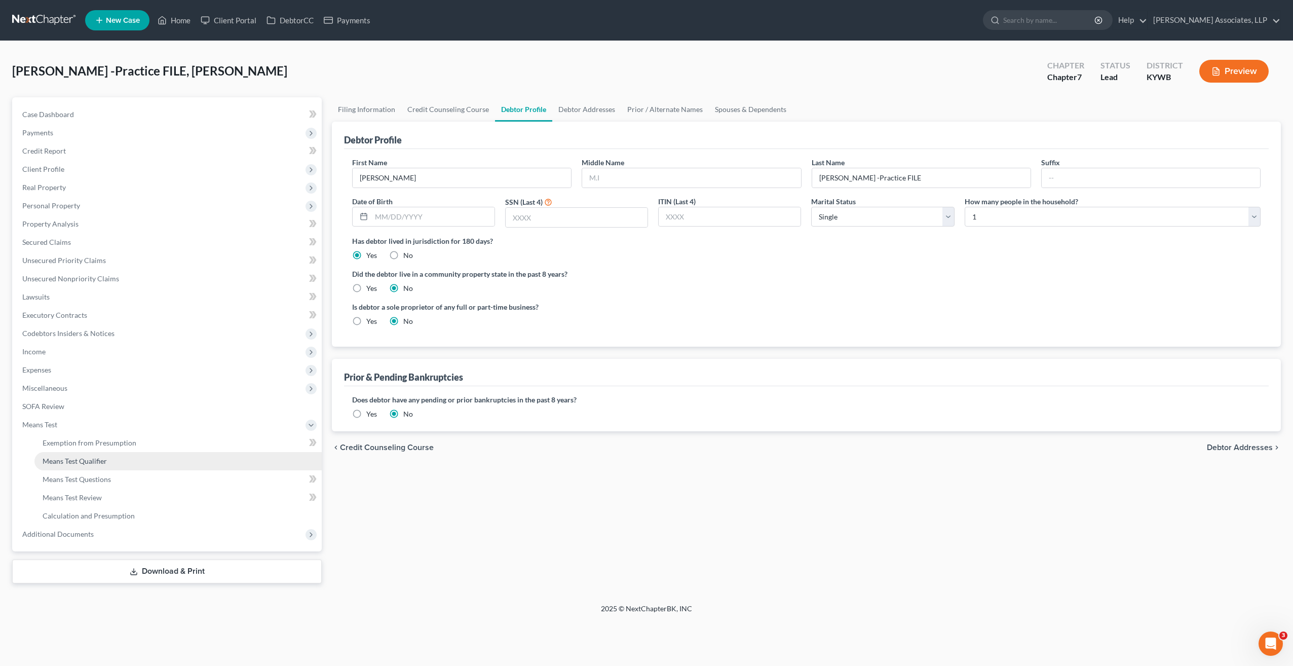
click at [98, 459] on span "Means Test Qualifier" at bounding box center [75, 461] width 64 height 9
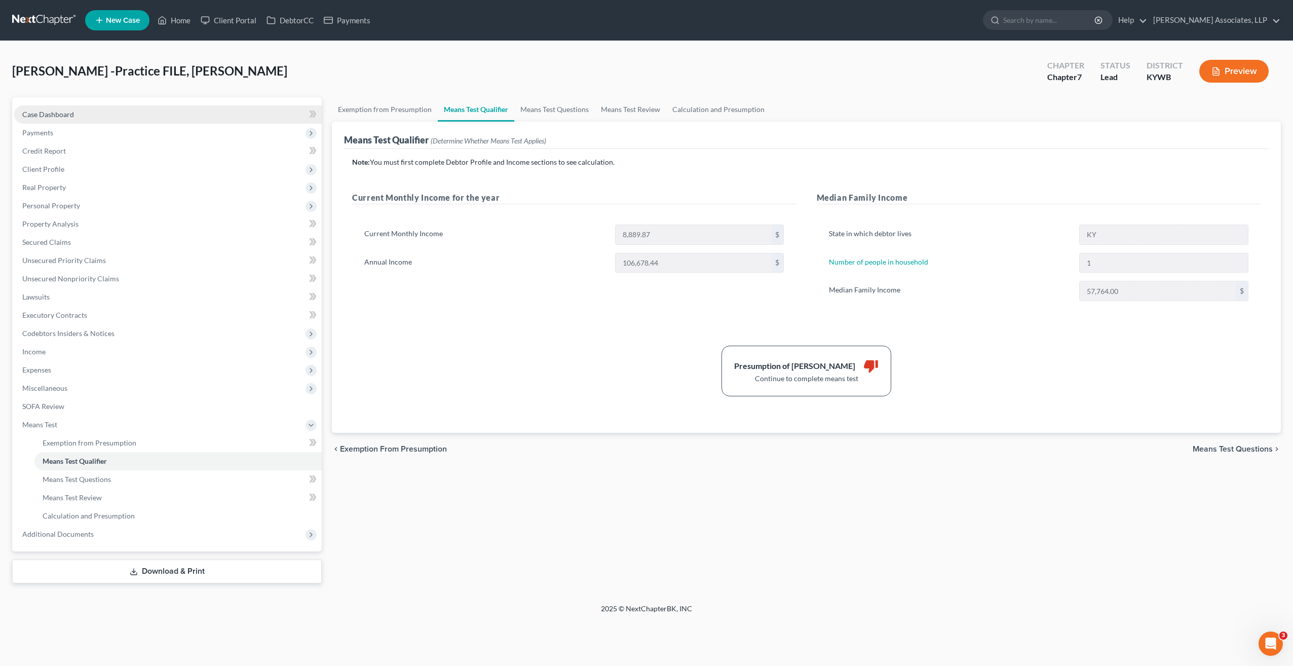
click at [70, 118] on span "Case Dashboard" at bounding box center [48, 114] width 52 height 9
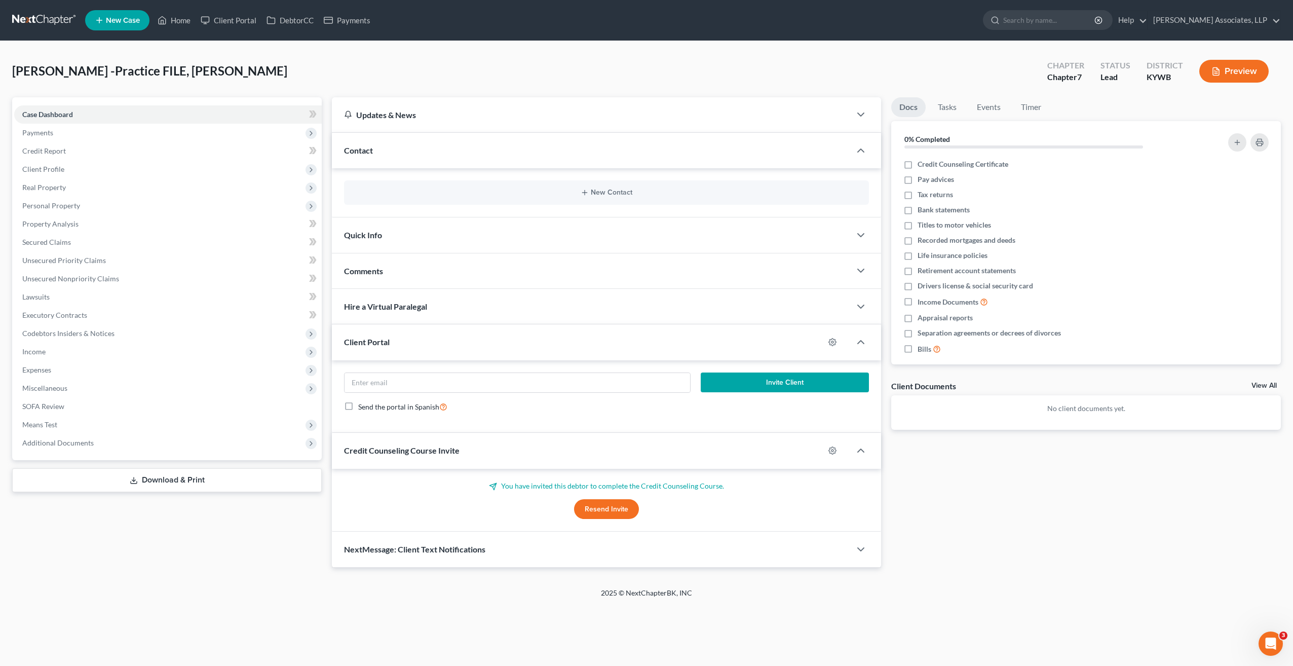
click at [1233, 72] on button "Preview" at bounding box center [1233, 71] width 69 height 23
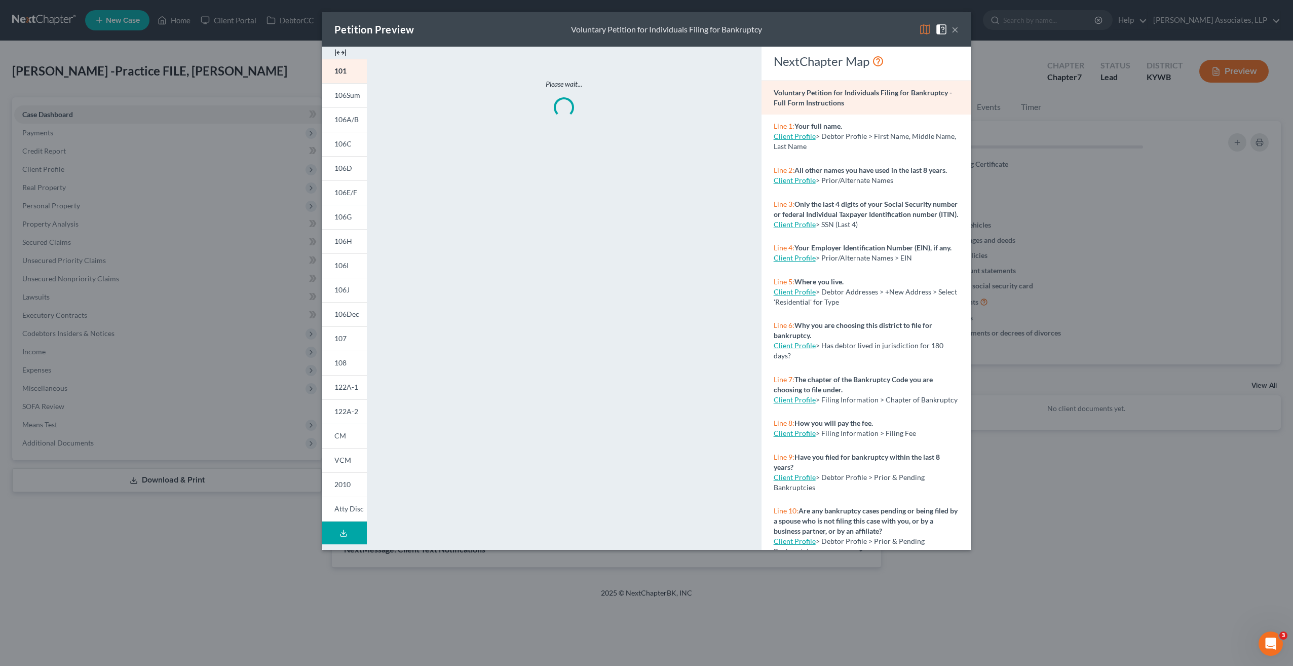
click at [953, 30] on button "×" at bounding box center [955, 29] width 7 height 12
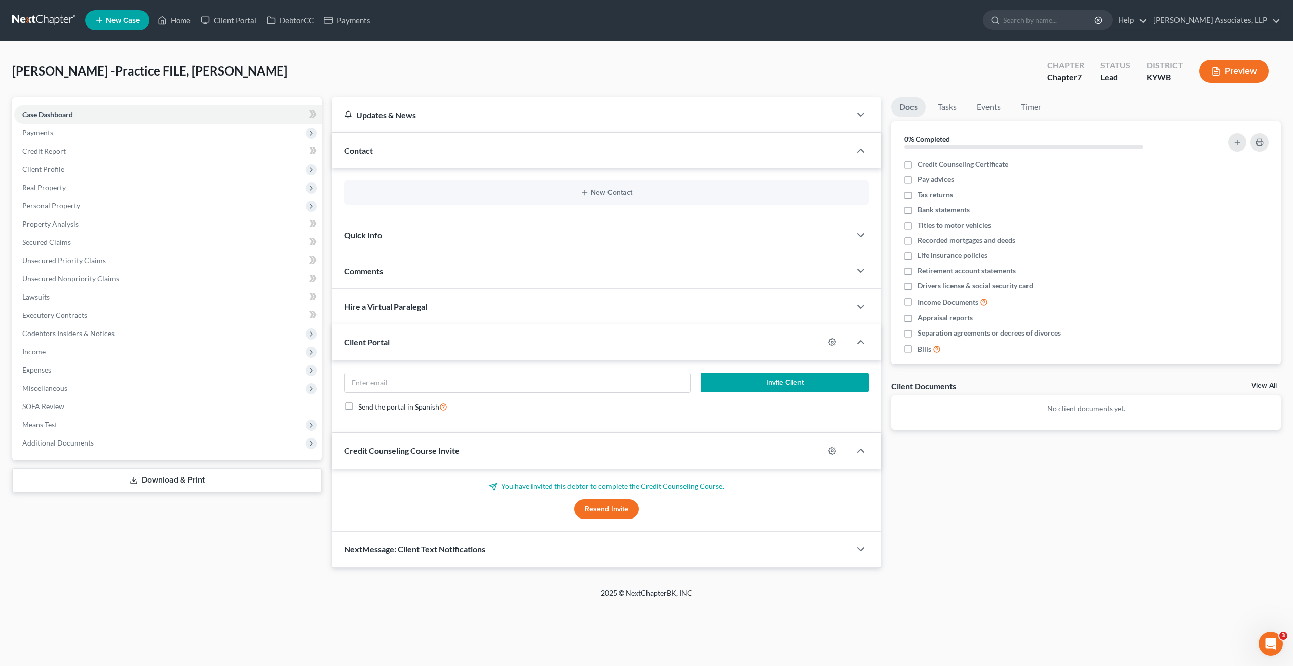
click at [1067, 79] on div "Chapter 7" at bounding box center [1065, 77] width 37 height 12
click at [1069, 70] on div "Chapter" at bounding box center [1065, 66] width 37 height 12
drag, startPoint x: 1069, startPoint y: 70, endPoint x: 997, endPoint y: 60, distance: 72.2
click at [997, 60] on div "Vazquez -Practice FILE, Maria Upgraded Chapter Chapter 7 Status Lead District K…" at bounding box center [646, 75] width 1269 height 44
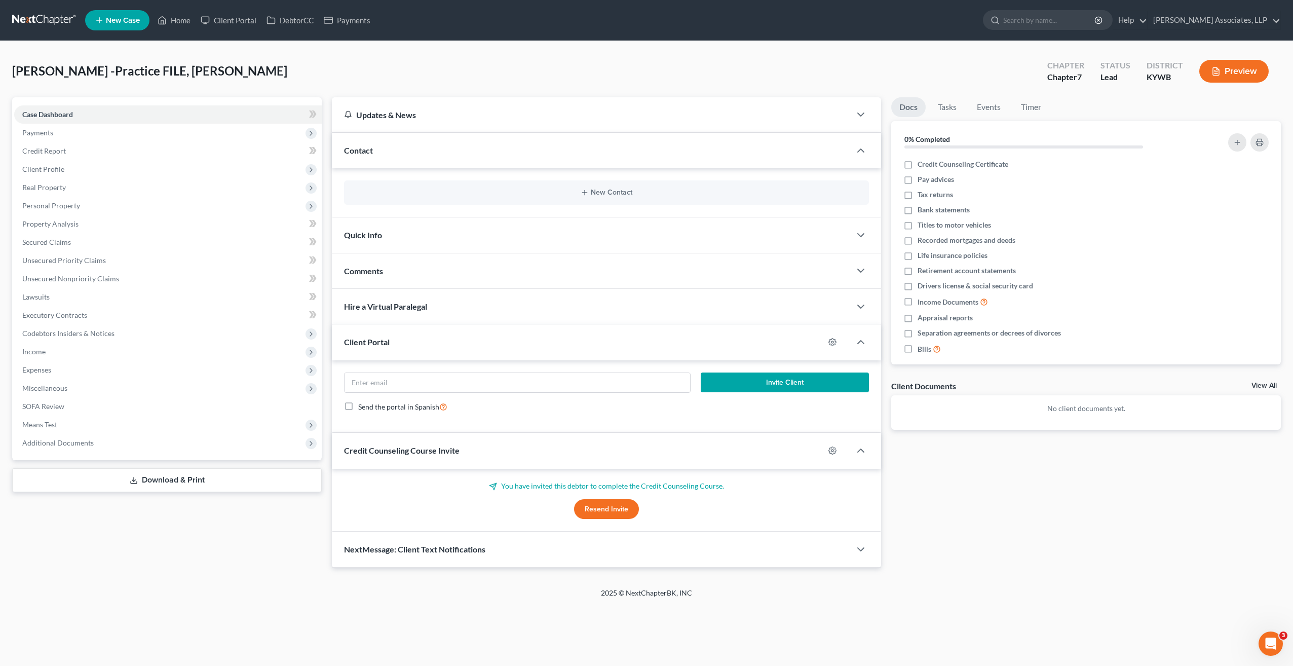
click at [158, 72] on span "Vazquez -Practice FILE, Maria" at bounding box center [149, 70] width 275 height 15
click at [153, 72] on span "Vazquez -Practice FILE, Maria" at bounding box center [149, 70] width 275 height 15
click at [75, 72] on span "Vazquez -Practice FILE, Maria" at bounding box center [149, 70] width 275 height 15
click at [863, 115] on polyline "button" at bounding box center [861, 114] width 6 height 3
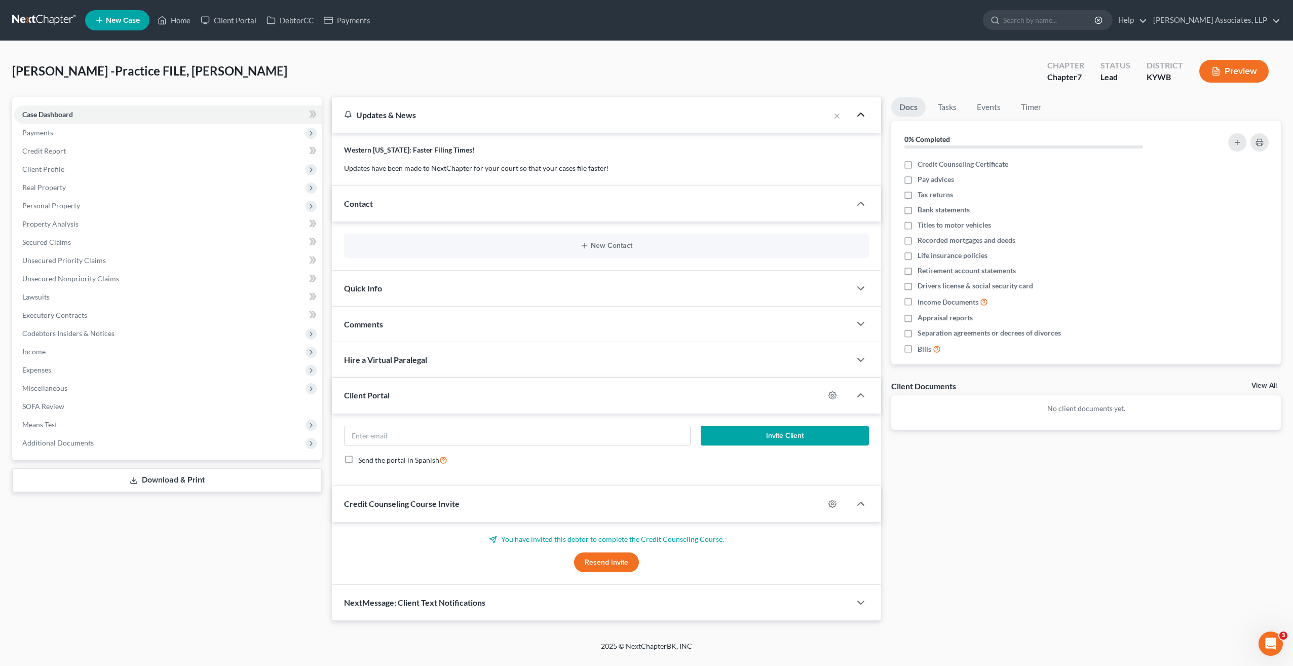
click at [863, 115] on polyline "button" at bounding box center [861, 114] width 6 height 3
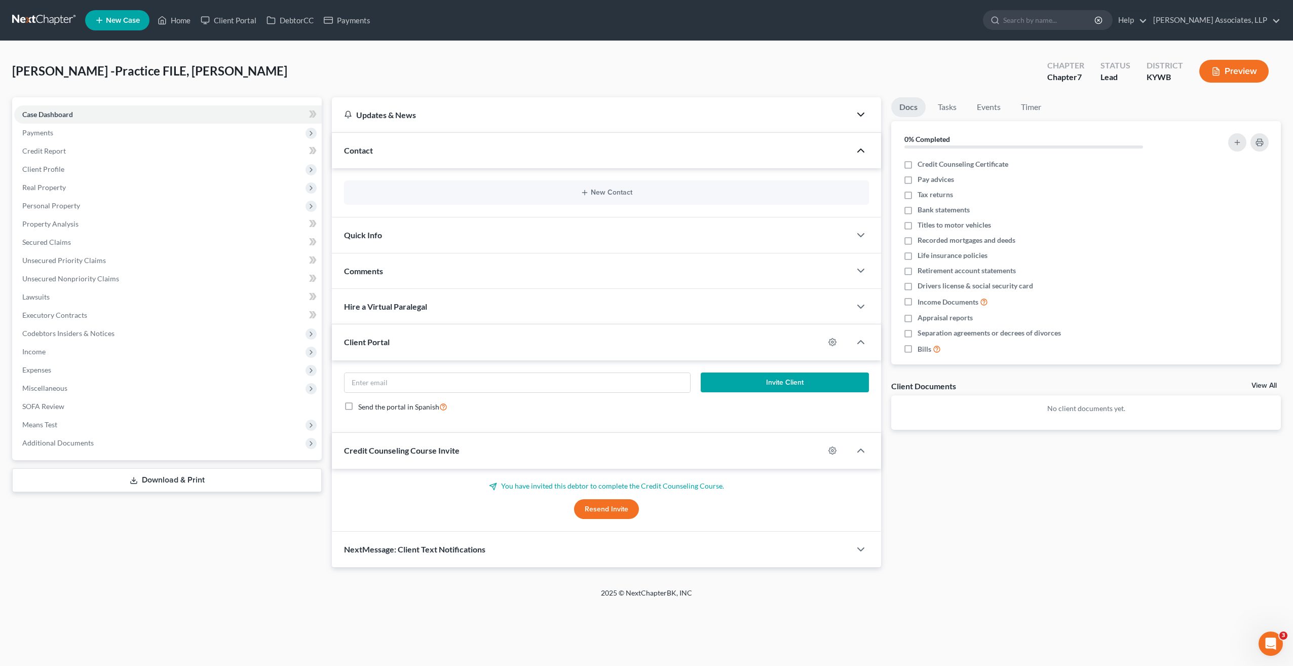
click at [862, 151] on icon "button" at bounding box center [861, 150] width 12 height 12
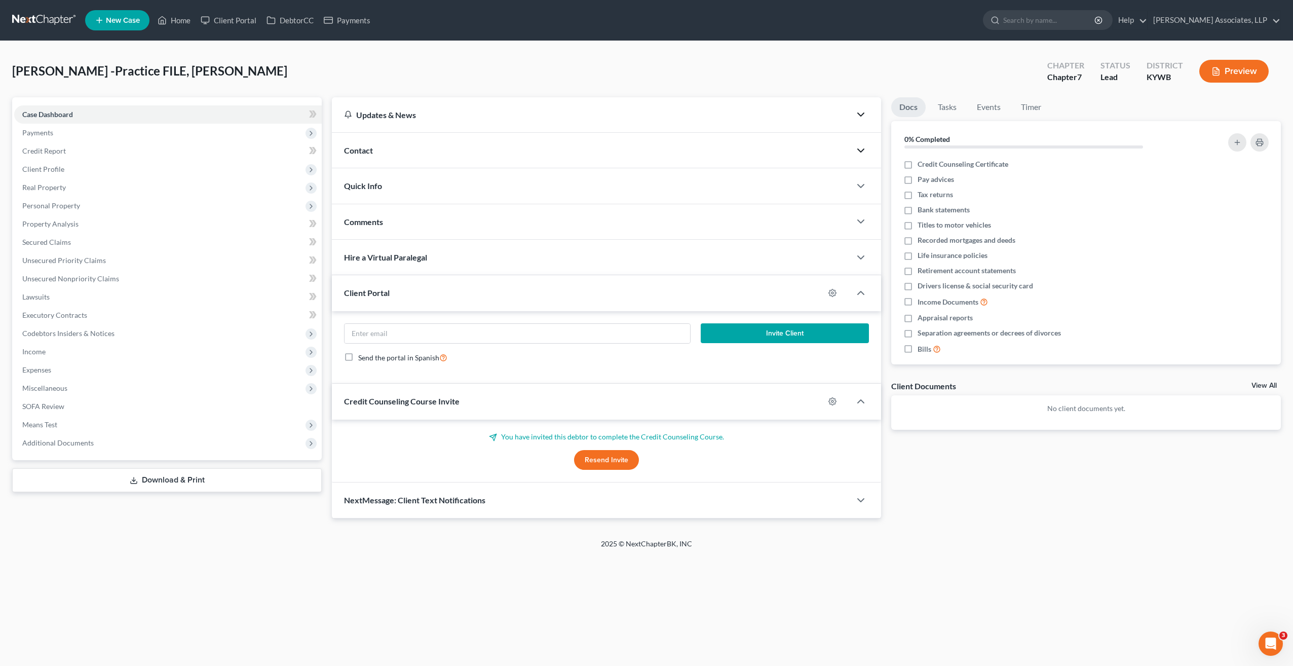
click at [862, 151] on polyline "button" at bounding box center [861, 150] width 6 height 3
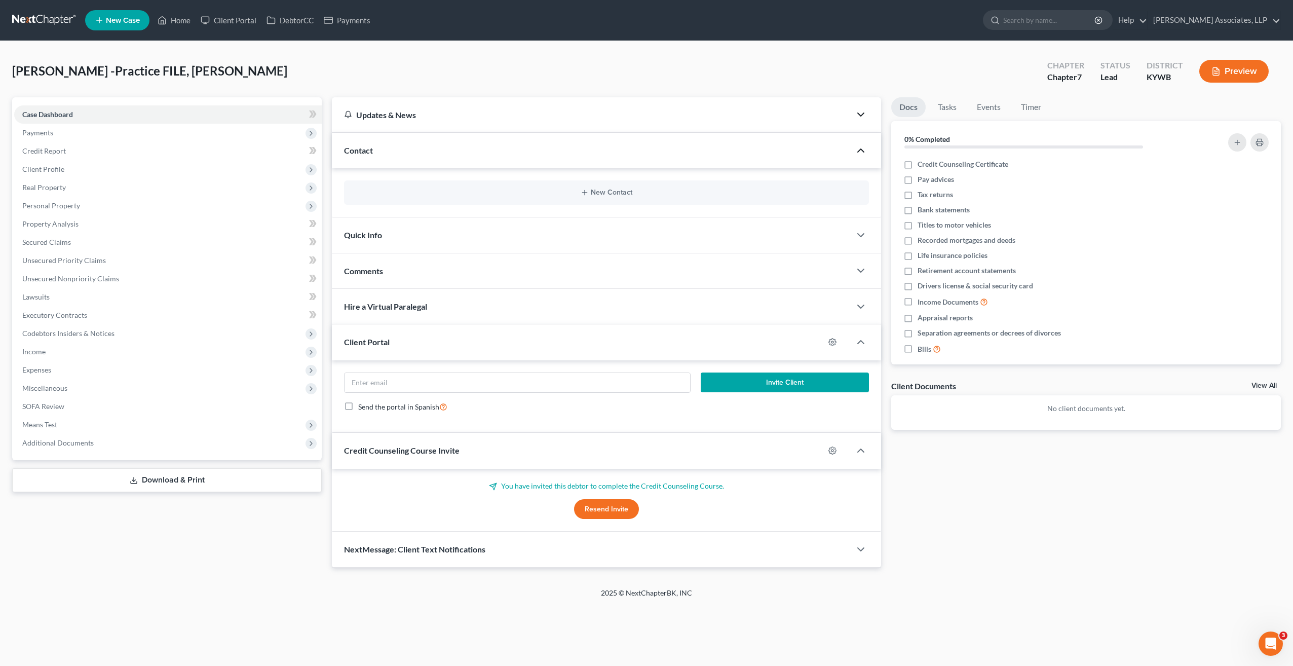
click at [679, 199] on div "New Contact" at bounding box center [606, 192] width 525 height 24
click at [604, 190] on button "New Contact" at bounding box center [606, 193] width 509 height 8
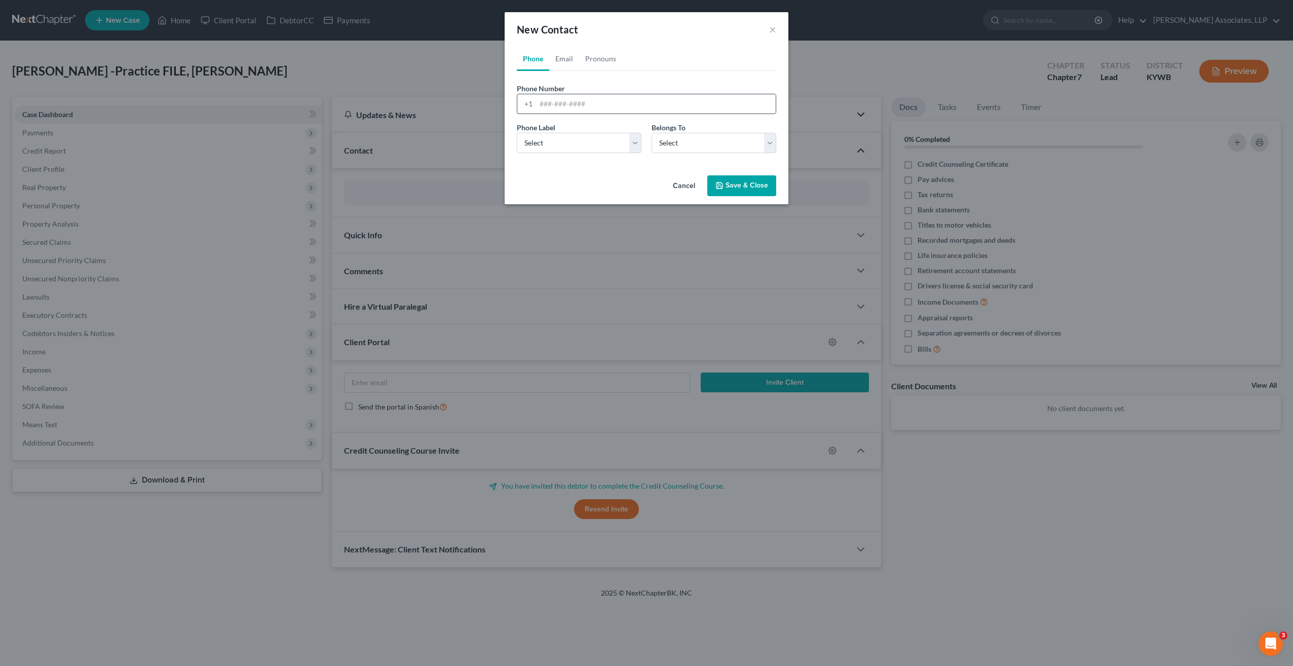
drag, startPoint x: 604, startPoint y: 190, endPoint x: 636, endPoint y: 93, distance: 101.6
click at [636, 93] on div "Phone Number * +1" at bounding box center [647, 98] width 270 height 31
drag, startPoint x: 636, startPoint y: 93, endPoint x: 568, endPoint y: 64, distance: 74.5
click at [568, 64] on link "Email" at bounding box center [564, 59] width 30 height 24
click at [592, 59] on link "Pronouns" at bounding box center [600, 59] width 43 height 24
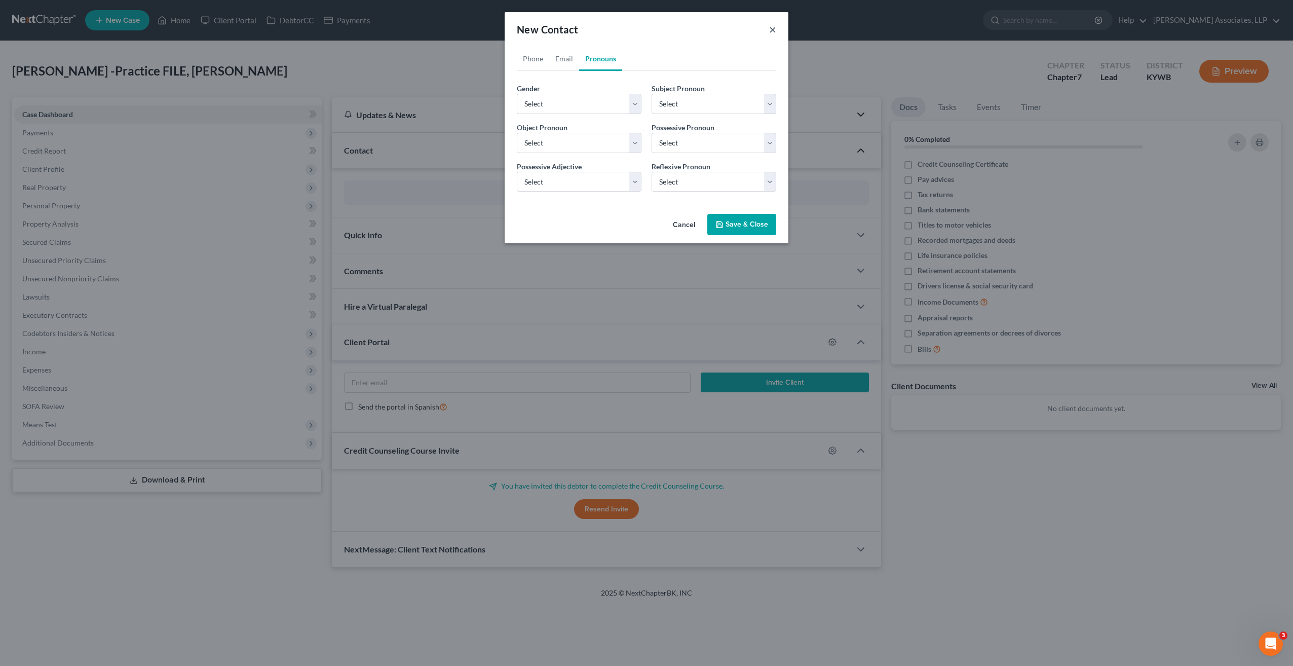
click at [775, 31] on button "×" at bounding box center [772, 29] width 7 height 12
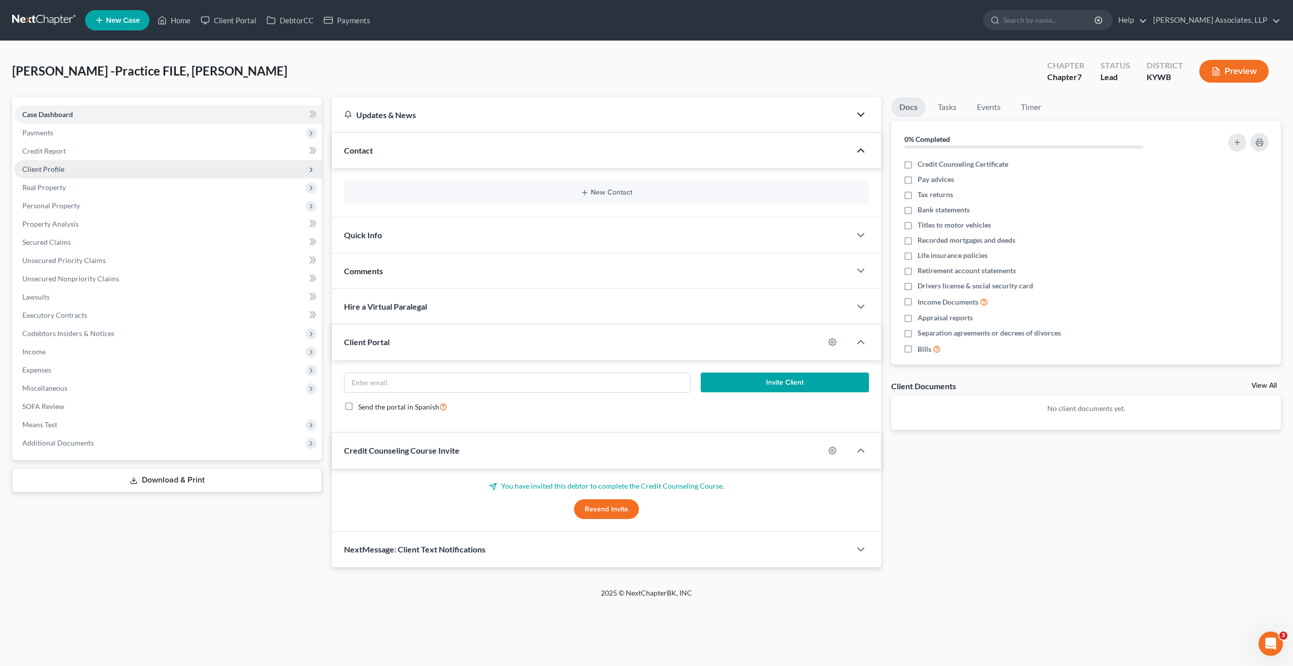
click at [62, 169] on span "Client Profile" at bounding box center [43, 169] width 42 height 9
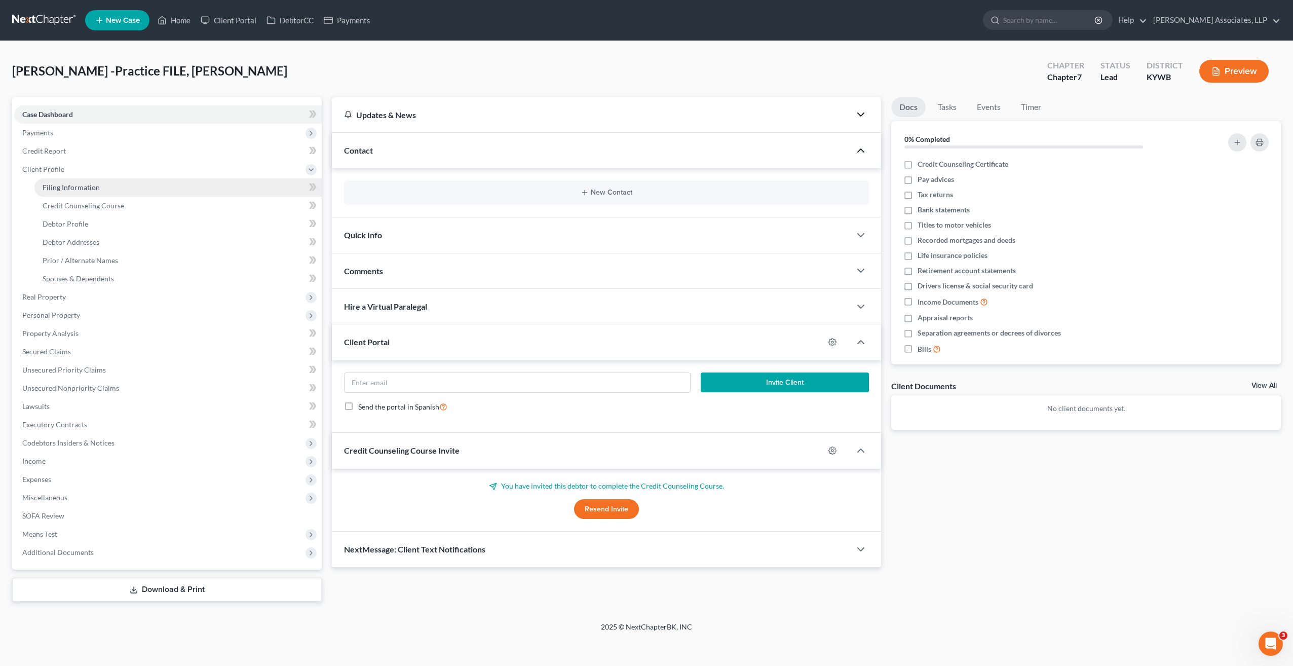
click at [99, 187] on link "Filing Information" at bounding box center [177, 187] width 287 height 18
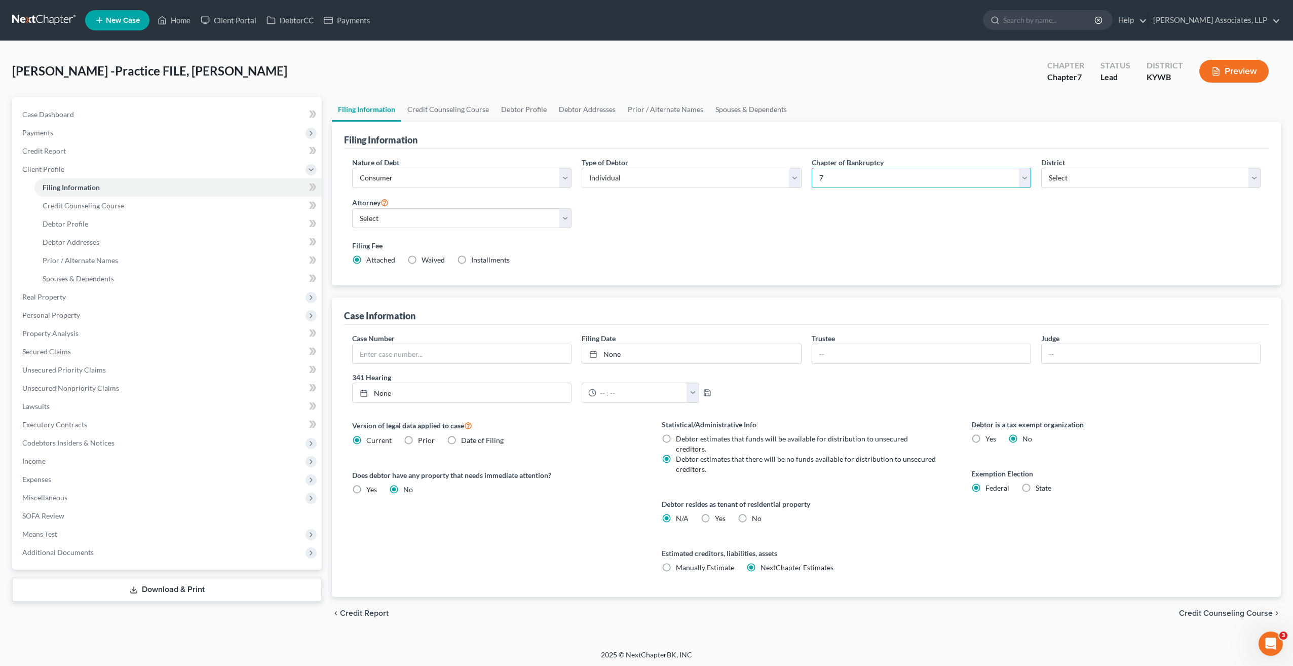
click at [1022, 176] on select "Select 7 11 12 13" at bounding box center [921, 178] width 219 height 20
click at [812, 168] on select "Select 7 11 12 13" at bounding box center [921, 178] width 219 height 20
click at [48, 535] on span "Means Test" at bounding box center [39, 534] width 35 height 9
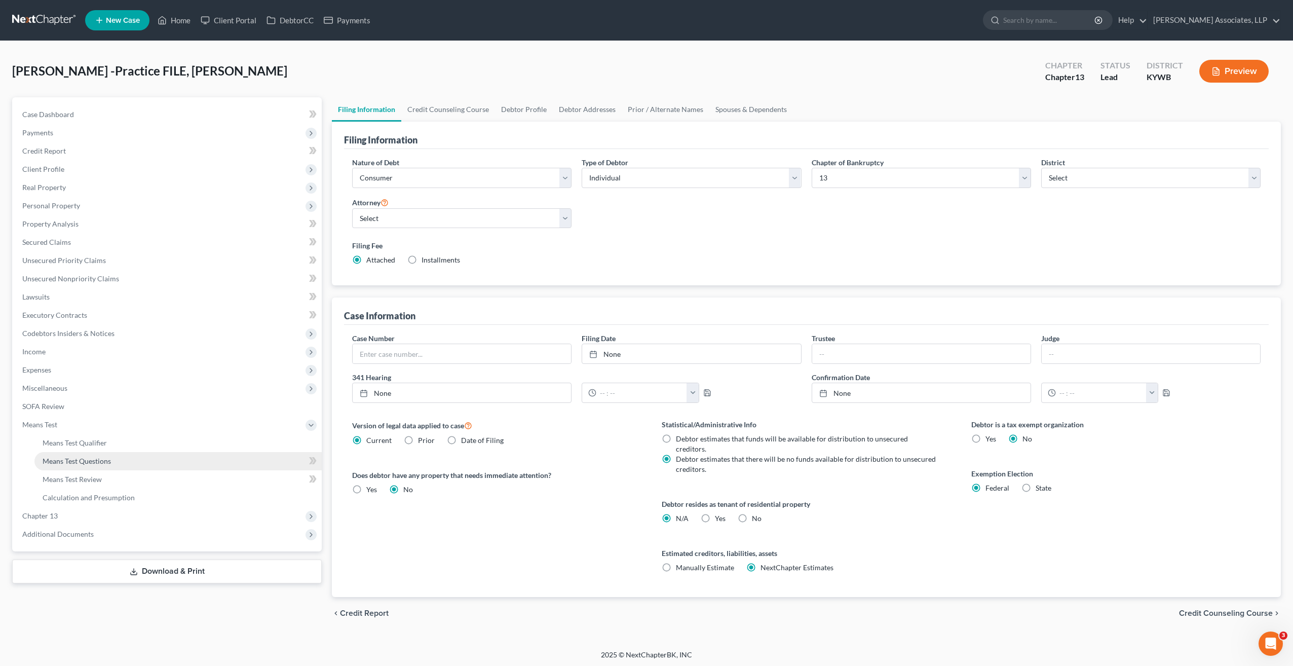
click at [92, 459] on span "Means Test Questions" at bounding box center [77, 461] width 68 height 9
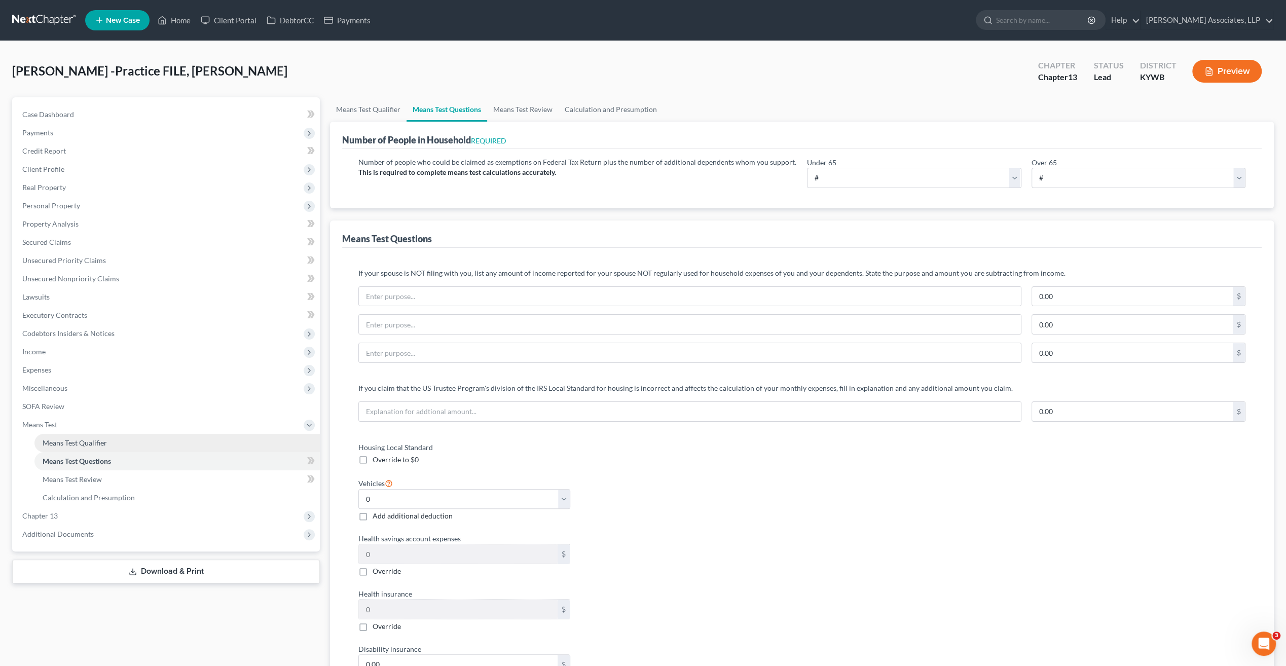
click at [95, 446] on span "Means Test Qualifier" at bounding box center [75, 442] width 64 height 9
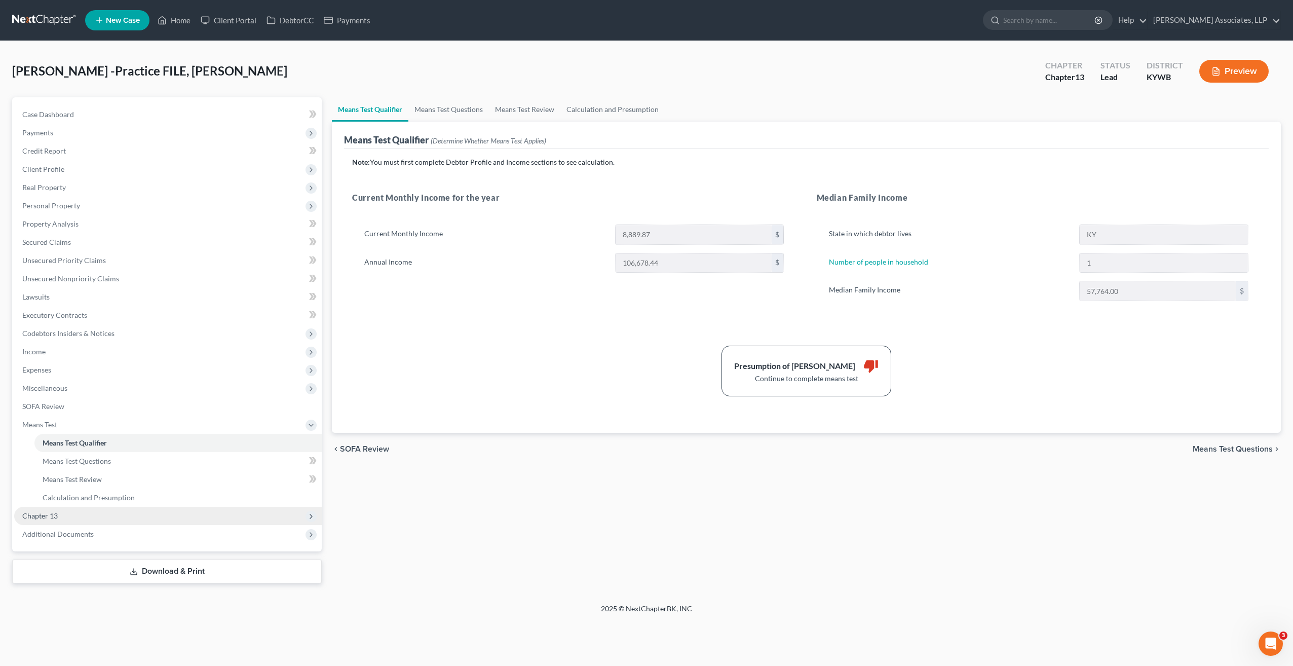
click at [308, 515] on icon at bounding box center [311, 516] width 8 height 8
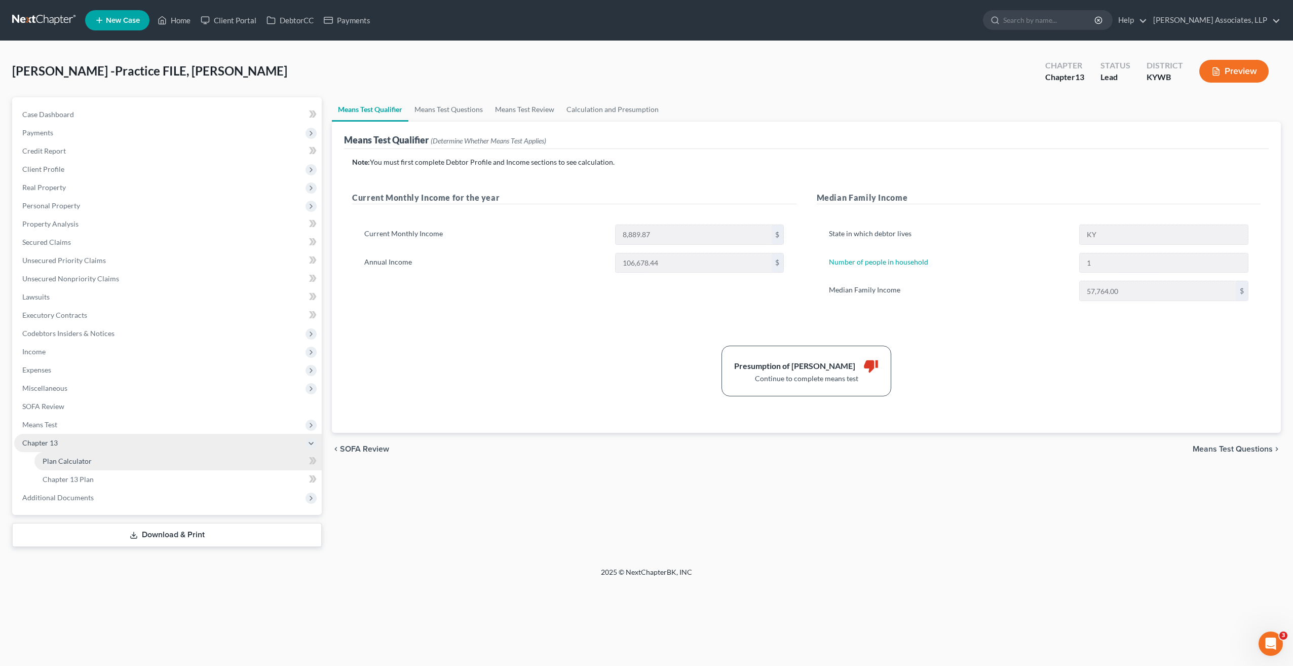
click at [128, 459] on link "Plan Calculator" at bounding box center [177, 461] width 287 height 18
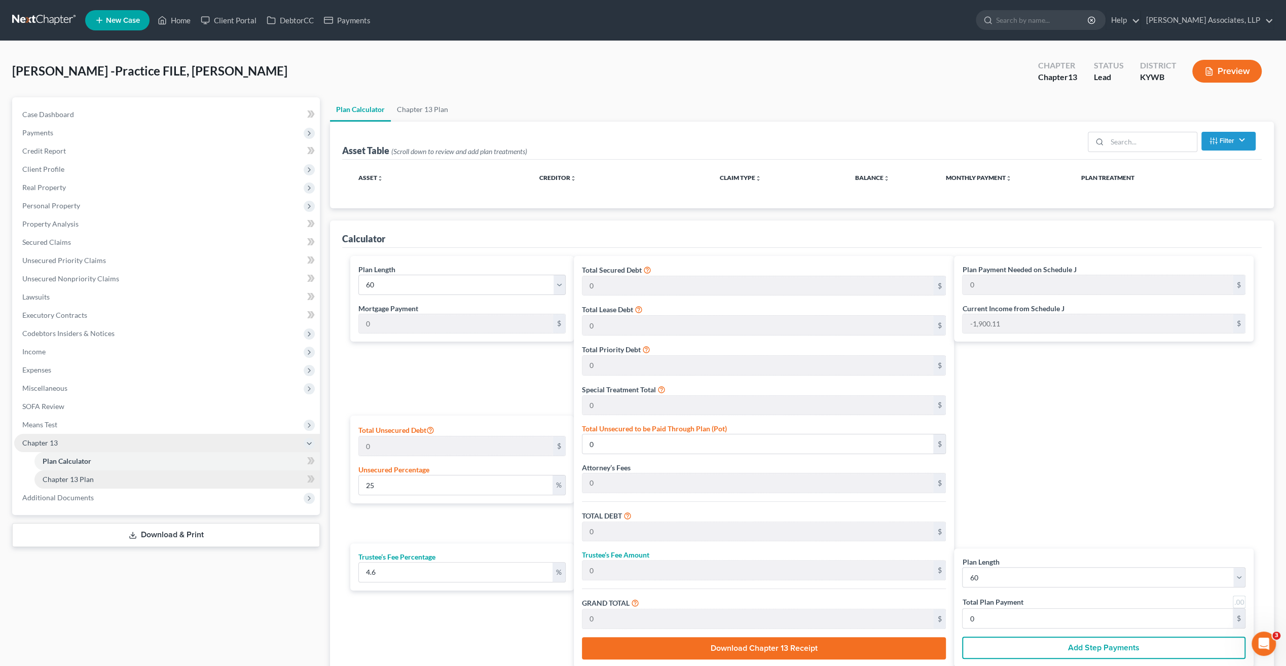
click at [89, 480] on span "Chapter 13 Plan" at bounding box center [68, 479] width 51 height 9
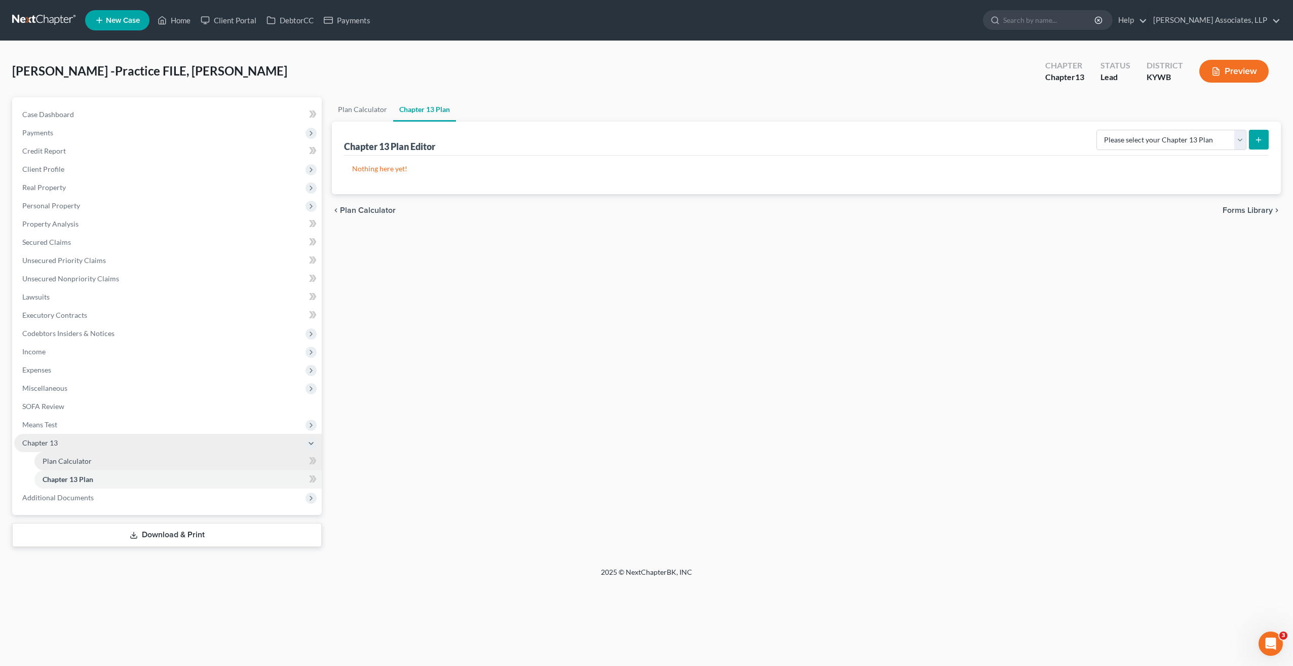
click at [78, 461] on span "Plan Calculator" at bounding box center [67, 461] width 49 height 9
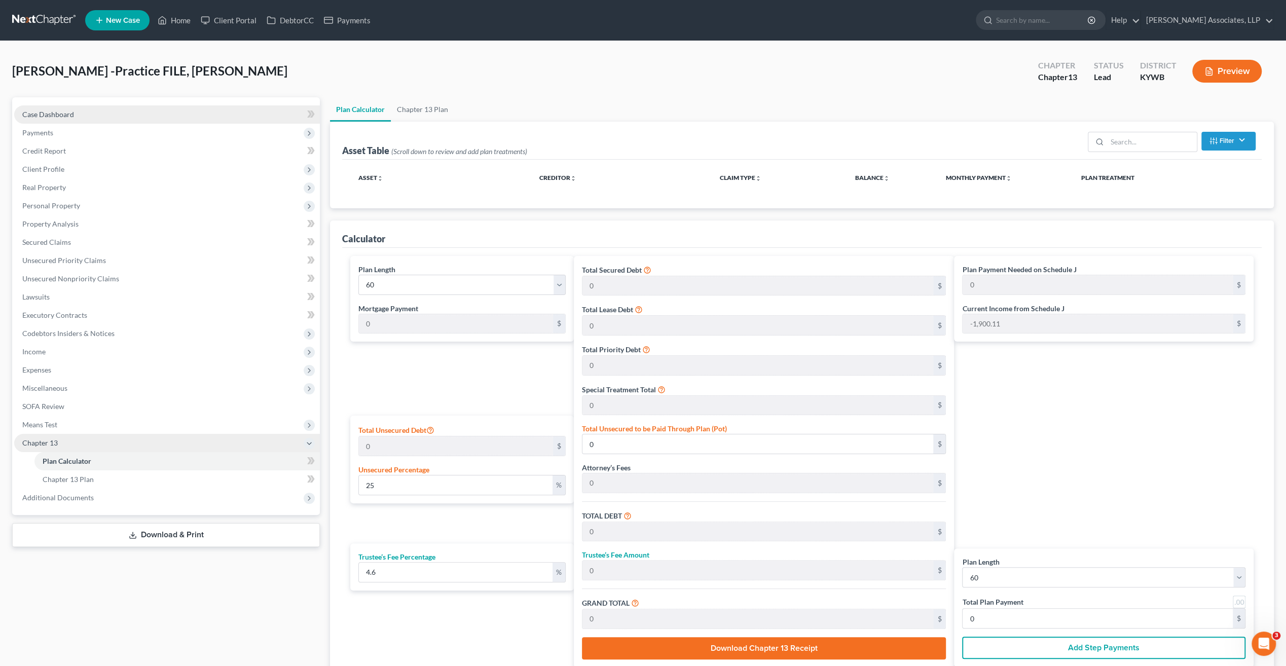
click at [53, 112] on span "Case Dashboard" at bounding box center [48, 114] width 52 height 9
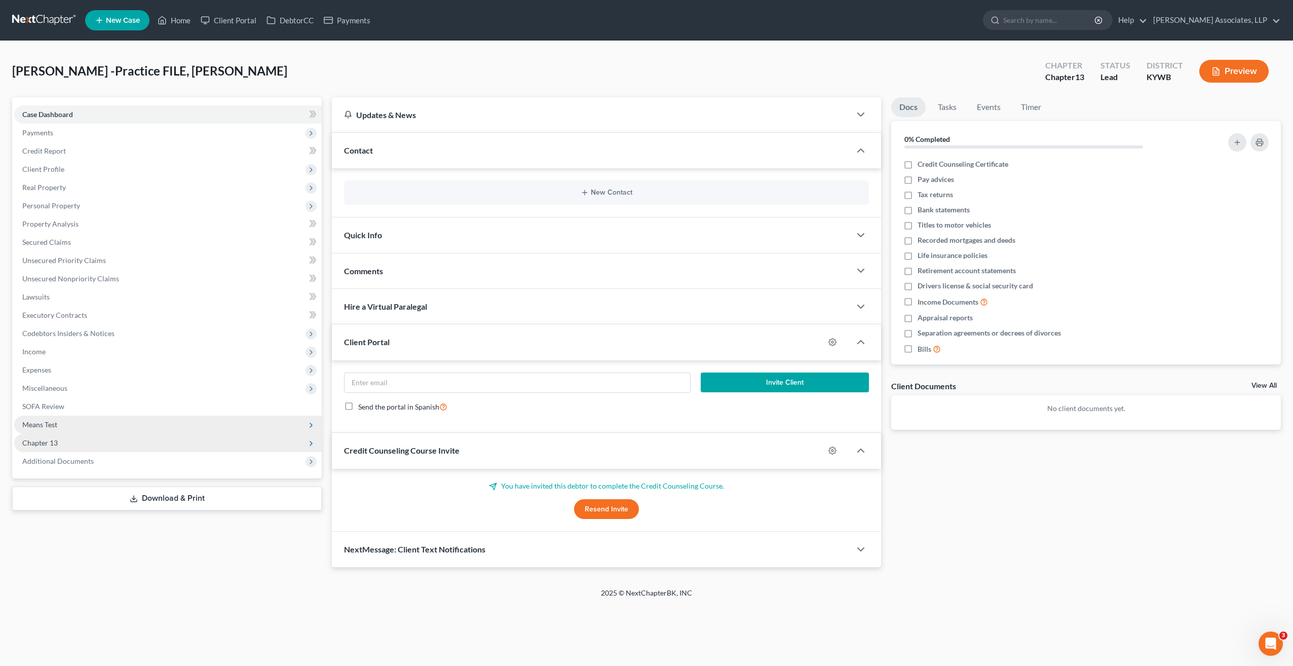
click at [48, 427] on span "Means Test" at bounding box center [39, 424] width 35 height 9
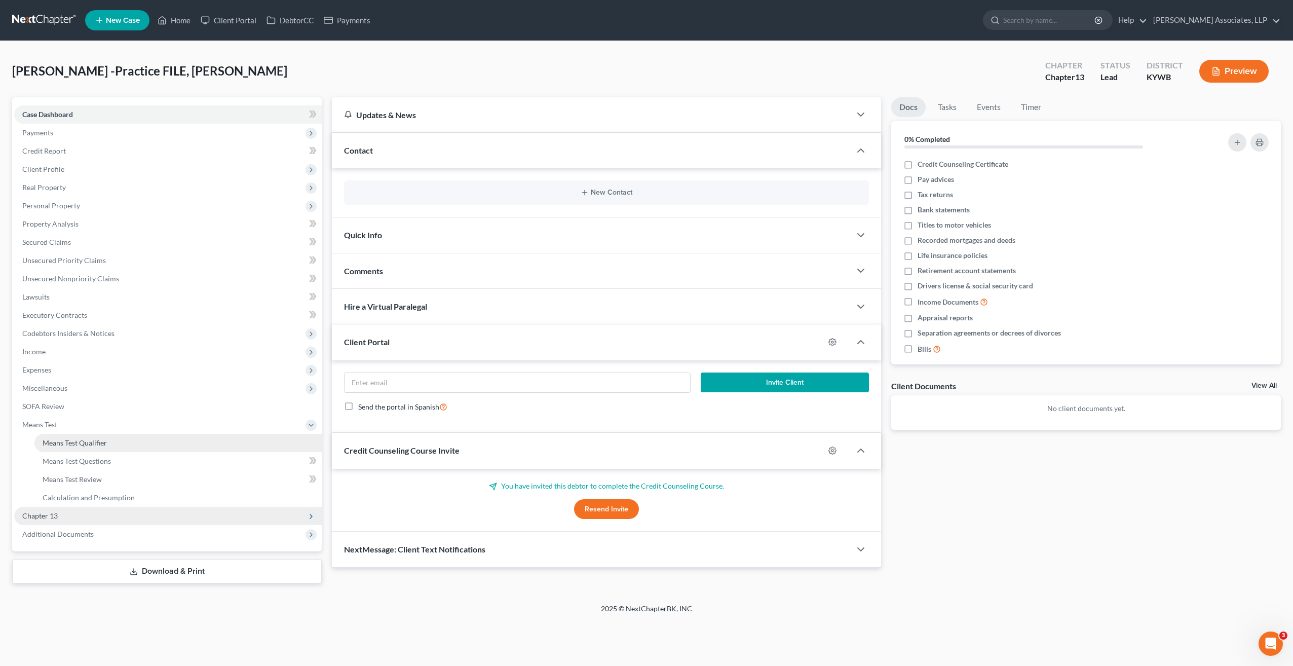
click at [78, 446] on span "Means Test Qualifier" at bounding box center [75, 442] width 64 height 9
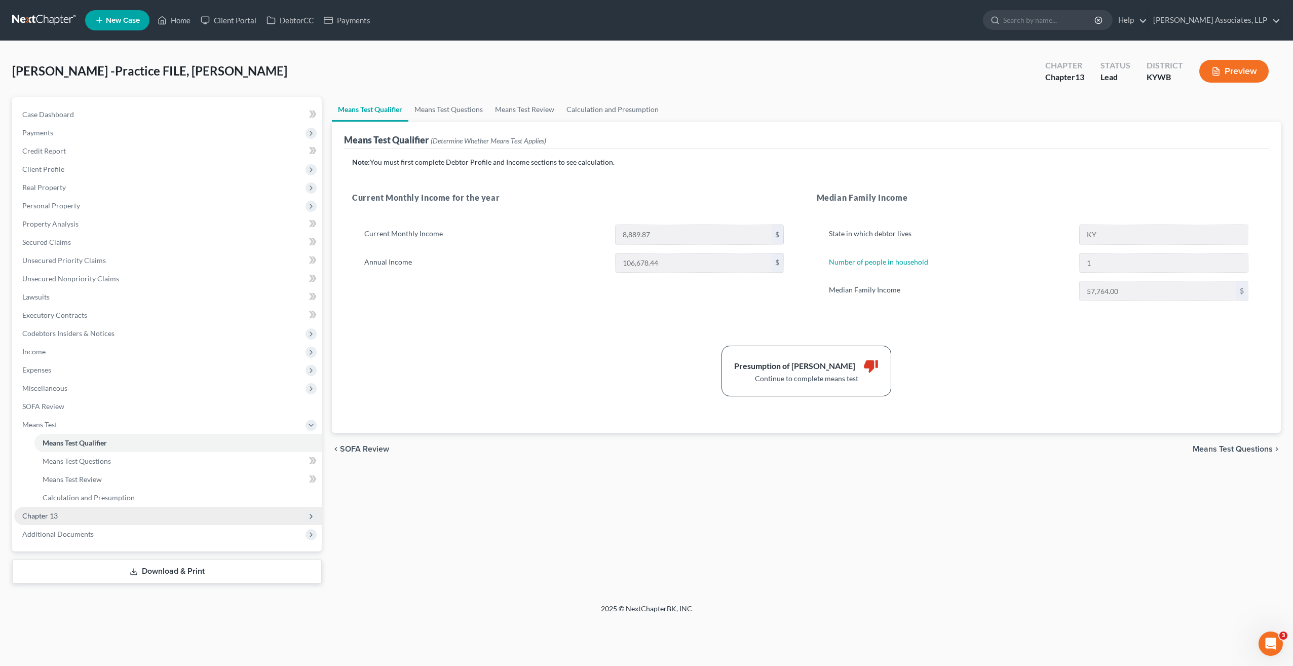
click at [1246, 70] on button "Preview" at bounding box center [1233, 71] width 69 height 23
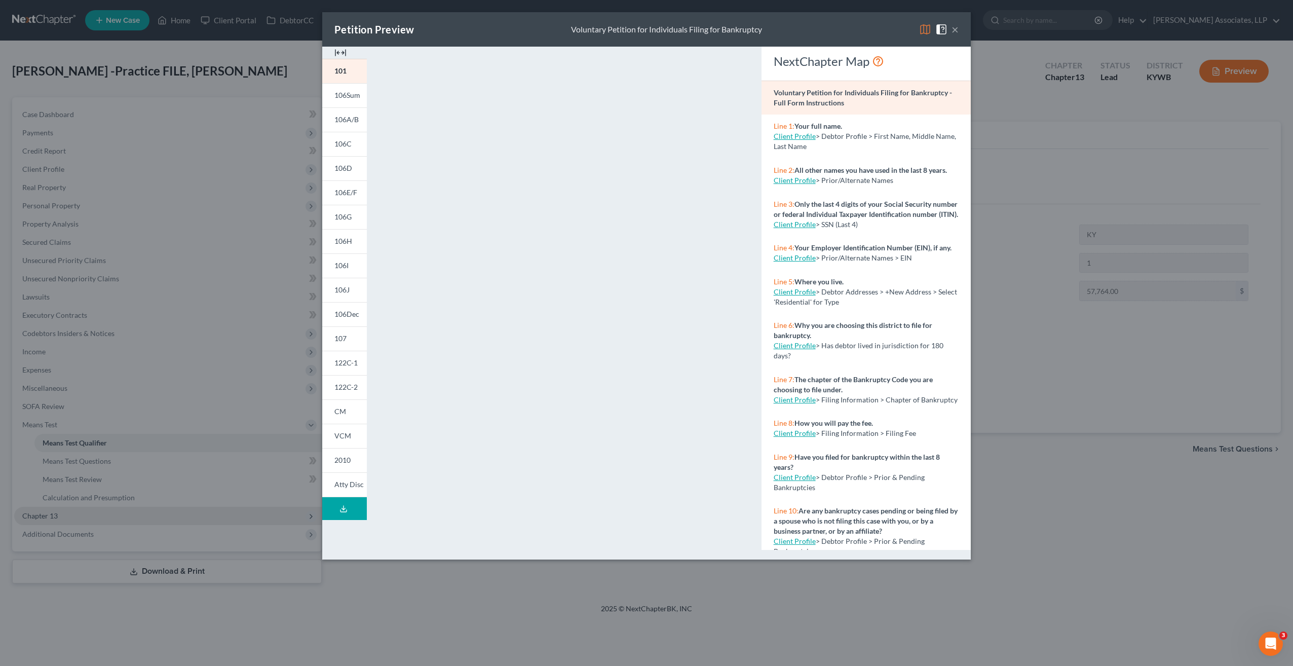
click at [952, 29] on button "×" at bounding box center [955, 29] width 7 height 12
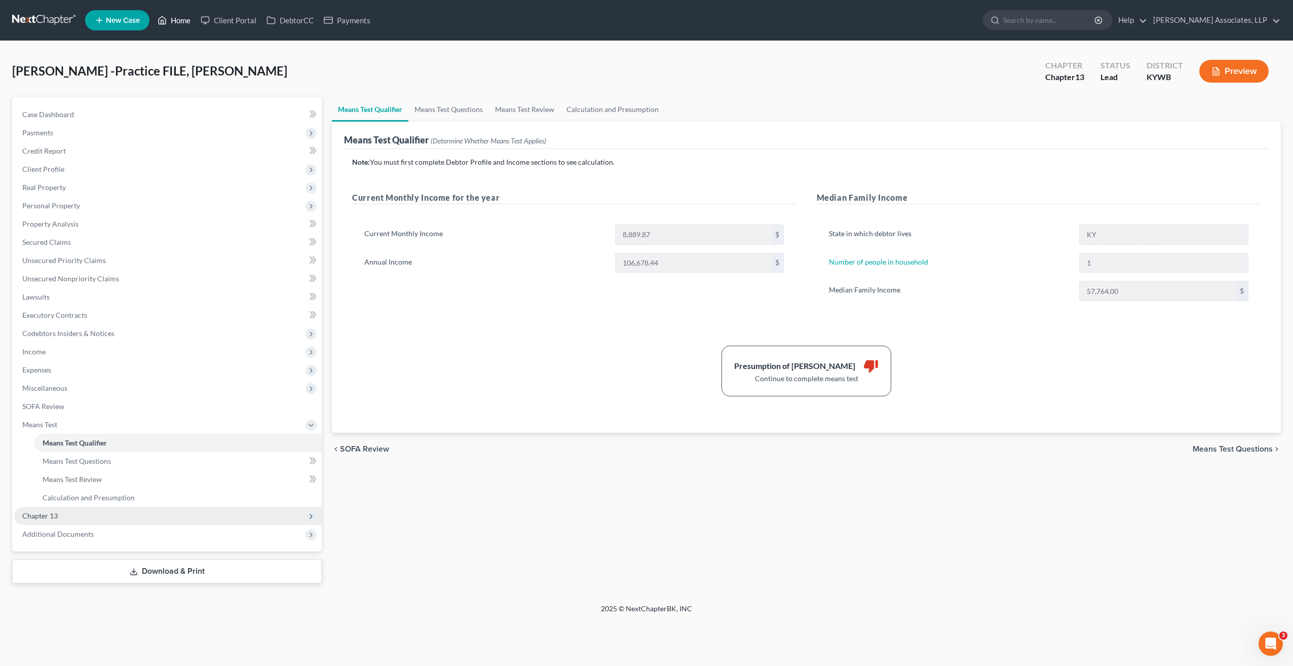
click at [182, 22] on link "Home" at bounding box center [174, 20] width 43 height 18
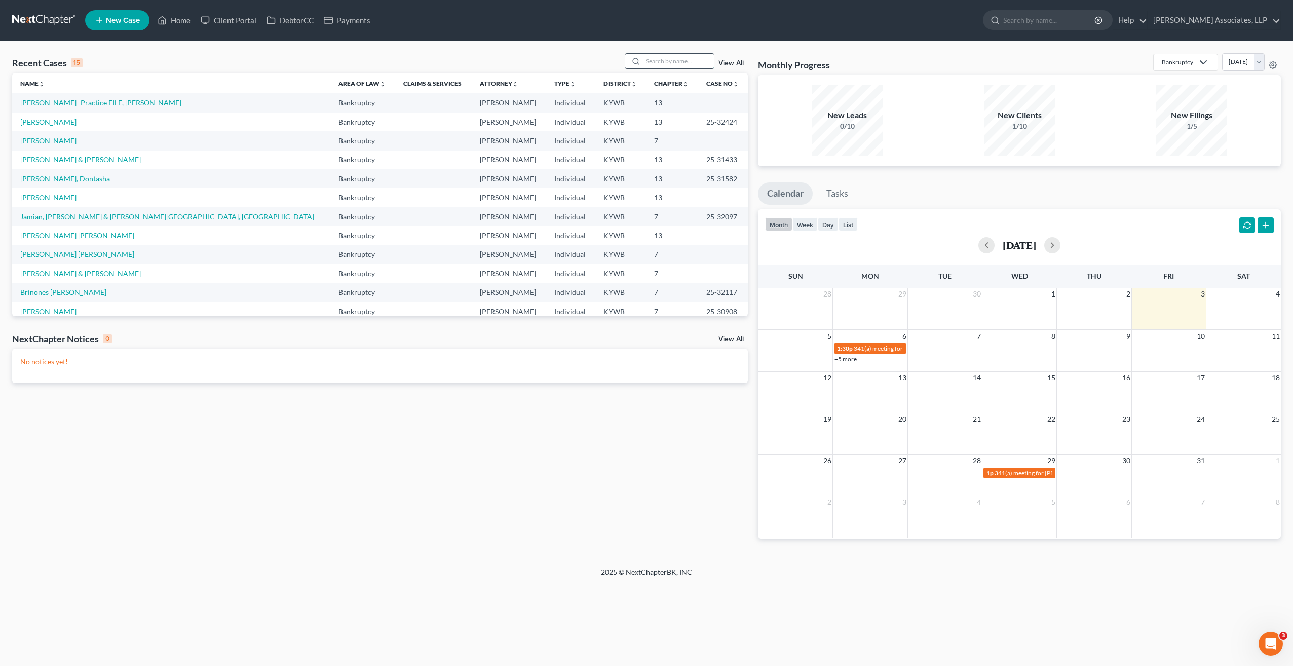
click at [656, 60] on input "search" at bounding box center [678, 61] width 71 height 15
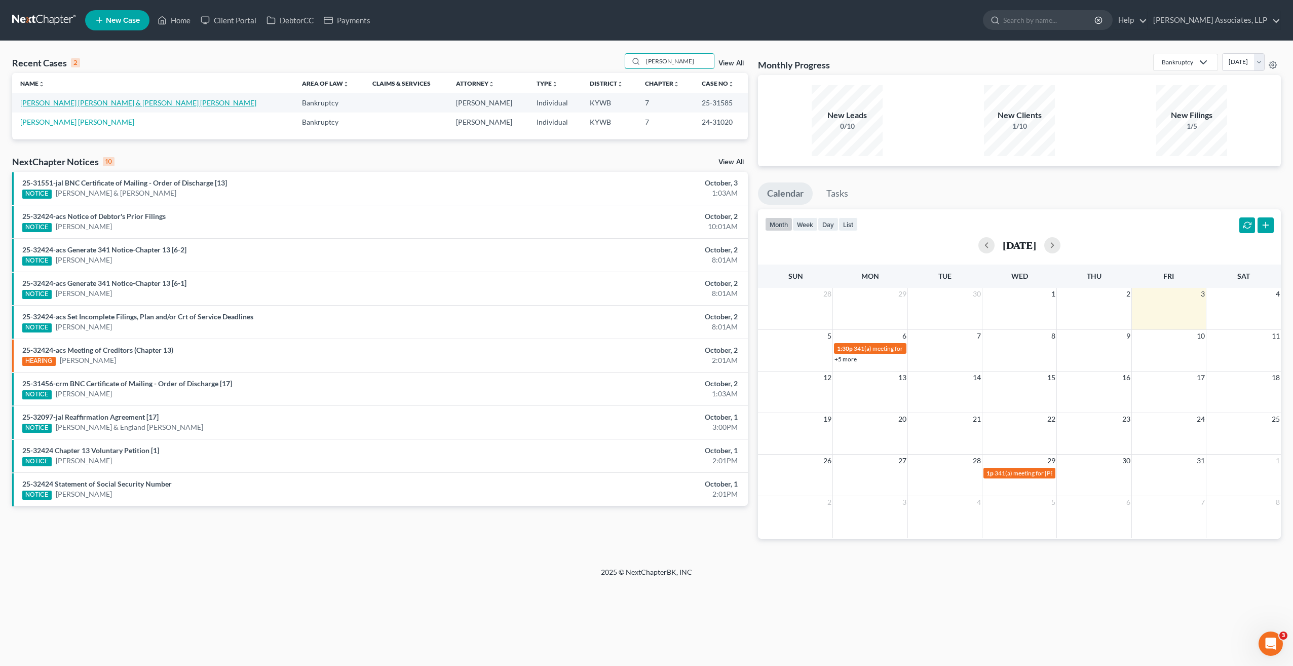
click at [163, 106] on link "Diaz Rosabal, Ernesto & Valdivia Ferrer, Melissa" at bounding box center [138, 102] width 236 height 9
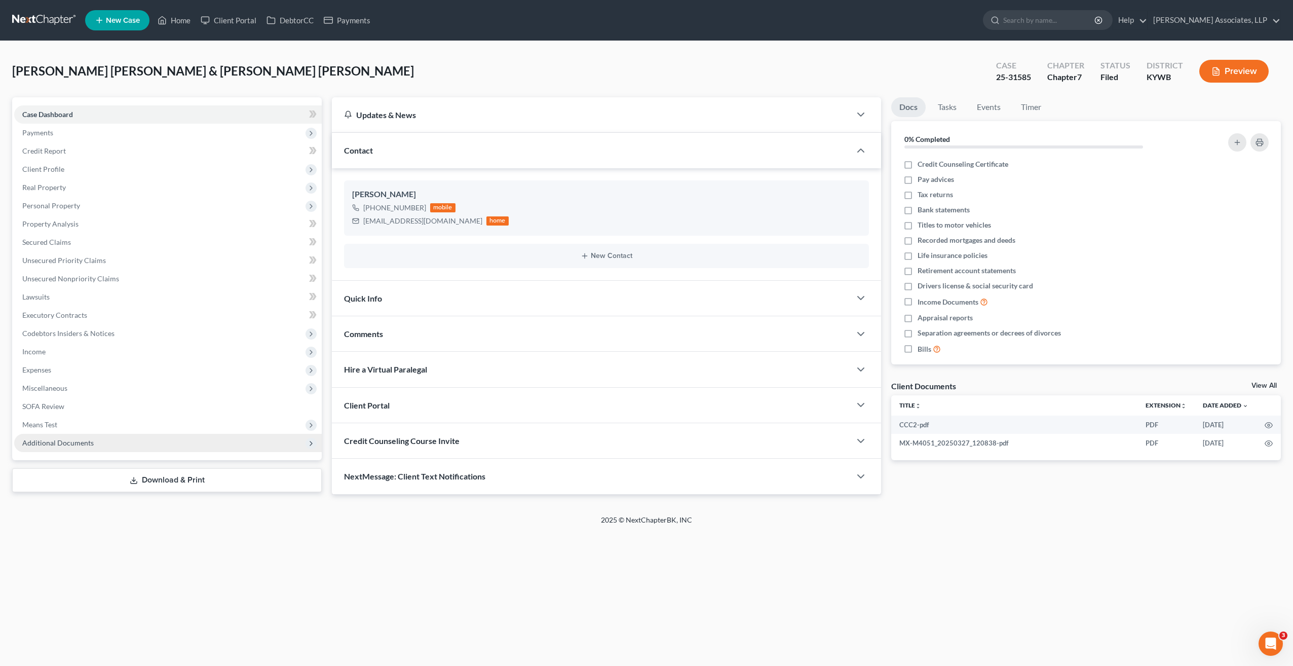
click at [77, 445] on span "Additional Documents" at bounding box center [57, 442] width 71 height 9
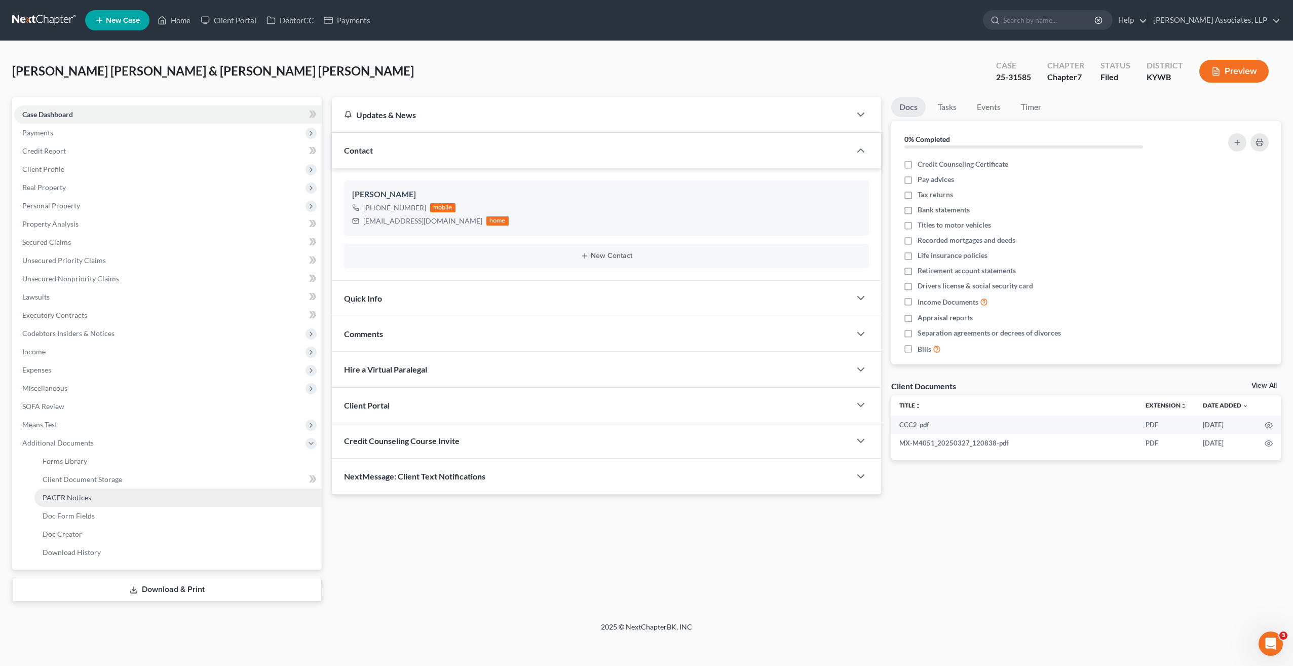
click at [85, 493] on span "PACER Notices" at bounding box center [67, 497] width 49 height 9
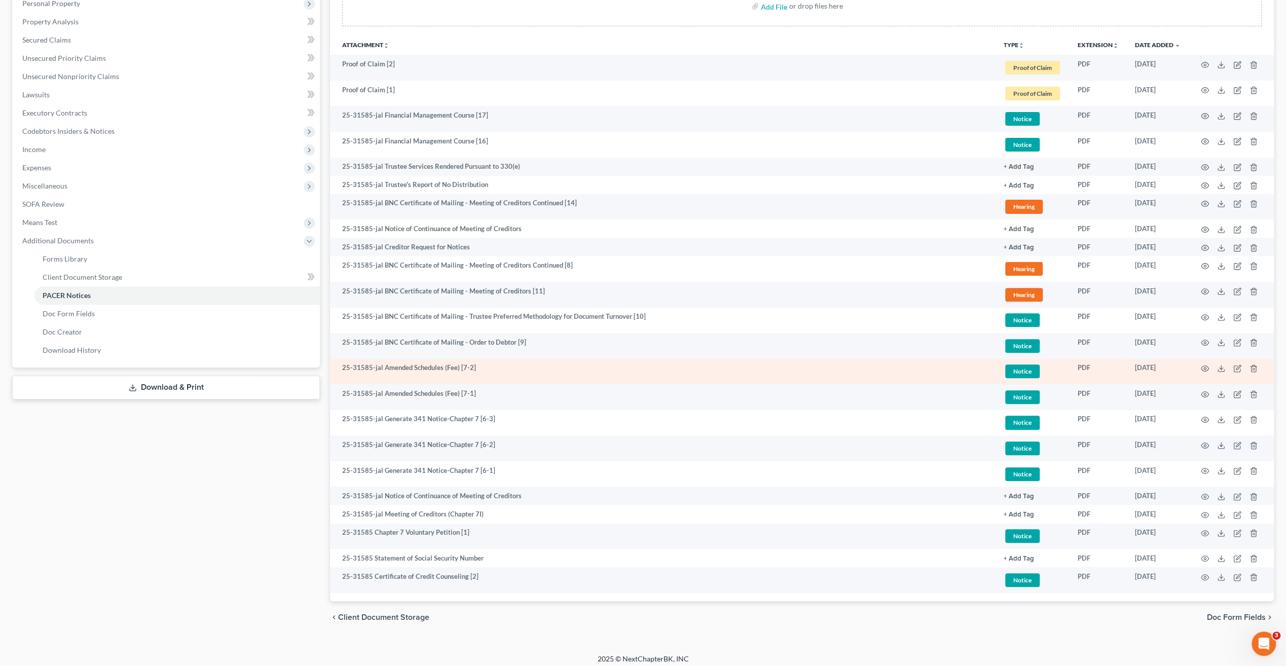
scroll to position [207, 0]
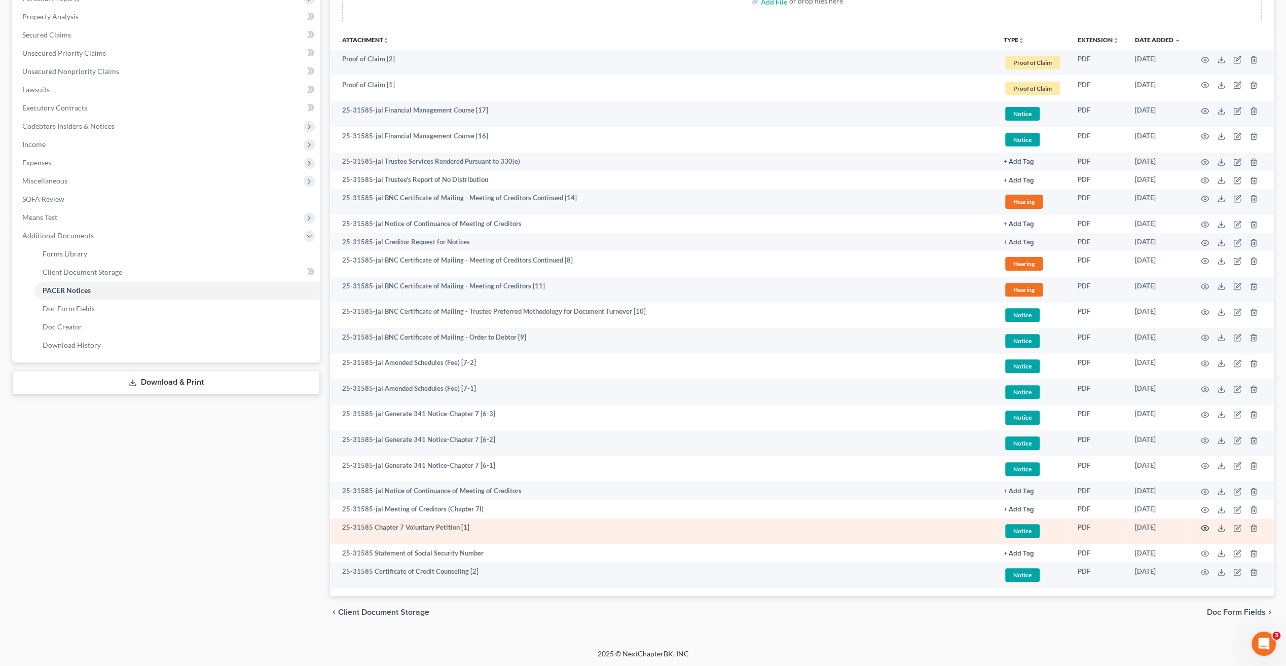
click at [1206, 529] on icon "button" at bounding box center [1205, 528] width 8 height 6
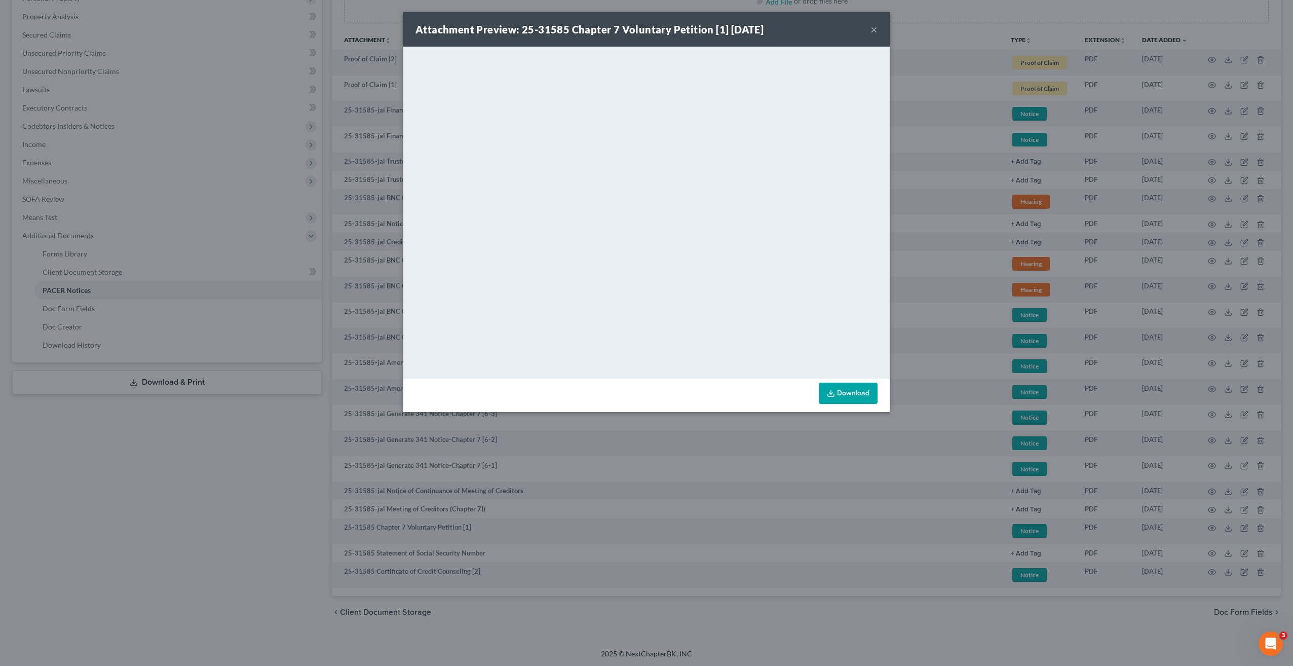
click at [879, 28] on div "Attachment Preview: 25-31585 Chapter 7 Voluntary Petition [1] 07/03/2025 ×" at bounding box center [646, 29] width 486 height 34
click at [835, 494] on div "Attachment Preview: 25-31585 Chapter 7 Voluntary Petition [1] 07/03/2025 × <obj…" at bounding box center [646, 333] width 1293 height 666
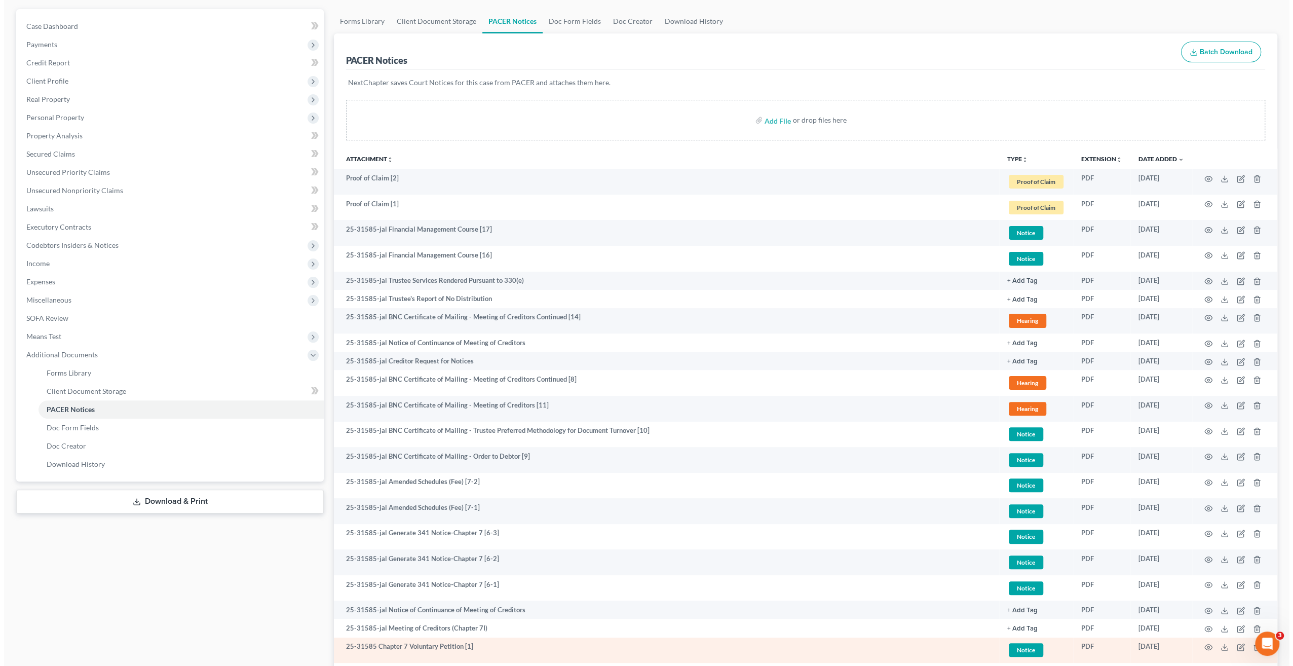
scroll to position [0, 0]
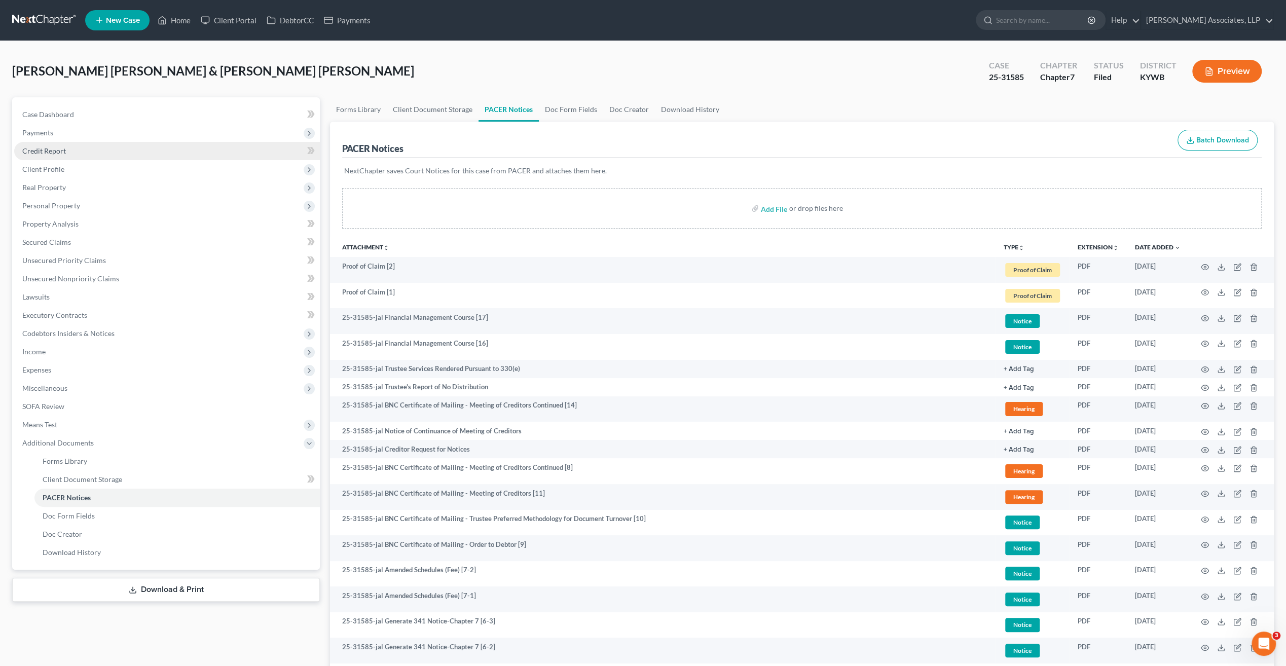
click at [62, 152] on span "Credit Report" at bounding box center [44, 150] width 44 height 9
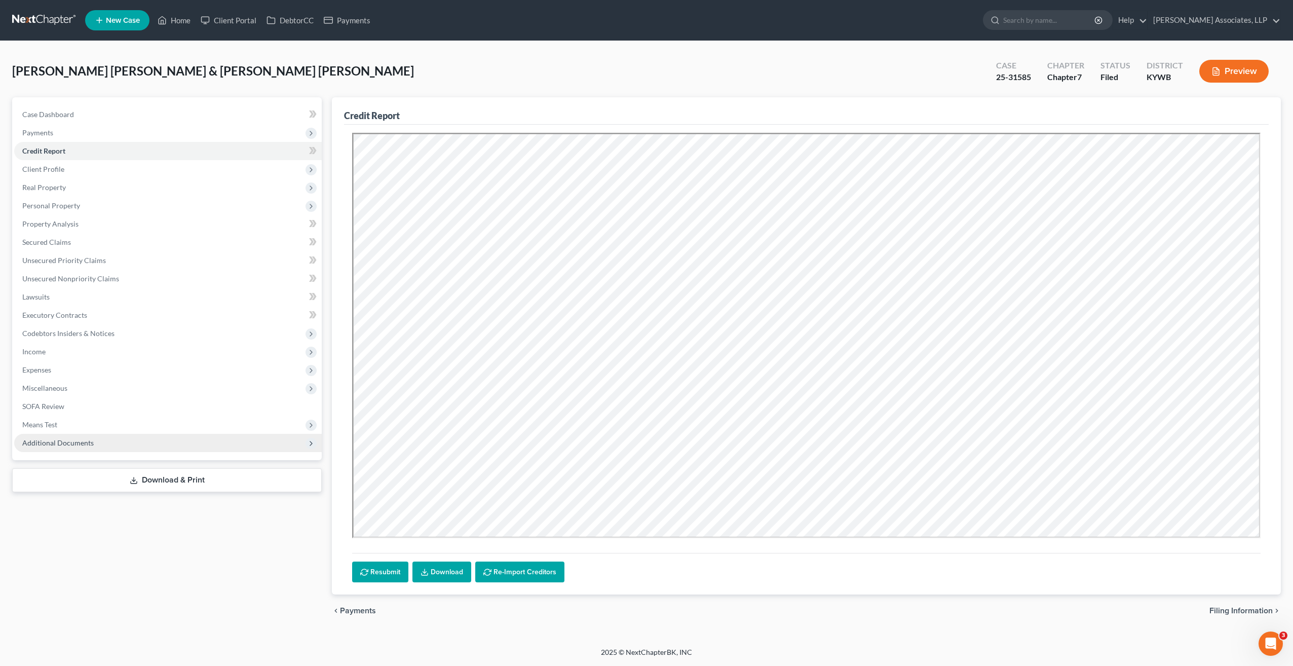
click at [39, 444] on span "Additional Documents" at bounding box center [57, 442] width 71 height 9
click at [85, 498] on span "PACER Notices" at bounding box center [67, 497] width 49 height 9
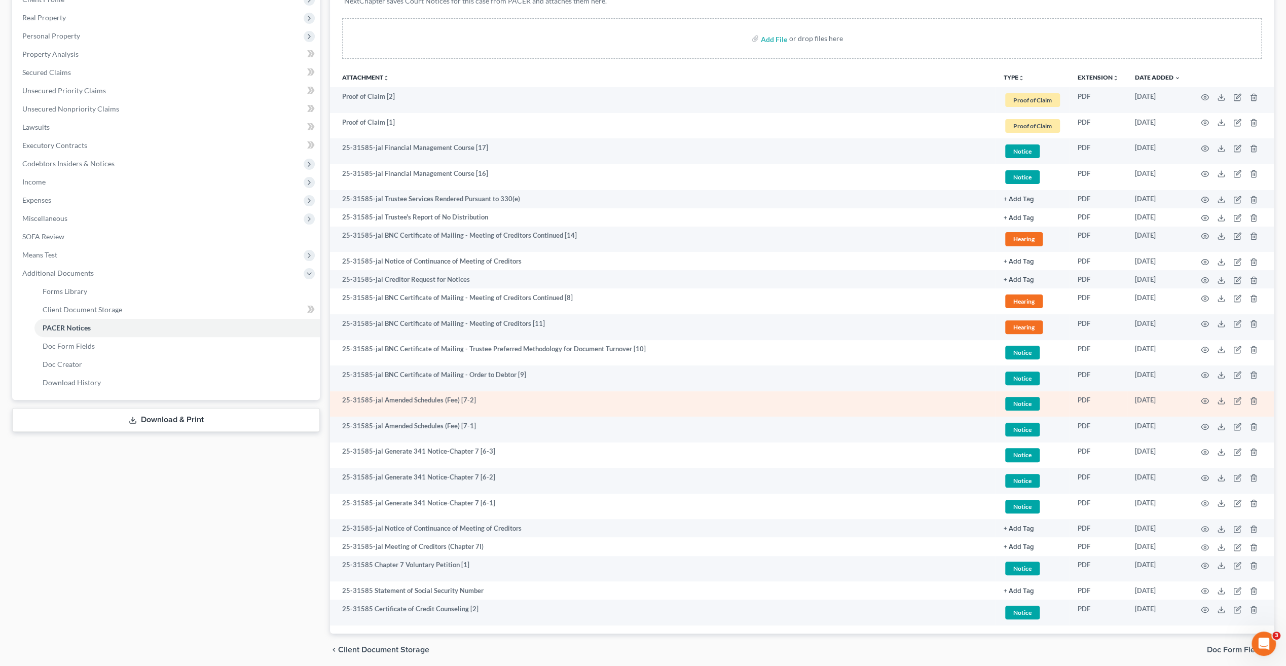
scroll to position [203, 0]
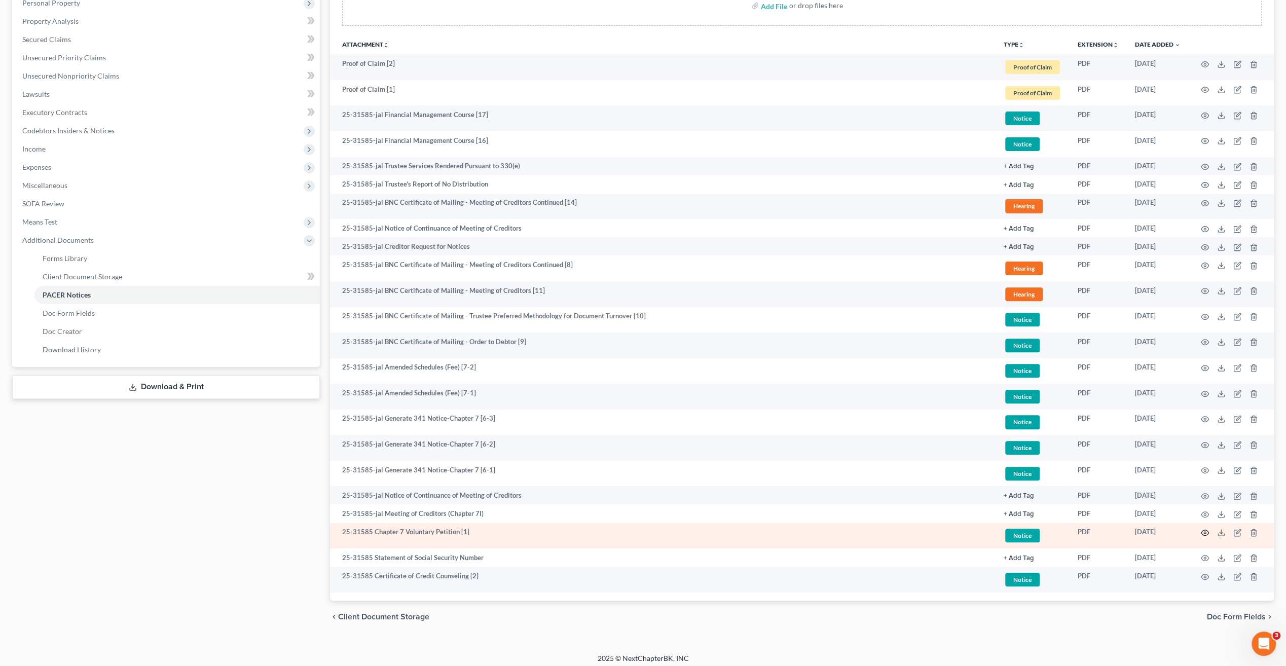
click at [1206, 532] on icon "button" at bounding box center [1204, 533] width 8 height 8
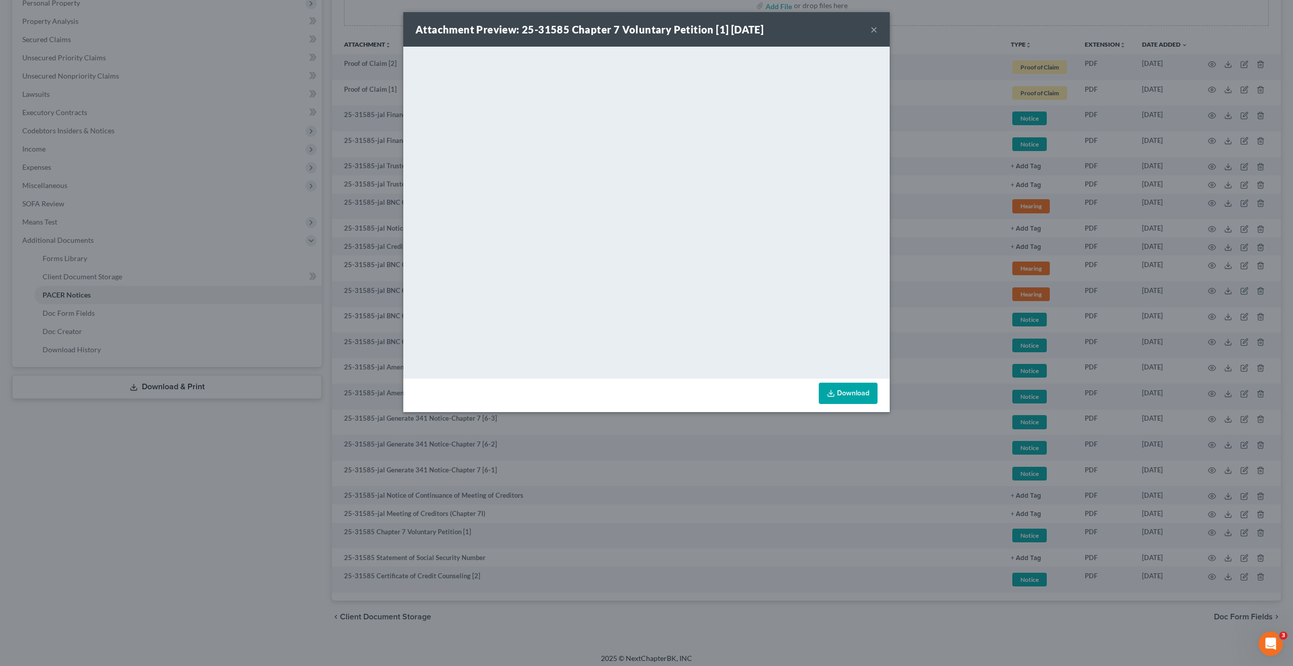
click at [879, 34] on div "Attachment Preview: 25-31585 Chapter 7 Voluntary Petition [1] 07/03/2025 ×" at bounding box center [646, 29] width 486 height 34
click at [878, 27] on div "Attachment Preview: 25-31585 Chapter 7 Voluntary Petition [1] 07/03/2025 ×" at bounding box center [646, 29] width 486 height 34
click at [873, 29] on button "×" at bounding box center [874, 29] width 7 height 12
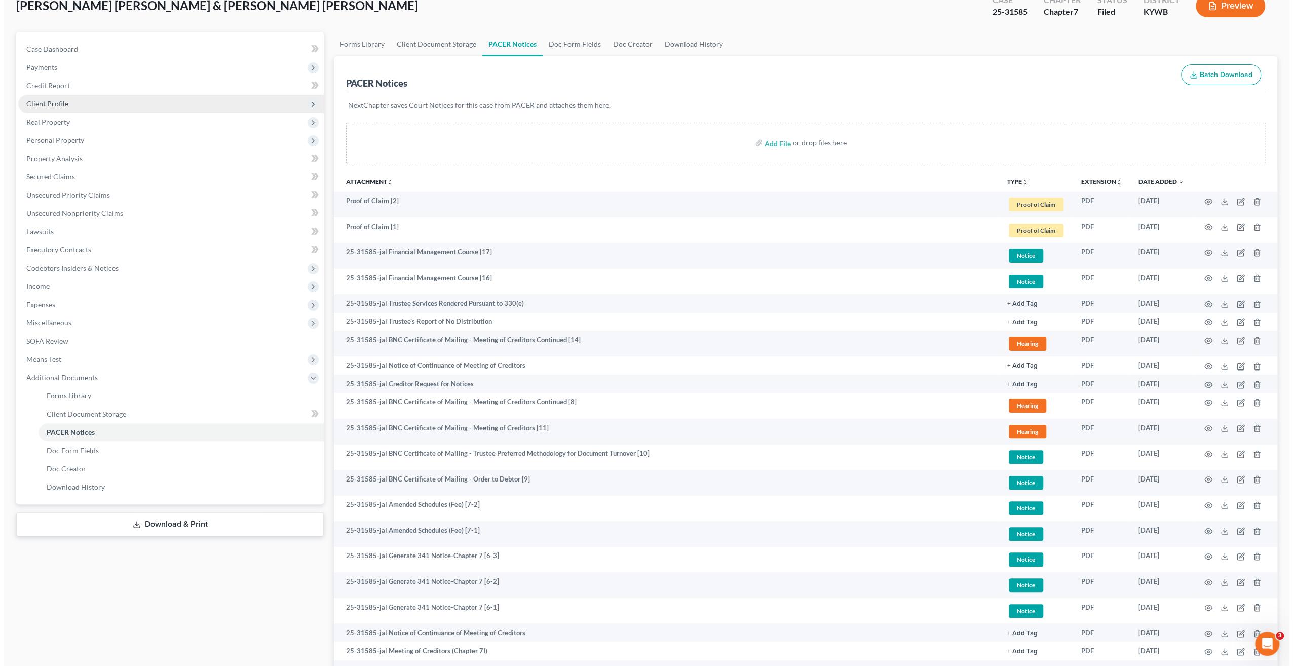
scroll to position [0, 0]
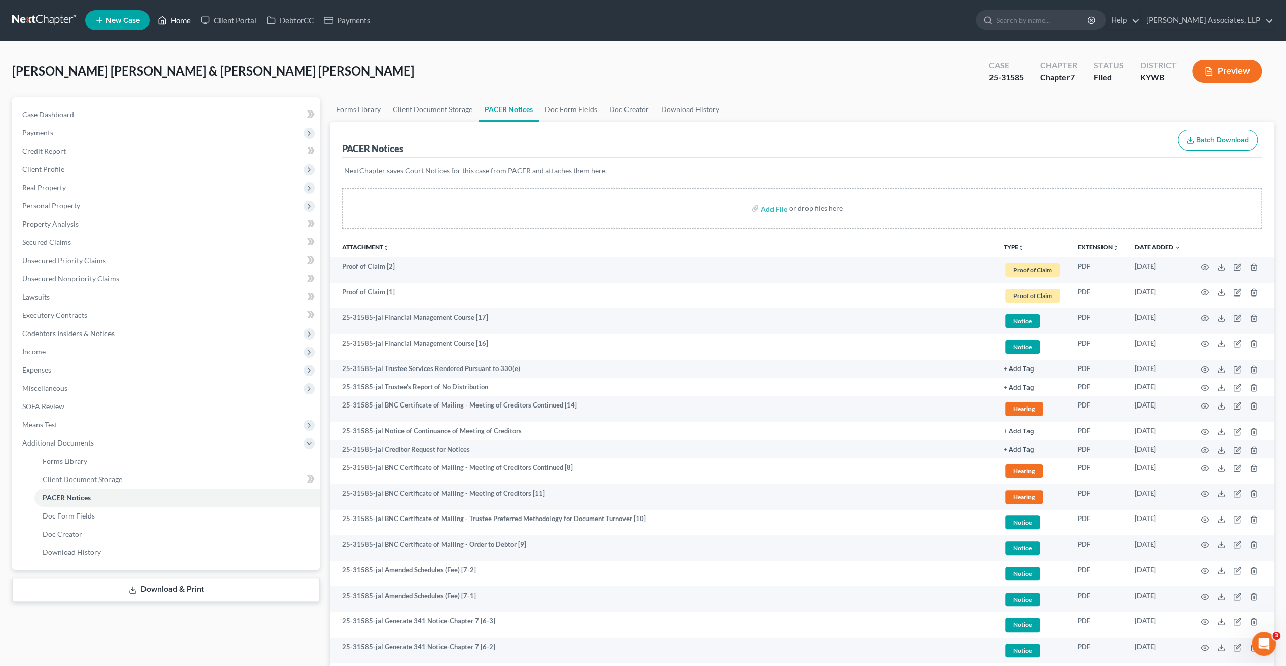
click at [183, 18] on link "Home" at bounding box center [174, 20] width 43 height 18
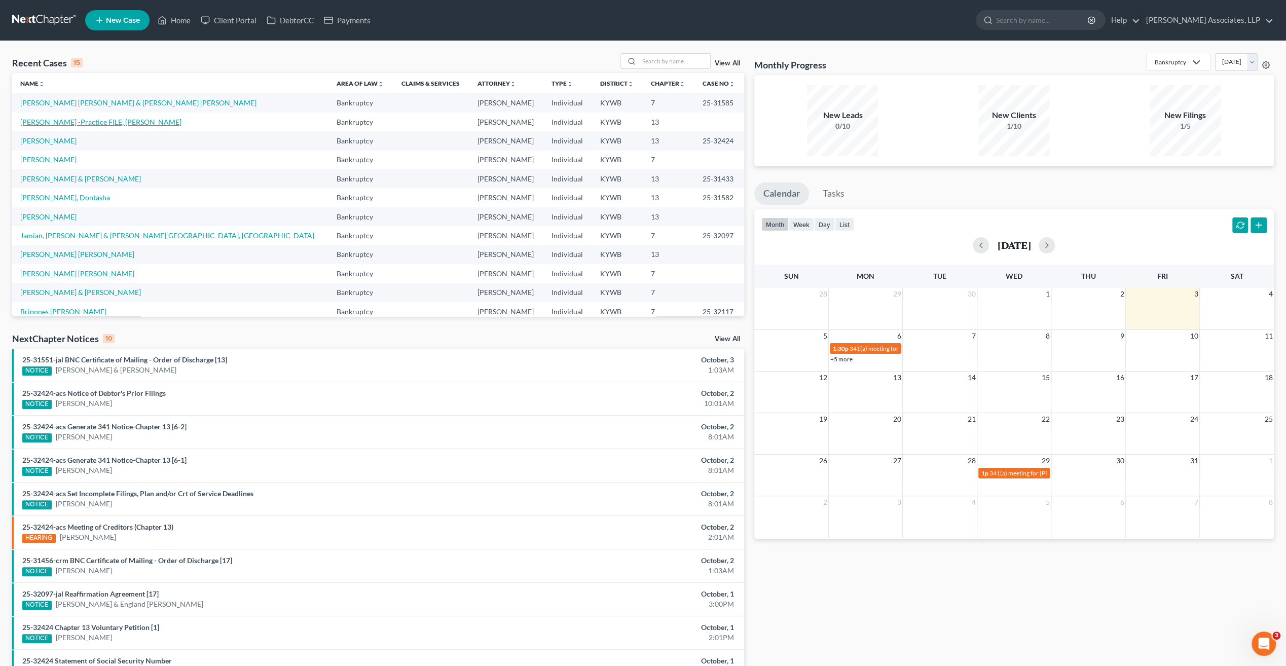
click at [98, 123] on link "Vazquez -Practice FILE, Maria" at bounding box center [100, 122] width 161 height 9
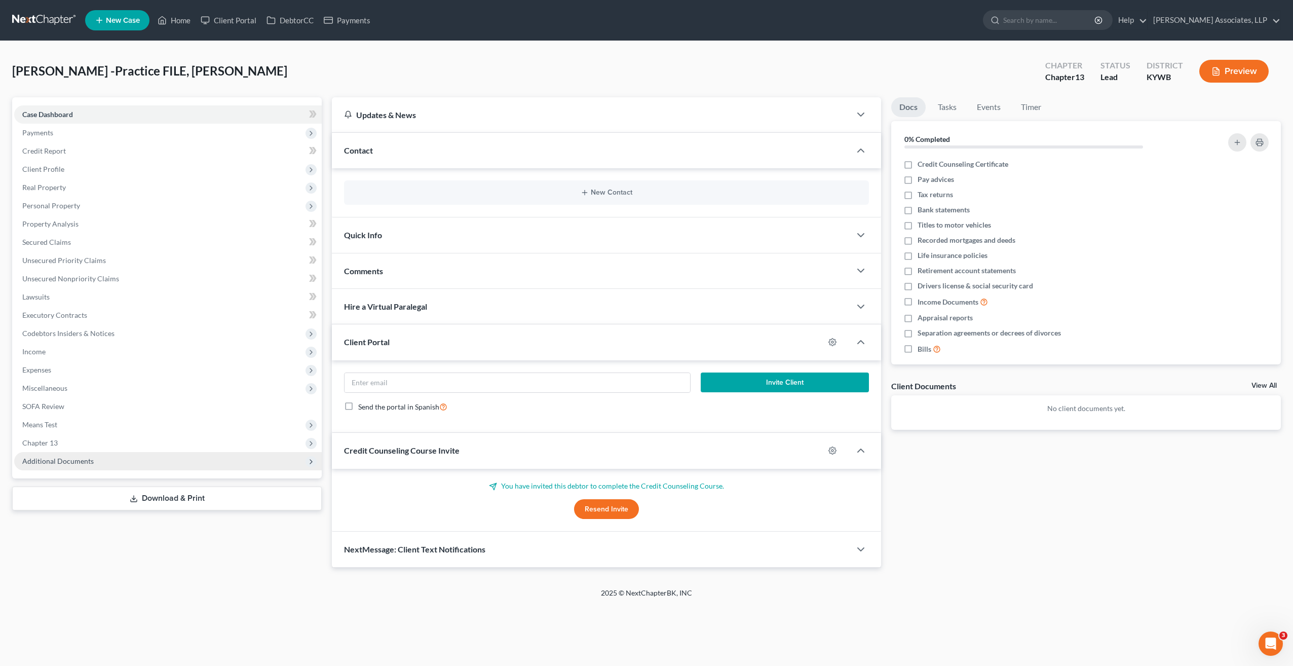
click at [59, 460] on span "Additional Documents" at bounding box center [57, 461] width 71 height 9
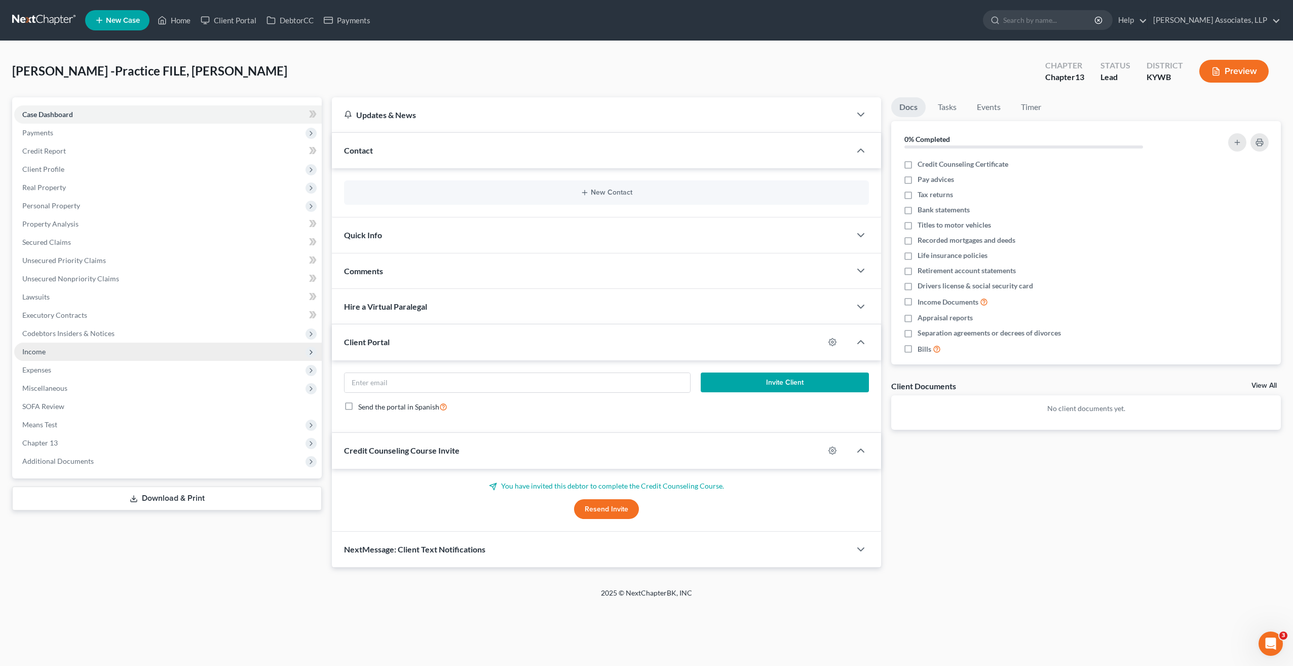
click at [37, 353] on span "Income" at bounding box center [33, 351] width 23 height 9
click at [37, 349] on span "Income" at bounding box center [33, 351] width 23 height 9
click at [35, 367] on span "Expenses" at bounding box center [36, 369] width 29 height 9
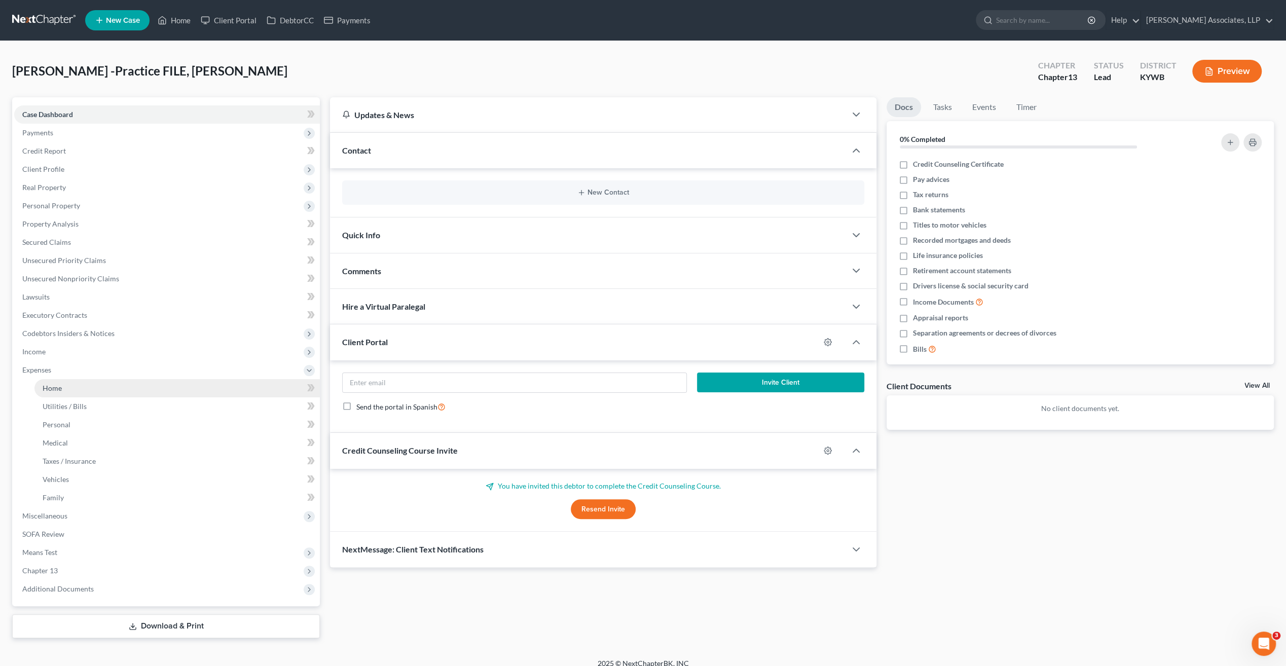
click at [65, 390] on link "Home" at bounding box center [176, 388] width 285 height 18
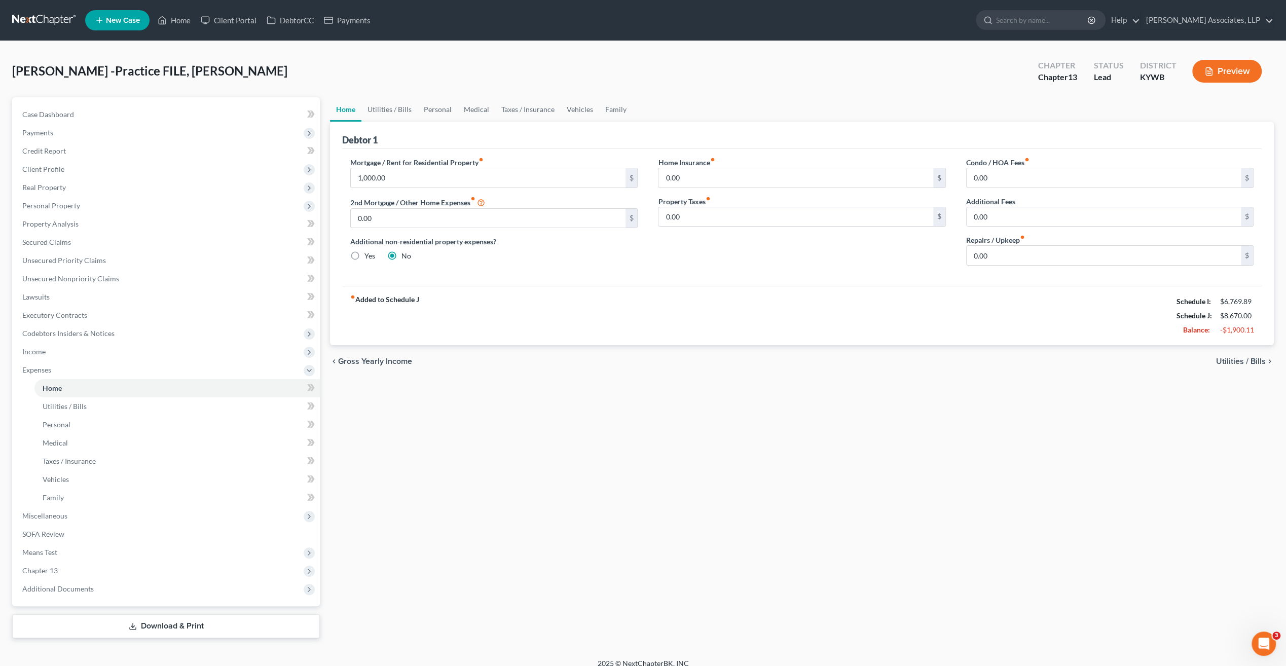
click at [1234, 75] on button "Preview" at bounding box center [1226, 71] width 69 height 23
